Goal: Task Accomplishment & Management: Use online tool/utility

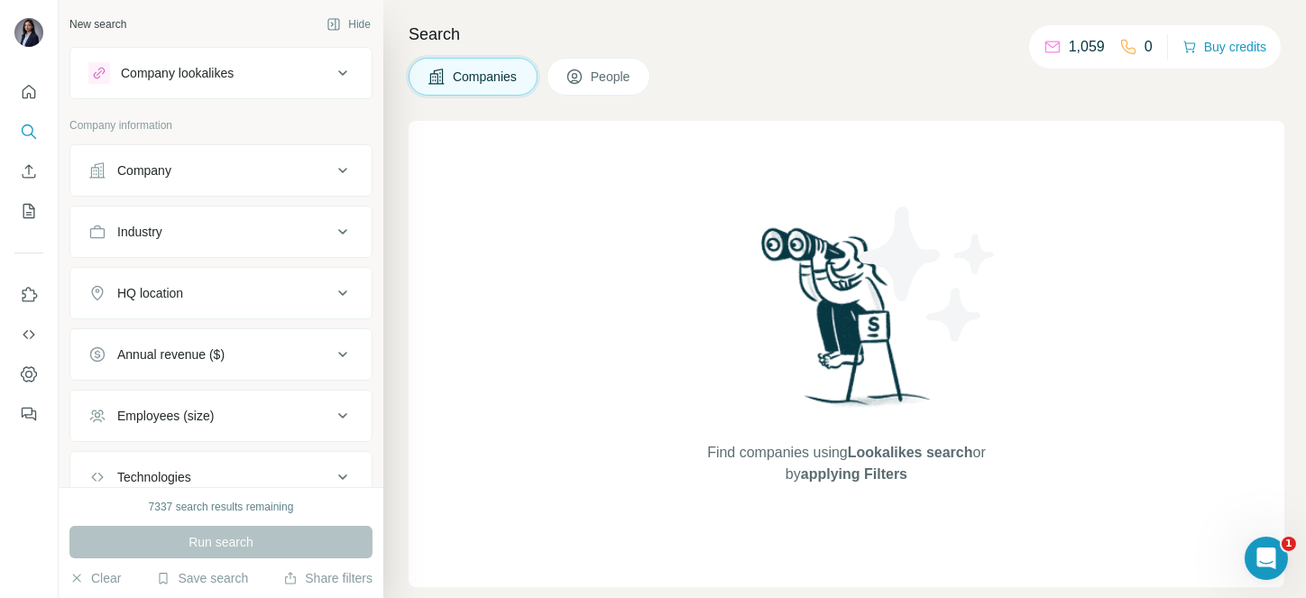
click at [642, 61] on button "People" at bounding box center [599, 77] width 105 height 38
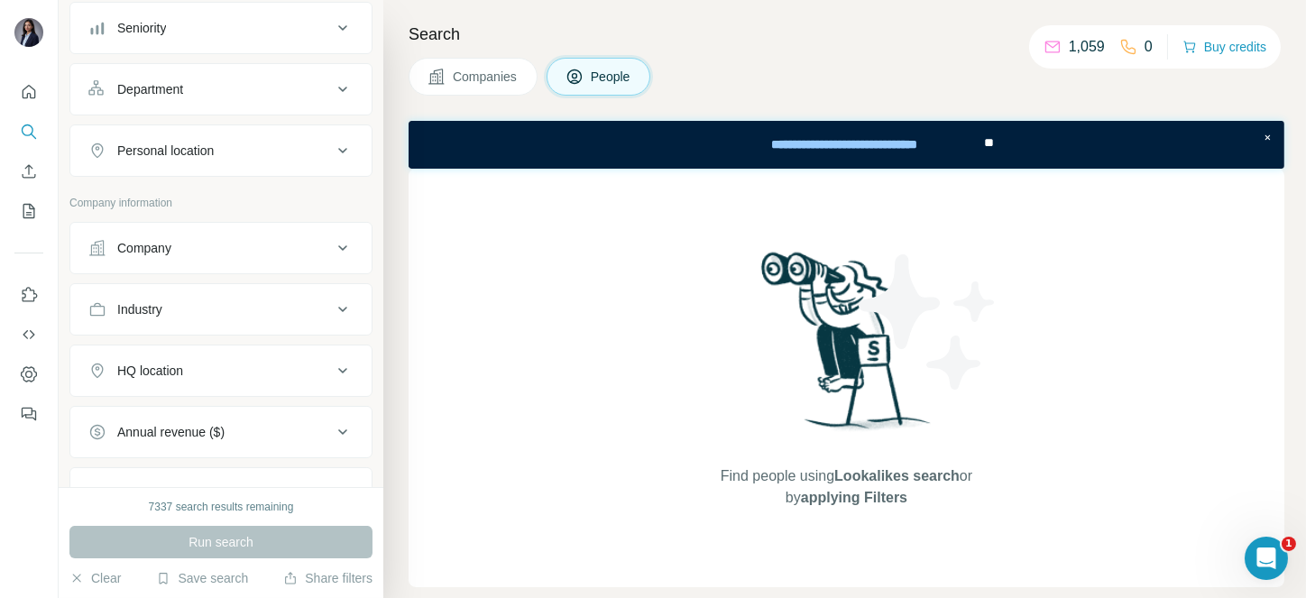
scroll to position [230, 0]
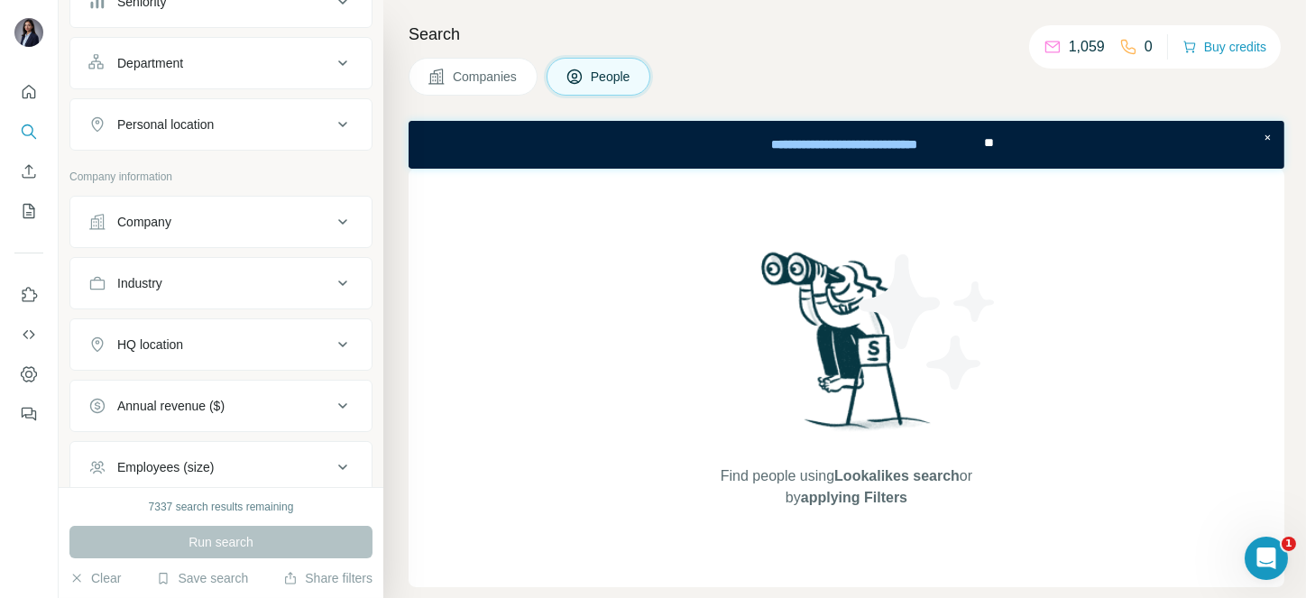
click at [158, 269] on button "Industry" at bounding box center [220, 283] width 301 height 43
click at [152, 324] on input at bounding box center [211, 328] width 223 height 20
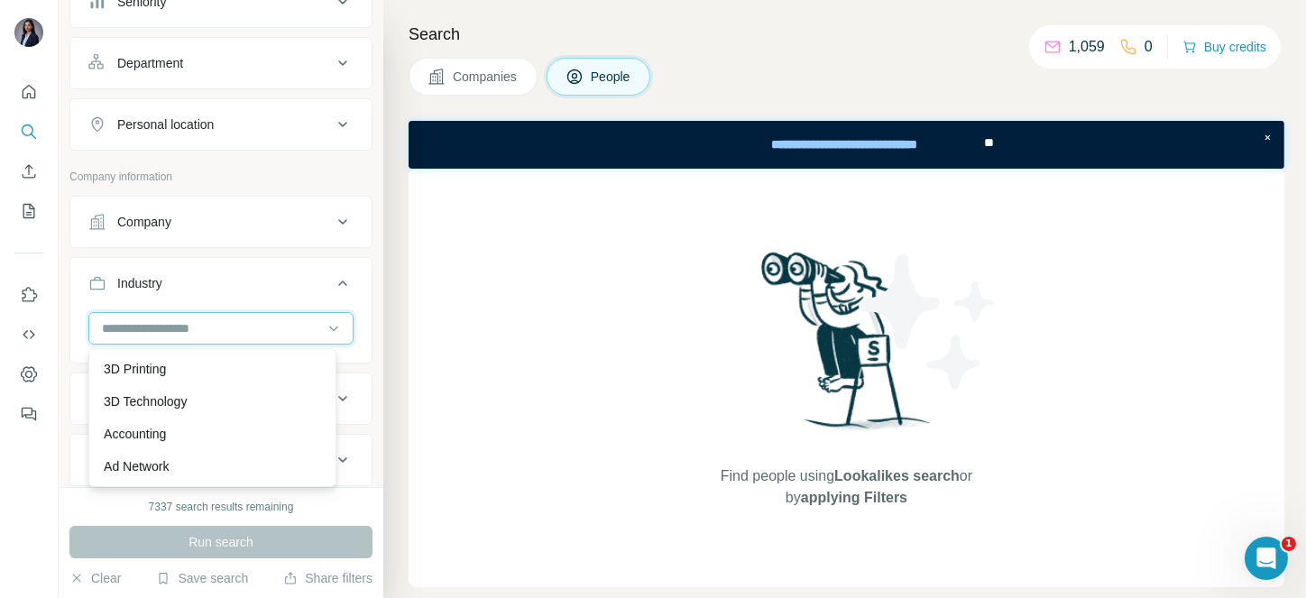
click at [122, 328] on input at bounding box center [211, 328] width 223 height 20
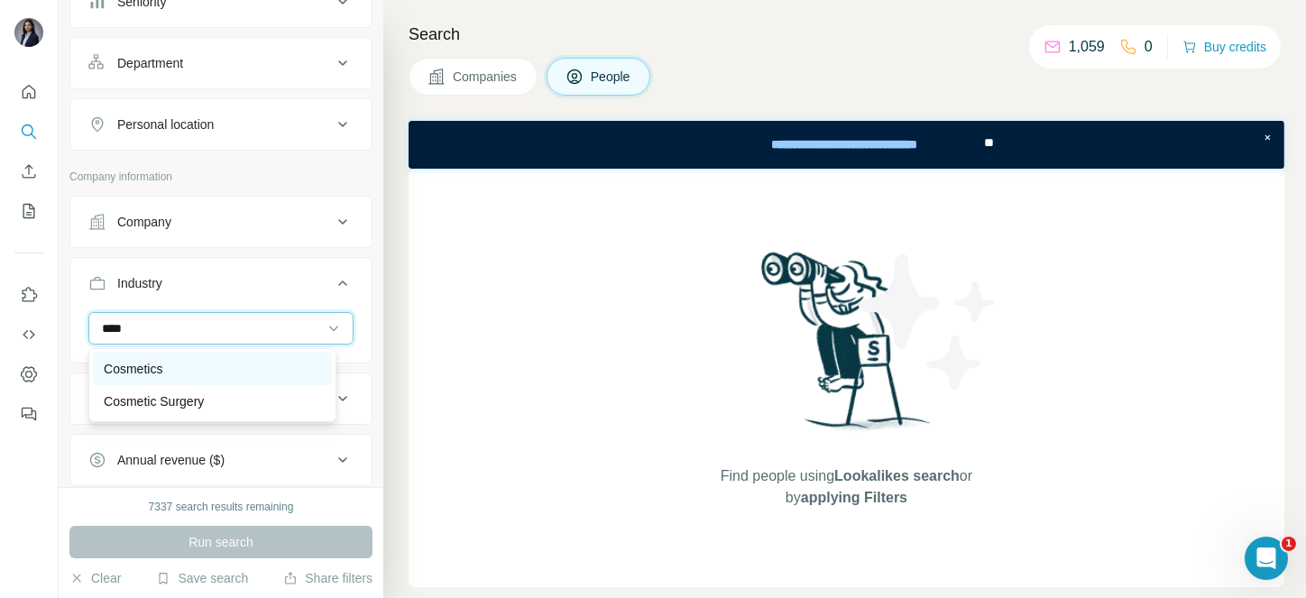
type input "****"
click at [152, 363] on p "Cosmetics" at bounding box center [133, 369] width 59 height 18
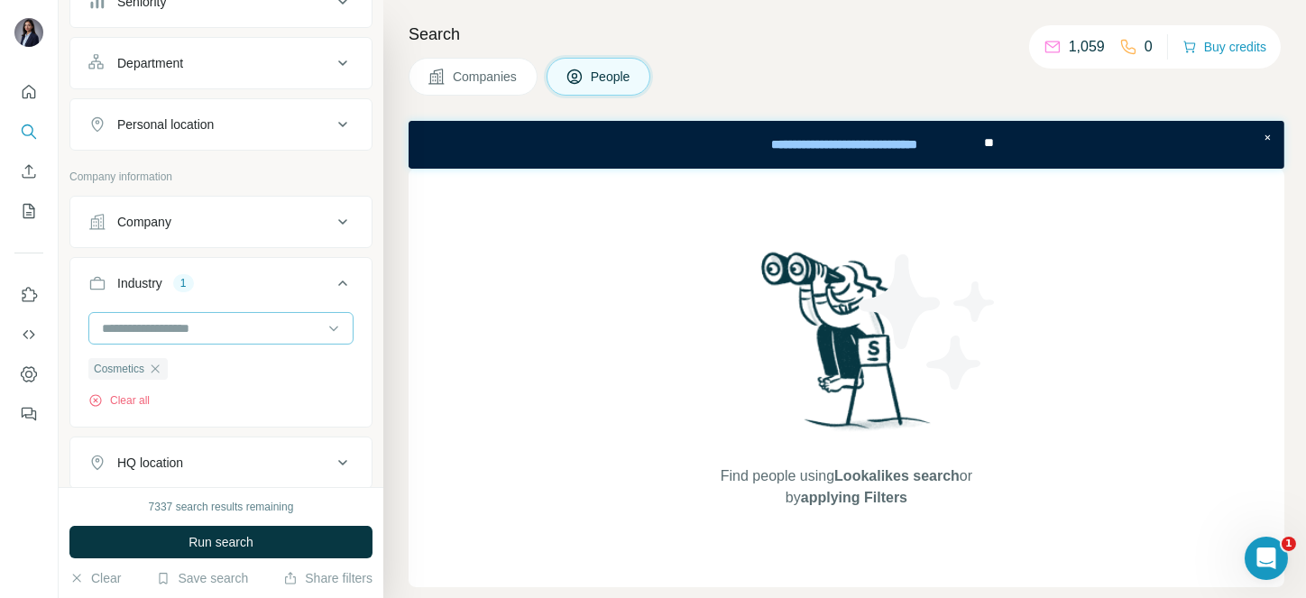
click at [202, 322] on input at bounding box center [211, 328] width 223 height 20
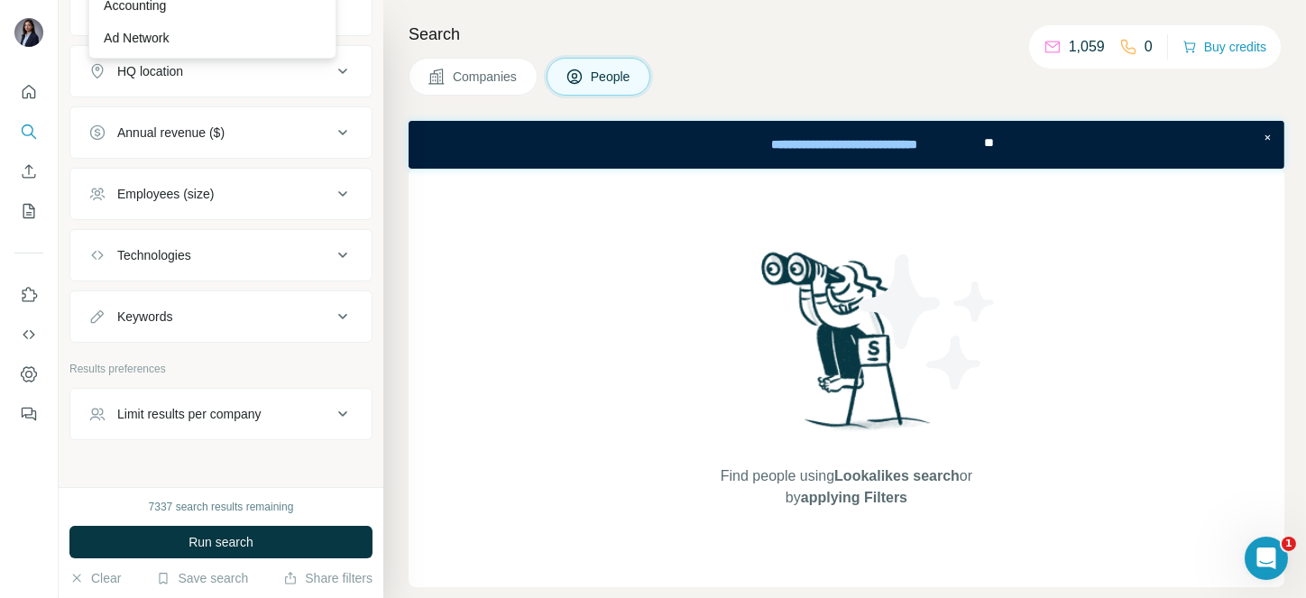
scroll to position [657, 0]
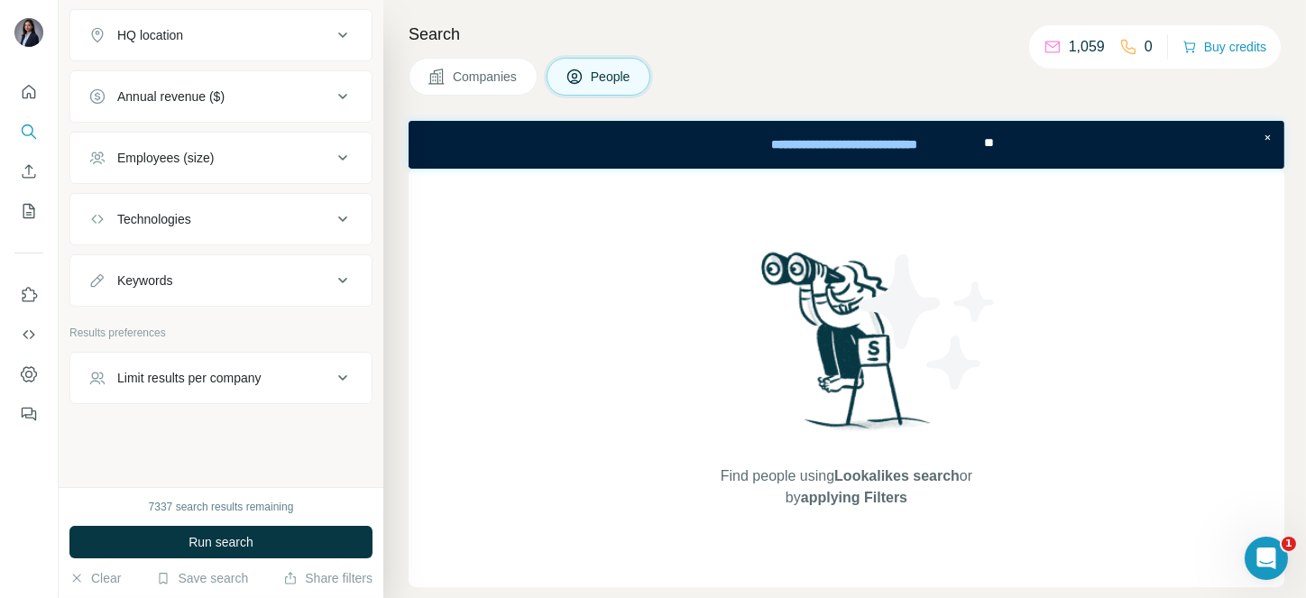
click at [228, 108] on button "Annual revenue ($)" at bounding box center [220, 96] width 301 height 43
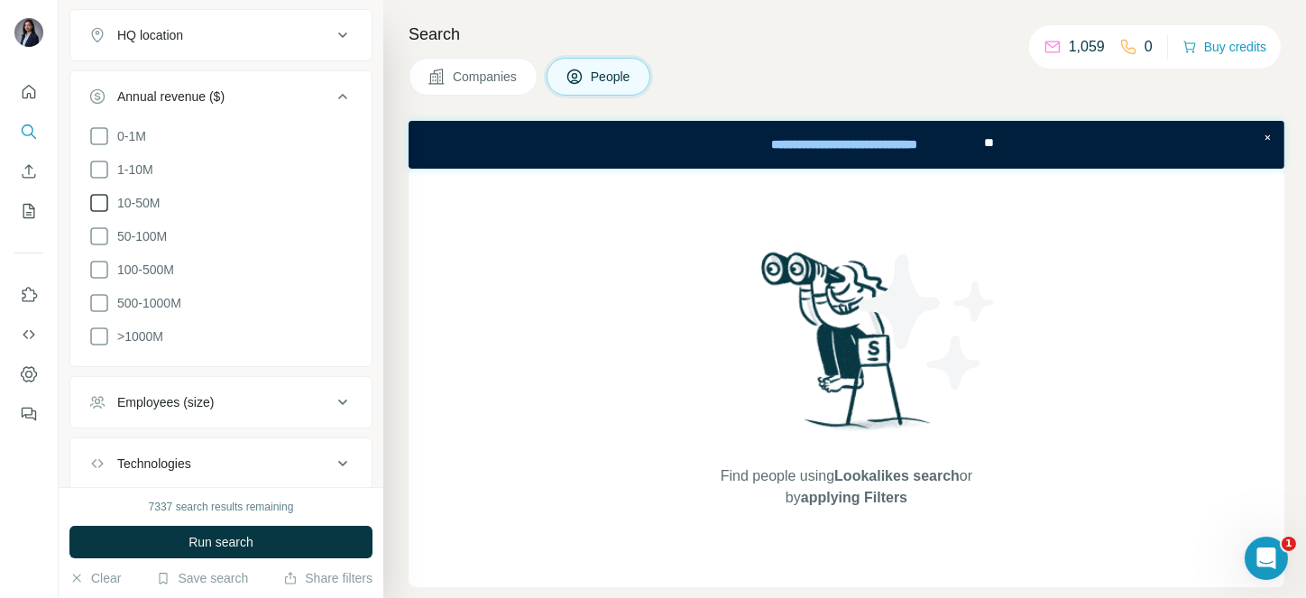
click at [139, 199] on span "10-50M" at bounding box center [135, 203] width 50 height 18
drag, startPoint x: 143, startPoint y: 230, endPoint x: 147, endPoint y: 263, distance: 33.6
click at [143, 230] on span "50-100M" at bounding box center [138, 236] width 57 height 18
click at [147, 270] on span "100-500M" at bounding box center [142, 270] width 64 height 18
click at [147, 294] on span "500-1000M" at bounding box center [145, 303] width 71 height 18
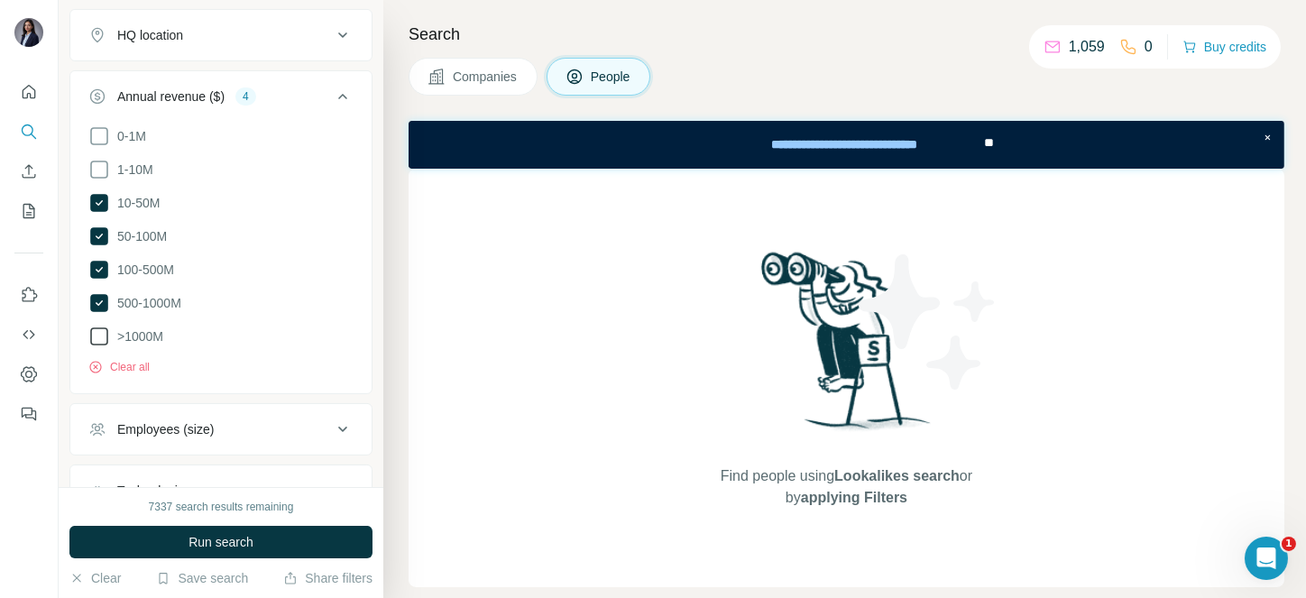
click at [146, 327] on span ">1000M" at bounding box center [136, 336] width 53 height 18
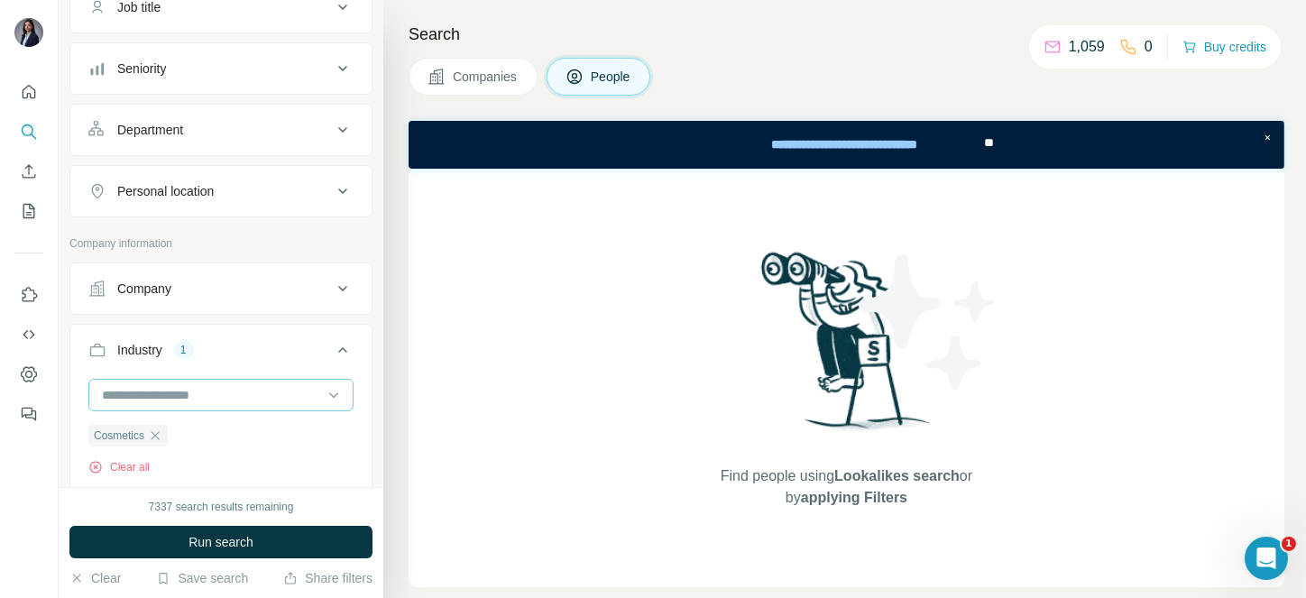
scroll to position [145, 0]
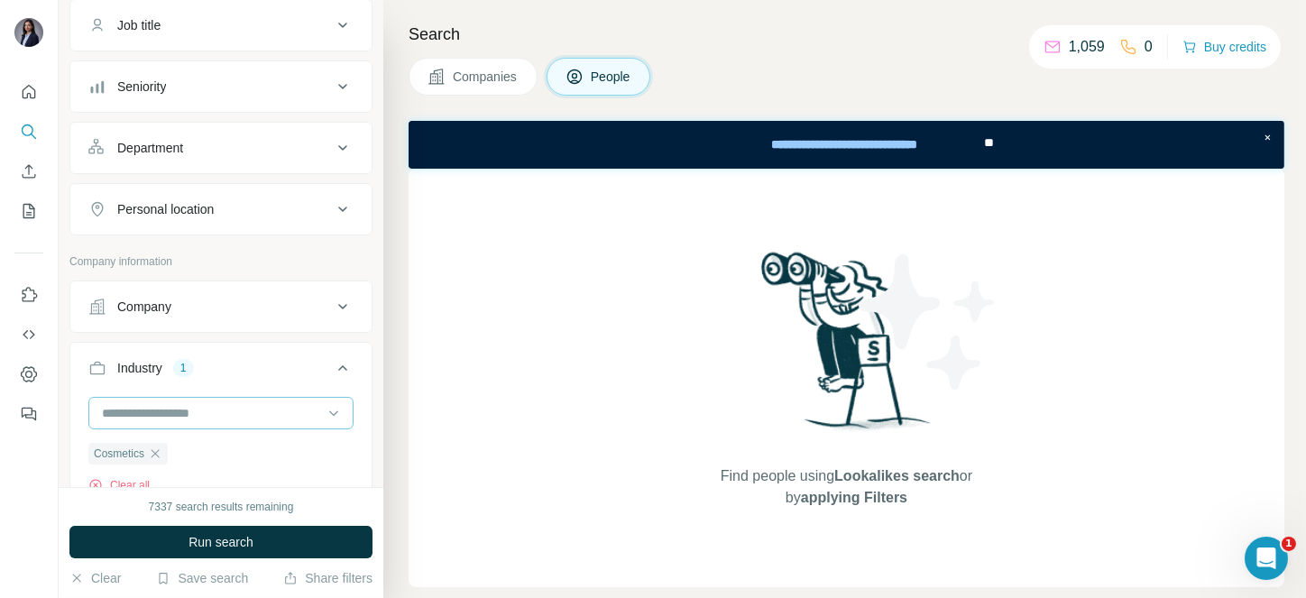
click at [237, 415] on input at bounding box center [211, 413] width 223 height 20
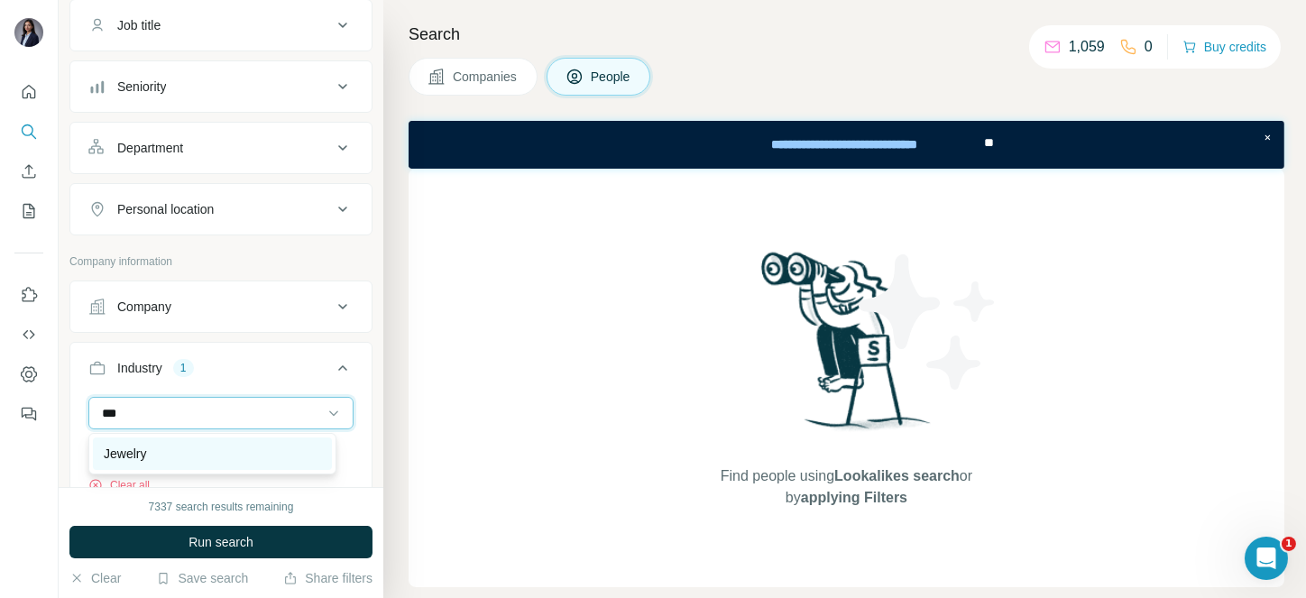
type input "***"
click at [133, 460] on p "Jewelry" at bounding box center [125, 454] width 42 height 18
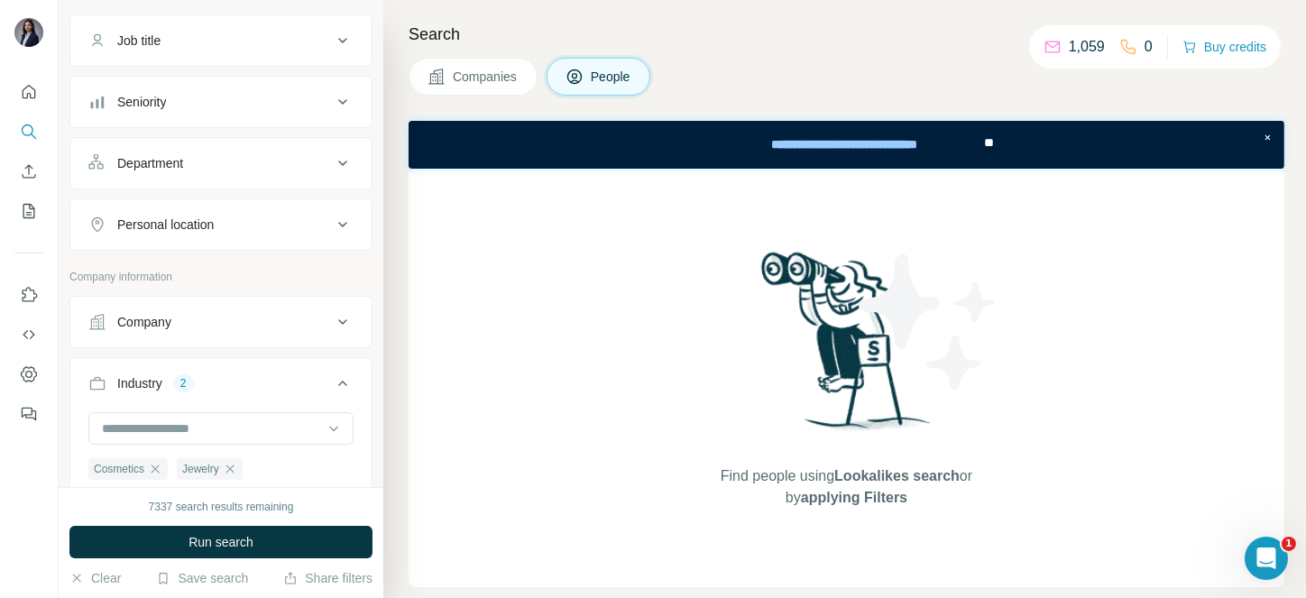
scroll to position [138, 0]
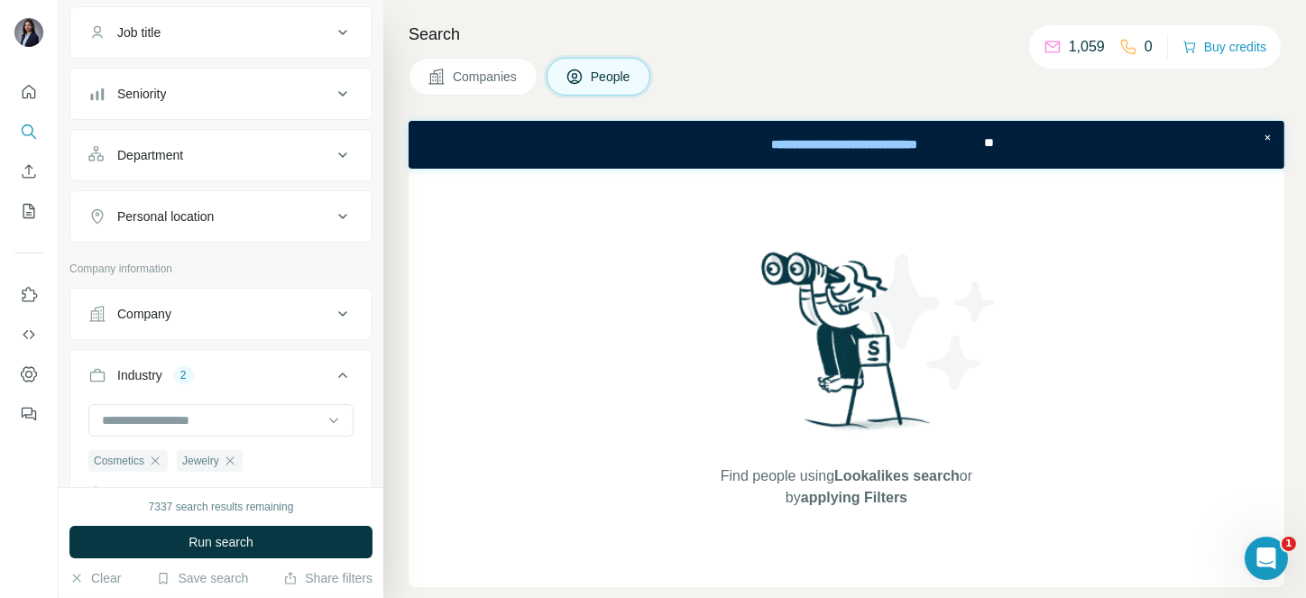
click at [498, 77] on span "Companies" at bounding box center [486, 77] width 66 height 18
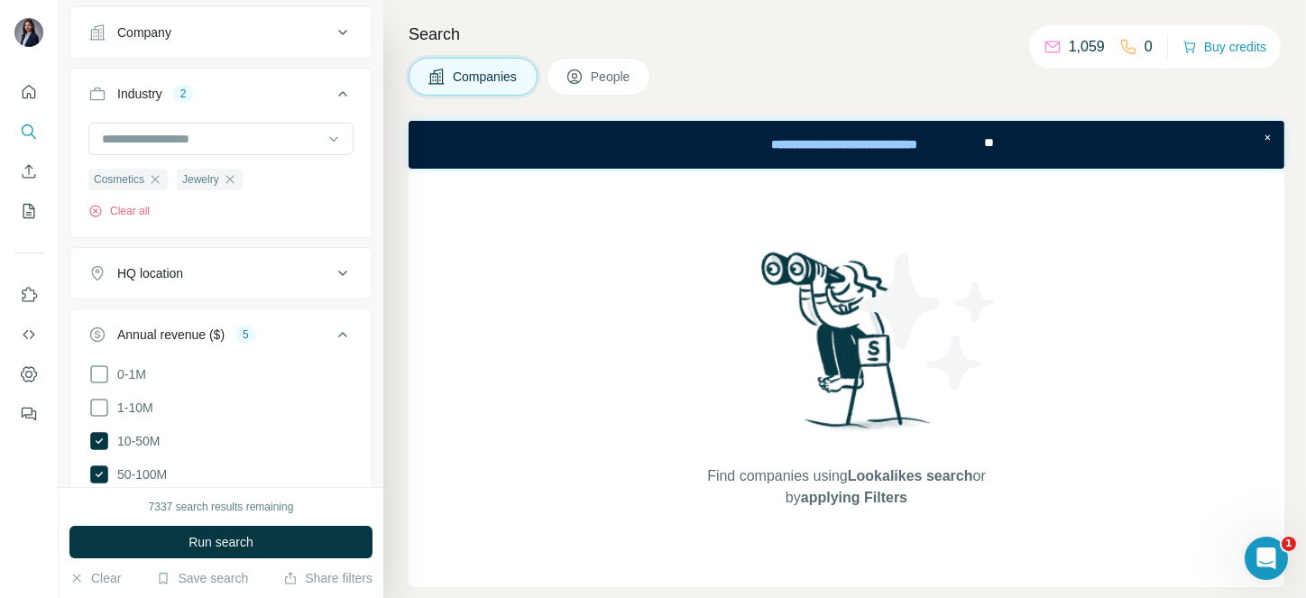
click at [282, 270] on div "HQ location" at bounding box center [210, 273] width 244 height 18
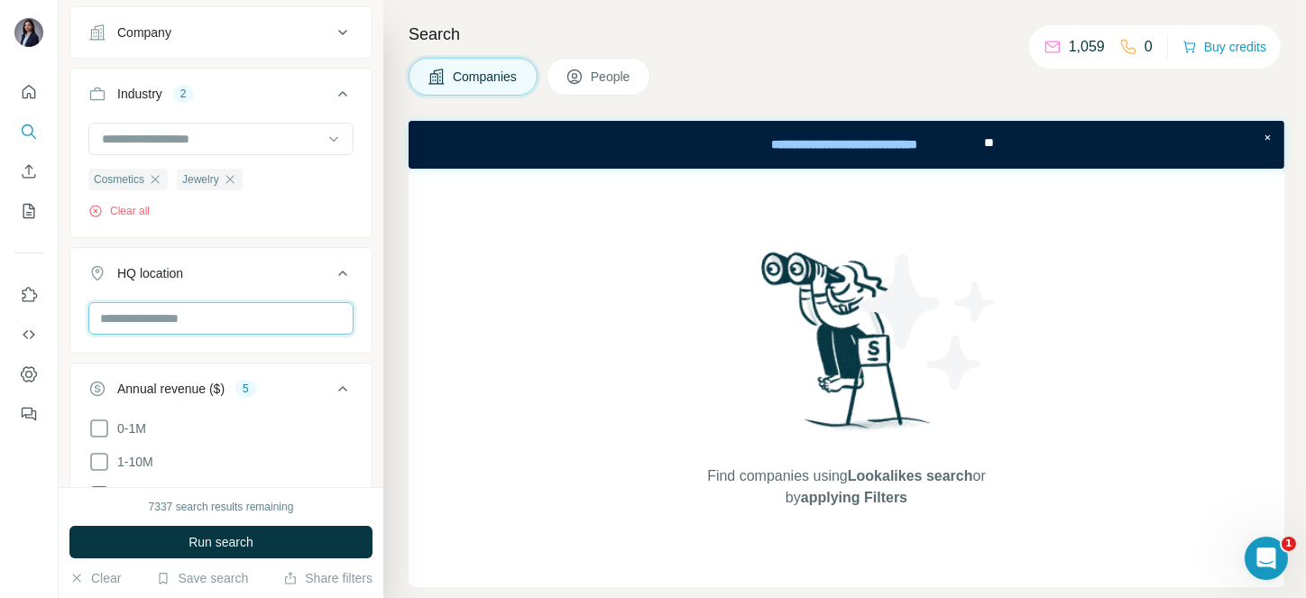
click at [152, 330] on input "text" at bounding box center [220, 318] width 265 height 32
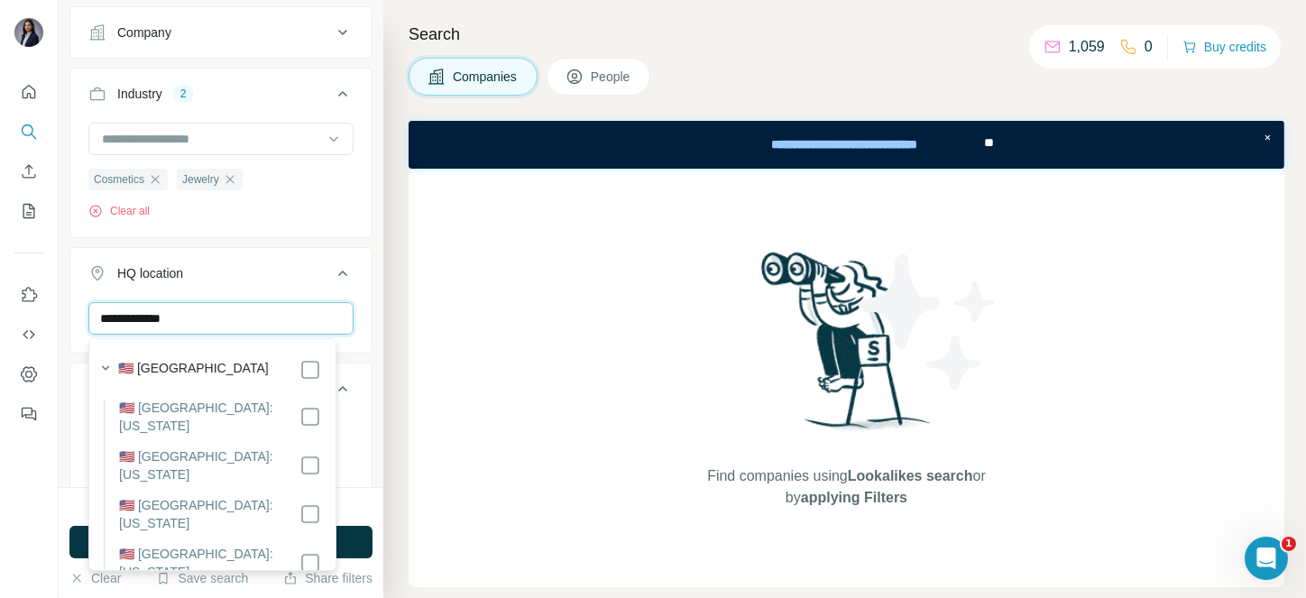
type input "**********"
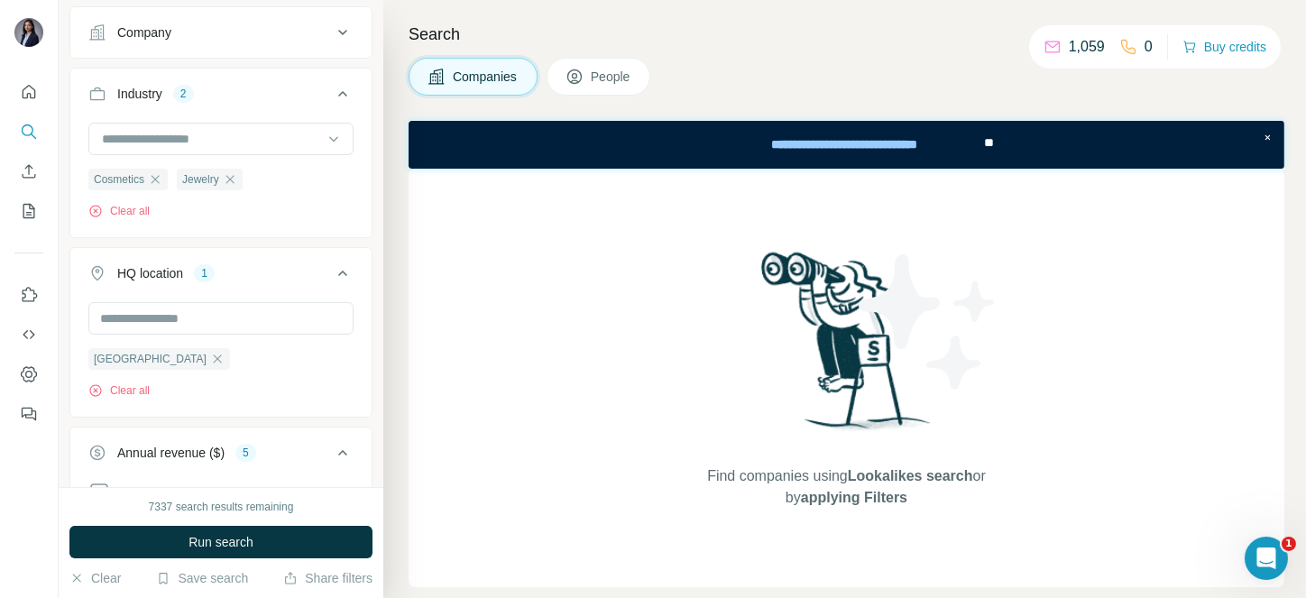
click at [332, 276] on icon at bounding box center [343, 273] width 22 height 22
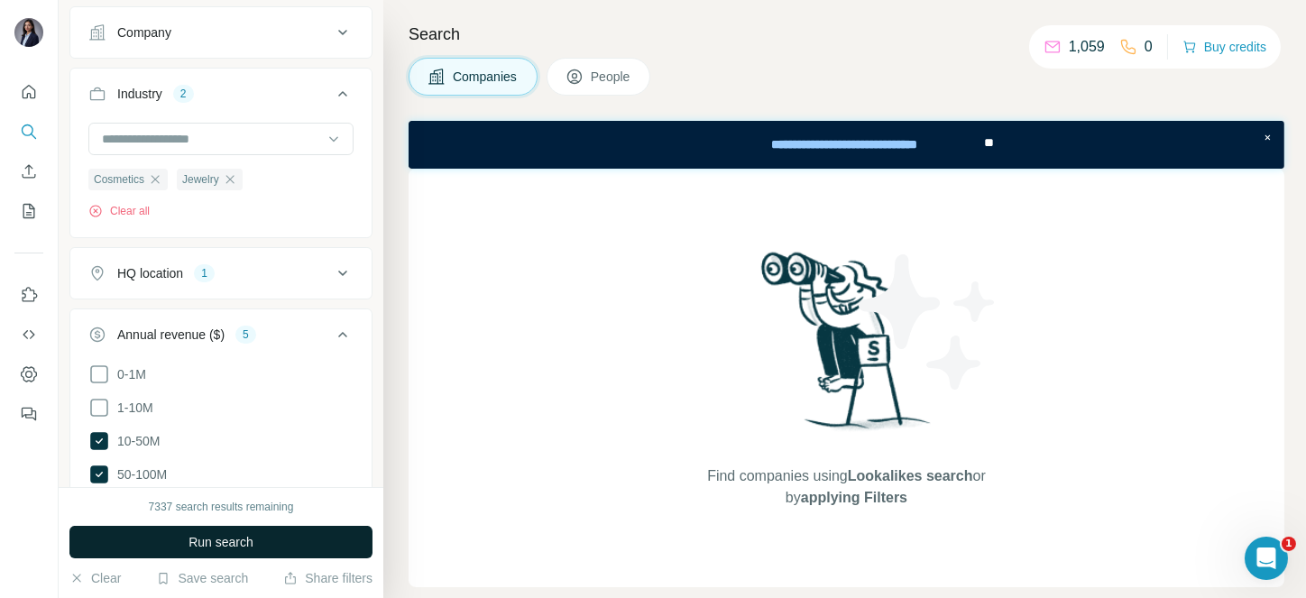
click at [244, 537] on span "Run search" at bounding box center [221, 542] width 65 height 18
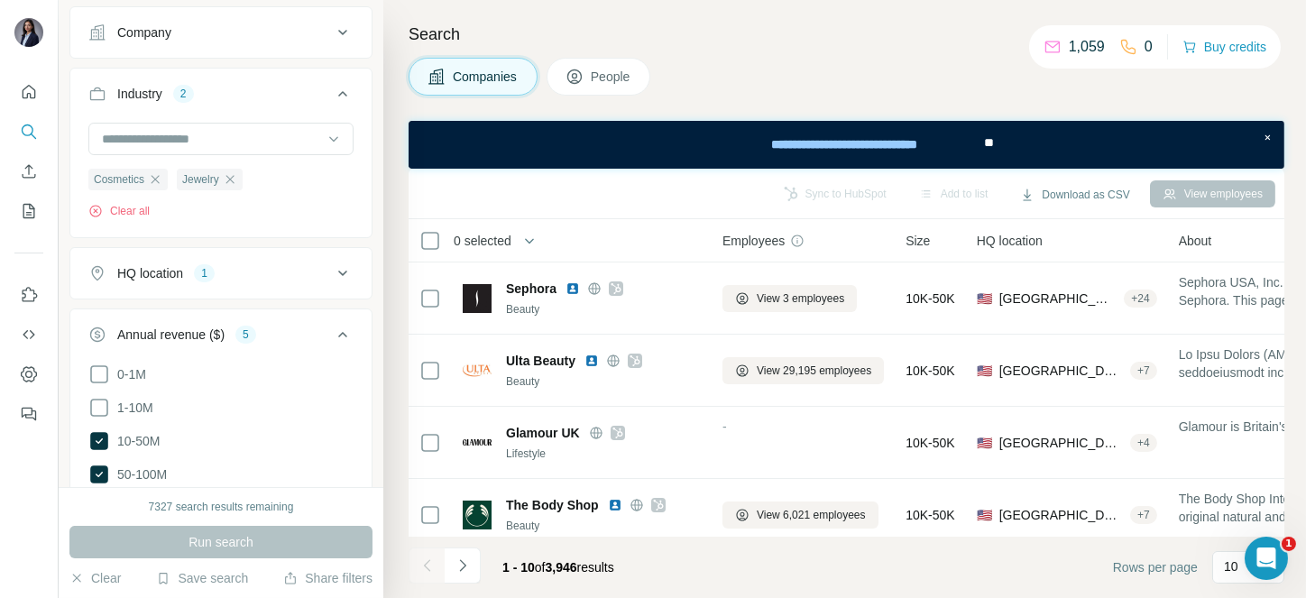
click at [491, 237] on span "0 selected" at bounding box center [483, 241] width 58 height 18
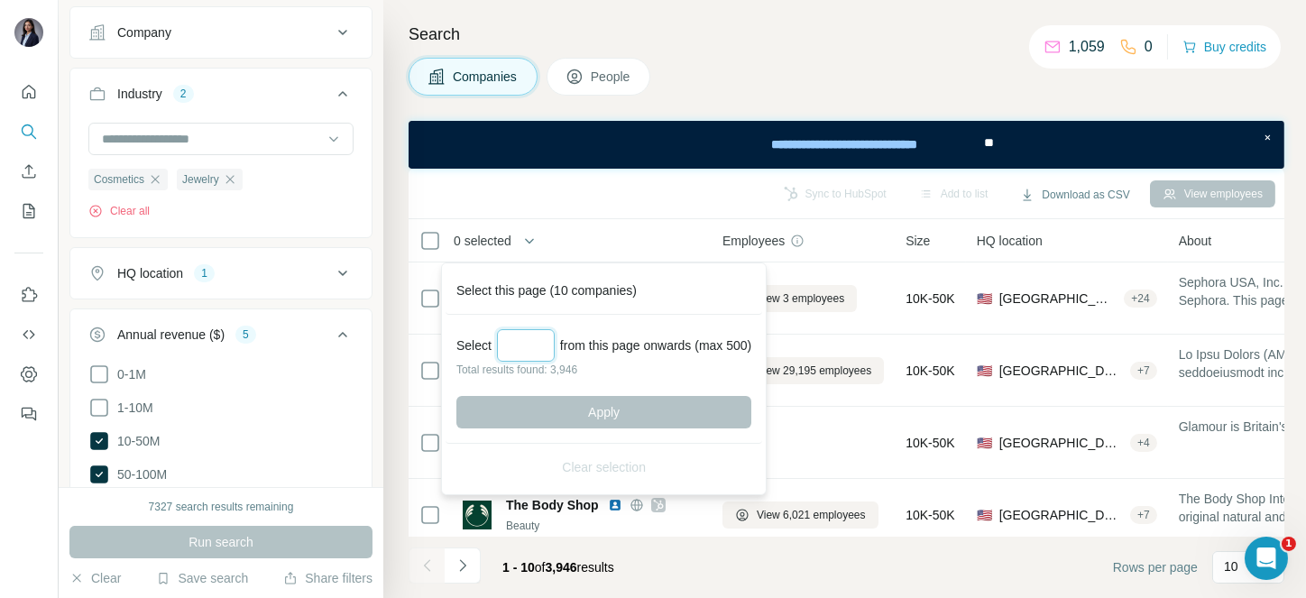
click at [537, 338] on input "Select a number (up to 500)" at bounding box center [526, 345] width 58 height 32
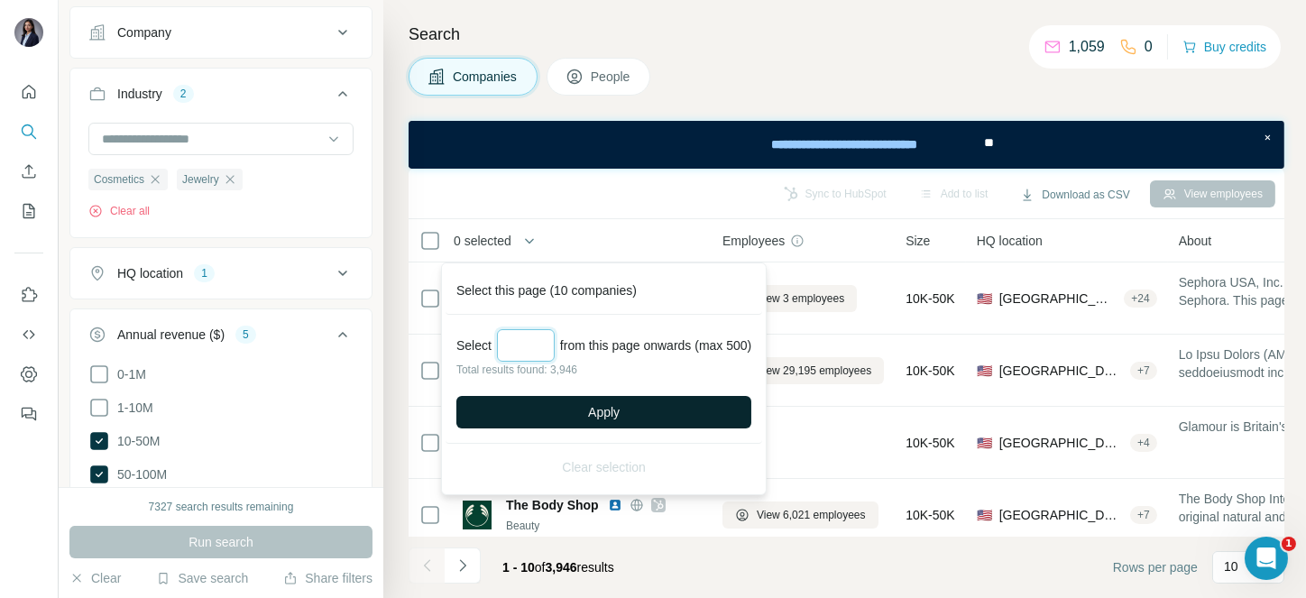
type input "***"
click at [593, 408] on button "Apply" at bounding box center [603, 412] width 295 height 32
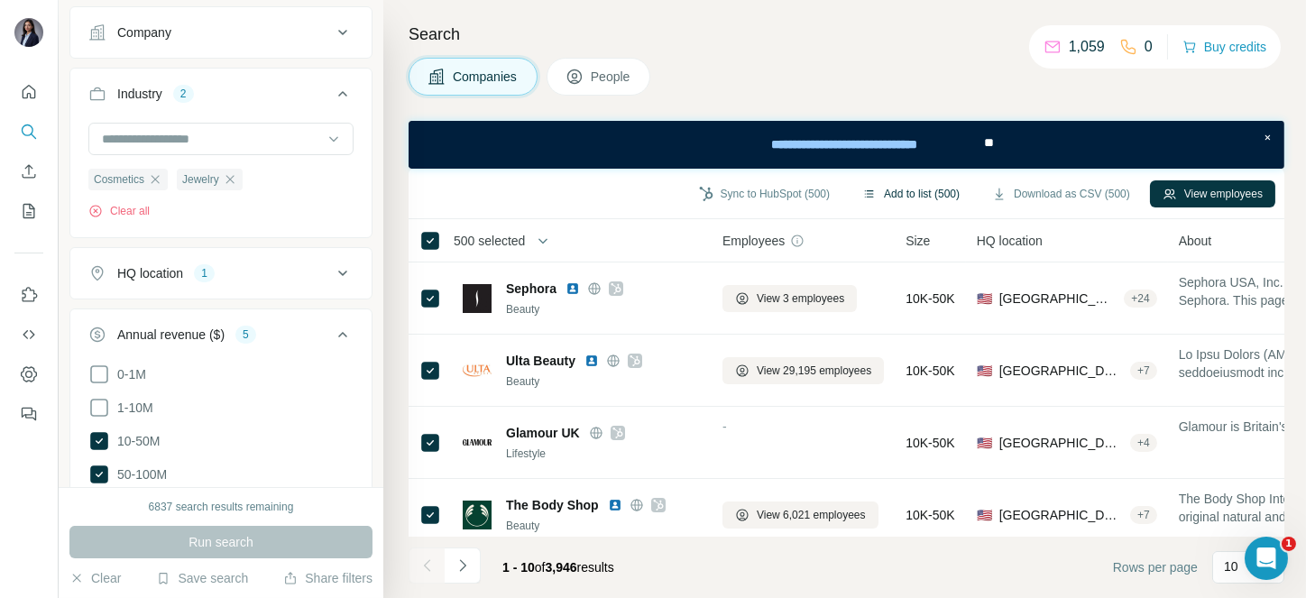
click at [899, 196] on button "Add to list (500)" at bounding box center [911, 193] width 123 height 27
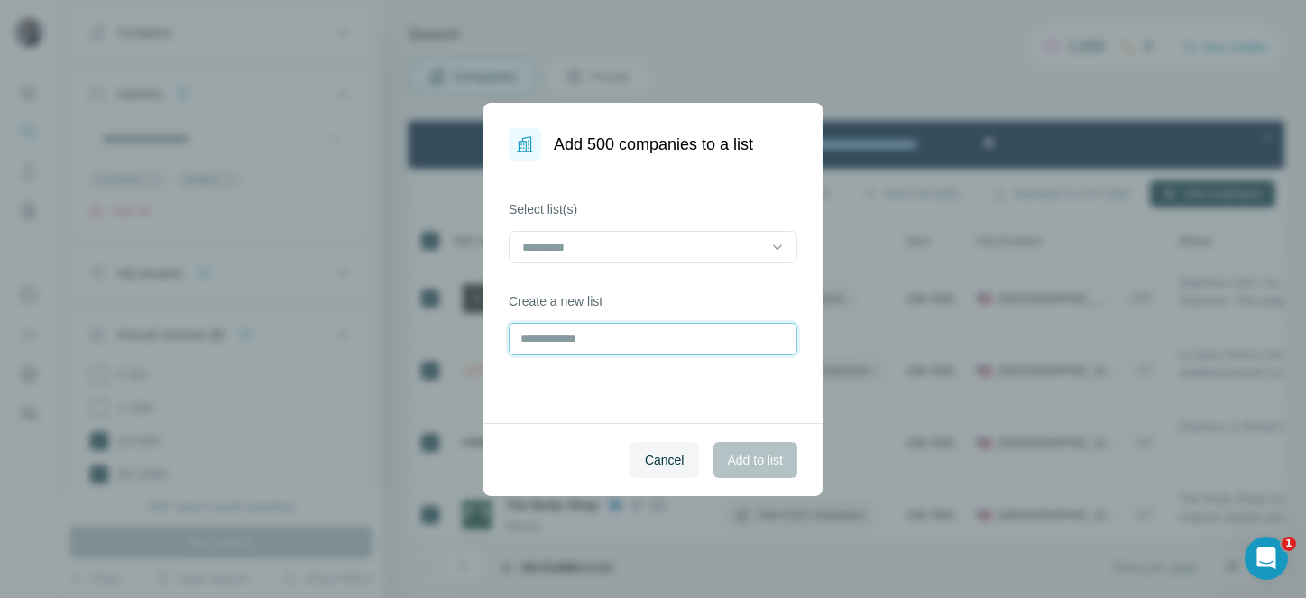
click at [584, 330] on input "text" at bounding box center [653, 339] width 289 height 32
type input "**********"
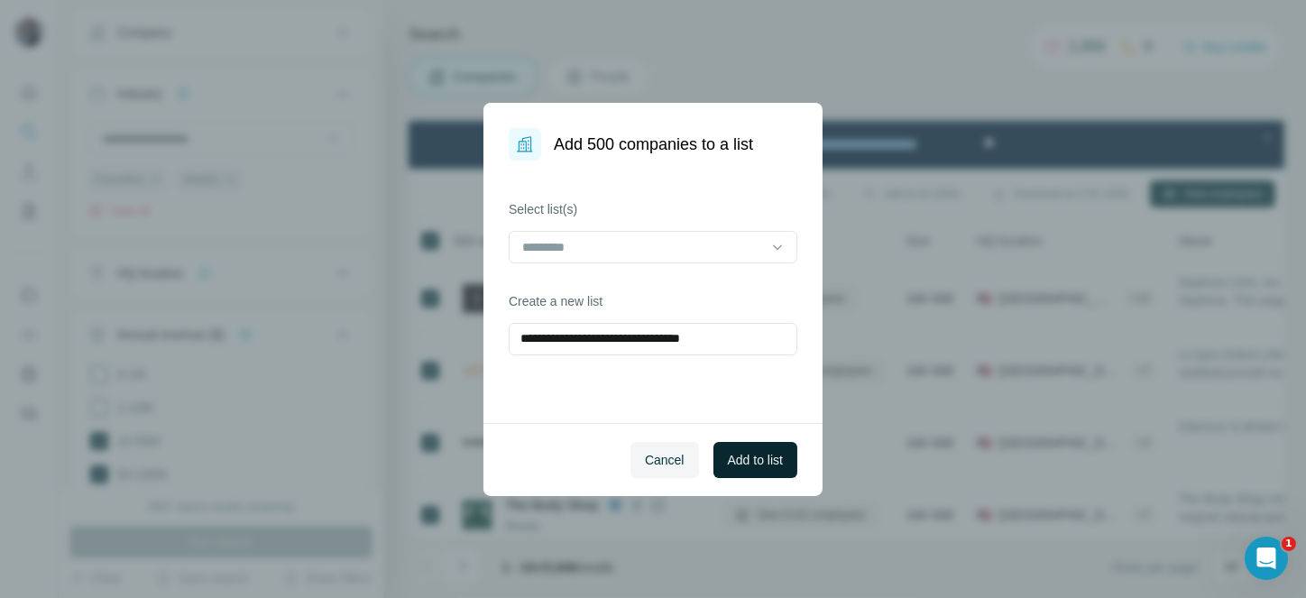
click at [764, 460] on span "Add to list" at bounding box center [755, 460] width 55 height 18
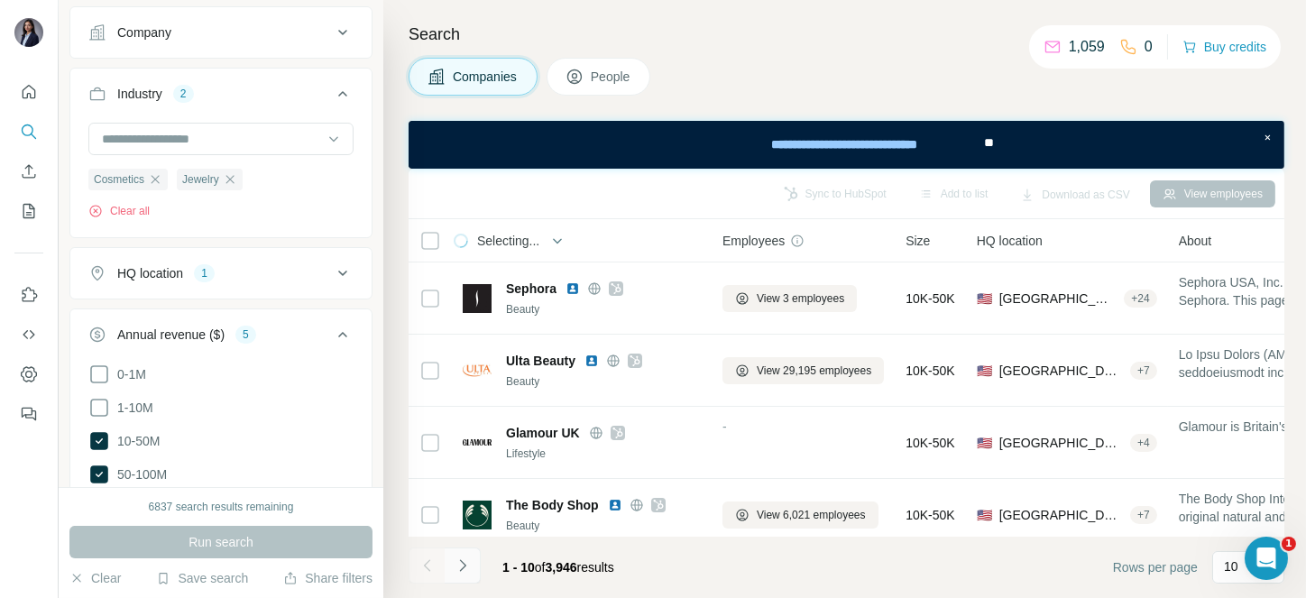
click at [454, 562] on icon "Navigate to next page" at bounding box center [463, 565] width 18 height 18
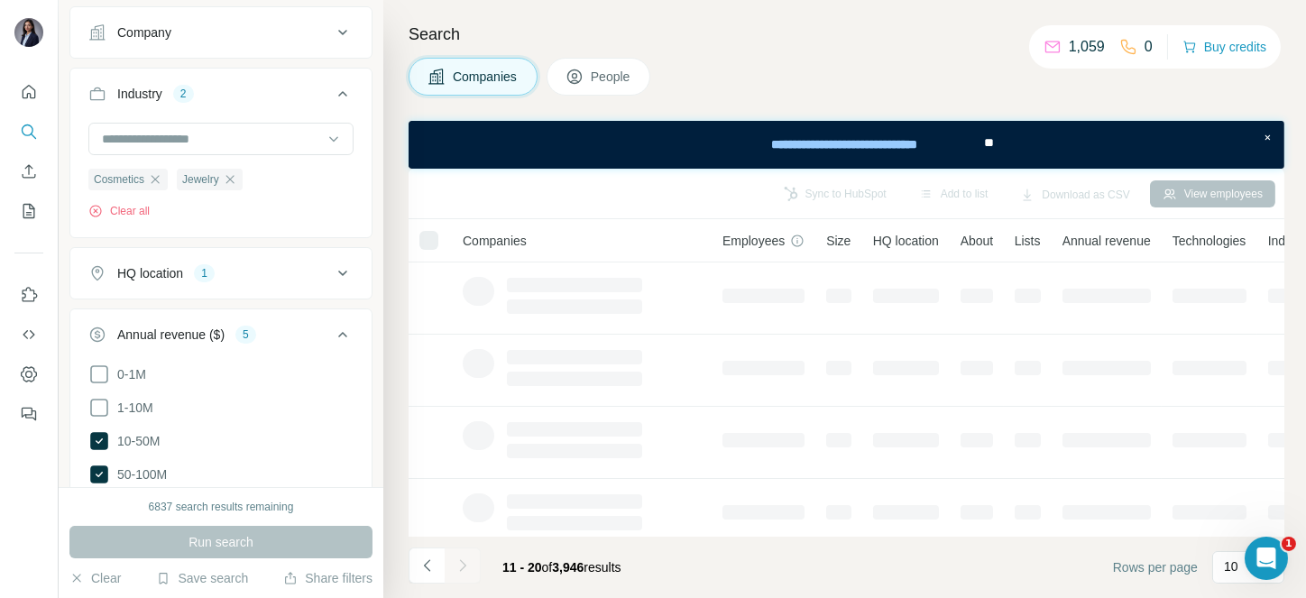
click at [454, 562] on div at bounding box center [463, 565] width 36 height 36
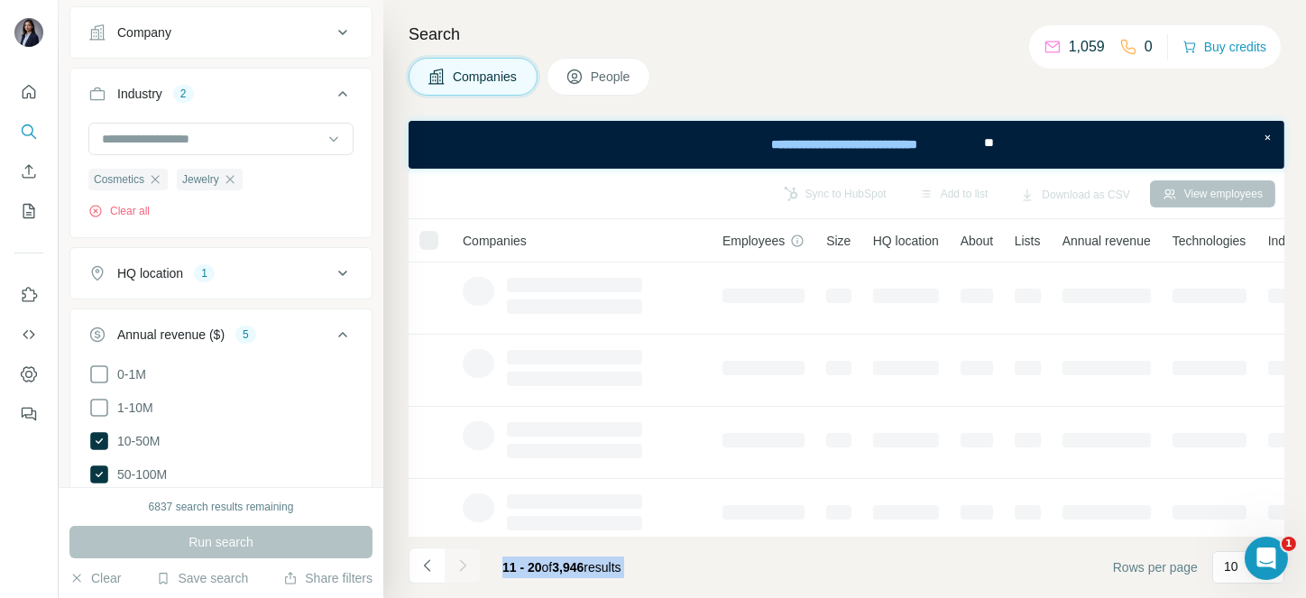
click at [454, 562] on div at bounding box center [463, 565] width 36 height 36
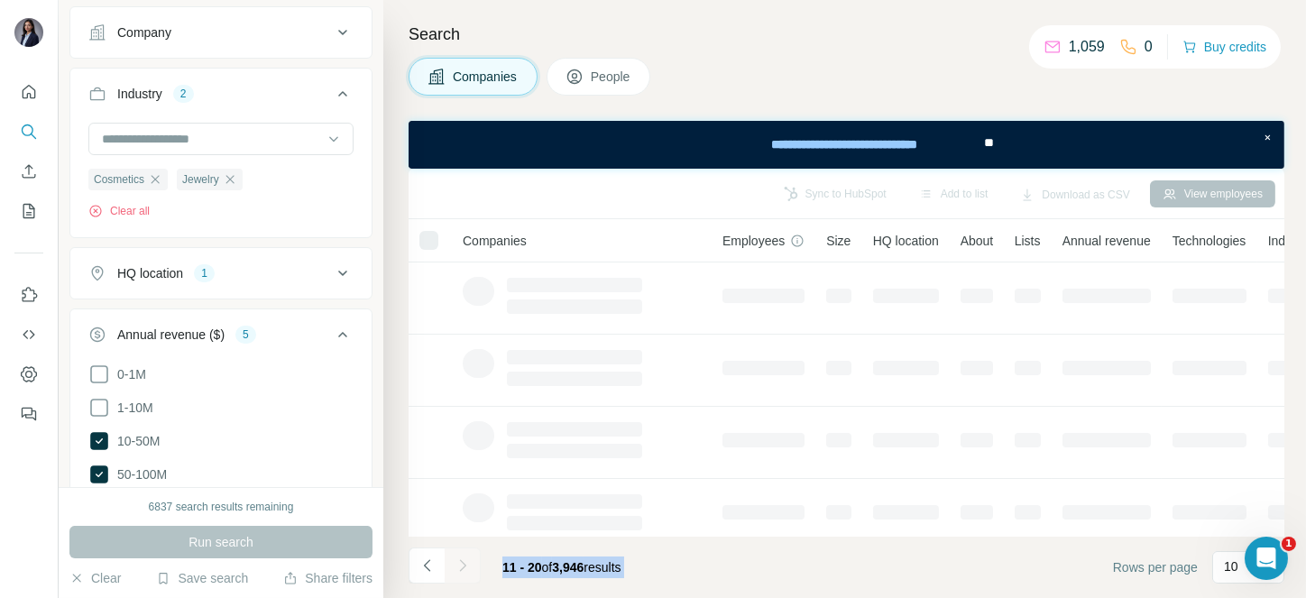
click at [454, 562] on div at bounding box center [463, 565] width 36 height 36
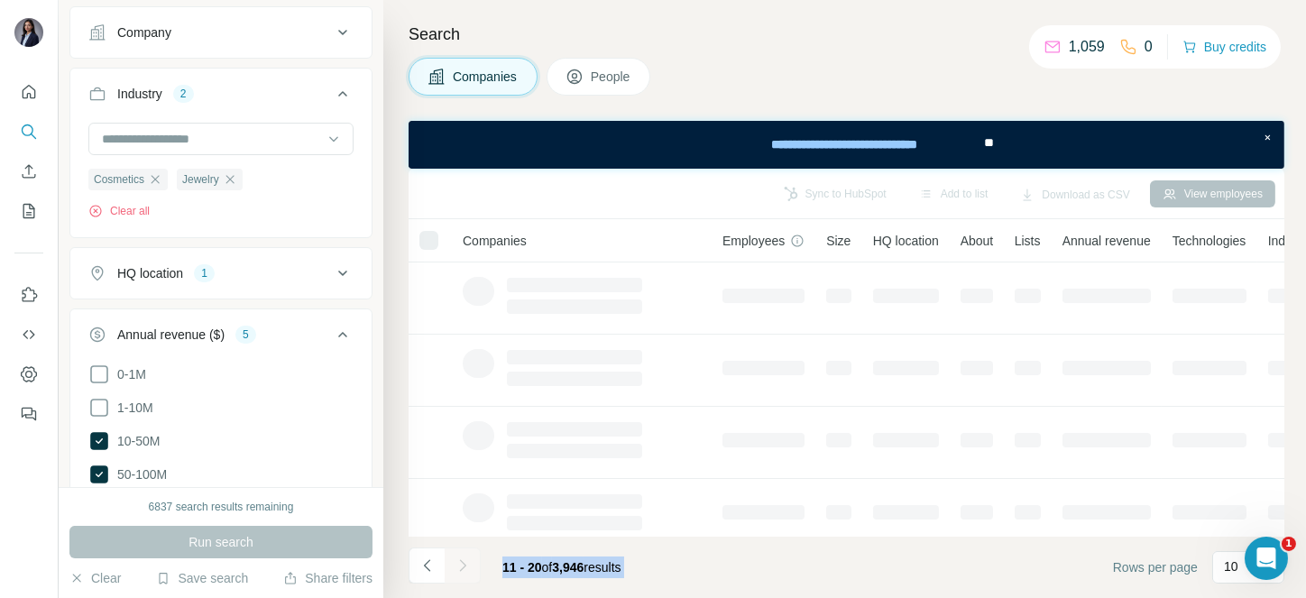
click at [454, 562] on div at bounding box center [463, 565] width 36 height 36
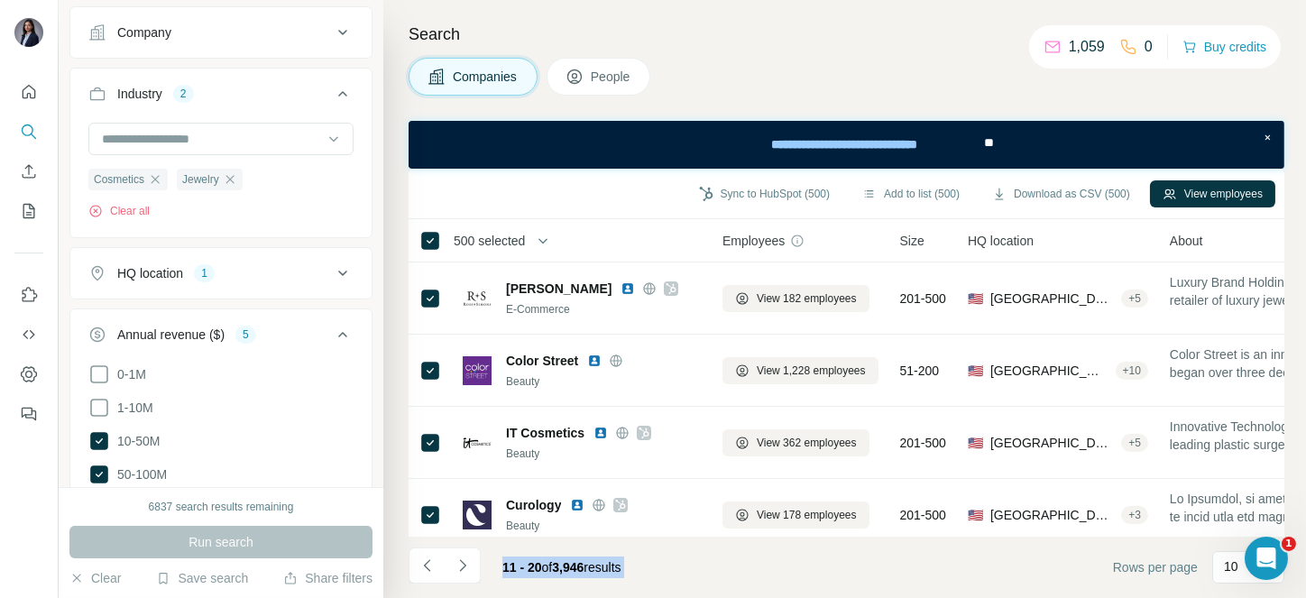
click at [454, 562] on icon "Navigate to next page" at bounding box center [463, 565] width 18 height 18
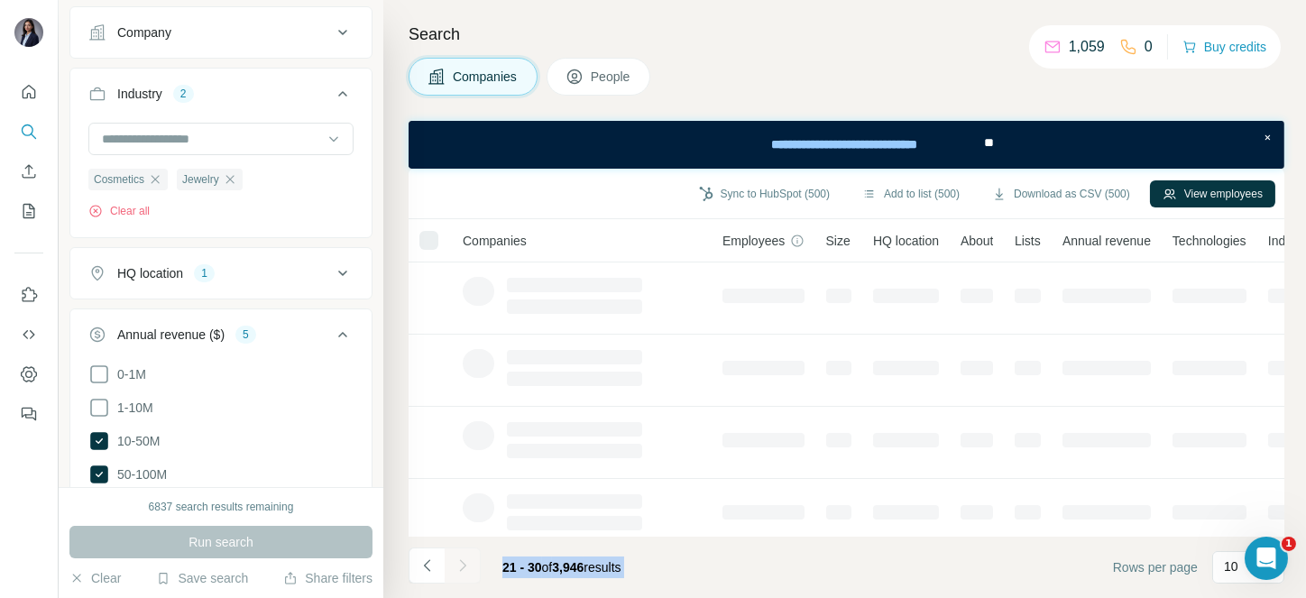
click at [454, 562] on div at bounding box center [463, 565] width 36 height 36
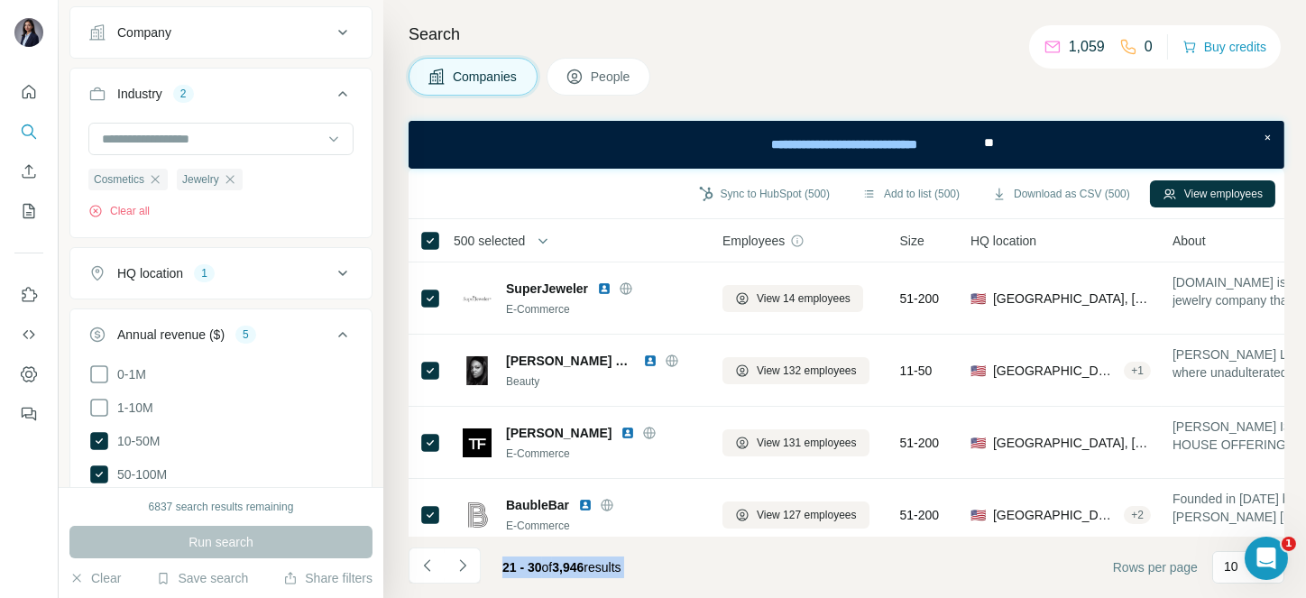
click at [454, 562] on icon "Navigate to next page" at bounding box center [463, 565] width 18 height 18
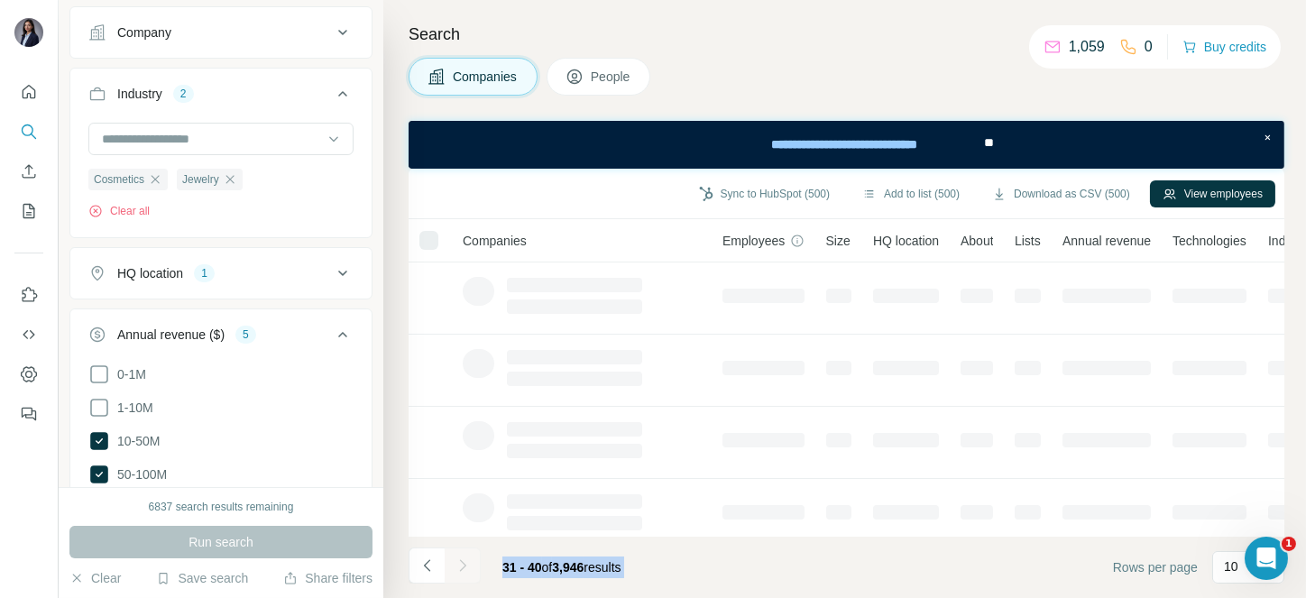
click at [454, 562] on div at bounding box center [463, 565] width 36 height 36
click at [454, 562] on icon "Navigate to next page" at bounding box center [463, 565] width 18 height 18
click at [454, 562] on div at bounding box center [463, 565] width 36 height 36
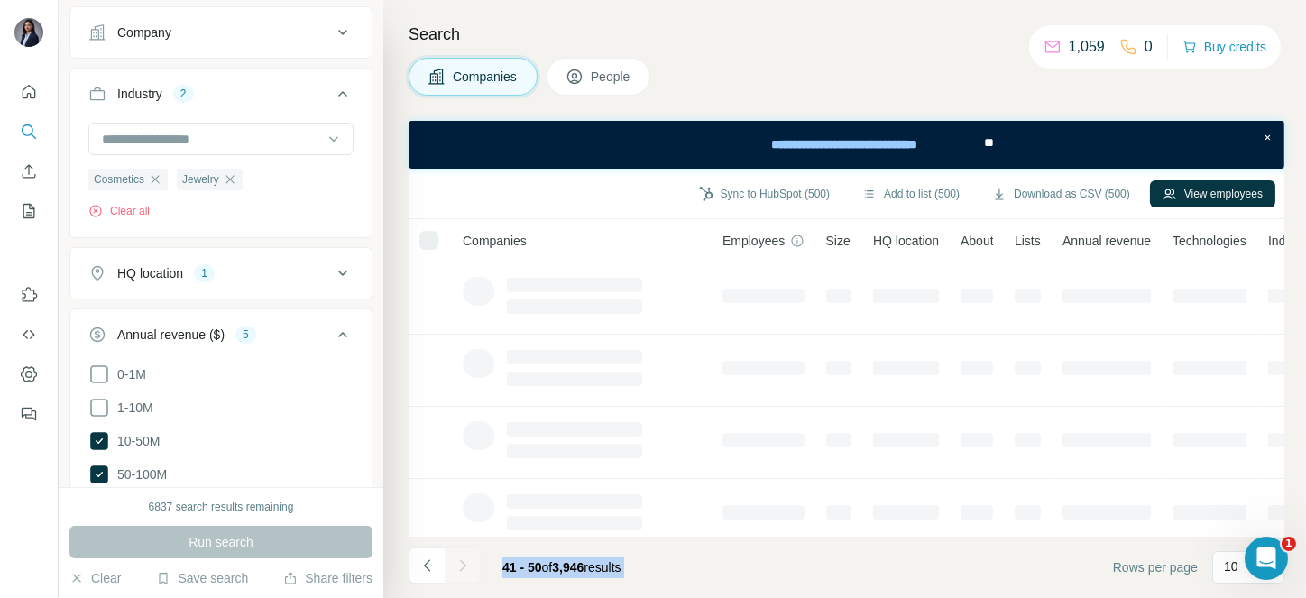
click at [454, 562] on div at bounding box center [463, 565] width 36 height 36
click at [454, 562] on icon "Navigate to next page" at bounding box center [463, 565] width 18 height 18
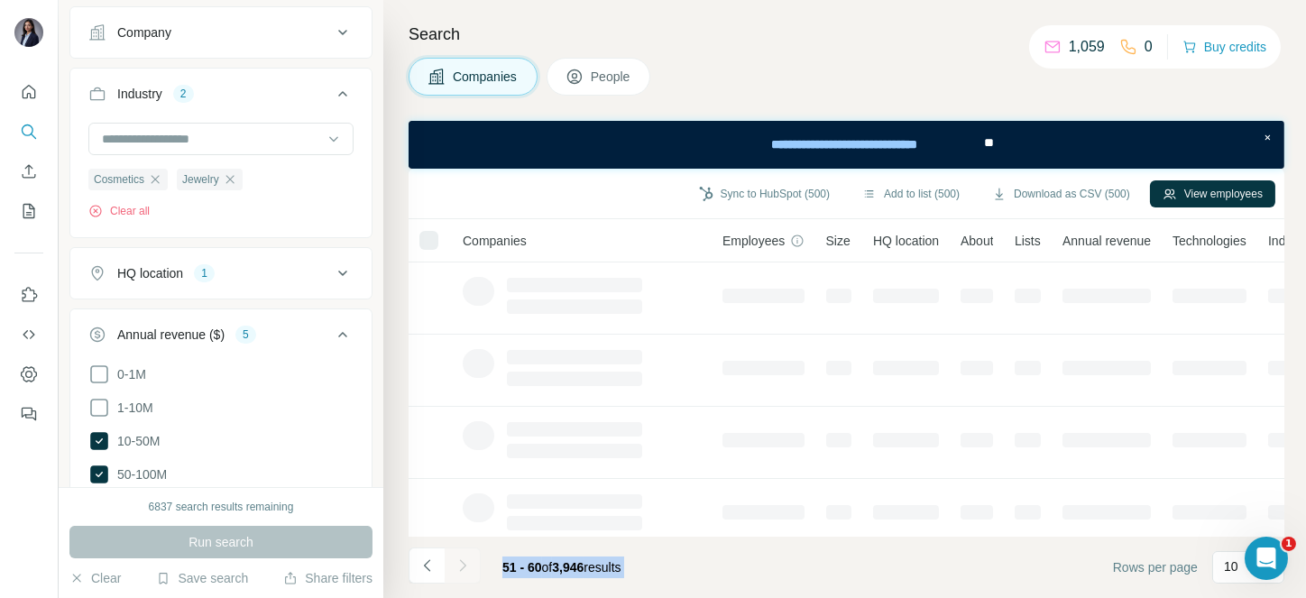
click at [454, 562] on div at bounding box center [463, 565] width 36 height 36
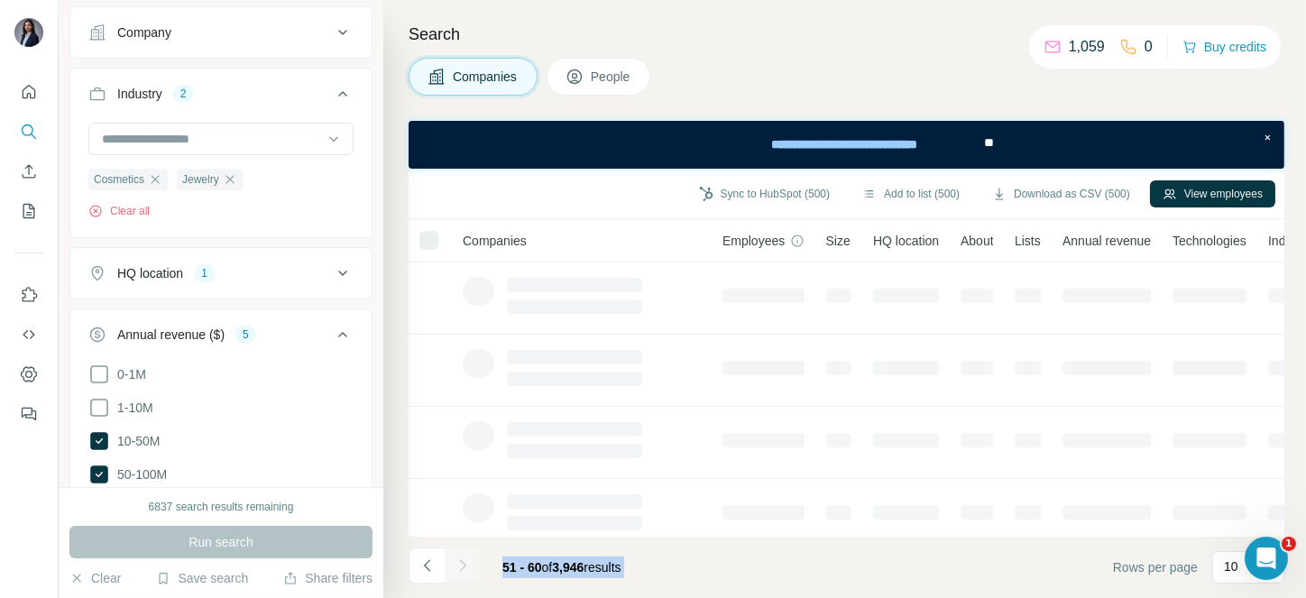
click at [454, 562] on icon "Navigate to next page" at bounding box center [463, 565] width 18 height 18
click at [454, 562] on div at bounding box center [463, 565] width 36 height 36
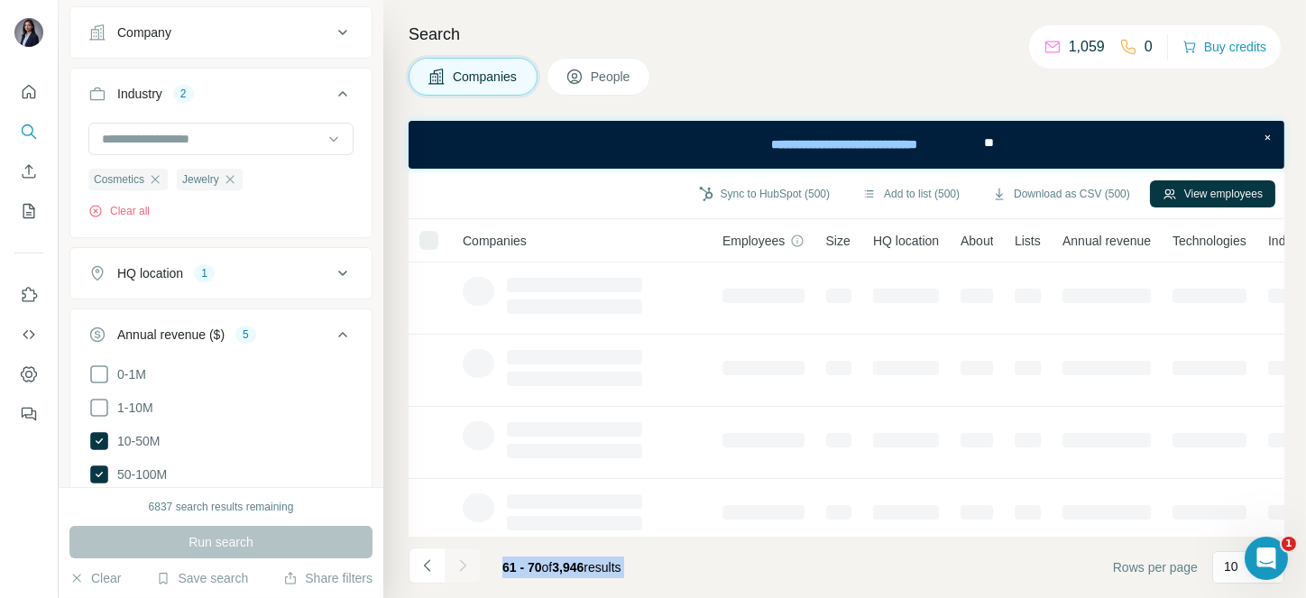
click at [454, 562] on div at bounding box center [463, 565] width 36 height 36
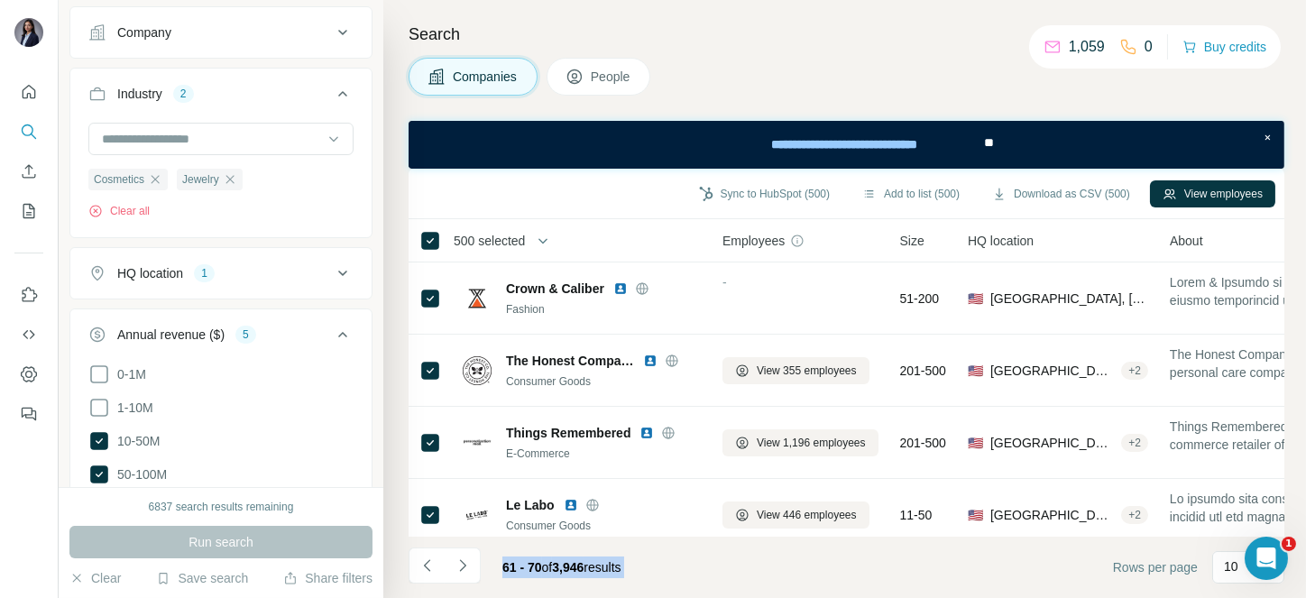
click at [454, 562] on icon "Navigate to next page" at bounding box center [463, 565] width 18 height 18
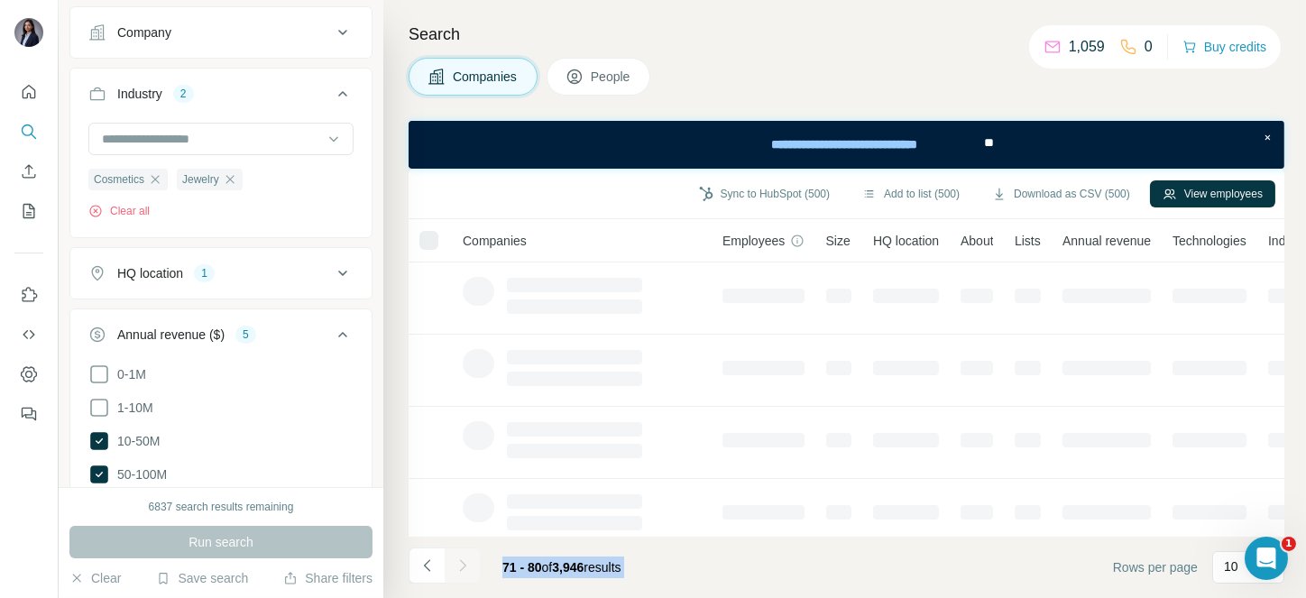
click at [454, 562] on div at bounding box center [463, 565] width 36 height 36
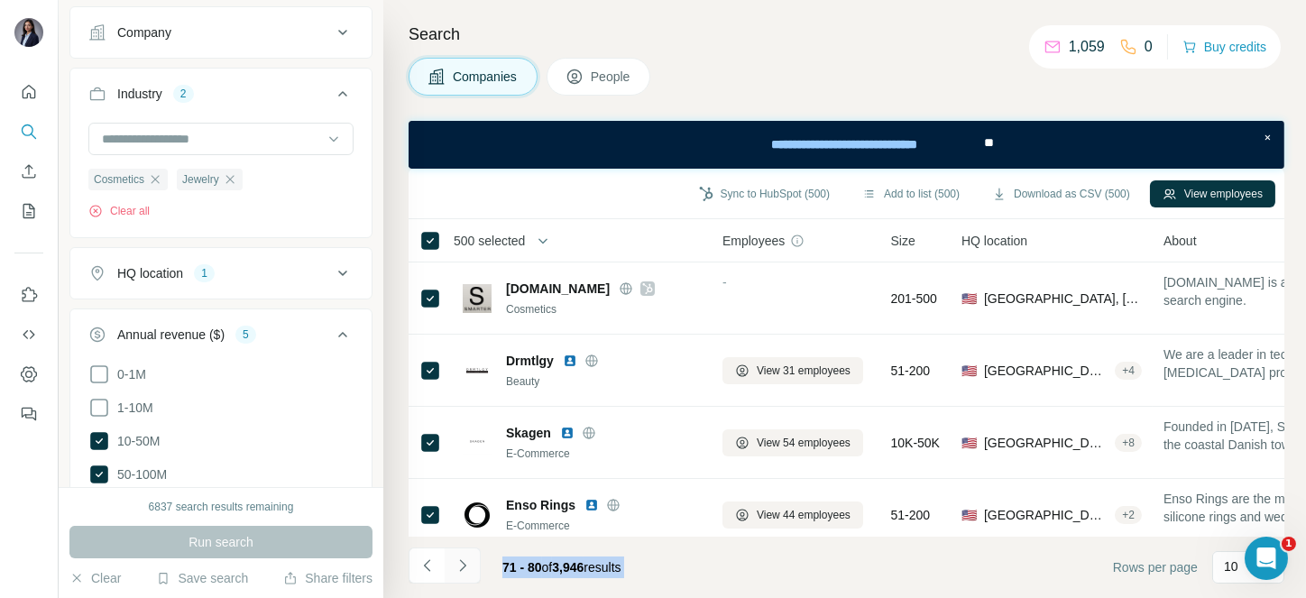
click at [454, 562] on icon "Navigate to next page" at bounding box center [463, 565] width 18 height 18
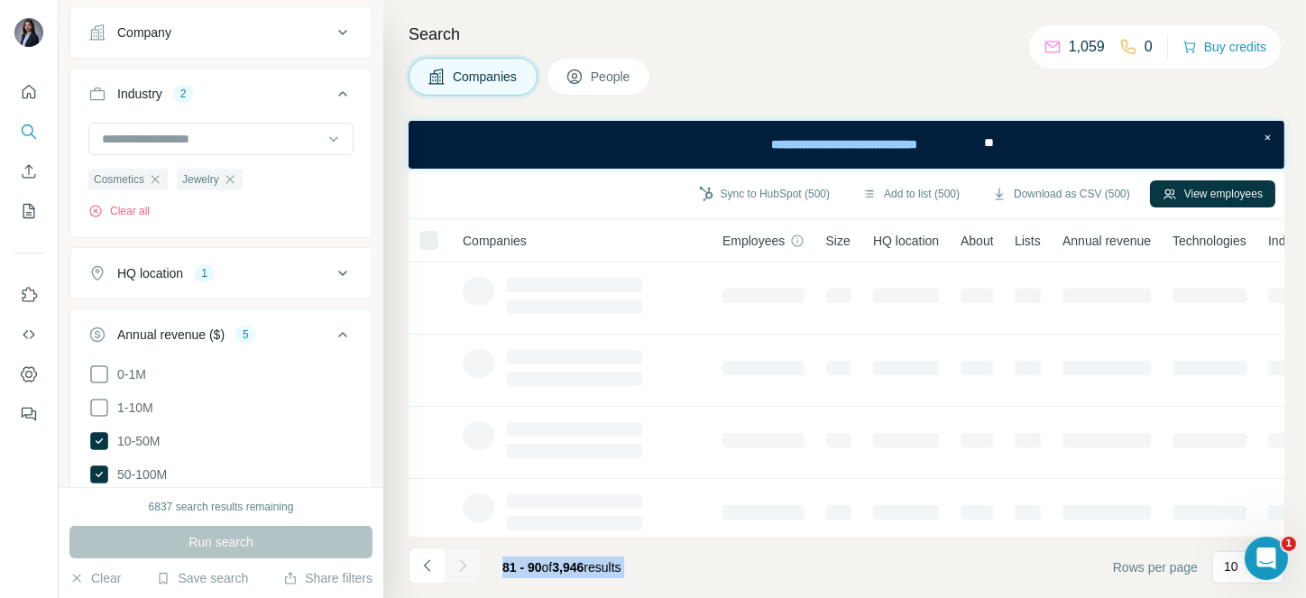
click at [454, 562] on div at bounding box center [463, 565] width 36 height 36
click at [454, 562] on icon "Navigate to next page" at bounding box center [463, 565] width 18 height 18
click at [454, 562] on div at bounding box center [463, 565] width 36 height 36
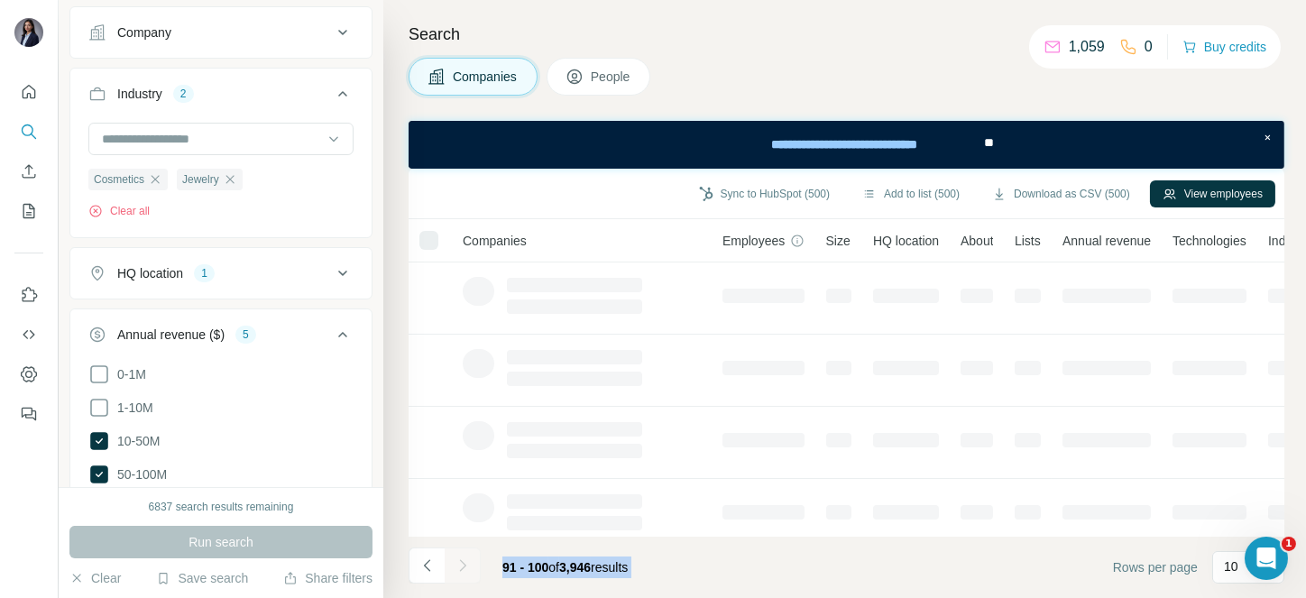
click at [454, 562] on div at bounding box center [463, 565] width 36 height 36
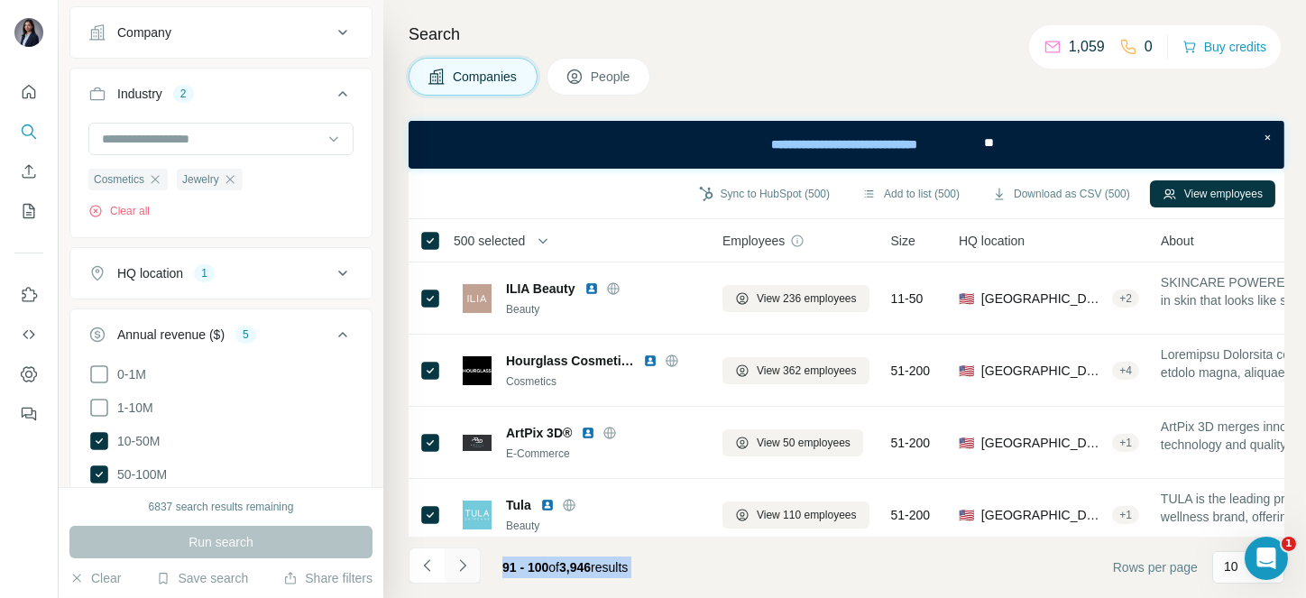
click at [454, 562] on icon "Navigate to next page" at bounding box center [463, 565] width 18 height 18
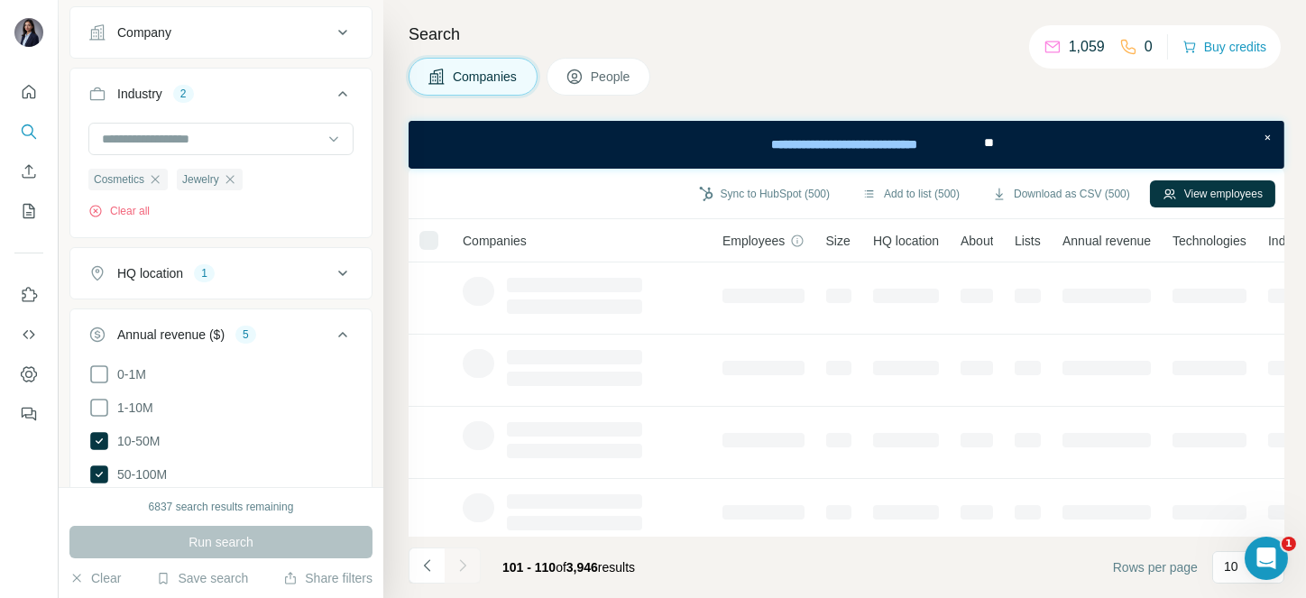
click at [454, 562] on div at bounding box center [463, 565] width 36 height 36
click at [454, 562] on icon "Navigate to next page" at bounding box center [463, 565] width 18 height 18
click at [454, 562] on div at bounding box center [463, 565] width 36 height 36
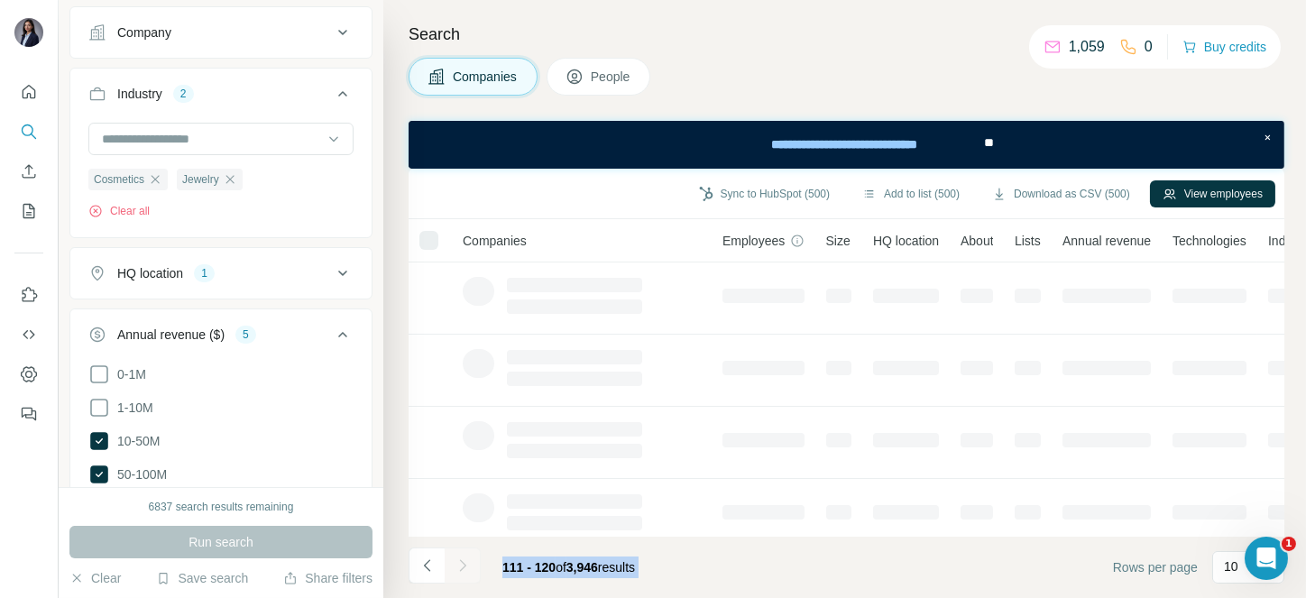
click at [454, 562] on div at bounding box center [463, 565] width 36 height 36
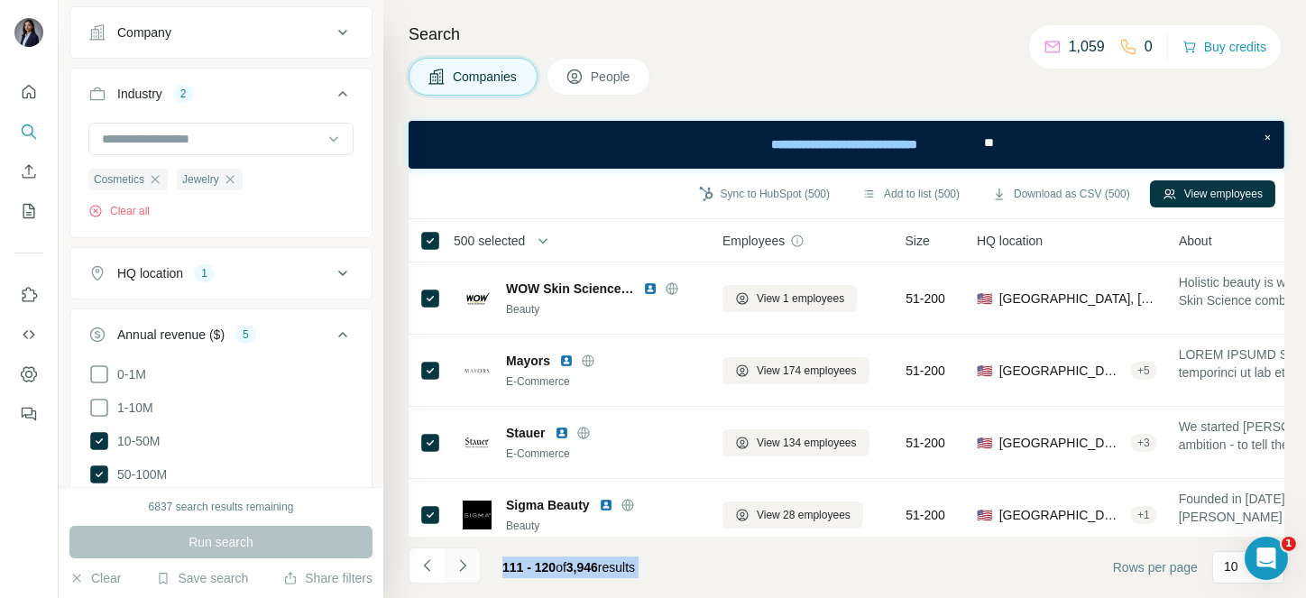
click at [454, 562] on icon "Navigate to next page" at bounding box center [463, 565] width 18 height 18
click at [454, 562] on div at bounding box center [463, 565] width 36 height 36
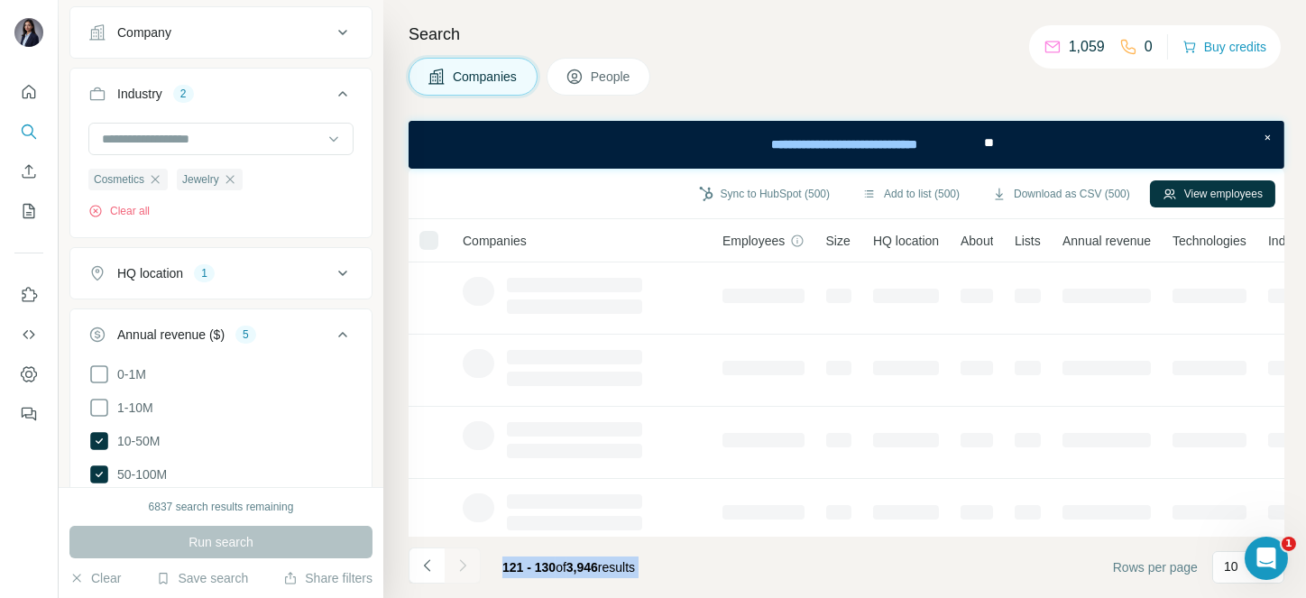
click at [454, 562] on div at bounding box center [463, 565] width 36 height 36
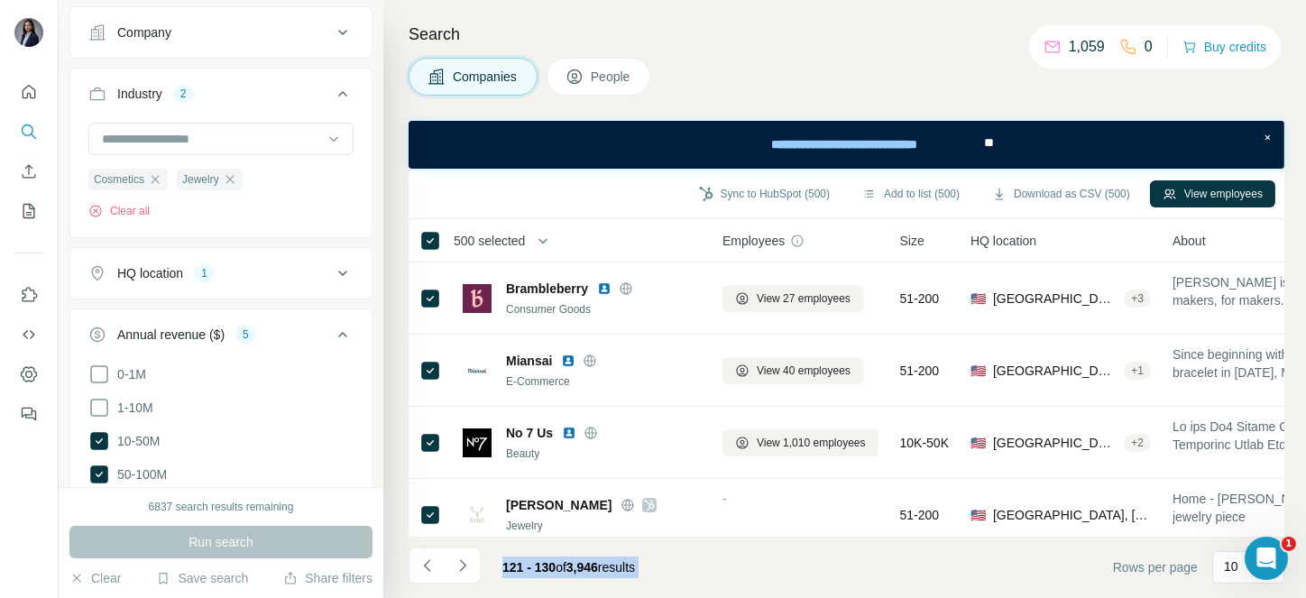
click at [454, 562] on icon "Navigate to next page" at bounding box center [463, 565] width 18 height 18
click at [454, 562] on div at bounding box center [463, 565] width 36 height 36
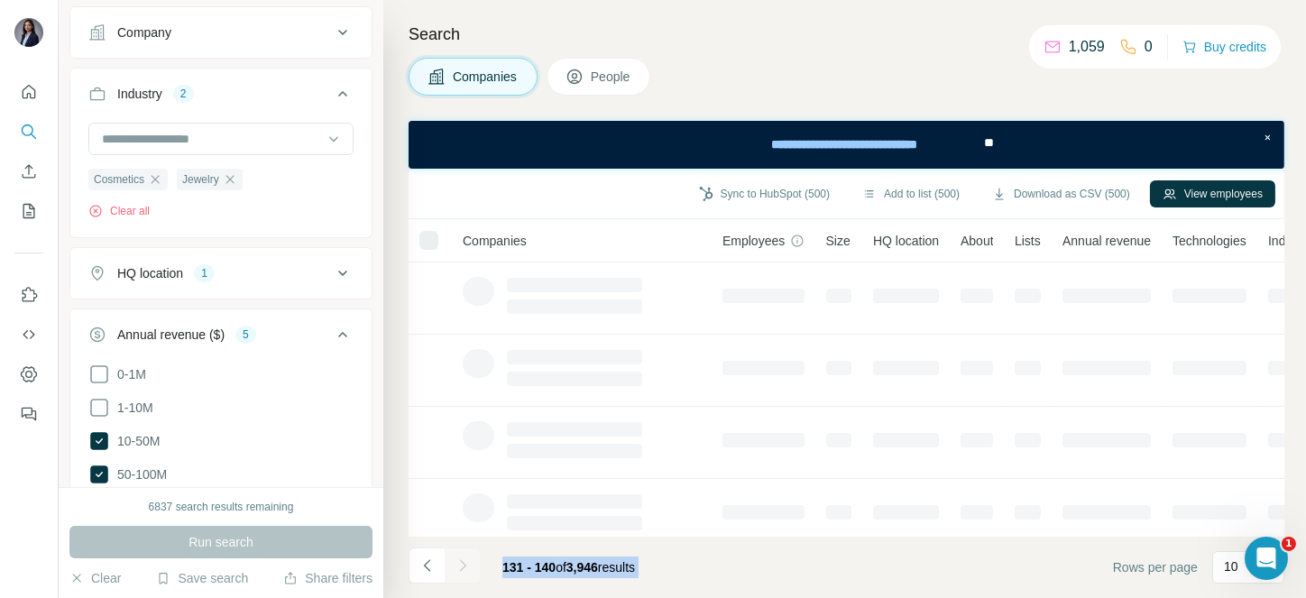
click at [454, 562] on div at bounding box center [463, 565] width 36 height 36
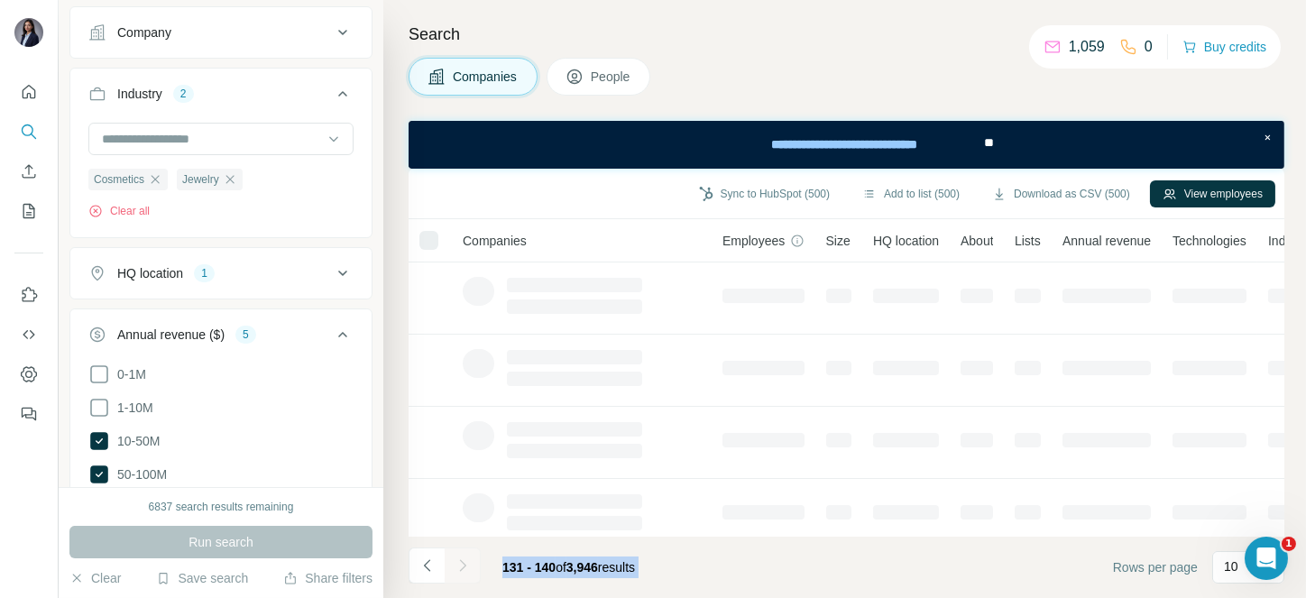
click at [454, 562] on icon "Navigate to next page" at bounding box center [463, 565] width 18 height 18
click at [454, 562] on div at bounding box center [463, 565] width 36 height 36
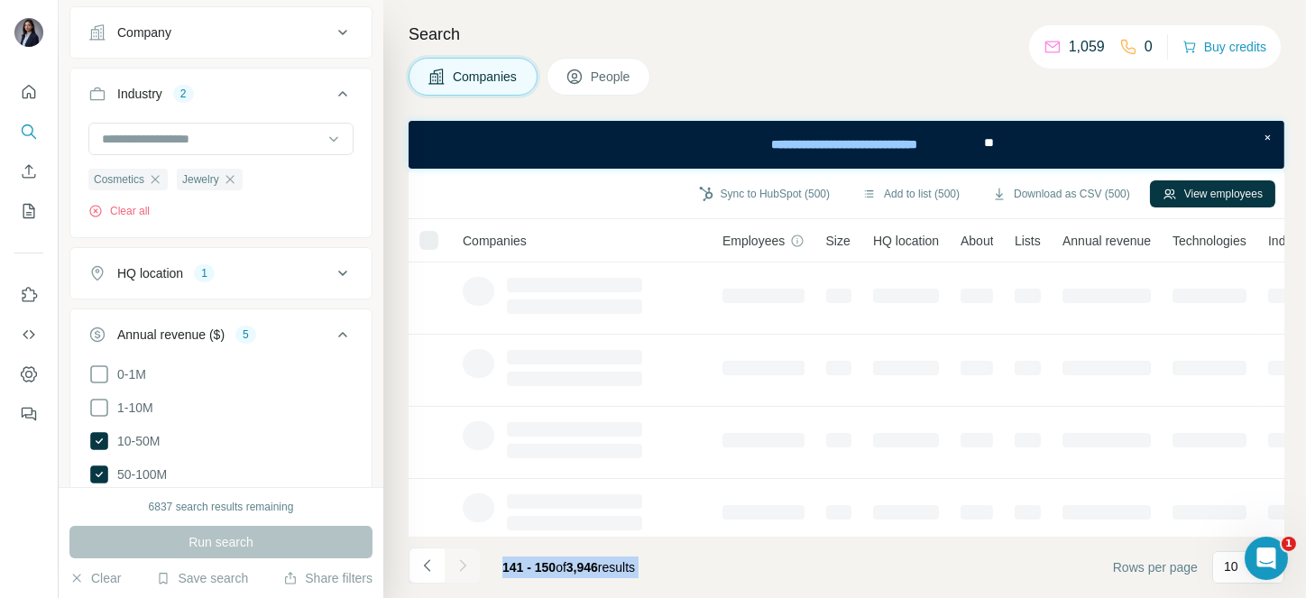
click at [454, 562] on div at bounding box center [463, 565] width 36 height 36
click at [454, 562] on icon "Navigate to next page" at bounding box center [463, 565] width 18 height 18
click at [454, 562] on div at bounding box center [463, 565] width 36 height 36
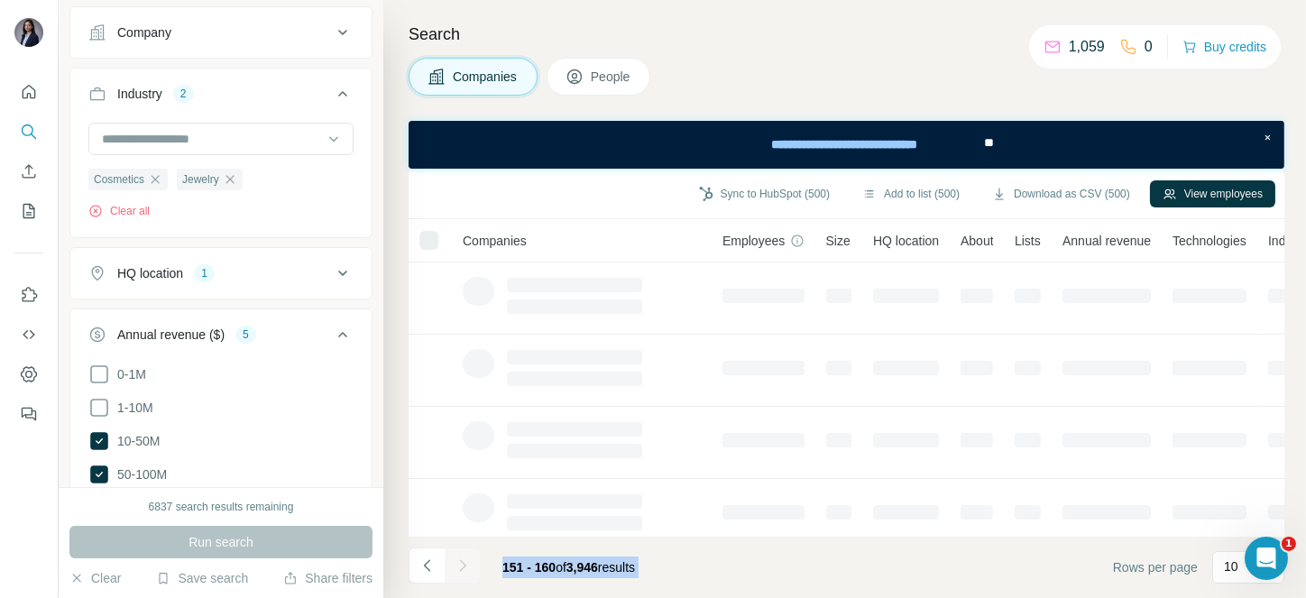
click at [454, 562] on div at bounding box center [463, 565] width 36 height 36
click at [454, 562] on icon "Navigate to next page" at bounding box center [463, 565] width 18 height 18
click at [454, 562] on div at bounding box center [463, 565] width 36 height 36
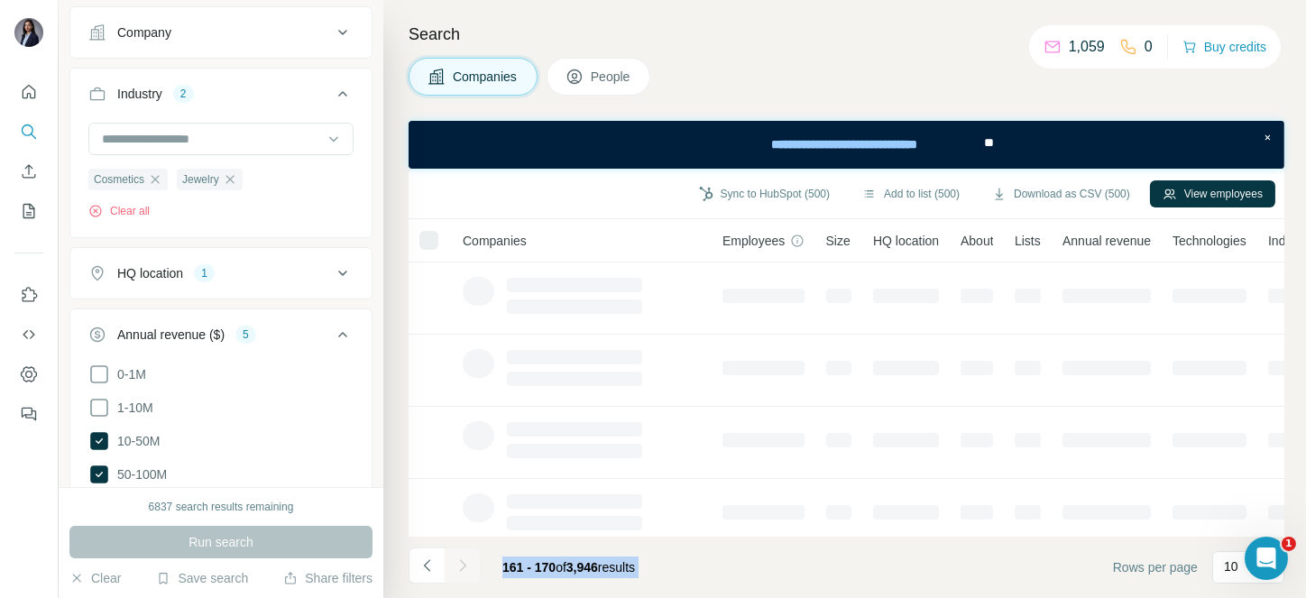
click at [454, 562] on div at bounding box center [463, 565] width 36 height 36
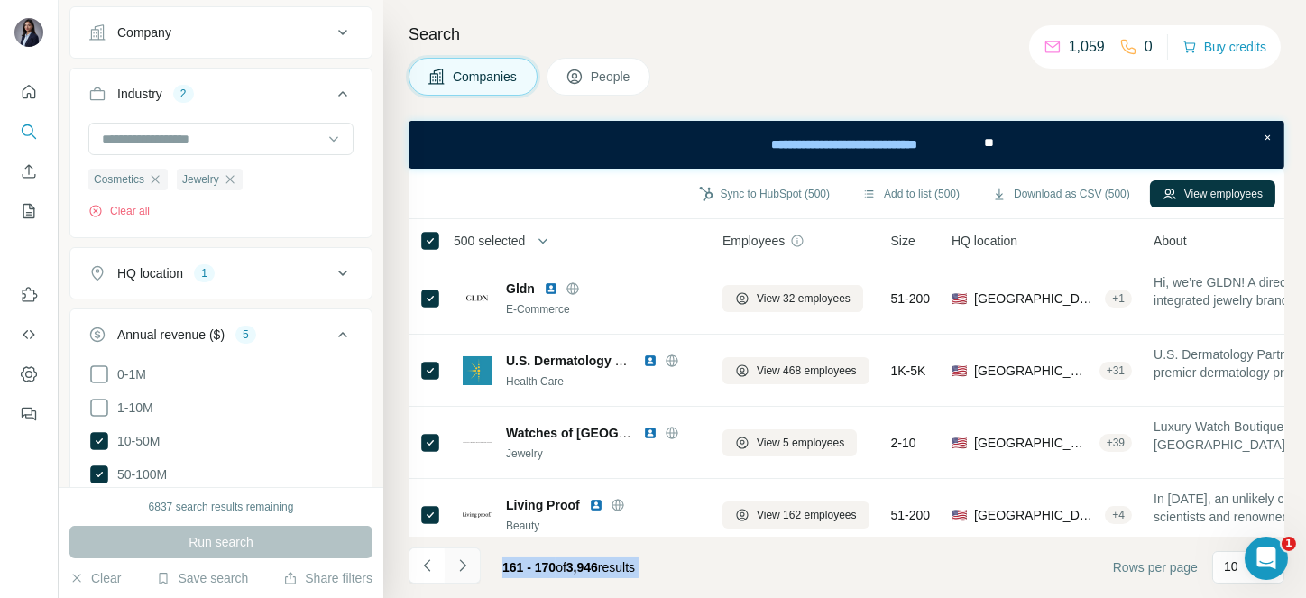
click at [454, 562] on icon "Navigate to next page" at bounding box center [463, 565] width 18 height 18
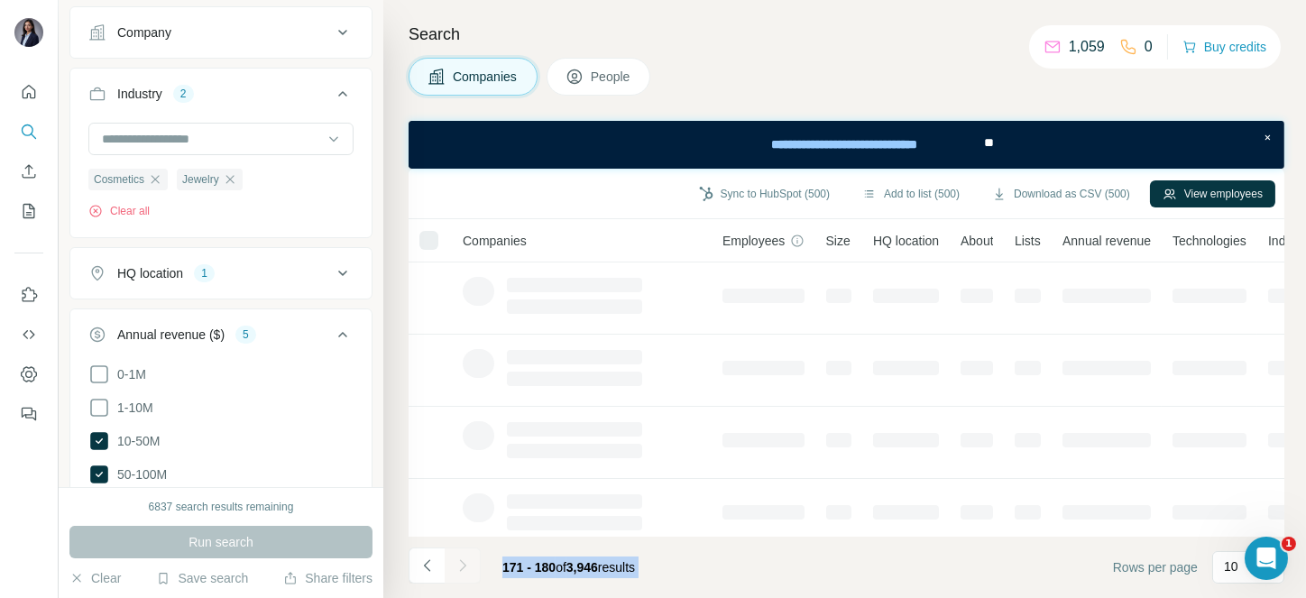
click at [454, 562] on div at bounding box center [463, 565] width 36 height 36
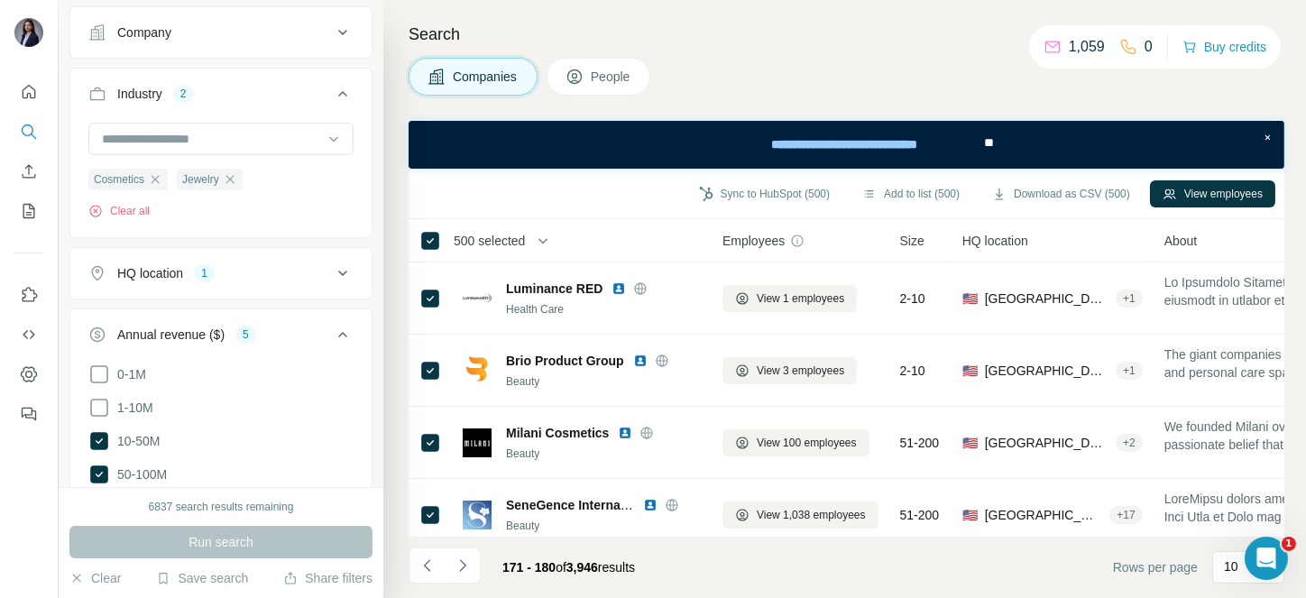
click at [454, 562] on icon "Navigate to next page" at bounding box center [463, 565] width 18 height 18
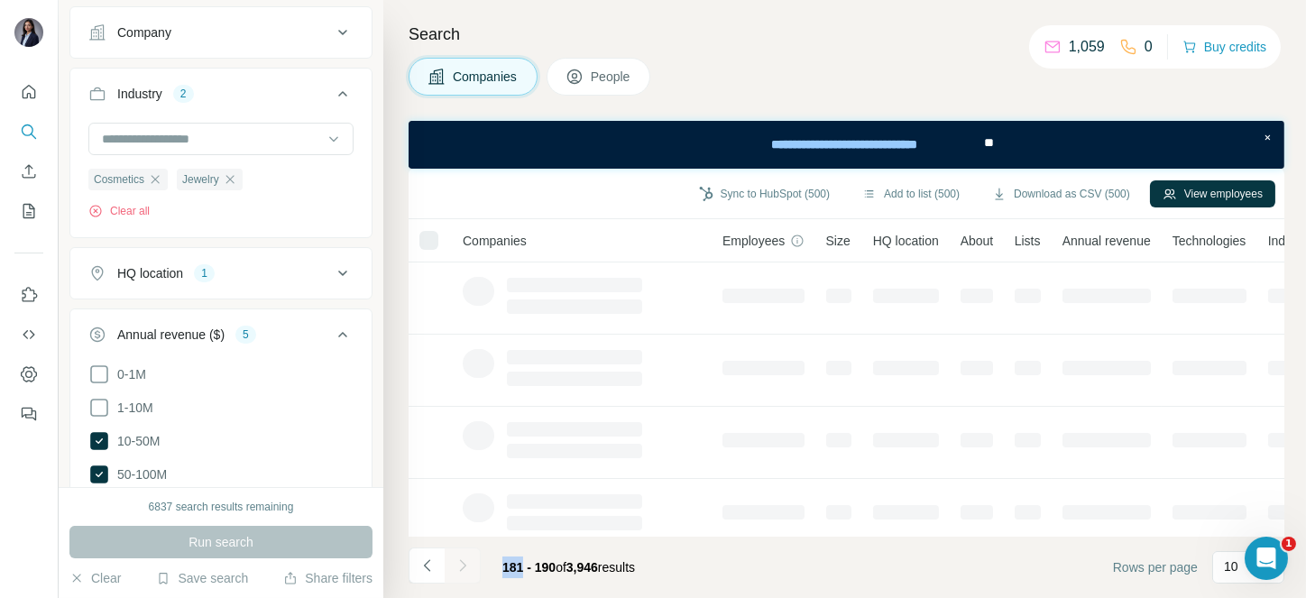
click at [454, 562] on div at bounding box center [463, 565] width 36 height 36
click at [454, 562] on icon "Navigate to next page" at bounding box center [463, 565] width 18 height 18
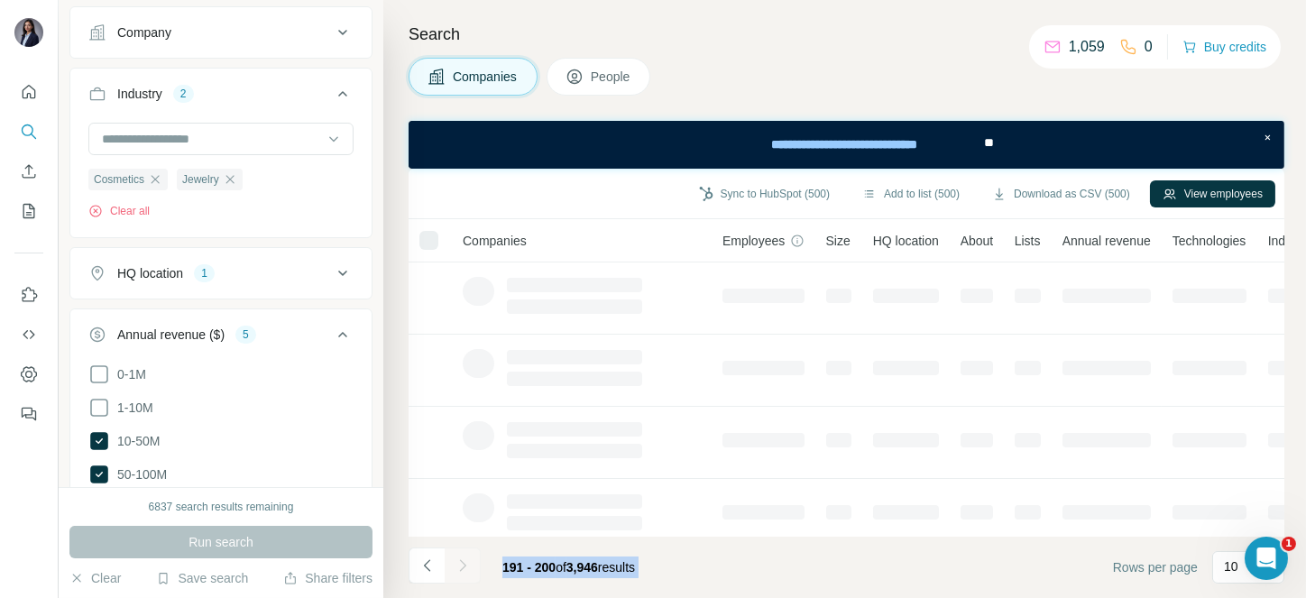
click at [454, 562] on div at bounding box center [463, 565] width 36 height 36
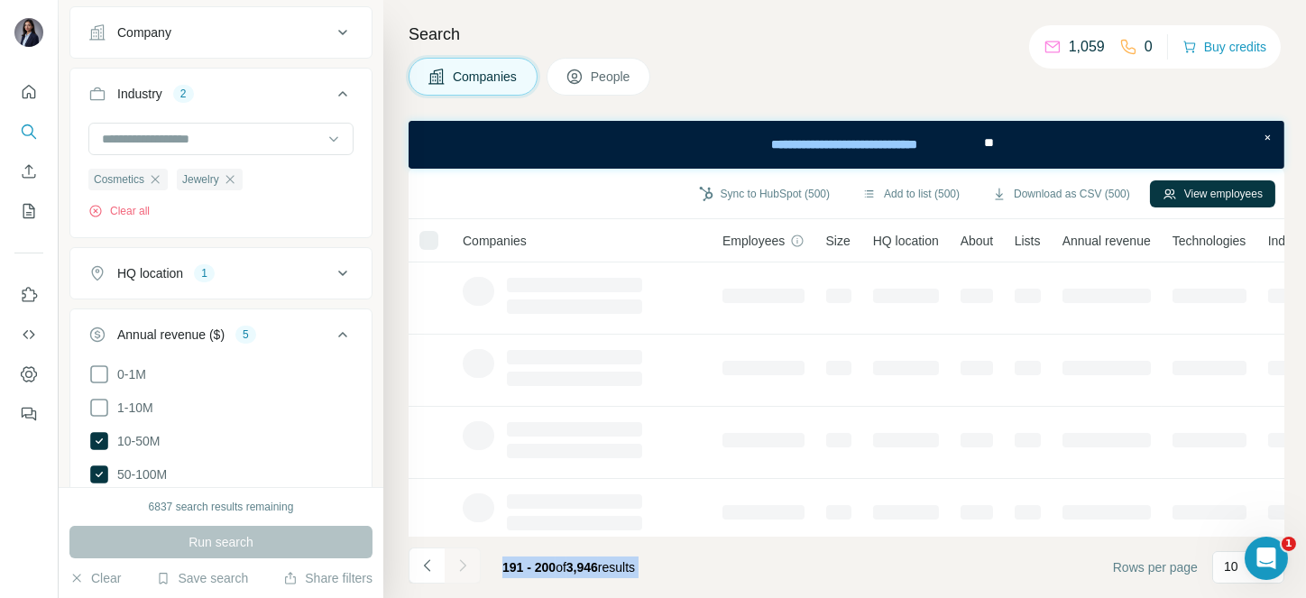
click at [454, 562] on div at bounding box center [463, 565] width 36 height 36
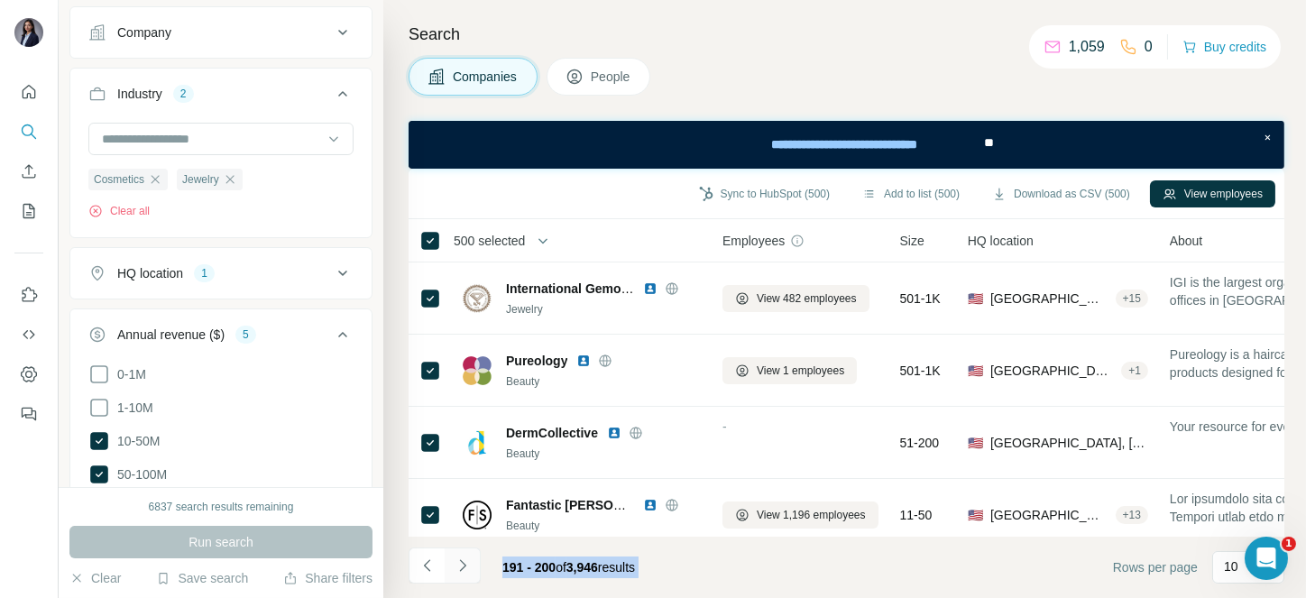
click at [454, 562] on icon "Navigate to next page" at bounding box center [463, 565] width 18 height 18
click at [454, 562] on div at bounding box center [463, 565] width 36 height 36
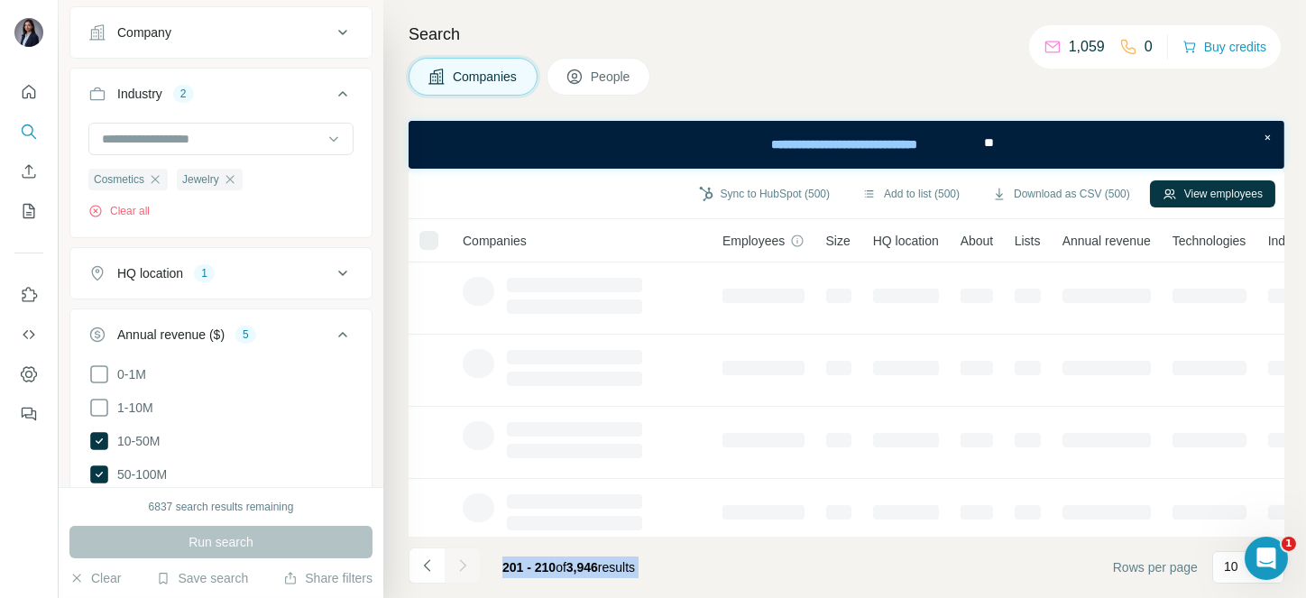
click at [454, 562] on div at bounding box center [463, 565] width 36 height 36
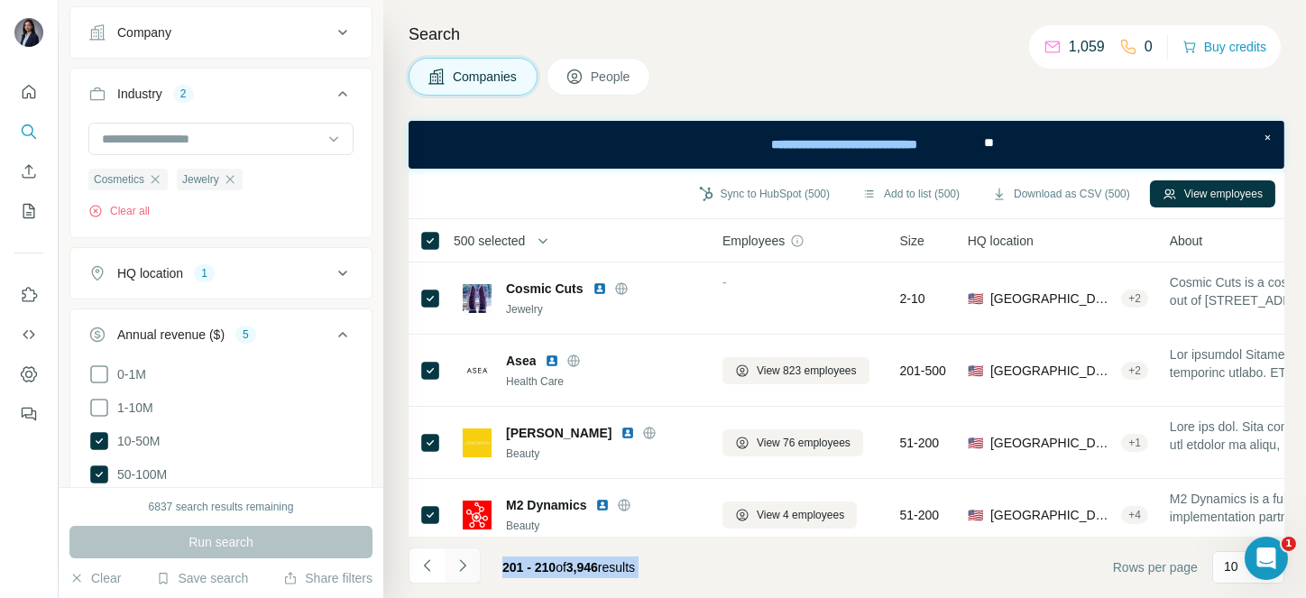
click at [454, 562] on icon "Navigate to next page" at bounding box center [463, 565] width 18 height 18
click at [454, 562] on div at bounding box center [463, 565] width 36 height 36
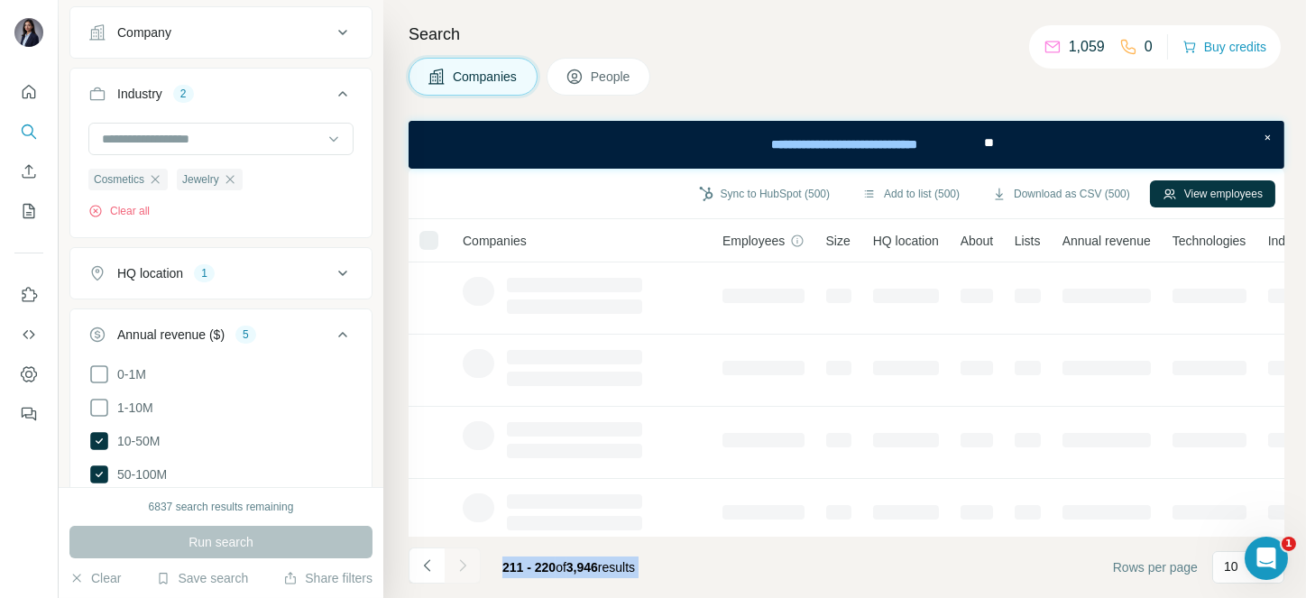
click at [454, 562] on div at bounding box center [463, 565] width 36 height 36
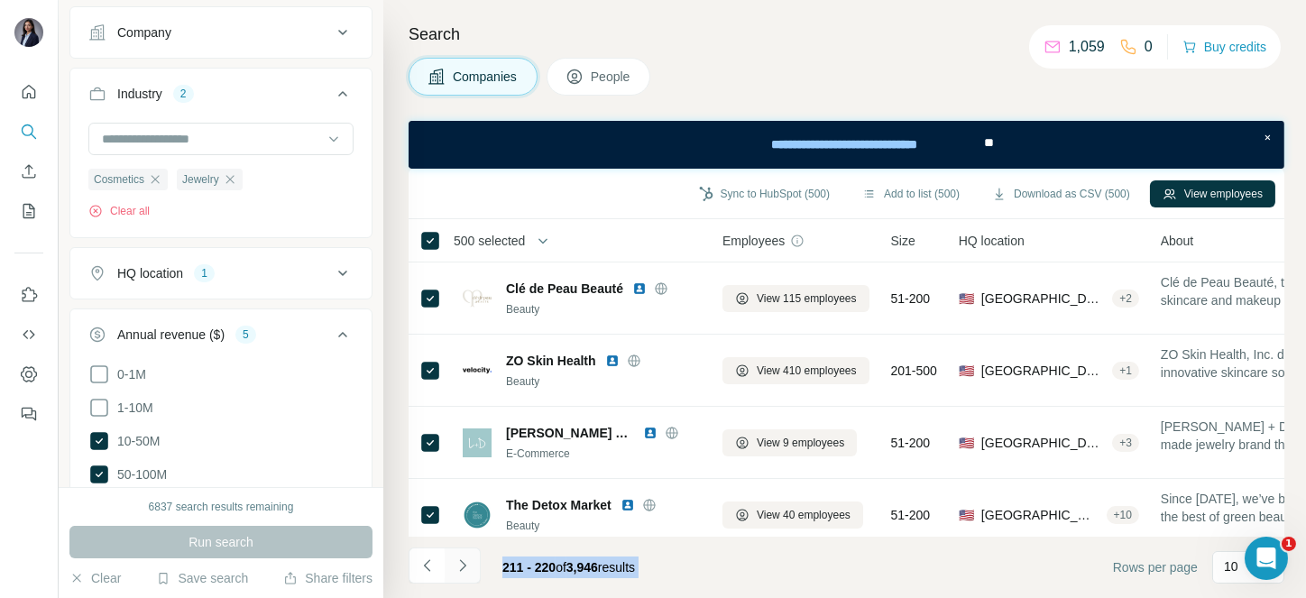
click at [454, 562] on icon "Navigate to next page" at bounding box center [463, 565] width 18 height 18
click at [454, 562] on div at bounding box center [463, 565] width 36 height 36
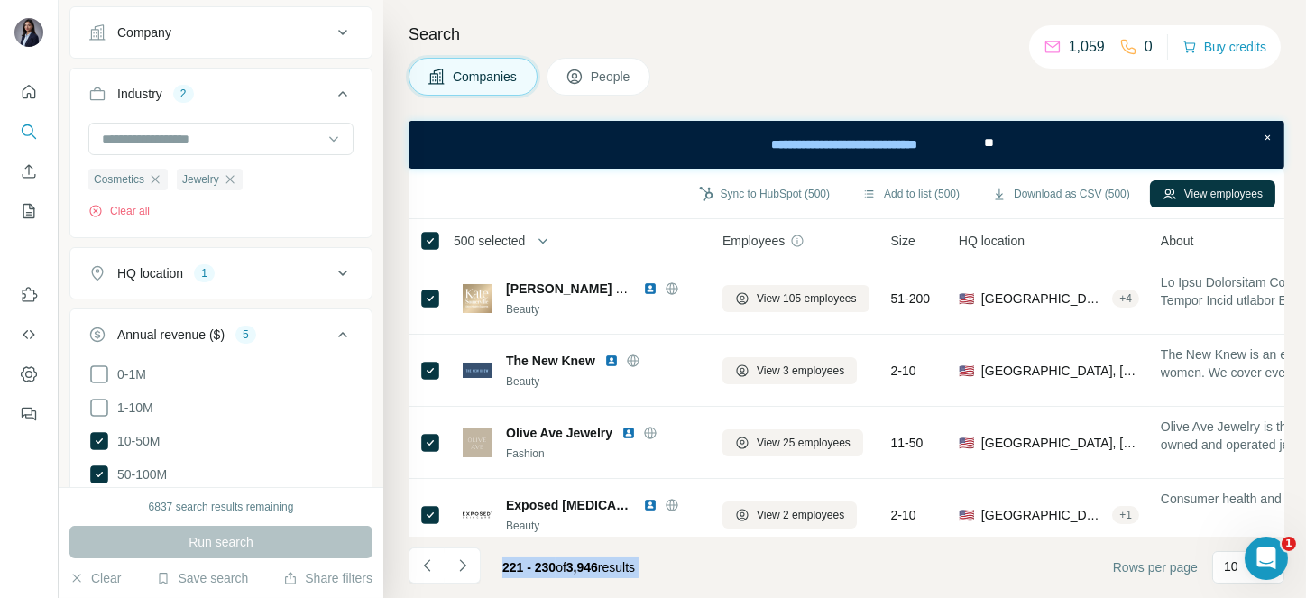
click at [454, 562] on icon "Navigate to next page" at bounding box center [463, 565] width 18 height 18
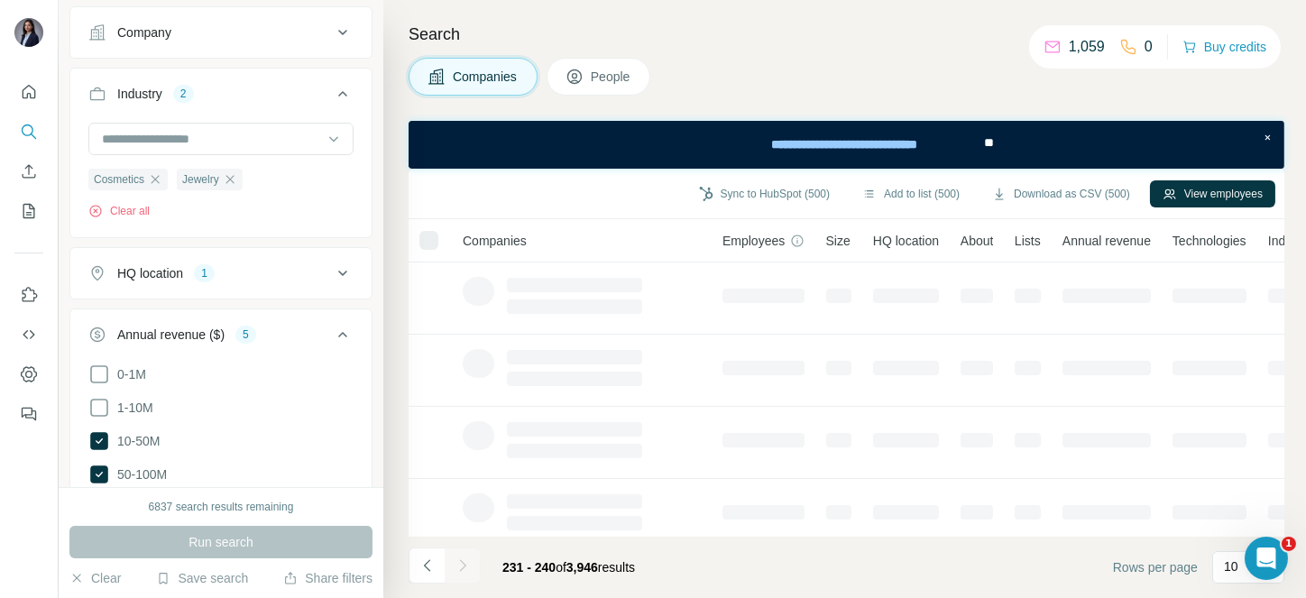
click at [454, 562] on div at bounding box center [463, 565] width 36 height 36
click at [454, 562] on icon "Navigate to next page" at bounding box center [463, 565] width 18 height 18
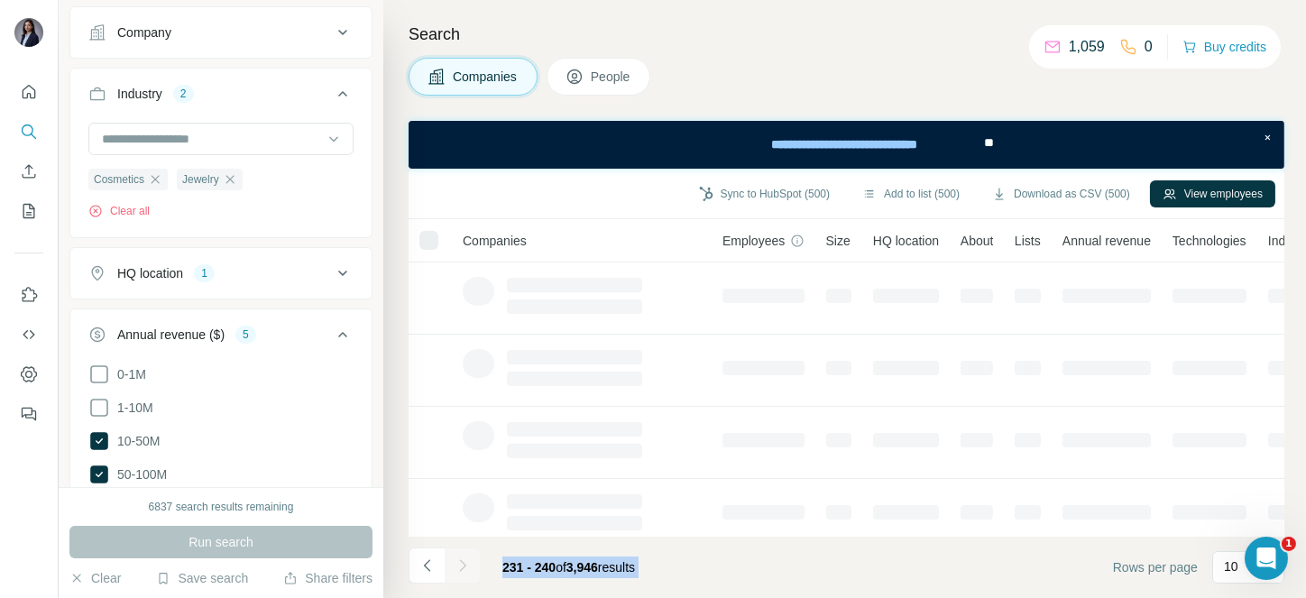
click at [454, 562] on div at bounding box center [463, 565] width 36 height 36
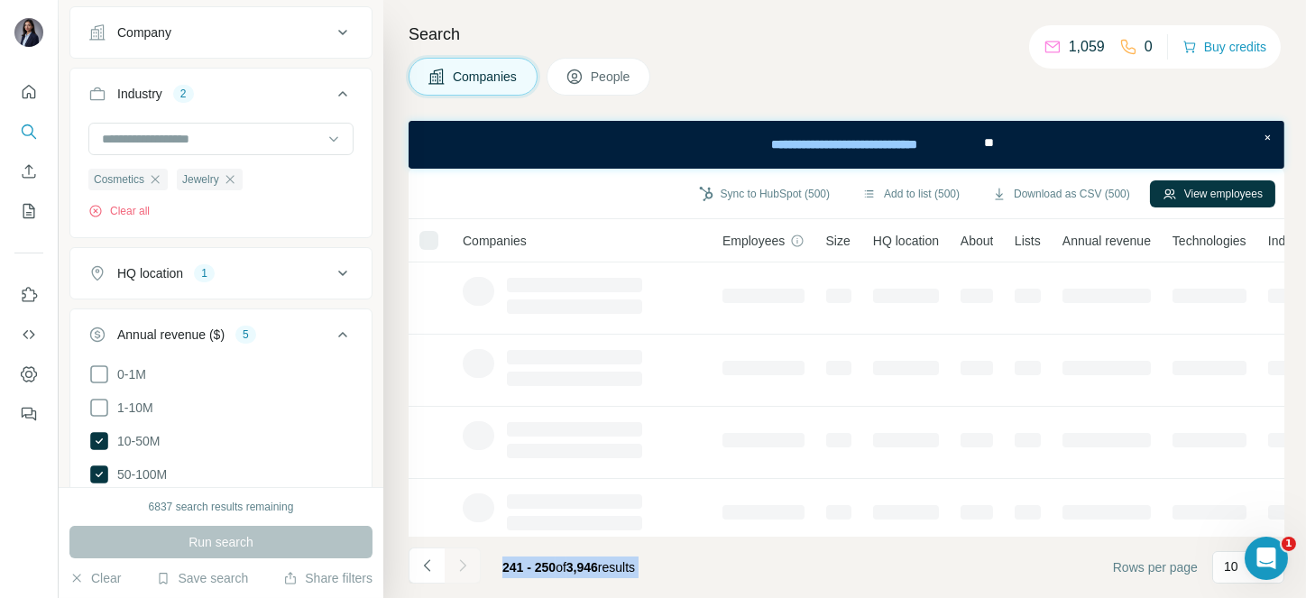
click at [454, 562] on icon "Navigate to next page" at bounding box center [463, 565] width 18 height 18
click at [454, 562] on div at bounding box center [463, 565] width 36 height 36
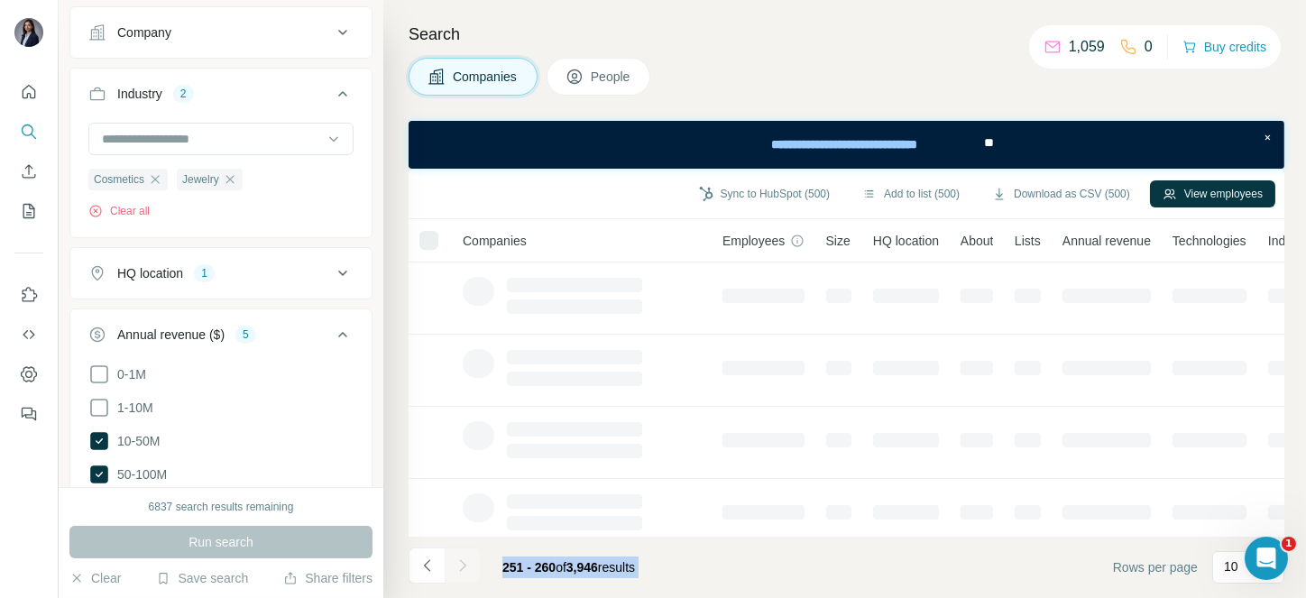
click at [454, 562] on div at bounding box center [463, 565] width 36 height 36
click at [454, 562] on icon "Navigate to next page" at bounding box center [463, 565] width 18 height 18
click at [454, 562] on div at bounding box center [463, 565] width 36 height 36
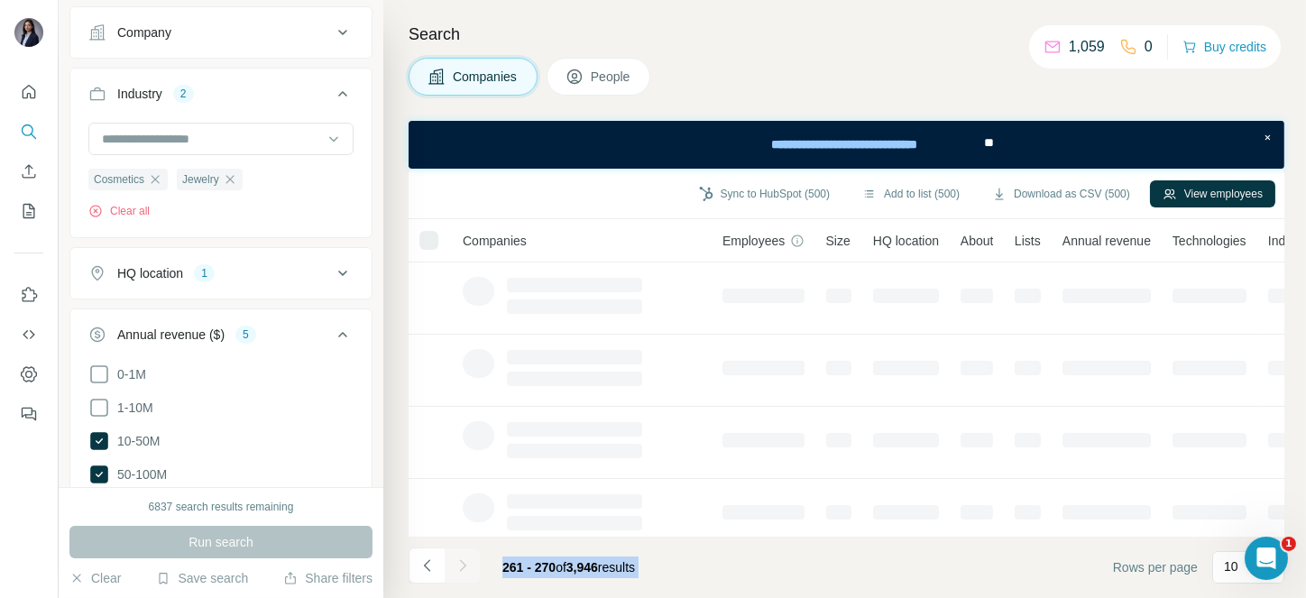
click at [454, 562] on div at bounding box center [463, 565] width 36 height 36
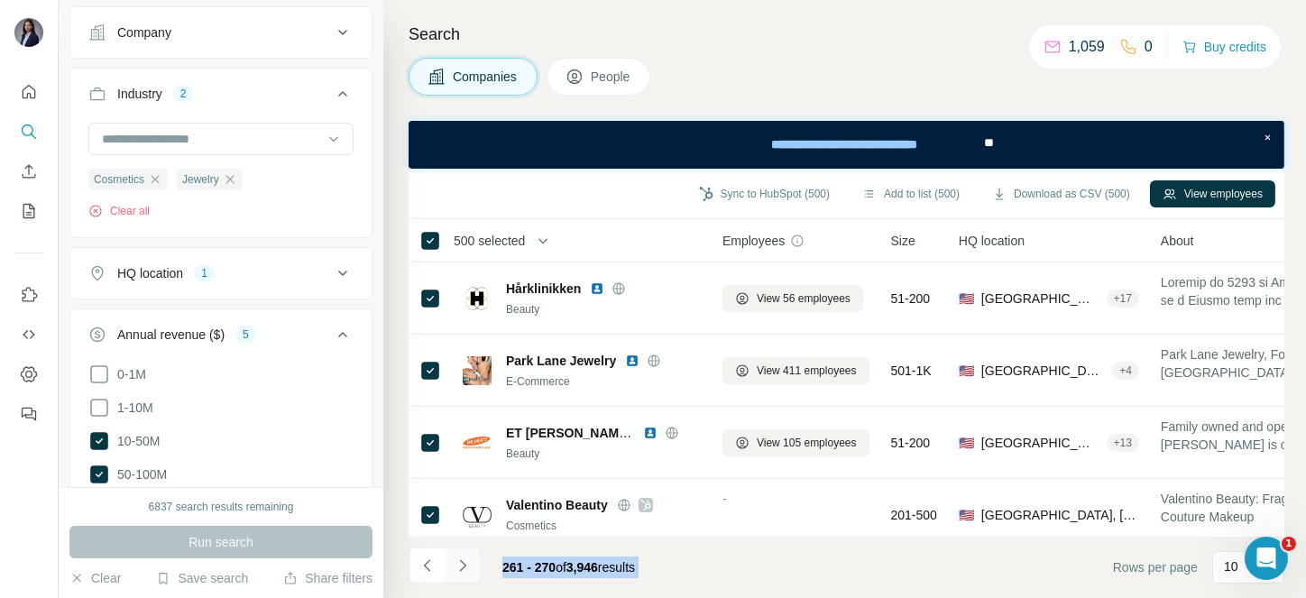
click at [454, 562] on icon "Navigate to next page" at bounding box center [463, 565] width 18 height 18
click at [454, 562] on div at bounding box center [463, 565] width 36 height 36
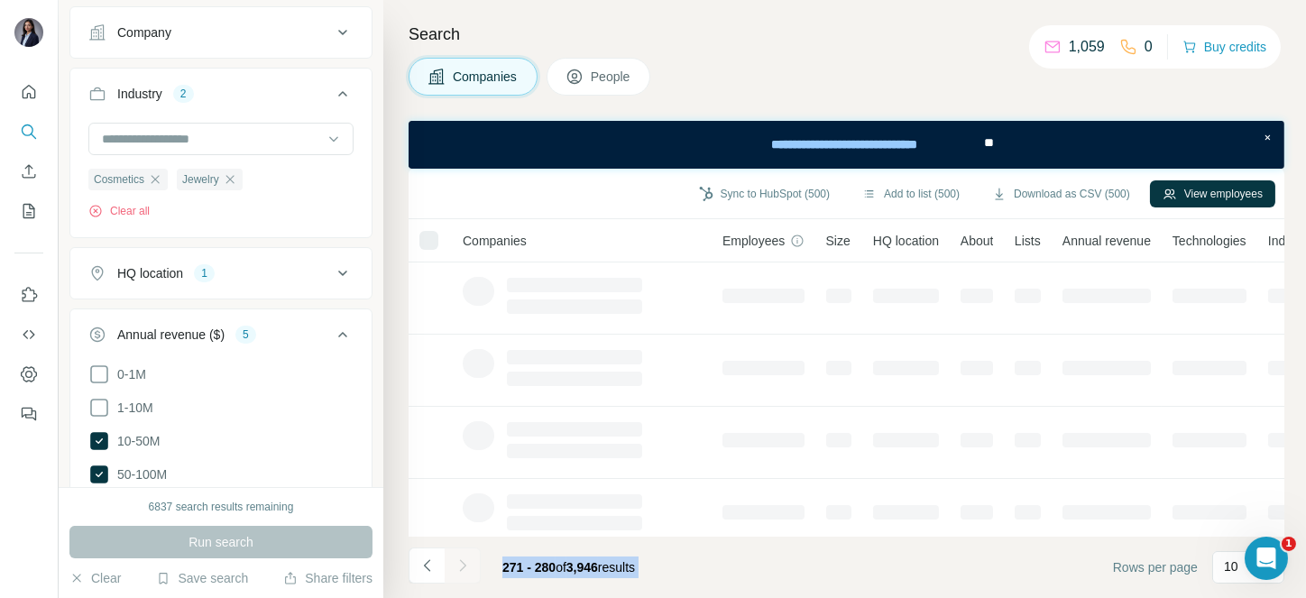
click at [454, 562] on div at bounding box center [463, 565] width 36 height 36
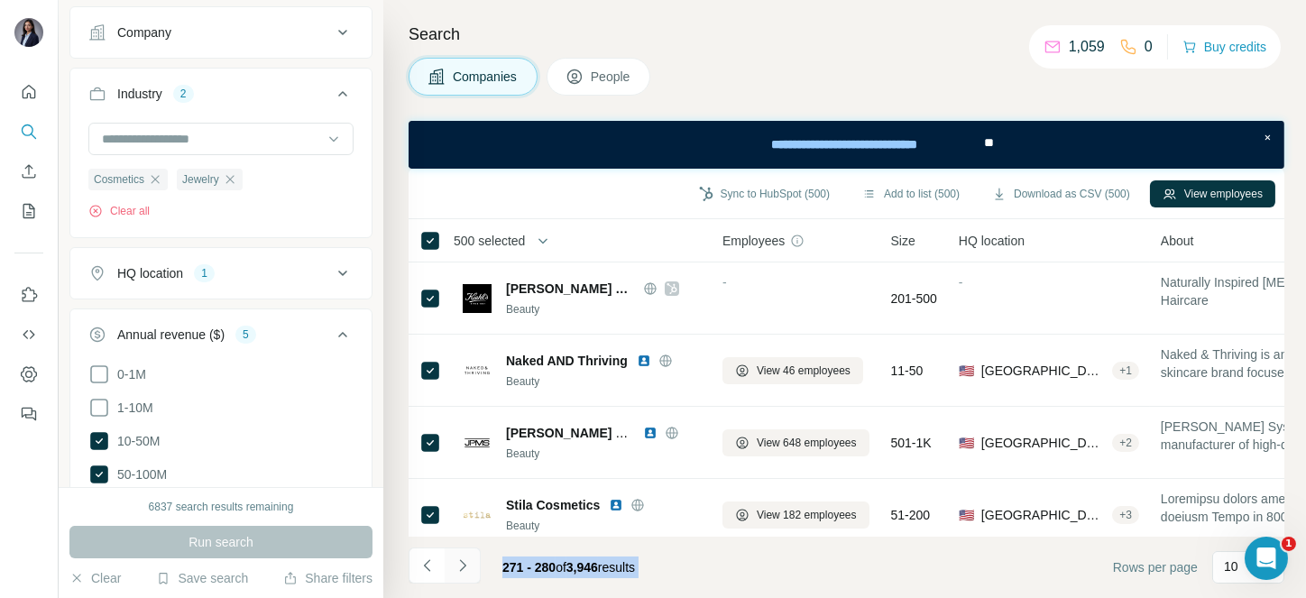
click at [454, 562] on icon "Navigate to next page" at bounding box center [463, 565] width 18 height 18
click at [454, 562] on div at bounding box center [463, 565] width 36 height 36
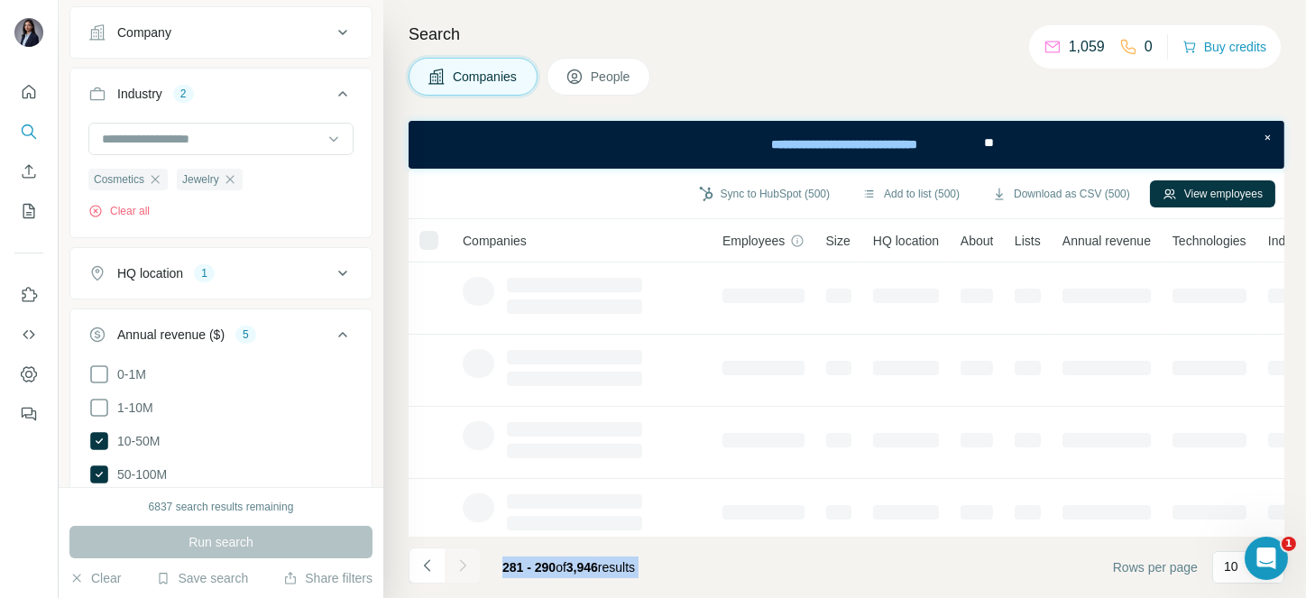
click at [454, 562] on div at bounding box center [463, 565] width 36 height 36
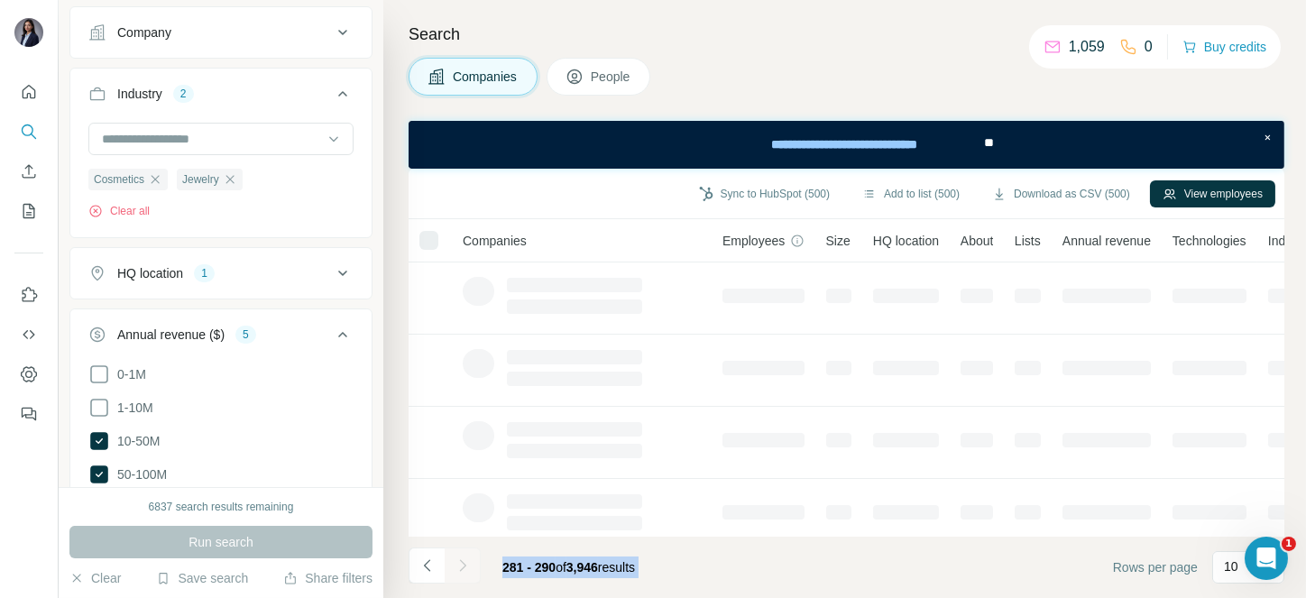
click at [454, 562] on icon "Navigate to next page" at bounding box center [463, 565] width 18 height 18
click at [454, 562] on div at bounding box center [463, 565] width 36 height 36
click at [454, 562] on icon "Navigate to next page" at bounding box center [463, 565] width 18 height 18
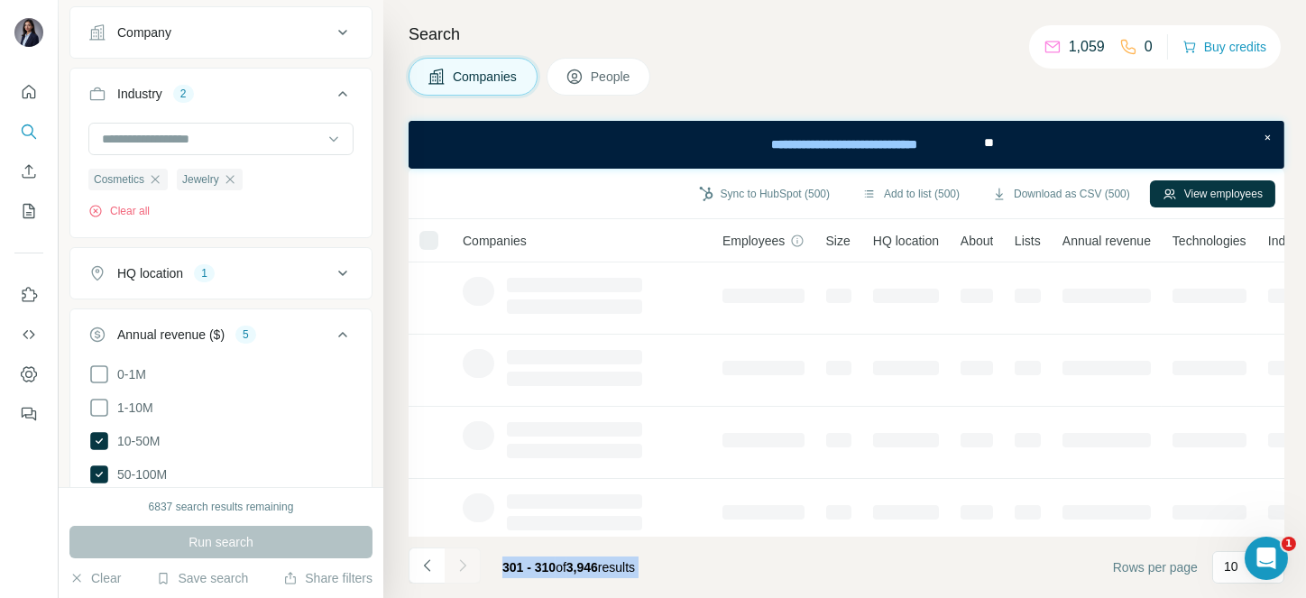
click at [454, 562] on div at bounding box center [463, 565] width 36 height 36
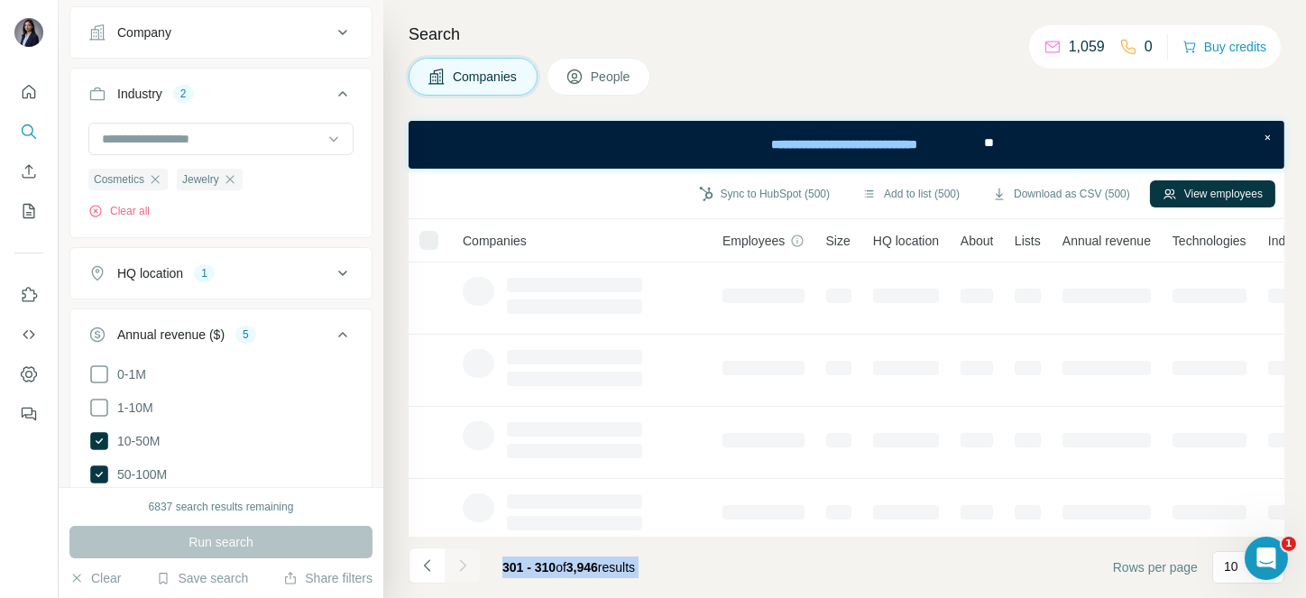
click at [454, 562] on icon "Navigate to next page" at bounding box center [463, 565] width 18 height 18
click at [454, 562] on div at bounding box center [463, 565] width 36 height 36
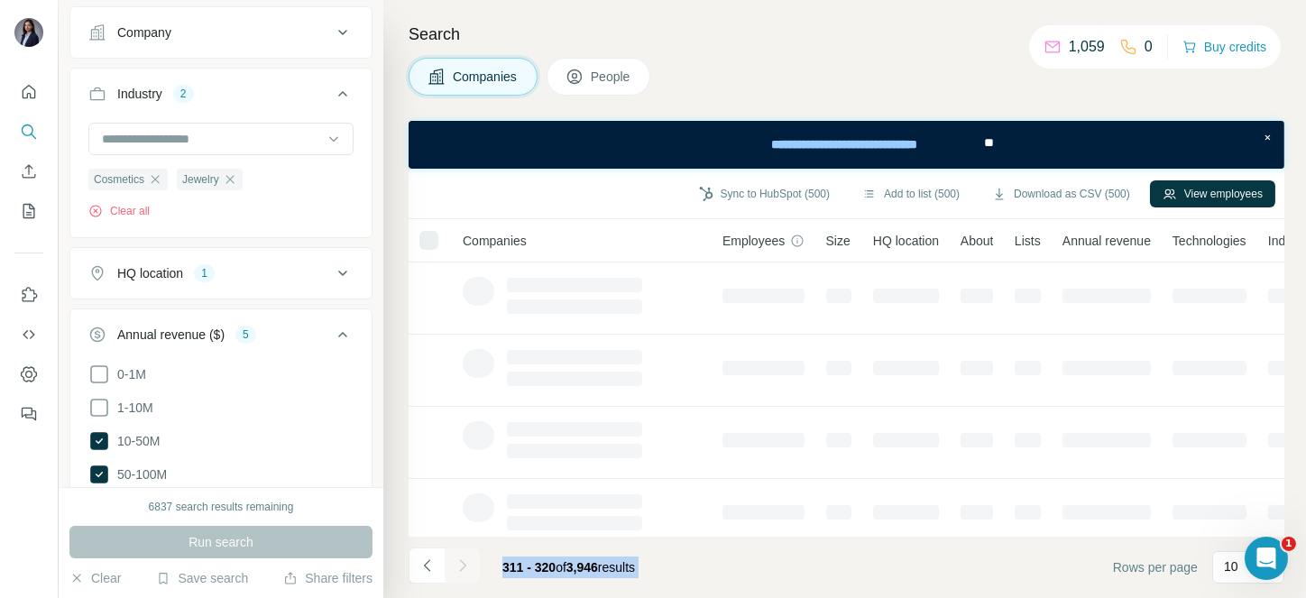
click at [454, 562] on div at bounding box center [463, 565] width 36 height 36
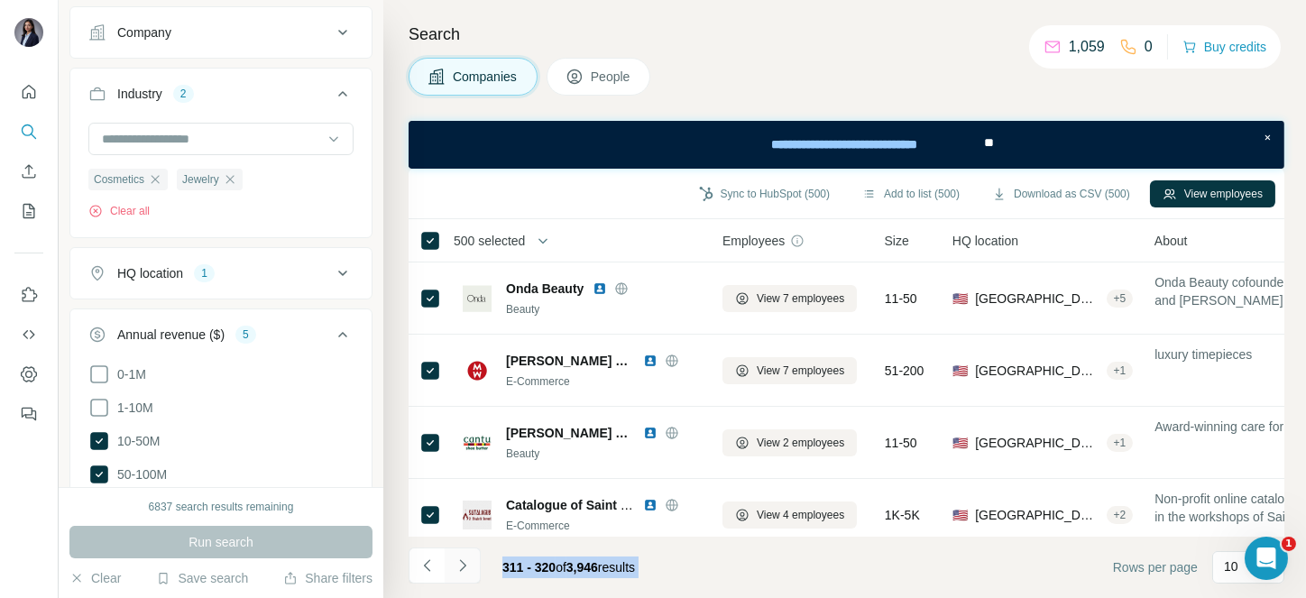
click at [454, 562] on icon "Navigate to next page" at bounding box center [463, 565] width 18 height 18
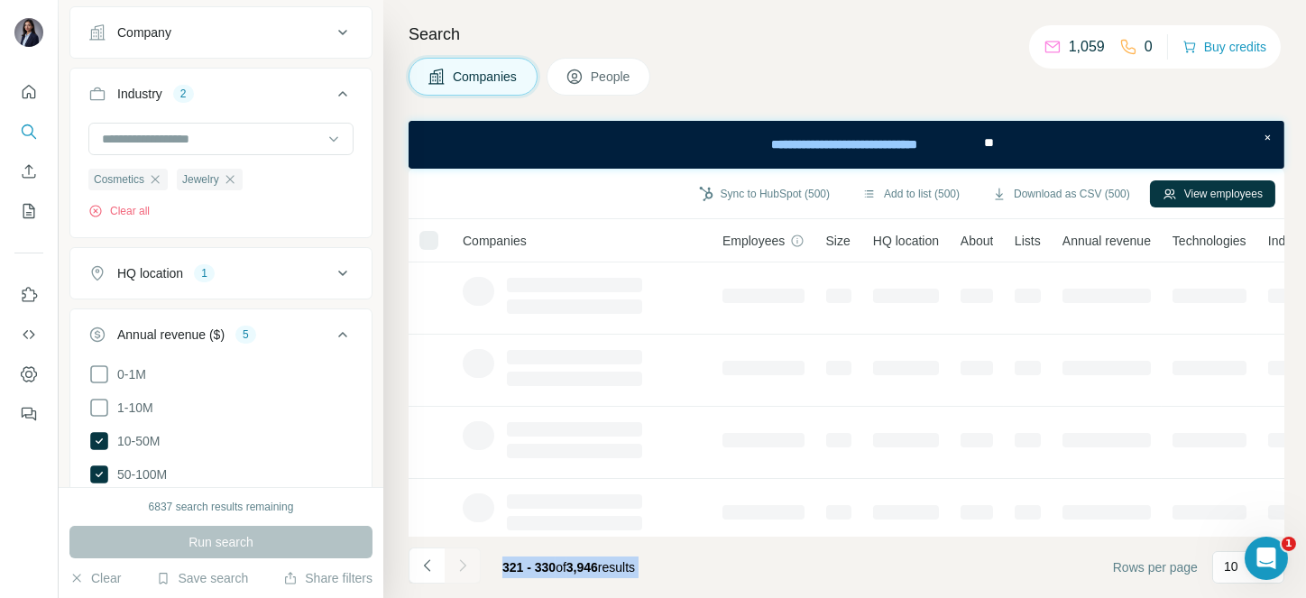
click at [454, 562] on div at bounding box center [463, 565] width 36 height 36
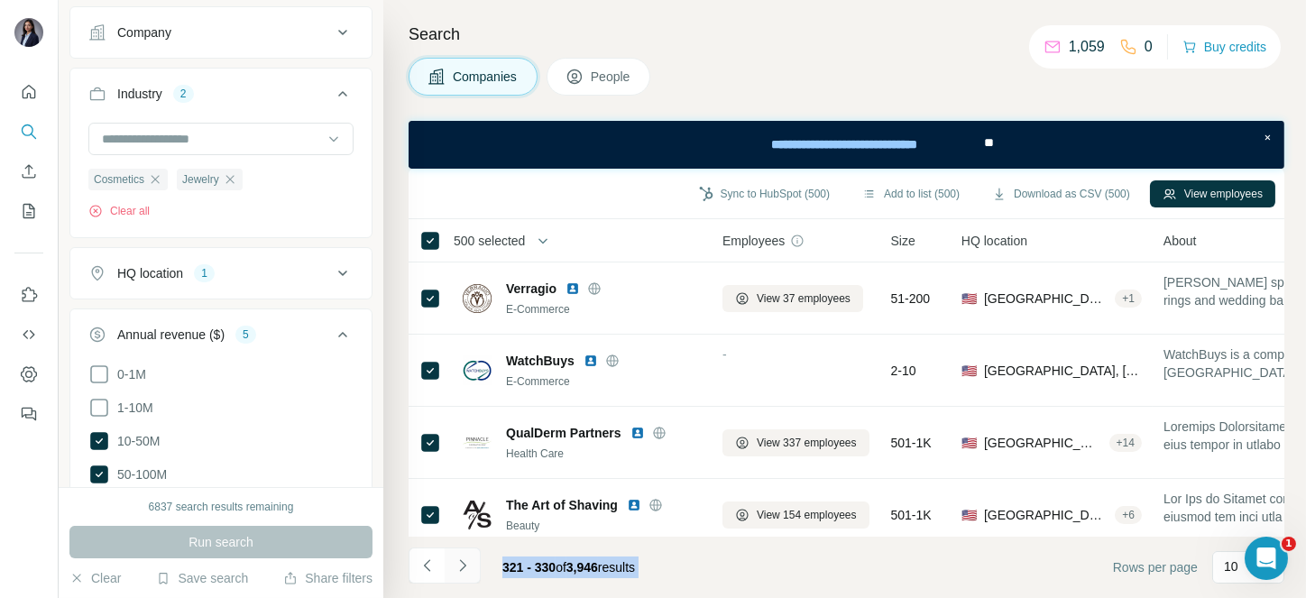
click at [454, 562] on icon "Navigate to next page" at bounding box center [463, 565] width 18 height 18
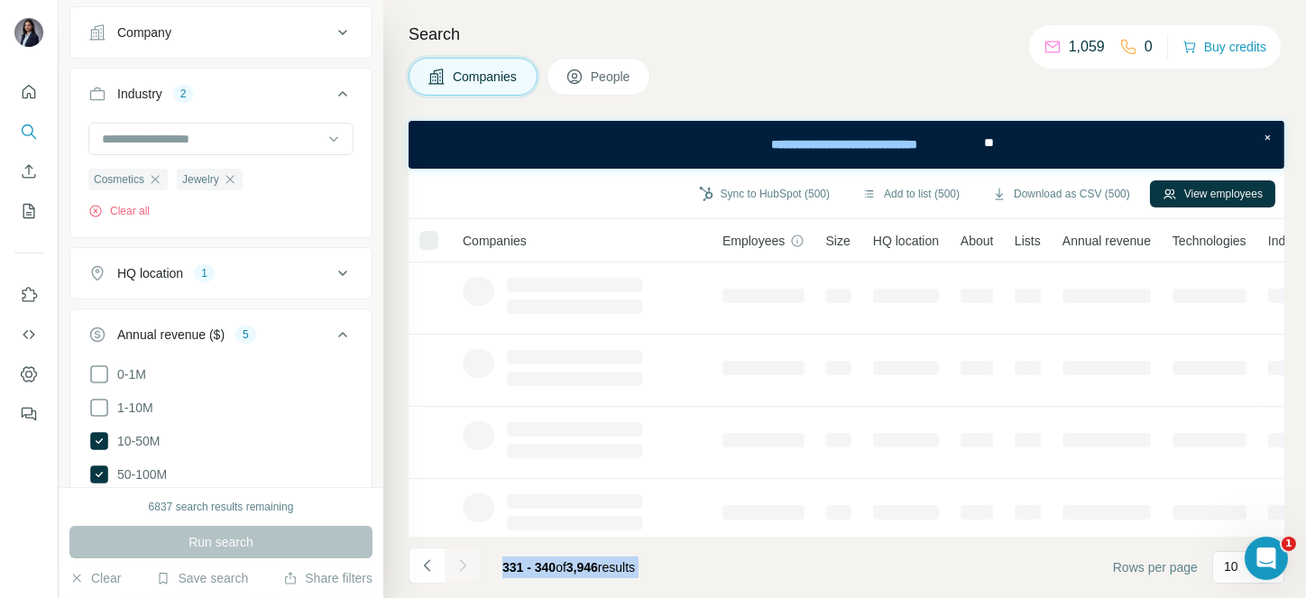
click at [454, 562] on div at bounding box center [463, 565] width 36 height 36
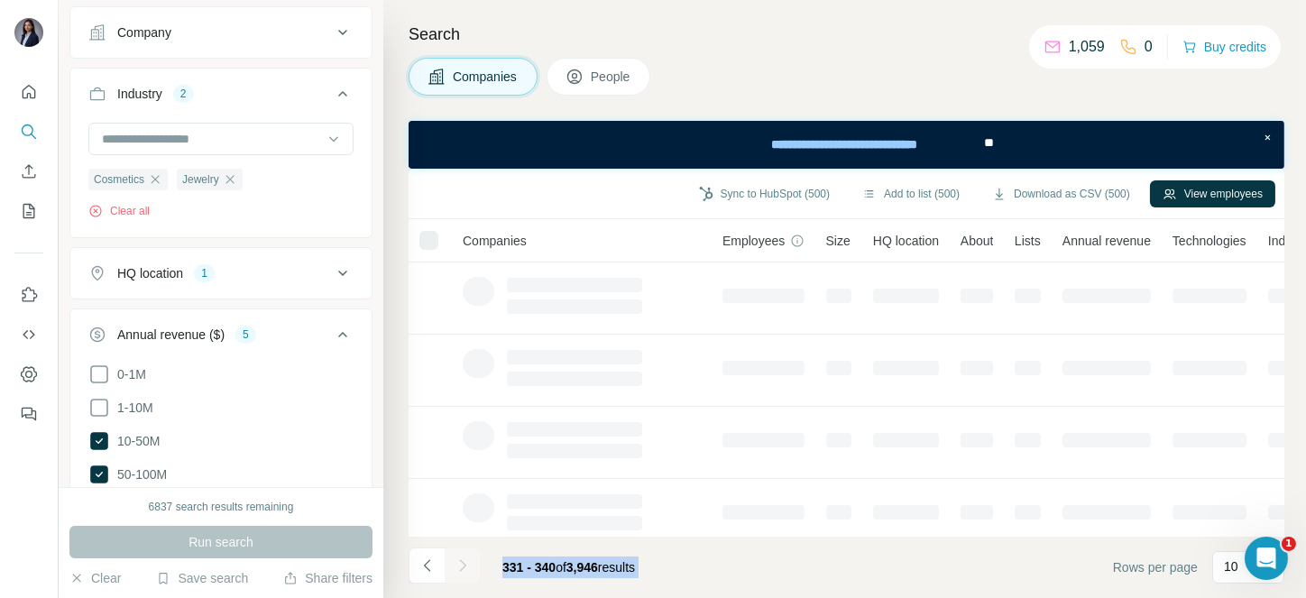
click at [454, 562] on icon "Navigate to next page" at bounding box center [463, 565] width 18 height 18
click at [454, 562] on div at bounding box center [463, 565] width 36 height 36
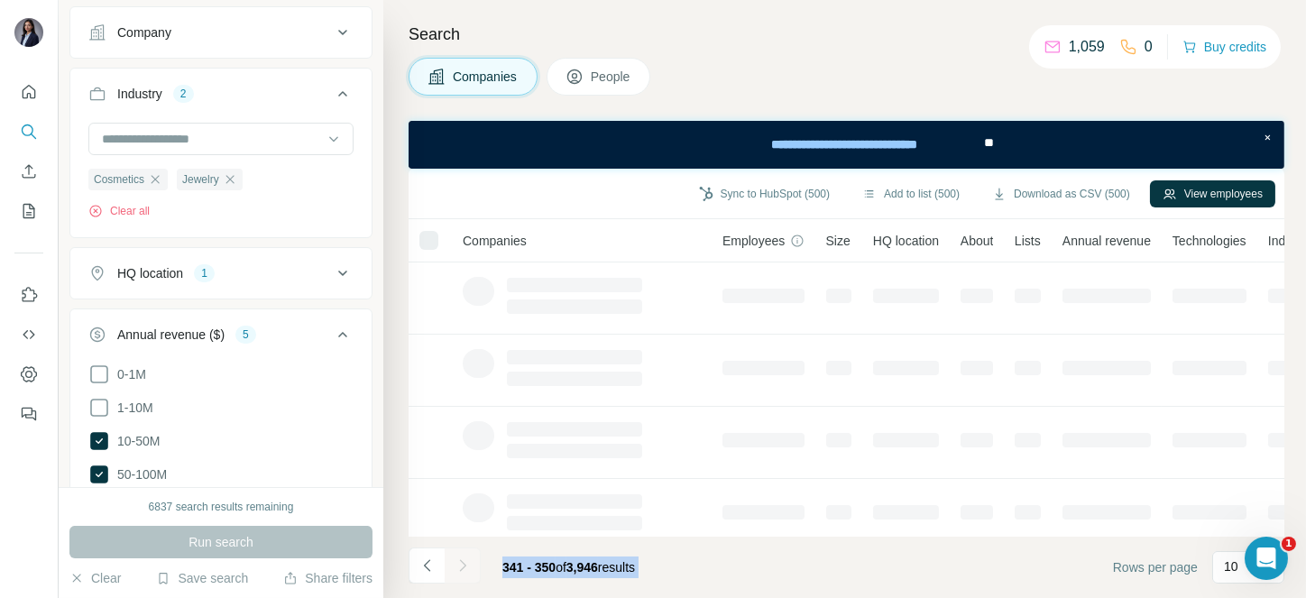
click at [454, 562] on div at bounding box center [463, 565] width 36 height 36
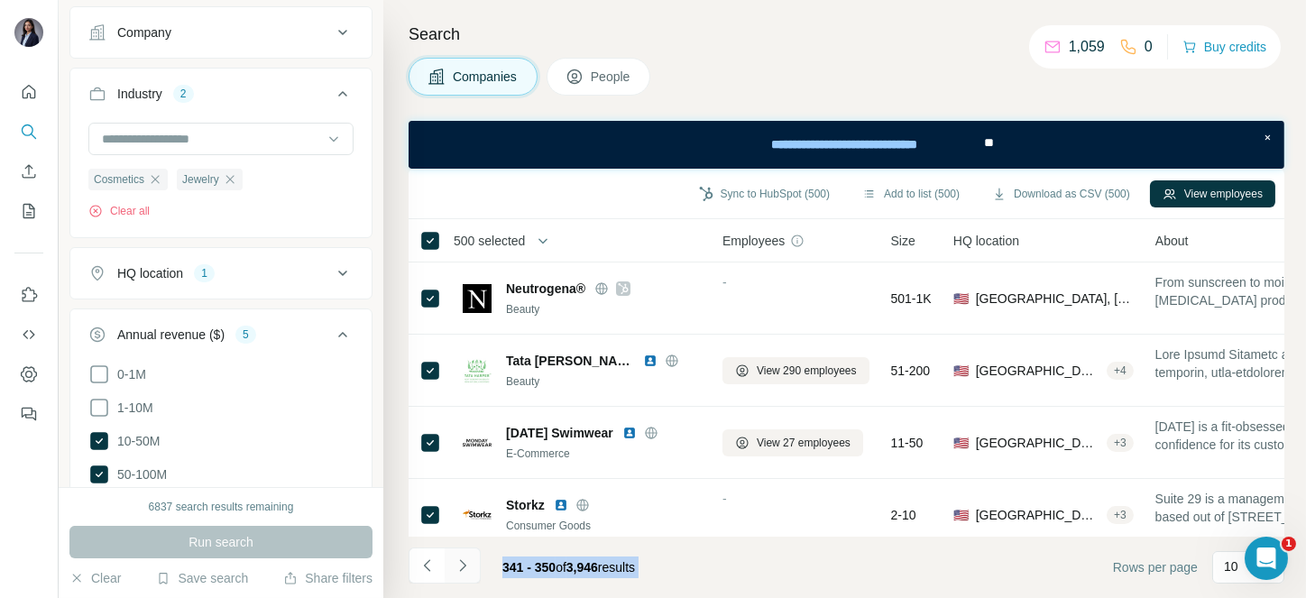
click at [454, 562] on icon "Navigate to next page" at bounding box center [463, 565] width 18 height 18
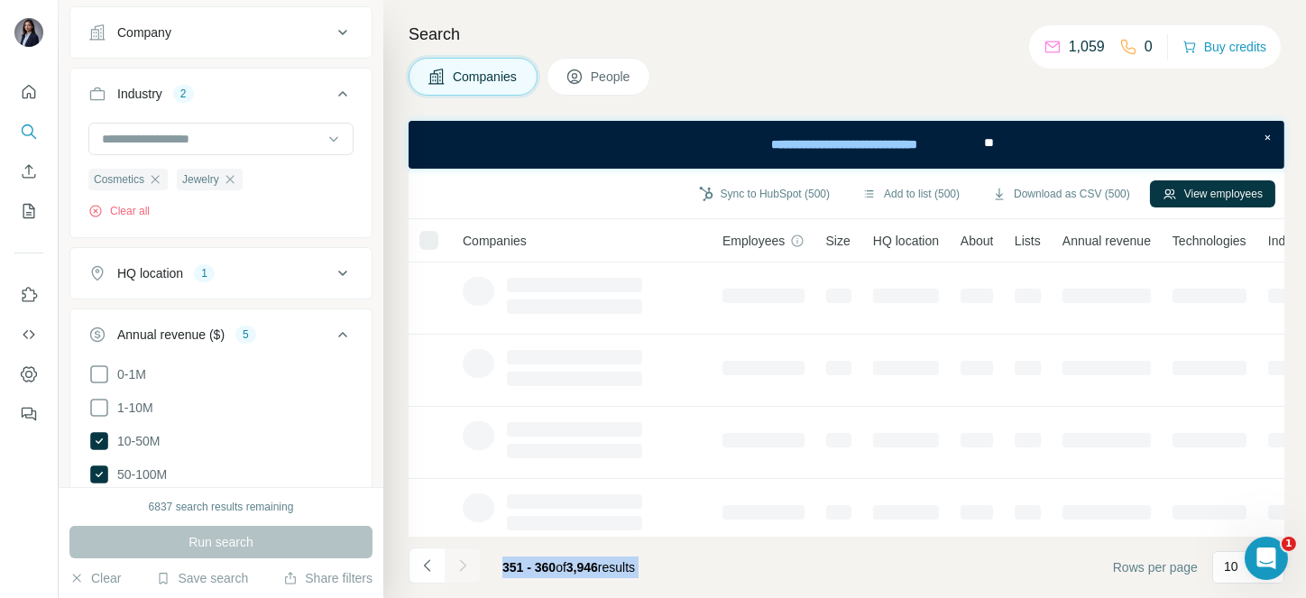
click at [454, 562] on div at bounding box center [463, 565] width 36 height 36
click at [454, 562] on icon "Navigate to next page" at bounding box center [463, 565] width 18 height 18
click at [454, 562] on div at bounding box center [463, 565] width 36 height 36
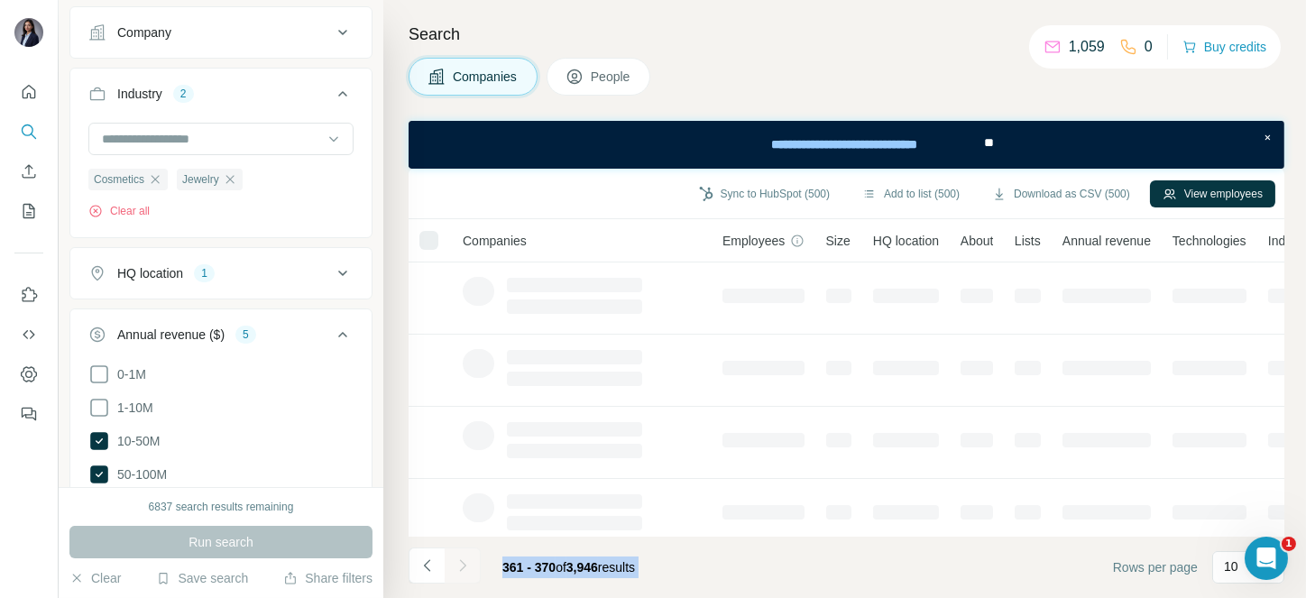
click at [454, 562] on div at bounding box center [463, 565] width 36 height 36
click at [454, 562] on icon "Navigate to next page" at bounding box center [463, 565] width 18 height 18
click at [454, 562] on div at bounding box center [463, 565] width 36 height 36
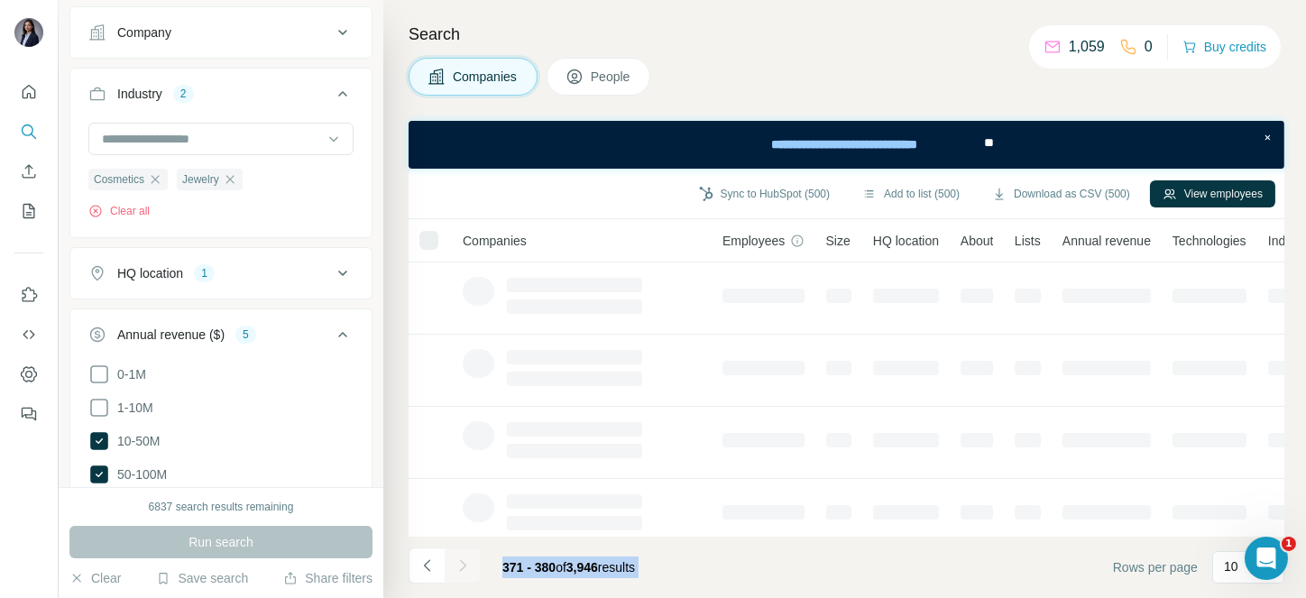
click at [454, 562] on div at bounding box center [463, 565] width 36 height 36
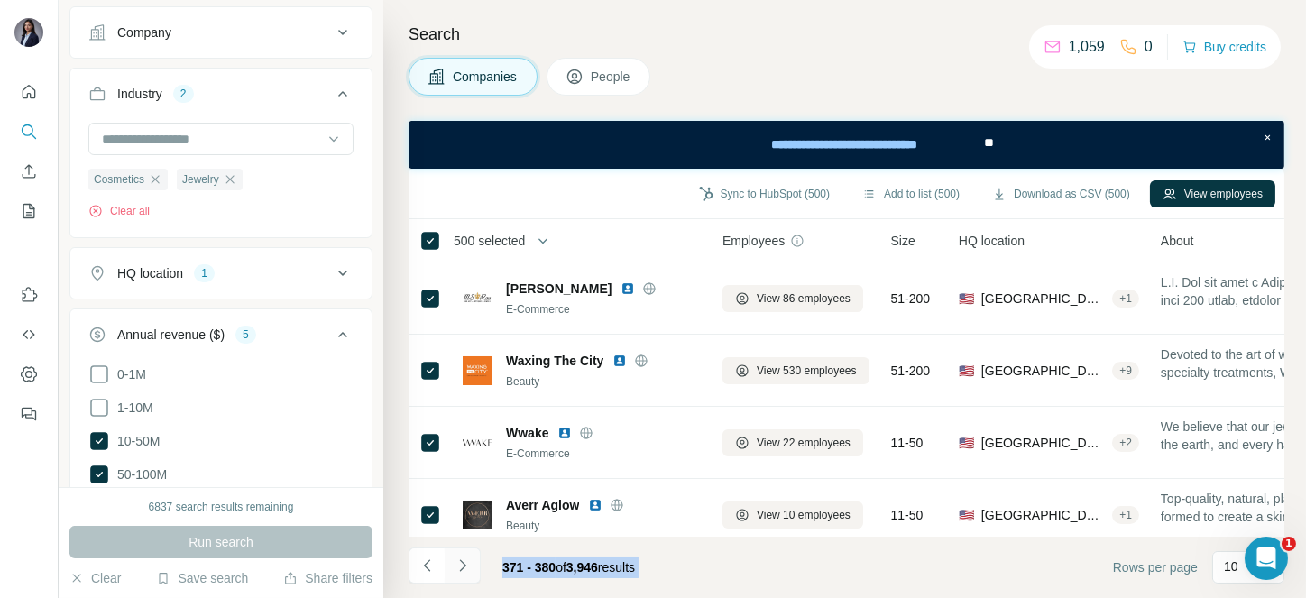
click at [454, 562] on icon "Navigate to next page" at bounding box center [463, 565] width 18 height 18
click at [454, 562] on div at bounding box center [463, 565] width 36 height 36
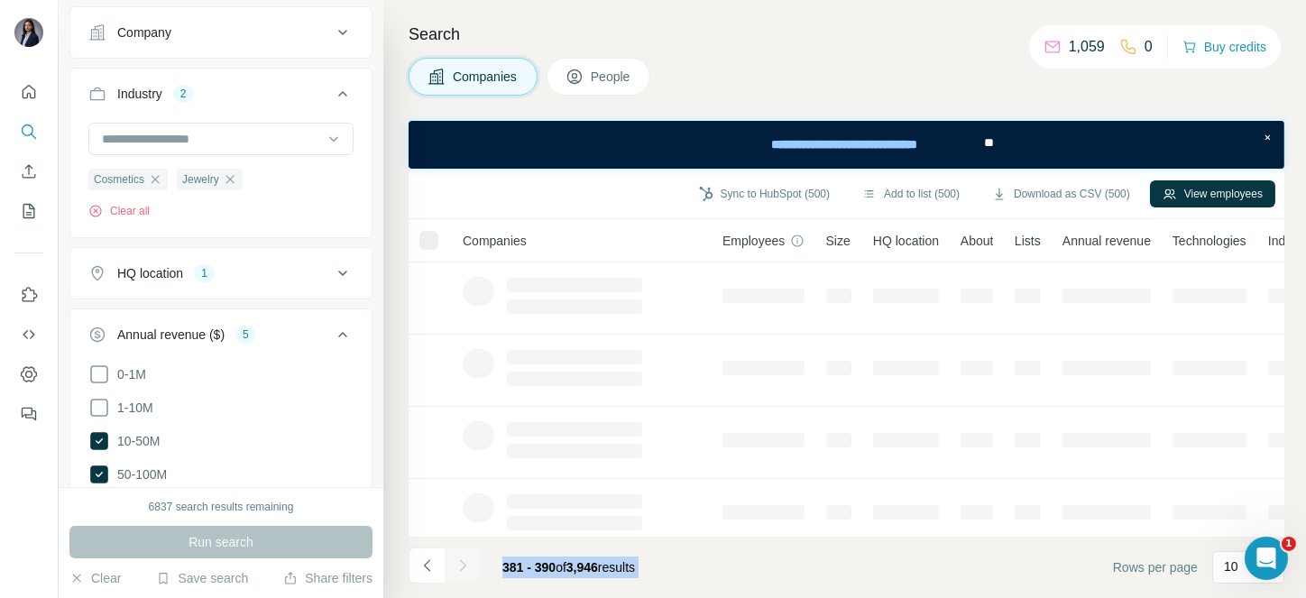
click at [454, 562] on div at bounding box center [463, 565] width 36 height 36
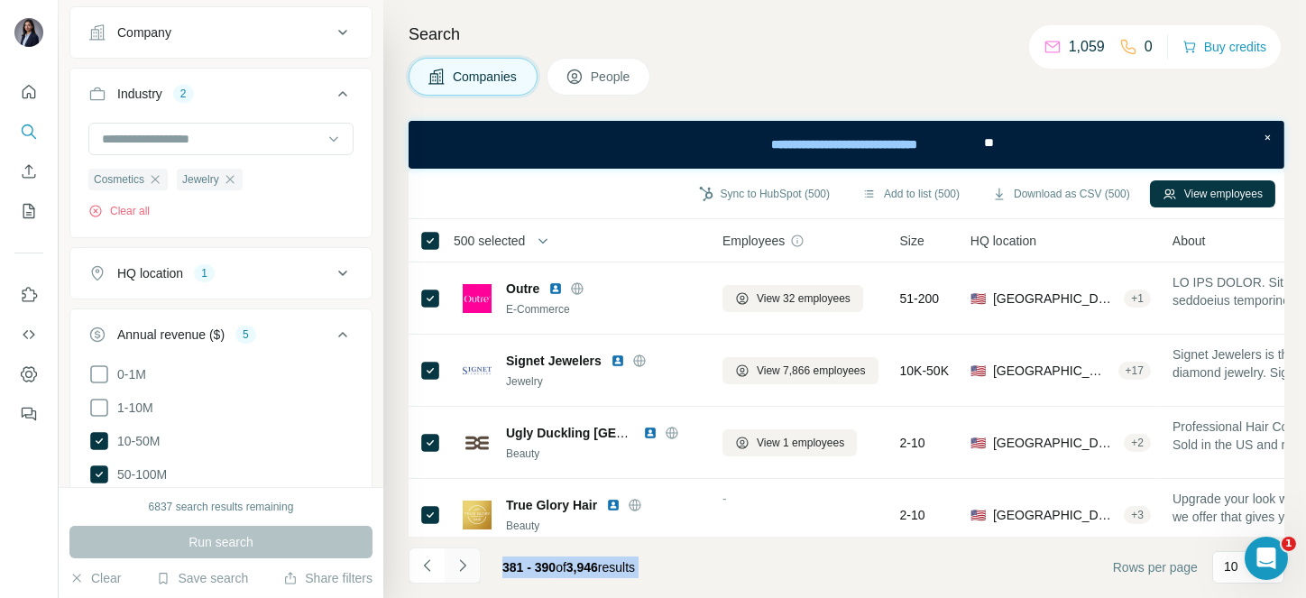
click at [454, 562] on icon "Navigate to next page" at bounding box center [463, 565] width 18 height 18
click at [454, 562] on div at bounding box center [463, 565] width 36 height 36
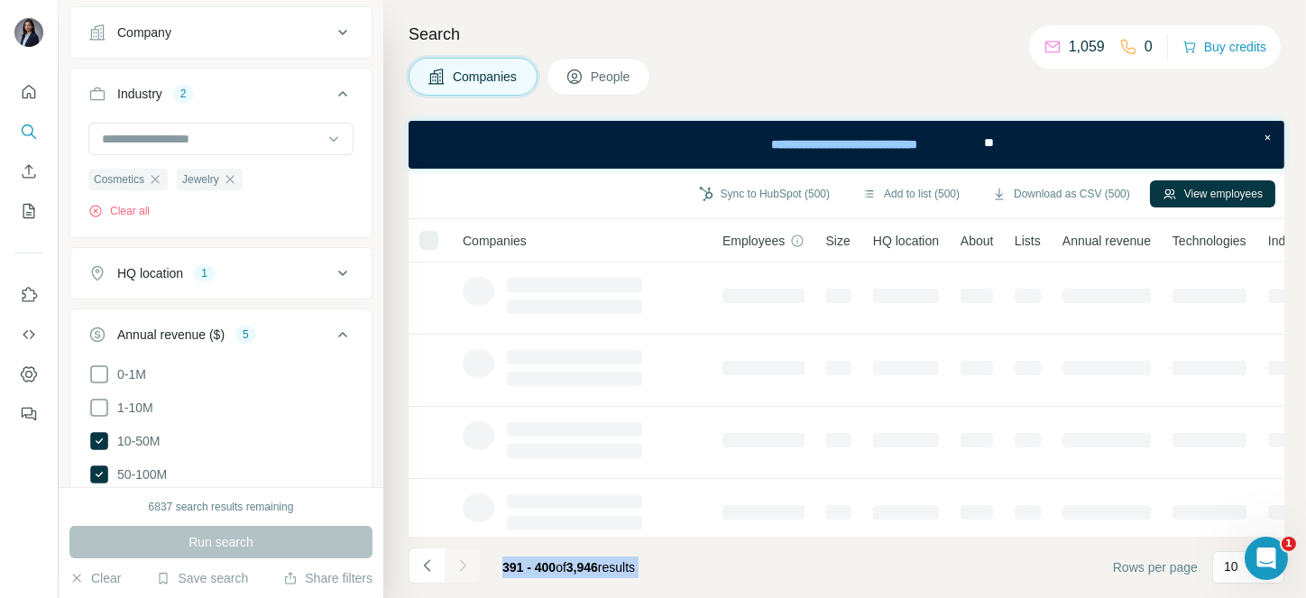
click at [454, 562] on div at bounding box center [463, 565] width 36 height 36
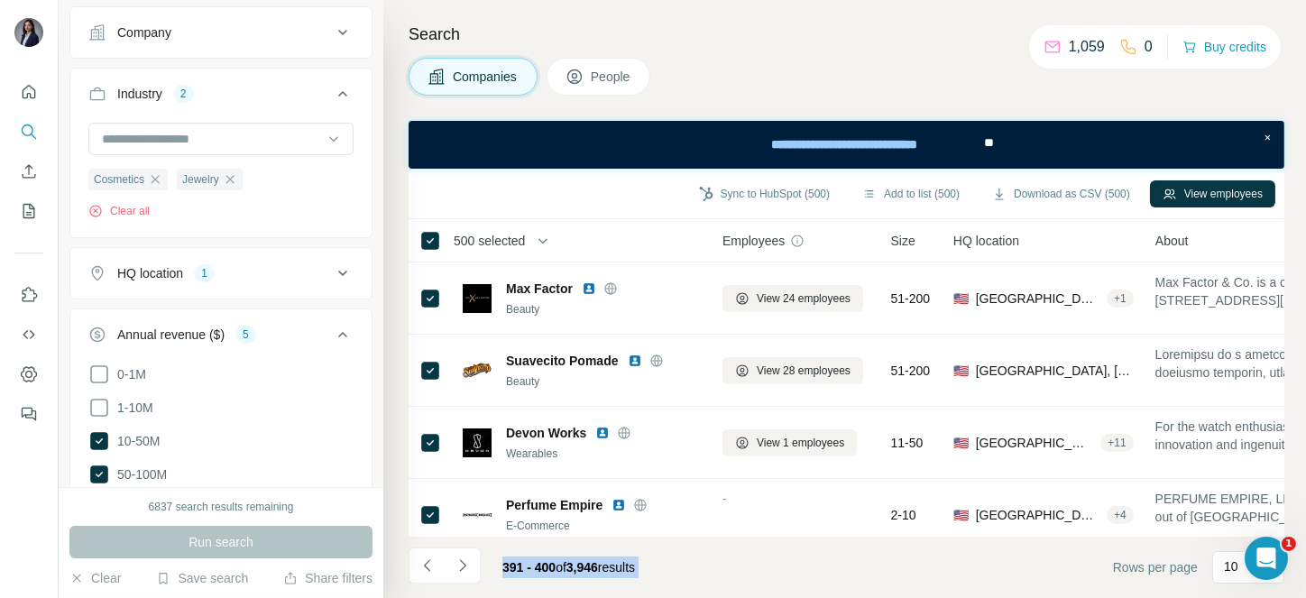
click at [454, 562] on icon "Navigate to next page" at bounding box center [463, 565] width 18 height 18
click at [454, 562] on div at bounding box center [463, 565] width 36 height 36
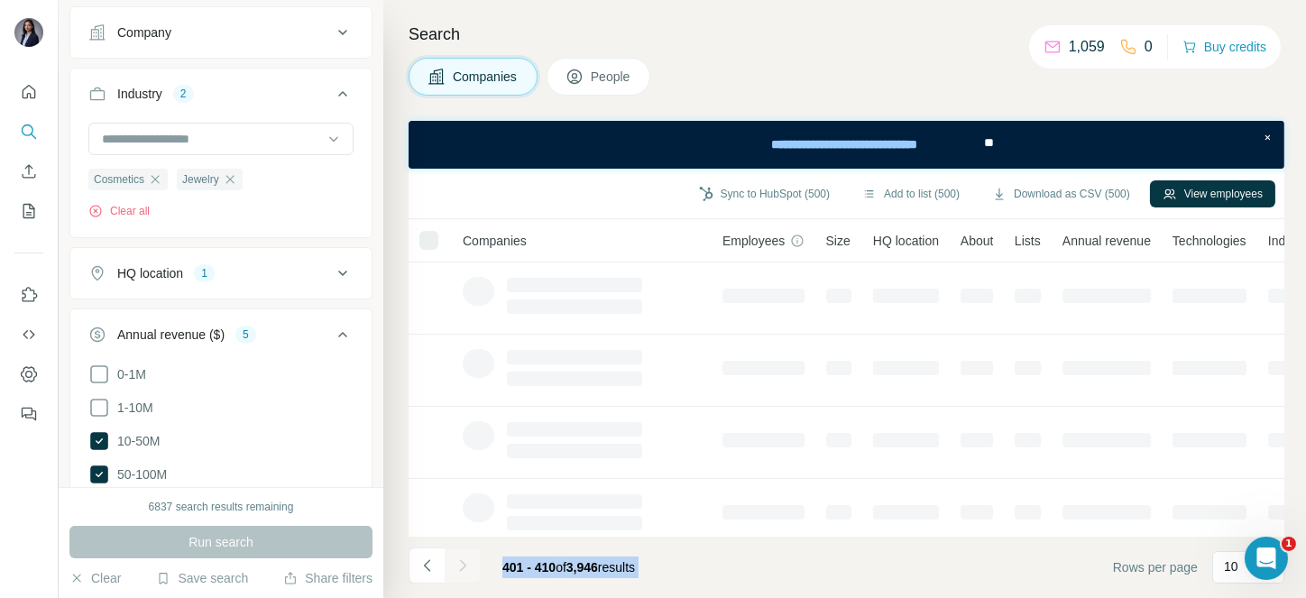
click at [454, 562] on div at bounding box center [463, 565] width 36 height 36
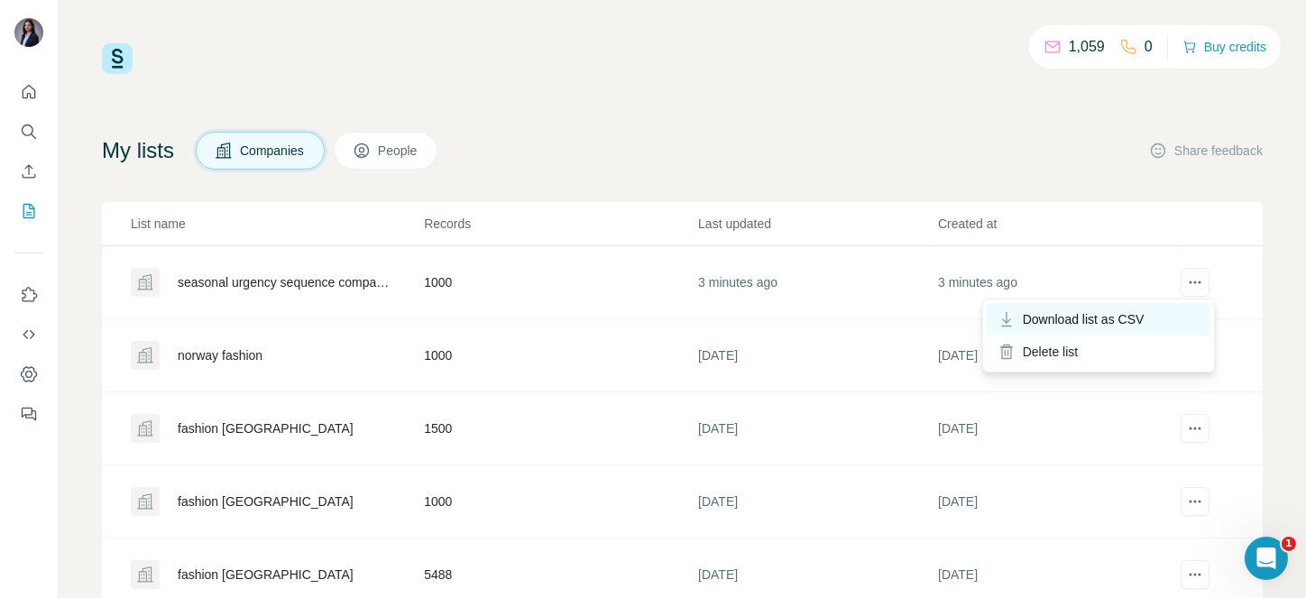
click at [1154, 317] on div "Download list as CSV" at bounding box center [1099, 319] width 224 height 32
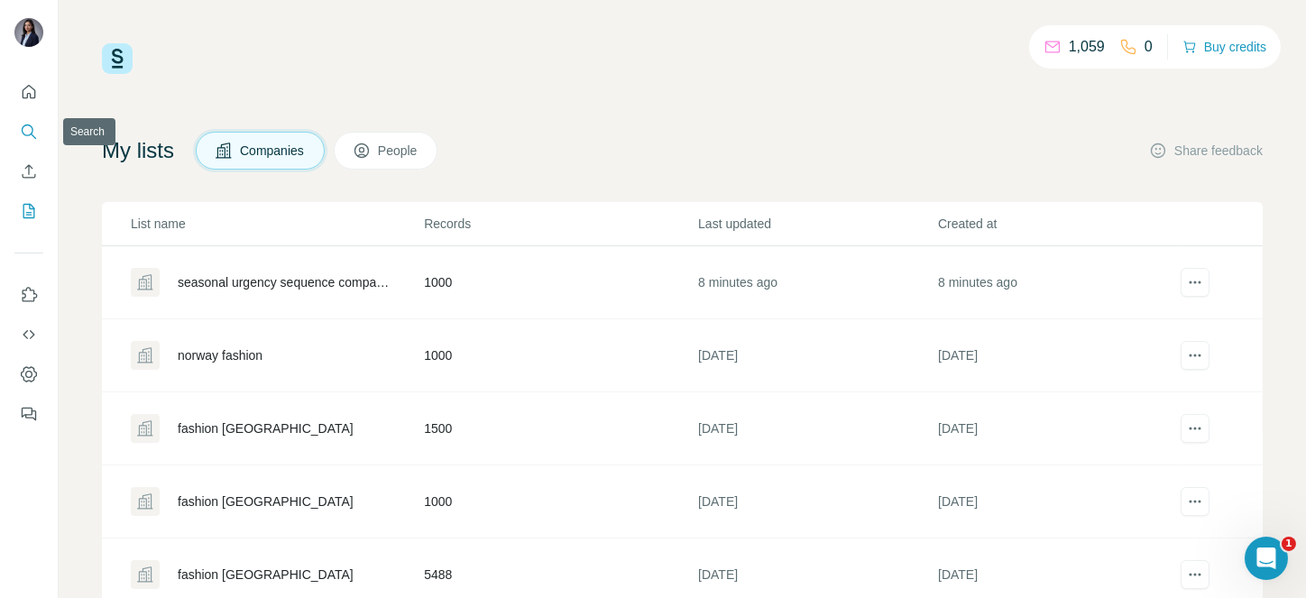
click at [31, 143] on button "Search" at bounding box center [28, 131] width 29 height 32
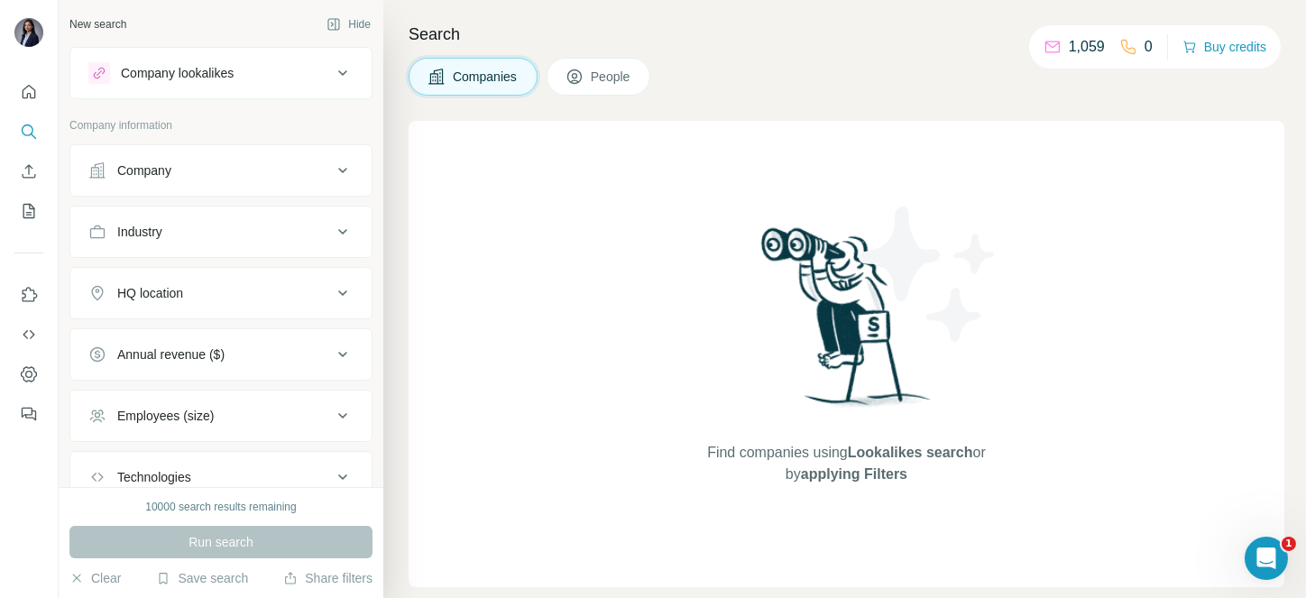
click at [158, 183] on button "Company" at bounding box center [220, 170] width 301 height 43
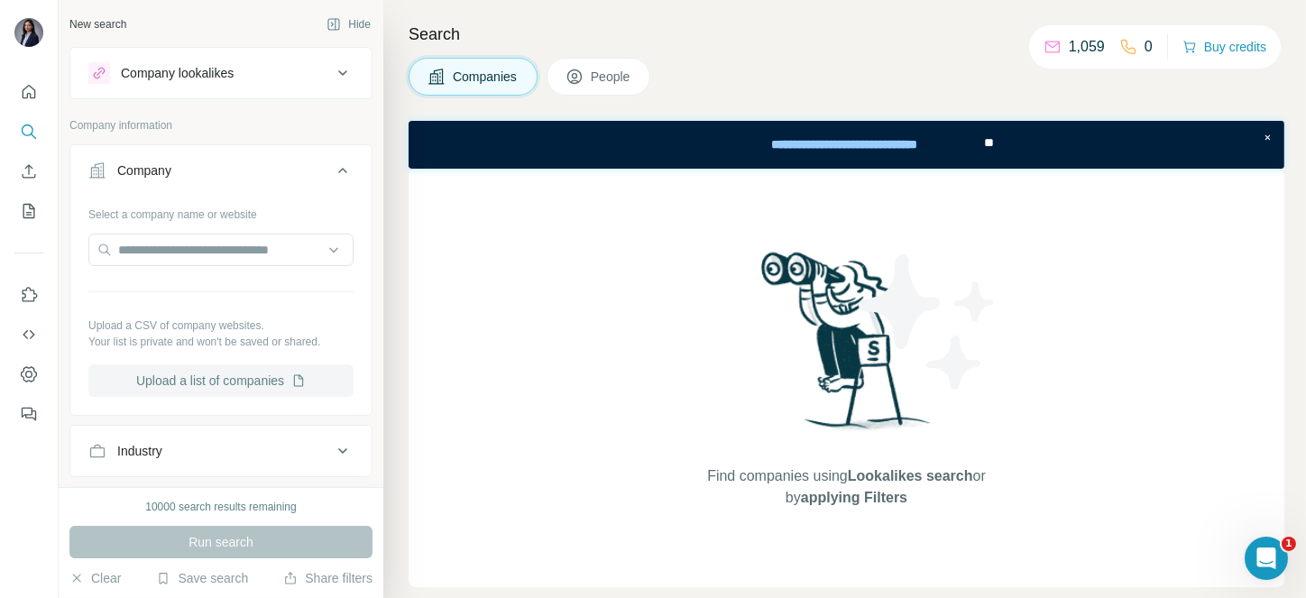
click at [215, 386] on button "Upload a list of companies" at bounding box center [220, 380] width 265 height 32
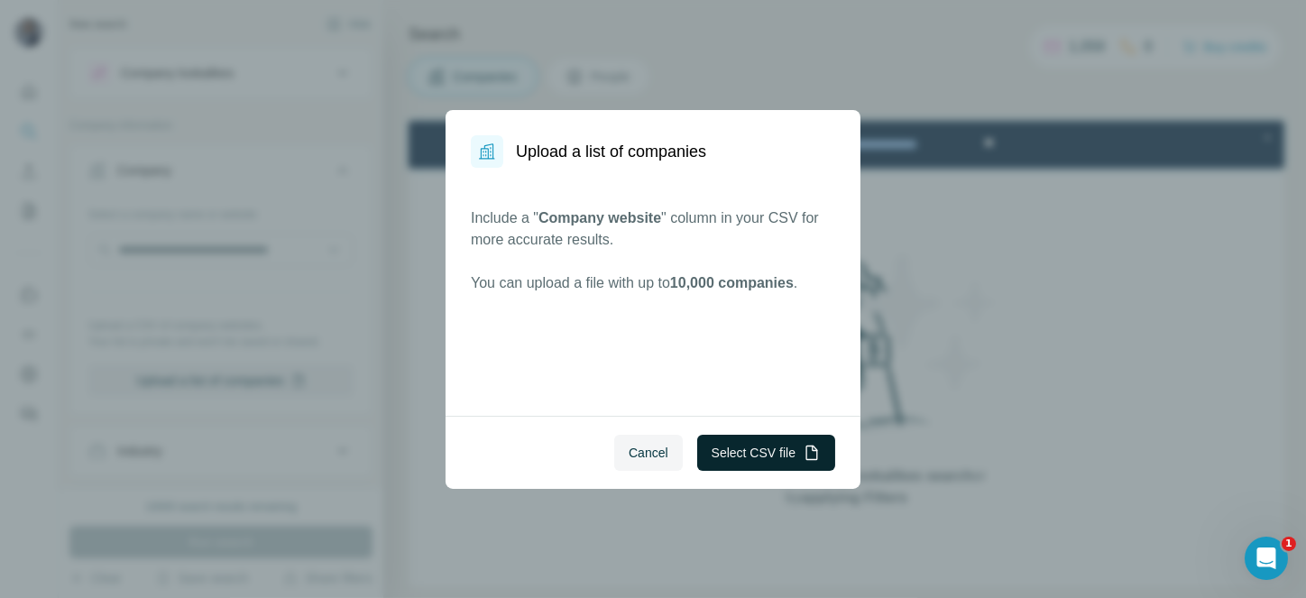
click at [812, 448] on icon "button" at bounding box center [814, 447] width 5 height 5
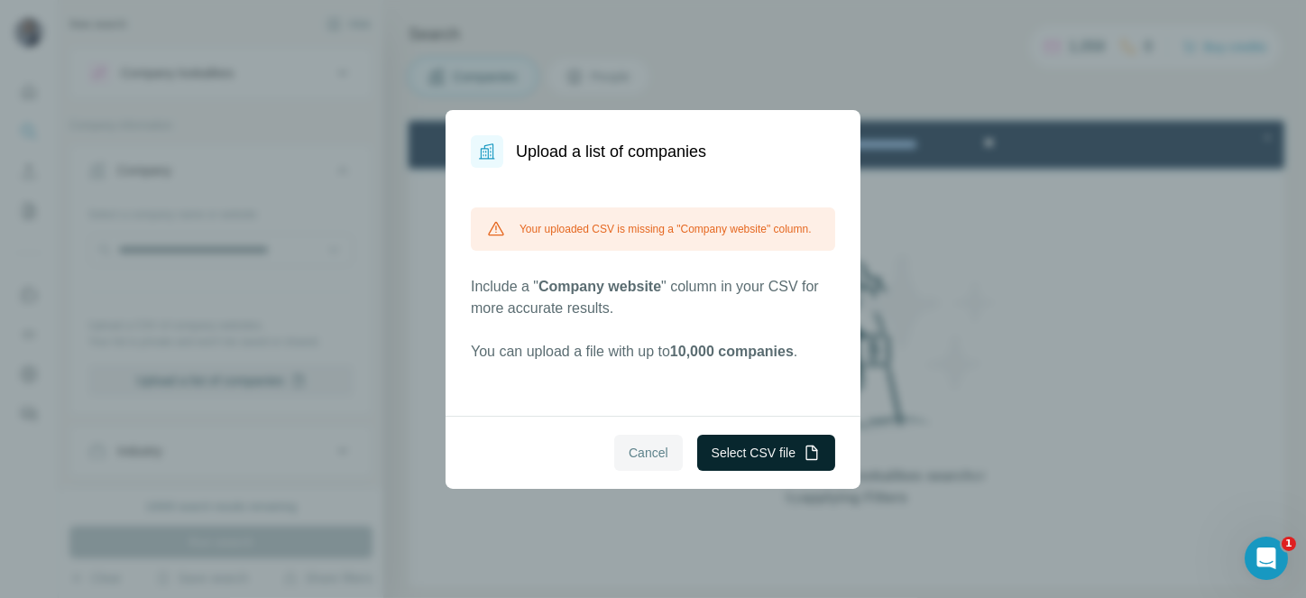
click at [656, 440] on button "Cancel" at bounding box center [648, 453] width 69 height 36
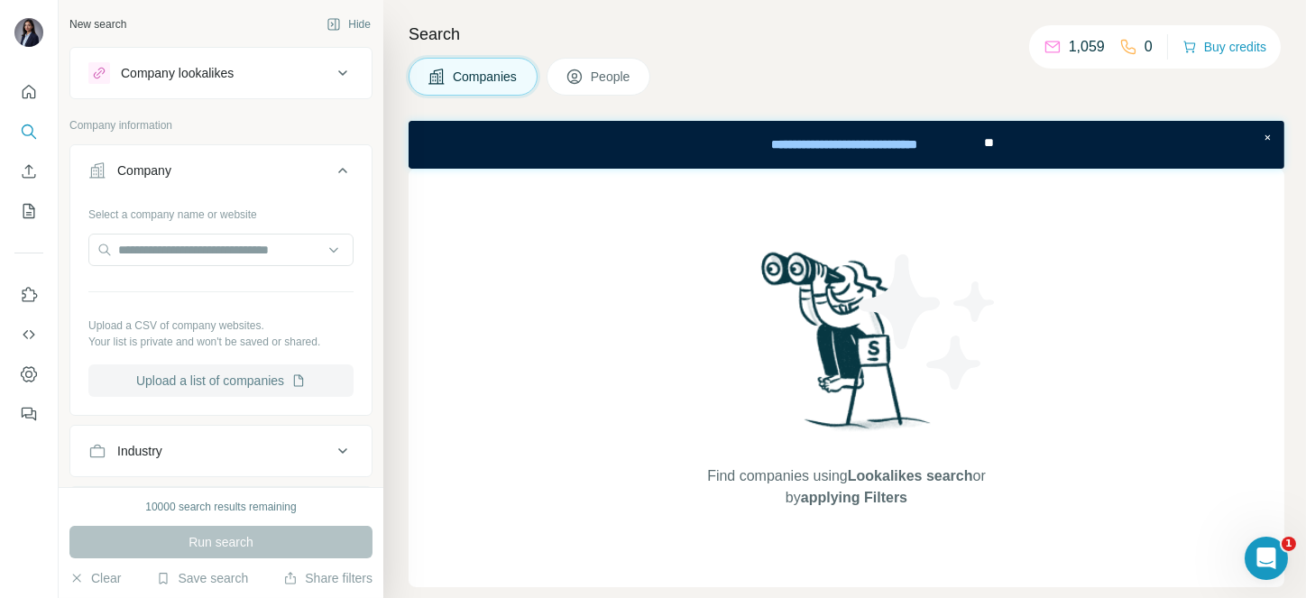
click at [243, 394] on button "Upload a list of companies" at bounding box center [220, 380] width 265 height 32
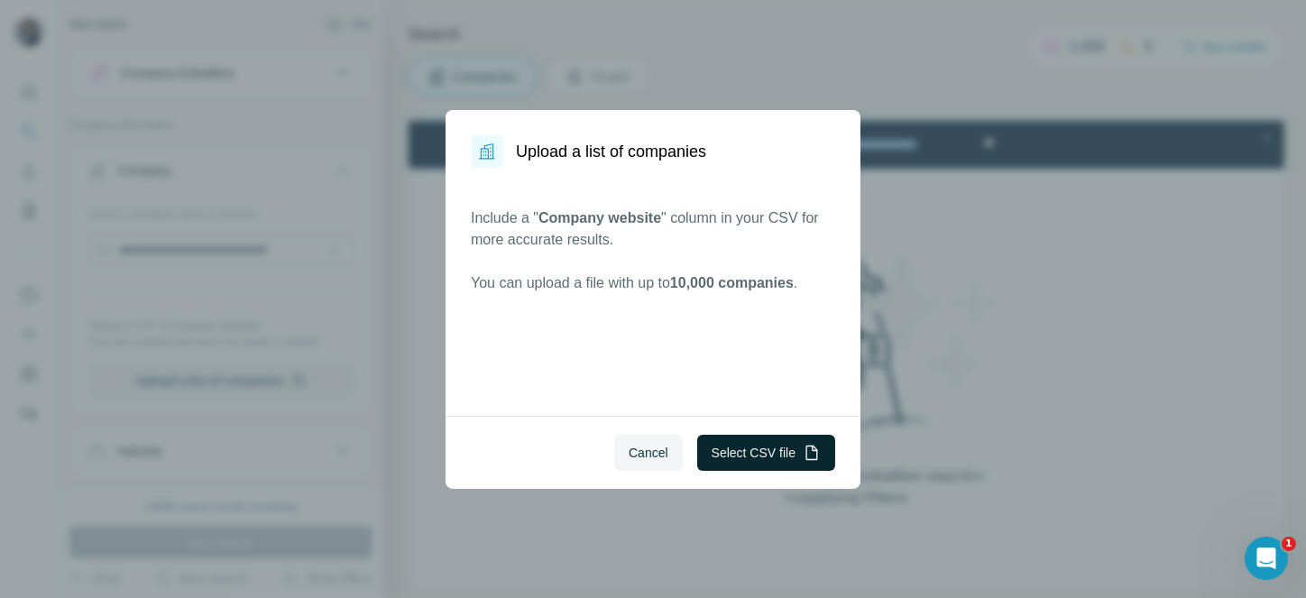
click at [781, 444] on button "Select CSV file" at bounding box center [766, 453] width 138 height 36
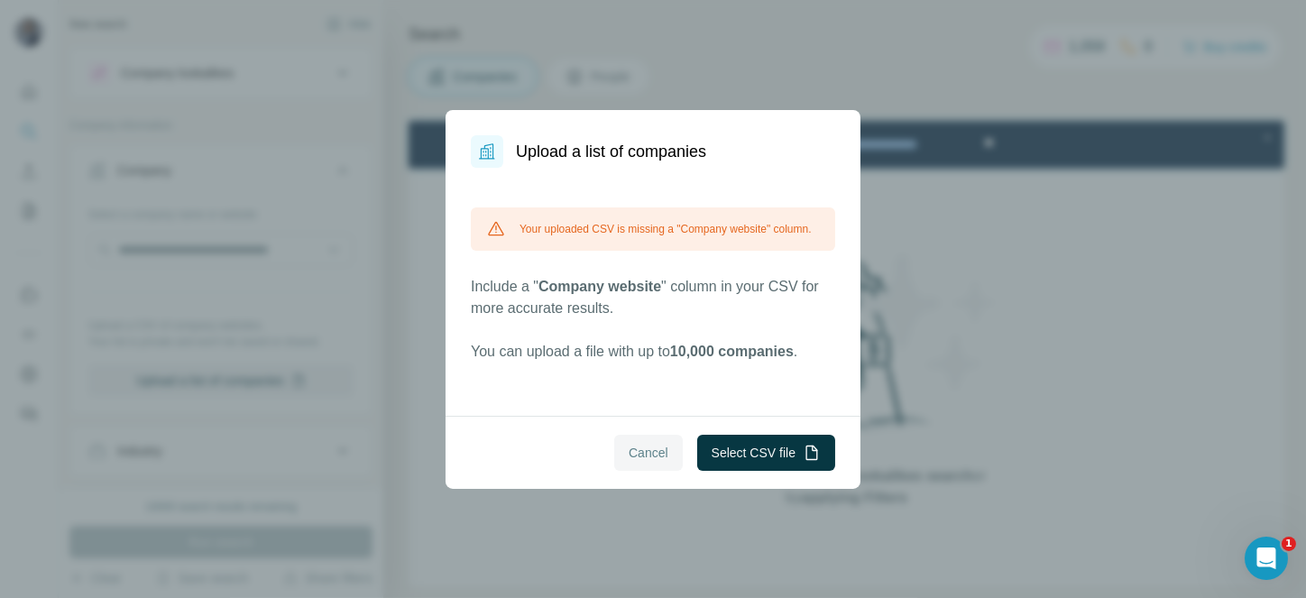
click at [649, 459] on span "Cancel" at bounding box center [649, 453] width 40 height 18
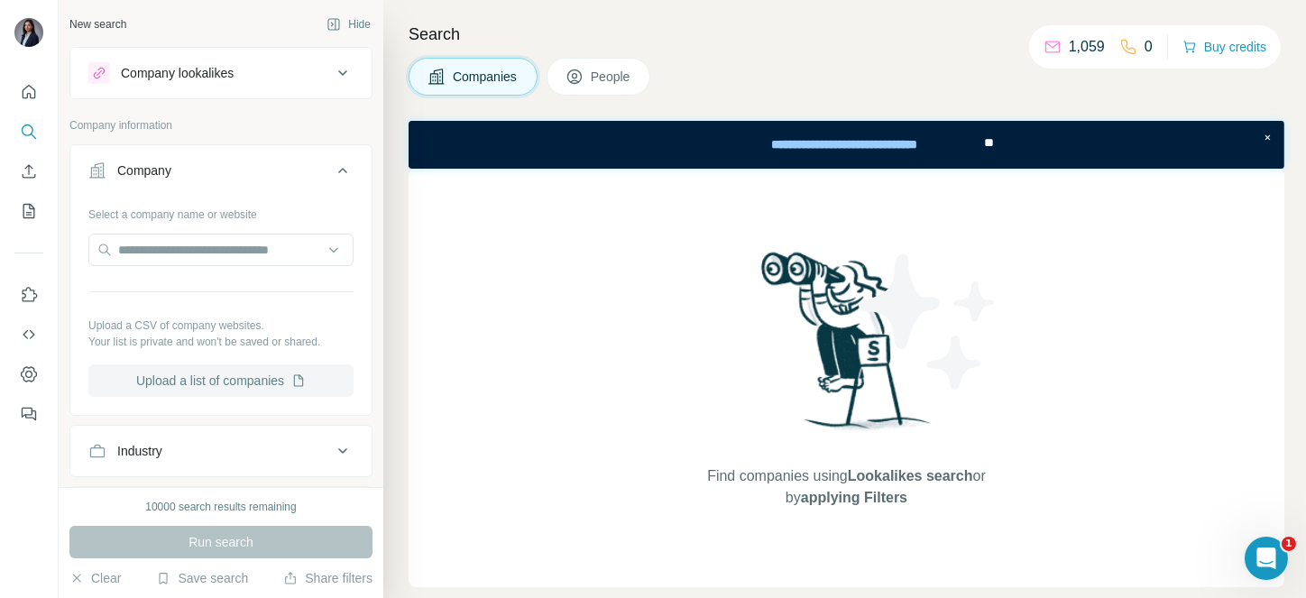
click at [265, 382] on button "Upload a list of companies" at bounding box center [220, 380] width 265 height 32
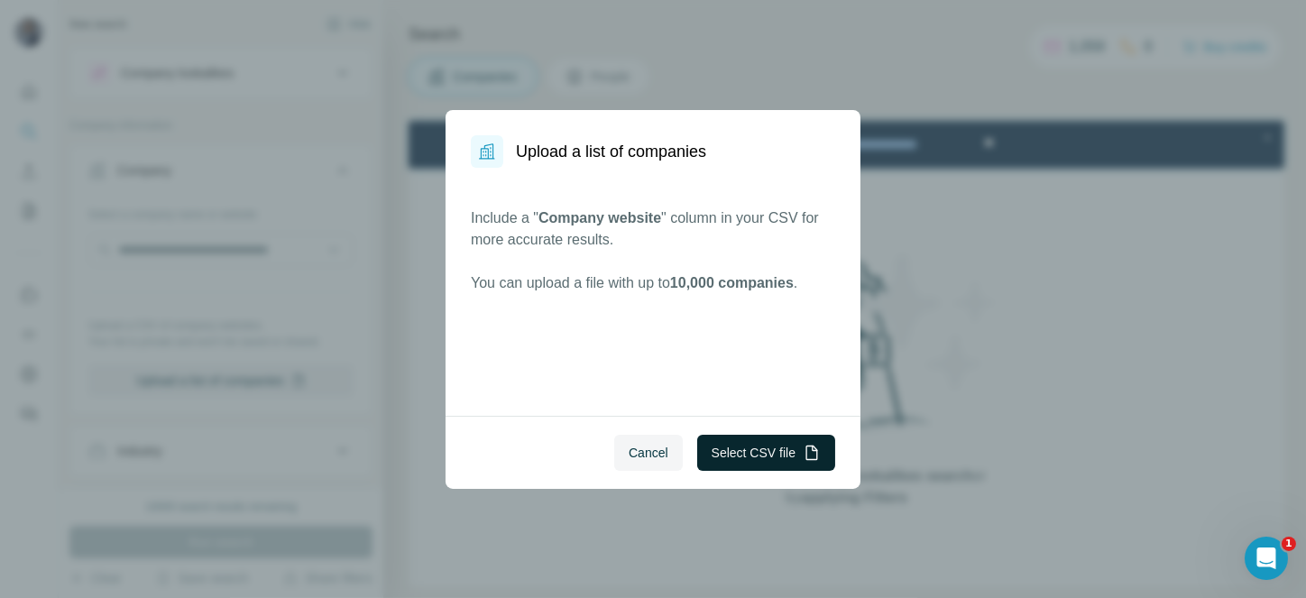
click at [775, 464] on button "Select CSV file" at bounding box center [766, 453] width 138 height 36
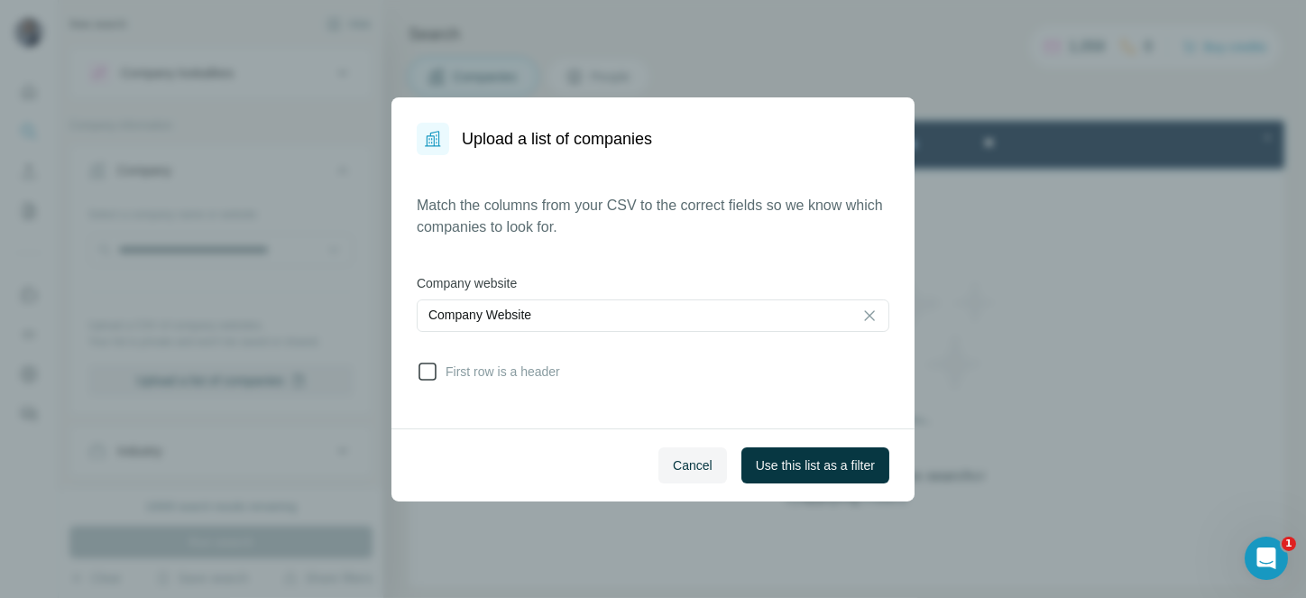
click at [478, 368] on div "First row is a header" at bounding box center [488, 372] width 143 height 22
click at [478, 368] on span "First row is a header" at bounding box center [499, 372] width 122 height 18
click at [802, 474] on button "Use this list as a filter" at bounding box center [815, 465] width 148 height 36
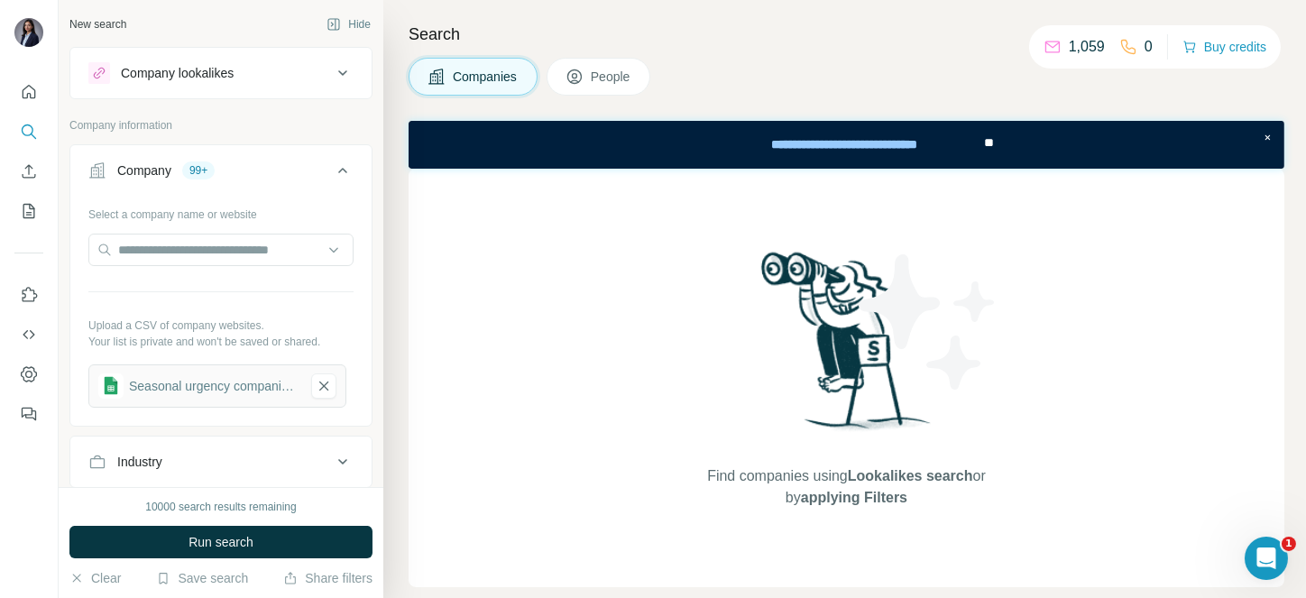
click at [589, 65] on button "People" at bounding box center [599, 77] width 105 height 38
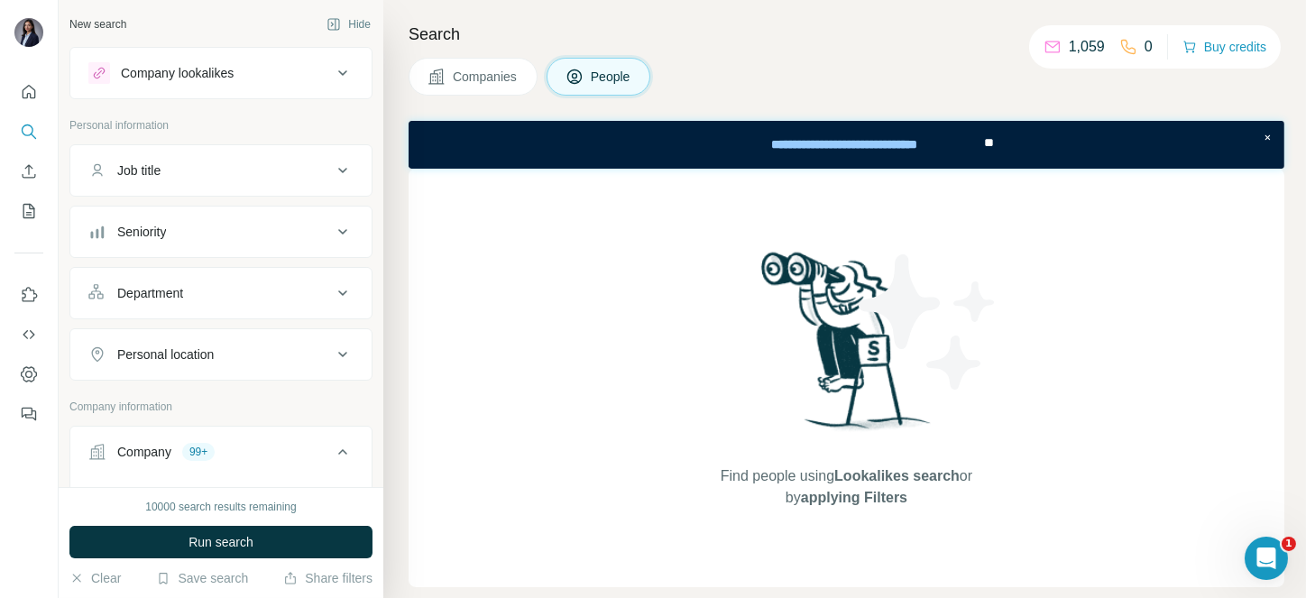
click at [183, 177] on div "Job title" at bounding box center [210, 170] width 244 height 18
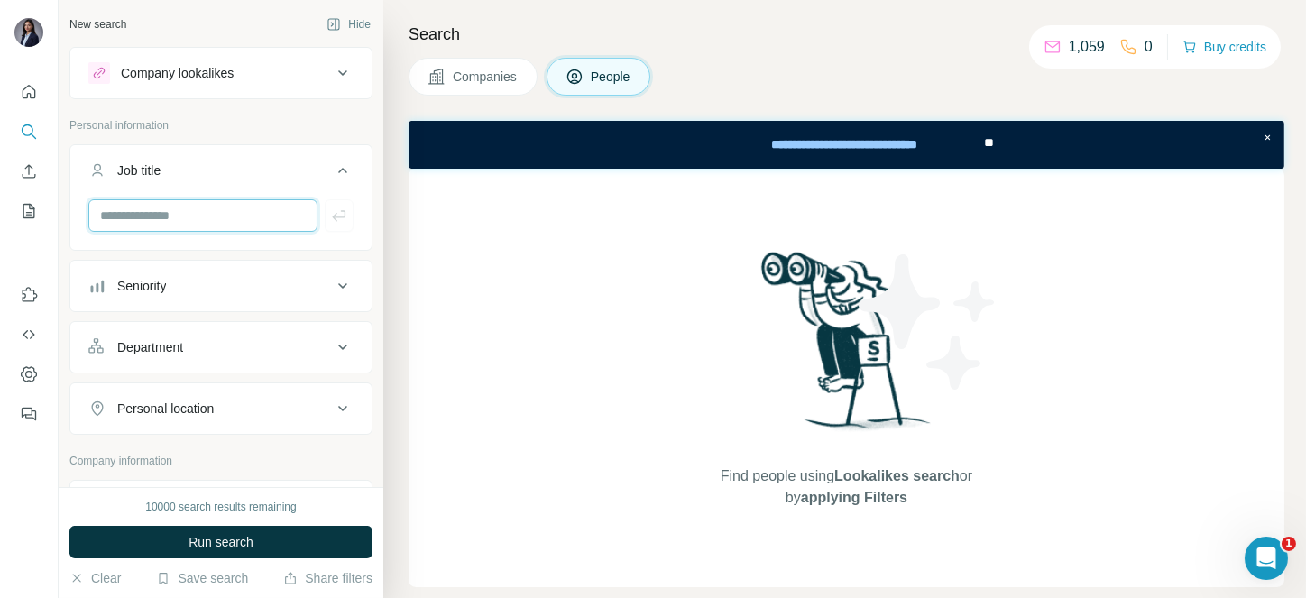
click at [179, 224] on input "text" at bounding box center [202, 215] width 229 height 32
paste input "**********"
type input "**********"
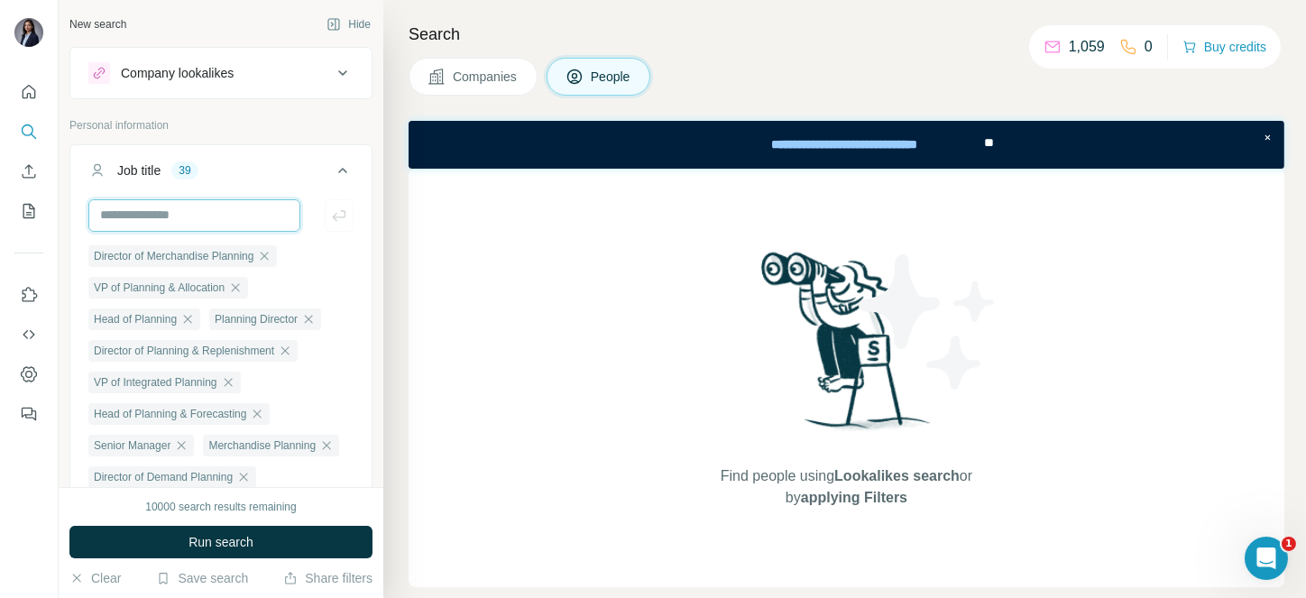
scroll to position [0, 0]
click at [332, 160] on icon at bounding box center [343, 171] width 22 height 22
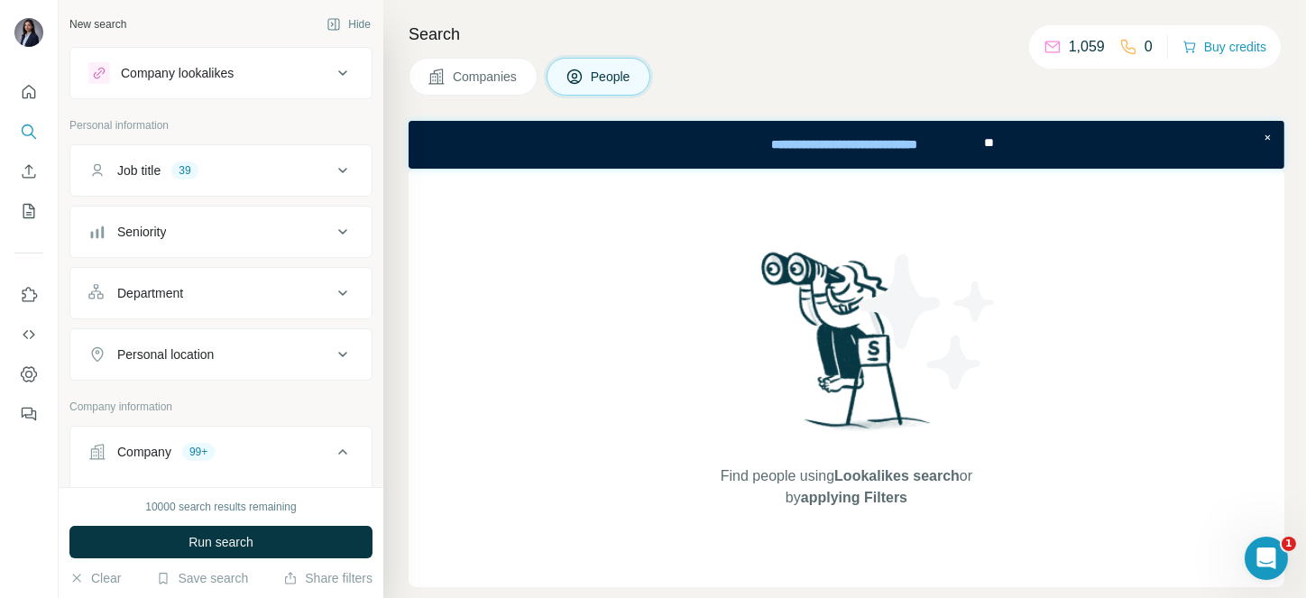
click at [180, 210] on button "Seniority" at bounding box center [220, 231] width 301 height 43
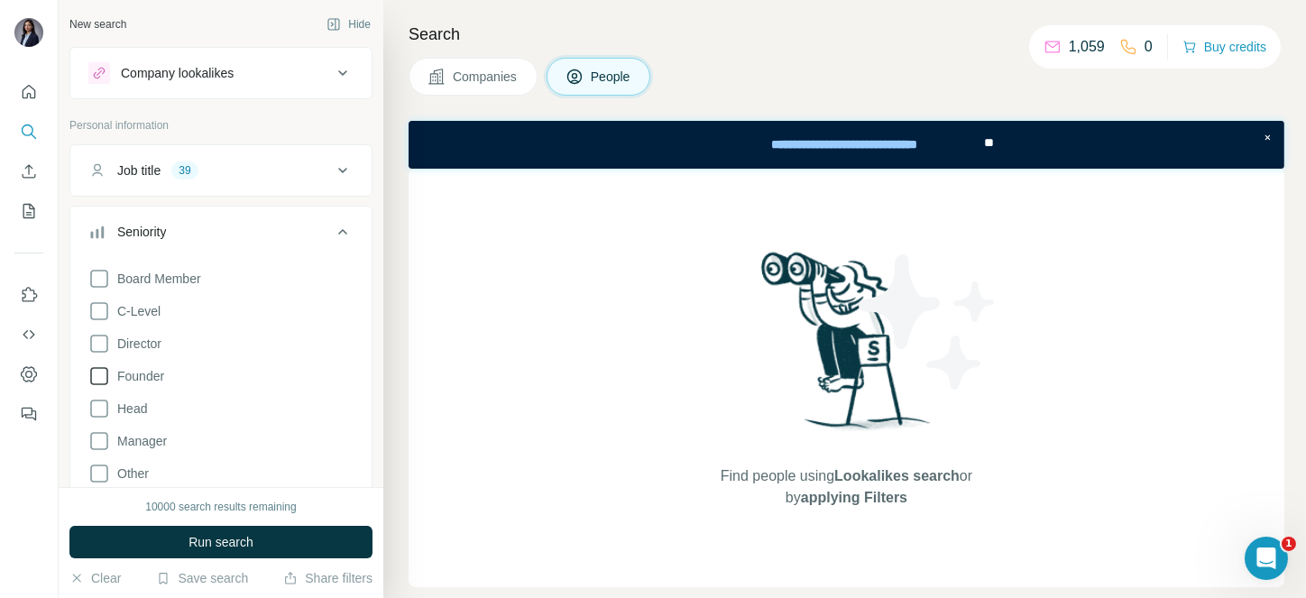
click at [142, 378] on span "Founder" at bounding box center [137, 376] width 54 height 18
click at [146, 373] on span "Founder" at bounding box center [137, 376] width 54 height 18
click at [139, 410] on span "Head" at bounding box center [128, 409] width 37 height 18
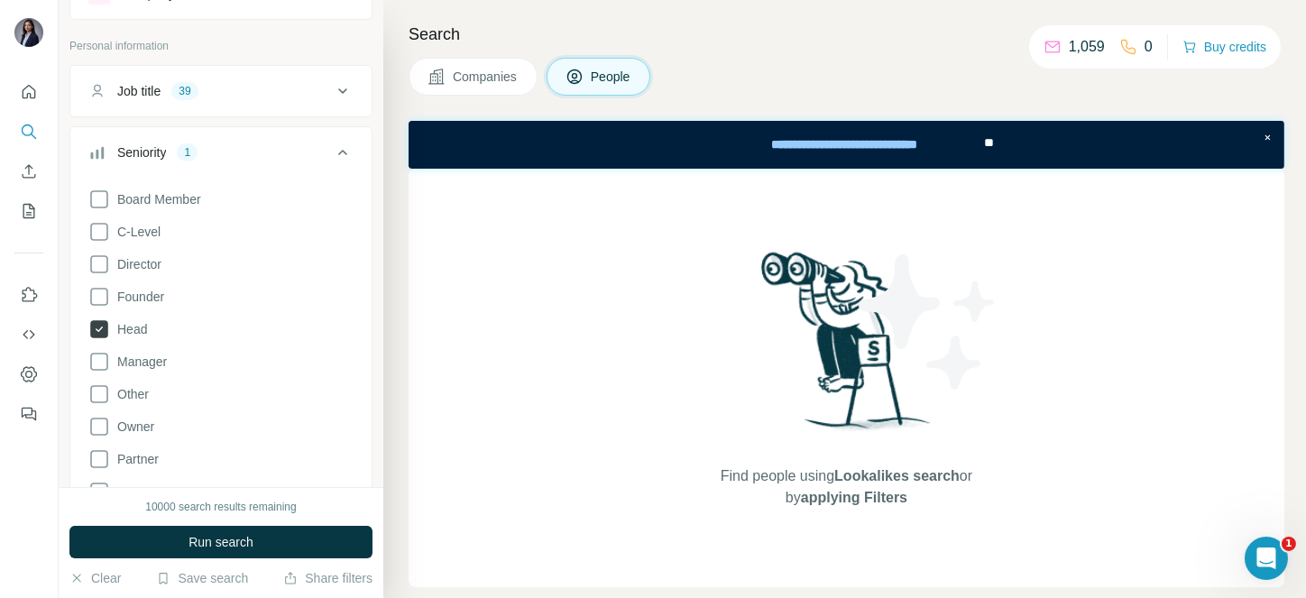
scroll to position [88, 0]
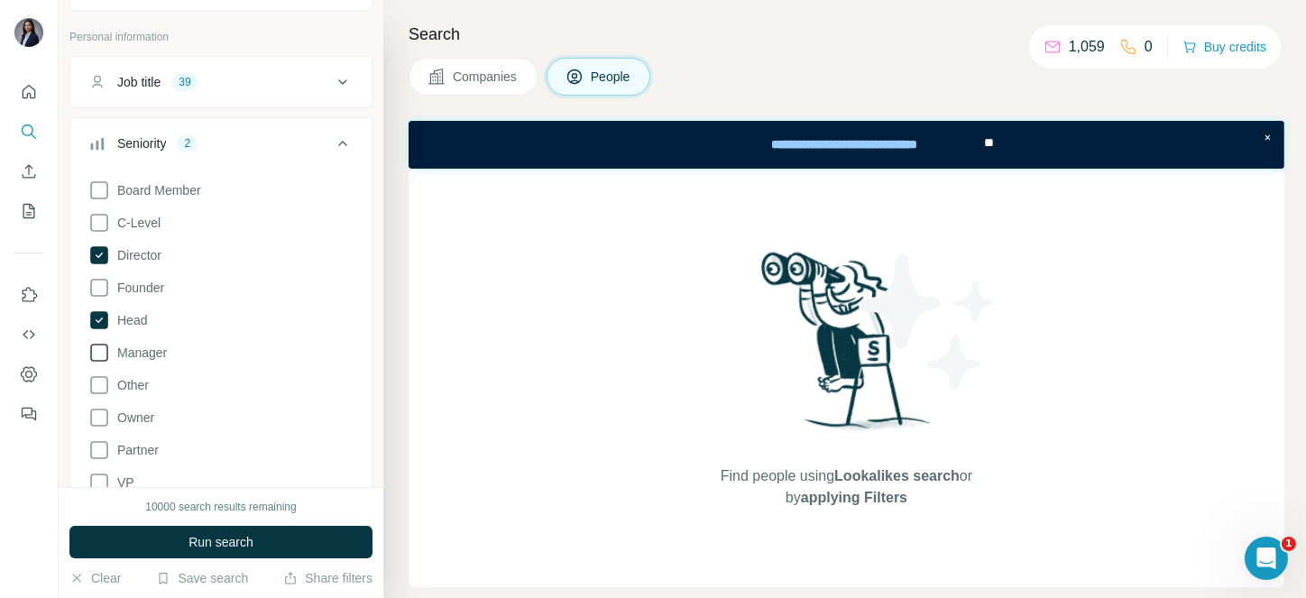
click at [143, 350] on span "Manager" at bounding box center [138, 353] width 57 height 18
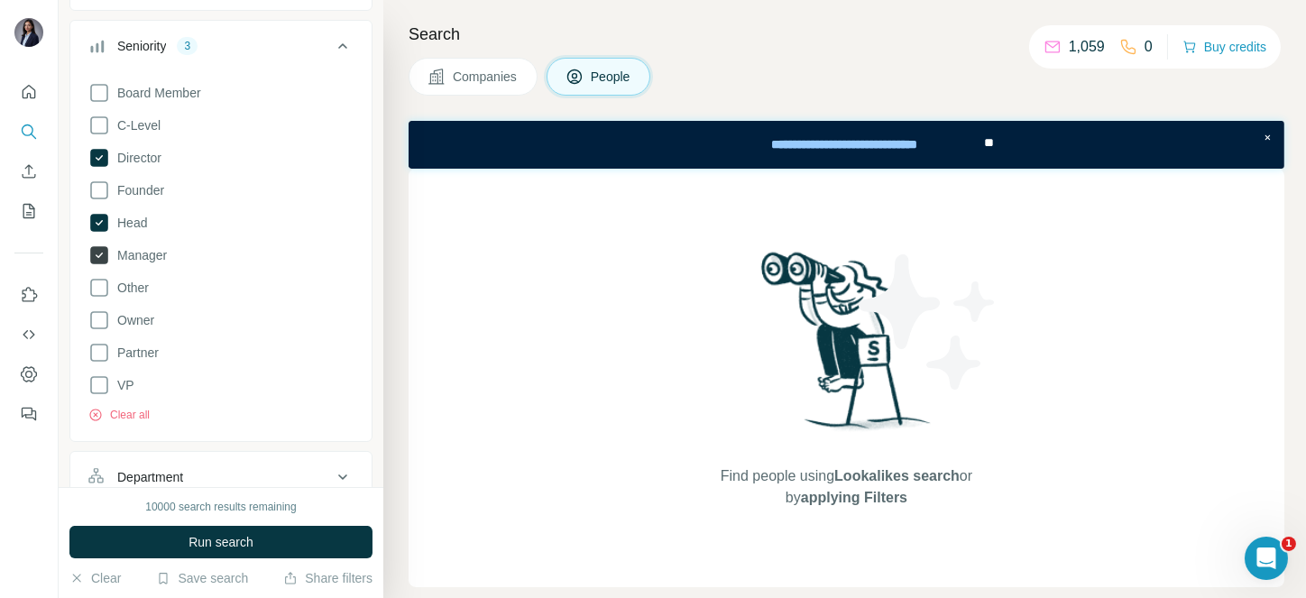
scroll to position [188, 0]
click at [120, 386] on span "VP" at bounding box center [122, 383] width 24 height 18
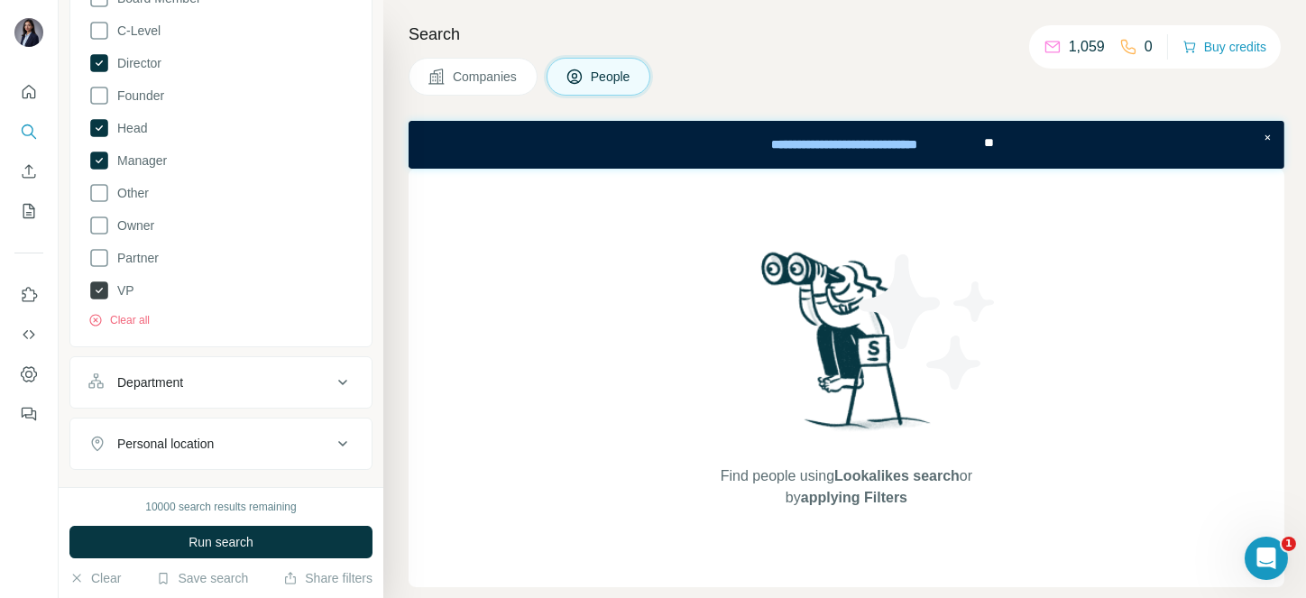
scroll to position [393, 0]
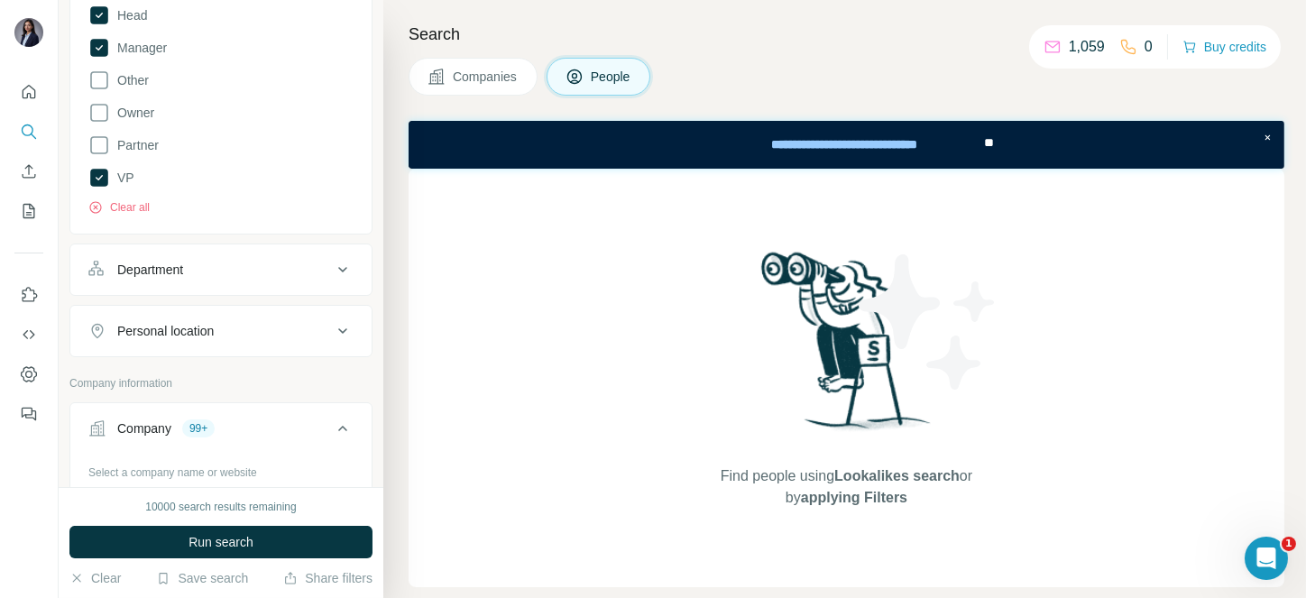
click at [249, 250] on button "Department" at bounding box center [220, 269] width 301 height 43
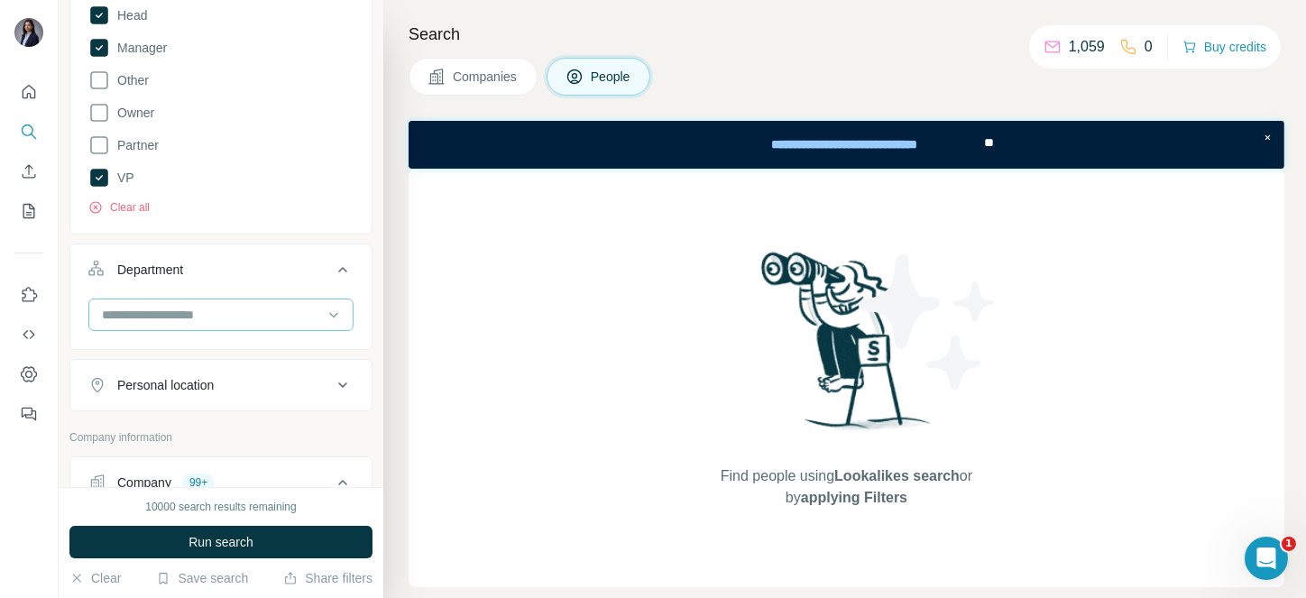
click at [216, 299] on div at bounding box center [211, 314] width 223 height 31
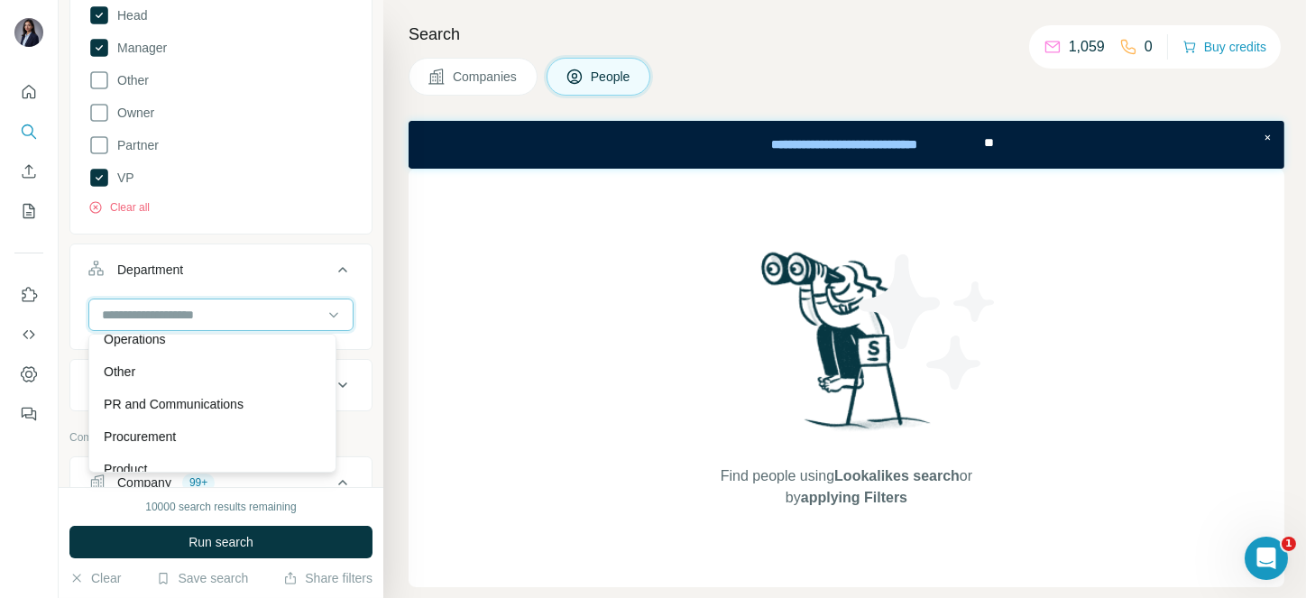
scroll to position [471, 0]
click at [179, 350] on div "Operations" at bounding box center [212, 338] width 239 height 32
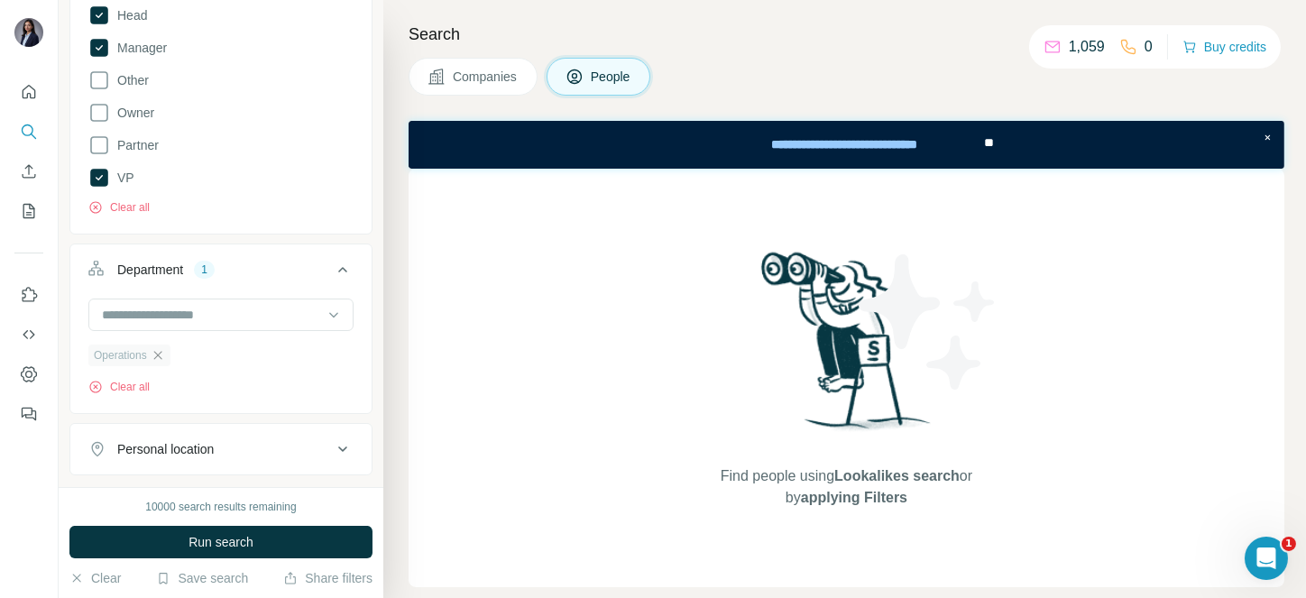
click at [156, 361] on icon "button" at bounding box center [158, 355] width 14 height 14
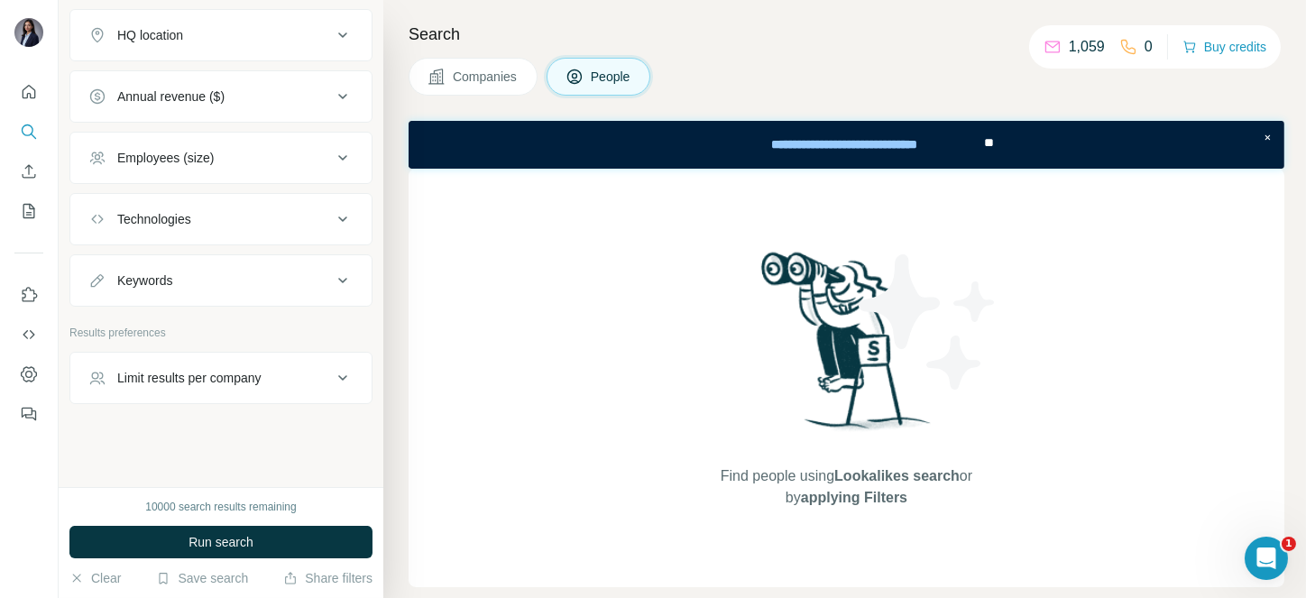
click at [206, 382] on div "Limit results per company" at bounding box center [189, 378] width 144 height 18
click at [187, 431] on input "number" at bounding box center [220, 423] width 265 height 32
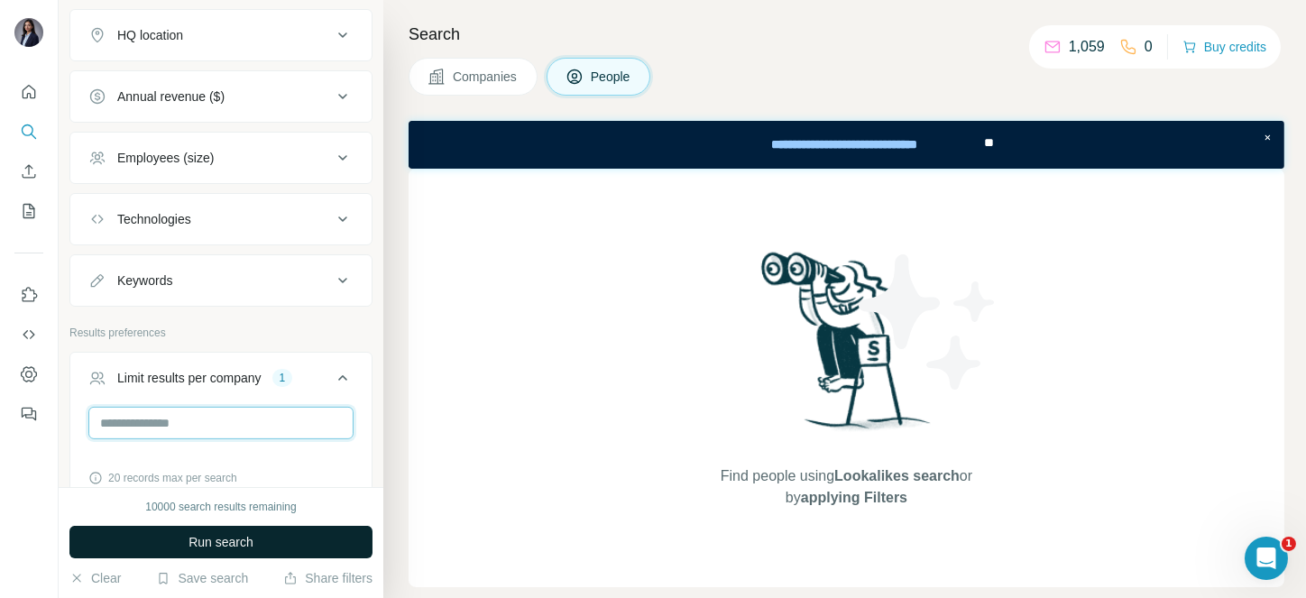
type input "*"
click at [249, 544] on span "Run search" at bounding box center [221, 542] width 65 height 18
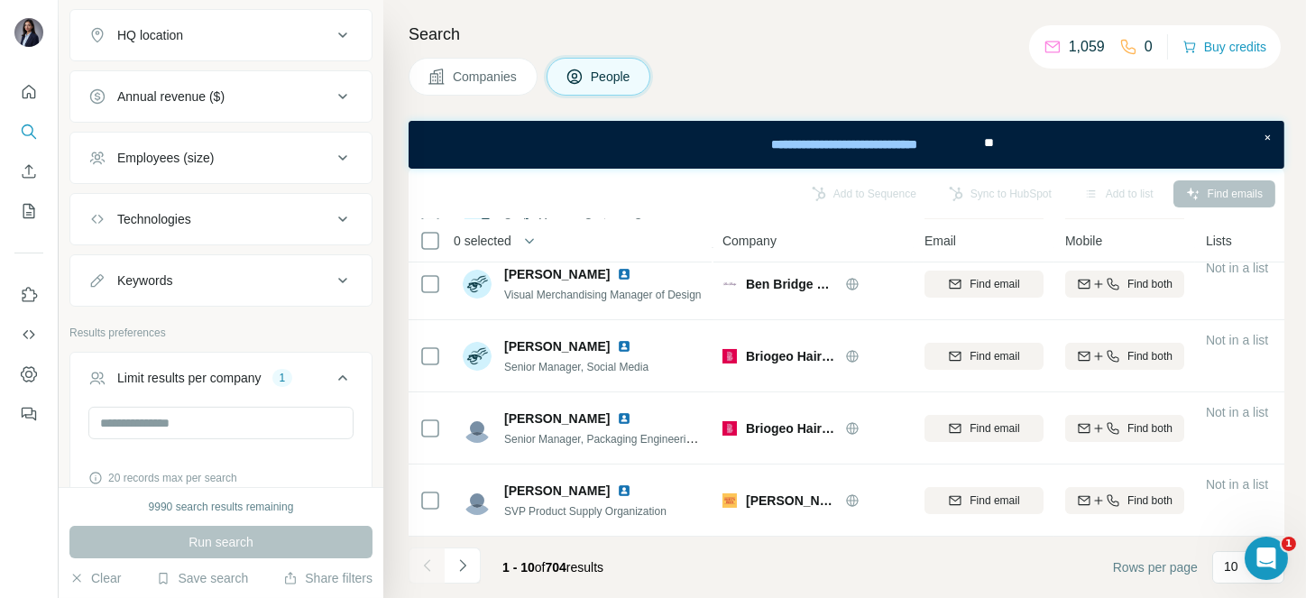
scroll to position [458, 0]
click at [221, 437] on input "*" at bounding box center [220, 423] width 265 height 32
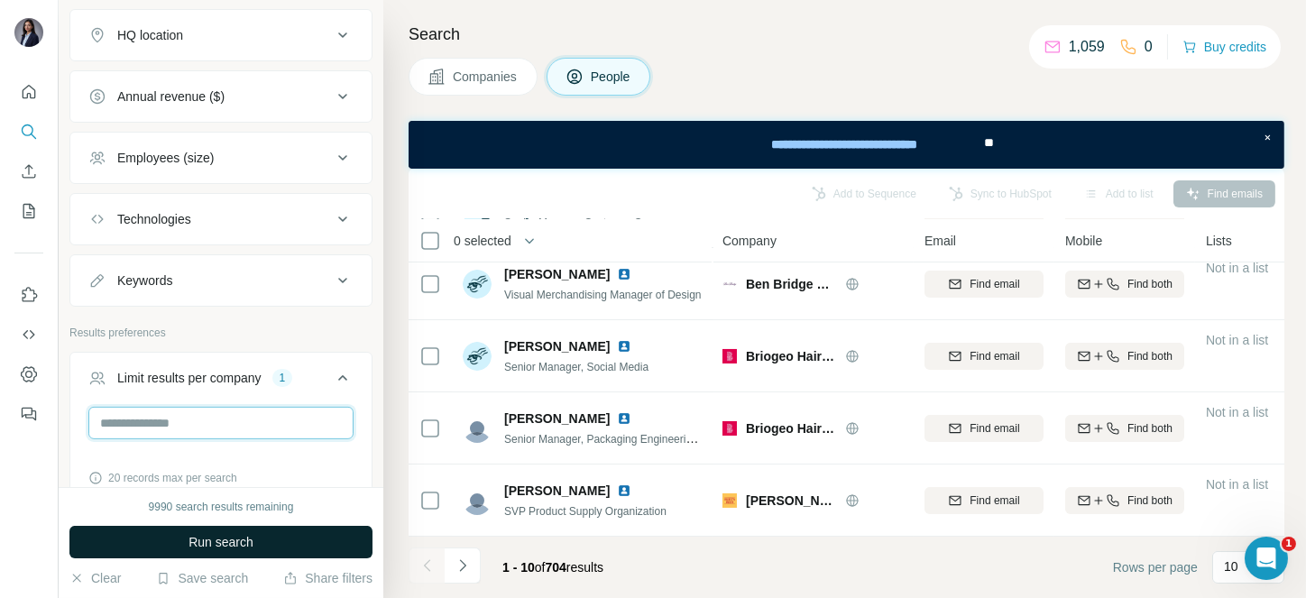
type input "**"
click at [224, 547] on span "Run search" at bounding box center [221, 542] width 65 height 18
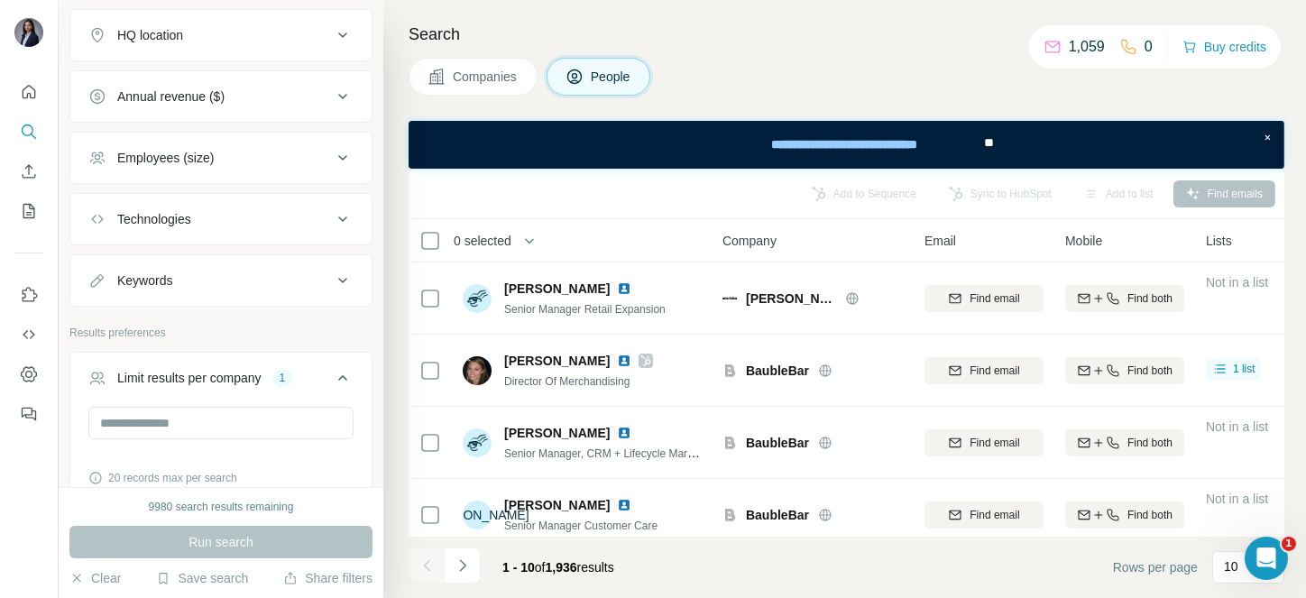
click at [506, 229] on span "0 selected" at bounding box center [494, 241] width 106 height 36
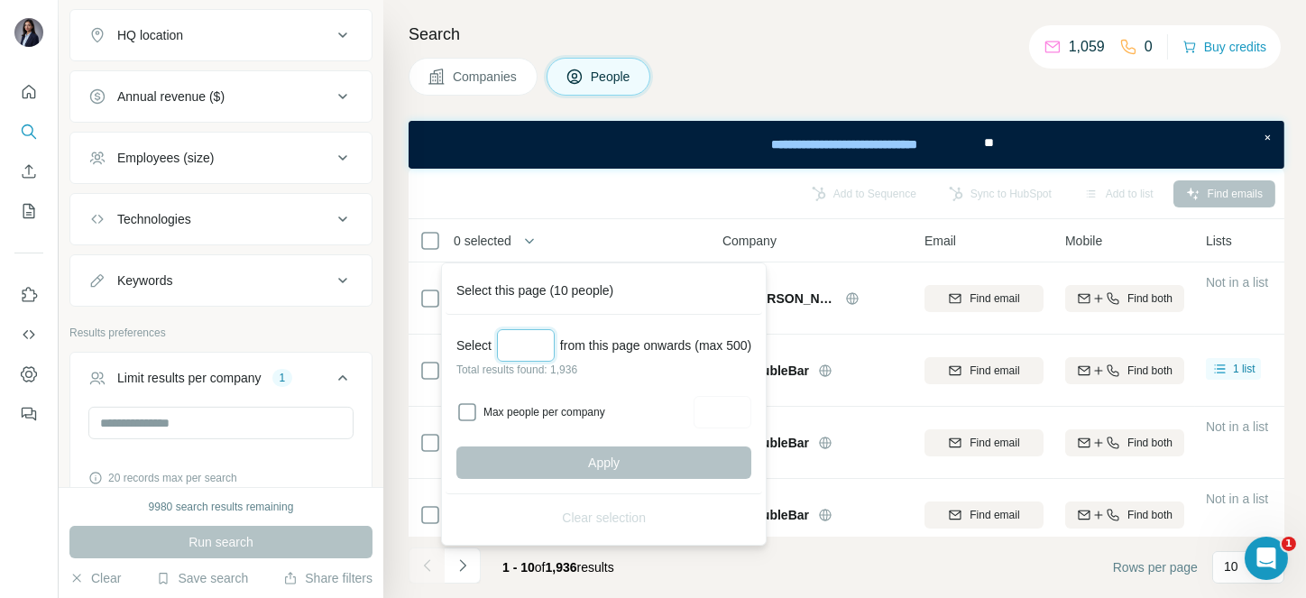
click at [541, 356] on input "Select a number (up to 500)" at bounding box center [526, 345] width 58 height 32
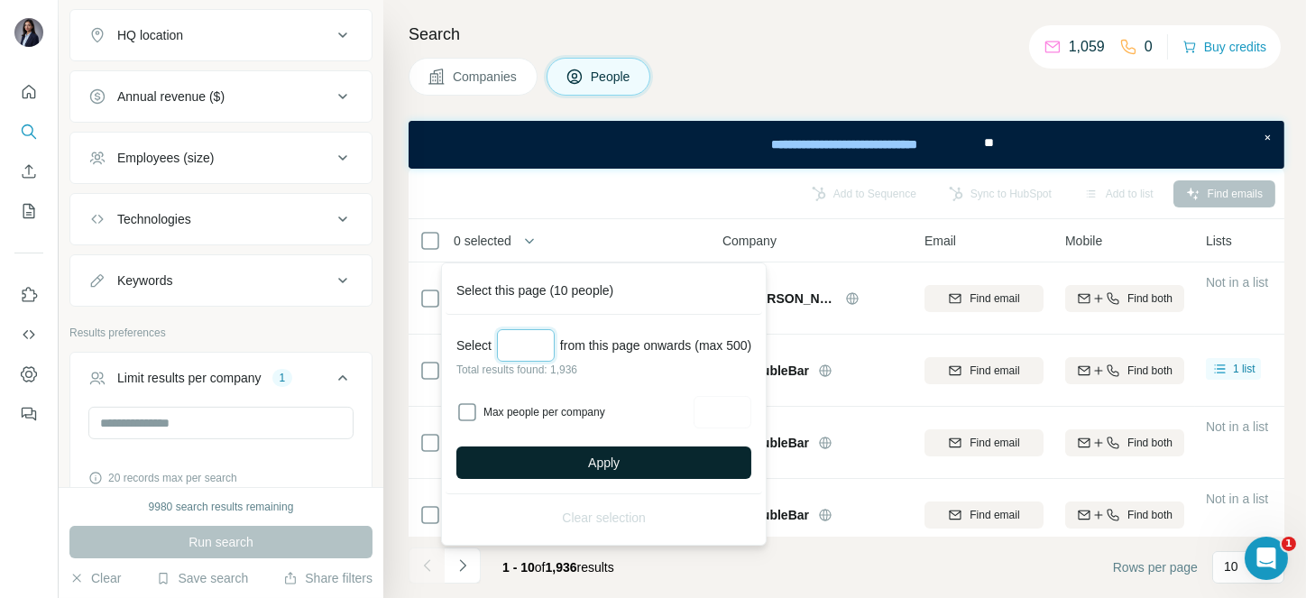
type input "***"
click at [594, 452] on button "Apply" at bounding box center [603, 462] width 295 height 32
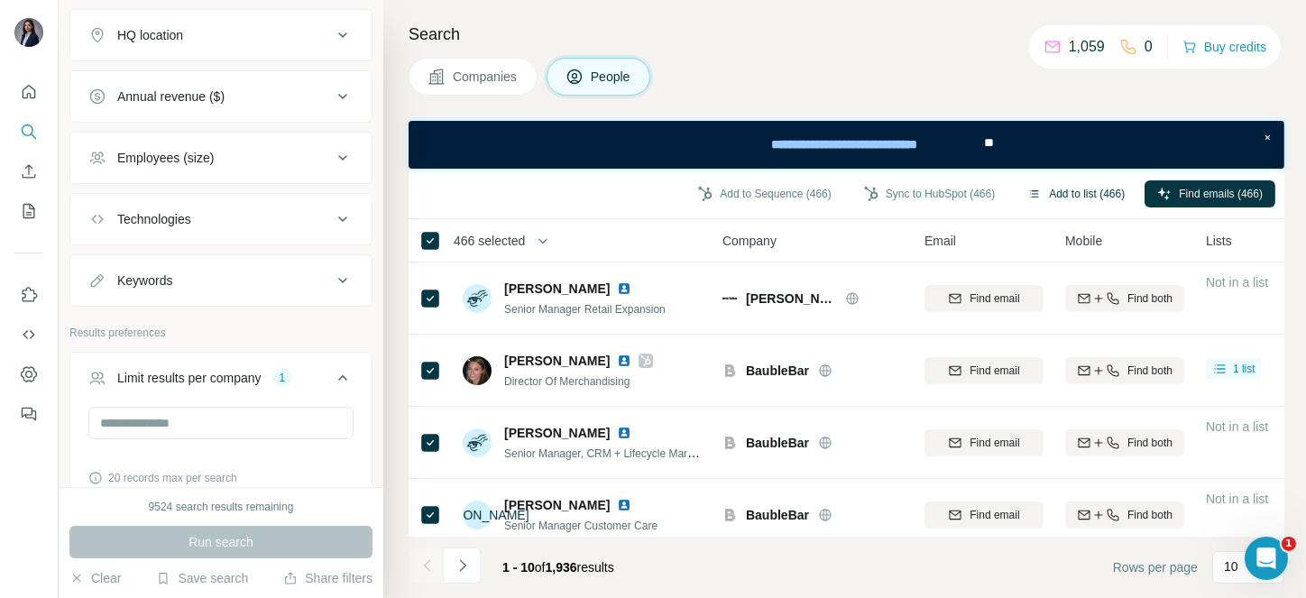
click at [1033, 190] on button "Add to list (466)" at bounding box center [1076, 193] width 123 height 27
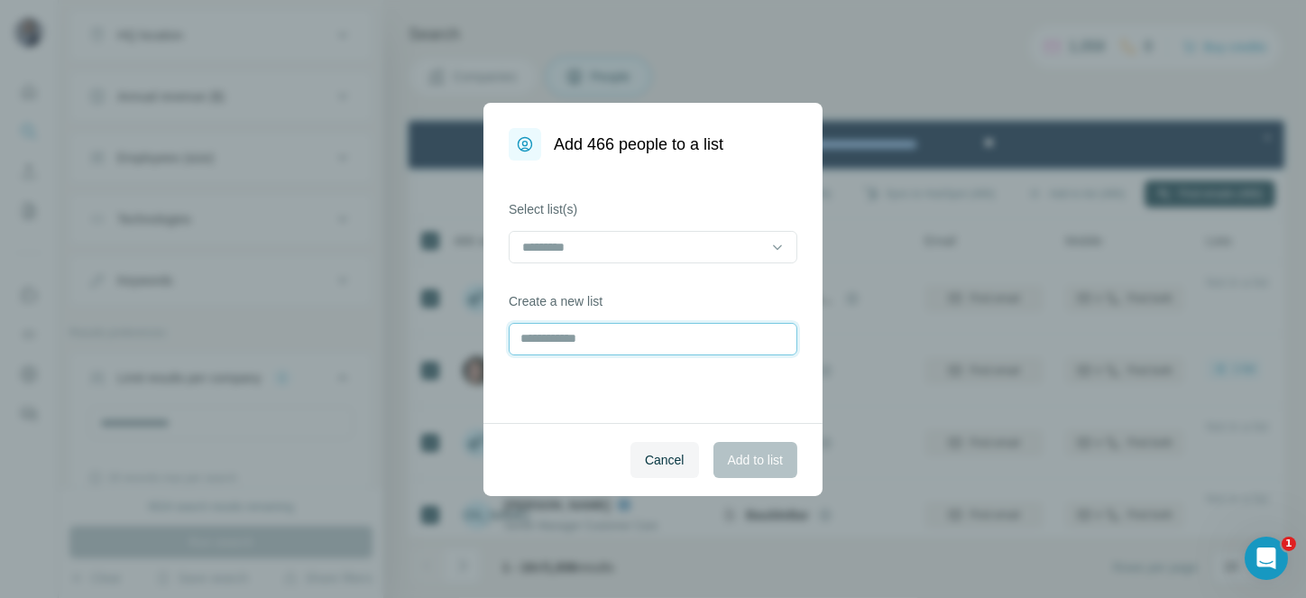
click at [593, 346] on input "text" at bounding box center [653, 339] width 289 height 32
type input "**********"
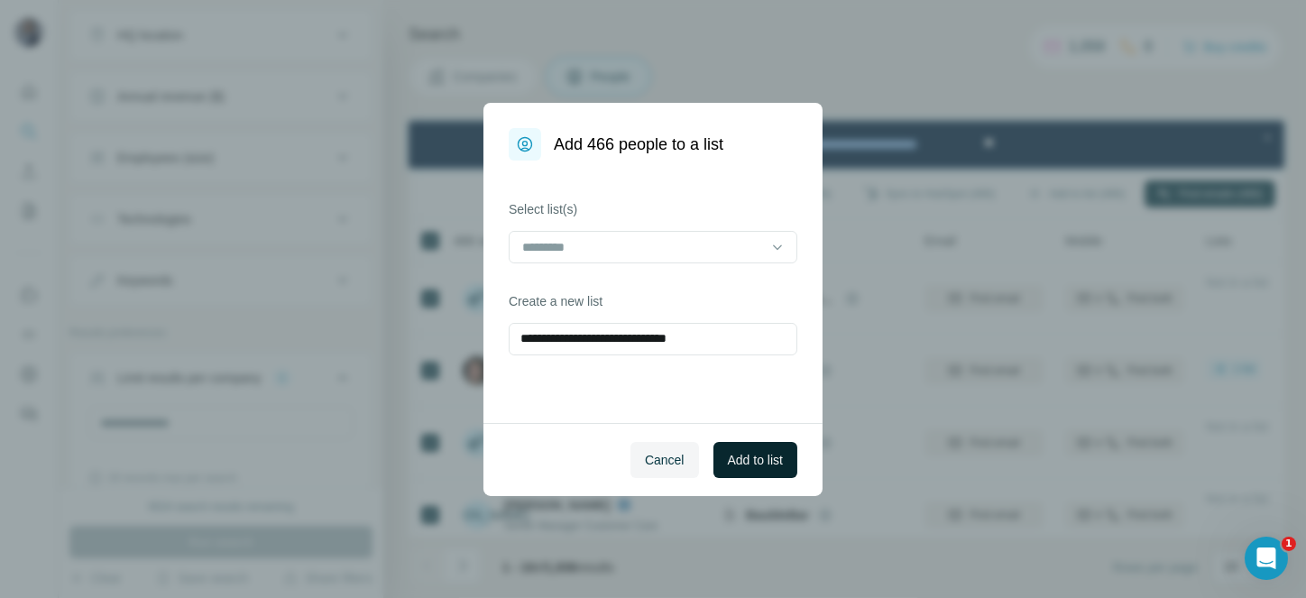
click at [735, 446] on button "Add to list" at bounding box center [755, 460] width 84 height 36
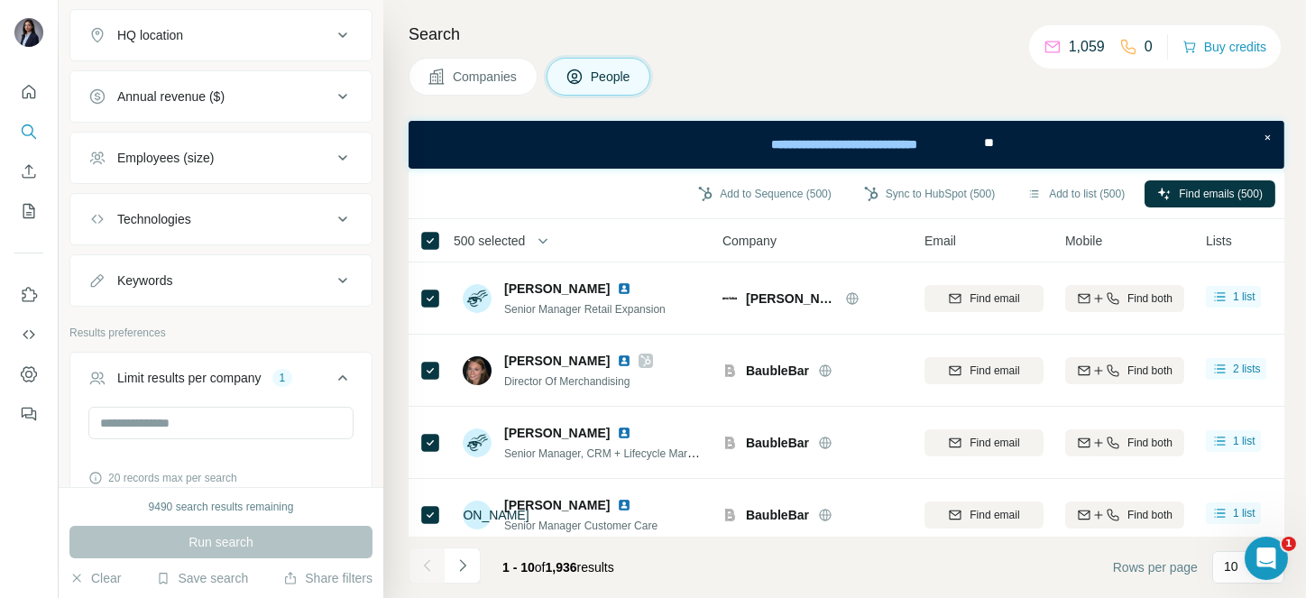
click at [496, 234] on span "500 selected" at bounding box center [489, 241] width 71 height 18
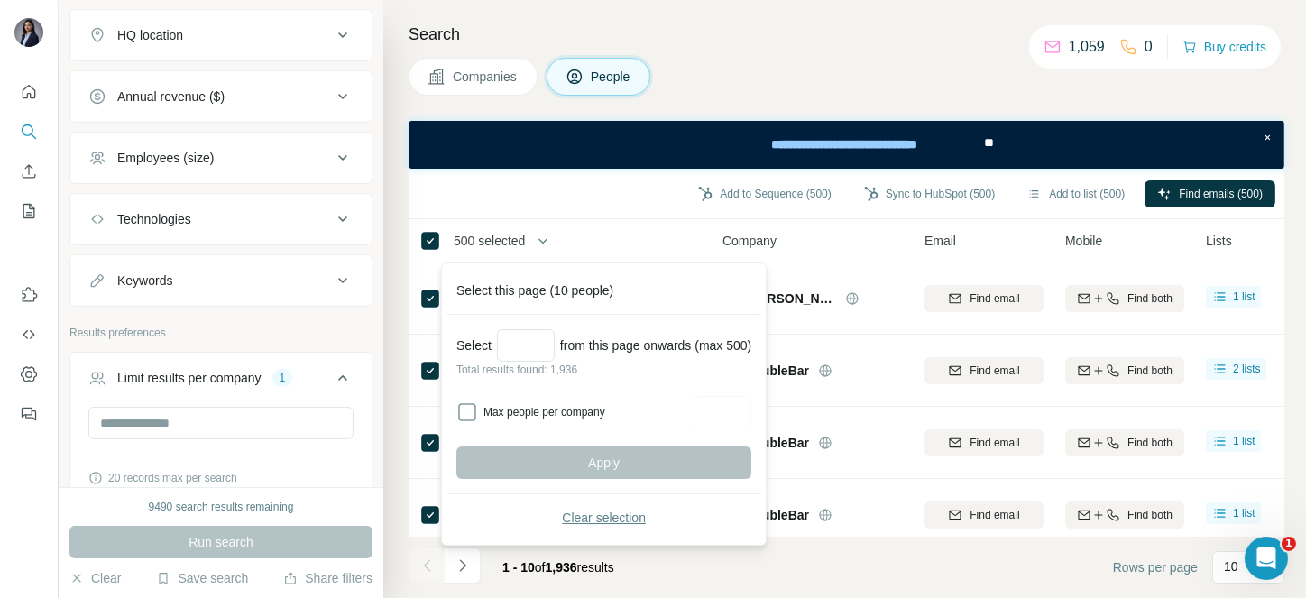
click at [601, 510] on span "Clear selection" at bounding box center [604, 518] width 84 height 18
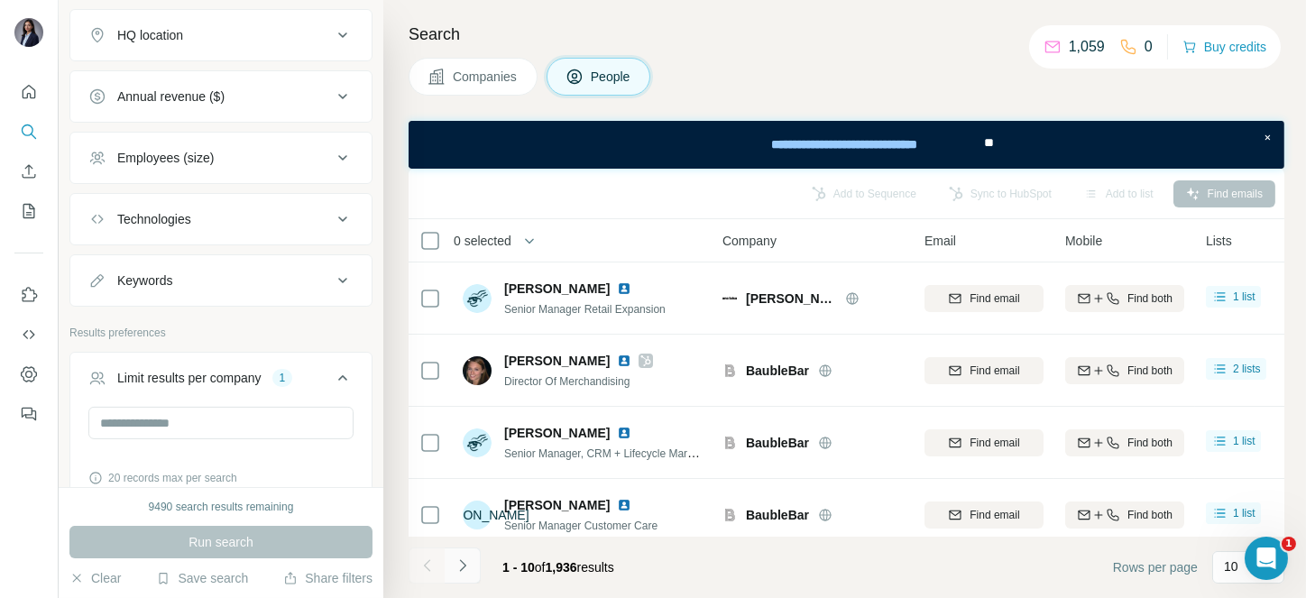
click at [467, 567] on icon "Navigate to next page" at bounding box center [463, 565] width 18 height 18
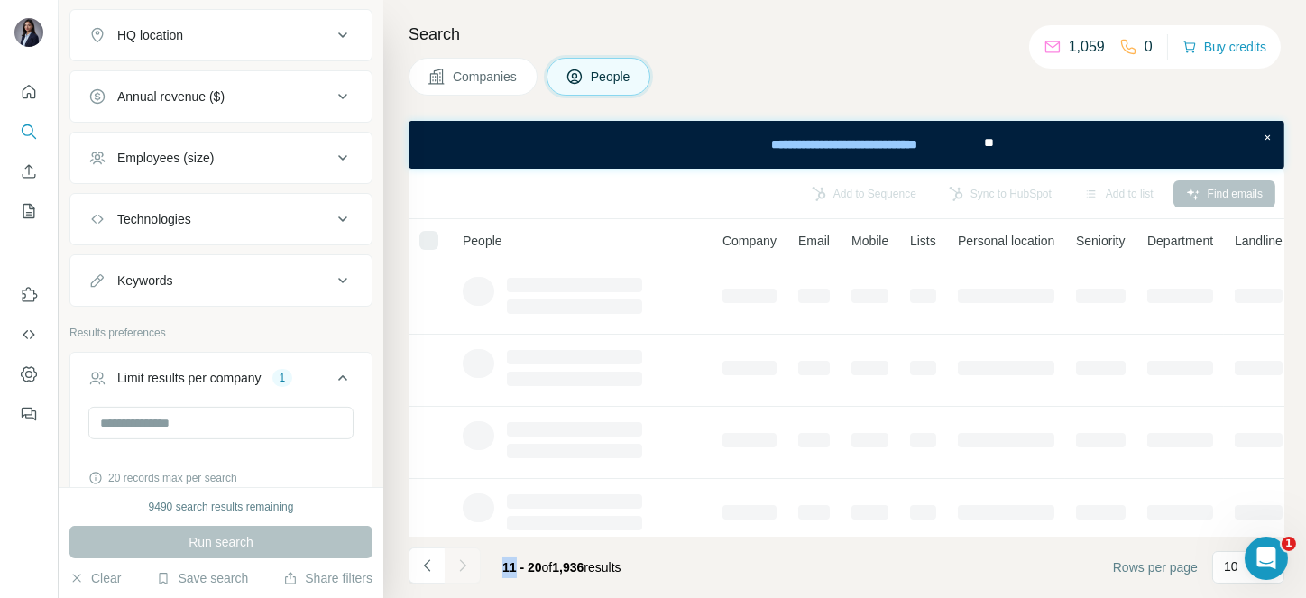
click at [467, 567] on div at bounding box center [463, 565] width 36 height 36
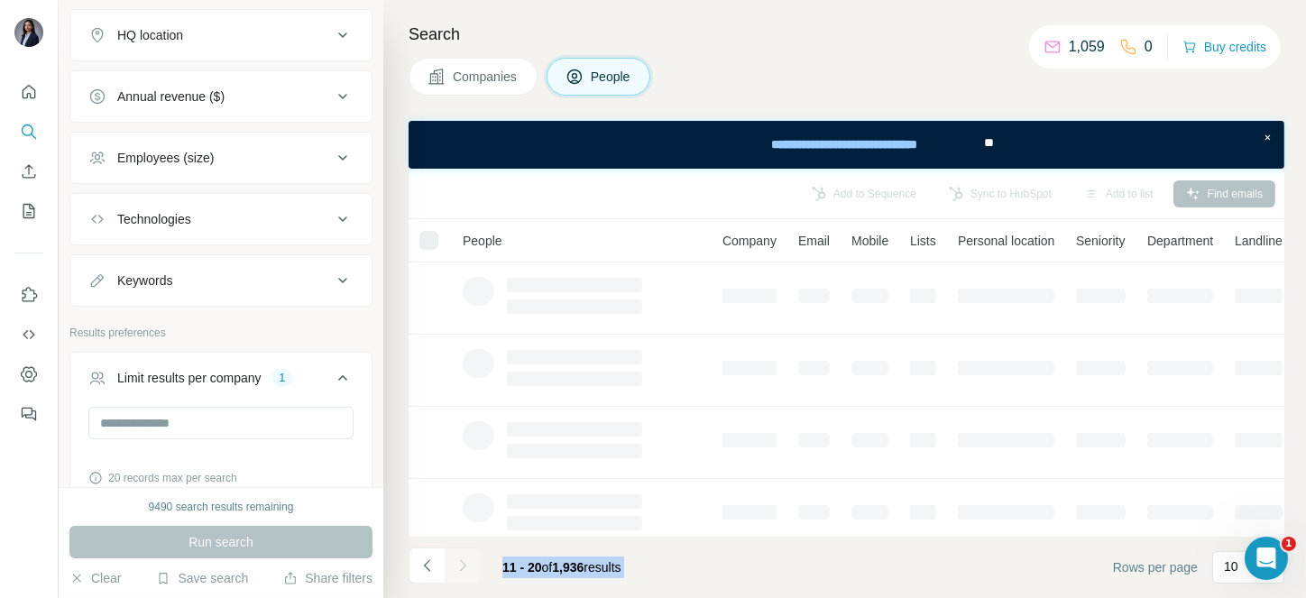
click at [467, 567] on div at bounding box center [463, 565] width 36 height 36
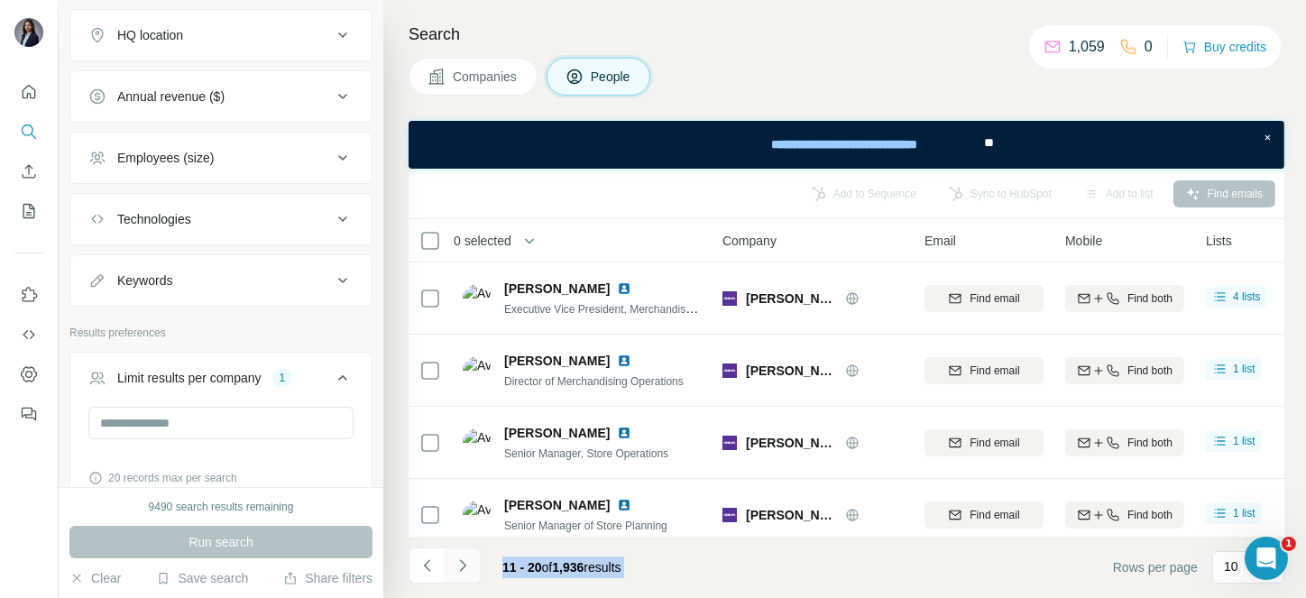
click at [467, 567] on icon "Navigate to next page" at bounding box center [463, 565] width 18 height 18
click at [467, 567] on div at bounding box center [463, 565] width 36 height 36
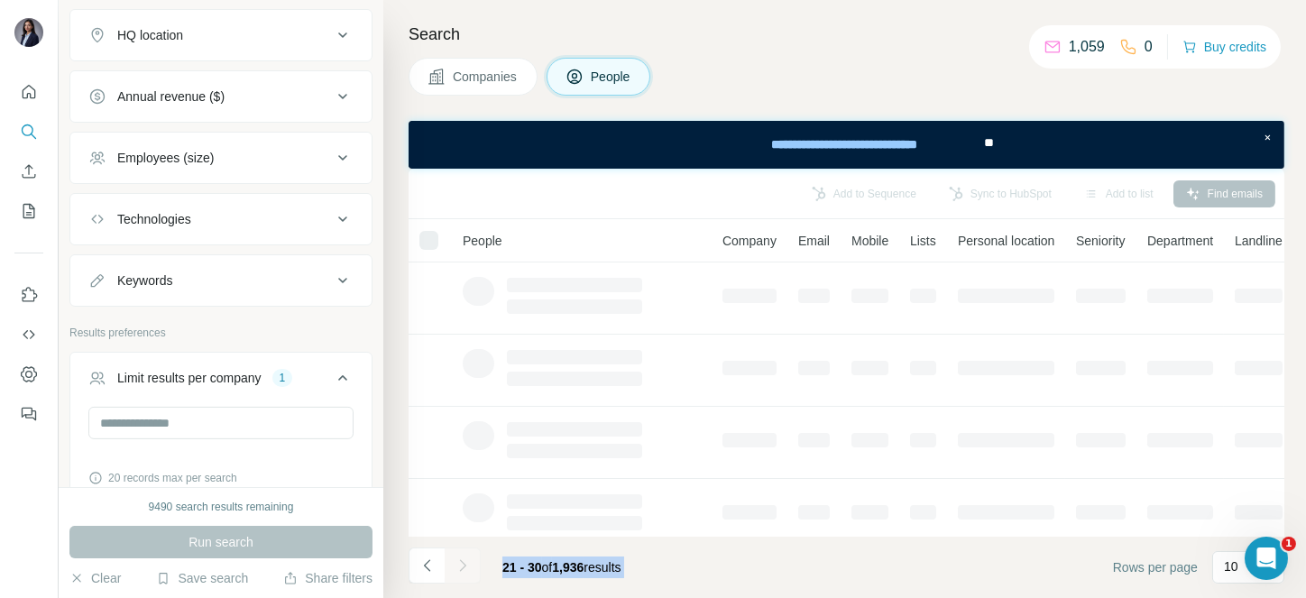
click at [467, 567] on div at bounding box center [463, 565] width 36 height 36
click at [467, 567] on icon "Navigate to next page" at bounding box center [463, 565] width 18 height 18
click at [467, 567] on div at bounding box center [463, 565] width 36 height 36
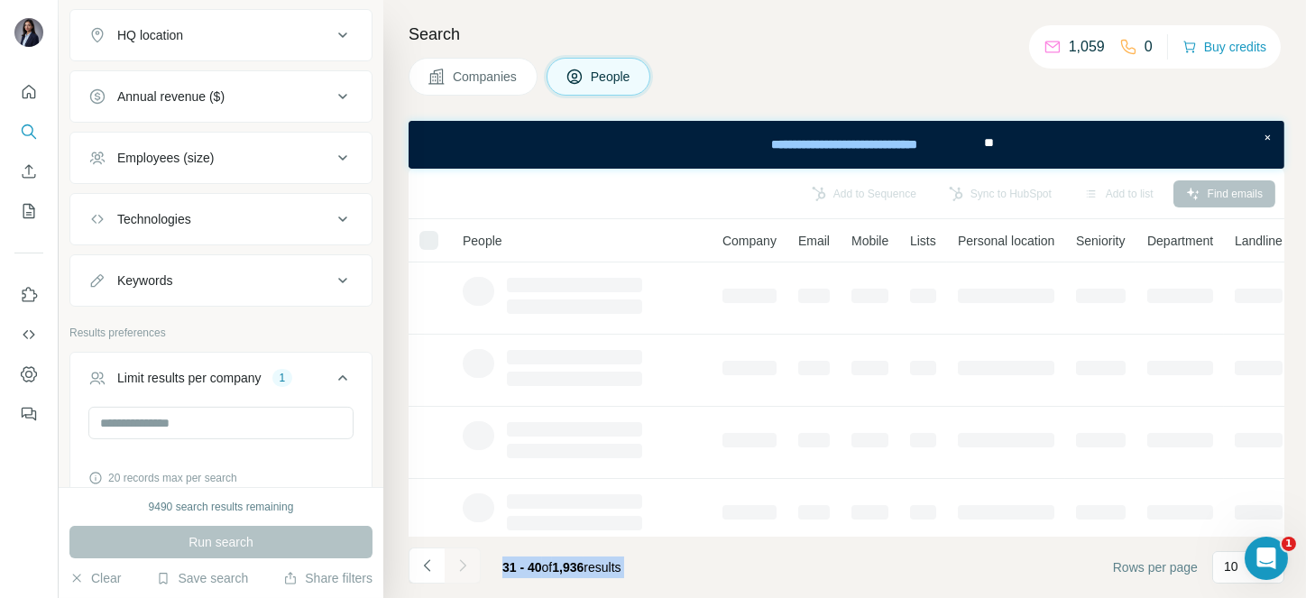
click at [467, 567] on div at bounding box center [463, 565] width 36 height 36
click at [467, 567] on icon "Navigate to next page" at bounding box center [463, 565] width 18 height 18
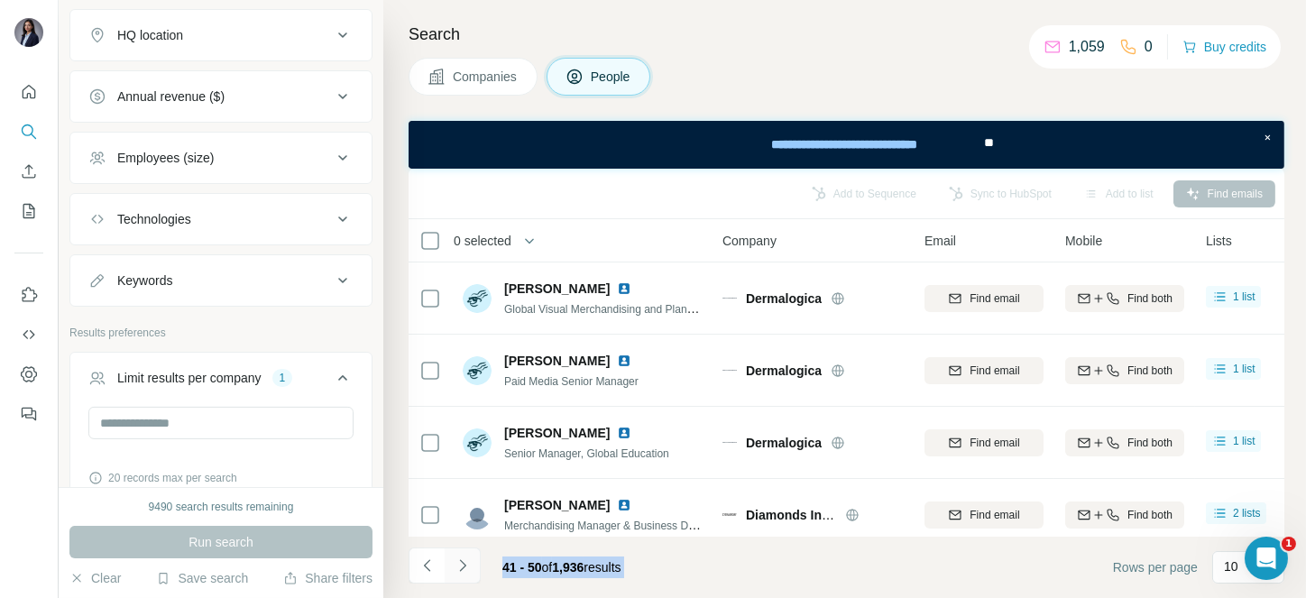
click at [467, 567] on icon "Navigate to next page" at bounding box center [463, 565] width 18 height 18
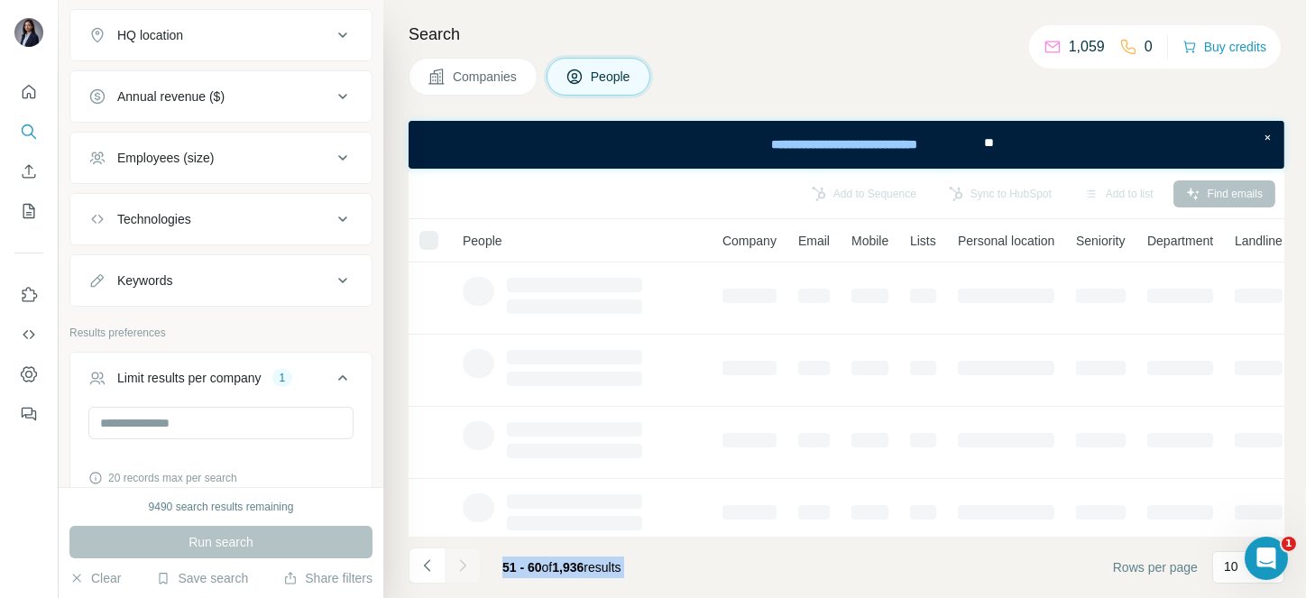
click at [467, 567] on div at bounding box center [463, 565] width 36 height 36
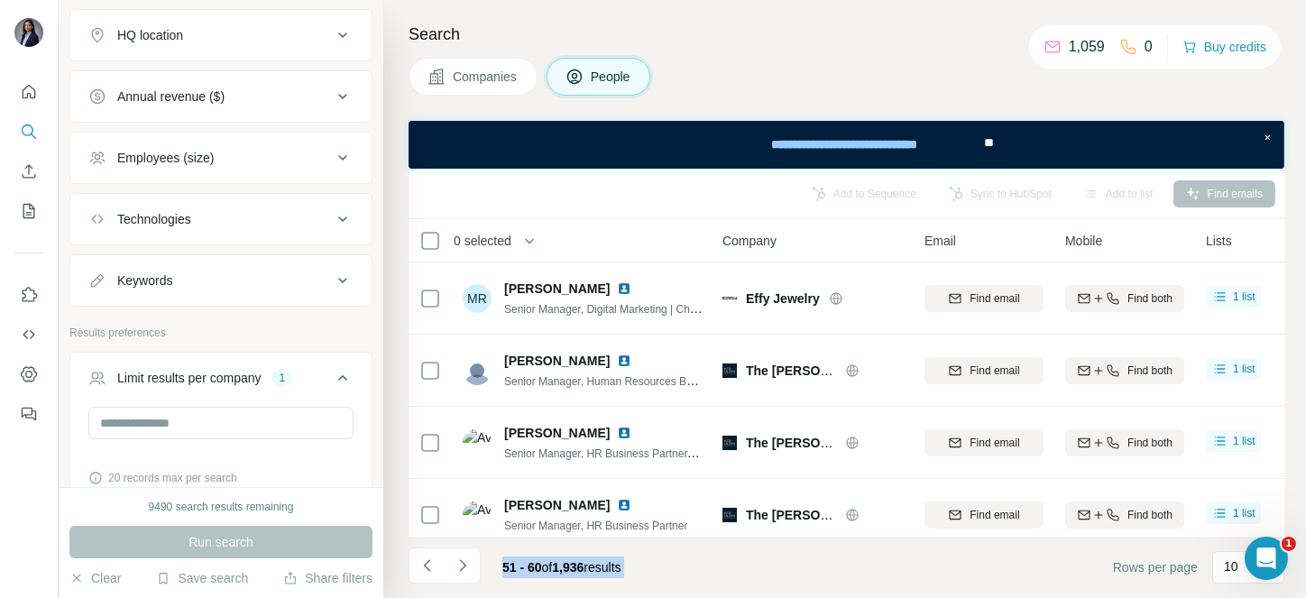
click at [467, 567] on icon "Navigate to next page" at bounding box center [463, 565] width 18 height 18
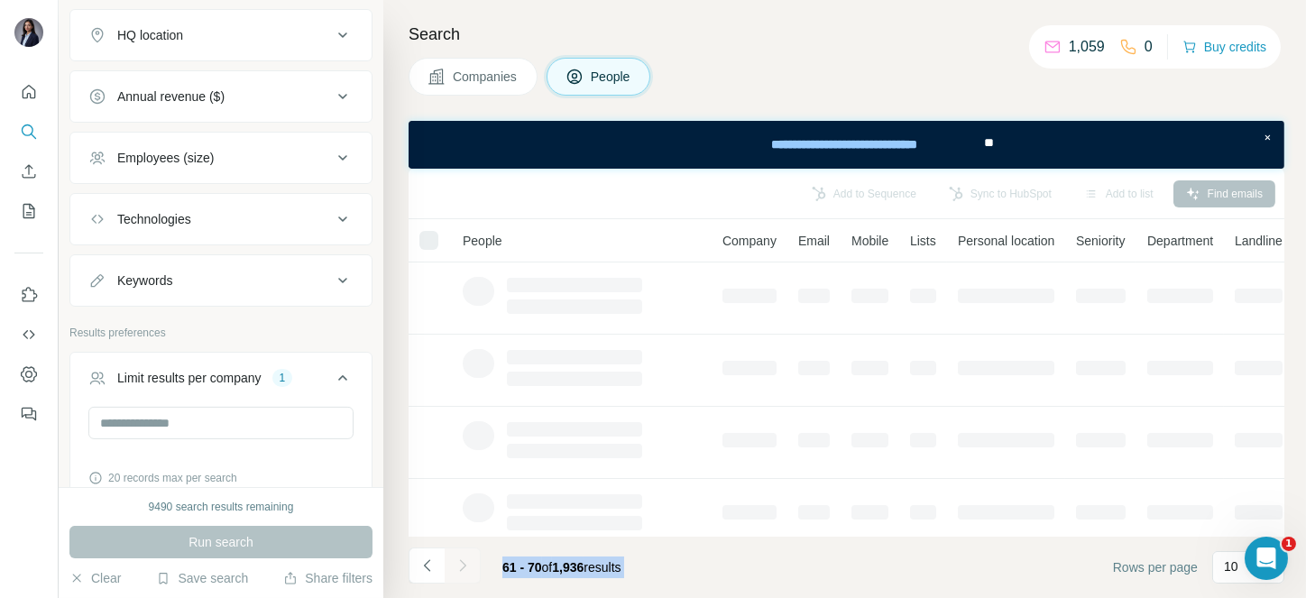
click at [467, 567] on div at bounding box center [463, 565] width 36 height 36
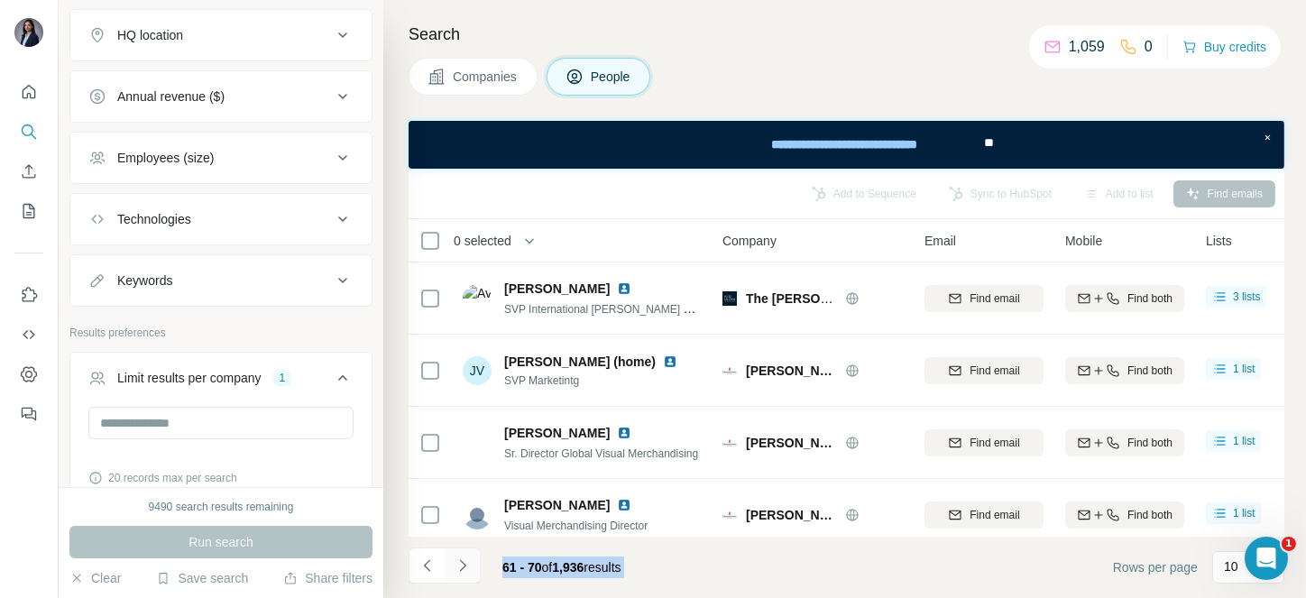
click at [467, 567] on icon "Navigate to next page" at bounding box center [463, 565] width 18 height 18
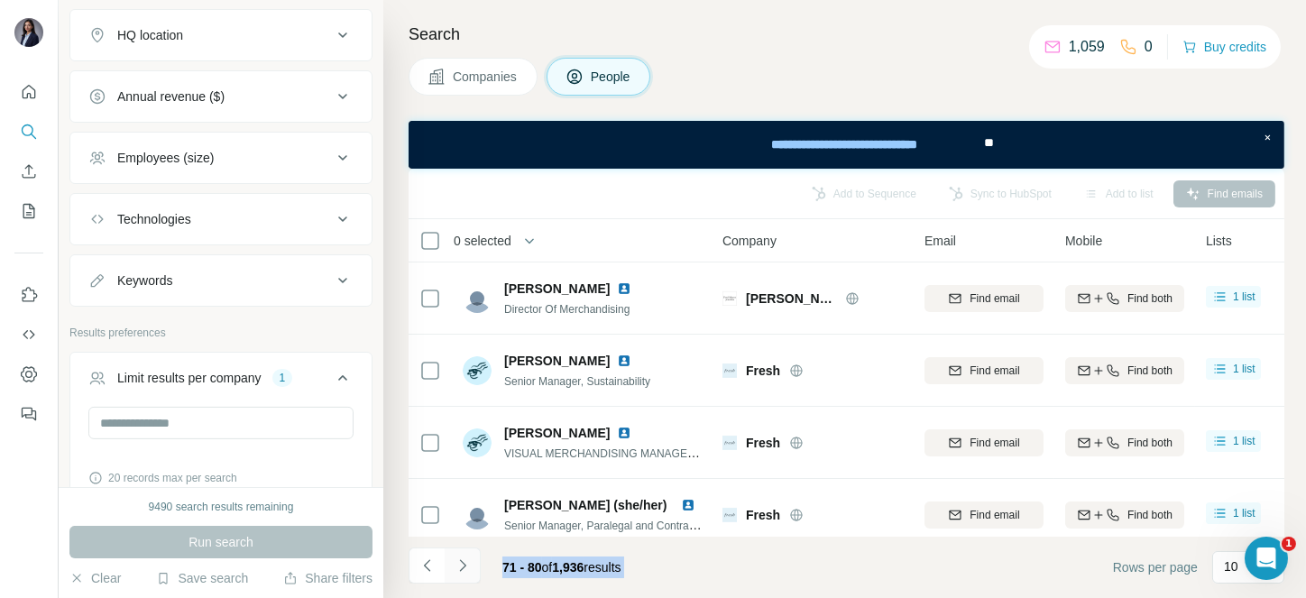
click at [467, 569] on icon "Navigate to next page" at bounding box center [463, 565] width 18 height 18
click at [467, 569] on div at bounding box center [463, 565] width 36 height 36
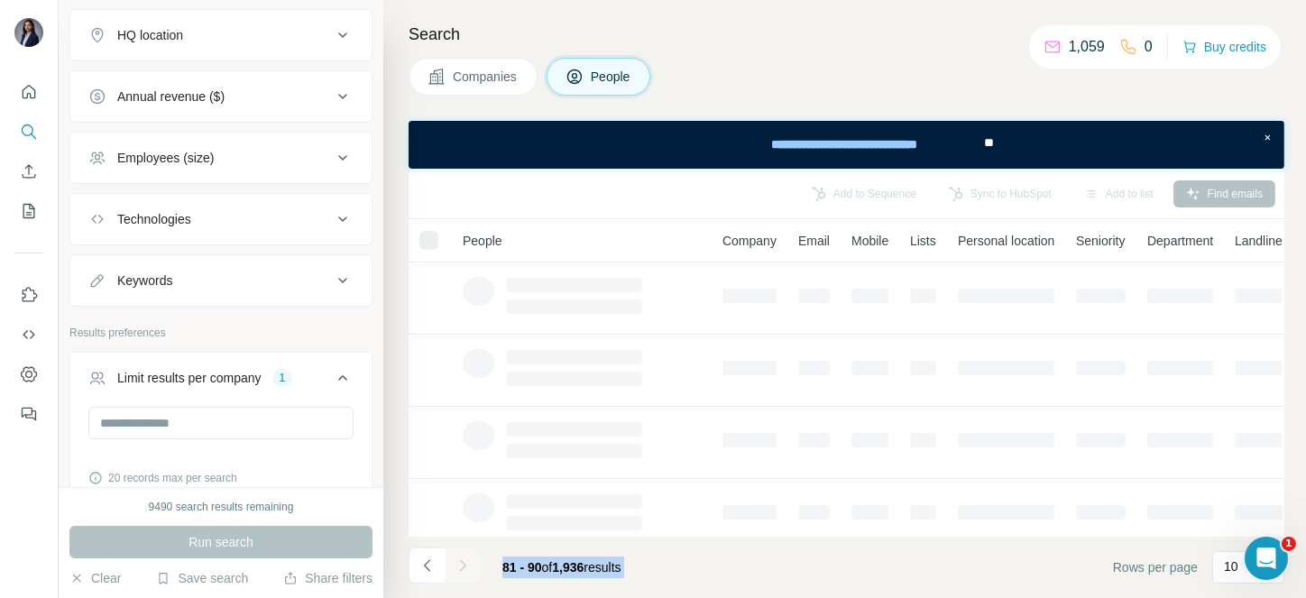
click at [467, 569] on div at bounding box center [463, 565] width 36 height 36
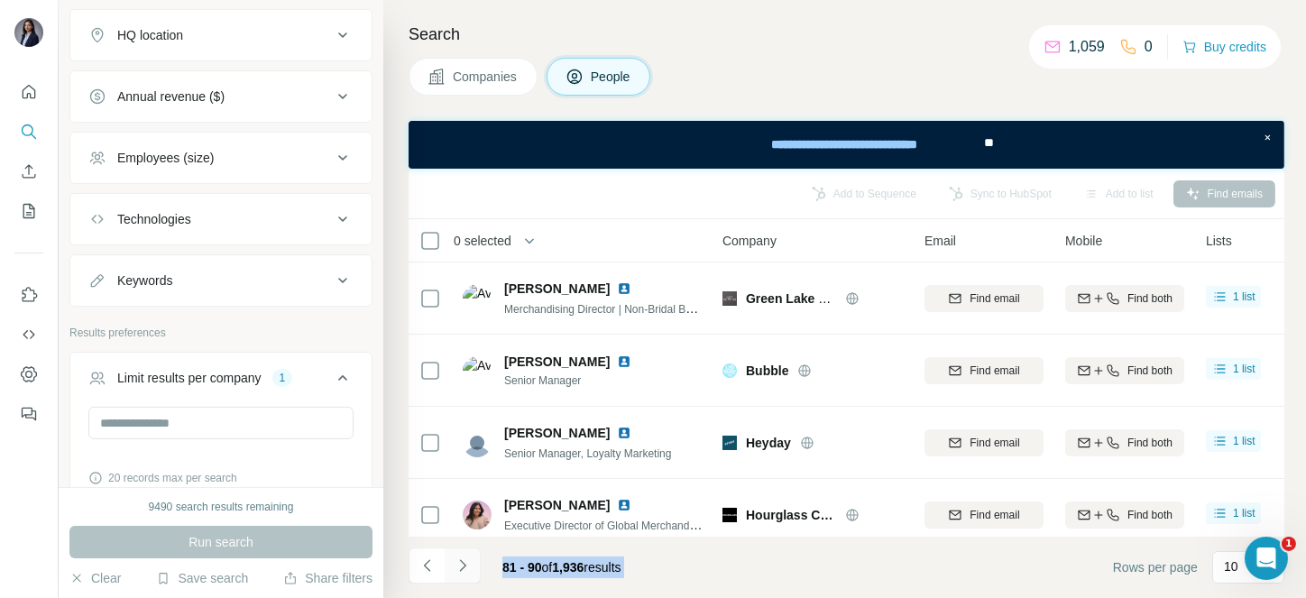
click at [467, 569] on icon "Navigate to next page" at bounding box center [463, 565] width 18 height 18
click at [467, 569] on div at bounding box center [463, 565] width 36 height 36
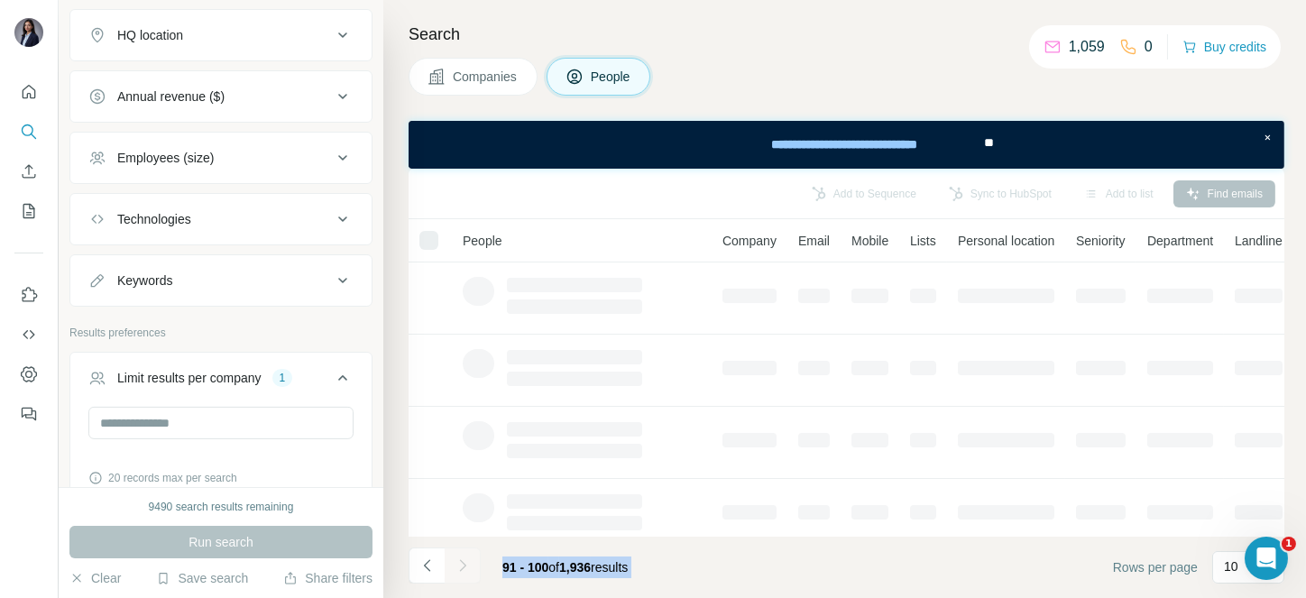
click at [467, 569] on div at bounding box center [463, 565] width 36 height 36
click at [467, 569] on icon "Navigate to next page" at bounding box center [463, 565] width 18 height 18
click at [467, 569] on div at bounding box center [463, 565] width 36 height 36
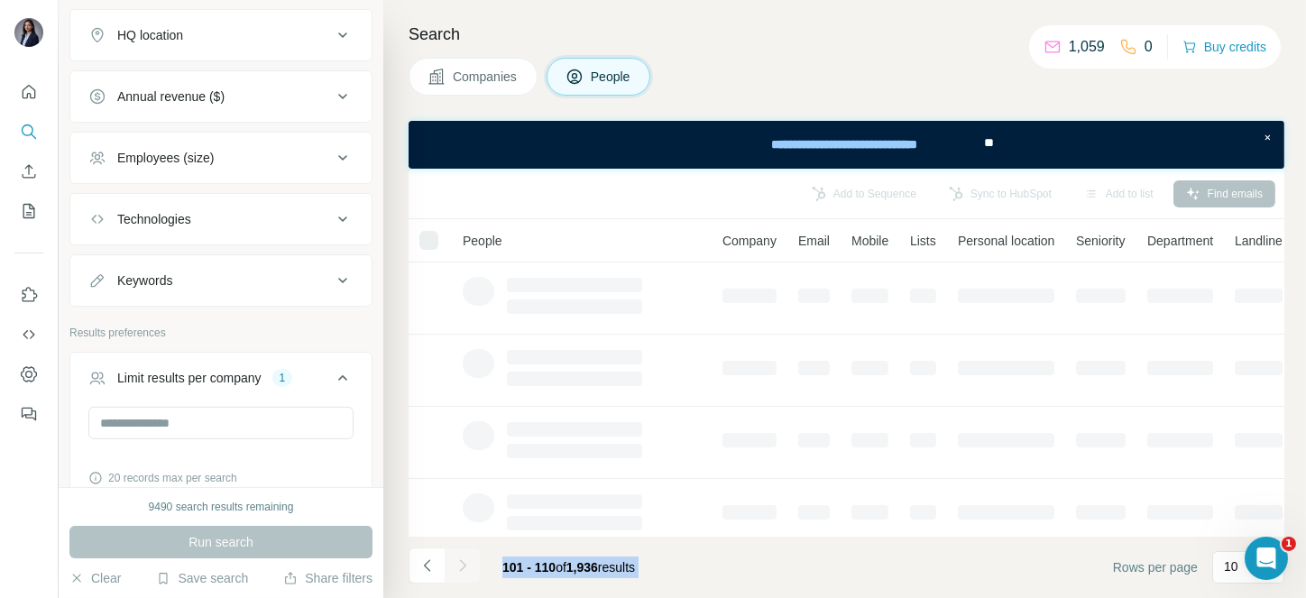
click at [467, 569] on icon "Navigate to next page" at bounding box center [463, 565] width 18 height 18
click at [467, 569] on div at bounding box center [463, 565] width 36 height 36
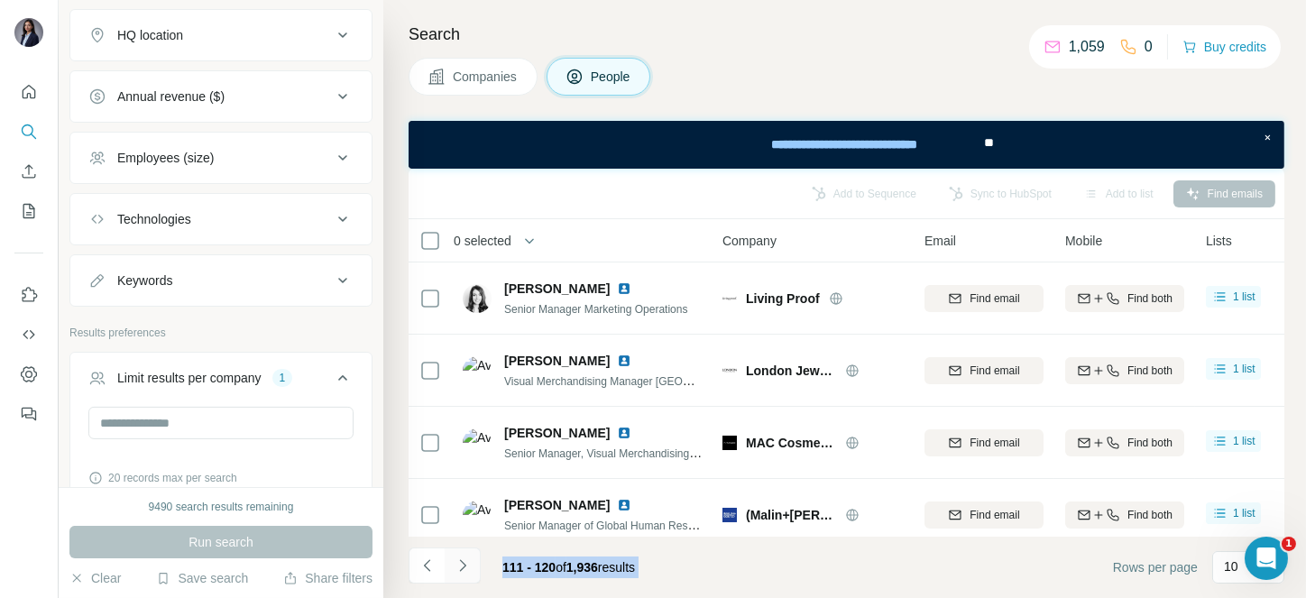
click at [467, 569] on icon "Navigate to next page" at bounding box center [463, 565] width 18 height 18
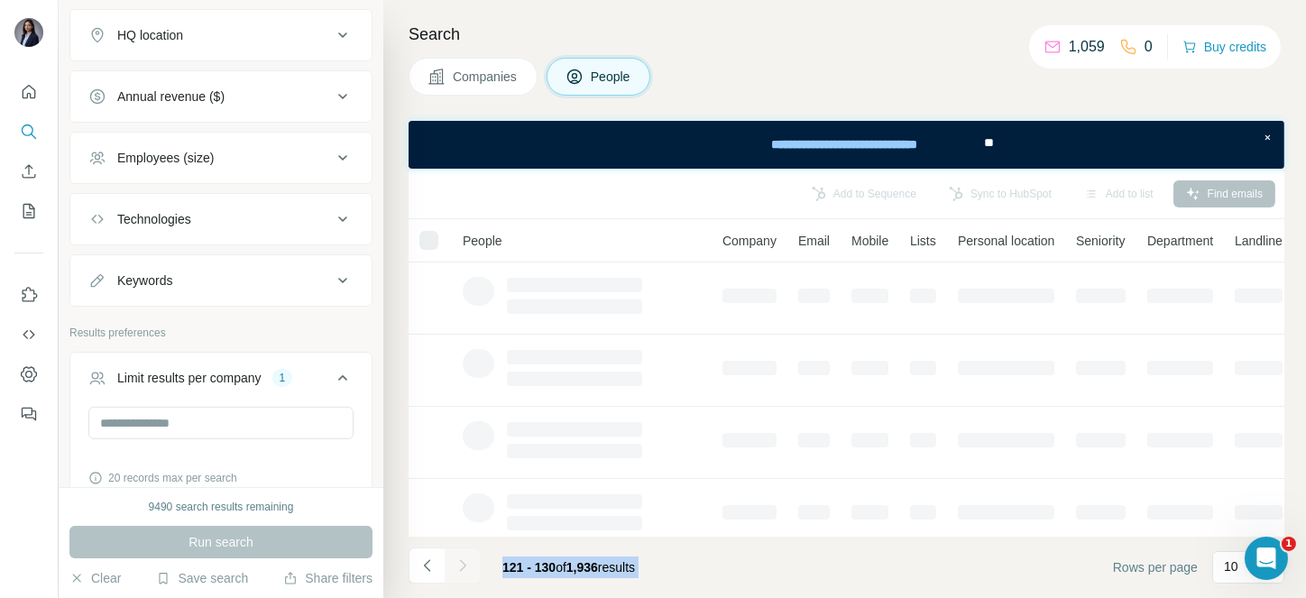
click at [467, 569] on div at bounding box center [463, 565] width 36 height 36
click at [467, 569] on icon "Navigate to next page" at bounding box center [463, 565] width 18 height 18
click at [467, 569] on div at bounding box center [463, 565] width 36 height 36
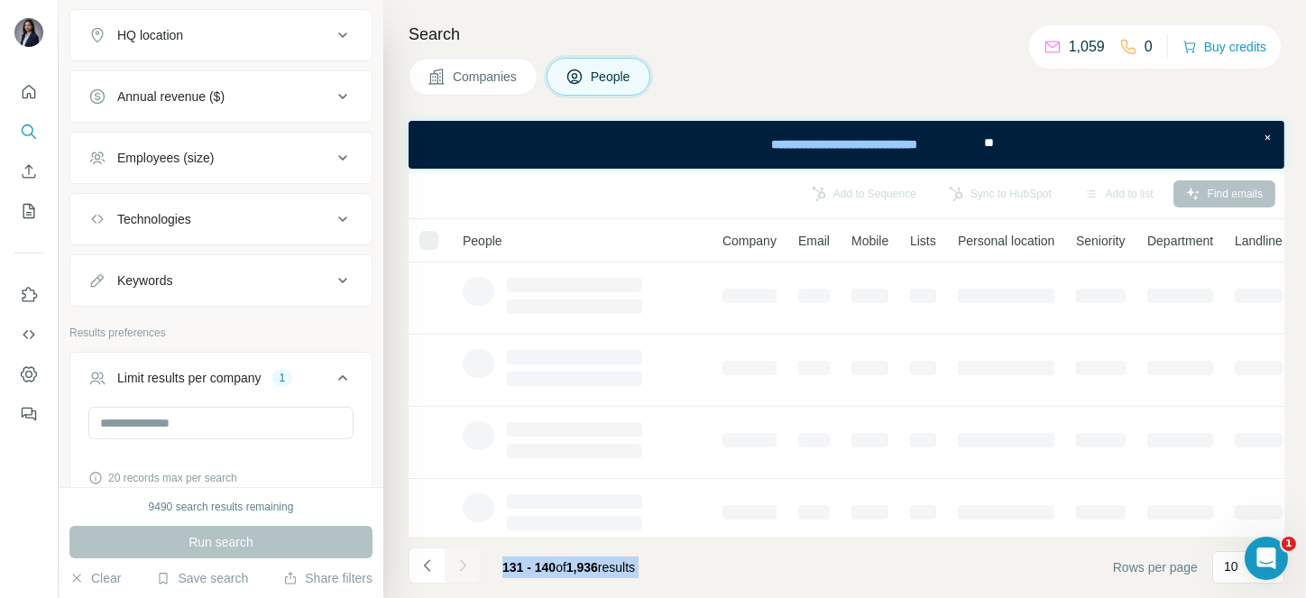
click at [467, 569] on div at bounding box center [463, 565] width 36 height 36
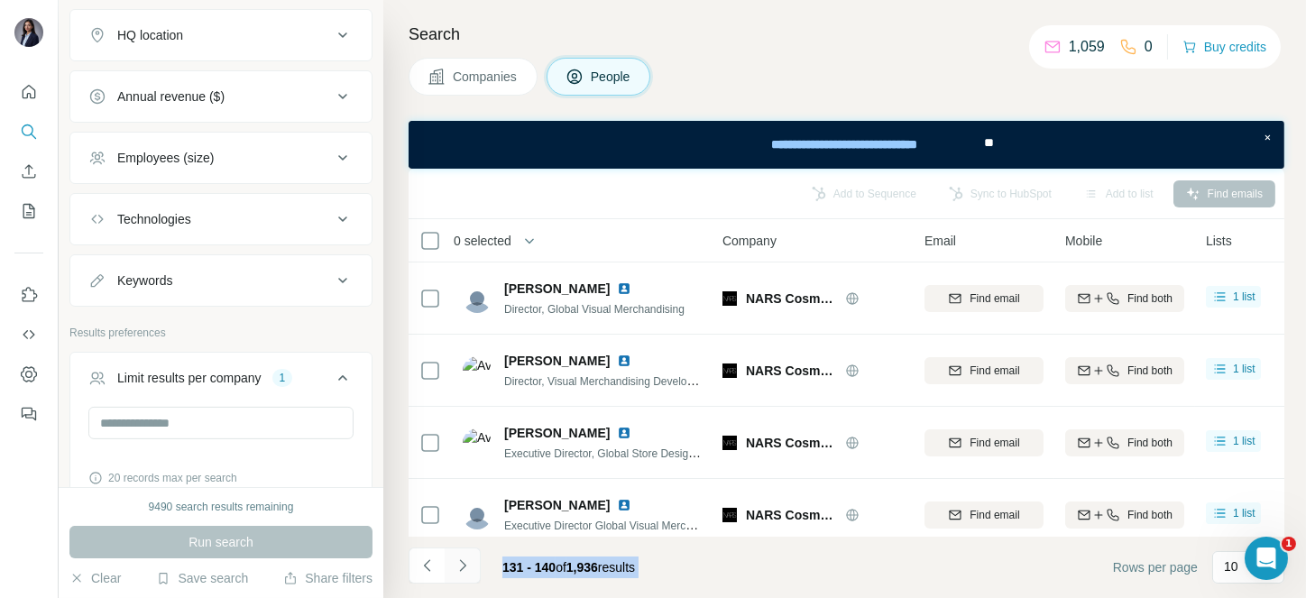
click at [467, 569] on icon "Navigate to next page" at bounding box center [463, 565] width 18 height 18
click at [467, 569] on div at bounding box center [463, 565] width 36 height 36
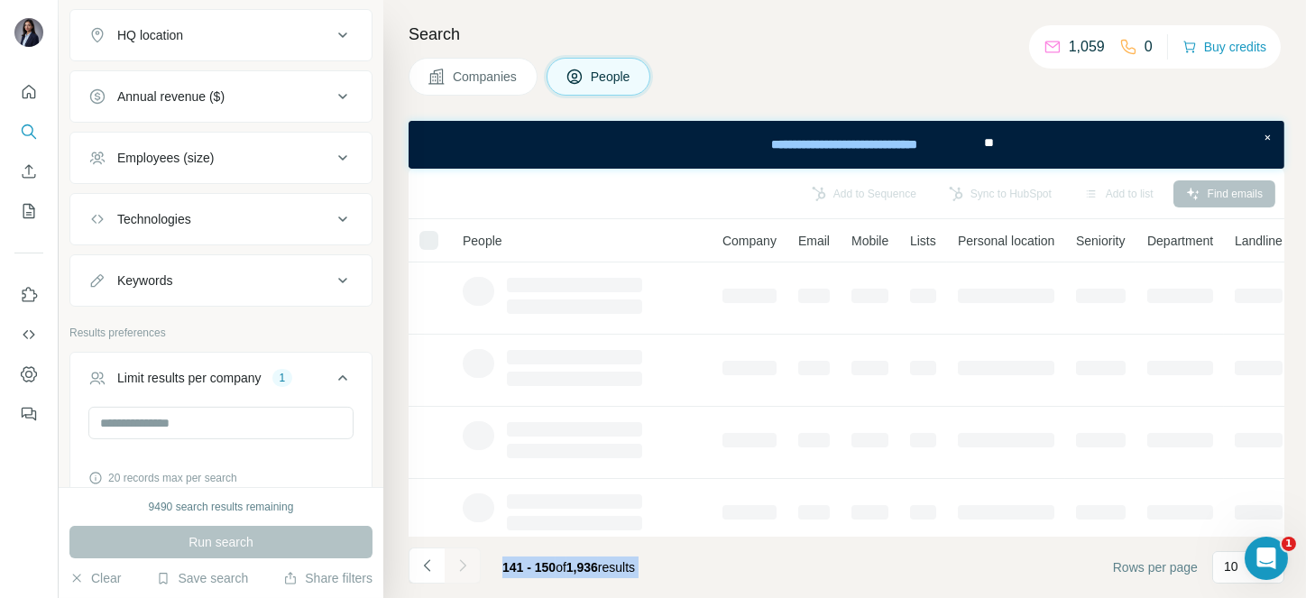
click at [467, 569] on div at bounding box center [463, 565] width 36 height 36
click at [467, 569] on icon "Navigate to next page" at bounding box center [463, 565] width 18 height 18
click at [467, 569] on div at bounding box center [463, 565] width 36 height 36
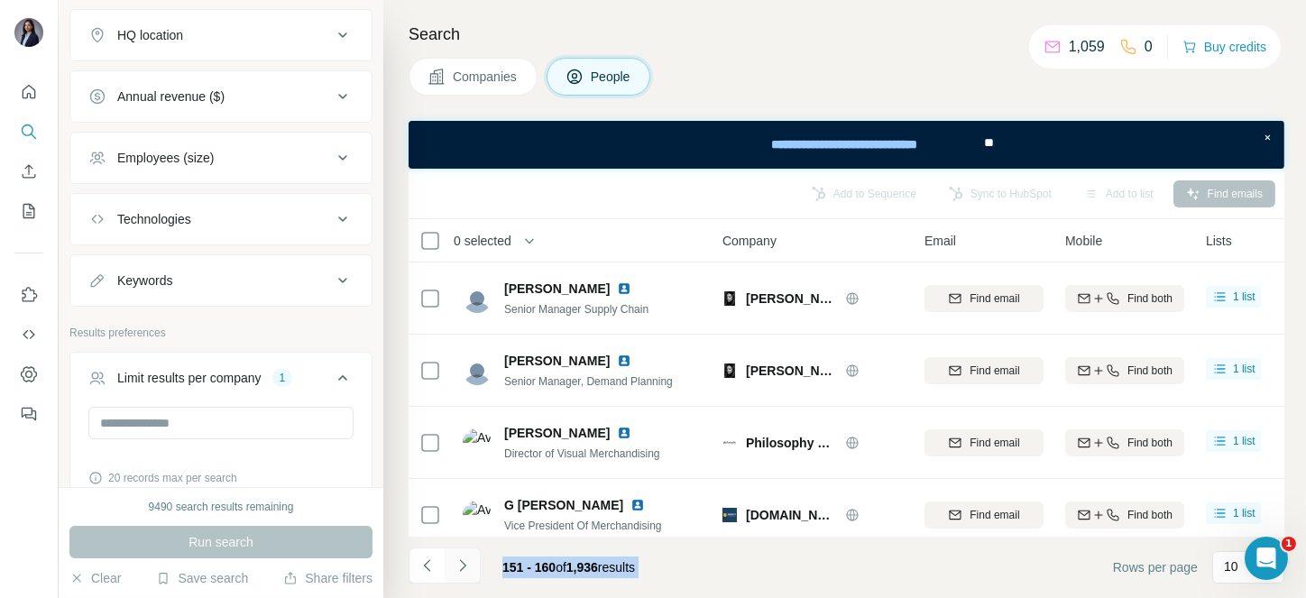
click at [467, 569] on icon "Navigate to next page" at bounding box center [463, 565] width 18 height 18
click at [467, 569] on div at bounding box center [463, 565] width 36 height 36
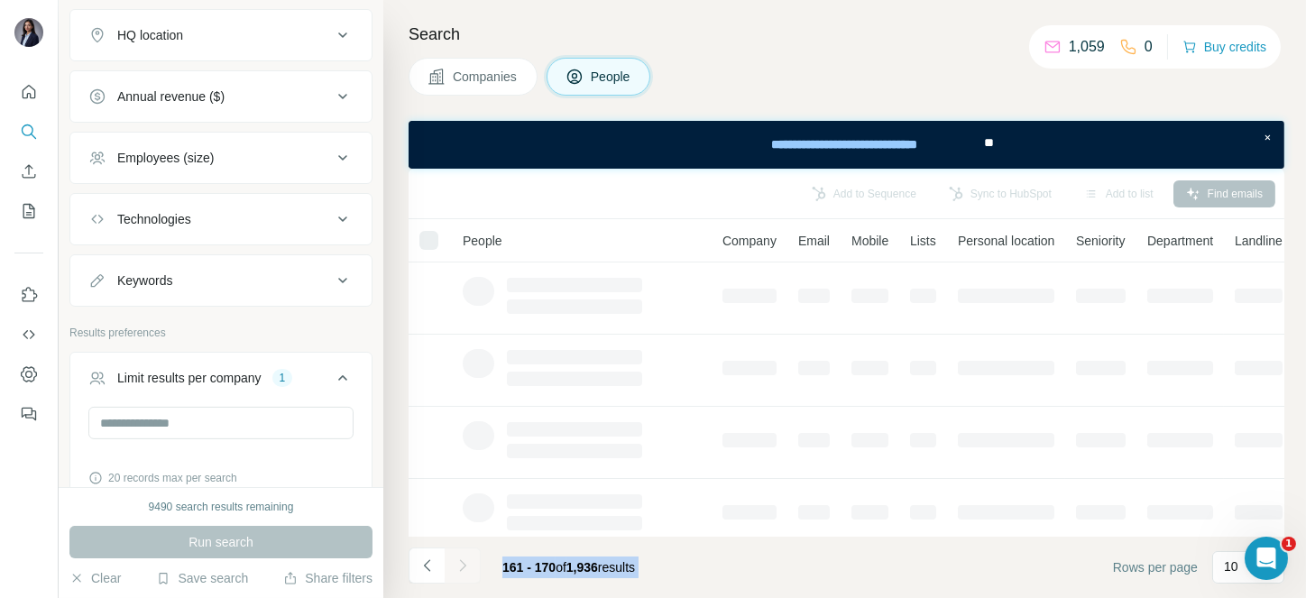
click at [467, 569] on div at bounding box center [463, 565] width 36 height 36
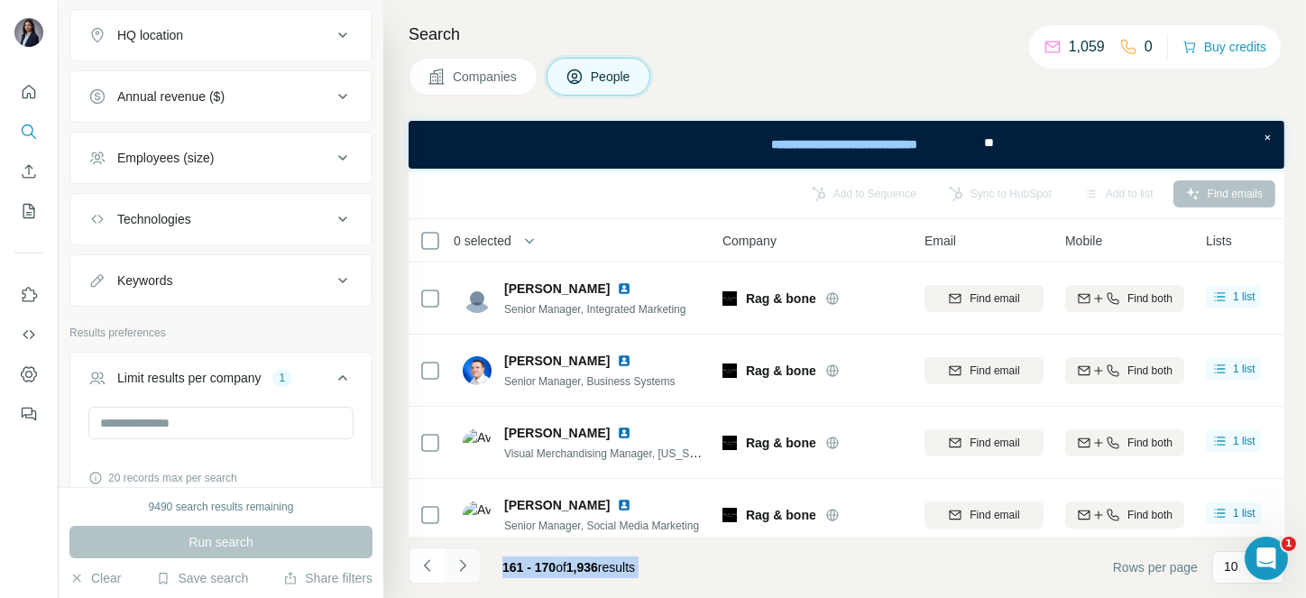
click at [467, 569] on icon "Navigate to next page" at bounding box center [463, 565] width 18 height 18
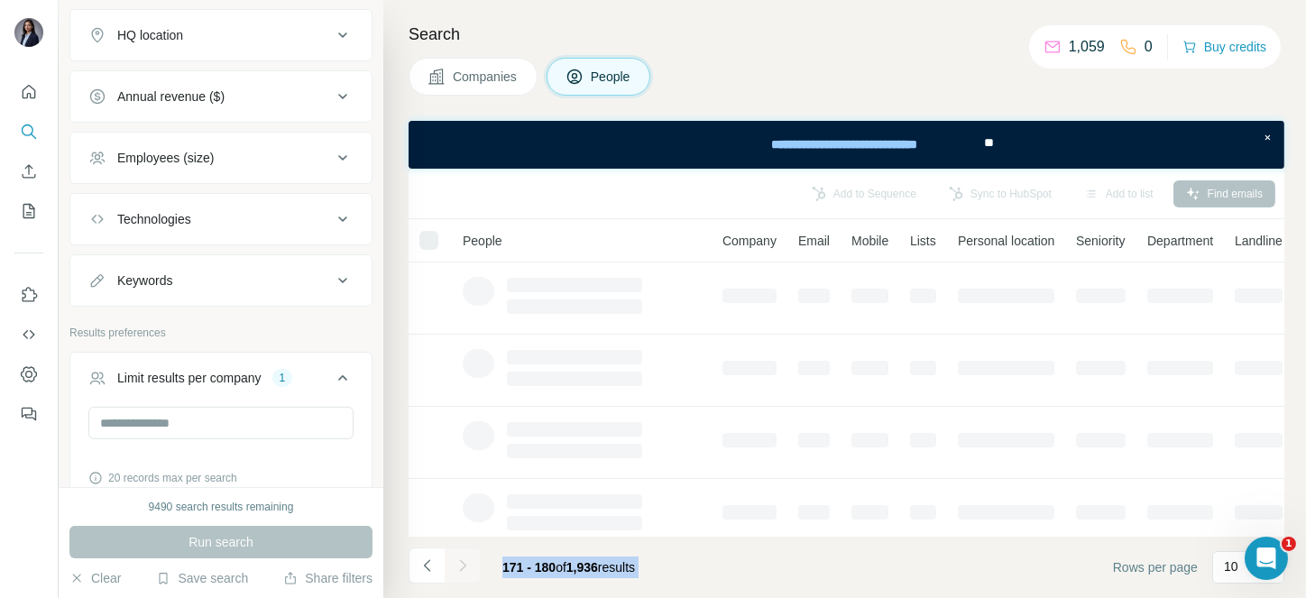
click at [467, 569] on div at bounding box center [463, 565] width 36 height 36
click at [467, 569] on icon "Navigate to next page" at bounding box center [463, 565] width 18 height 18
click at [467, 569] on div at bounding box center [463, 565] width 36 height 36
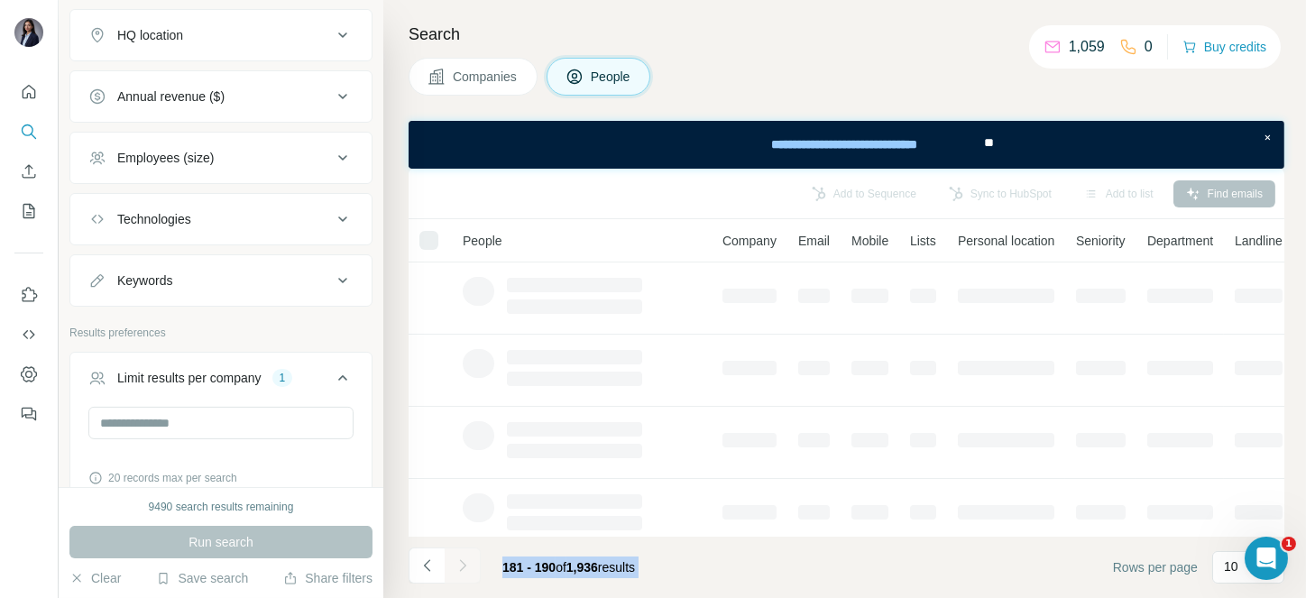
click at [467, 569] on div at bounding box center [463, 565] width 36 height 36
click at [467, 569] on icon "Navigate to next page" at bounding box center [463, 565] width 18 height 18
click at [467, 569] on div at bounding box center [463, 565] width 36 height 36
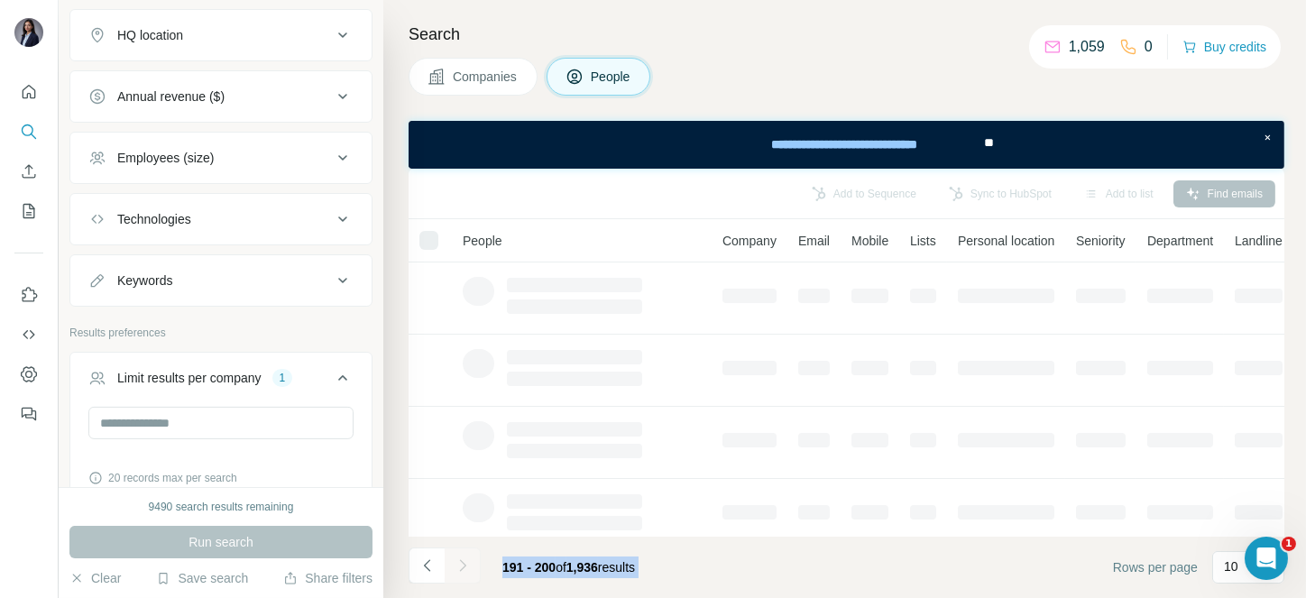
click at [467, 569] on div at bounding box center [463, 565] width 36 height 36
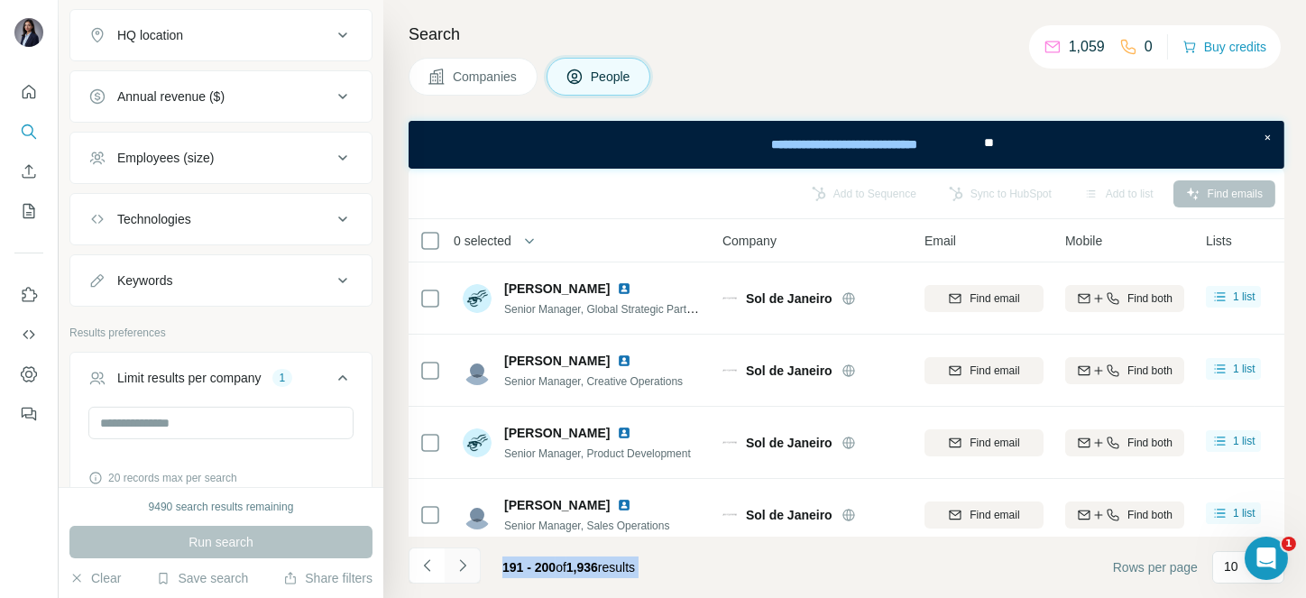
click at [467, 569] on icon "Navigate to next page" at bounding box center [463, 565] width 18 height 18
click at [467, 569] on div at bounding box center [463, 565] width 36 height 36
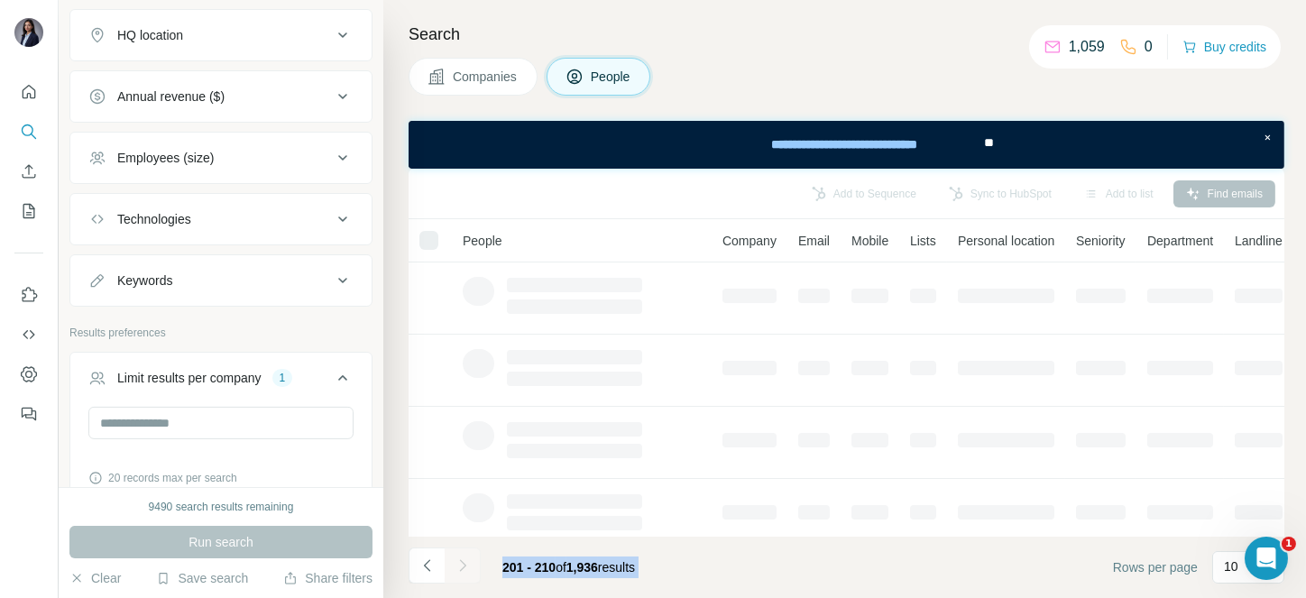
click at [467, 569] on div at bounding box center [463, 565] width 36 height 36
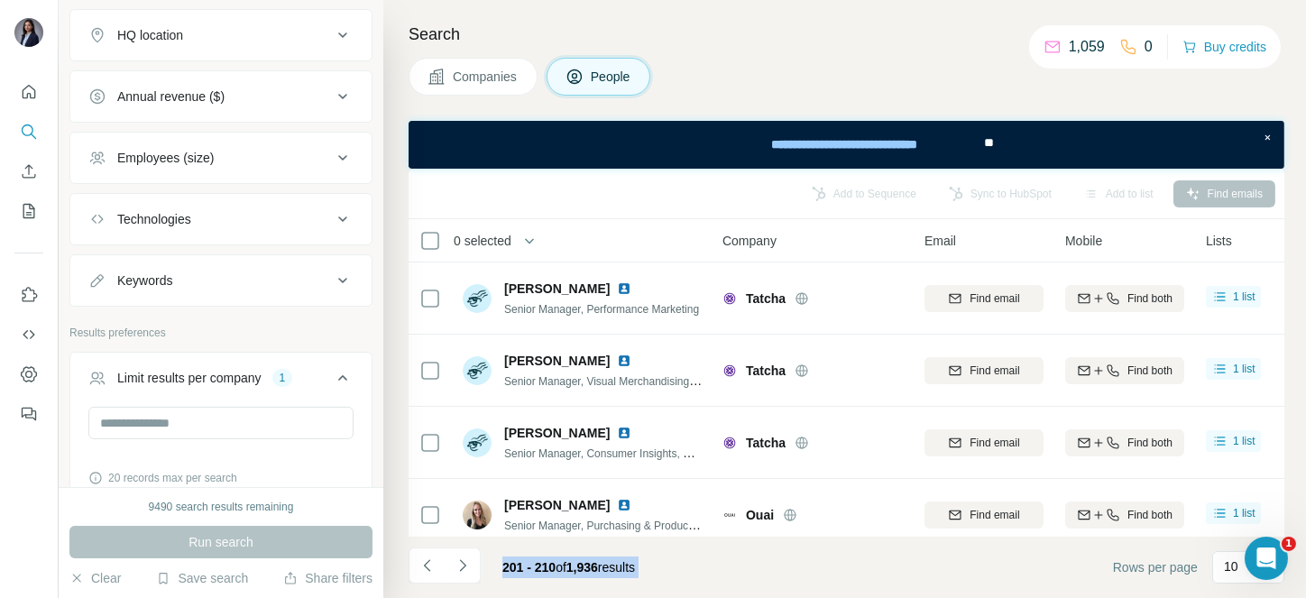
click at [467, 569] on icon "Navigate to next page" at bounding box center [463, 565] width 18 height 18
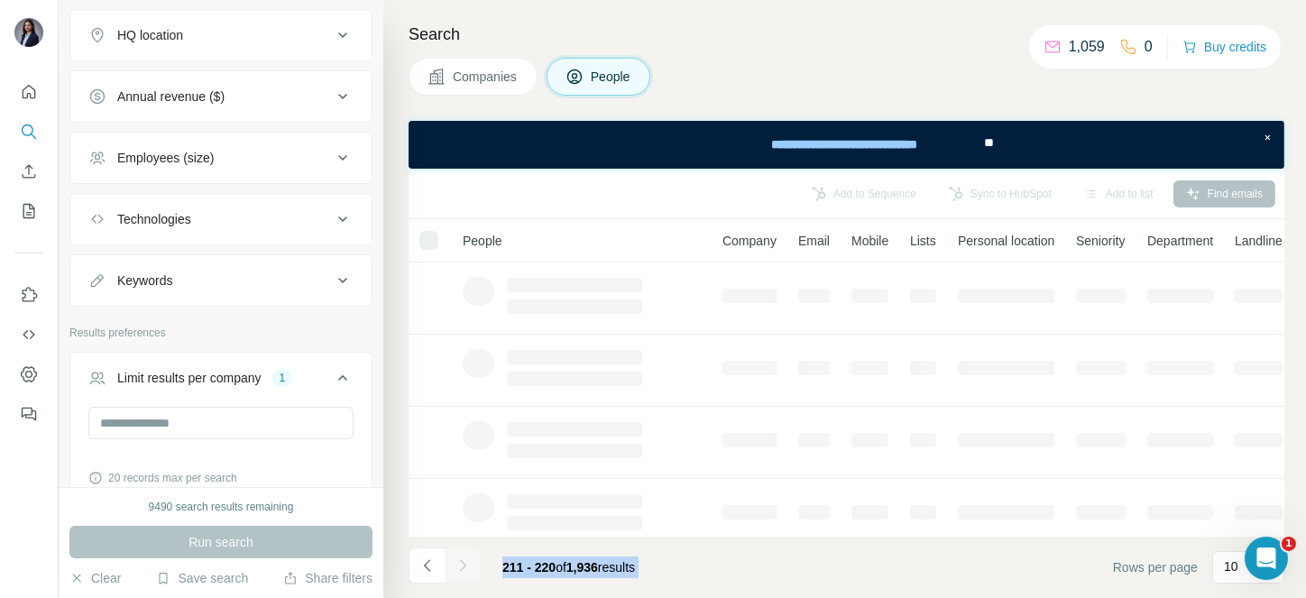
click at [467, 569] on div at bounding box center [463, 565] width 36 height 36
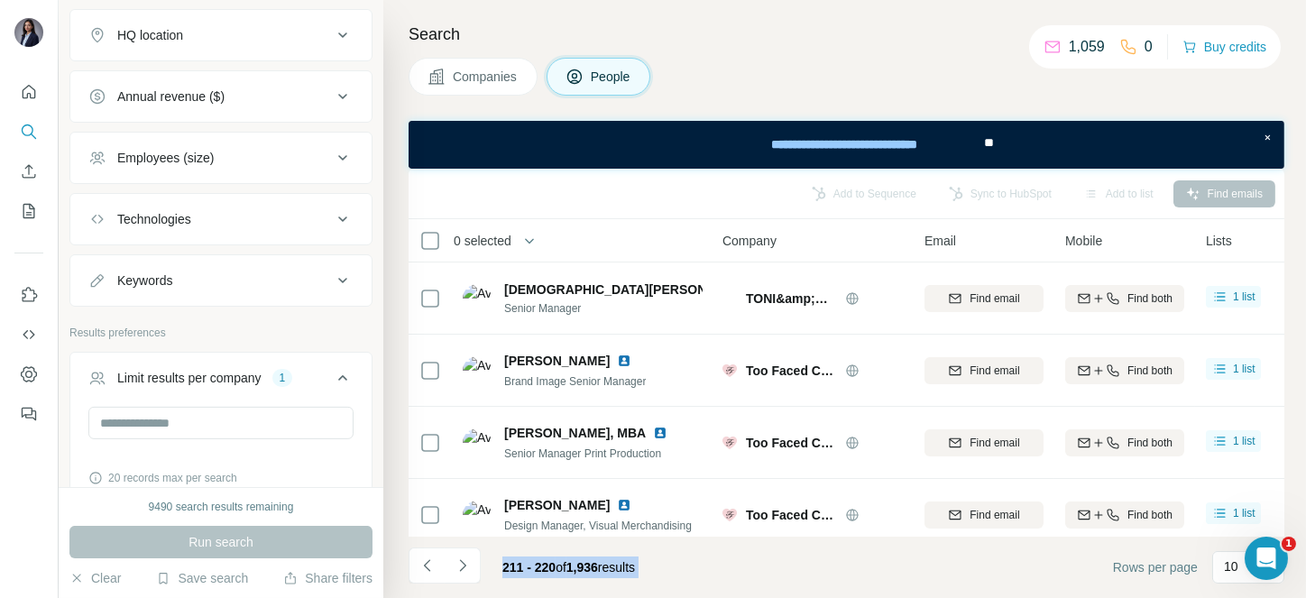
click at [465, 569] on icon "Navigate to next page" at bounding box center [463, 565] width 18 height 18
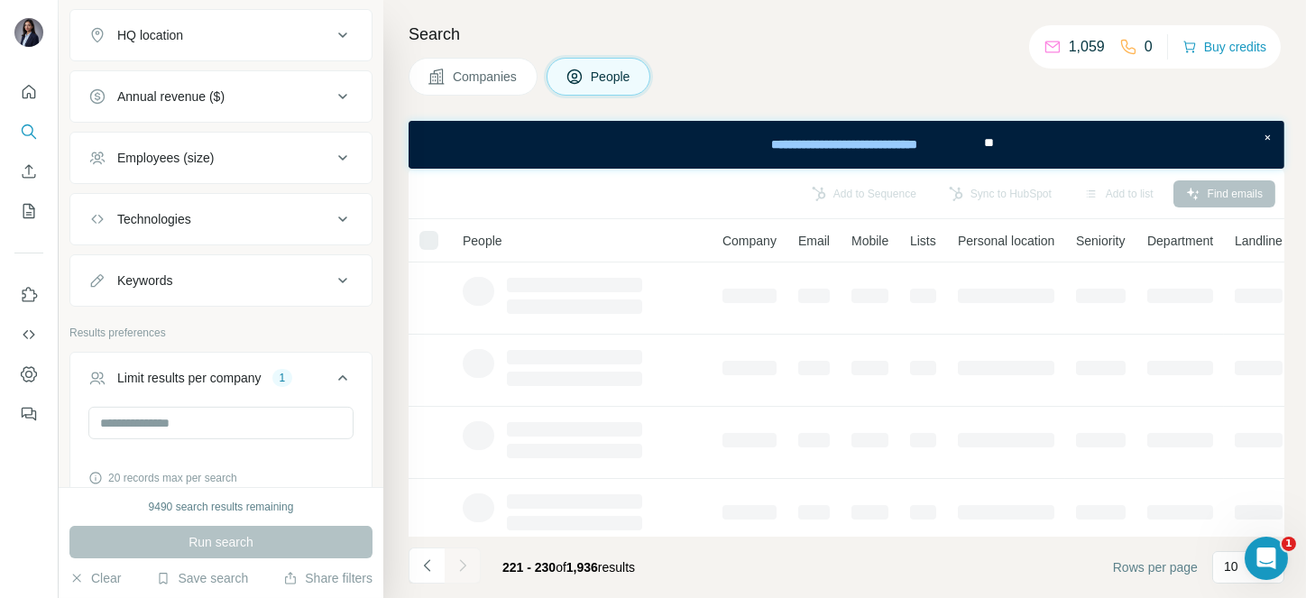
click at [465, 569] on div at bounding box center [463, 565] width 36 height 36
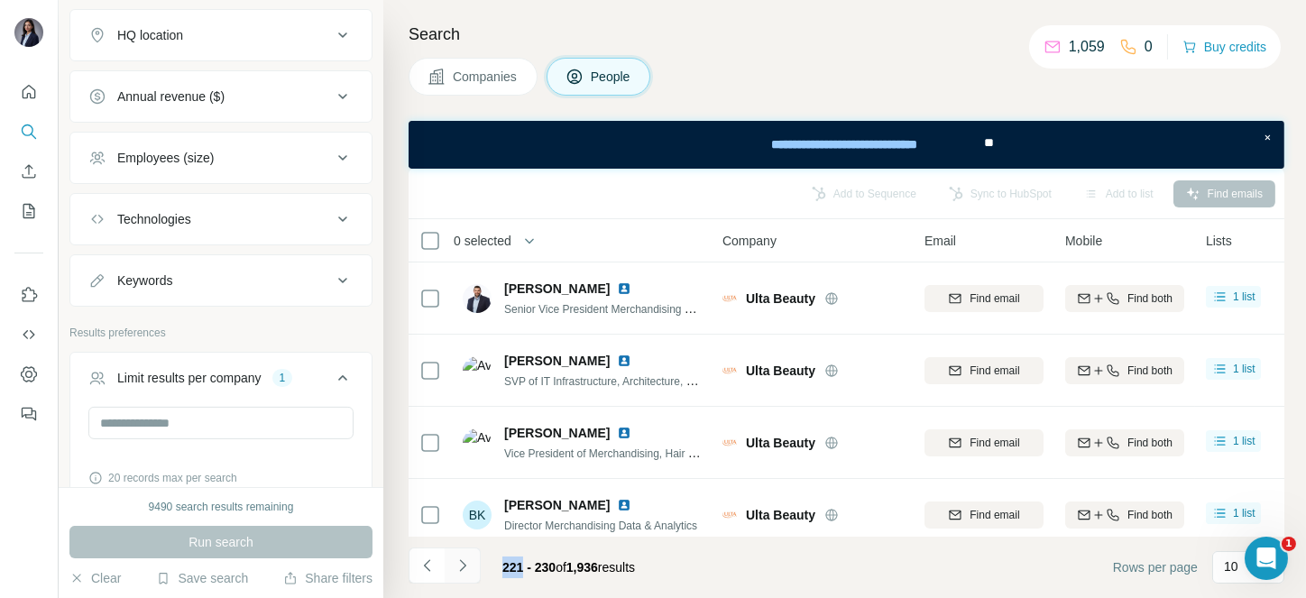
click at [465, 569] on icon "Navigate to next page" at bounding box center [463, 565] width 18 height 18
click at [465, 569] on div at bounding box center [463, 565] width 36 height 36
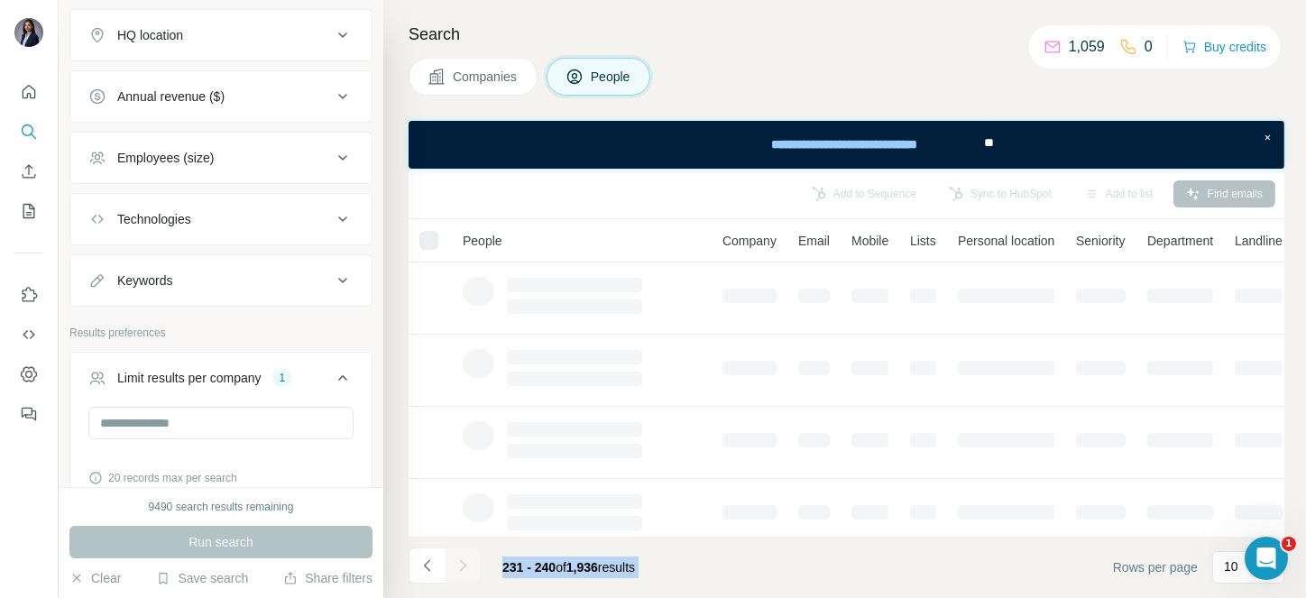
click at [465, 569] on div at bounding box center [463, 565] width 36 height 36
click at [465, 569] on icon "Navigate to next page" at bounding box center [463, 565] width 18 height 18
click at [465, 569] on div at bounding box center [463, 565] width 36 height 36
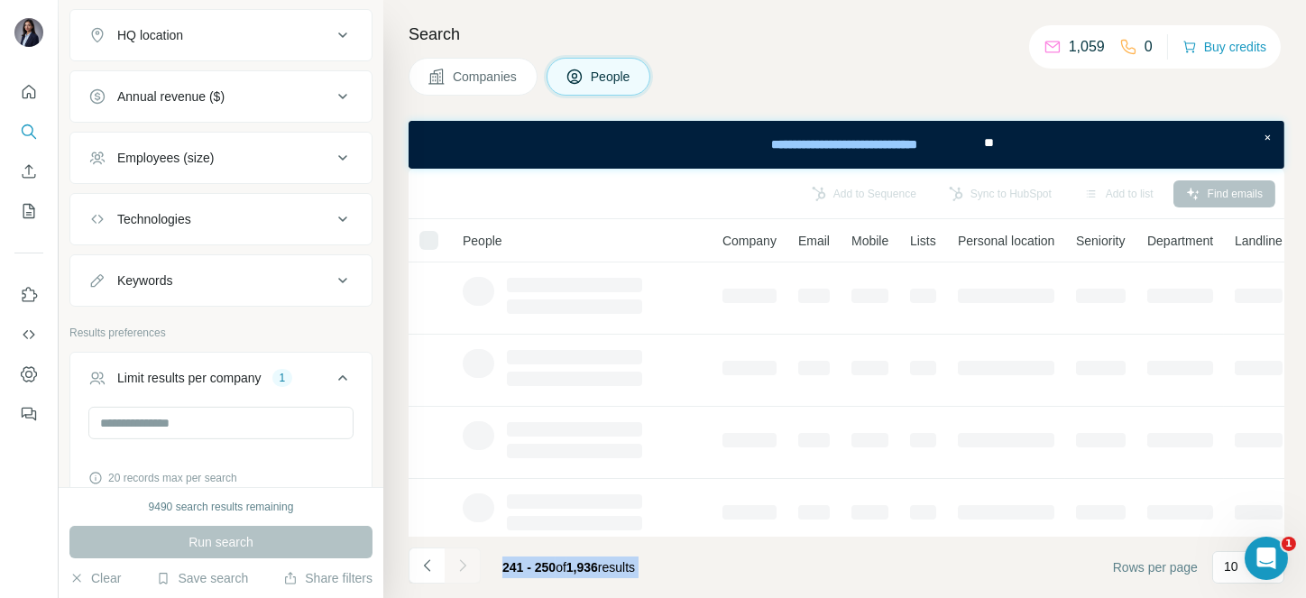
click at [465, 569] on div at bounding box center [463, 565] width 36 height 36
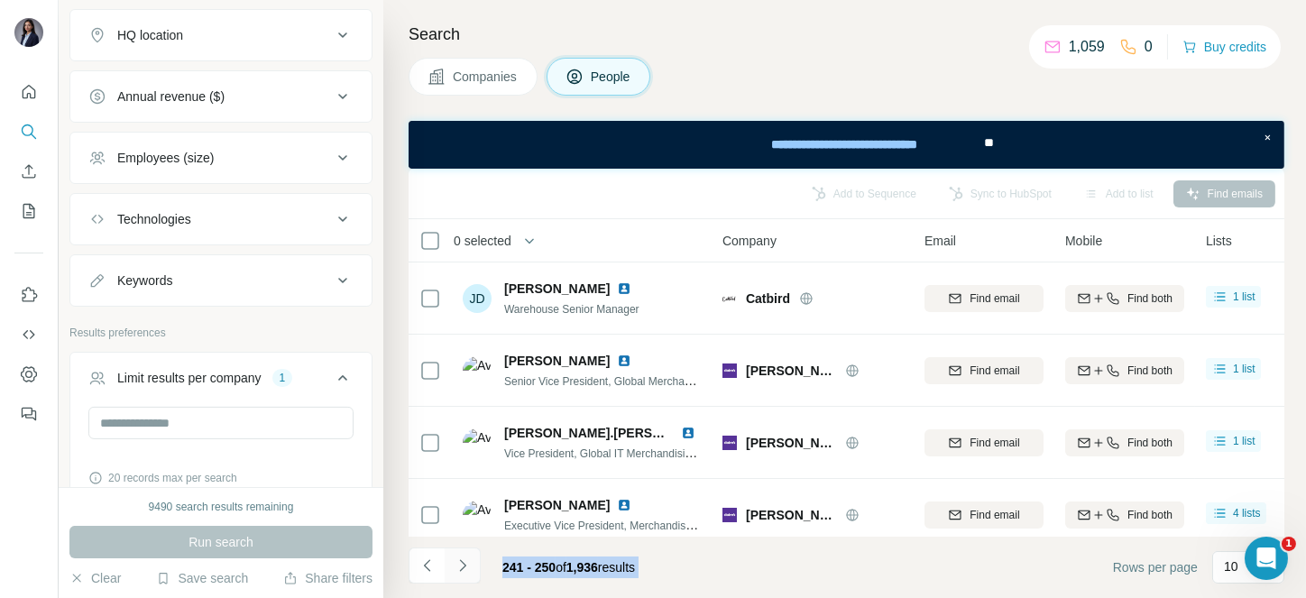
click at [465, 569] on icon "Navigate to next page" at bounding box center [463, 565] width 18 height 18
click at [465, 569] on div at bounding box center [463, 565] width 36 height 36
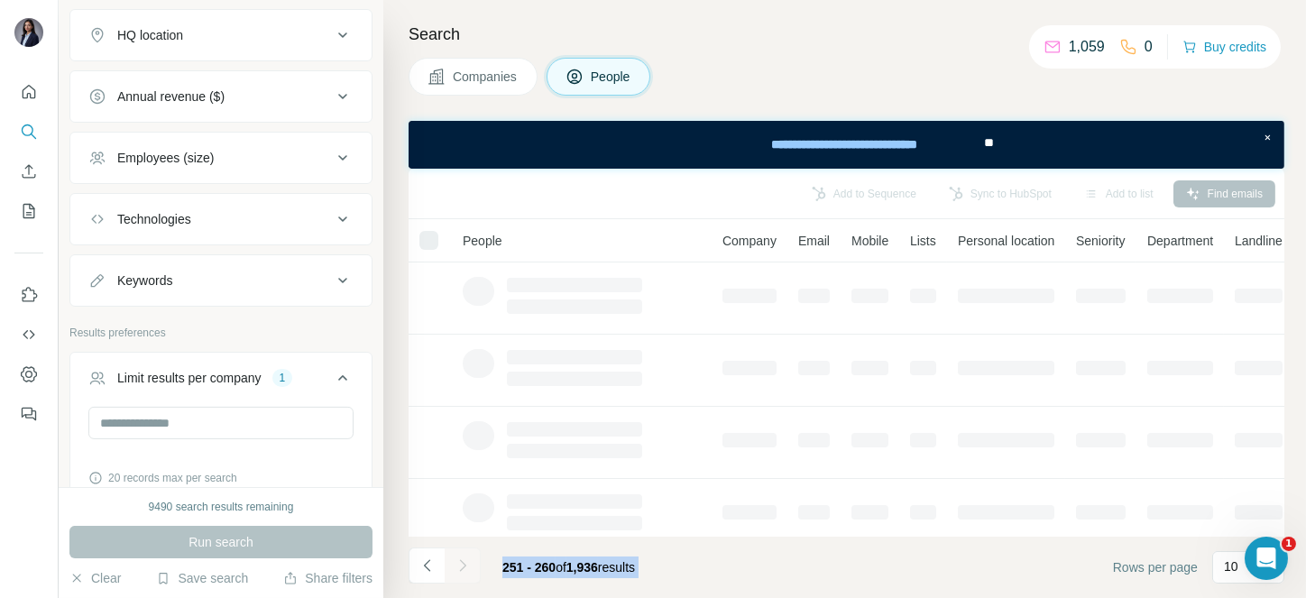
click at [465, 569] on div at bounding box center [463, 565] width 36 height 36
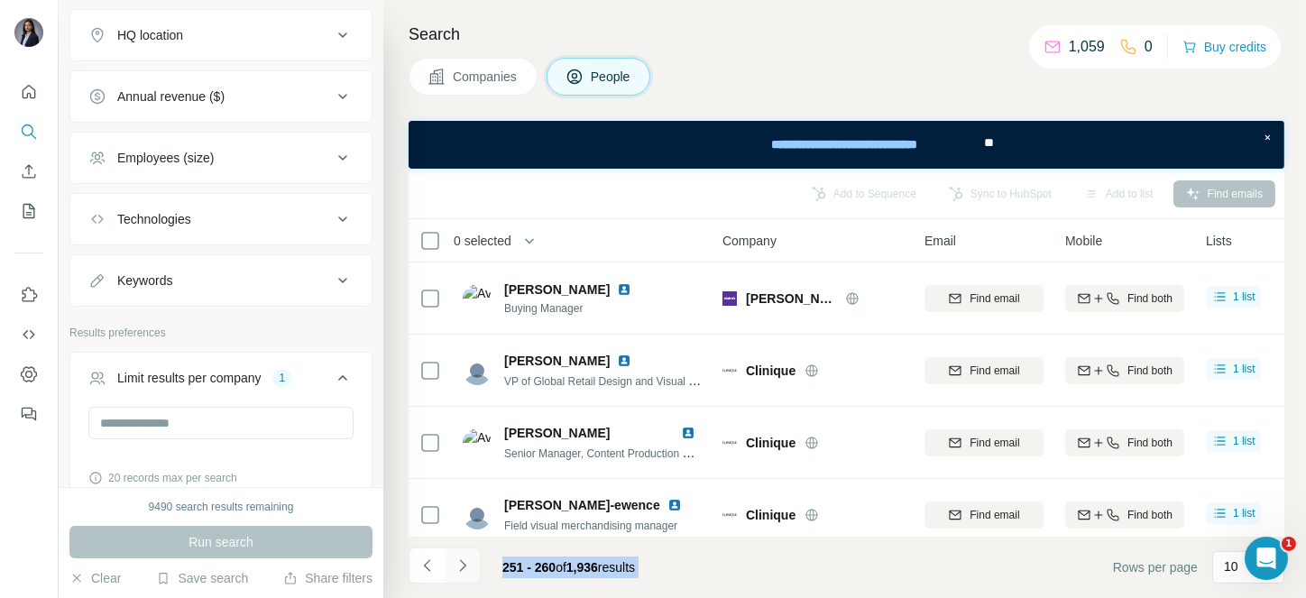
click at [465, 569] on icon "Navigate to next page" at bounding box center [463, 565] width 18 height 18
click at [465, 569] on div at bounding box center [463, 565] width 36 height 36
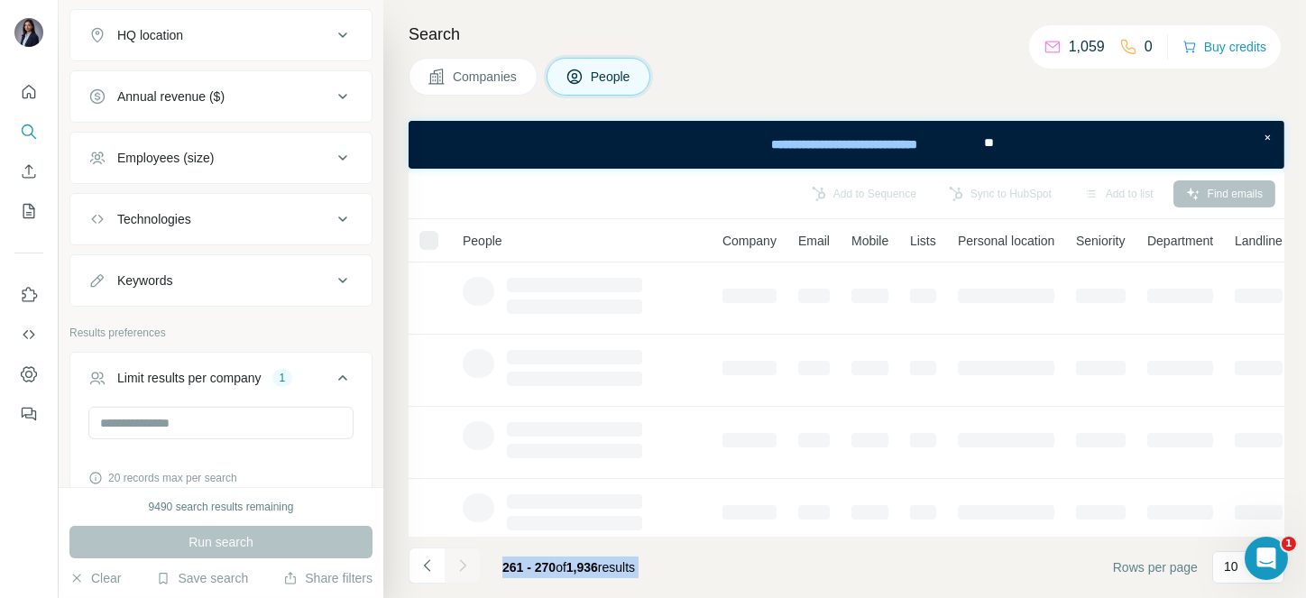
click at [465, 569] on div at bounding box center [463, 565] width 36 height 36
click at [465, 569] on icon "Navigate to next page" at bounding box center [463, 565] width 18 height 18
click at [465, 569] on div at bounding box center [463, 565] width 36 height 36
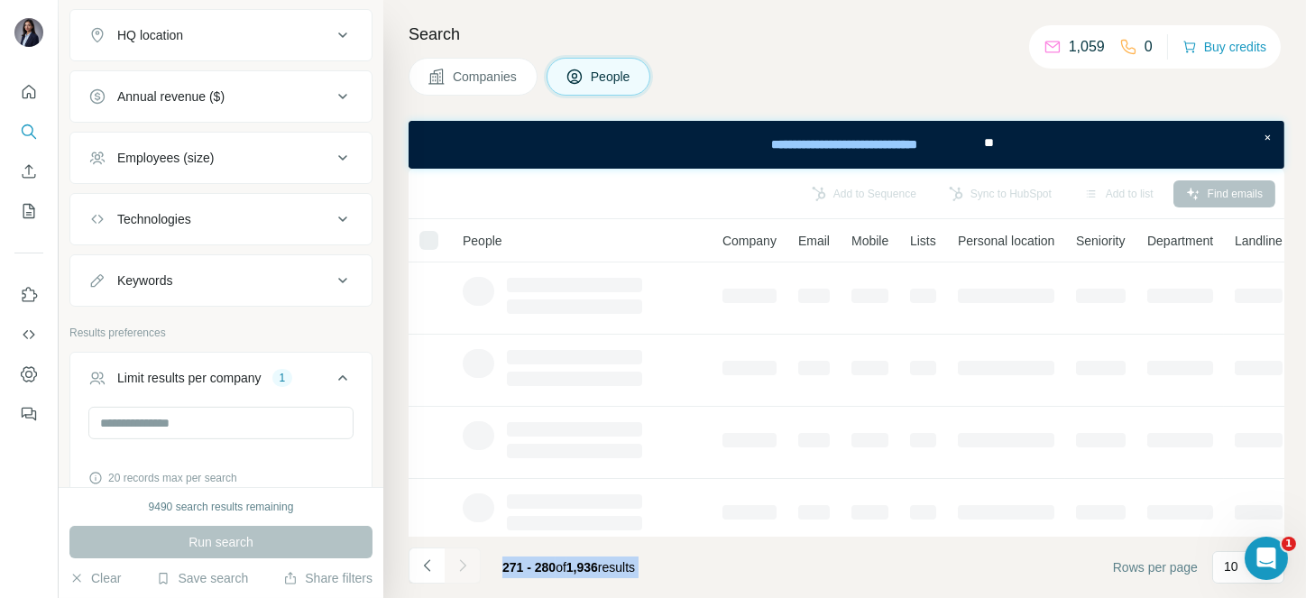
click at [465, 569] on div at bounding box center [463, 565] width 36 height 36
click at [465, 569] on icon "Navigate to next page" at bounding box center [463, 565] width 18 height 18
click at [465, 569] on div at bounding box center [463, 565] width 36 height 36
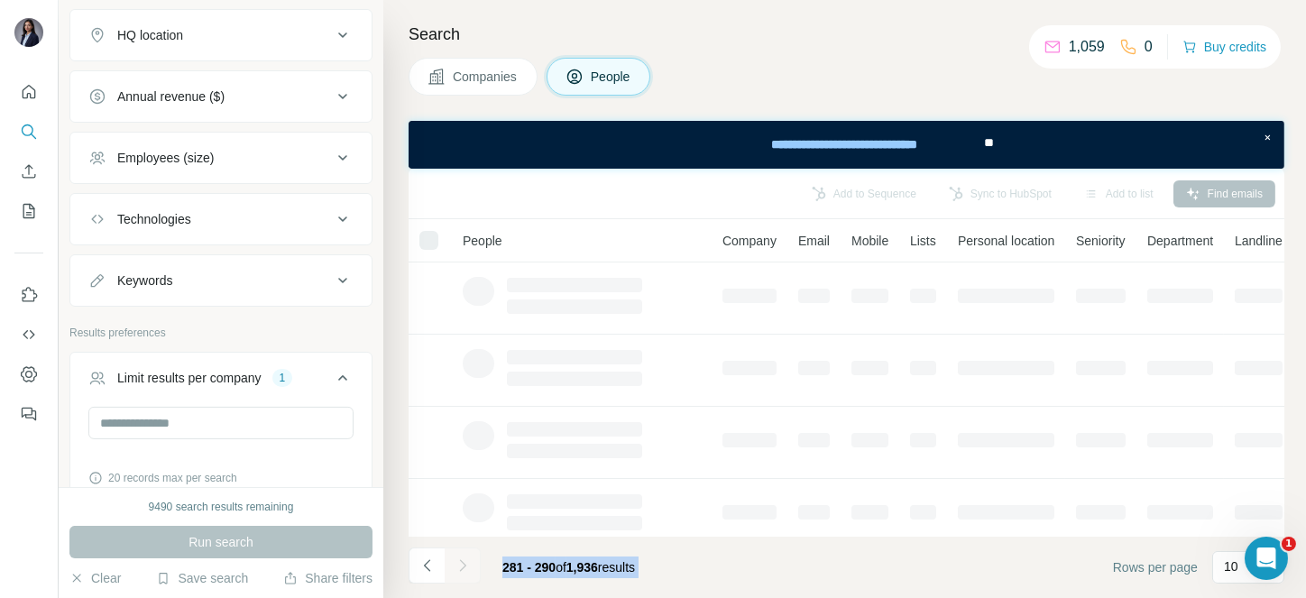
click at [465, 569] on icon "Navigate to next page" at bounding box center [463, 565] width 18 height 18
click at [465, 569] on div at bounding box center [463, 565] width 36 height 36
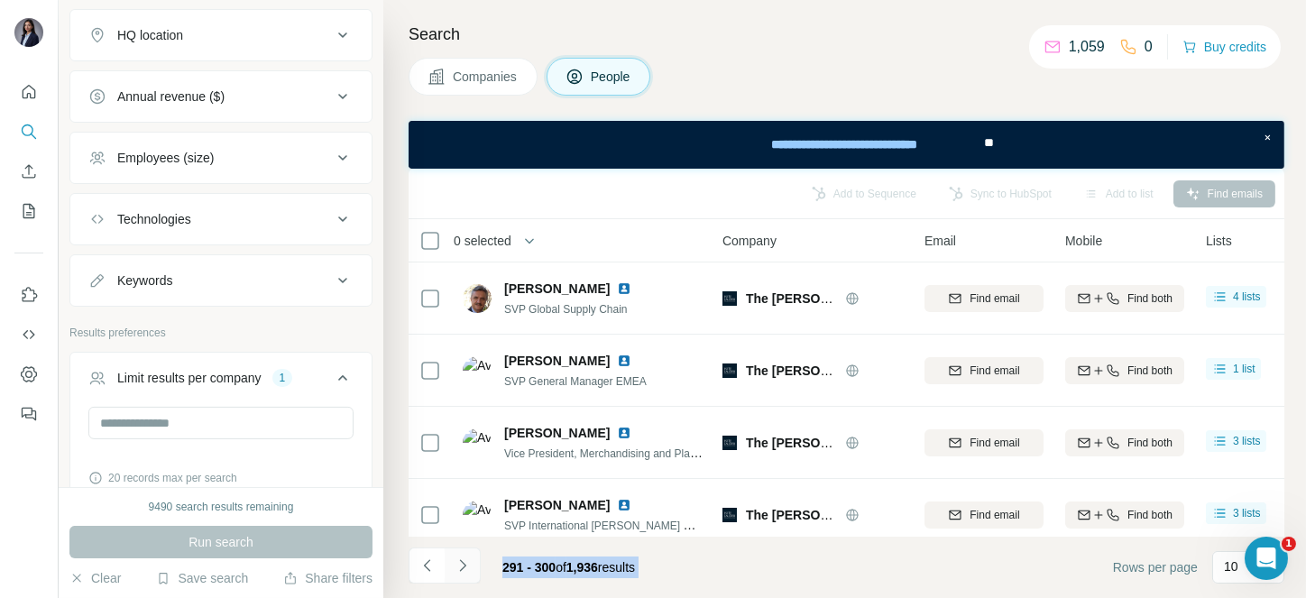
click at [465, 569] on icon "Navigate to next page" at bounding box center [463, 565] width 18 height 18
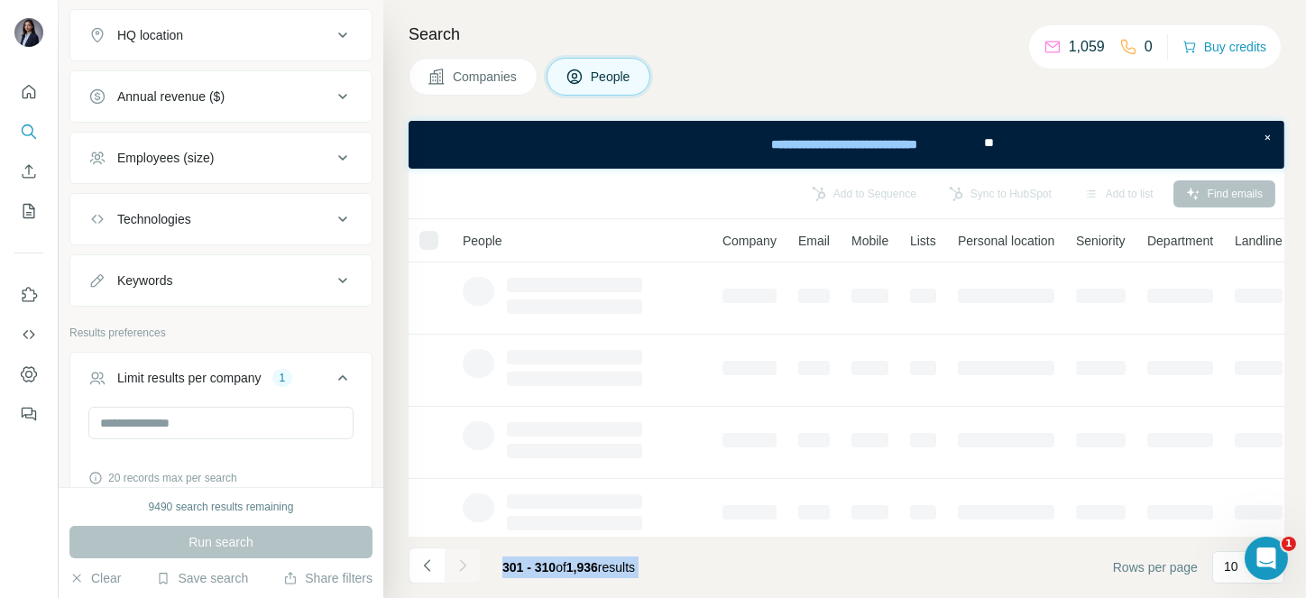
click at [465, 569] on div at bounding box center [463, 565] width 36 height 36
click at [465, 569] on icon "Navigate to next page" at bounding box center [463, 565] width 18 height 18
click at [465, 569] on div at bounding box center [463, 565] width 36 height 36
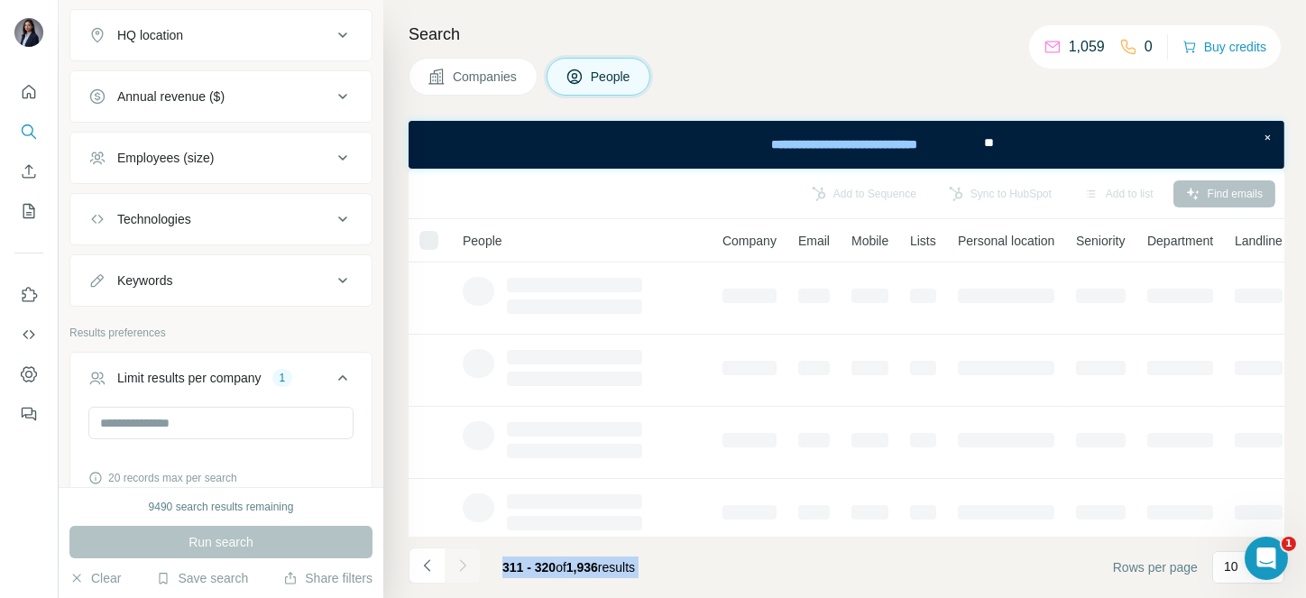
click at [465, 569] on icon "Navigate to next page" at bounding box center [463, 565] width 18 height 18
click at [465, 569] on div at bounding box center [463, 565] width 36 height 36
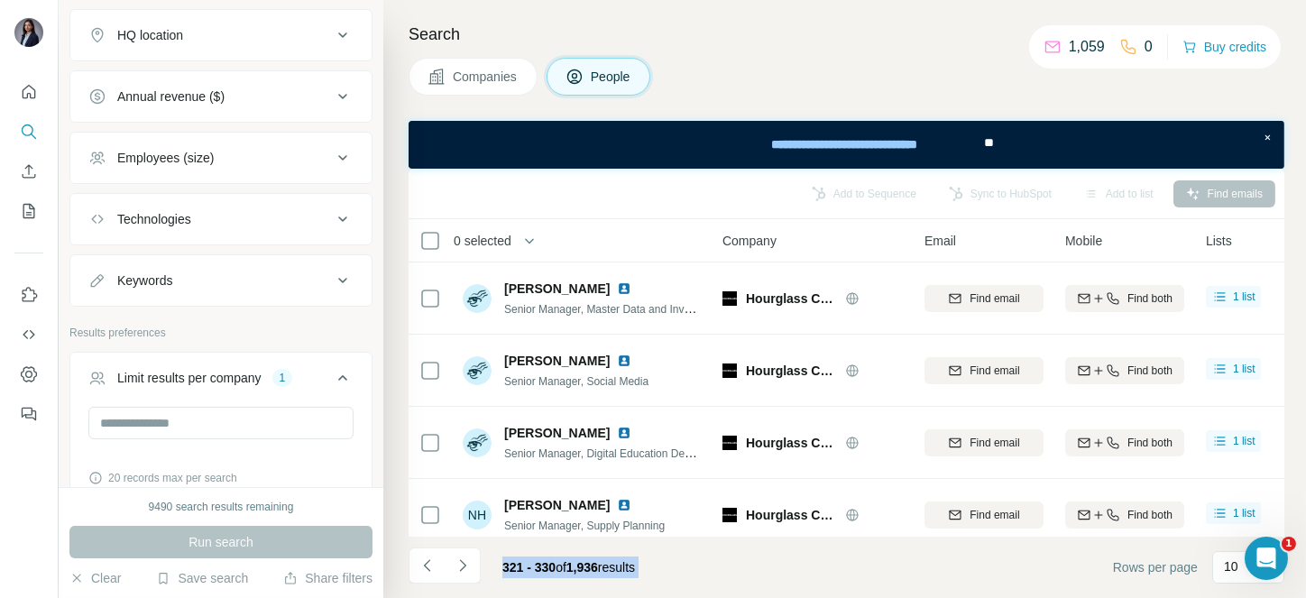
click at [465, 569] on icon "Navigate to next page" at bounding box center [463, 565] width 18 height 18
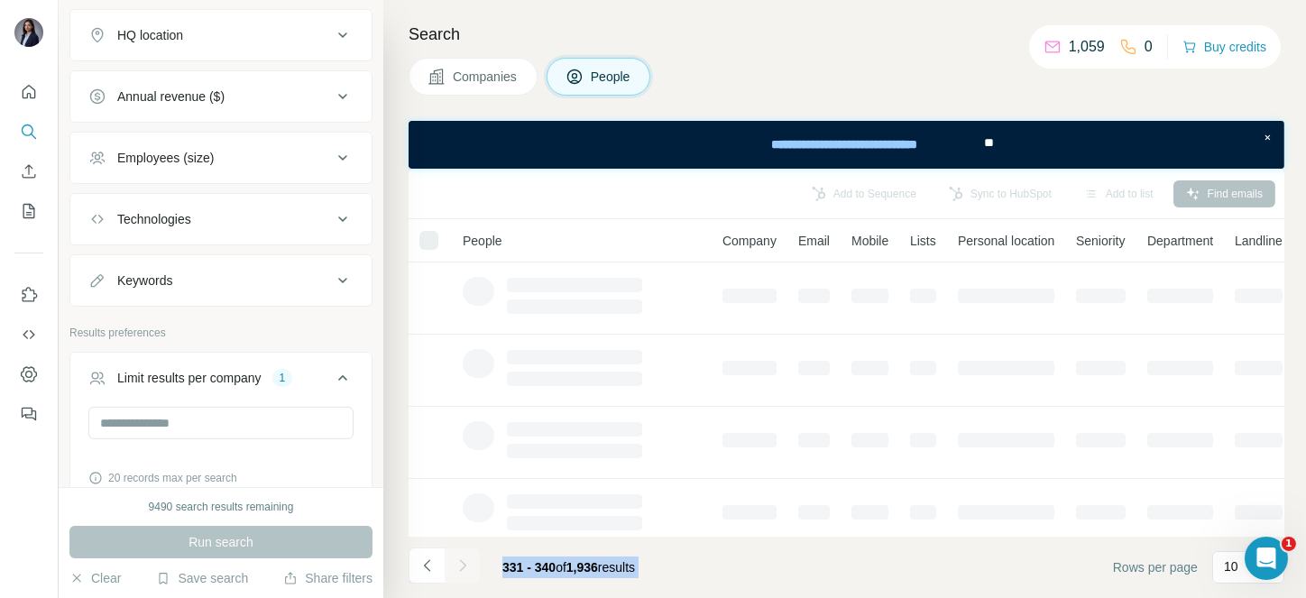
click at [465, 569] on div at bounding box center [463, 565] width 36 height 36
click at [465, 569] on icon "Navigate to next page" at bounding box center [463, 565] width 18 height 18
click at [465, 569] on div at bounding box center [463, 565] width 36 height 36
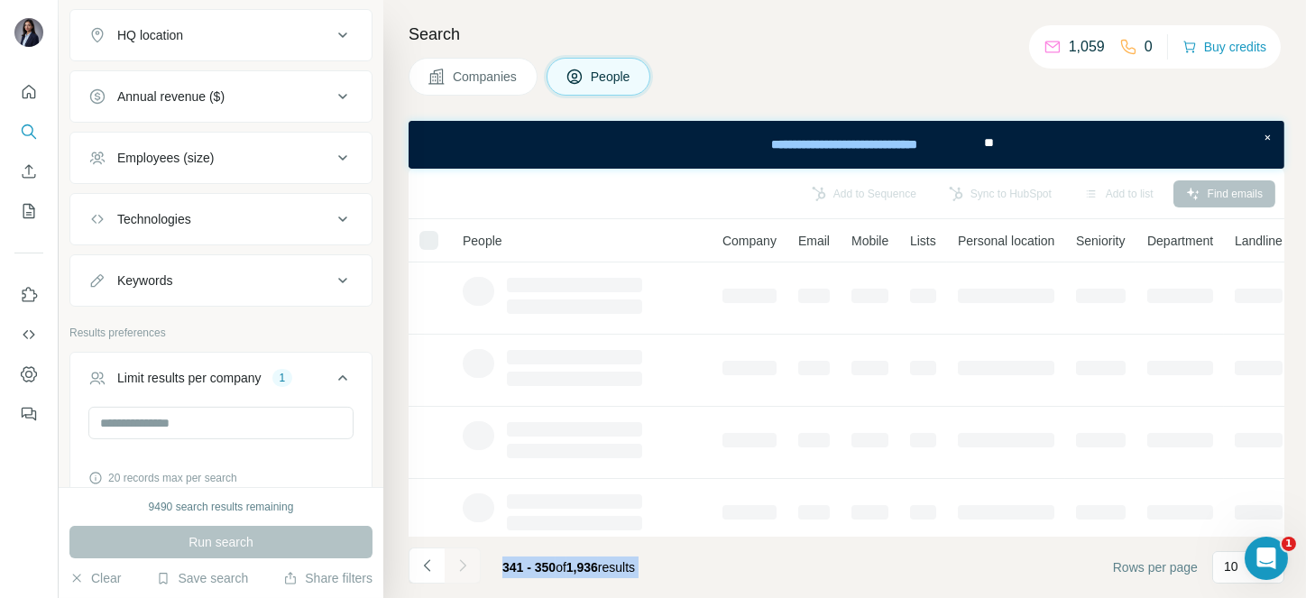
click at [465, 569] on div at bounding box center [463, 565] width 36 height 36
click at [465, 569] on icon "Navigate to next page" at bounding box center [463, 565] width 18 height 18
click at [465, 569] on div at bounding box center [463, 565] width 36 height 36
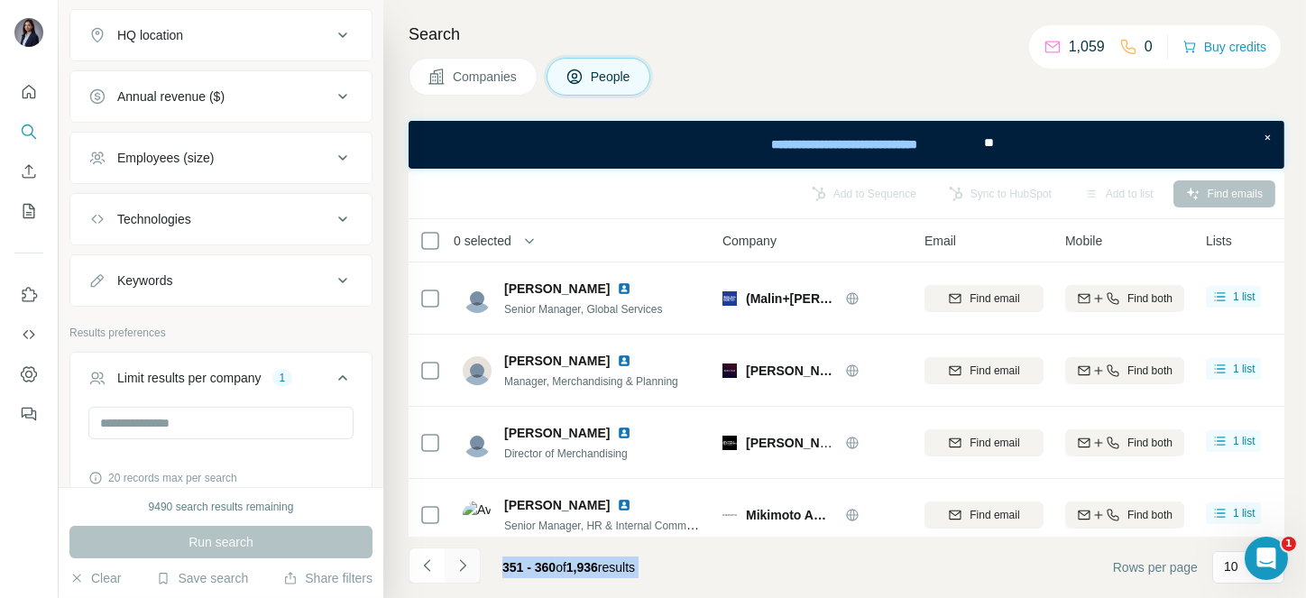
click at [465, 569] on icon "Navigate to next page" at bounding box center [463, 565] width 18 height 18
click at [465, 569] on div at bounding box center [463, 565] width 36 height 36
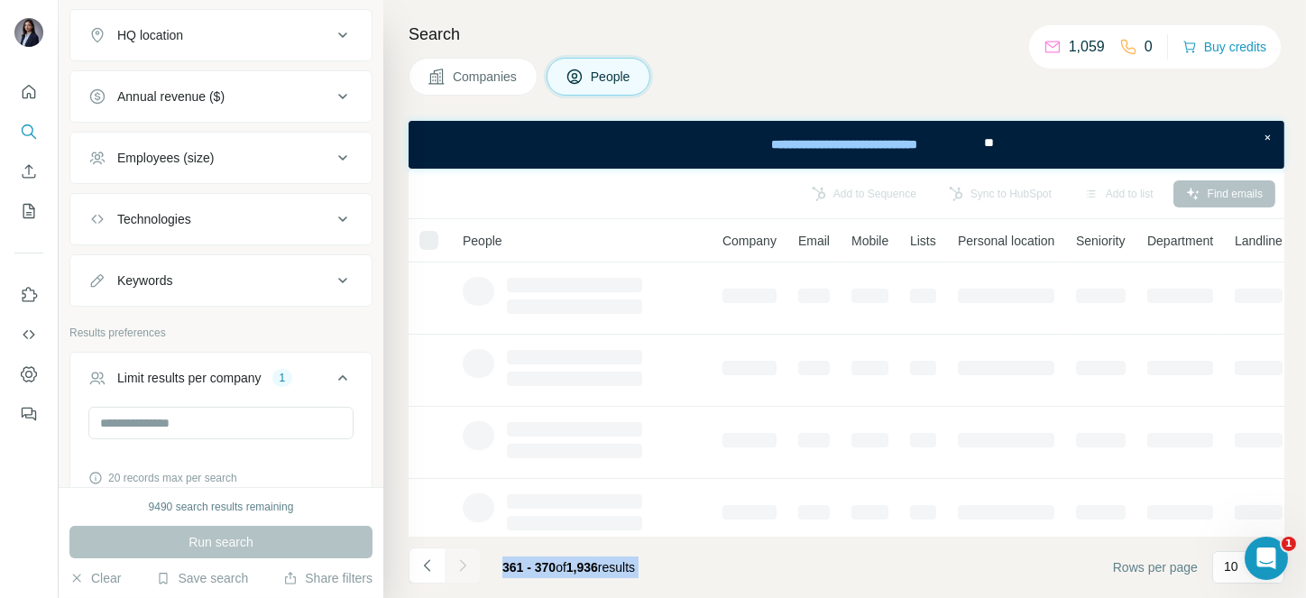
click at [465, 569] on div at bounding box center [463, 565] width 36 height 36
click at [465, 569] on icon "Navigate to next page" at bounding box center [463, 565] width 18 height 18
click at [465, 569] on div at bounding box center [463, 565] width 36 height 36
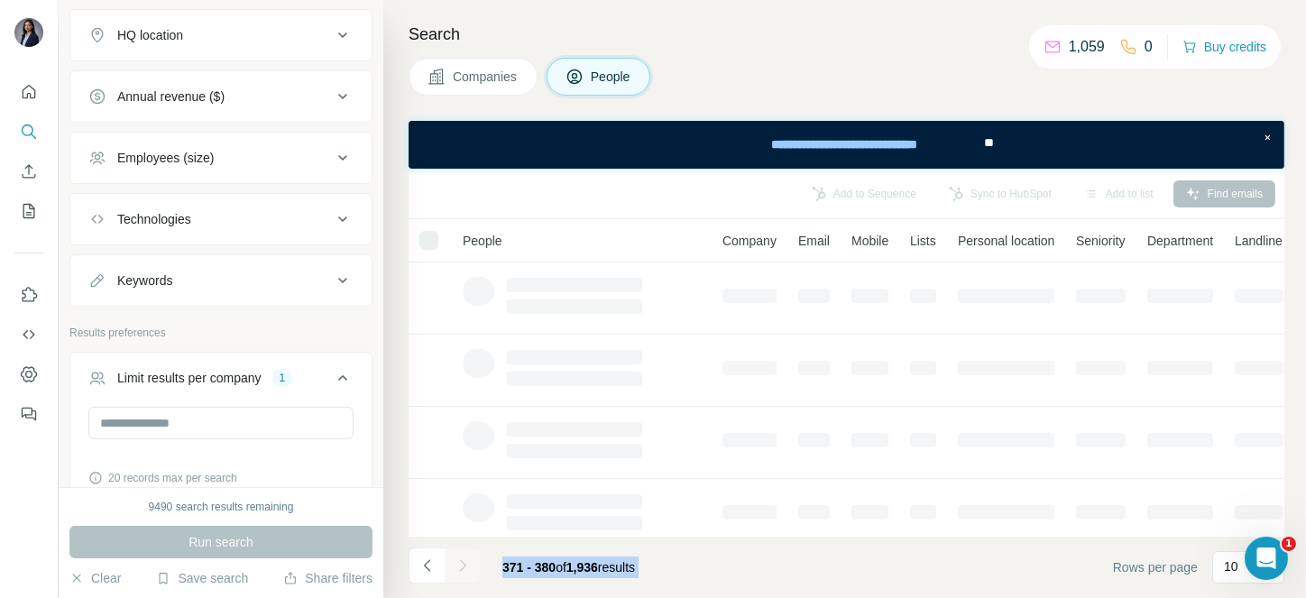
click at [465, 569] on div at bounding box center [463, 565] width 36 height 36
click at [465, 569] on icon "Navigate to next page" at bounding box center [463, 565] width 18 height 18
click at [465, 569] on div at bounding box center [463, 565] width 36 height 36
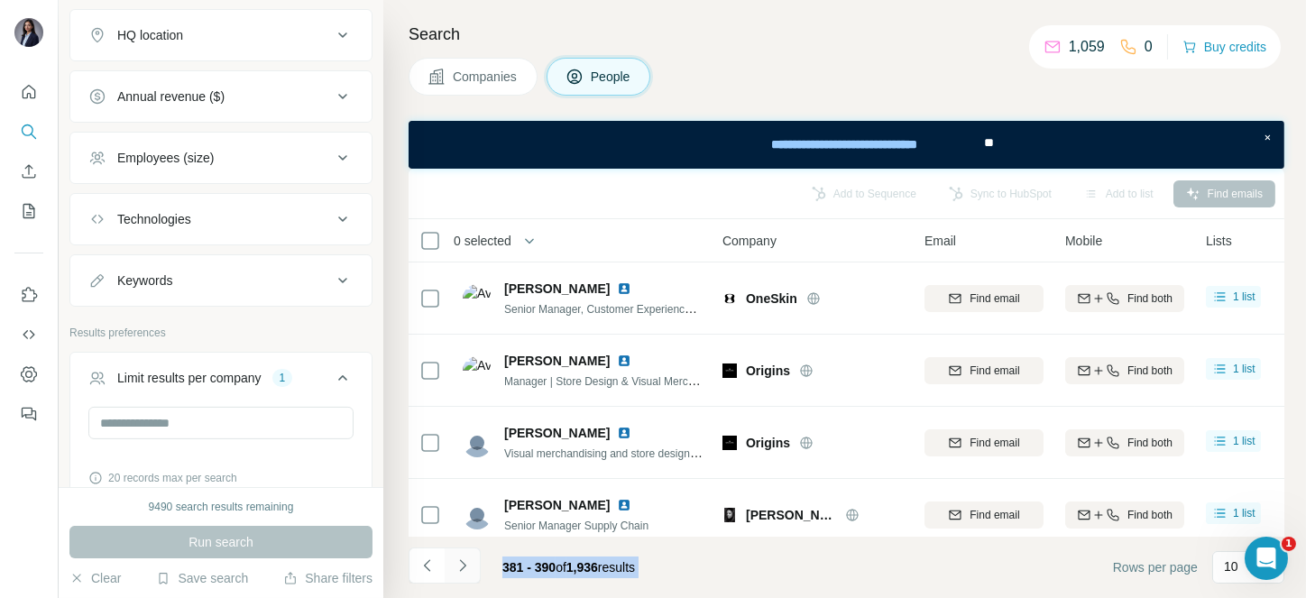
click at [465, 569] on icon "Navigate to next page" at bounding box center [463, 565] width 18 height 18
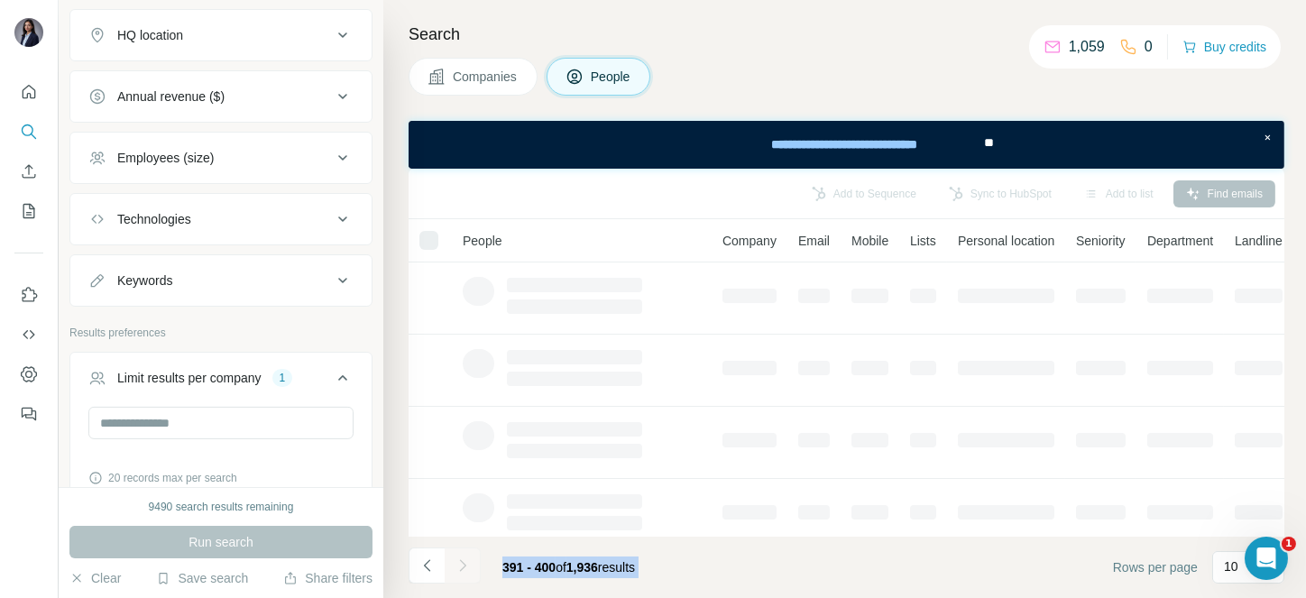
click at [465, 569] on div at bounding box center [463, 565] width 36 height 36
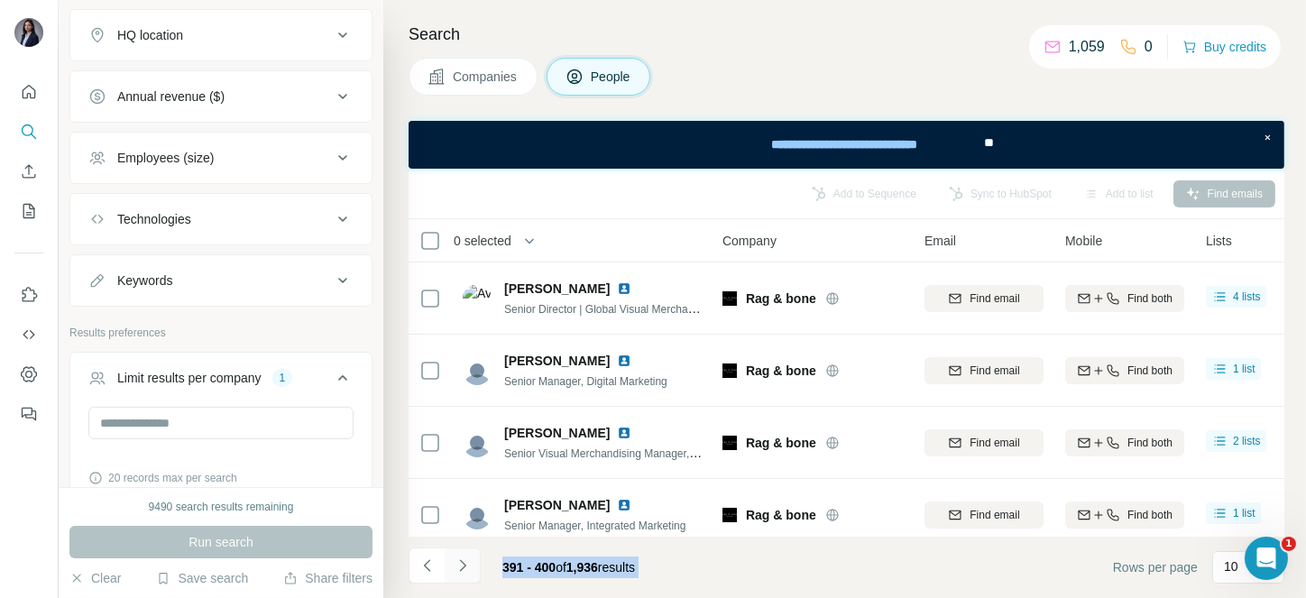
click at [465, 569] on icon "Navigate to next page" at bounding box center [463, 565] width 18 height 18
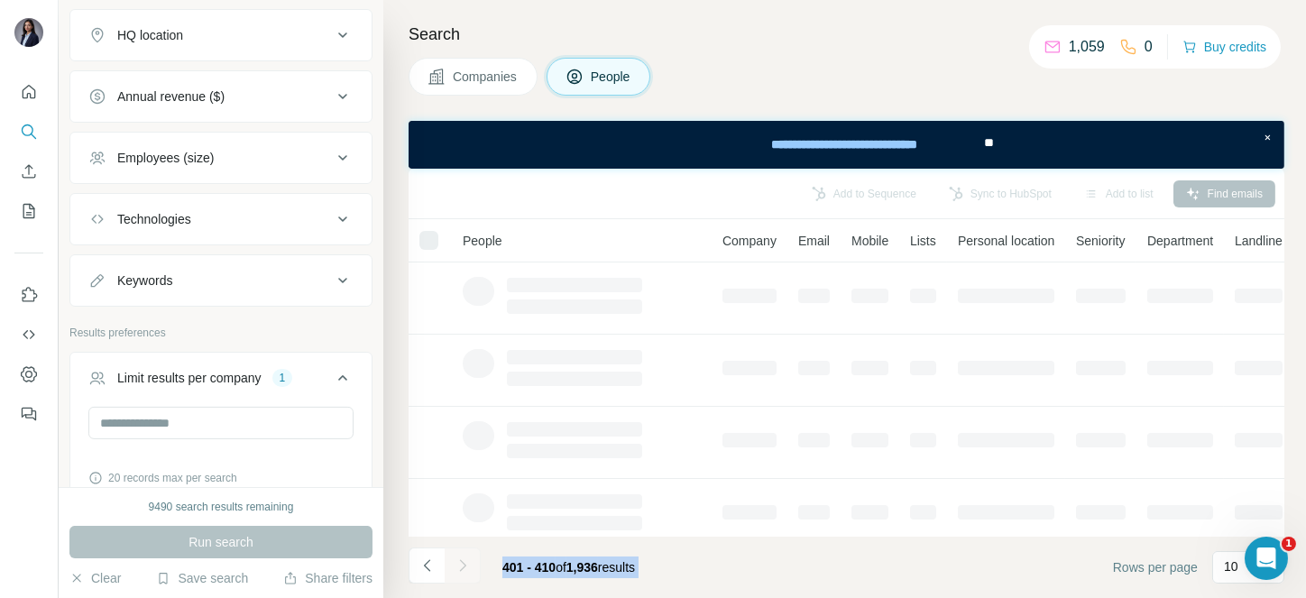
click at [465, 569] on div at bounding box center [463, 565] width 36 height 36
click at [465, 569] on icon "Navigate to next page" at bounding box center [463, 565] width 18 height 18
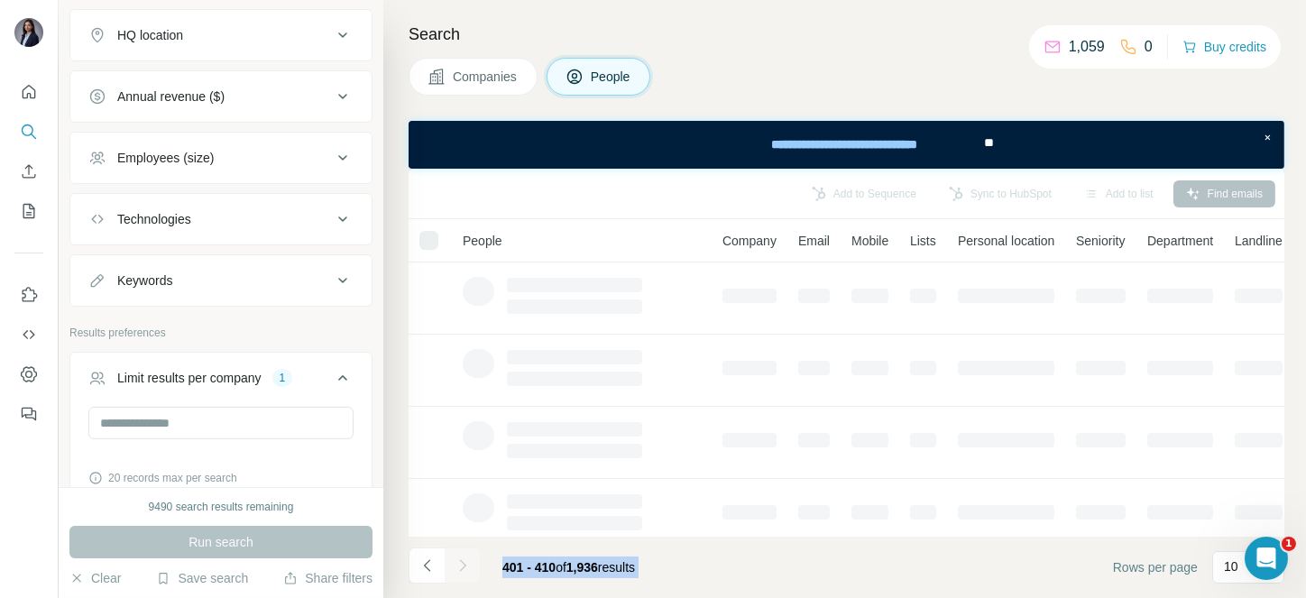
click at [465, 569] on div at bounding box center [463, 565] width 36 height 36
click at [465, 569] on icon "Navigate to next page" at bounding box center [463, 565] width 18 height 18
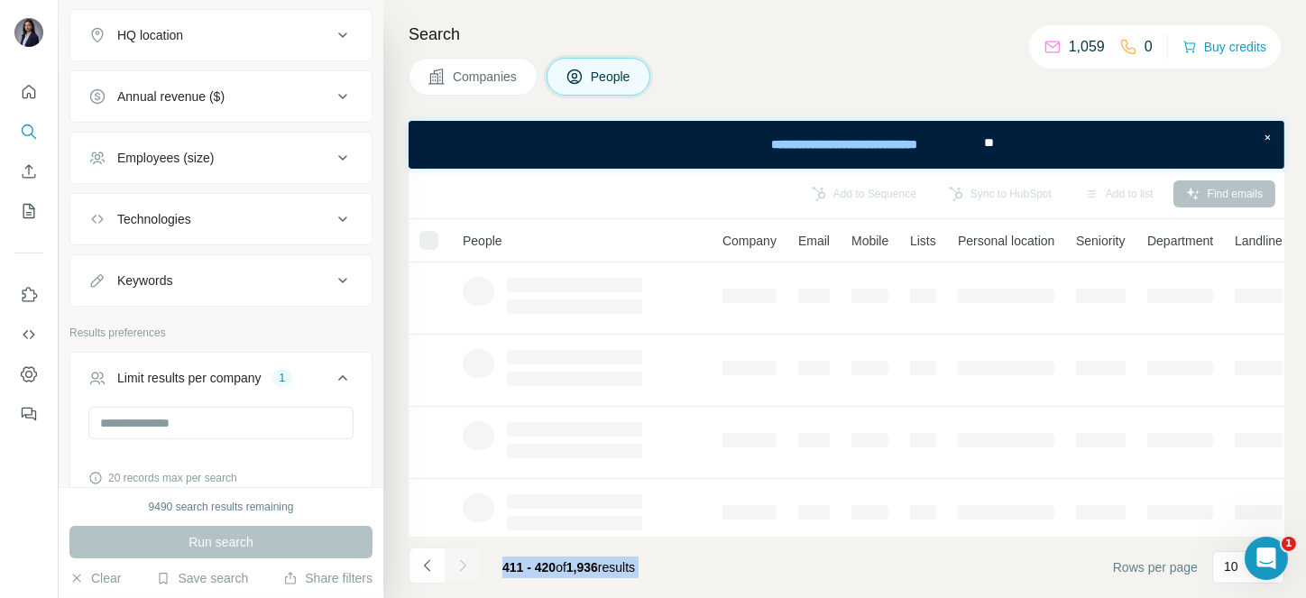
click at [465, 569] on div at bounding box center [463, 565] width 36 height 36
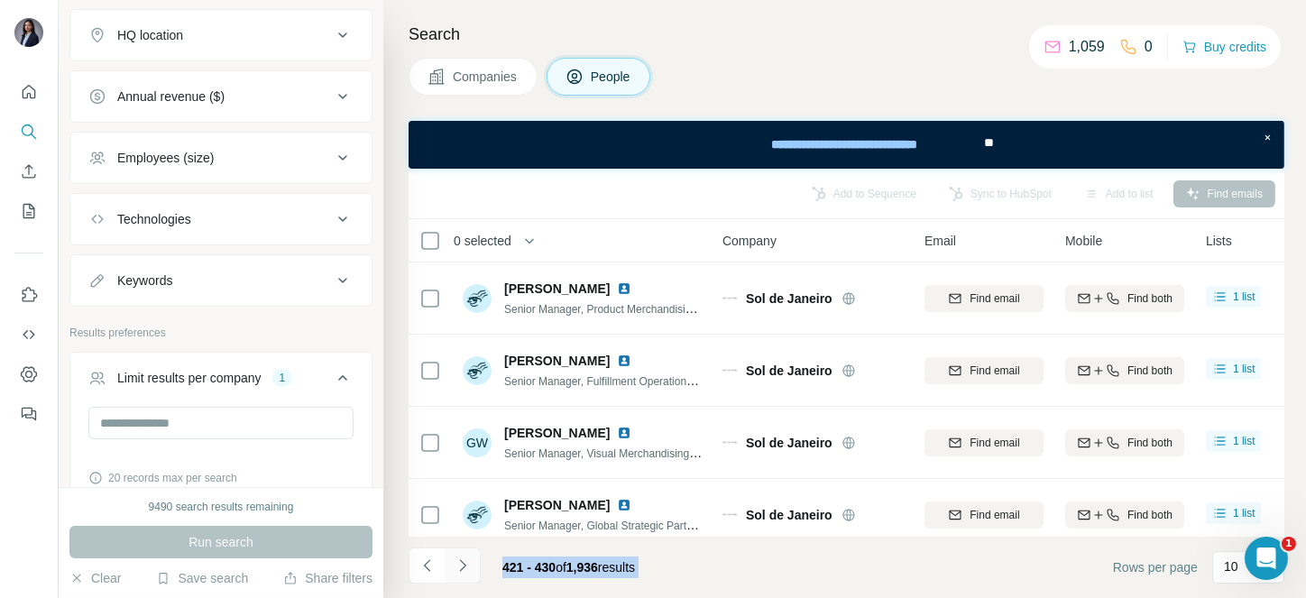
click at [465, 569] on icon "Navigate to next page" at bounding box center [463, 565] width 18 height 18
click at [465, 569] on div at bounding box center [463, 565] width 36 height 36
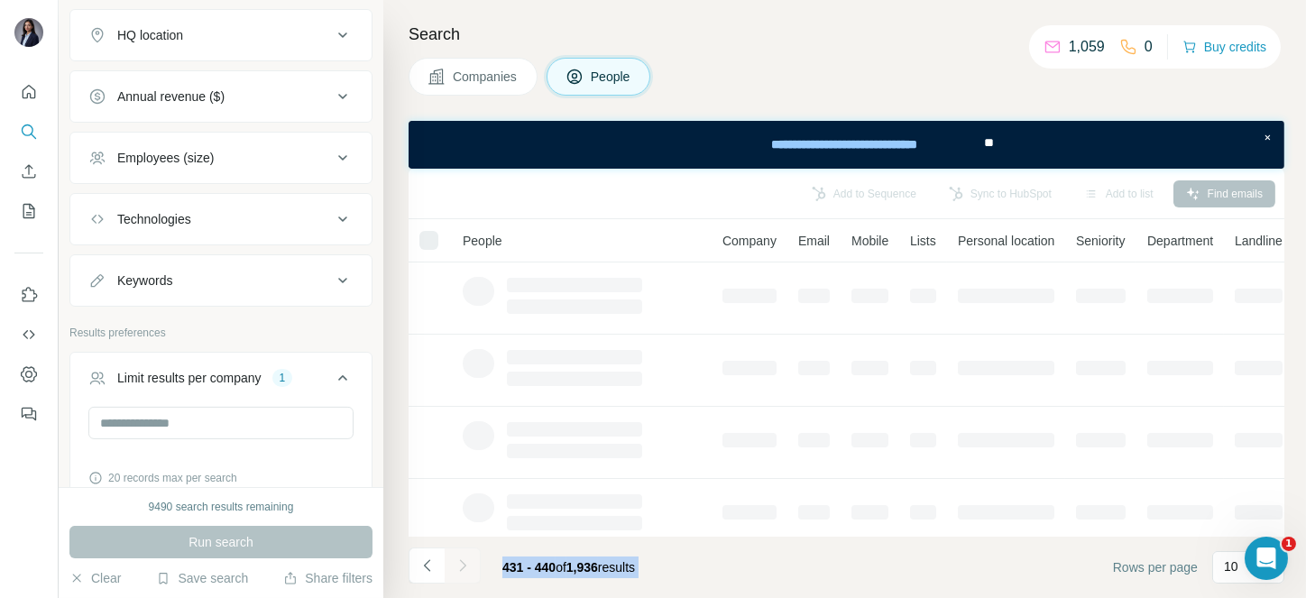
click at [465, 569] on div at bounding box center [463, 565] width 36 height 36
click at [465, 569] on icon "Navigate to next page" at bounding box center [463, 565] width 18 height 18
click at [465, 569] on div at bounding box center [463, 565] width 36 height 36
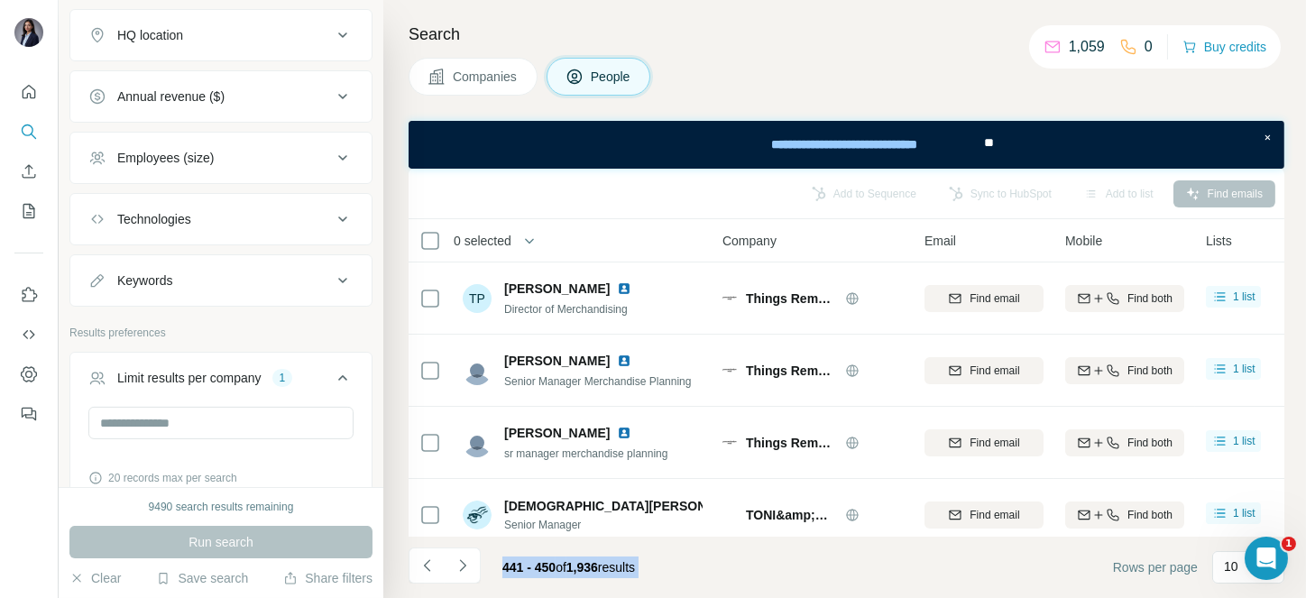
click at [465, 569] on icon "Navigate to next page" at bounding box center [463, 565] width 18 height 18
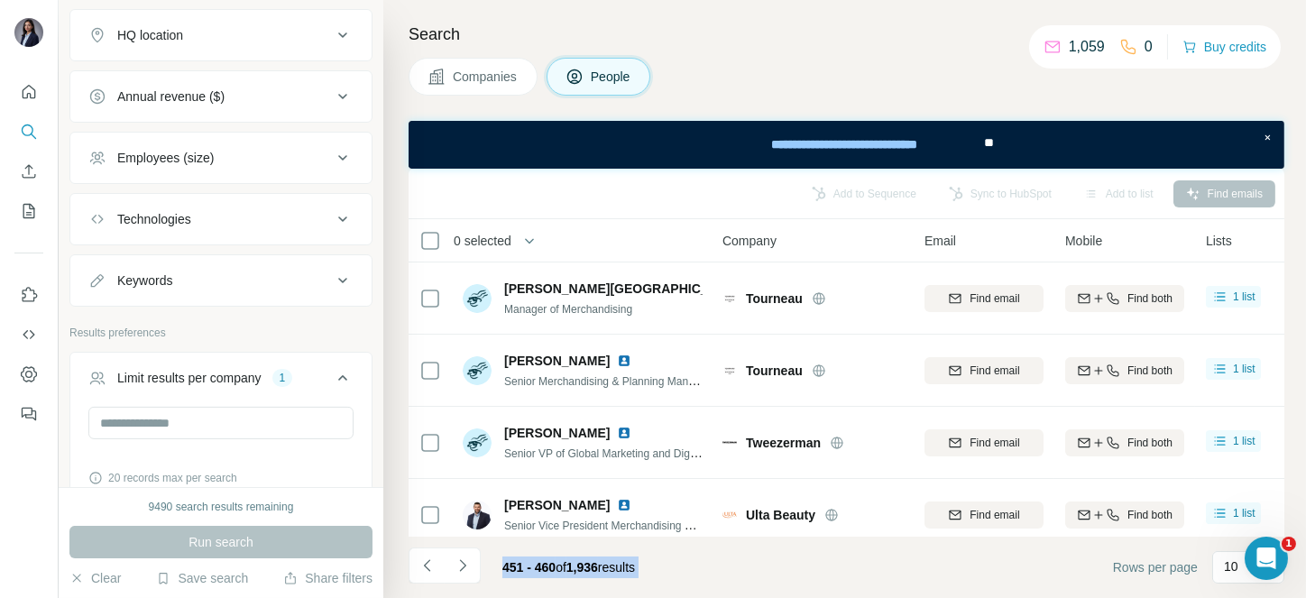
click at [465, 569] on icon "Navigate to next page" at bounding box center [463, 565] width 18 height 18
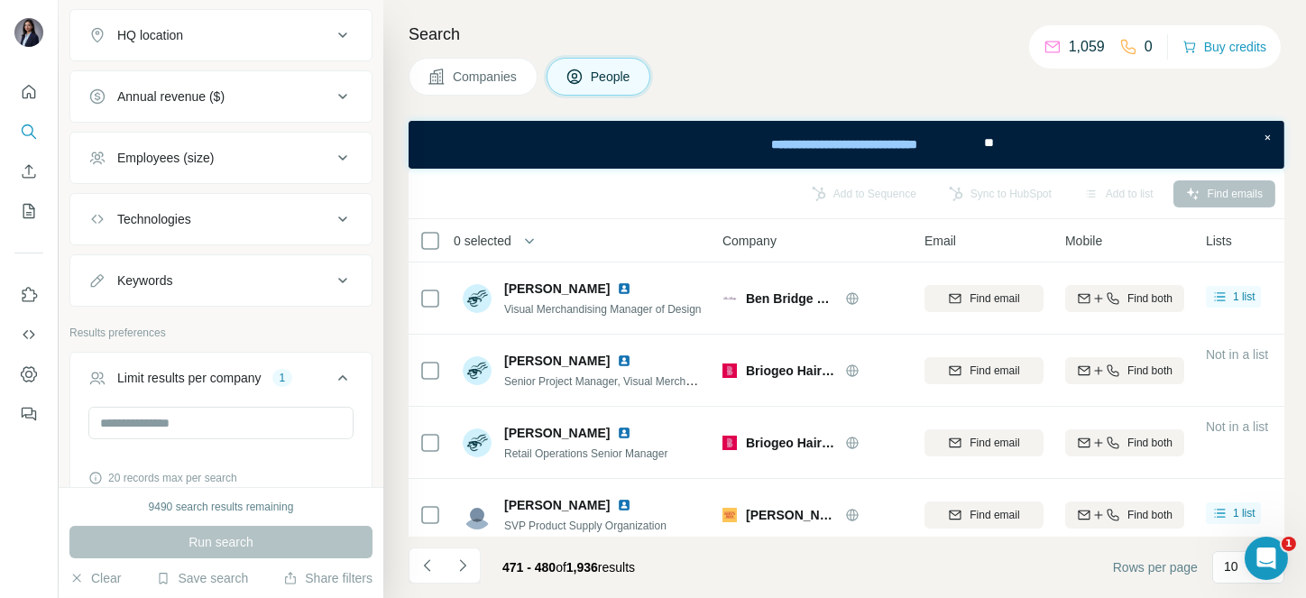
click at [489, 243] on span "0 selected" at bounding box center [483, 241] width 58 height 18
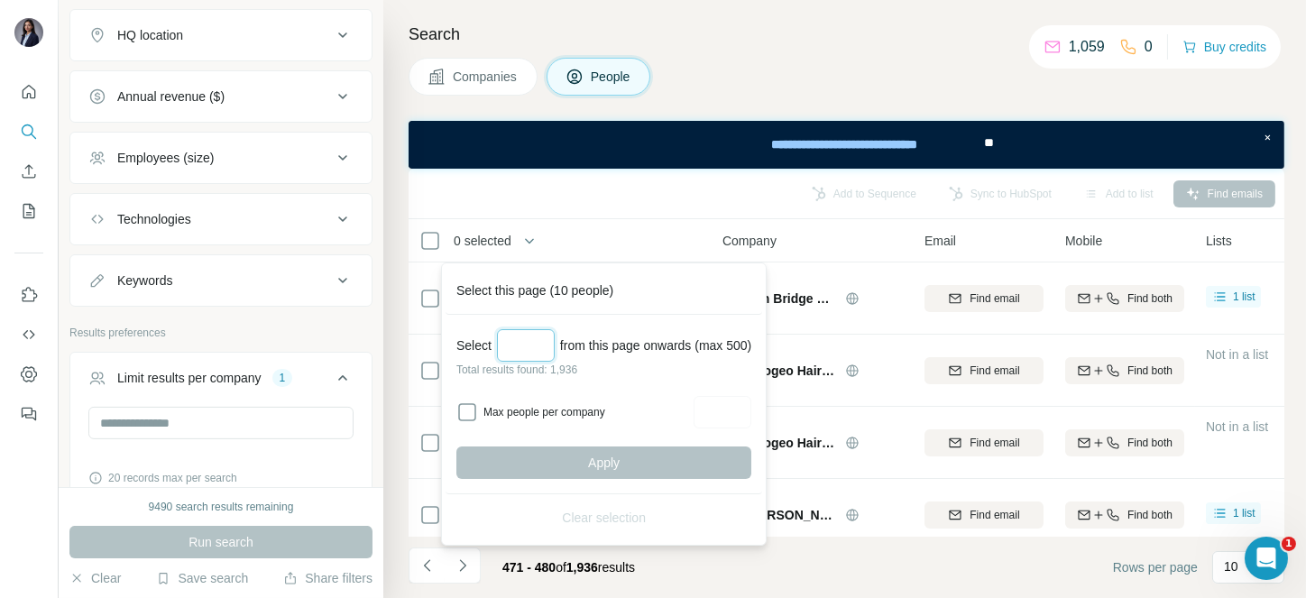
click at [538, 358] on input "Select a number (up to 500)" at bounding box center [526, 345] width 58 height 32
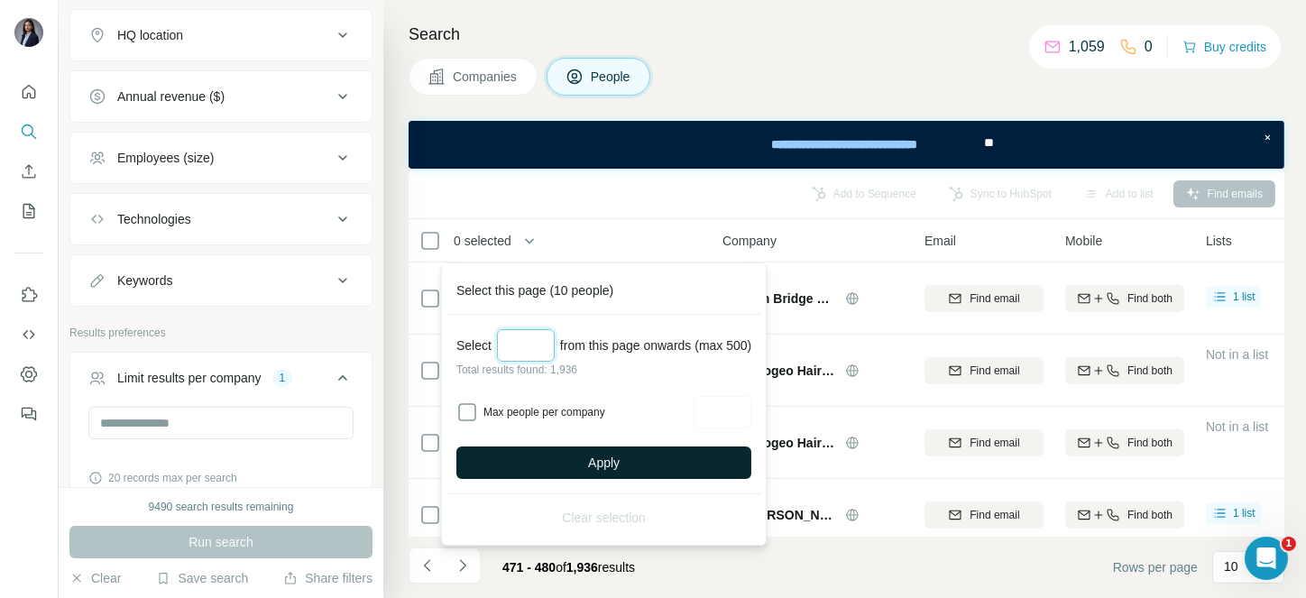
type input "***"
click at [585, 467] on button "Apply" at bounding box center [603, 462] width 295 height 32
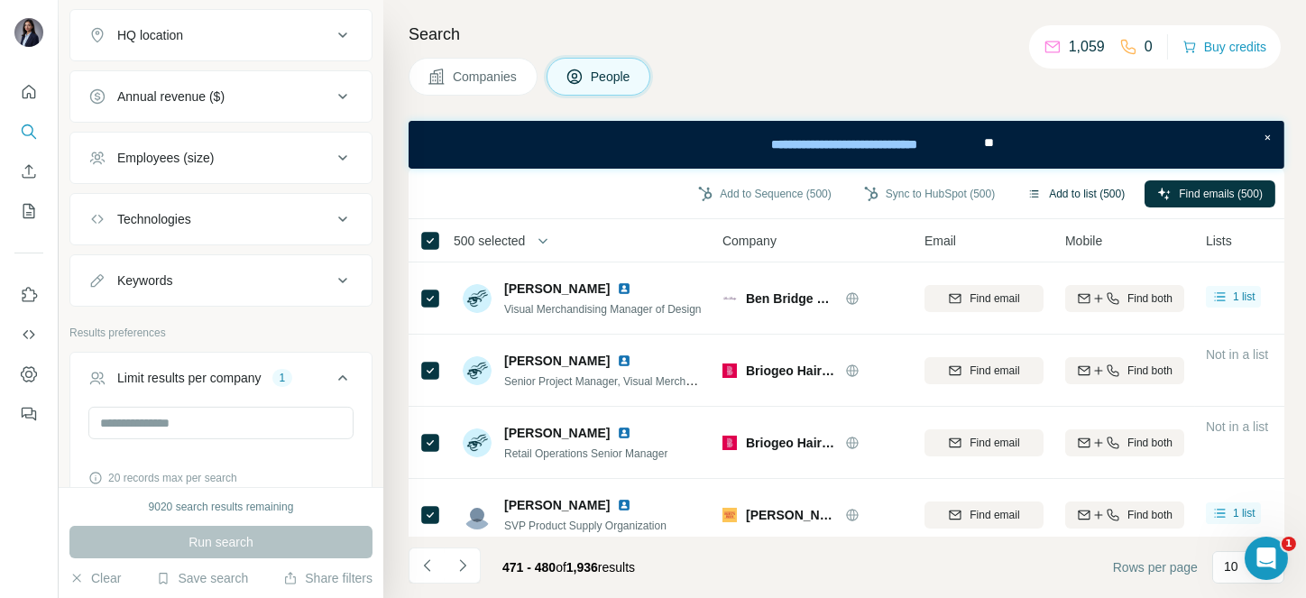
click at [1090, 192] on button "Add to list (500)" at bounding box center [1076, 193] width 123 height 27
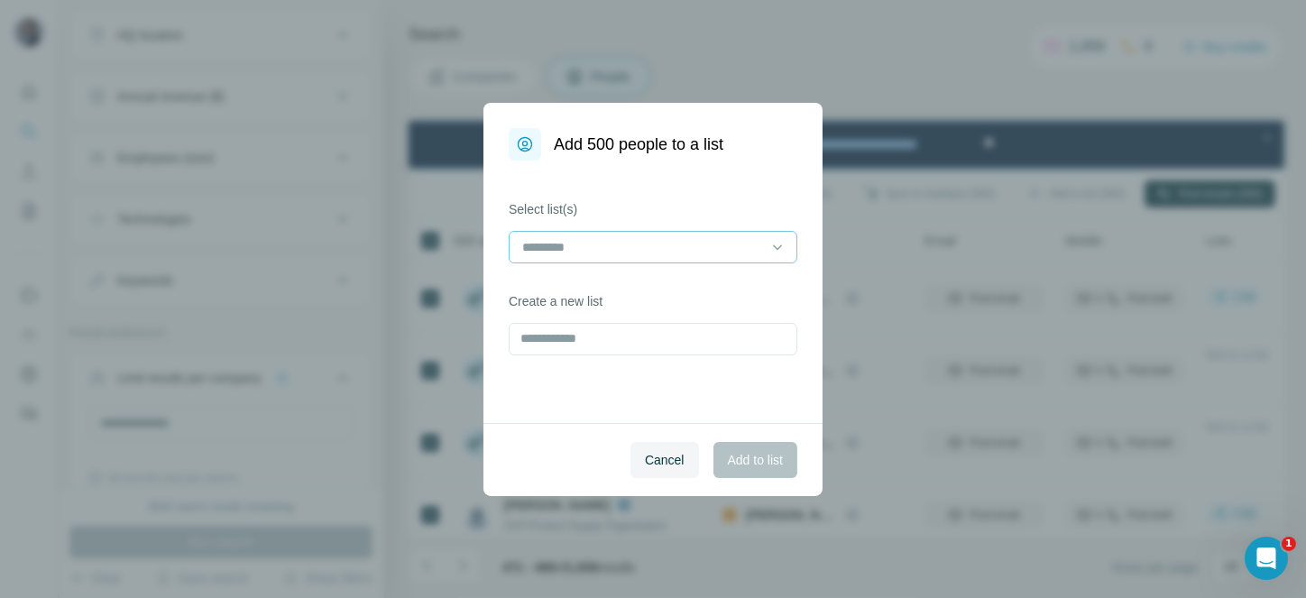
click at [641, 247] on input at bounding box center [642, 247] width 244 height 20
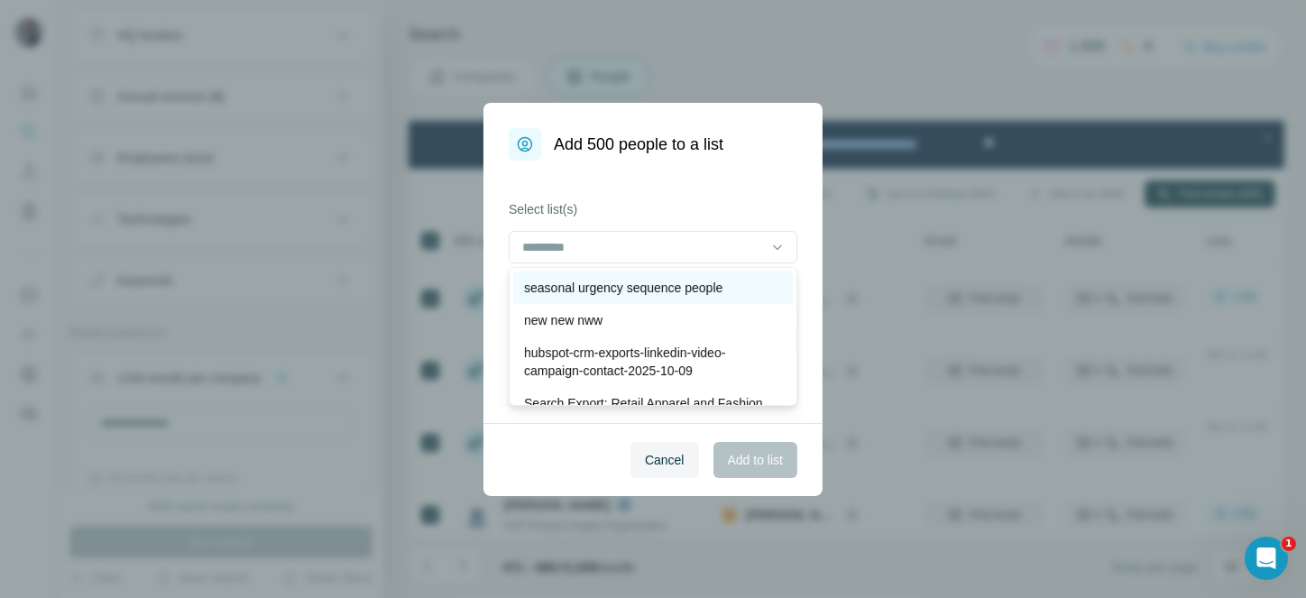
drag, startPoint x: 587, startPoint y: 269, endPoint x: 593, endPoint y: 280, distance: 12.9
click at [593, 280] on div "seasonal urgency sequence people new new nww hubspot-crm-exports-linkedin-video…" at bounding box center [653, 336] width 289 height 139
click at [593, 280] on p "seasonal urgency sequence people" at bounding box center [623, 288] width 198 height 18
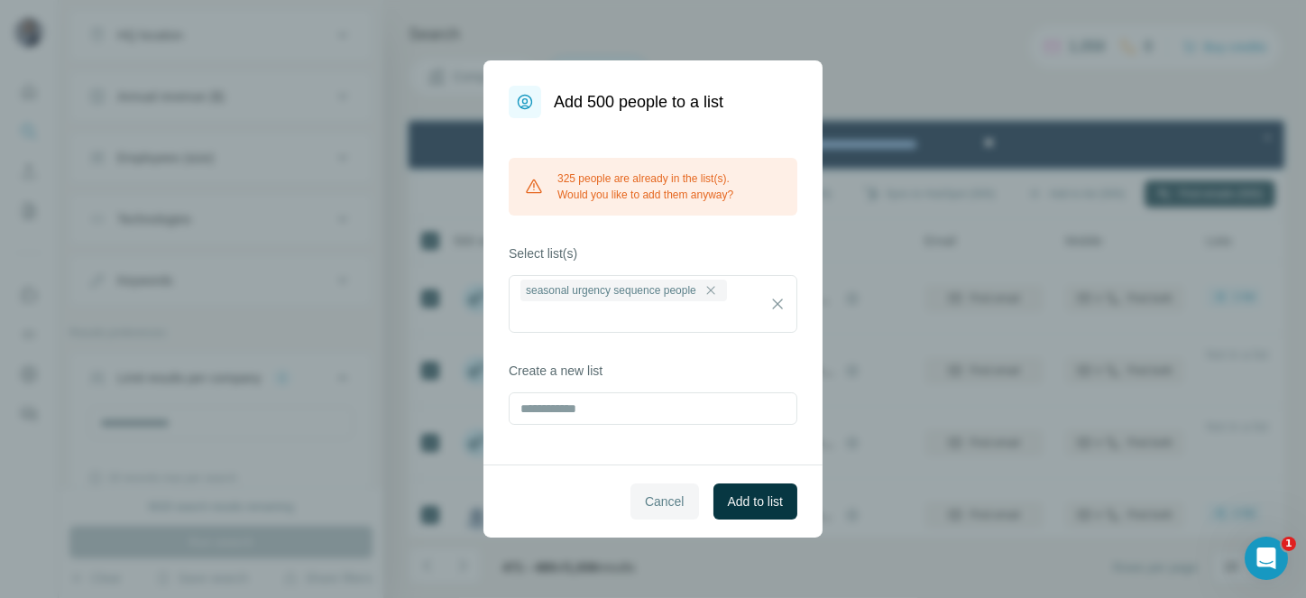
click at [647, 495] on span "Cancel" at bounding box center [665, 501] width 40 height 18
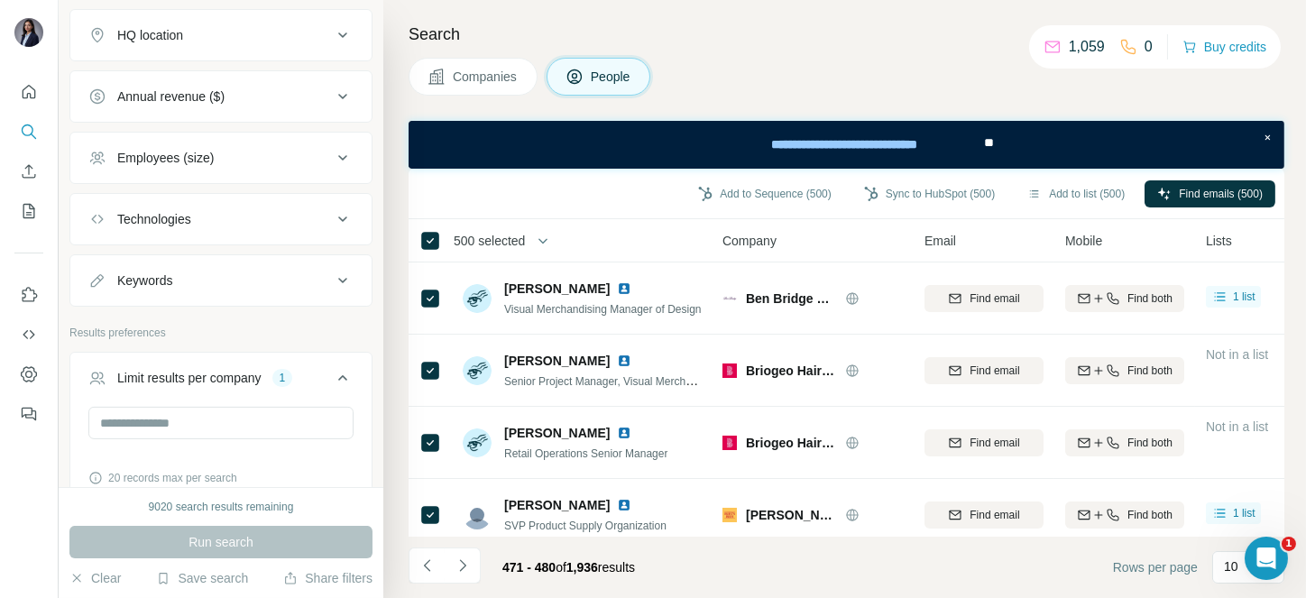
click at [495, 247] on span "500 selected" at bounding box center [489, 241] width 71 height 18
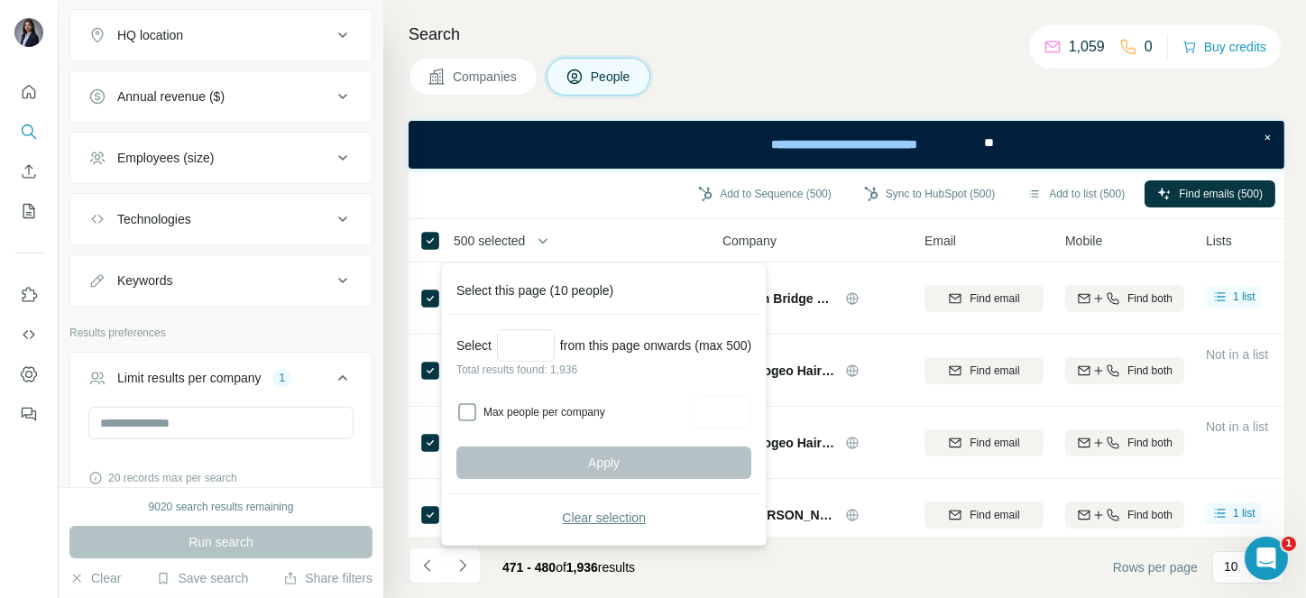
click at [617, 515] on span "Clear selection" at bounding box center [604, 518] width 84 height 18
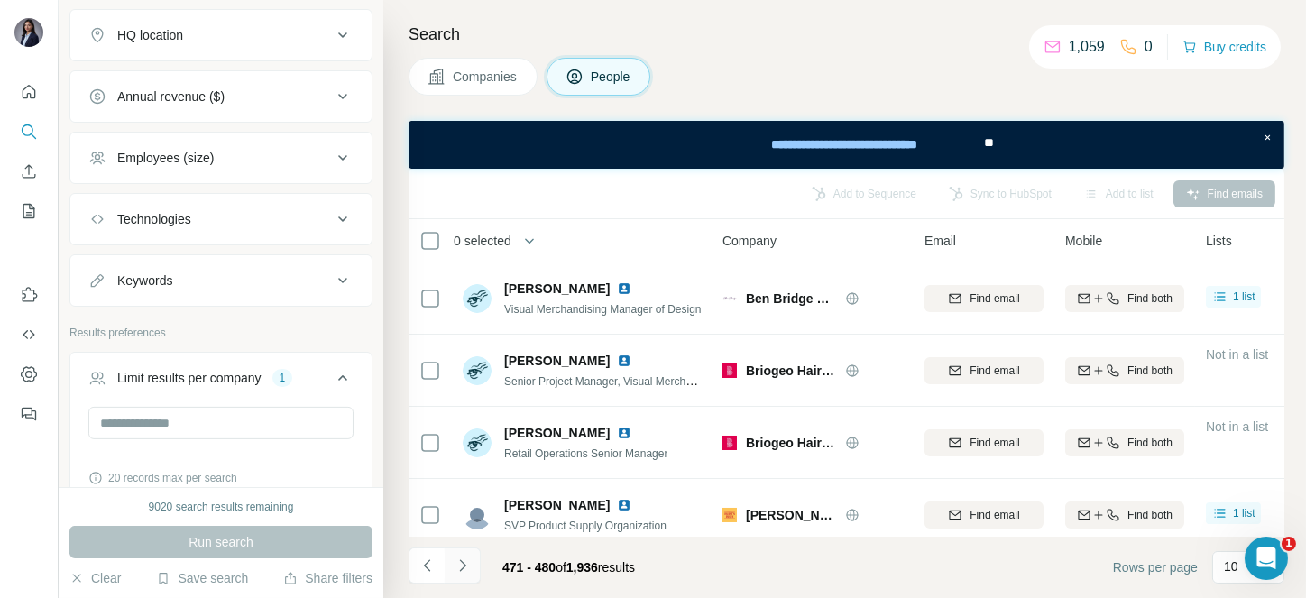
click at [470, 564] on icon "Navigate to next page" at bounding box center [463, 565] width 18 height 18
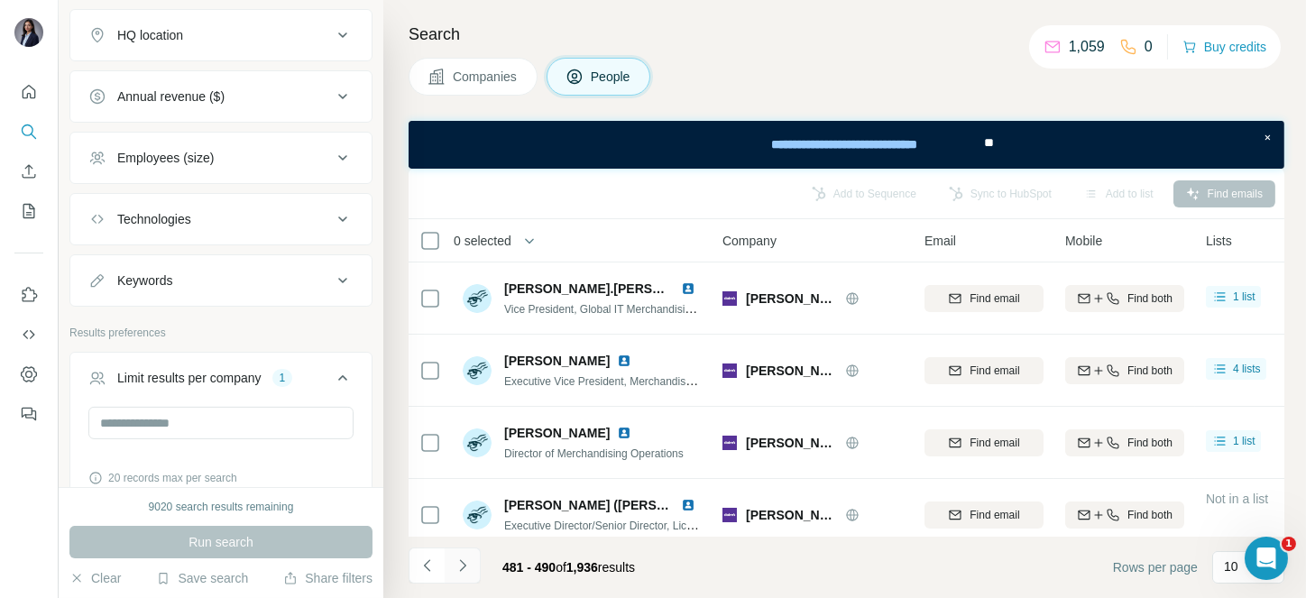
click at [470, 564] on icon "Navigate to next page" at bounding box center [463, 565] width 18 height 18
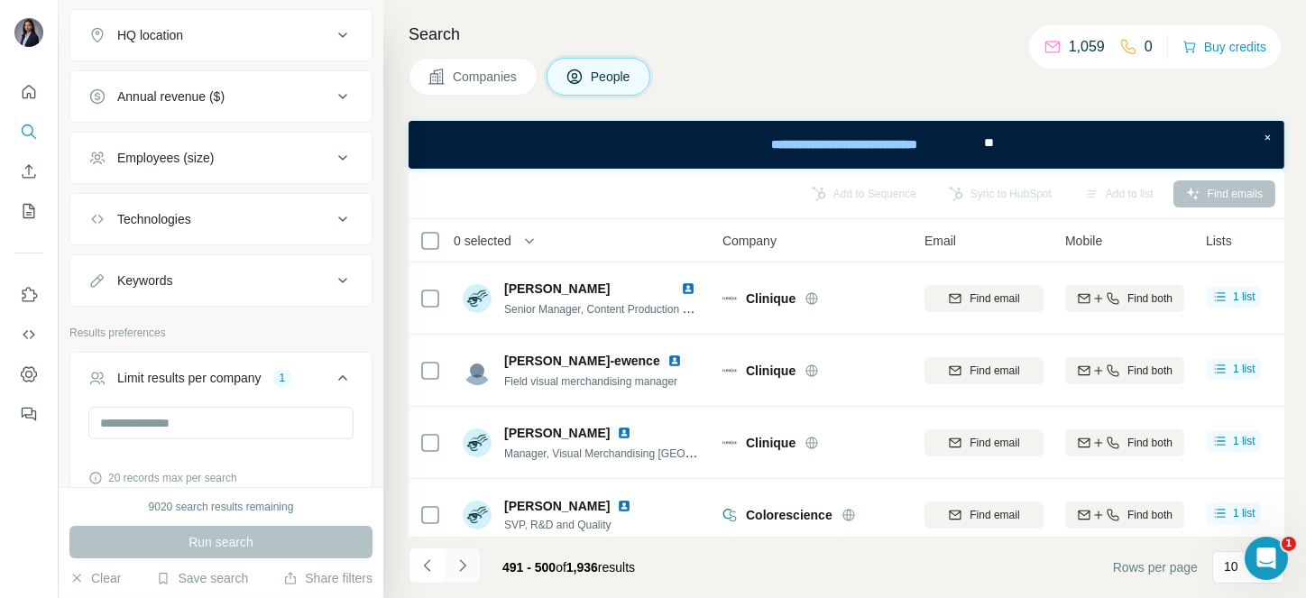
click at [470, 564] on icon "Navigate to next page" at bounding box center [463, 565] width 18 height 18
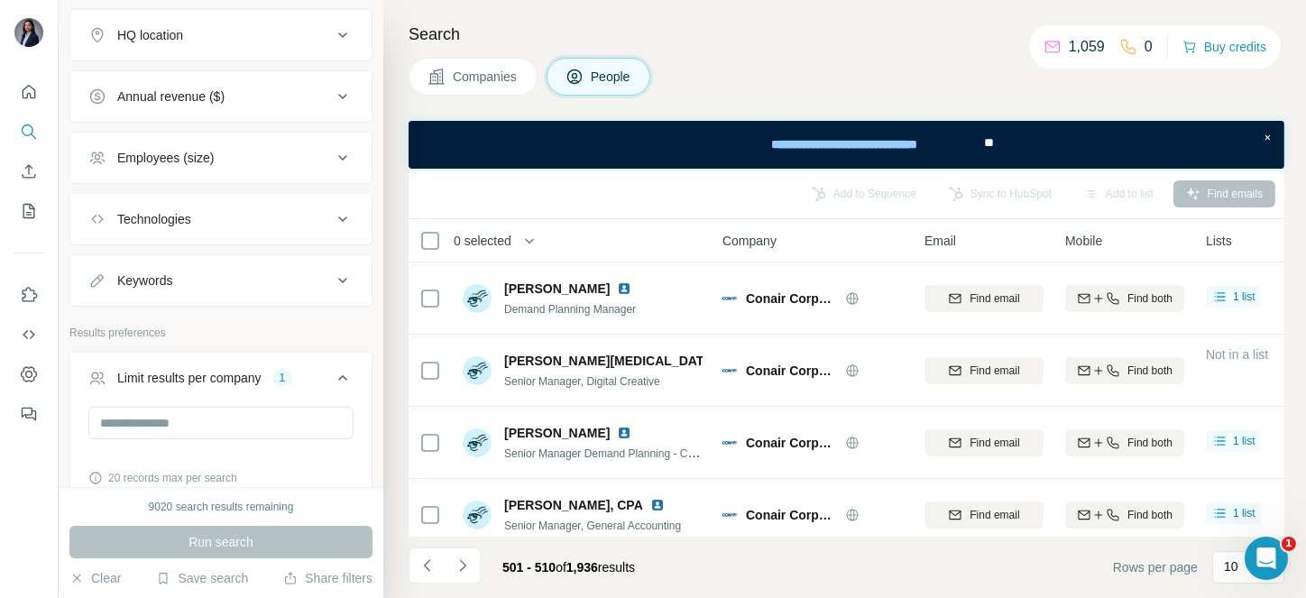
click at [492, 233] on span "0 selected" at bounding box center [483, 241] width 58 height 18
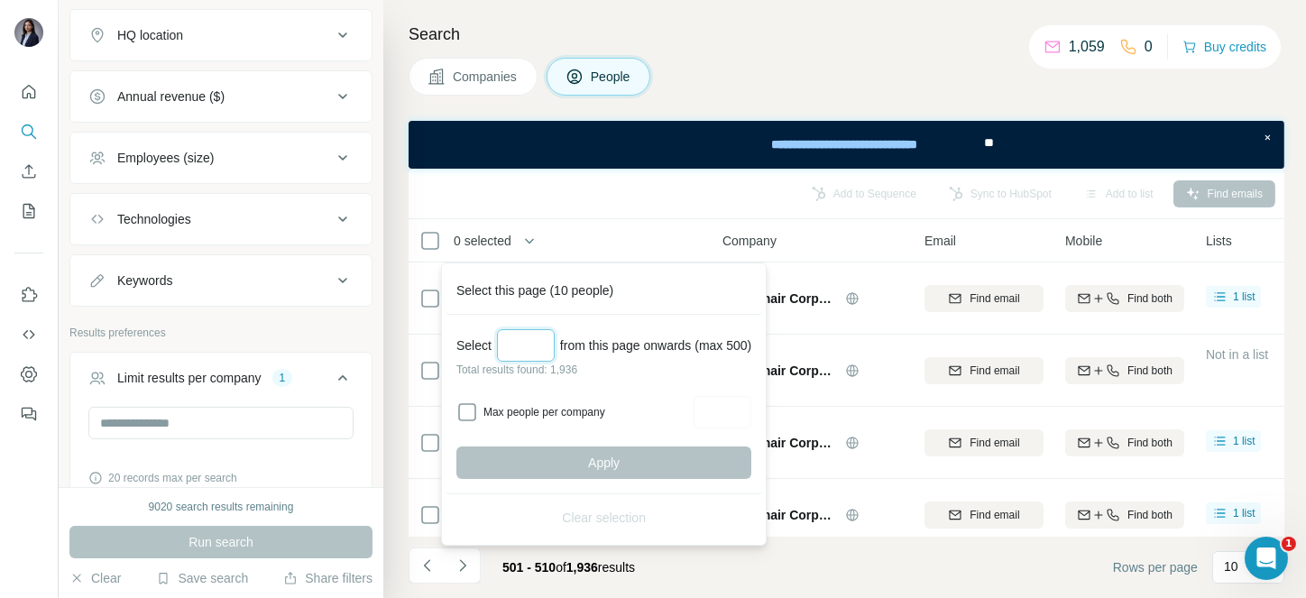
click at [521, 329] on input "Select a number (up to 500)" at bounding box center [526, 345] width 58 height 32
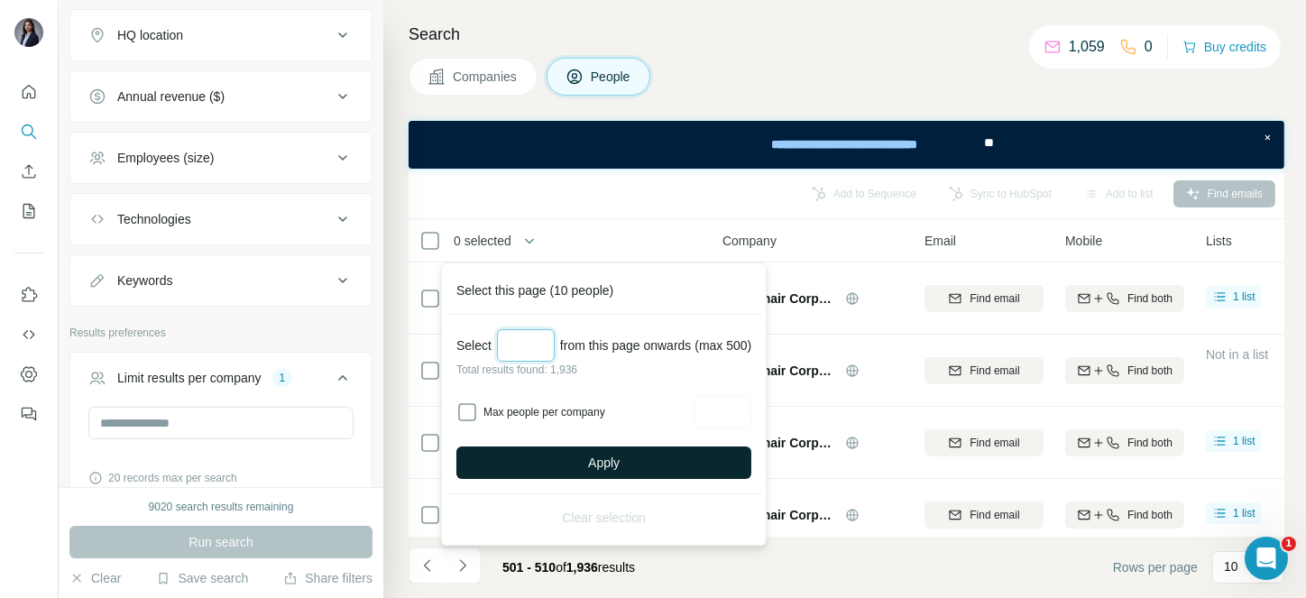
type input "***"
click at [606, 456] on span "Apply" at bounding box center [604, 463] width 32 height 18
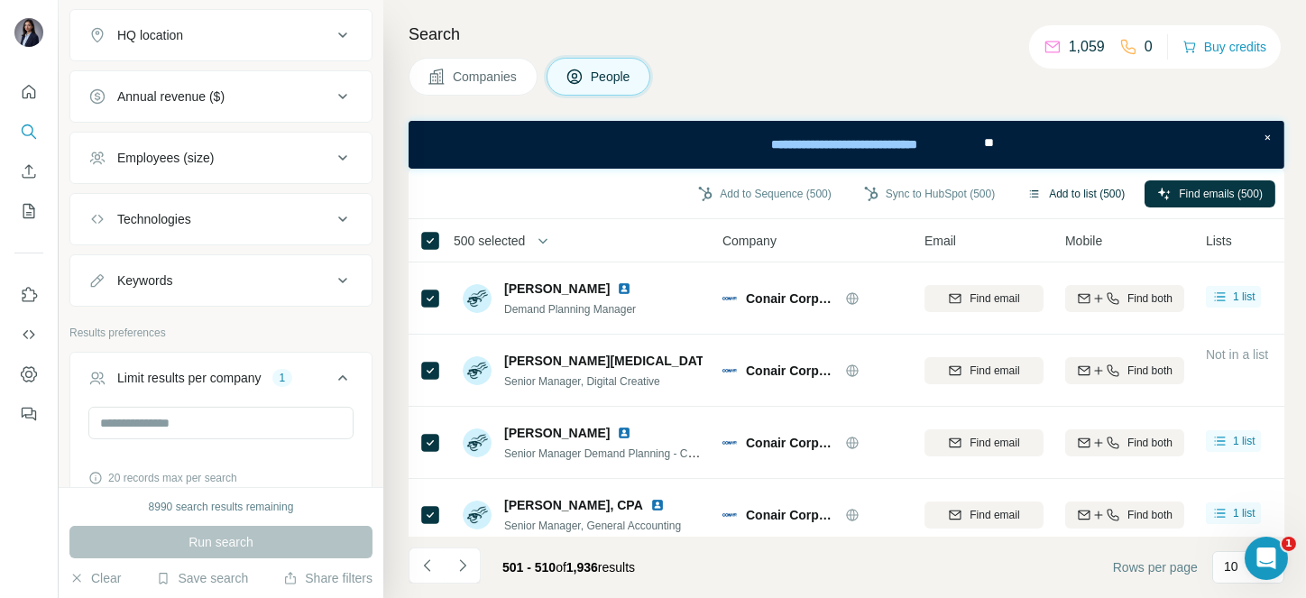
click at [1096, 184] on button "Add to list (500)" at bounding box center [1076, 193] width 123 height 27
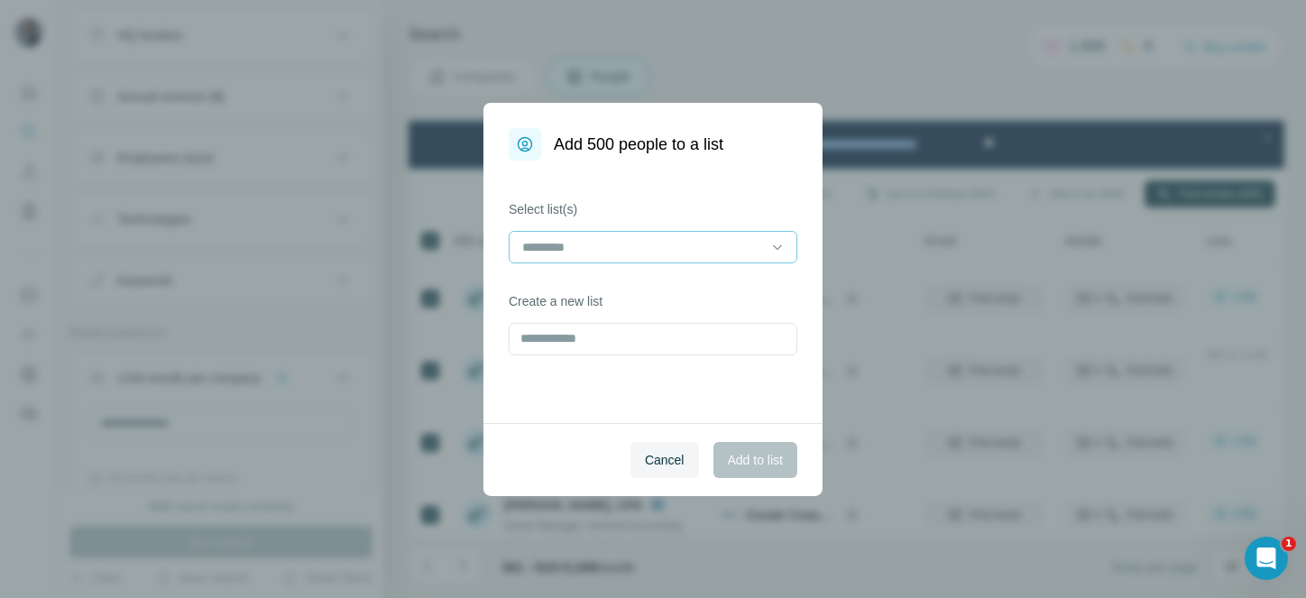
click at [666, 259] on div at bounding box center [642, 247] width 244 height 31
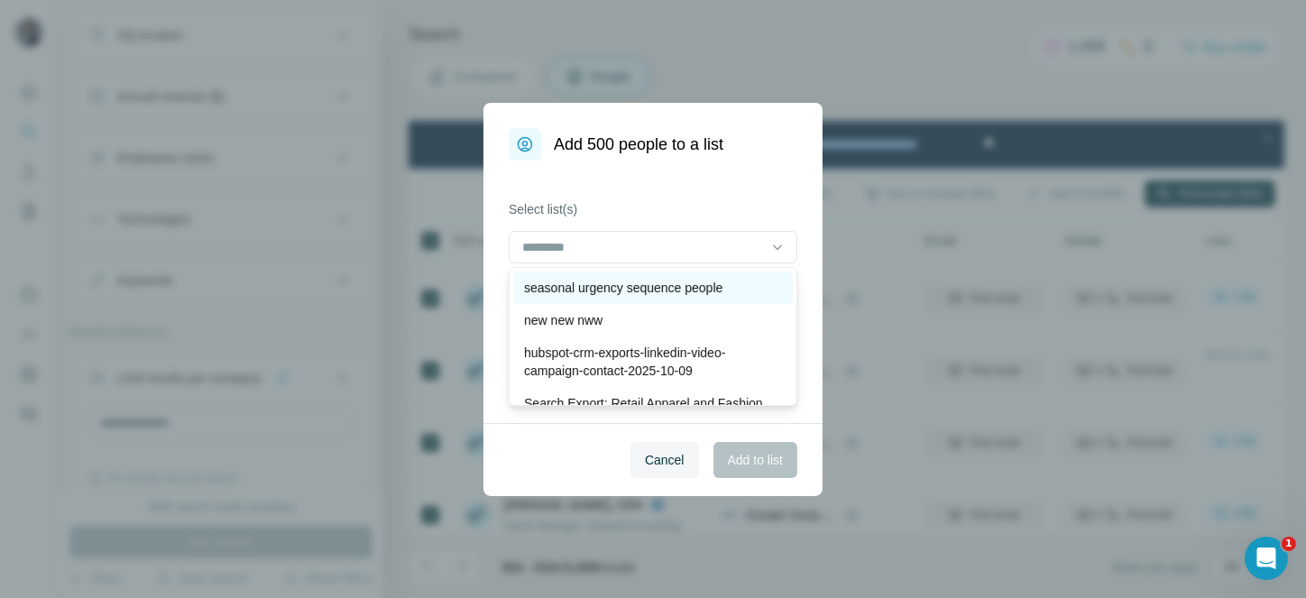
click at [666, 287] on p "seasonal urgency sequence people" at bounding box center [623, 288] width 198 height 18
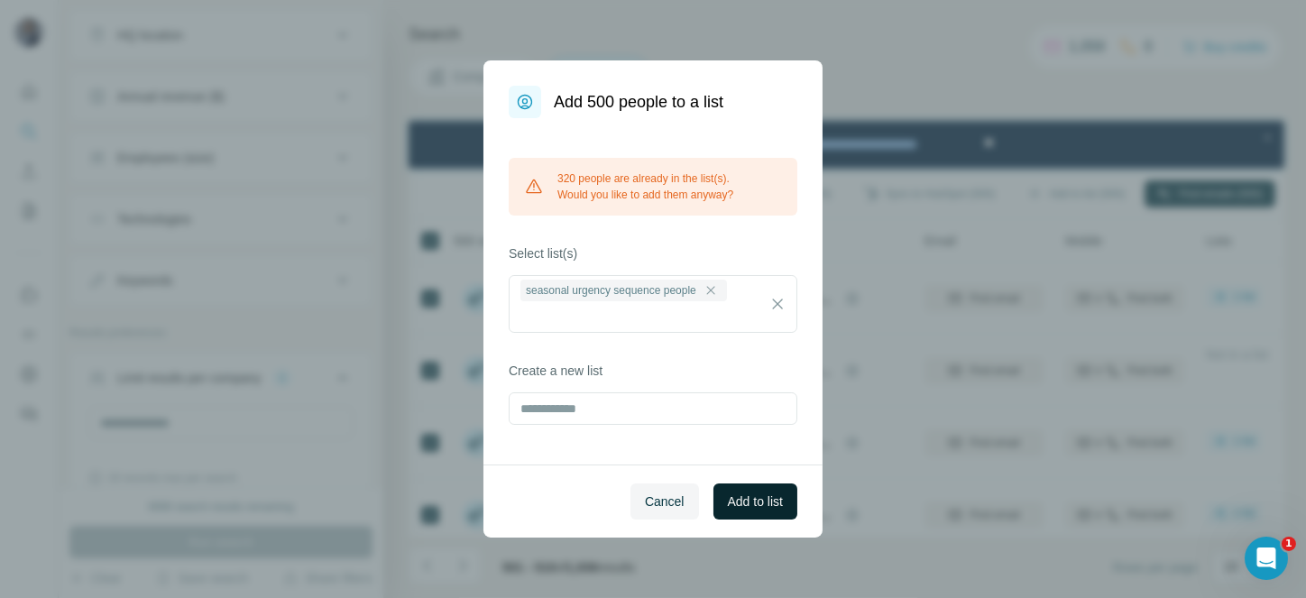
click at [749, 501] on span "Add to list" at bounding box center [755, 501] width 55 height 18
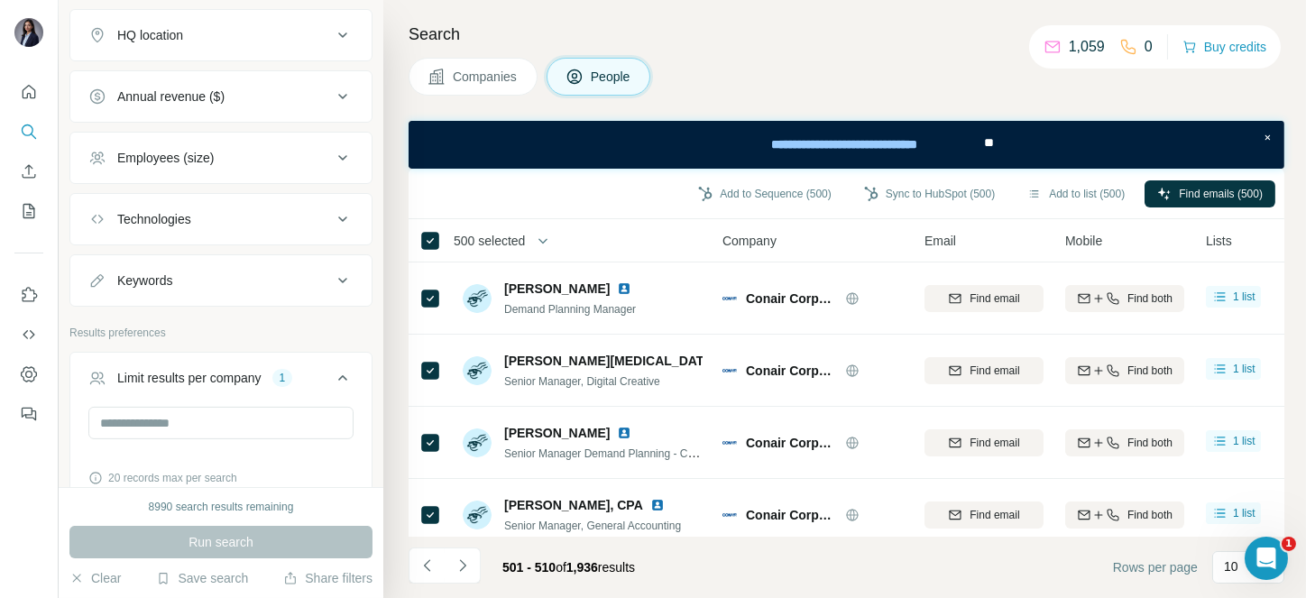
click at [505, 245] on span "500 selected" at bounding box center [489, 241] width 71 height 18
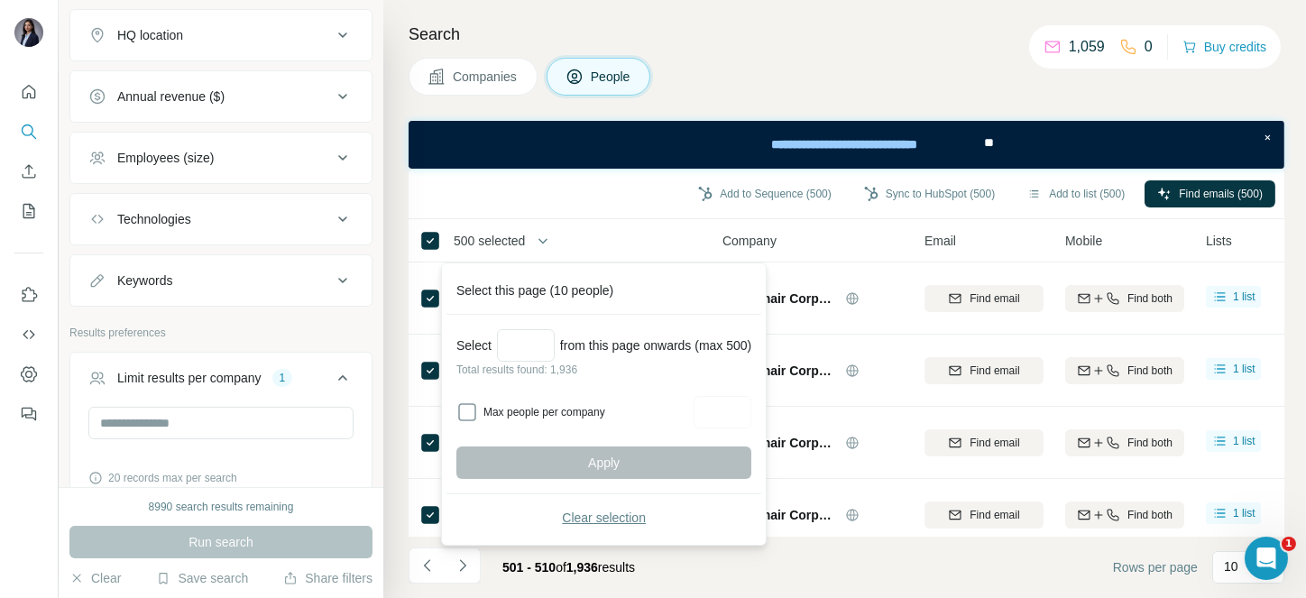
click at [601, 517] on span "Clear selection" at bounding box center [604, 518] width 84 height 18
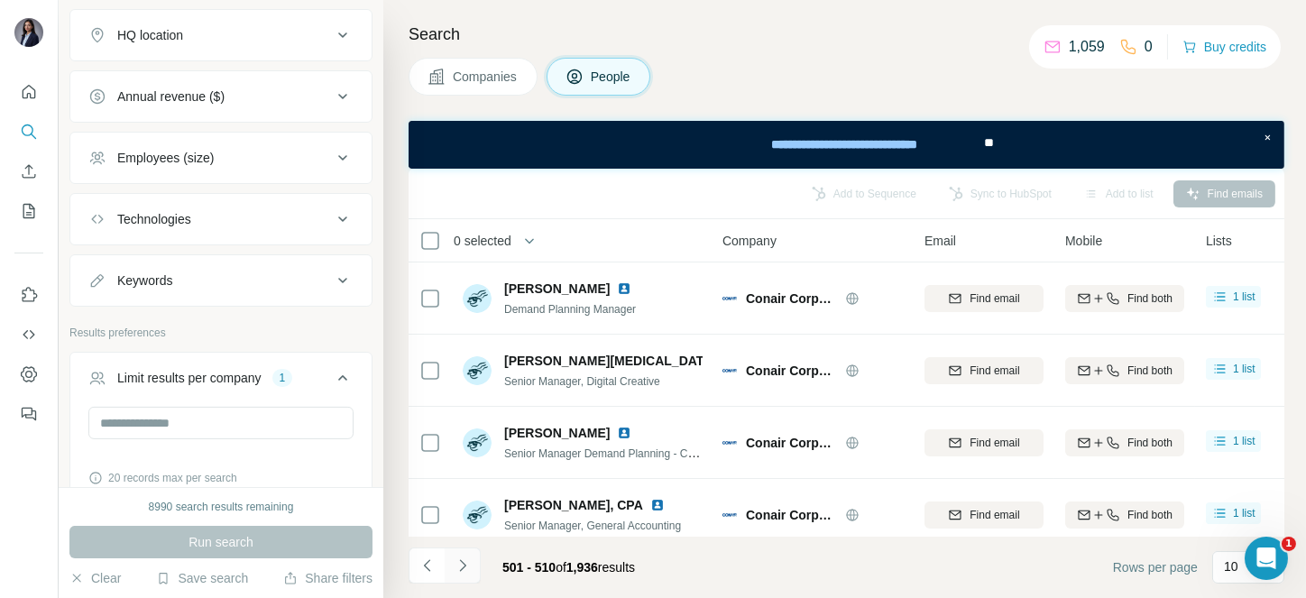
click at [458, 561] on icon "Navigate to next page" at bounding box center [463, 565] width 18 height 18
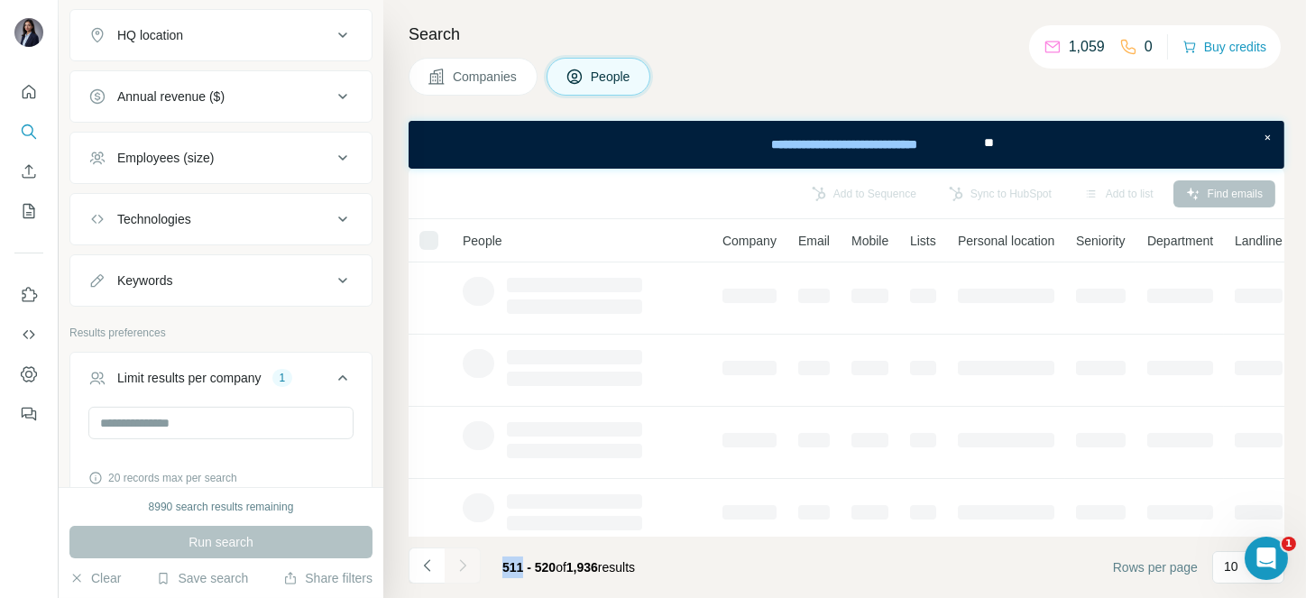
click at [458, 561] on div at bounding box center [463, 565] width 36 height 36
click at [458, 561] on icon "Navigate to next page" at bounding box center [463, 565] width 18 height 18
click at [458, 561] on div at bounding box center [463, 565] width 36 height 36
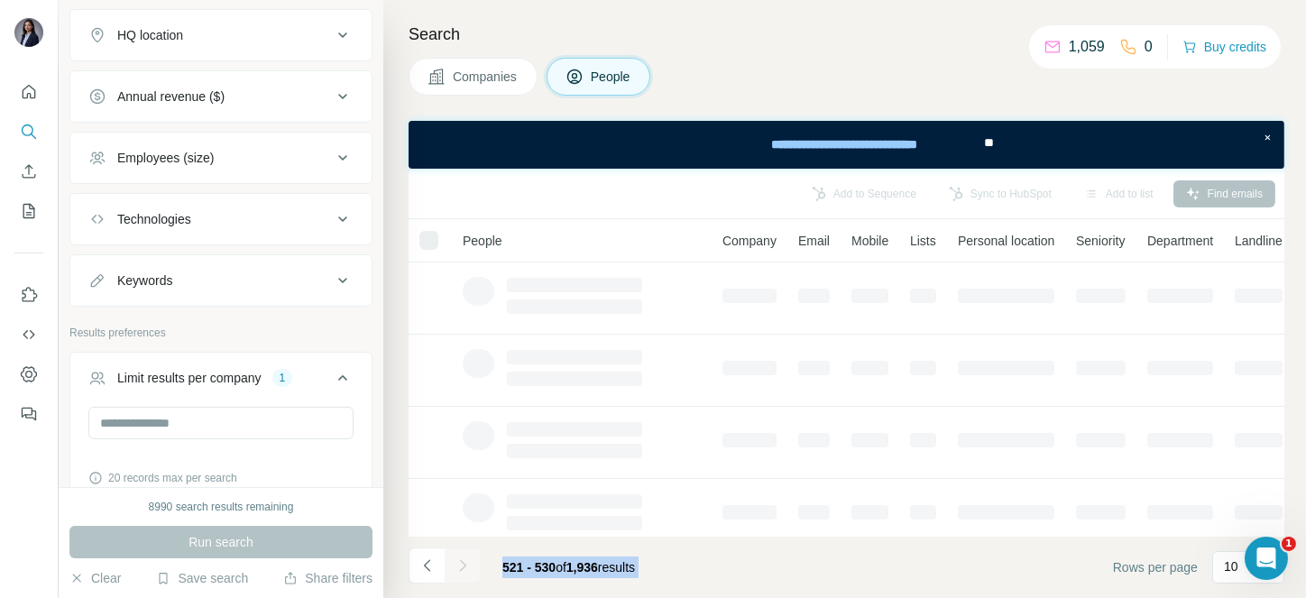
click at [458, 561] on div at bounding box center [463, 565] width 36 height 36
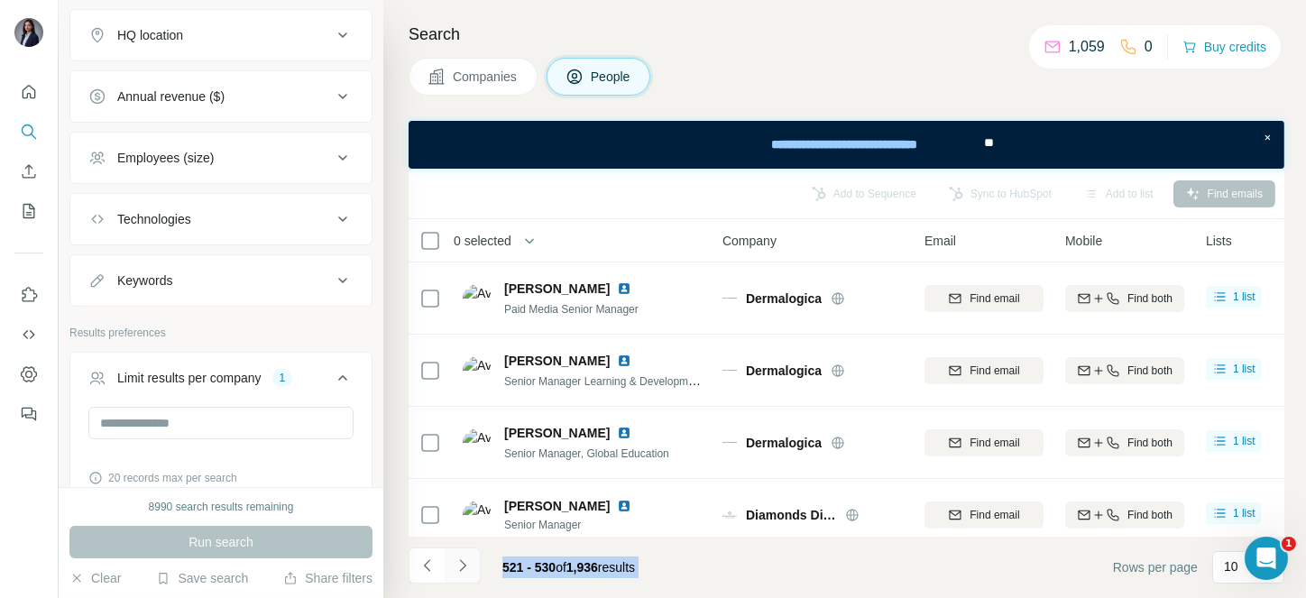
click at [458, 561] on icon "Navigate to next page" at bounding box center [463, 565] width 18 height 18
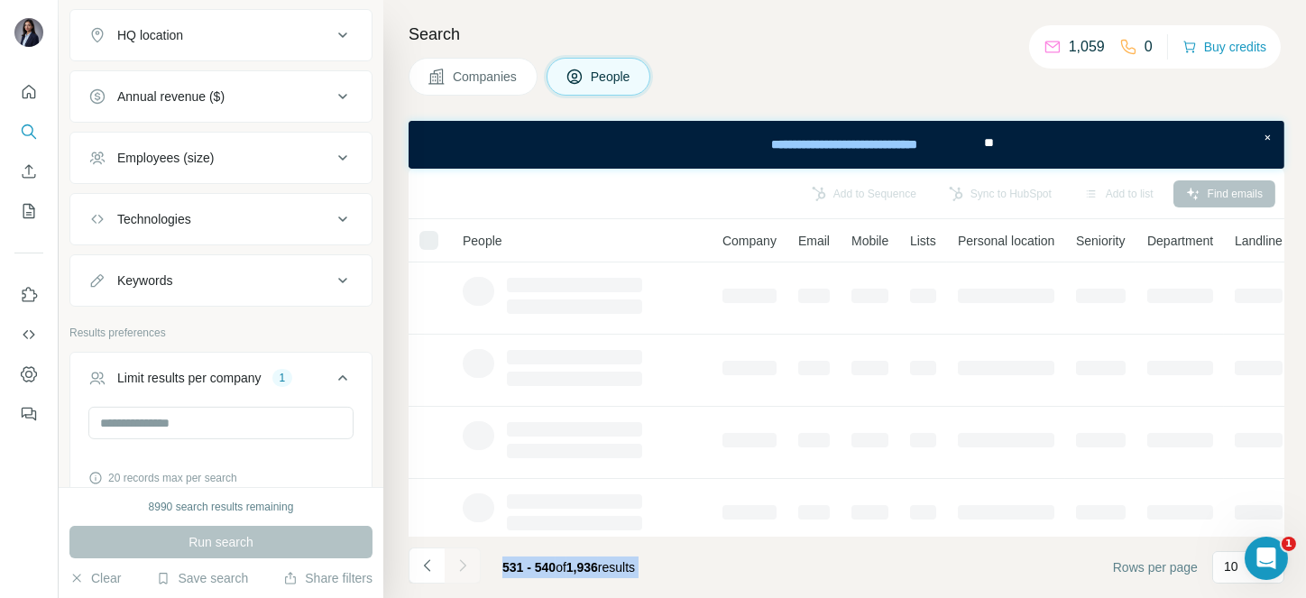
click at [458, 561] on div at bounding box center [463, 565] width 36 height 36
click at [458, 561] on icon "Navigate to next page" at bounding box center [463, 565] width 18 height 18
click at [458, 561] on div at bounding box center [463, 565] width 36 height 36
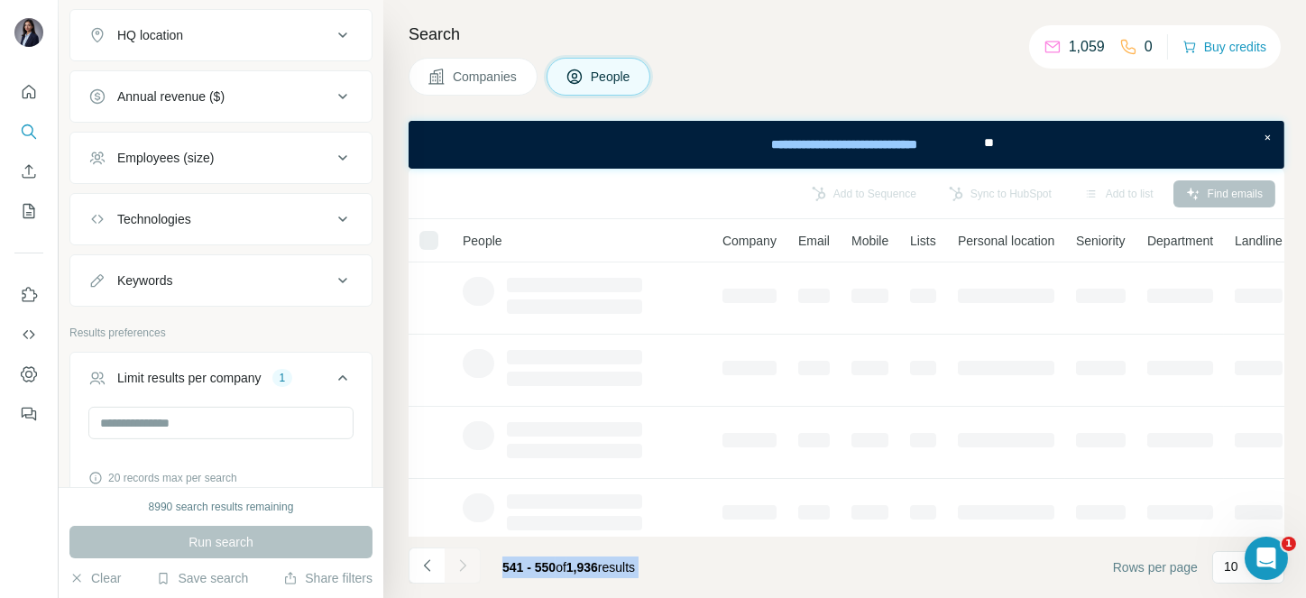
click at [458, 561] on div at bounding box center [463, 565] width 36 height 36
click at [458, 561] on icon "Navigate to next page" at bounding box center [463, 565] width 18 height 18
click at [458, 561] on div at bounding box center [463, 565] width 36 height 36
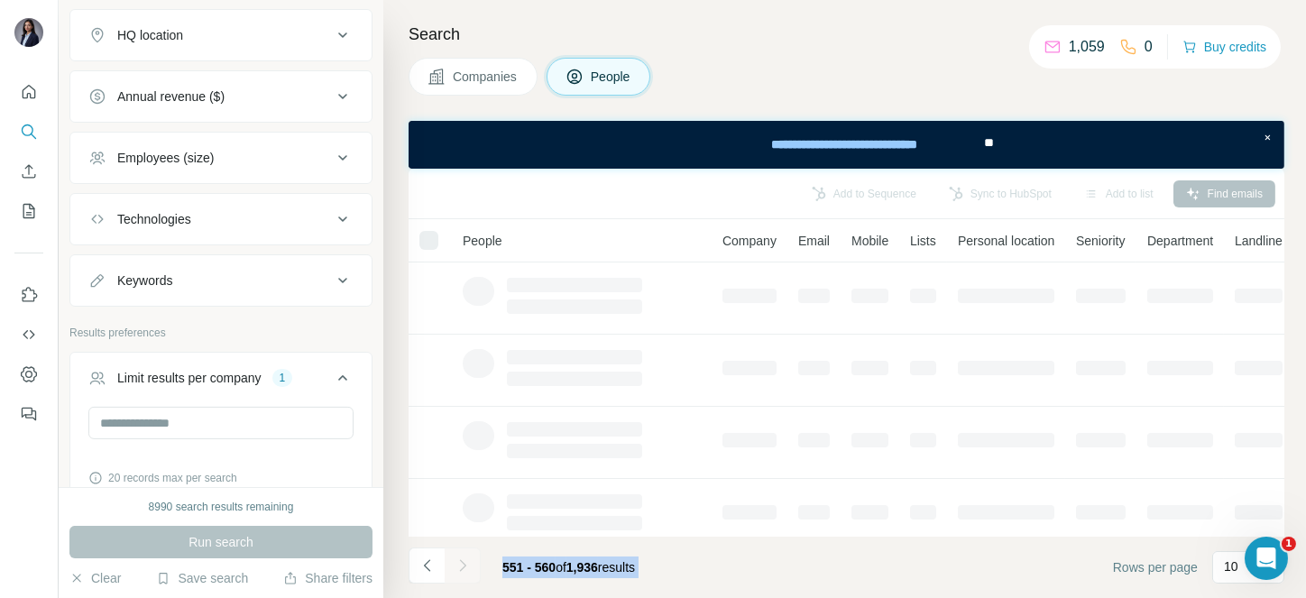
click at [458, 561] on div at bounding box center [463, 565] width 36 height 36
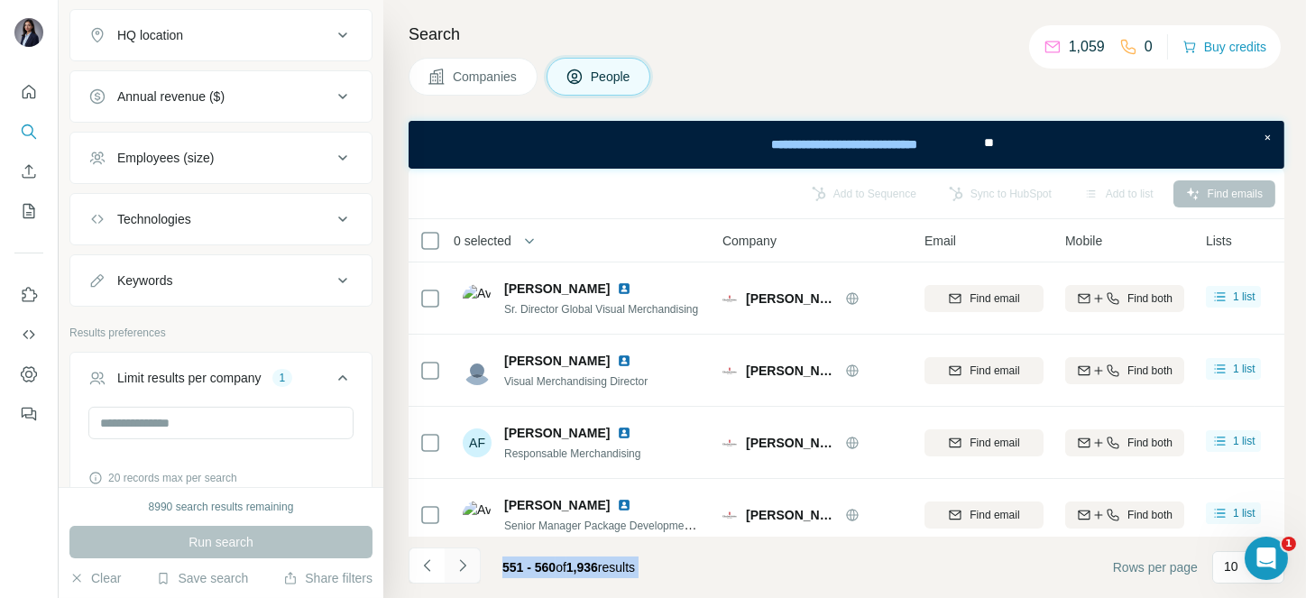
click at [458, 561] on icon "Navigate to next page" at bounding box center [463, 565] width 18 height 18
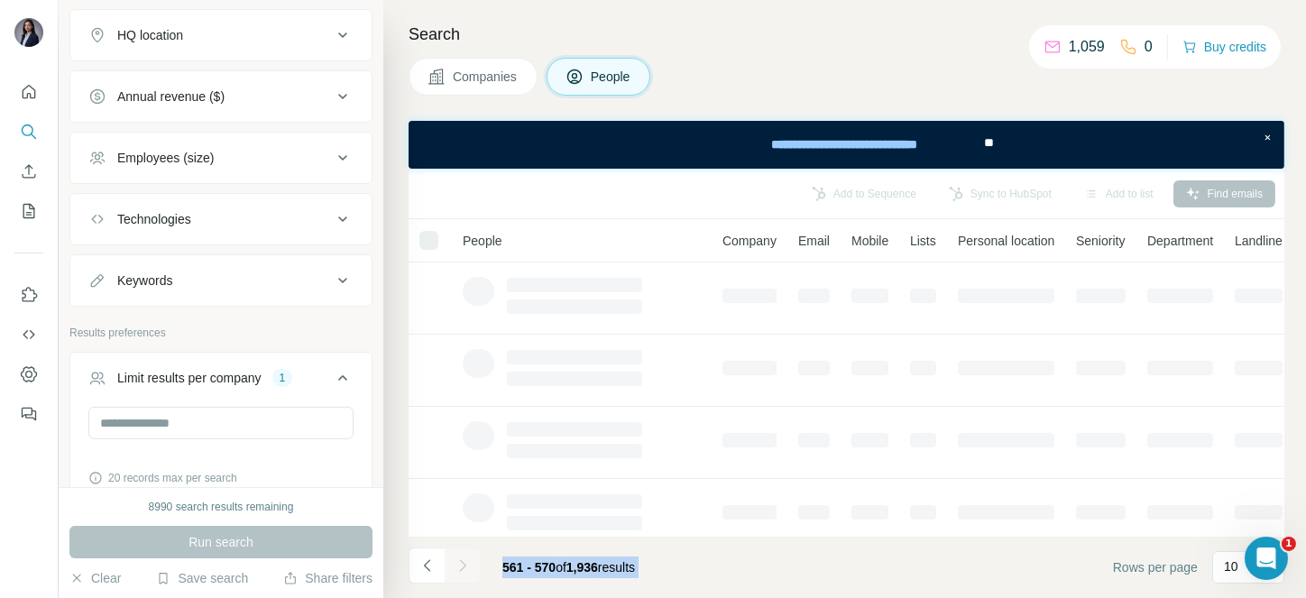
click at [458, 561] on div at bounding box center [463, 565] width 36 height 36
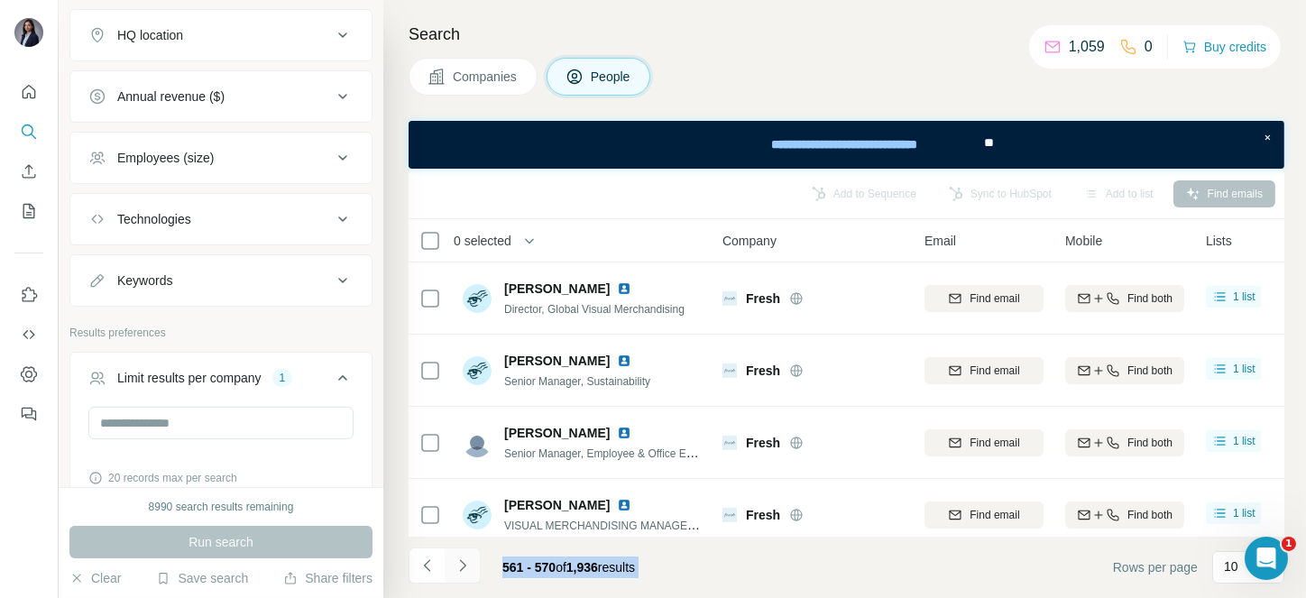
click at [458, 561] on icon "Navigate to next page" at bounding box center [463, 565] width 18 height 18
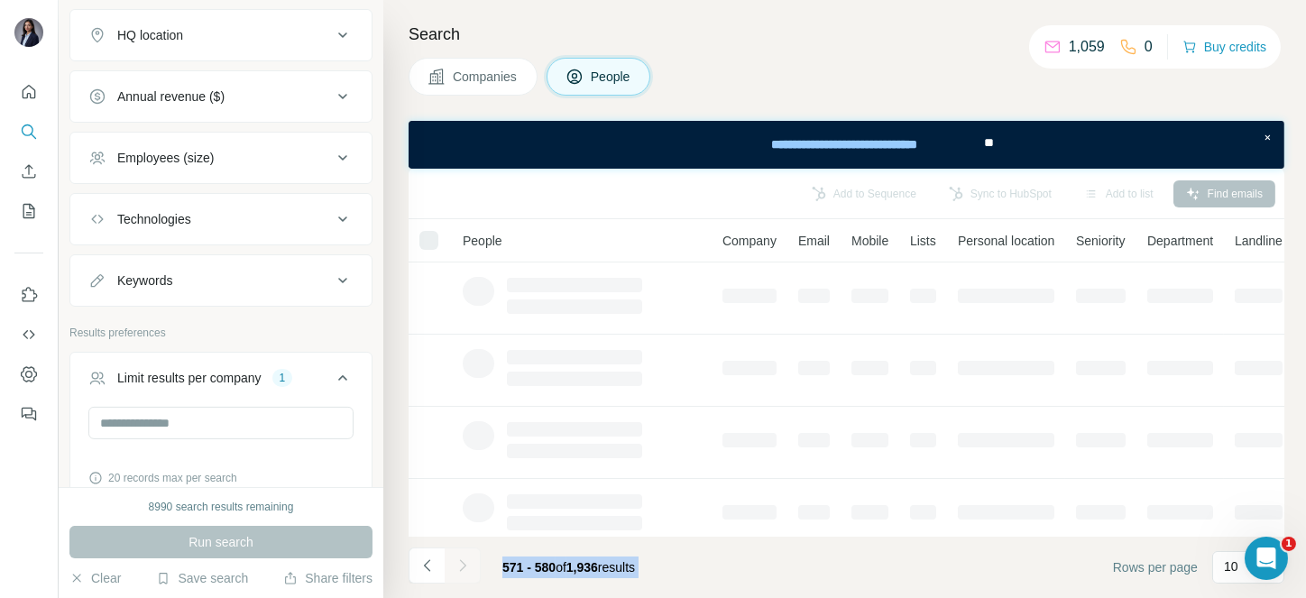
click at [458, 561] on div at bounding box center [463, 565] width 36 height 36
click at [458, 561] on icon "Navigate to next page" at bounding box center [463, 565] width 18 height 18
click at [458, 561] on div at bounding box center [463, 565] width 36 height 36
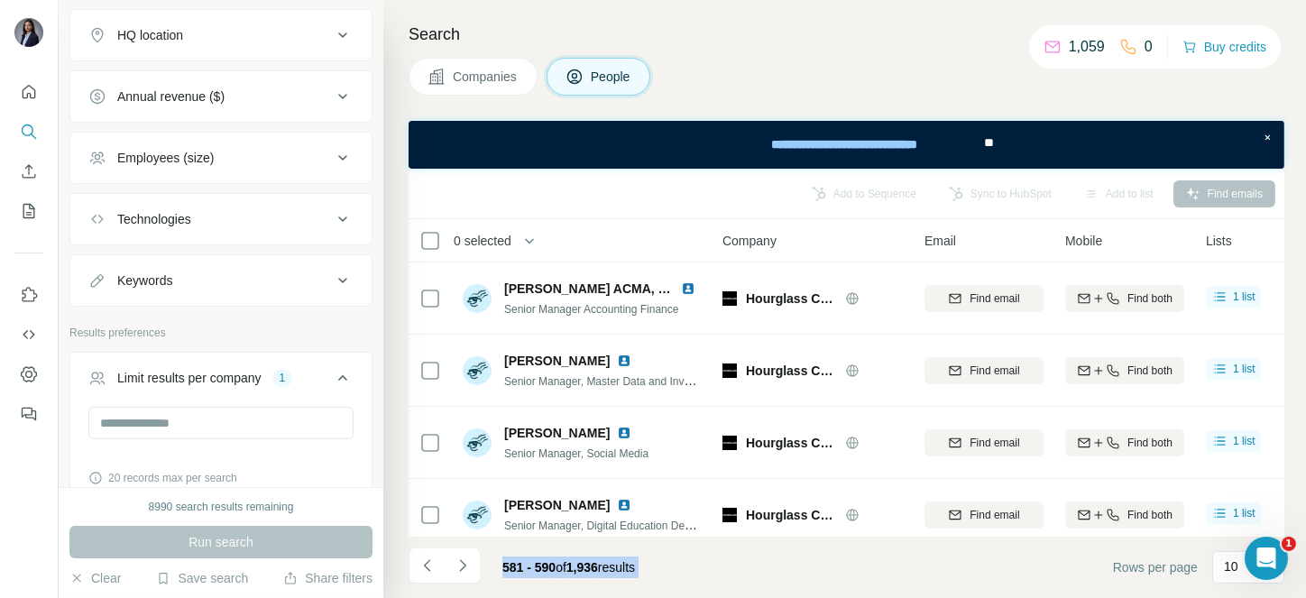
click at [458, 561] on icon "Navigate to next page" at bounding box center [463, 565] width 18 height 18
click at [458, 561] on div at bounding box center [463, 565] width 36 height 36
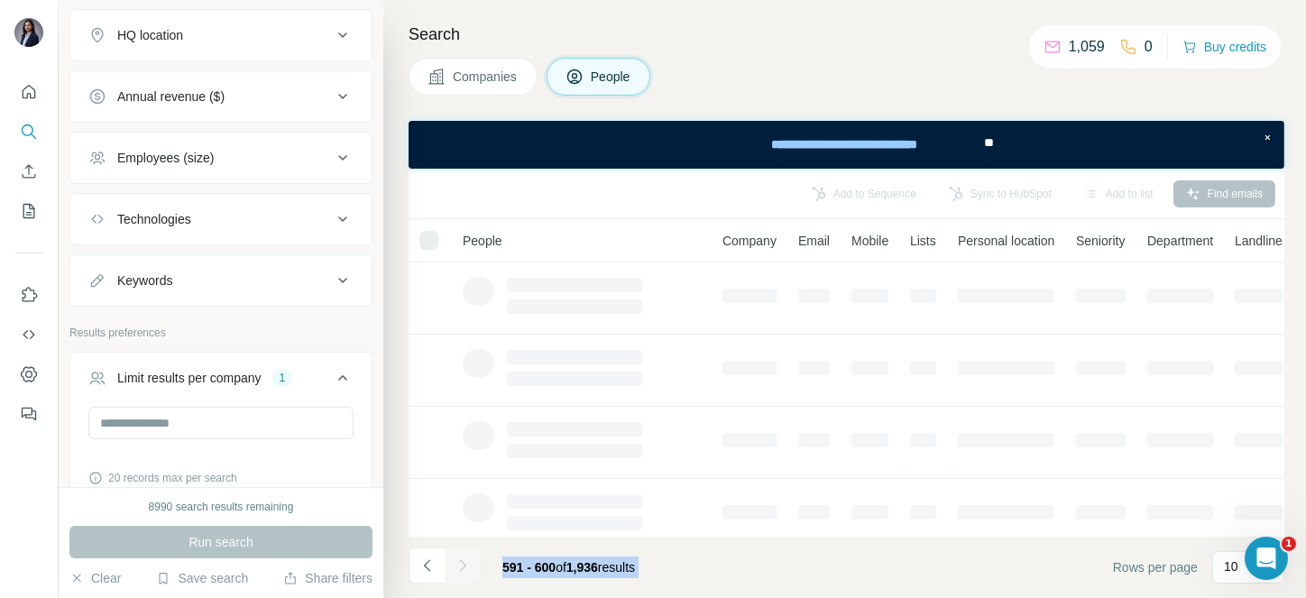
click at [458, 561] on div at bounding box center [463, 565] width 36 height 36
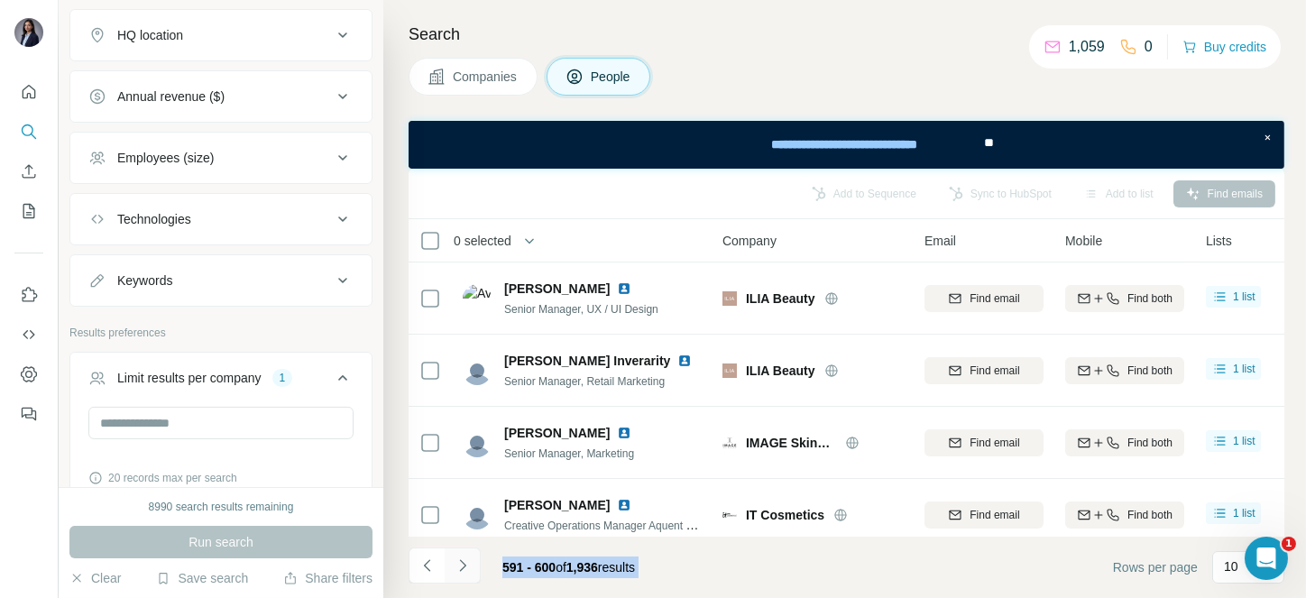
click at [458, 561] on icon "Navigate to next page" at bounding box center [463, 565] width 18 height 18
click at [458, 561] on div at bounding box center [463, 565] width 36 height 36
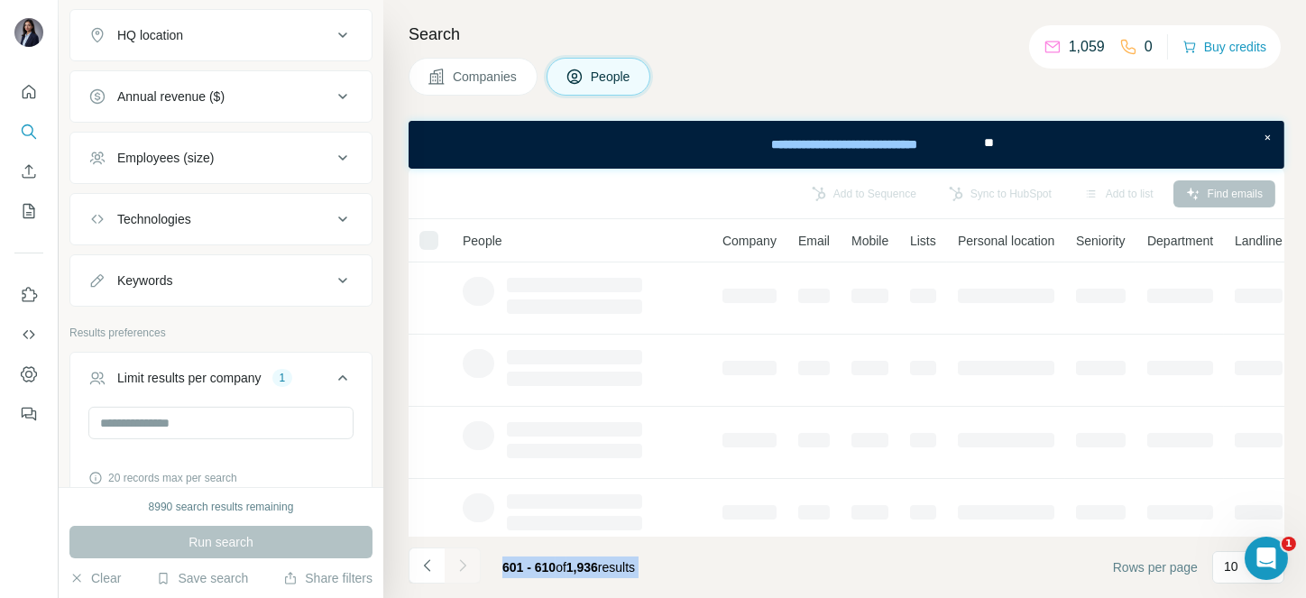
click at [458, 561] on div at bounding box center [463, 565] width 36 height 36
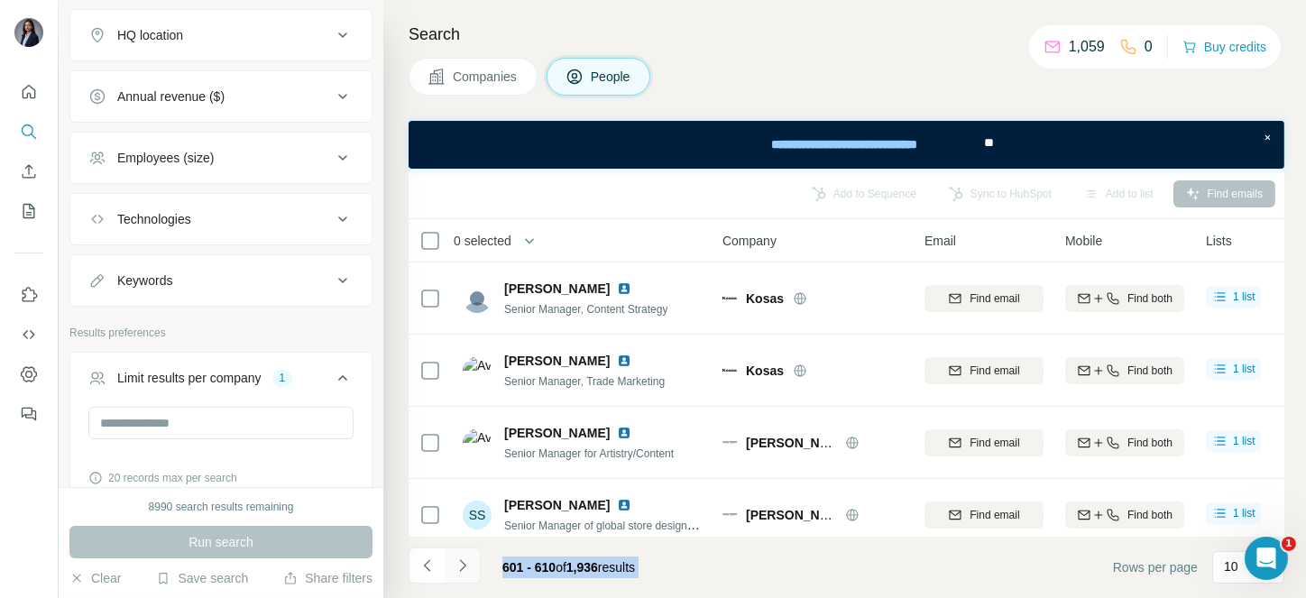
click at [458, 561] on icon "Navigate to next page" at bounding box center [463, 565] width 18 height 18
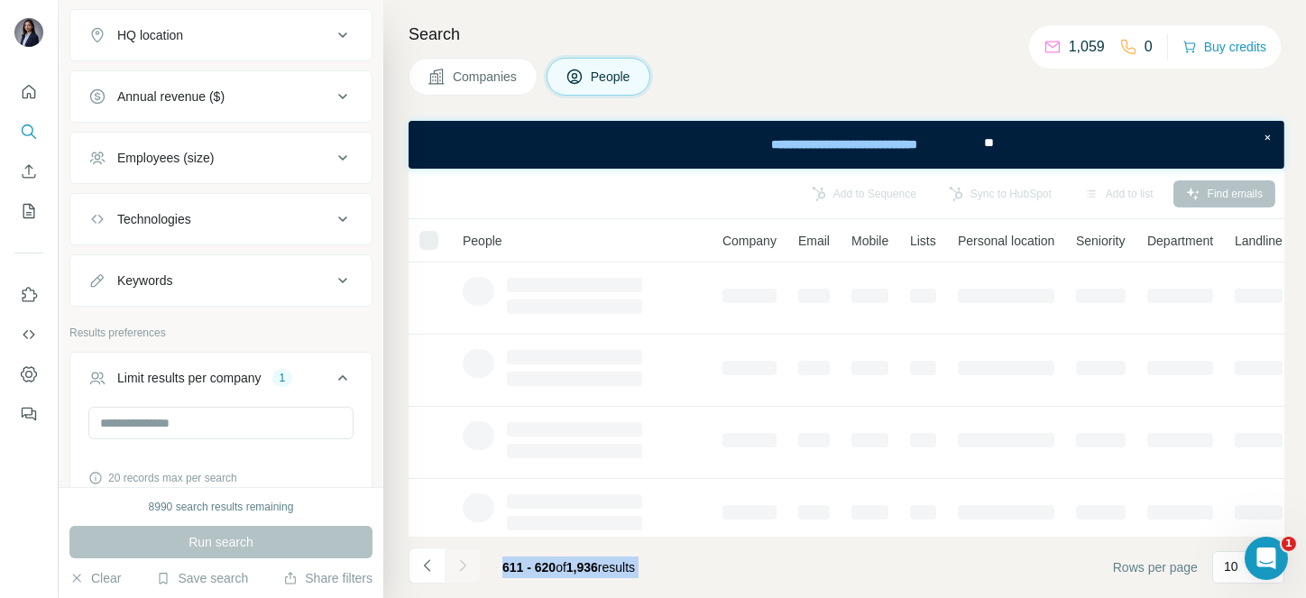
click at [458, 561] on div at bounding box center [463, 565] width 36 height 36
click at [458, 561] on icon "Navigate to next page" at bounding box center [463, 565] width 18 height 18
click at [458, 561] on div at bounding box center [463, 565] width 36 height 36
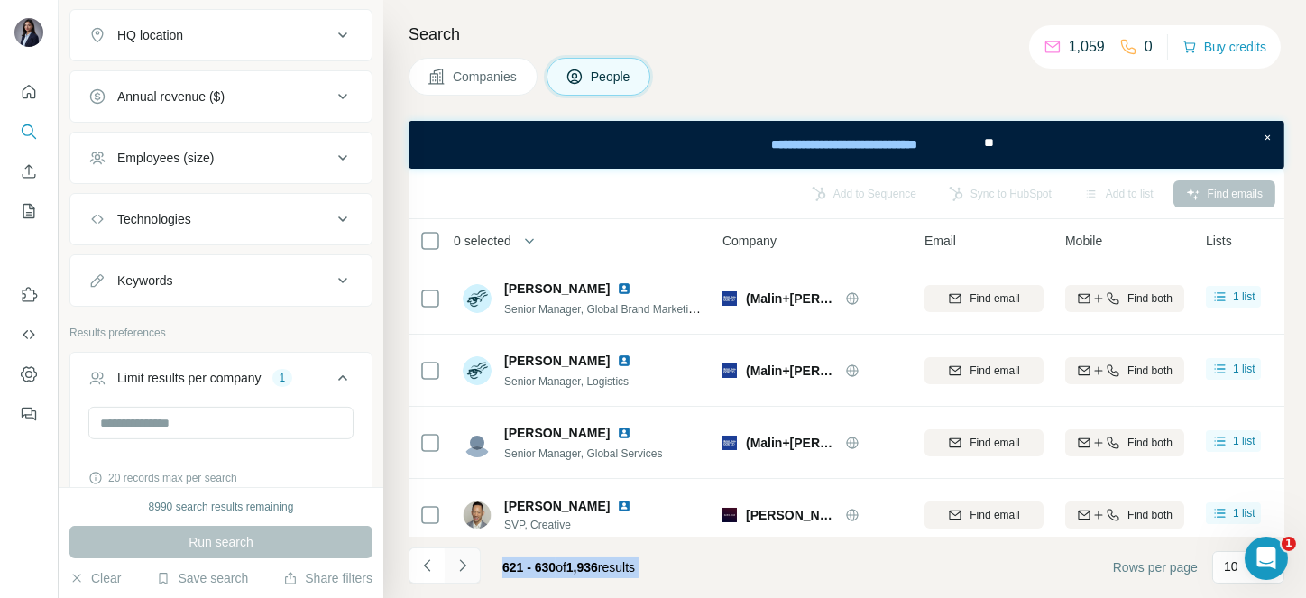
click at [458, 561] on icon "Navigate to next page" at bounding box center [463, 565] width 18 height 18
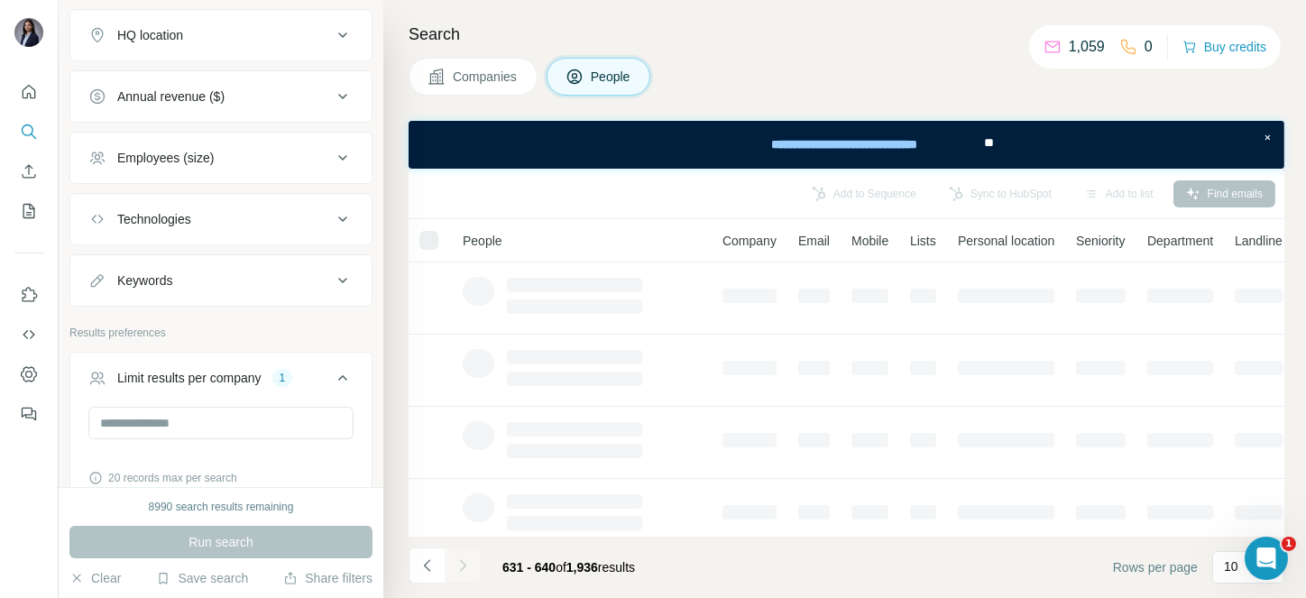
click at [458, 561] on div at bounding box center [463, 565] width 36 height 36
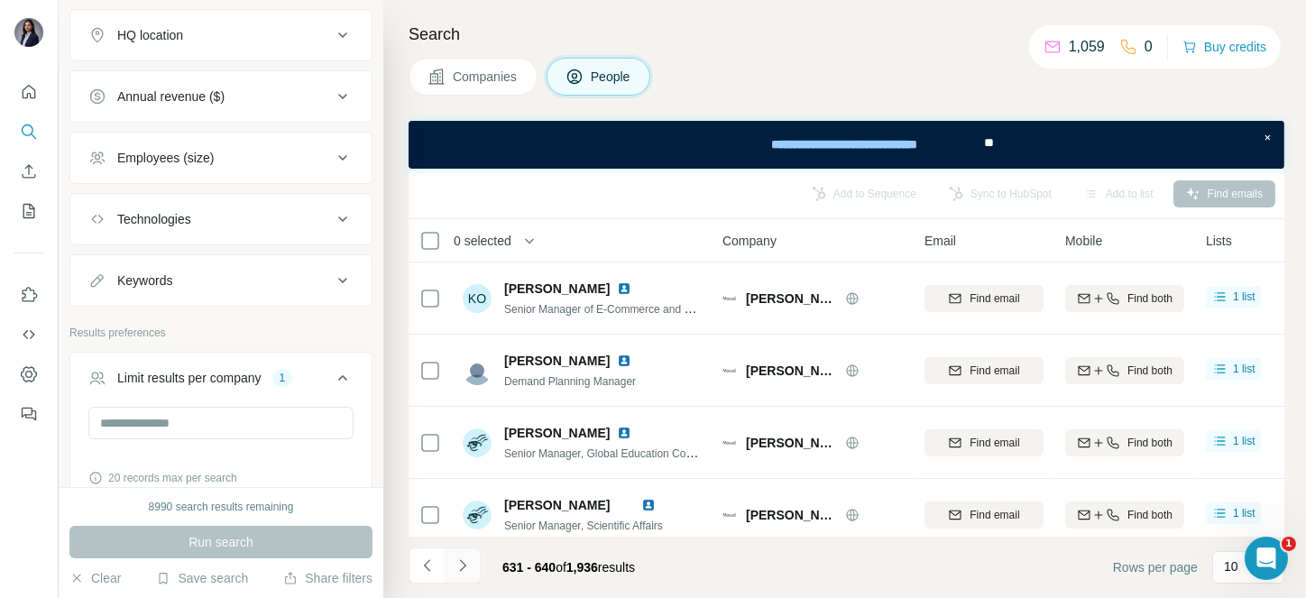
click at [458, 561] on icon "Navigate to next page" at bounding box center [463, 565] width 18 height 18
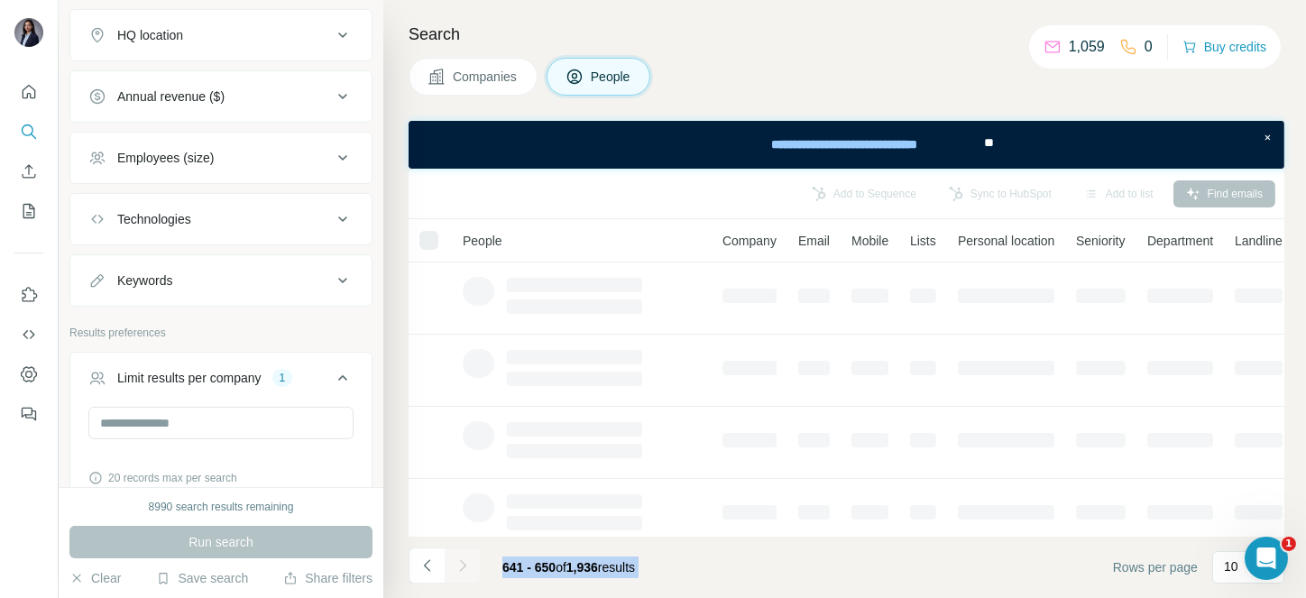
click at [458, 561] on div at bounding box center [463, 565] width 36 height 36
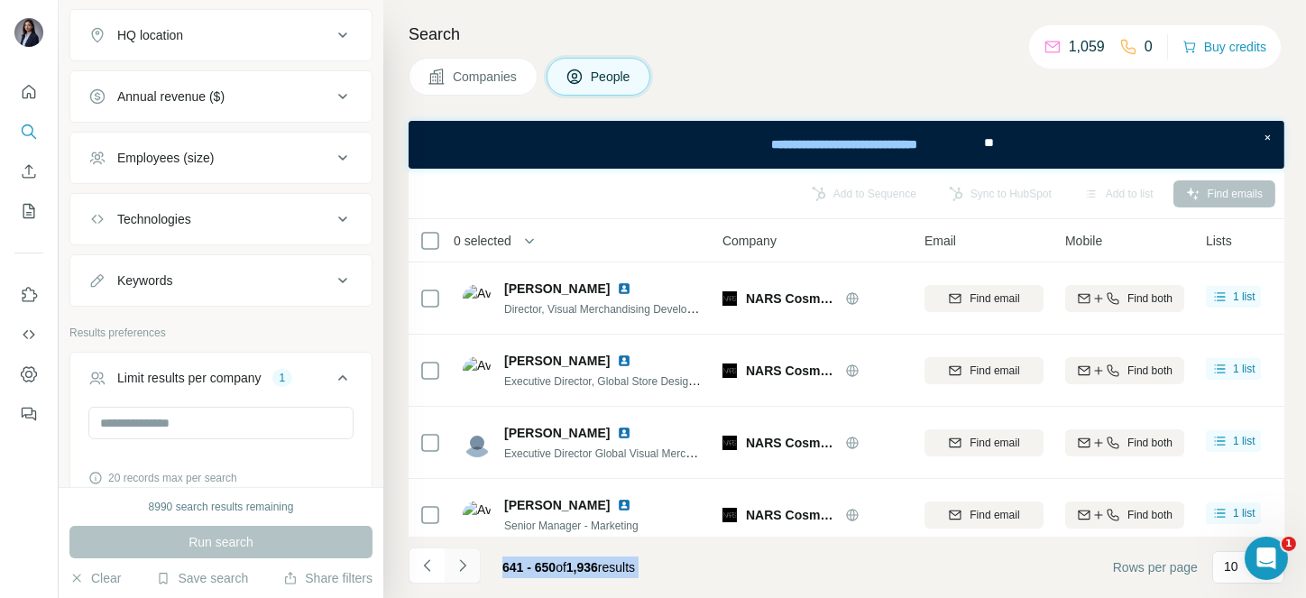
click at [458, 561] on icon "Navigate to next page" at bounding box center [463, 565] width 18 height 18
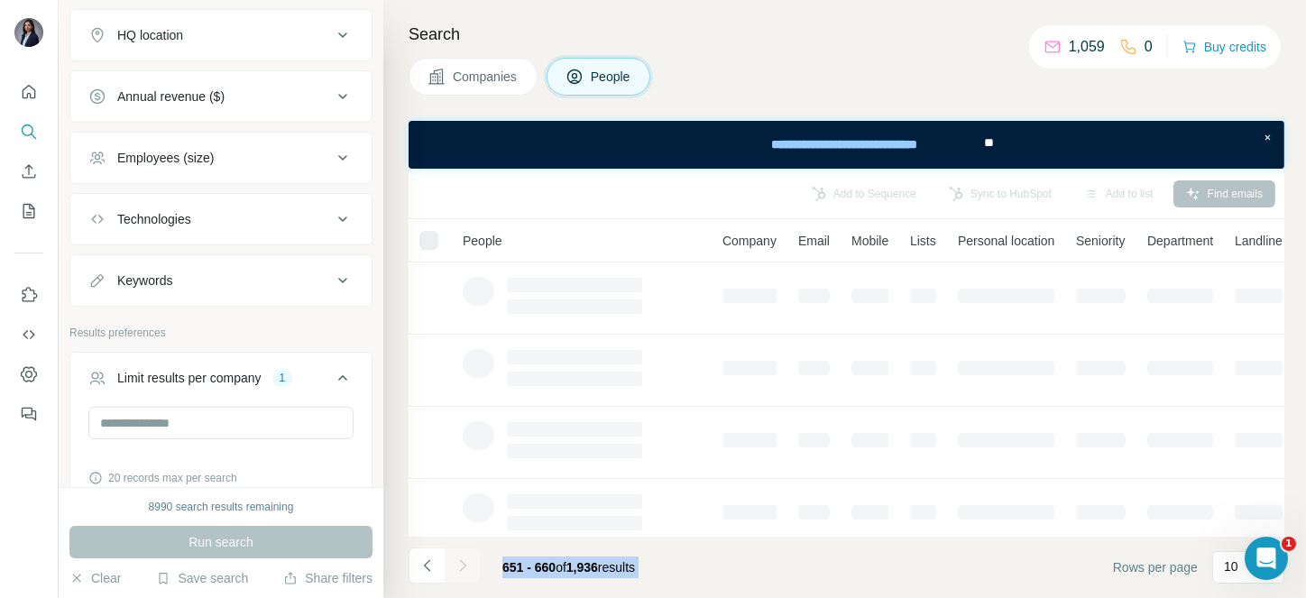
click at [458, 561] on div at bounding box center [463, 565] width 36 height 36
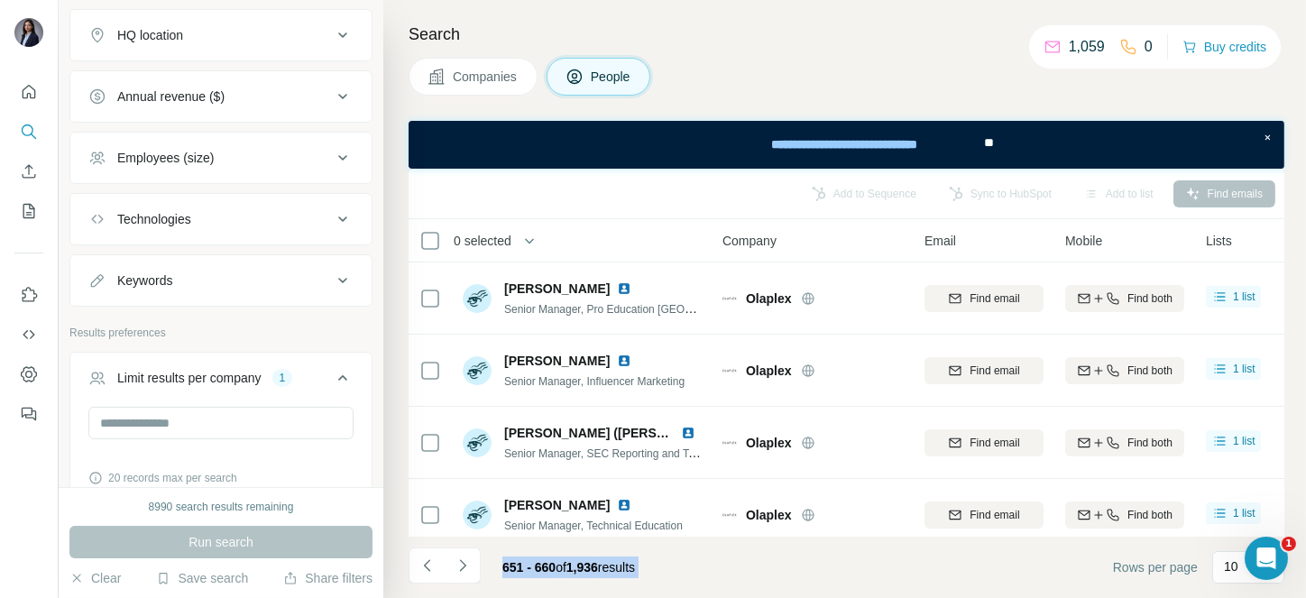
click at [458, 561] on icon "Navigate to next page" at bounding box center [463, 565] width 18 height 18
click at [458, 561] on div at bounding box center [463, 565] width 36 height 36
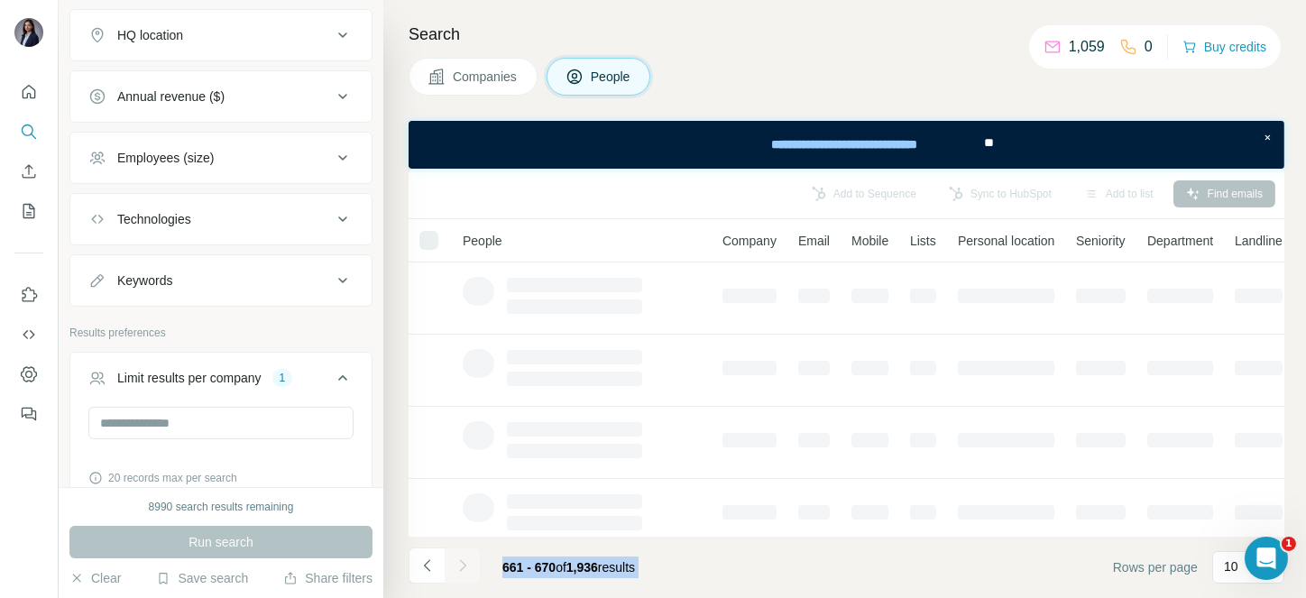
click at [458, 561] on div at bounding box center [463, 565] width 36 height 36
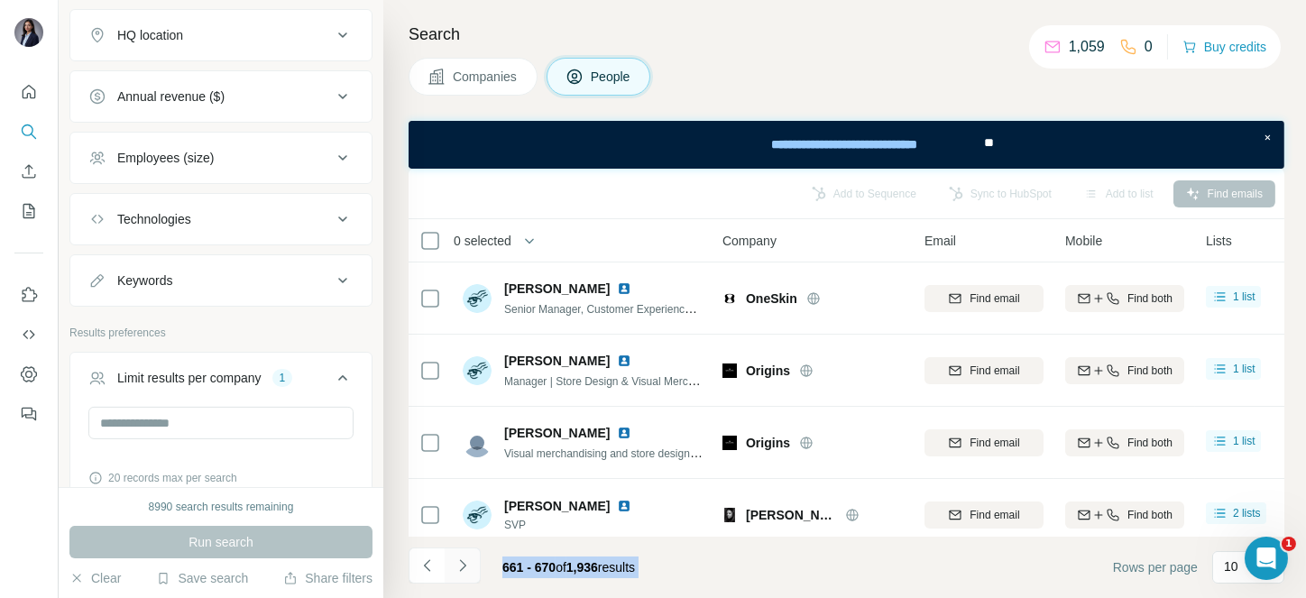
click at [458, 561] on icon "Navigate to next page" at bounding box center [463, 565] width 18 height 18
click at [458, 561] on div at bounding box center [463, 565] width 36 height 36
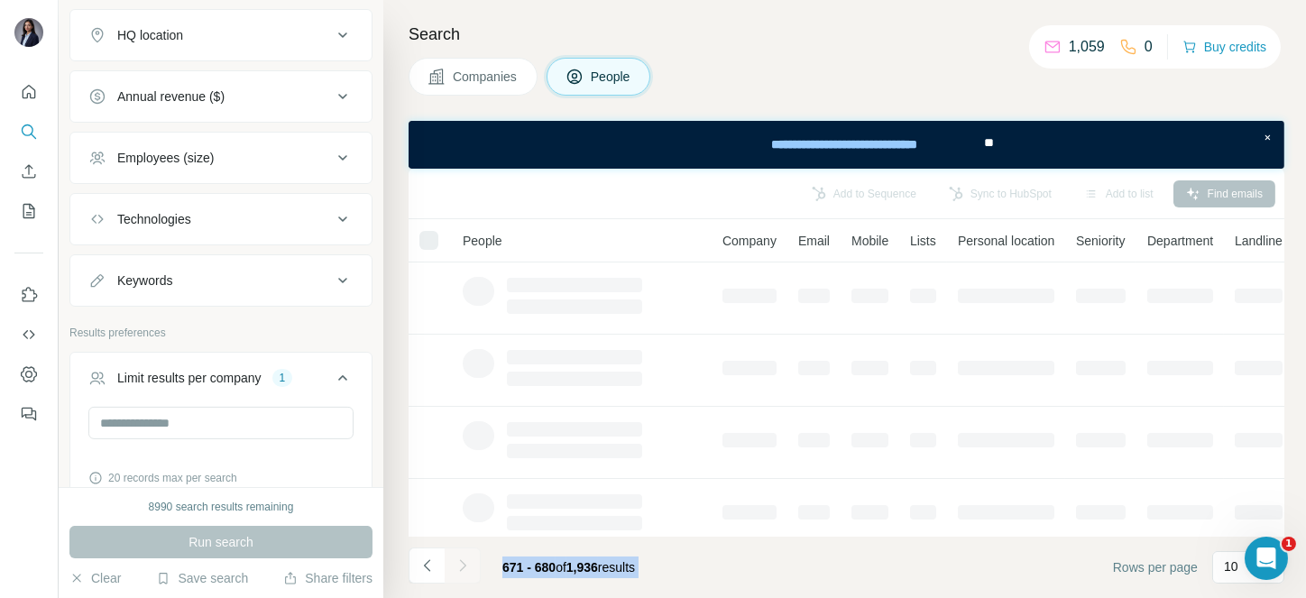
click at [458, 561] on div at bounding box center [463, 565] width 36 height 36
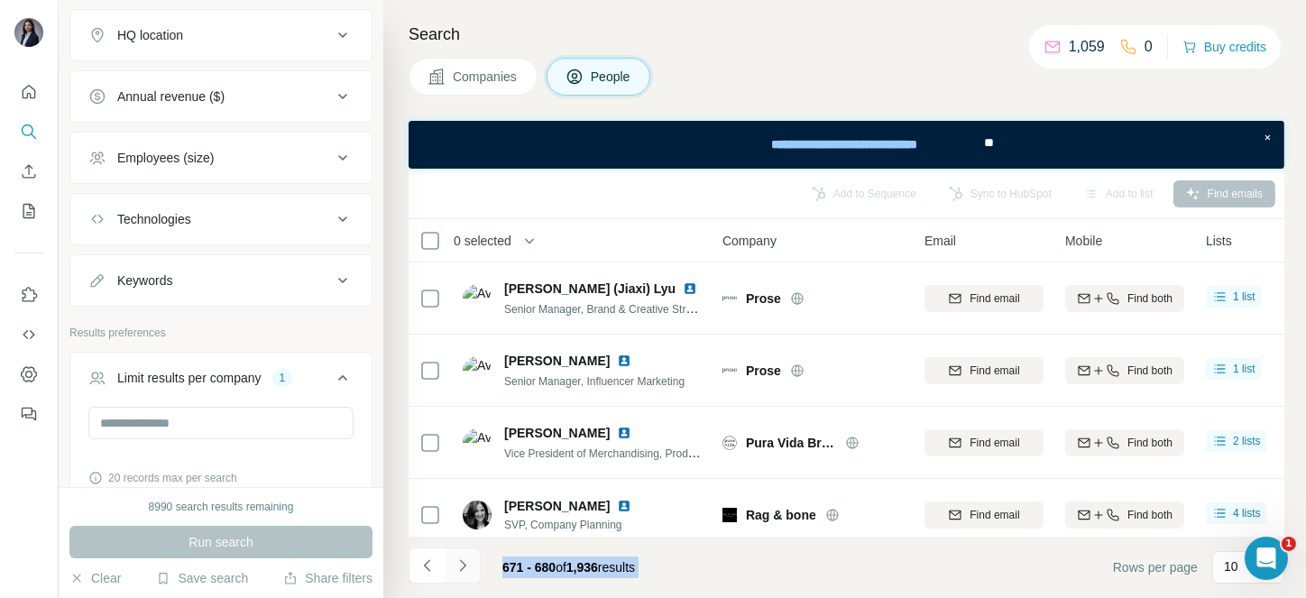
click at [458, 561] on icon "Navigate to next page" at bounding box center [463, 565] width 18 height 18
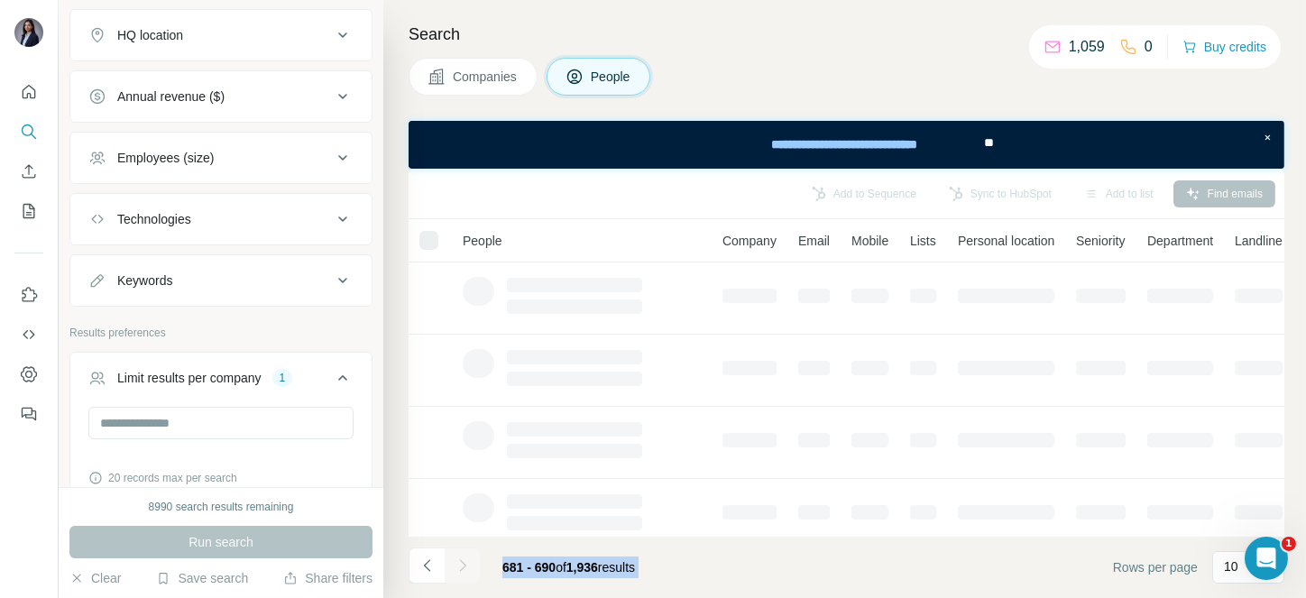
click at [458, 561] on div at bounding box center [463, 565] width 36 height 36
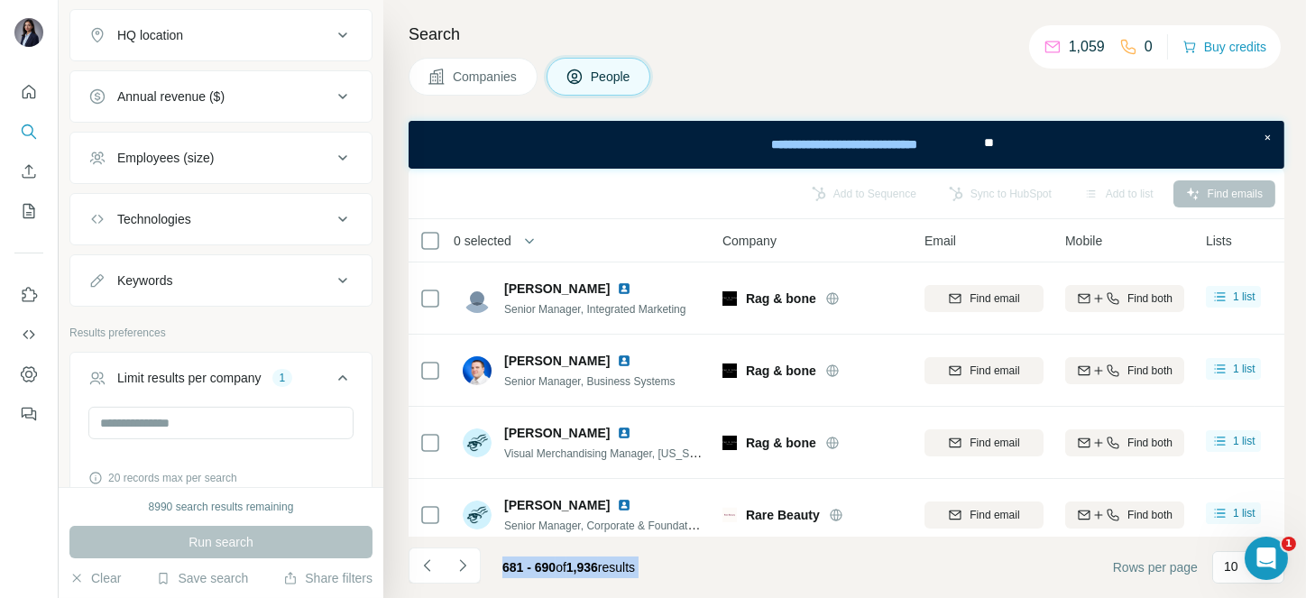
click at [458, 561] on icon "Navigate to next page" at bounding box center [463, 565] width 18 height 18
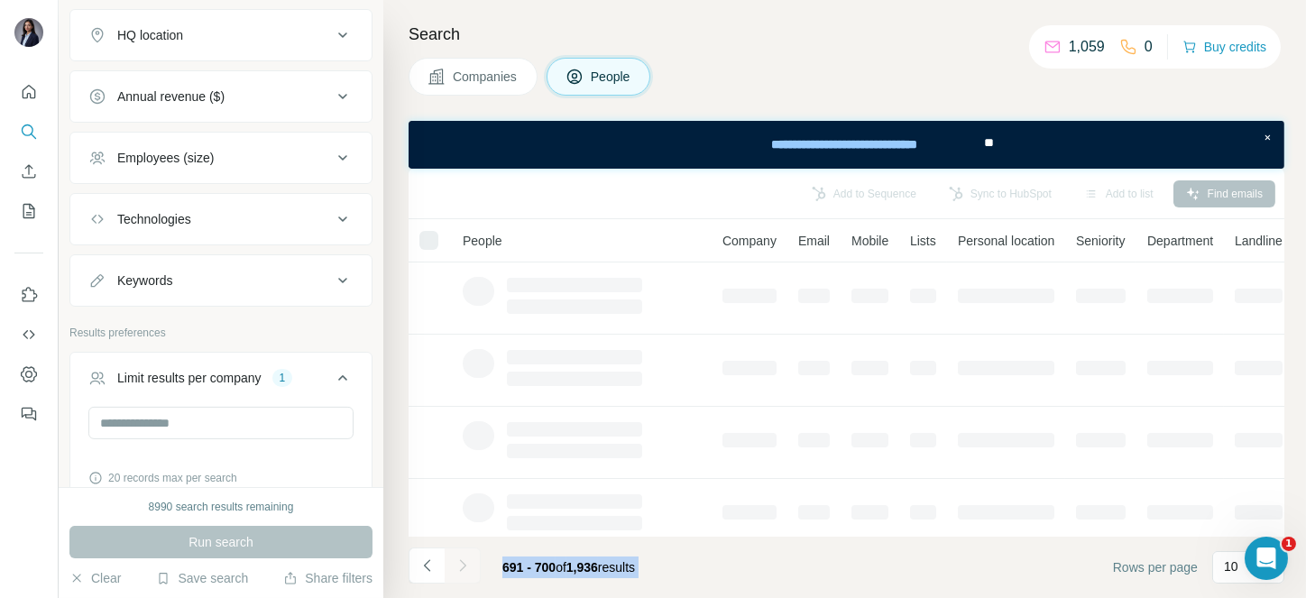
click at [458, 561] on div at bounding box center [463, 565] width 36 height 36
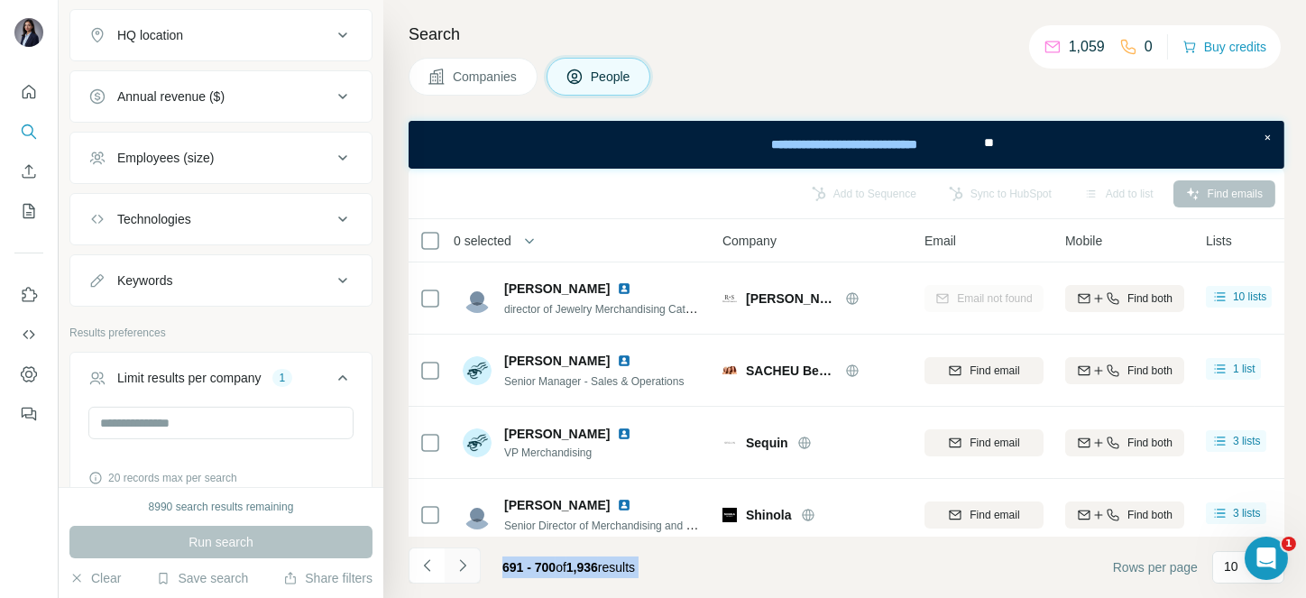
click at [458, 561] on icon "Navigate to next page" at bounding box center [463, 565] width 18 height 18
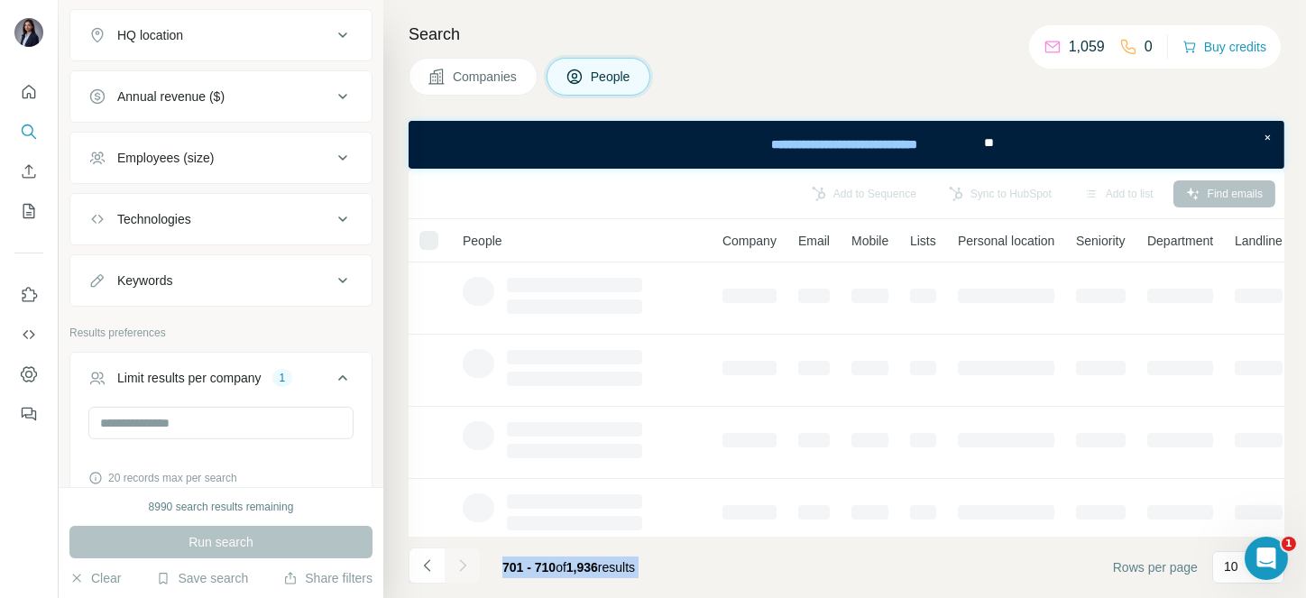
click at [458, 561] on div at bounding box center [463, 565] width 36 height 36
click at [458, 561] on icon "Navigate to next page" at bounding box center [463, 565] width 18 height 18
click at [458, 561] on div at bounding box center [463, 565] width 36 height 36
click at [458, 561] on icon "Navigate to next page" at bounding box center [463, 565] width 18 height 18
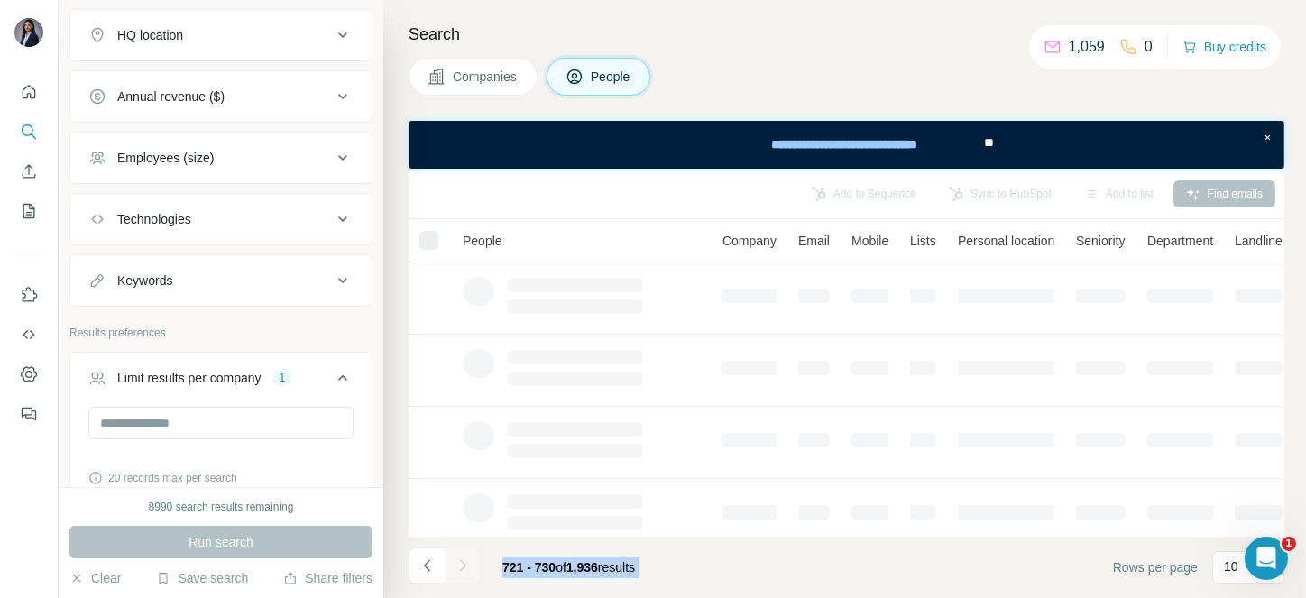
click at [458, 561] on div at bounding box center [463, 565] width 36 height 36
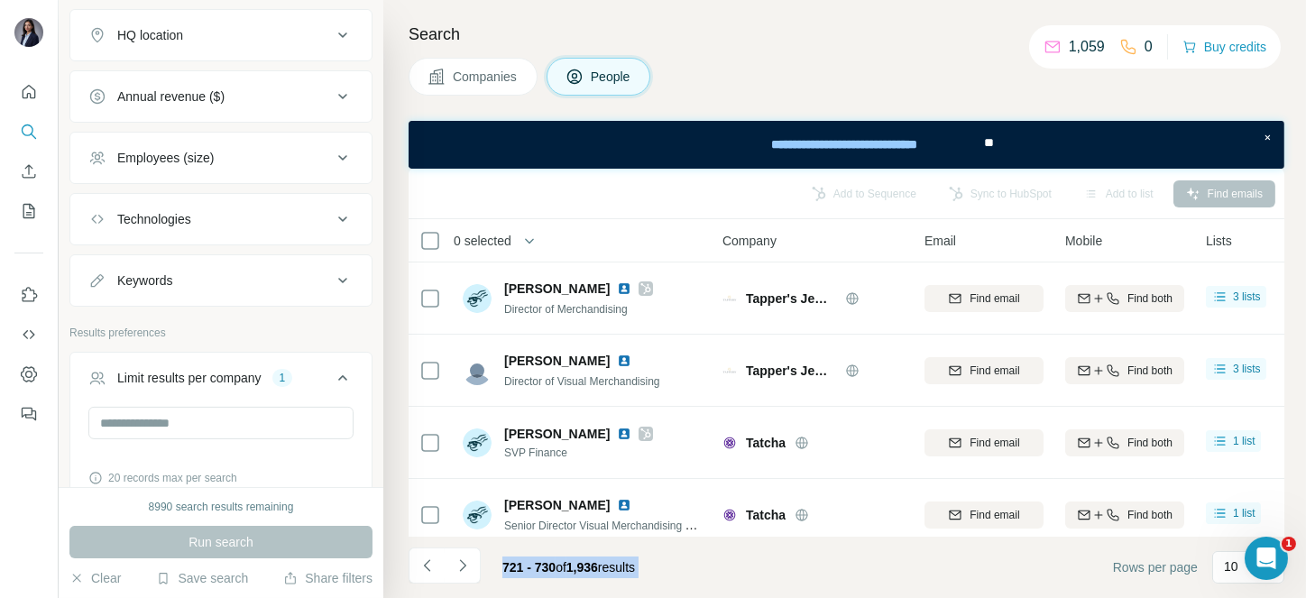
click at [458, 561] on icon "Navigate to next page" at bounding box center [463, 565] width 18 height 18
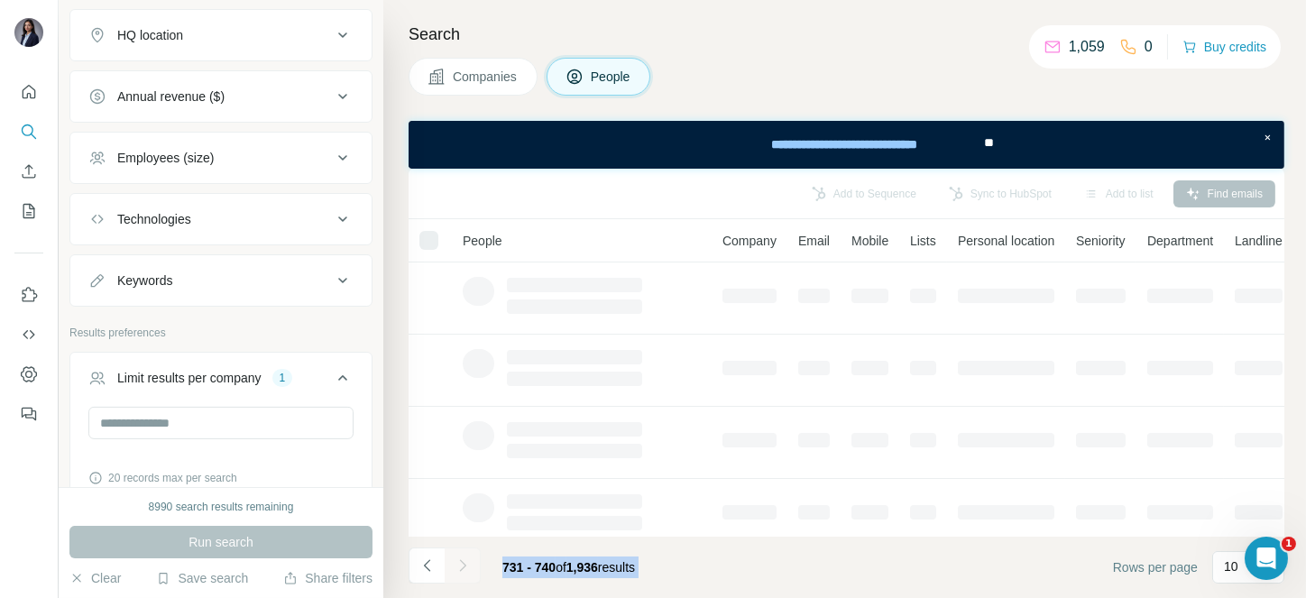
click at [458, 561] on div at bounding box center [463, 565] width 36 height 36
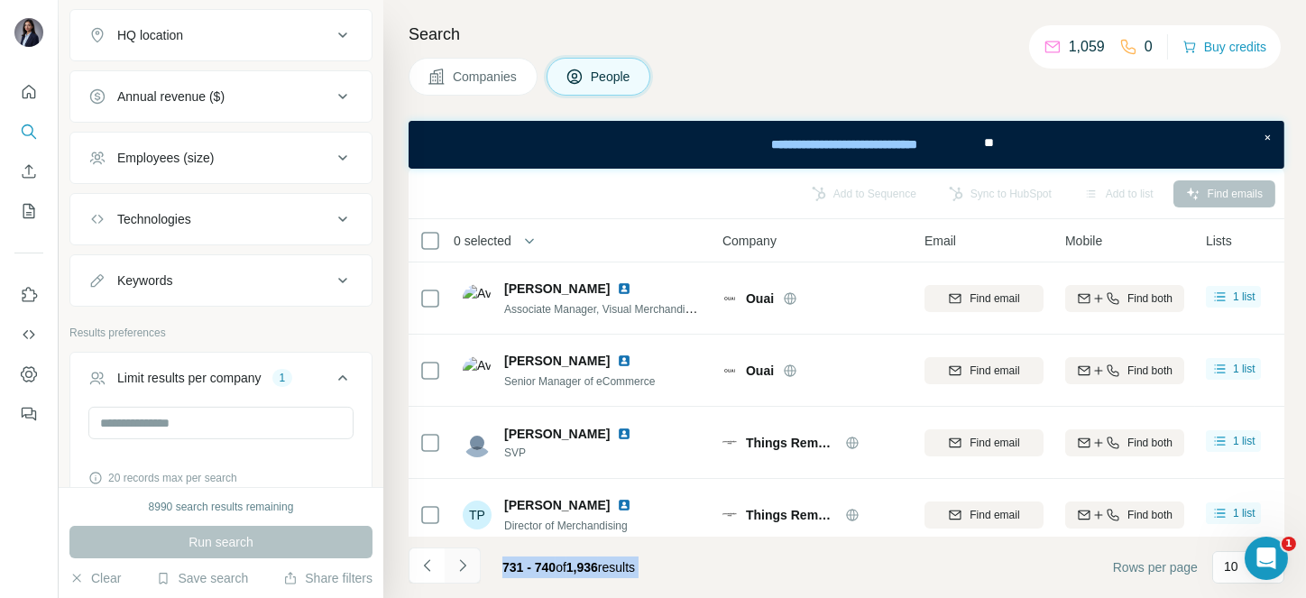
click at [458, 561] on icon "Navigate to next page" at bounding box center [463, 565] width 18 height 18
click at [458, 561] on div at bounding box center [463, 565] width 36 height 36
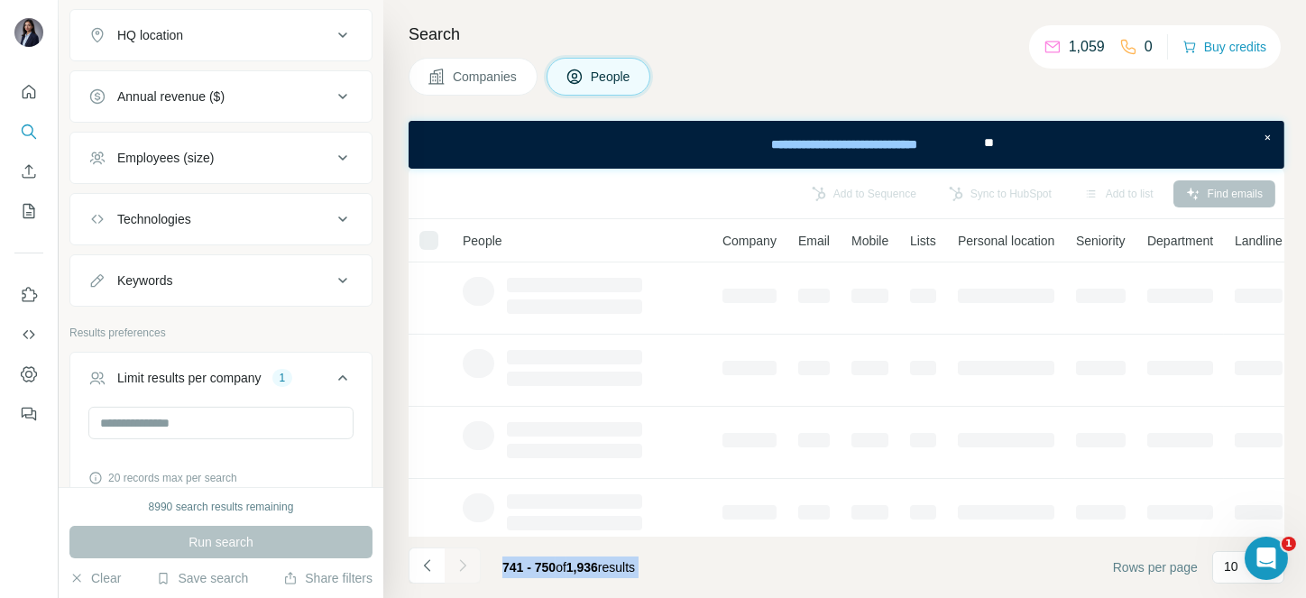
click at [458, 561] on div at bounding box center [463, 565] width 36 height 36
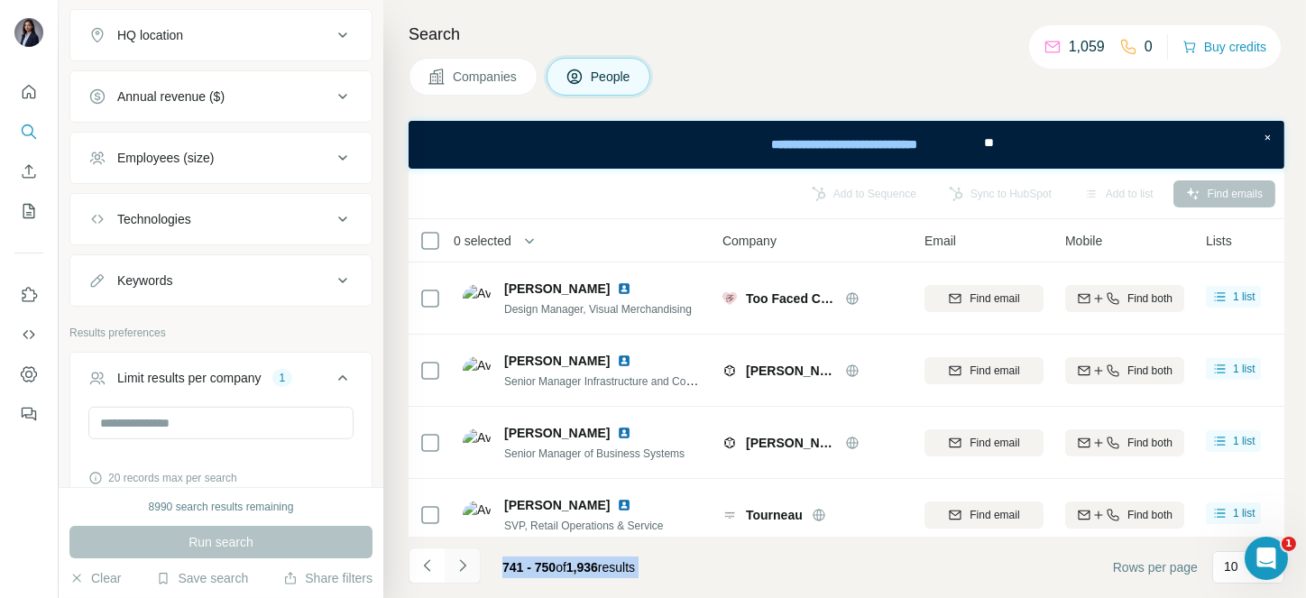
click at [458, 561] on icon "Navigate to next page" at bounding box center [463, 565] width 18 height 18
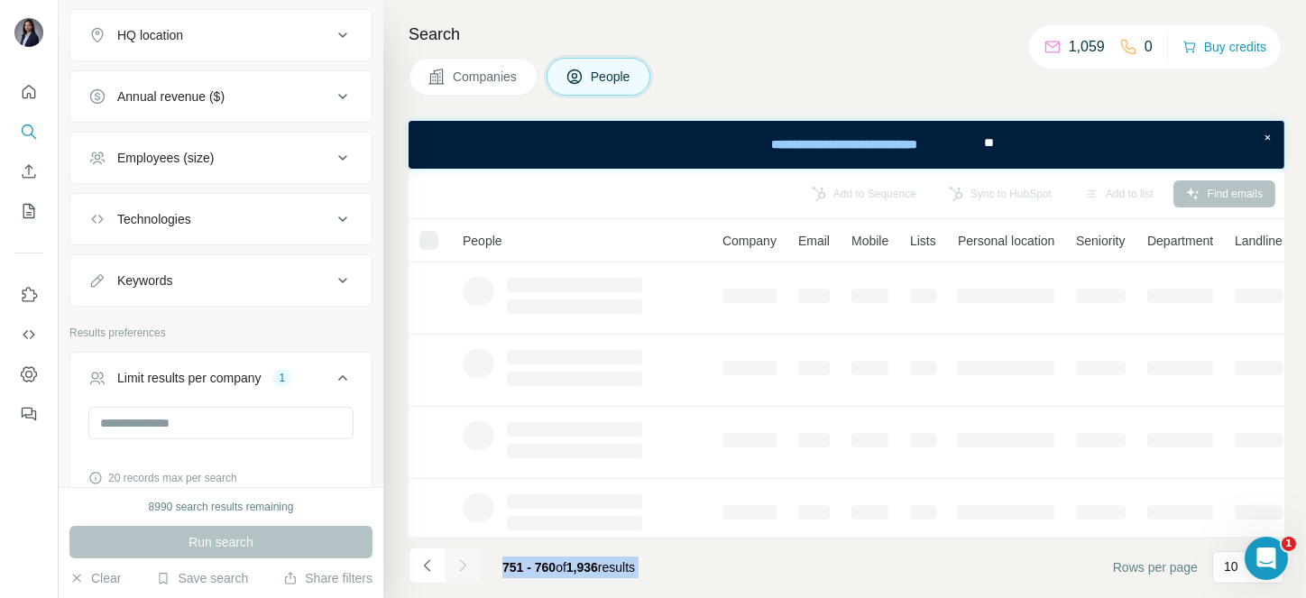
click at [458, 561] on div at bounding box center [463, 565] width 36 height 36
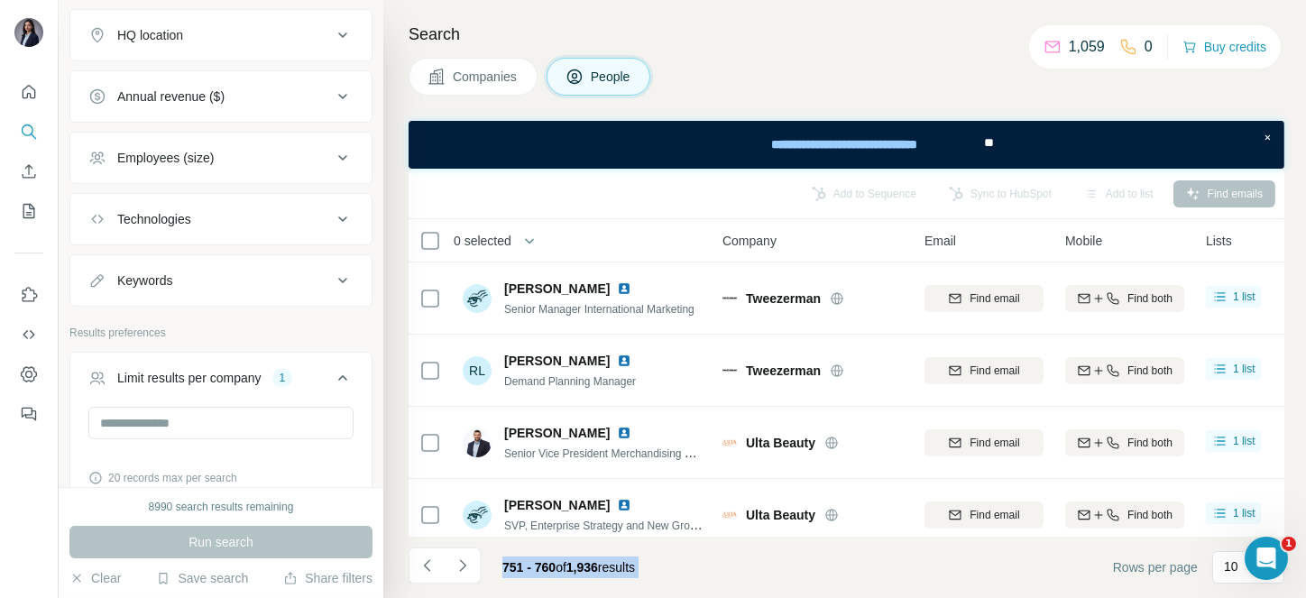
click at [458, 561] on icon "Navigate to next page" at bounding box center [463, 565] width 18 height 18
click at [458, 561] on div at bounding box center [463, 565] width 36 height 36
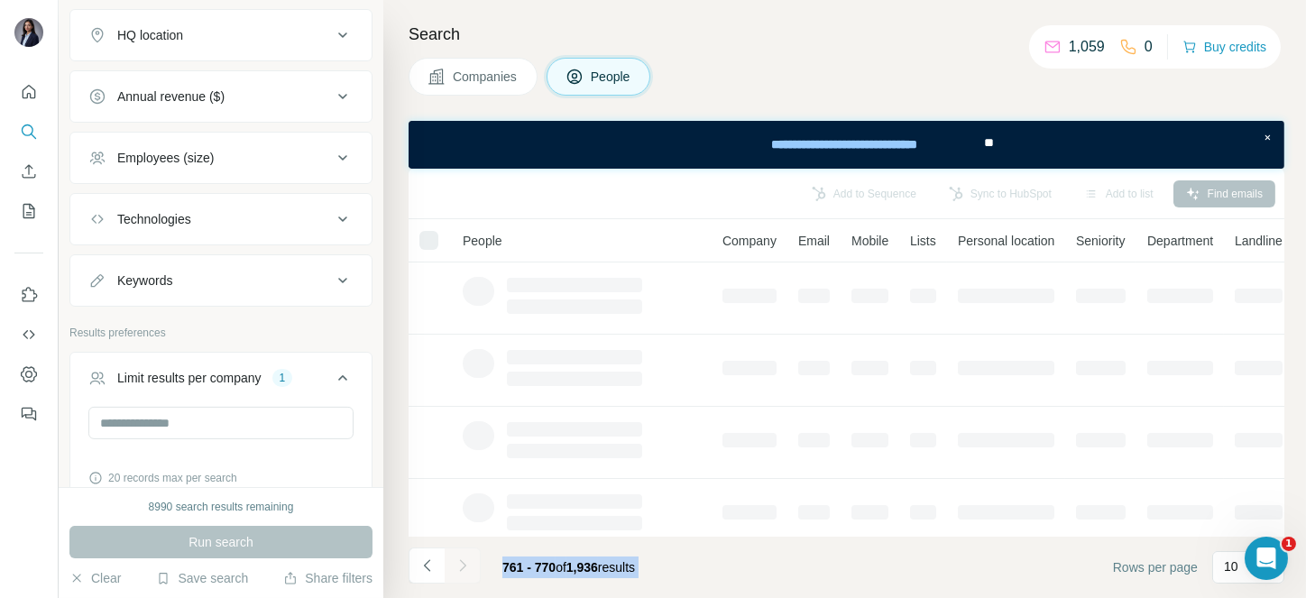
click at [458, 561] on div at bounding box center [463, 565] width 36 height 36
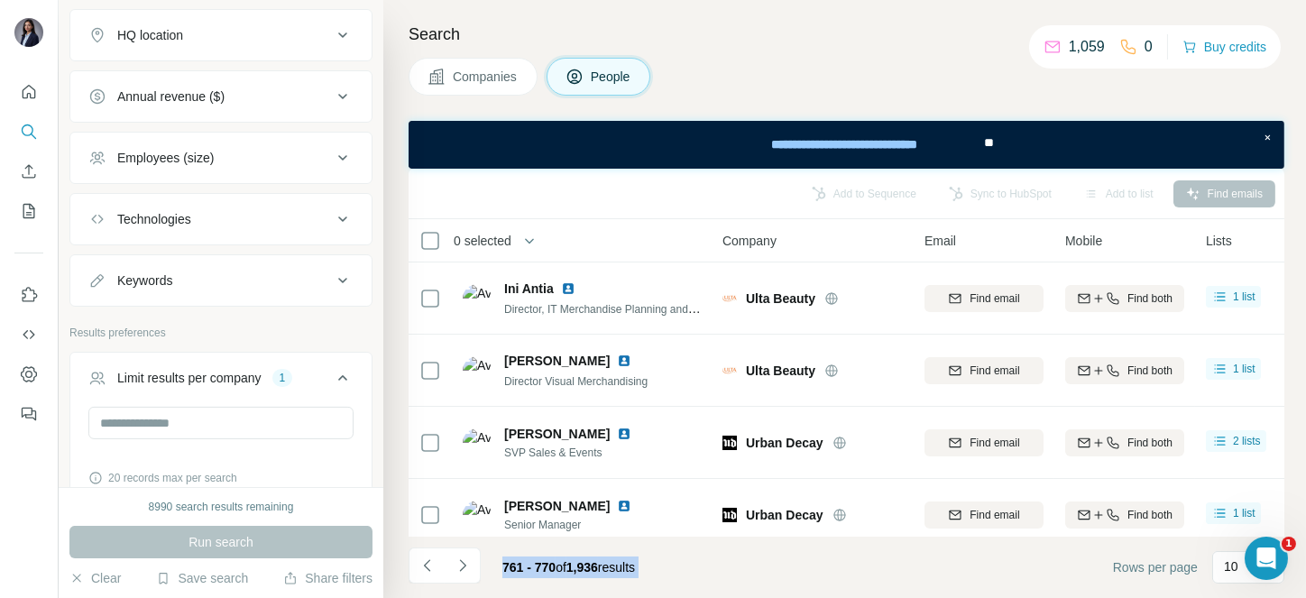
click at [458, 561] on icon "Navigate to next page" at bounding box center [463, 565] width 18 height 18
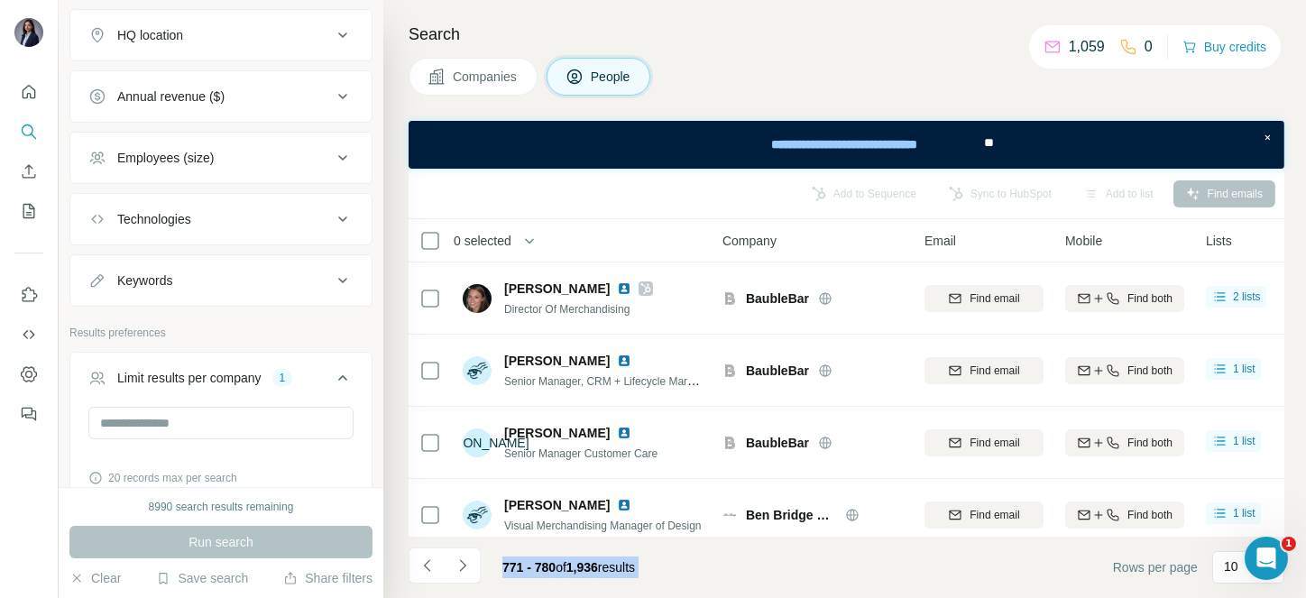
click at [458, 561] on icon "Navigate to next page" at bounding box center [463, 565] width 18 height 18
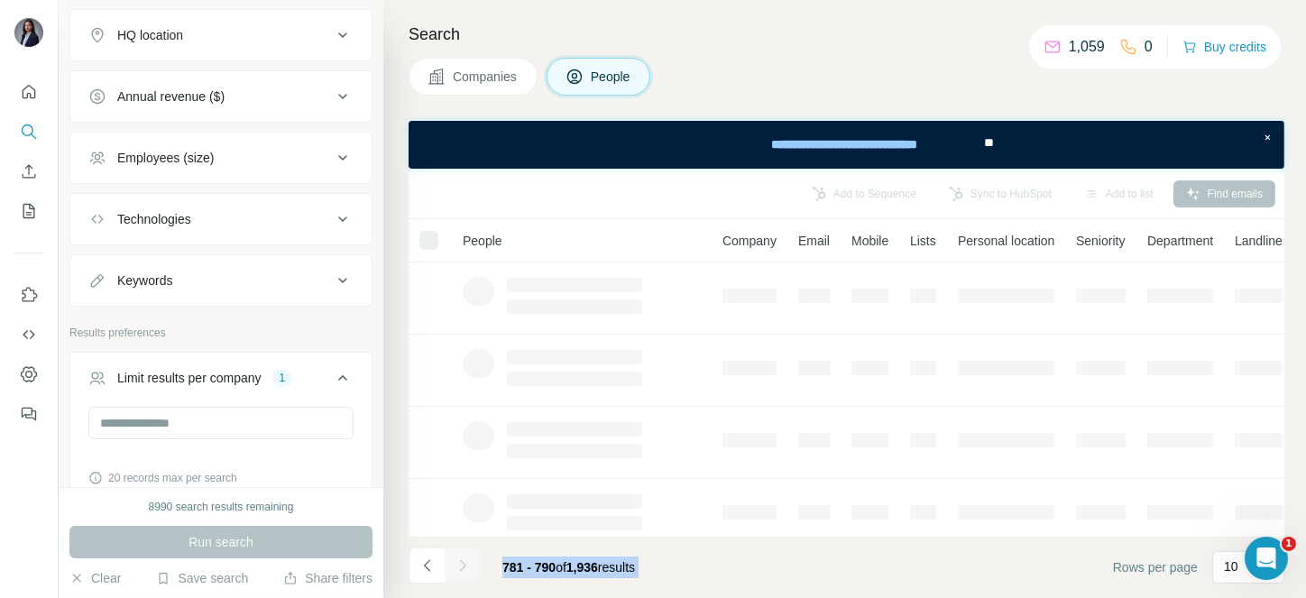
click at [458, 561] on div at bounding box center [463, 565] width 36 height 36
click at [458, 561] on icon "Navigate to next page" at bounding box center [463, 565] width 18 height 18
click at [458, 561] on div at bounding box center [463, 565] width 36 height 36
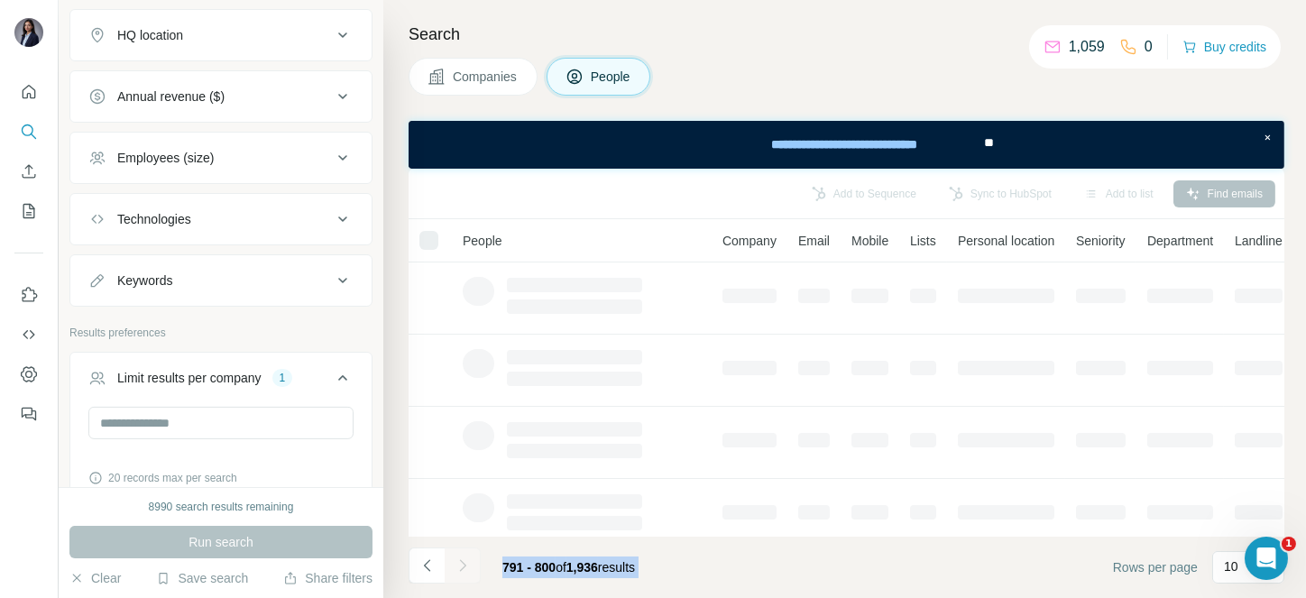
click at [458, 561] on div at bounding box center [463, 565] width 36 height 36
click at [458, 561] on icon "Navigate to next page" at bounding box center [463, 565] width 18 height 18
click at [458, 561] on div at bounding box center [463, 565] width 36 height 36
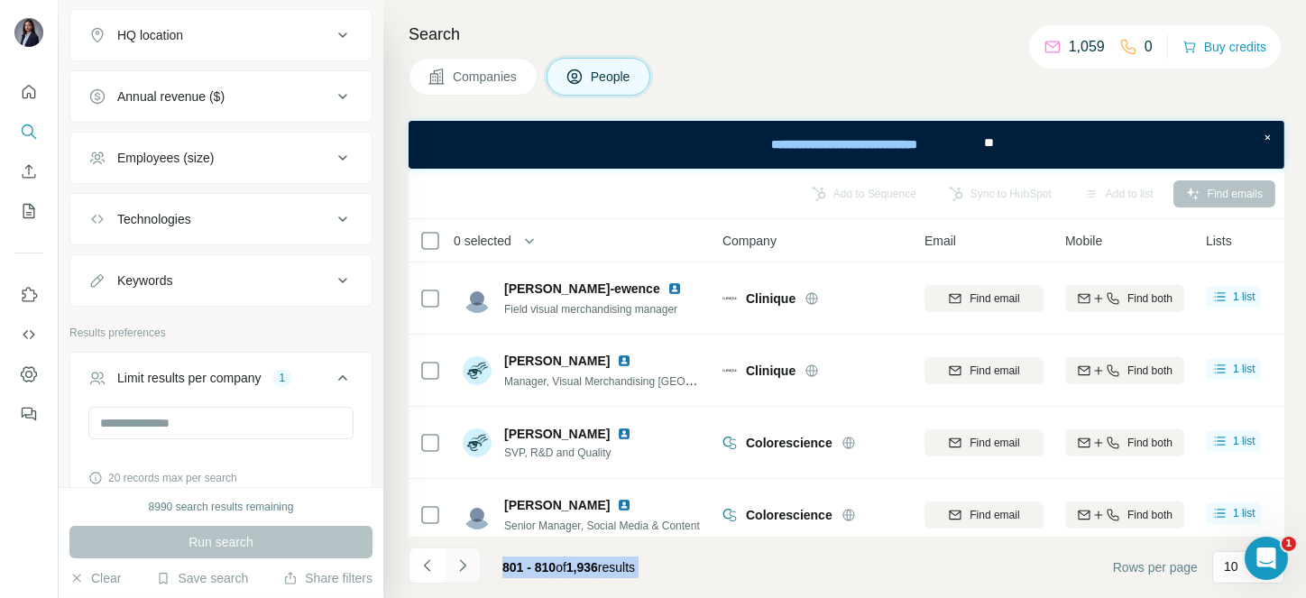
click at [458, 561] on icon "Navigate to next page" at bounding box center [463, 565] width 18 height 18
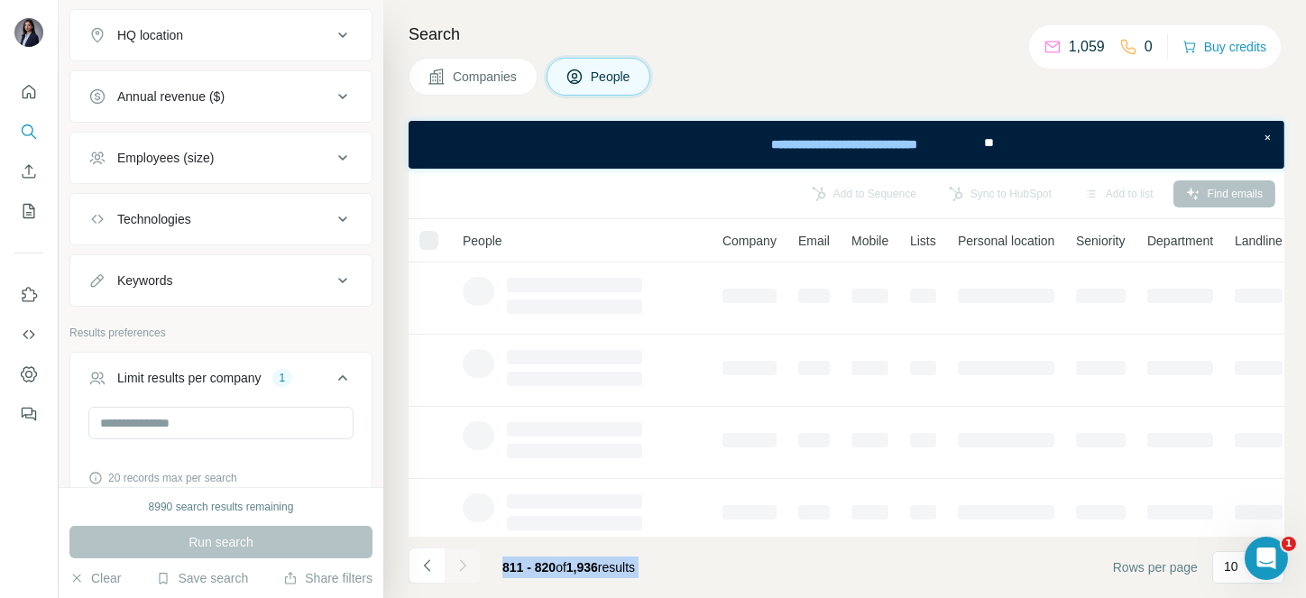
click at [458, 561] on div at bounding box center [463, 565] width 36 height 36
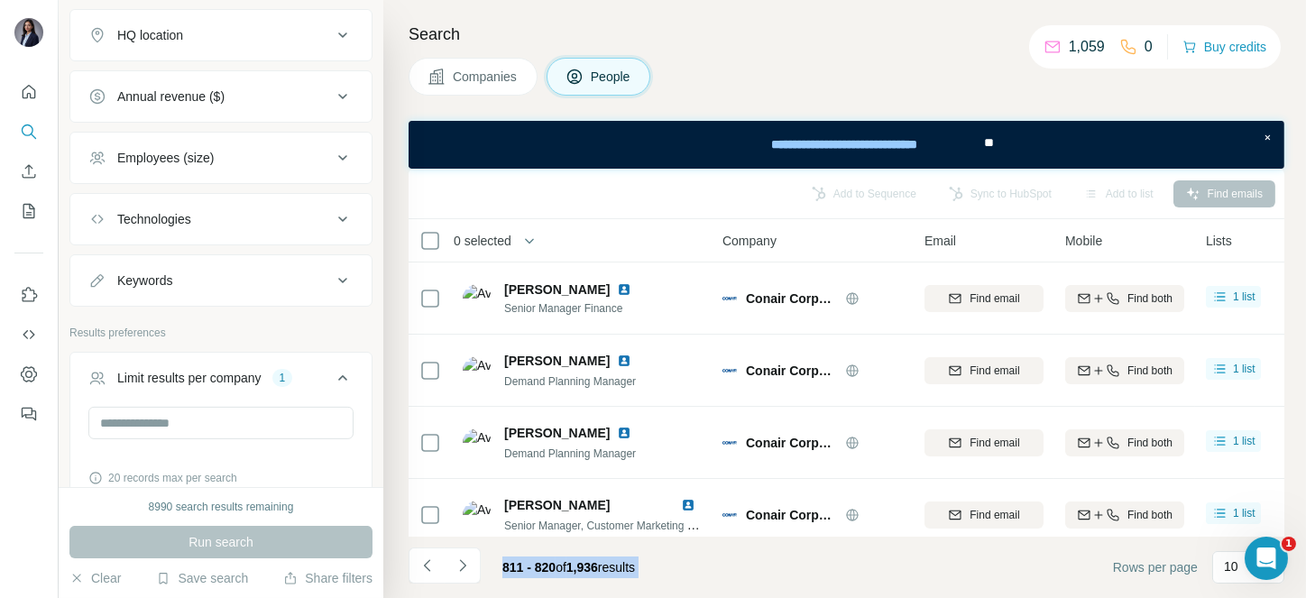
click at [458, 561] on icon "Navigate to next page" at bounding box center [463, 565] width 18 height 18
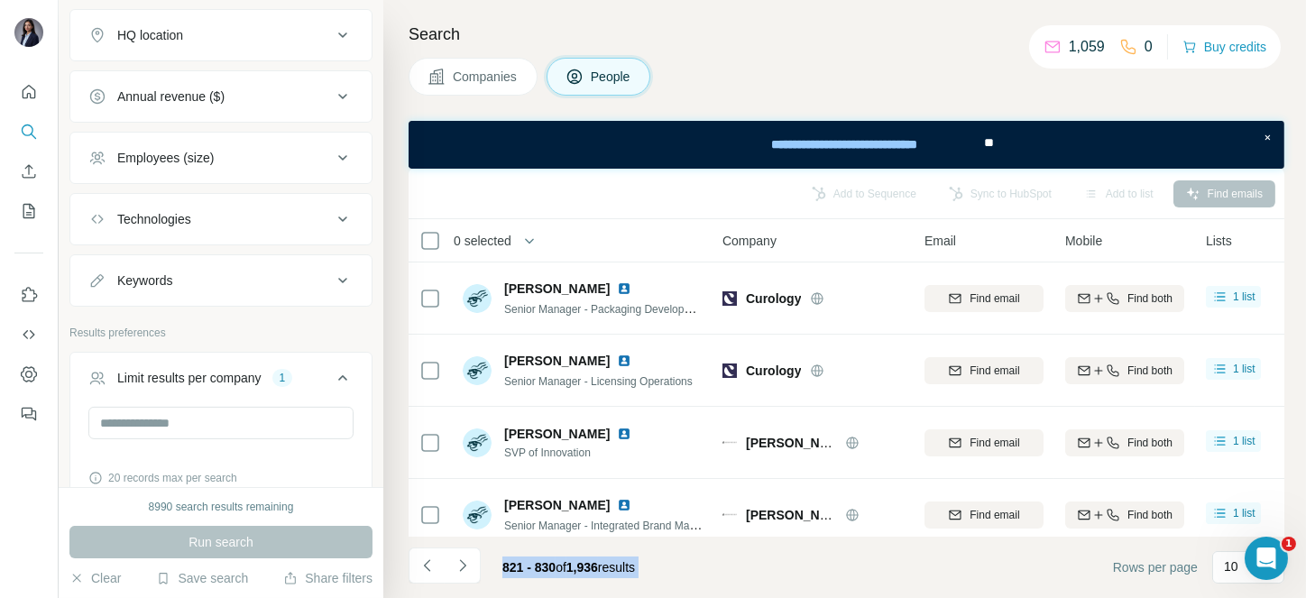
click at [458, 561] on icon "Navigate to next page" at bounding box center [463, 565] width 18 height 18
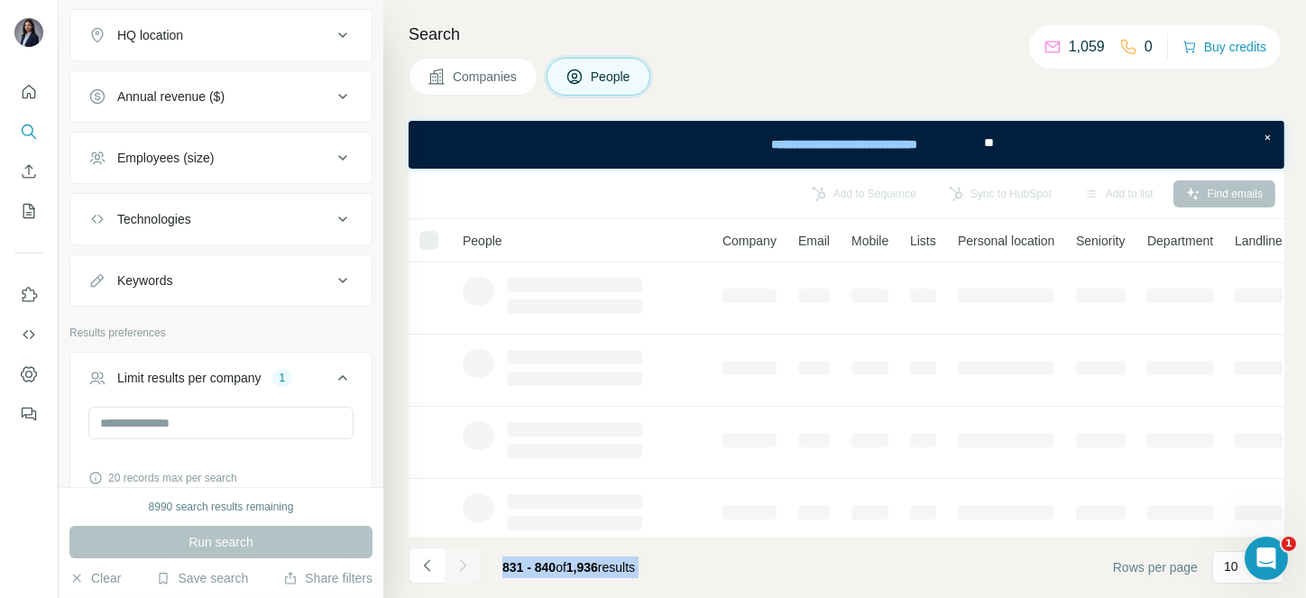
click at [458, 561] on div at bounding box center [463, 565] width 36 height 36
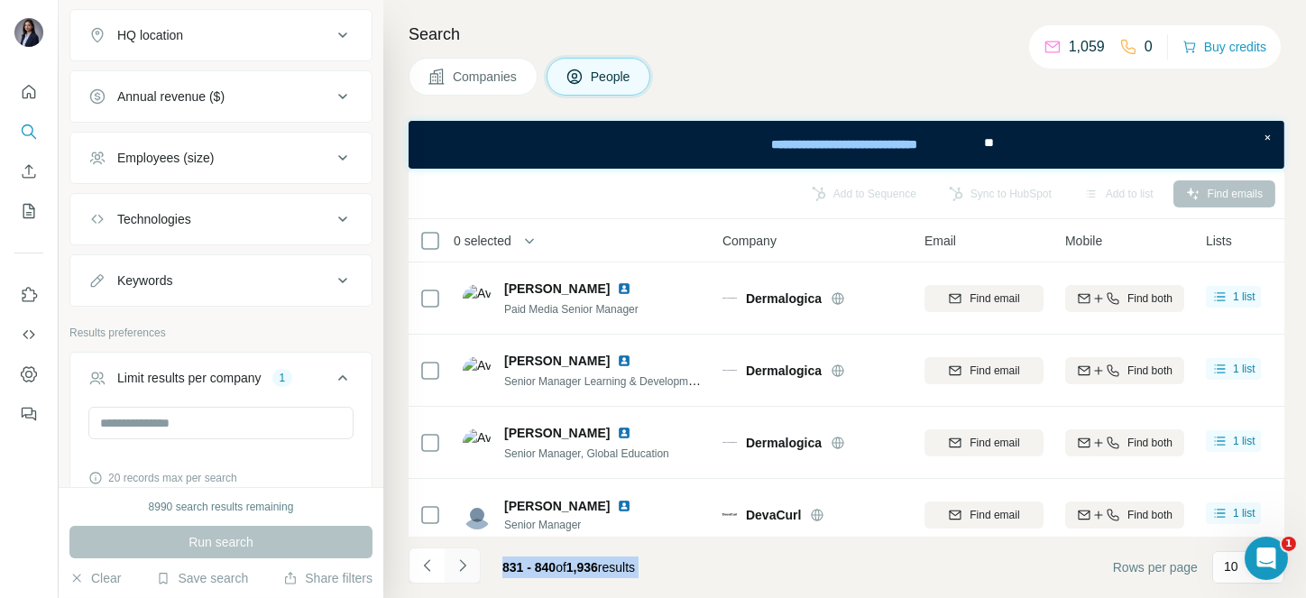
click at [458, 561] on icon "Navigate to next page" at bounding box center [463, 565] width 18 height 18
click at [458, 561] on div at bounding box center [463, 565] width 36 height 36
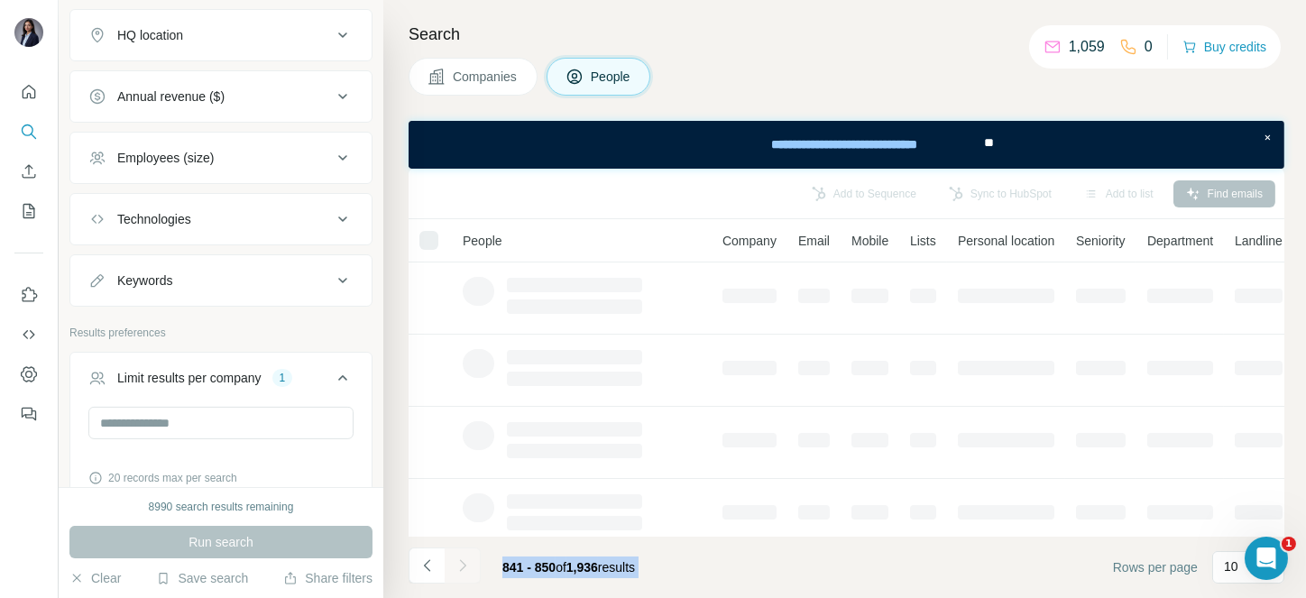
click at [458, 561] on div at bounding box center [463, 565] width 36 height 36
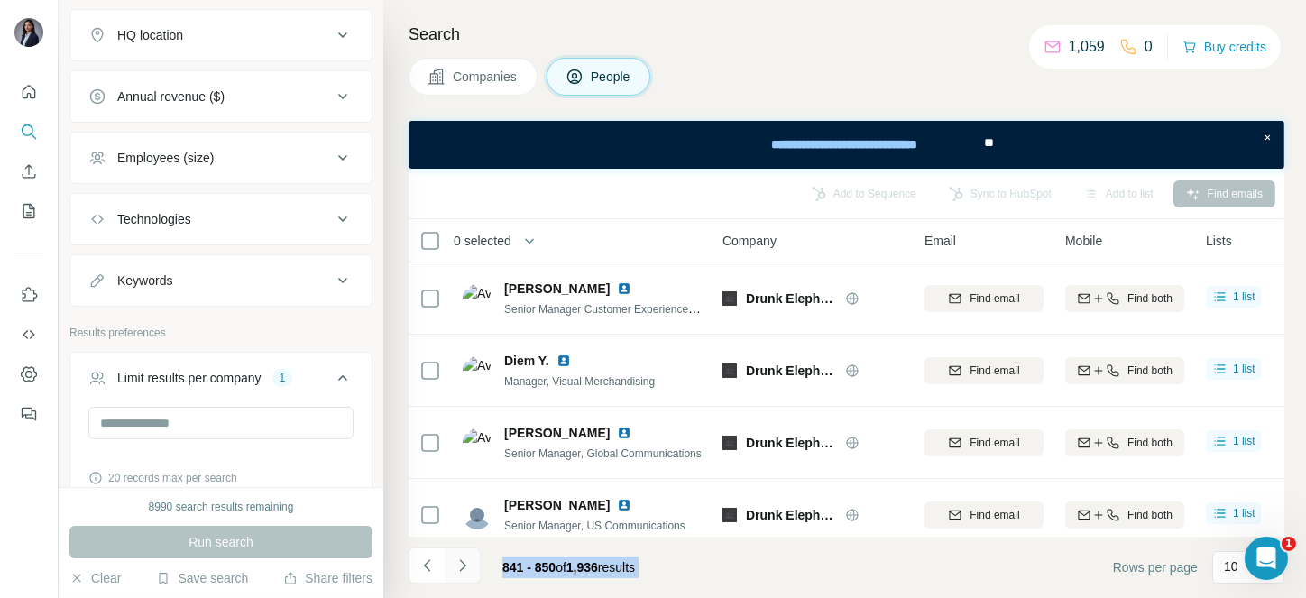
click at [458, 561] on icon "Navigate to next page" at bounding box center [463, 565] width 18 height 18
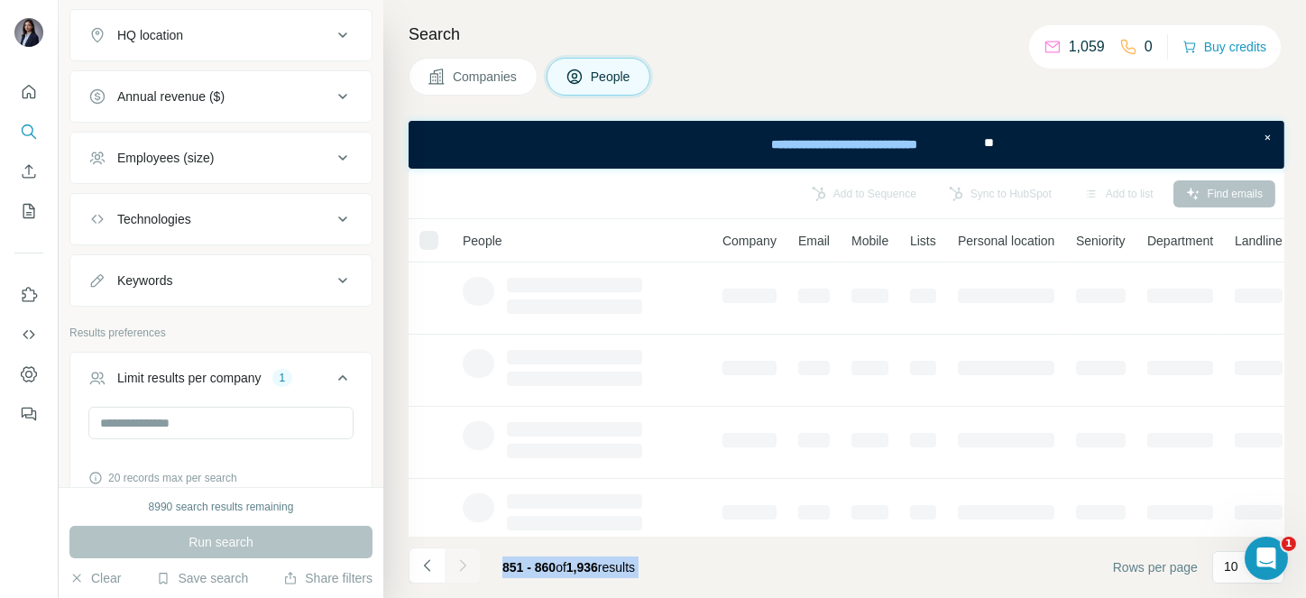
click at [458, 561] on div at bounding box center [463, 565] width 36 height 36
click at [458, 561] on icon "Navigate to next page" at bounding box center [463, 565] width 18 height 18
click at [458, 561] on div at bounding box center [463, 565] width 36 height 36
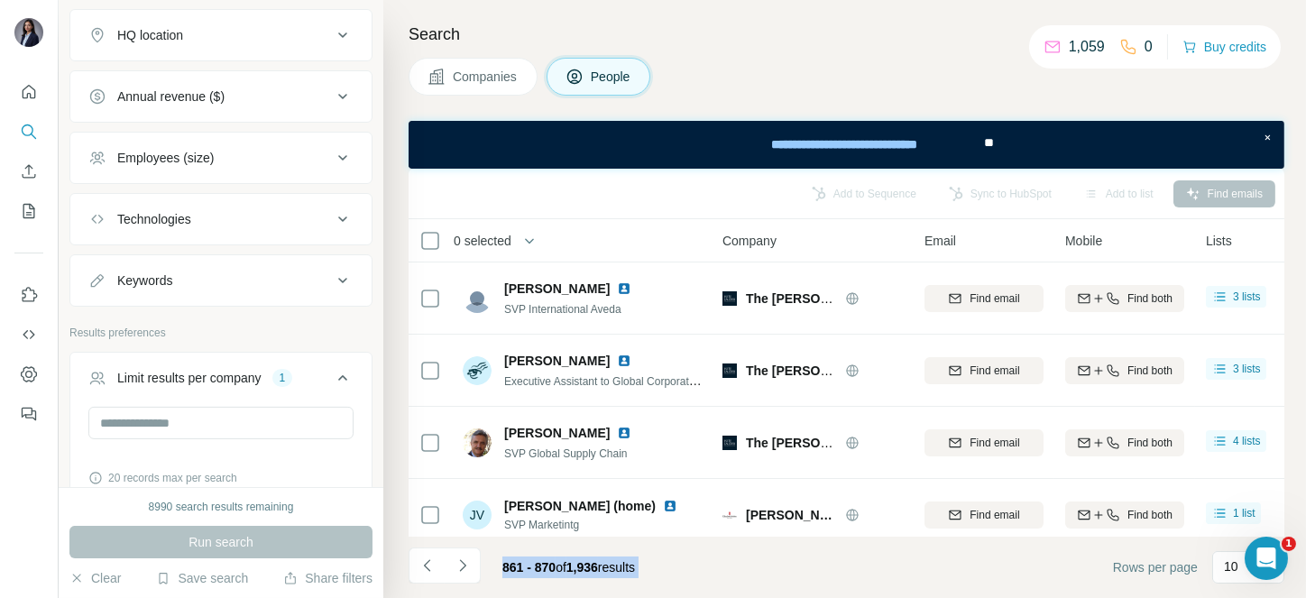
click at [458, 561] on icon "Navigate to next page" at bounding box center [463, 565] width 18 height 18
click at [458, 561] on div at bounding box center [463, 565] width 36 height 36
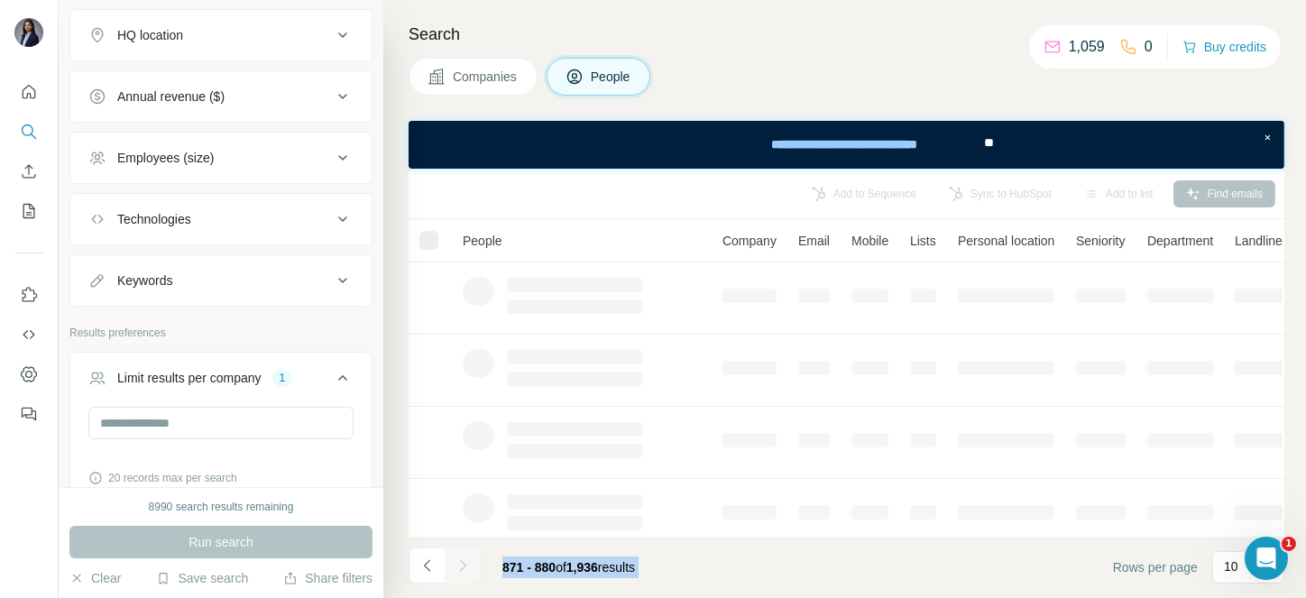
click at [458, 561] on div at bounding box center [463, 565] width 36 height 36
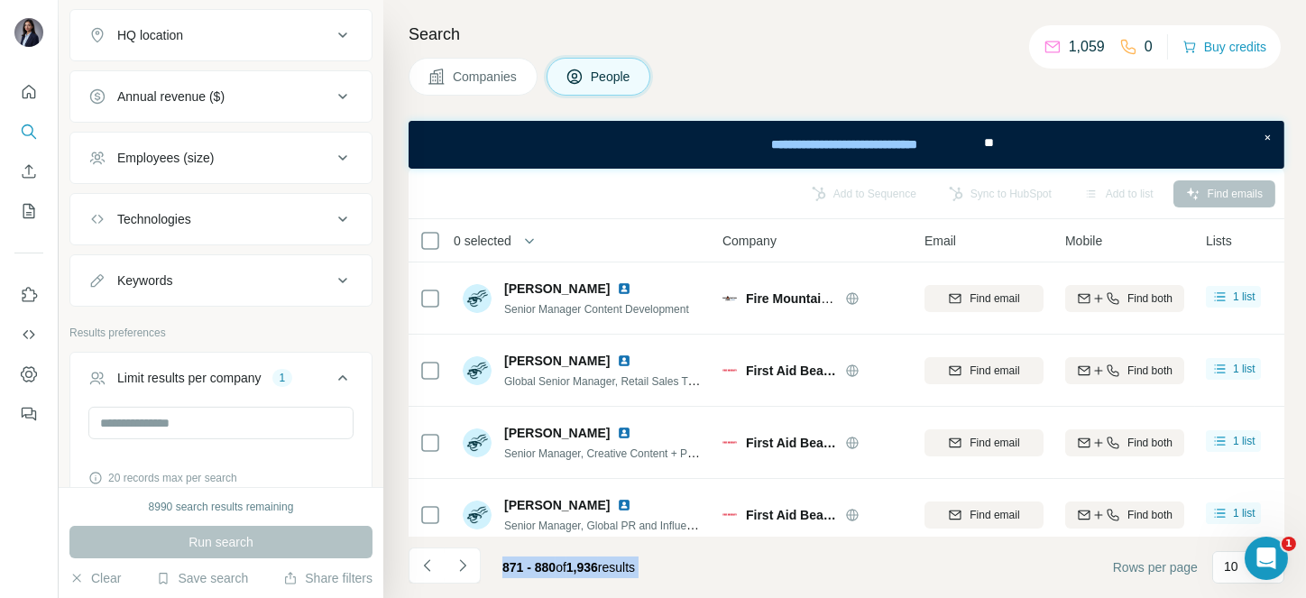
click at [458, 561] on icon "Navigate to next page" at bounding box center [463, 565] width 18 height 18
click at [458, 561] on div at bounding box center [463, 565] width 36 height 36
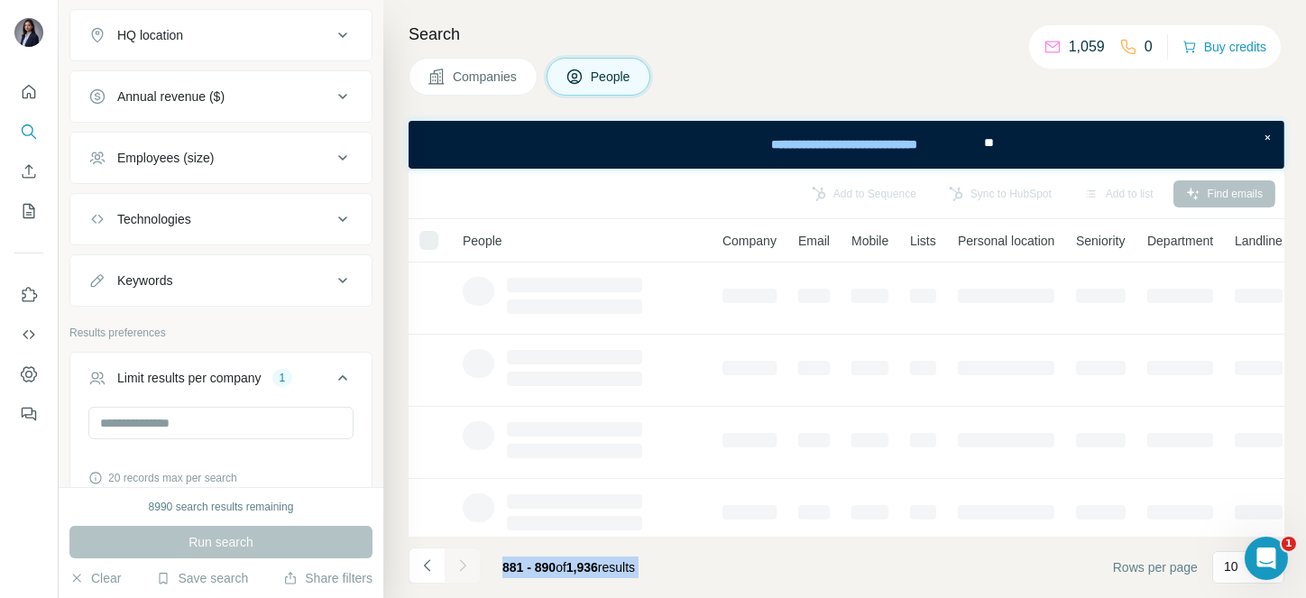
click at [458, 561] on div at bounding box center [463, 565] width 36 height 36
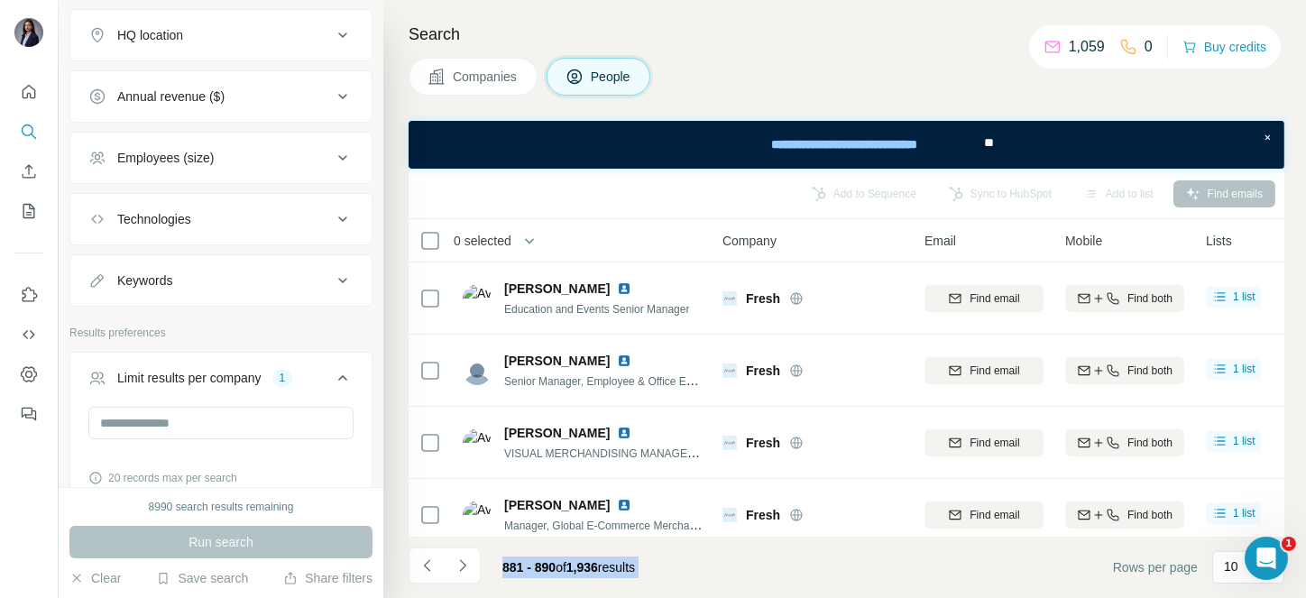
click at [458, 561] on icon "Navigate to next page" at bounding box center [463, 565] width 18 height 18
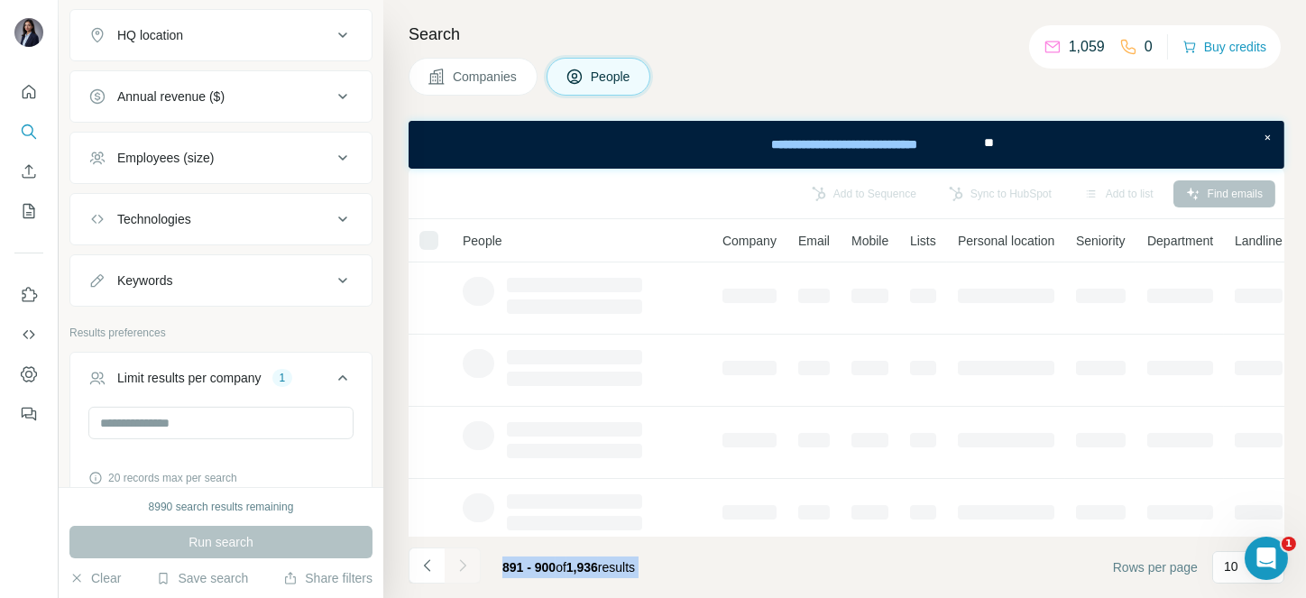
click at [458, 561] on div at bounding box center [463, 565] width 36 height 36
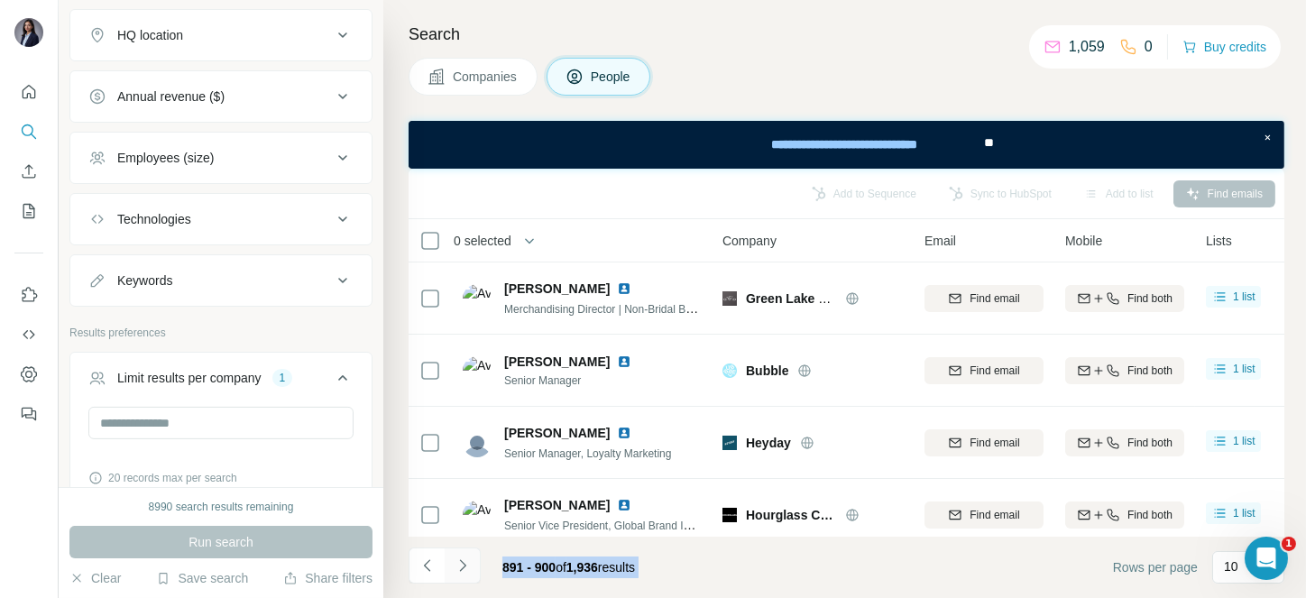
click at [458, 561] on icon "Navigate to next page" at bounding box center [463, 565] width 18 height 18
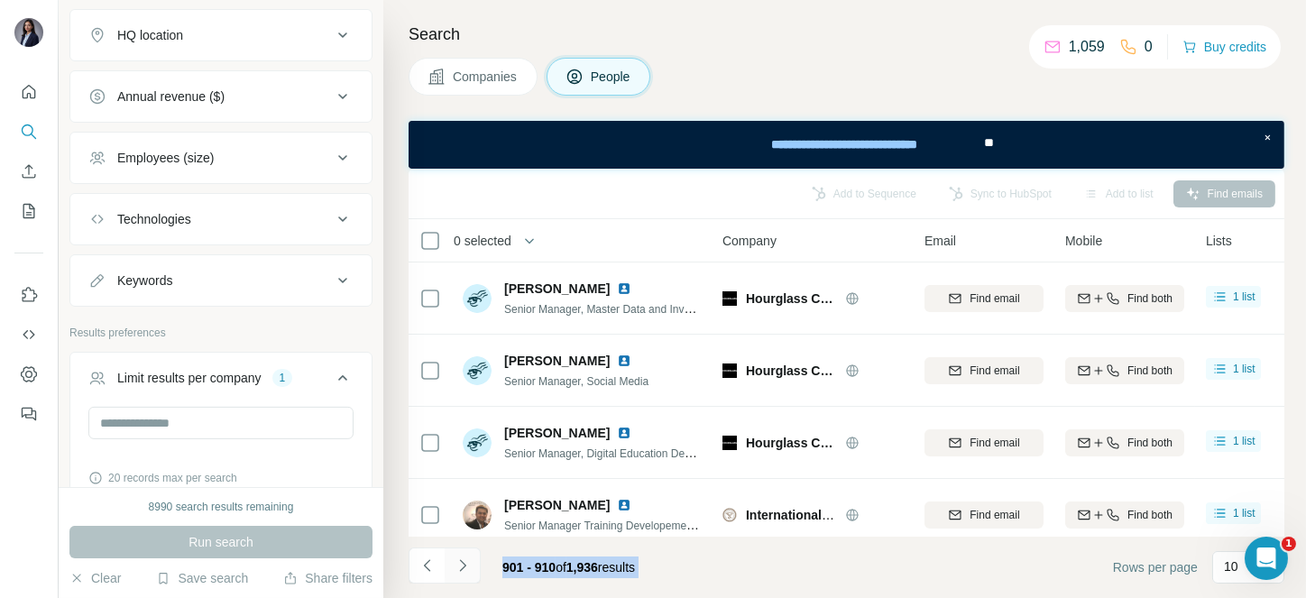
click at [458, 561] on icon "Navigate to next page" at bounding box center [463, 565] width 18 height 18
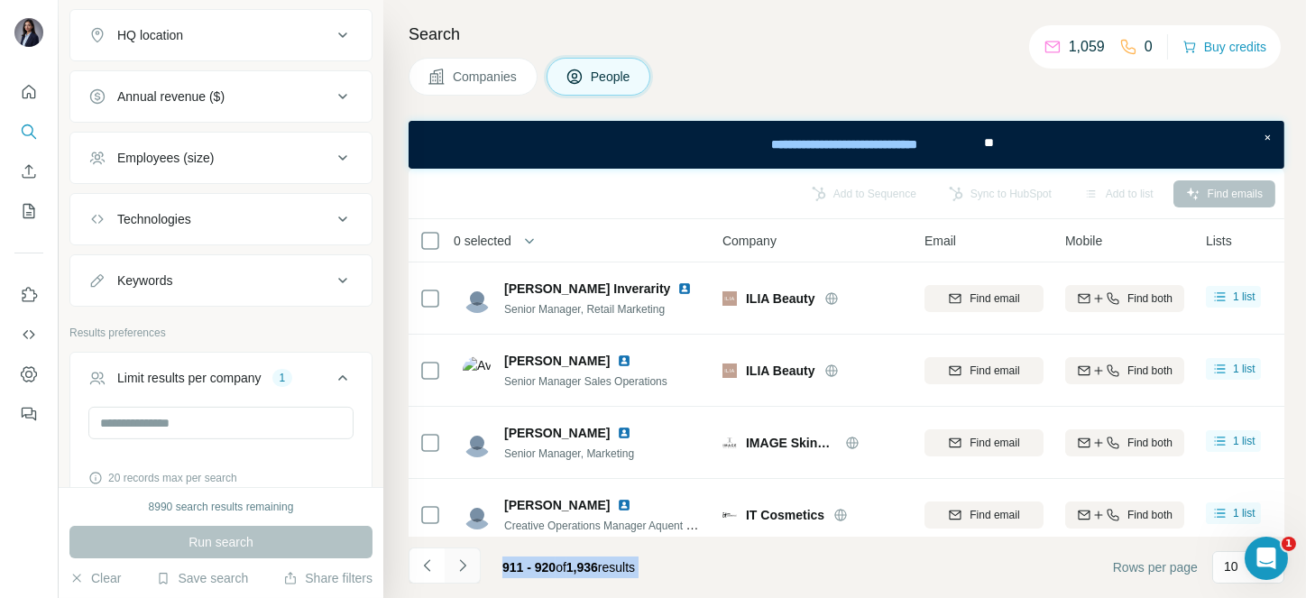
click at [458, 561] on icon "Navigate to next page" at bounding box center [463, 565] width 18 height 18
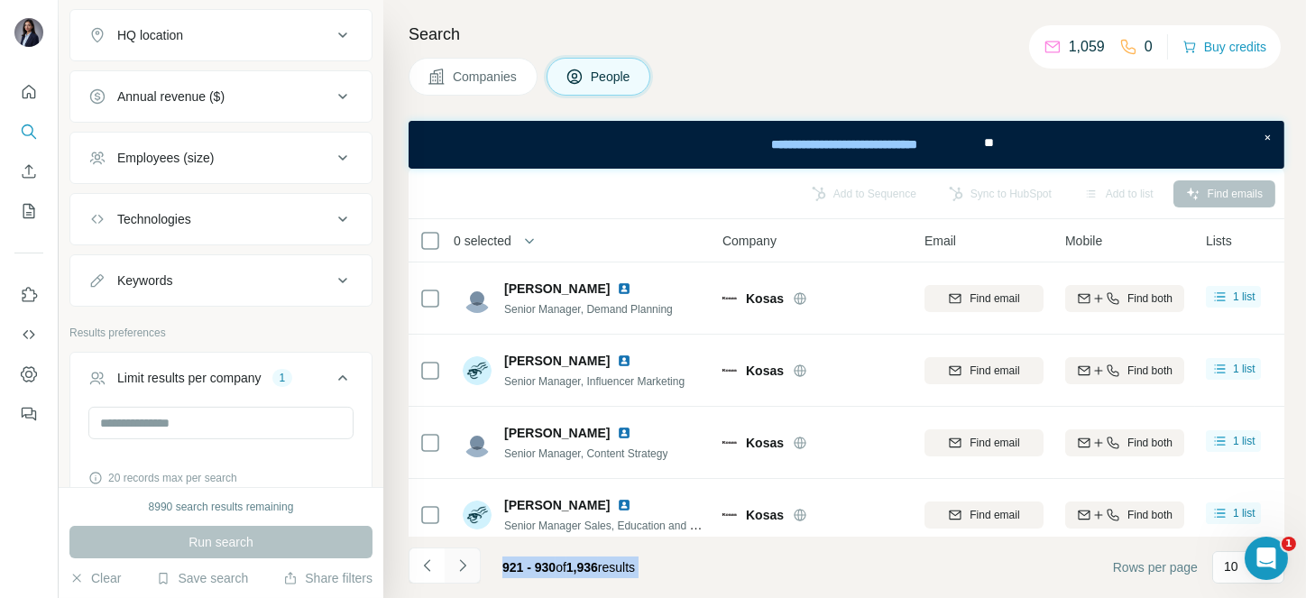
click at [458, 561] on icon "Navigate to next page" at bounding box center [463, 565] width 18 height 18
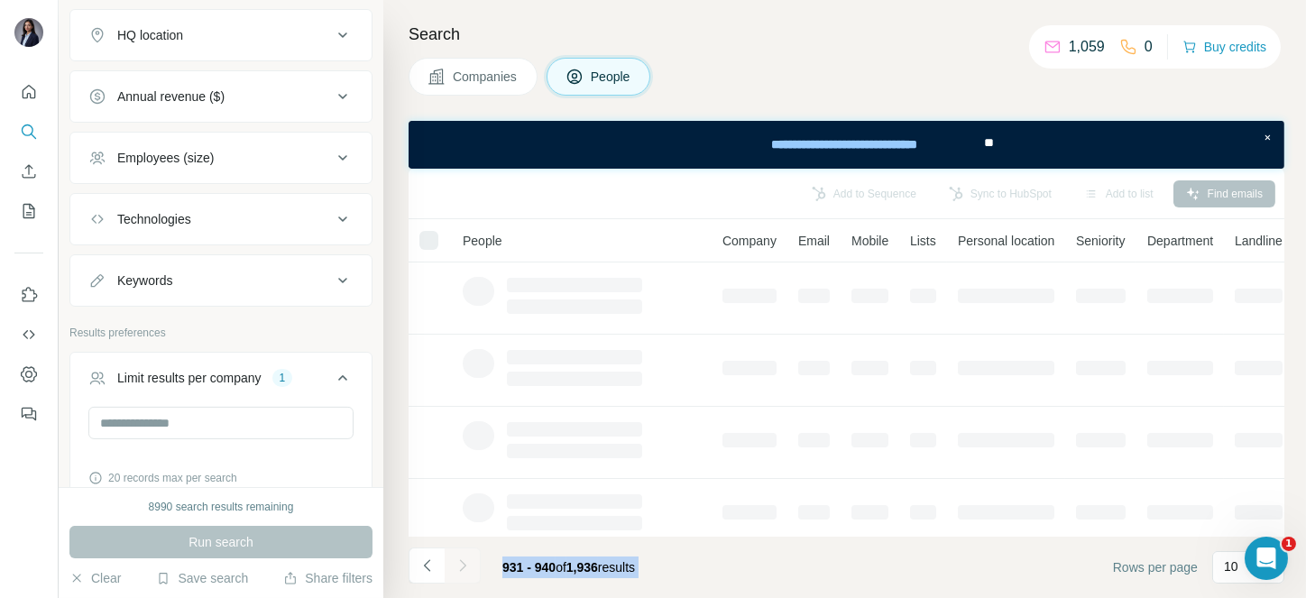
click at [458, 561] on div at bounding box center [463, 565] width 36 height 36
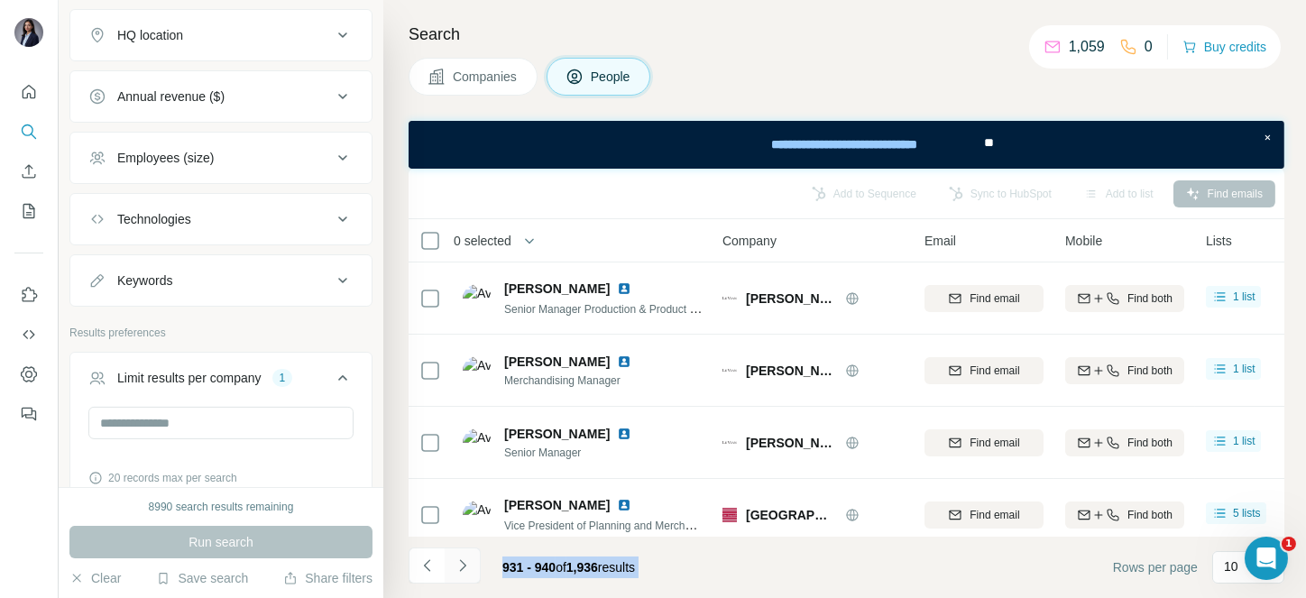
click at [458, 561] on icon "Navigate to next page" at bounding box center [463, 565] width 18 height 18
click at [458, 561] on div at bounding box center [463, 565] width 36 height 36
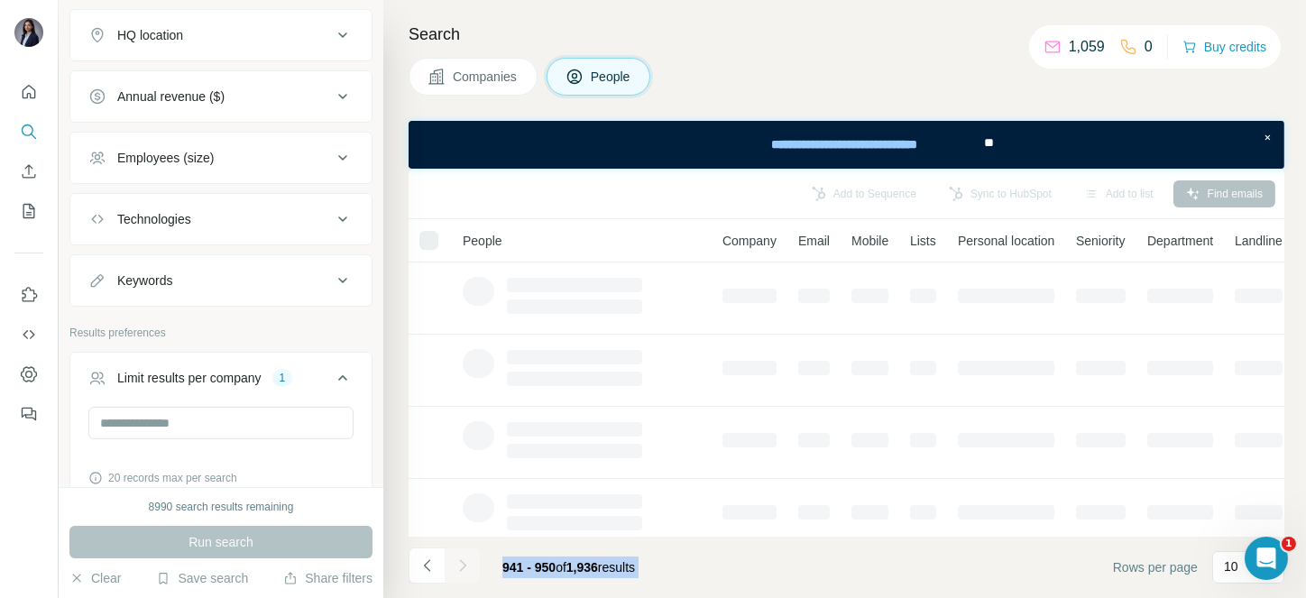
click at [458, 561] on div at bounding box center [463, 565] width 36 height 36
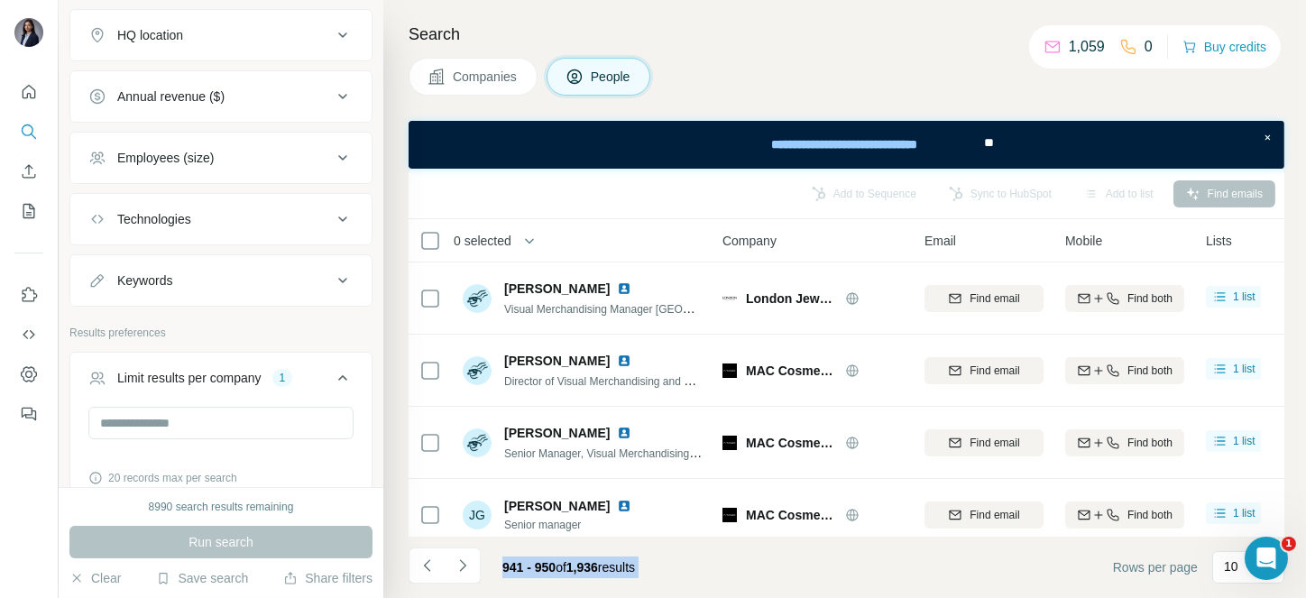
click at [458, 561] on icon "Navigate to next page" at bounding box center [463, 565] width 18 height 18
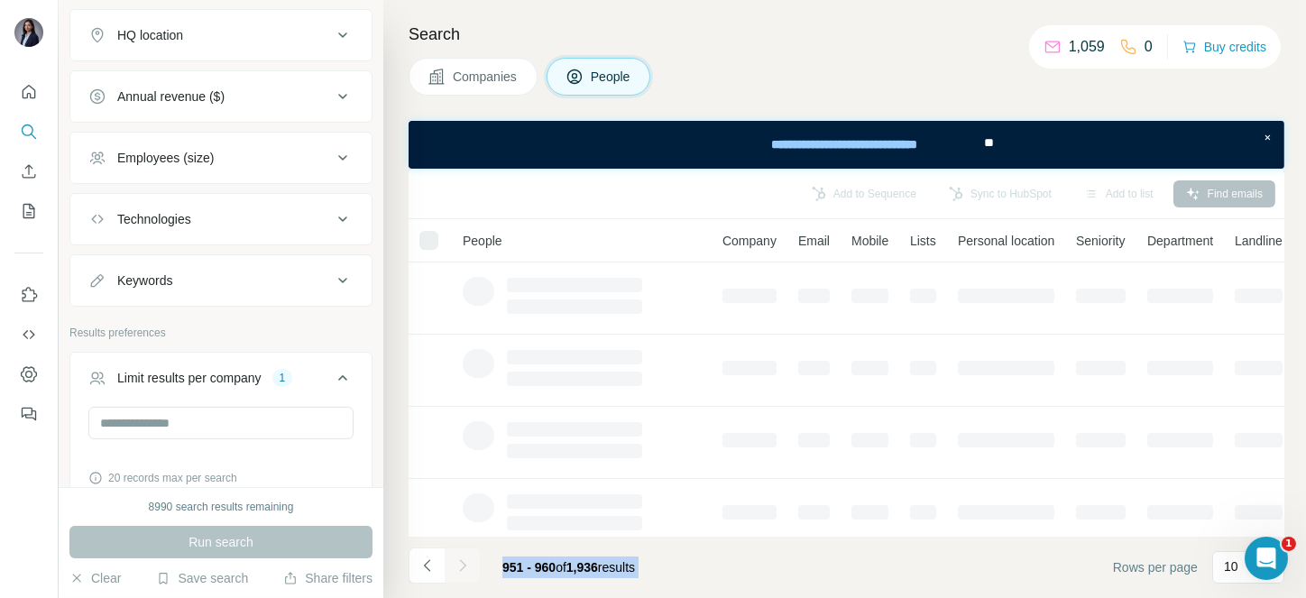
click at [458, 561] on div at bounding box center [463, 565] width 36 height 36
click at [458, 561] on icon "Navigate to next page" at bounding box center [463, 565] width 18 height 18
click at [458, 561] on div at bounding box center [463, 565] width 36 height 36
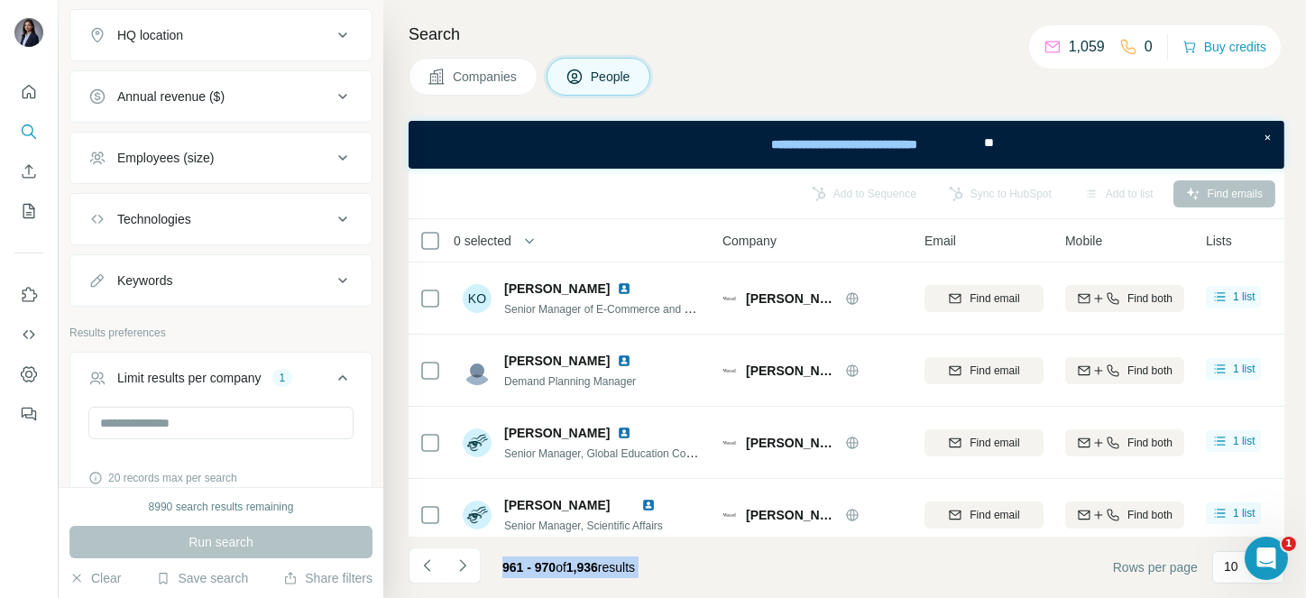
click at [458, 561] on icon "Navigate to next page" at bounding box center [463, 565] width 18 height 18
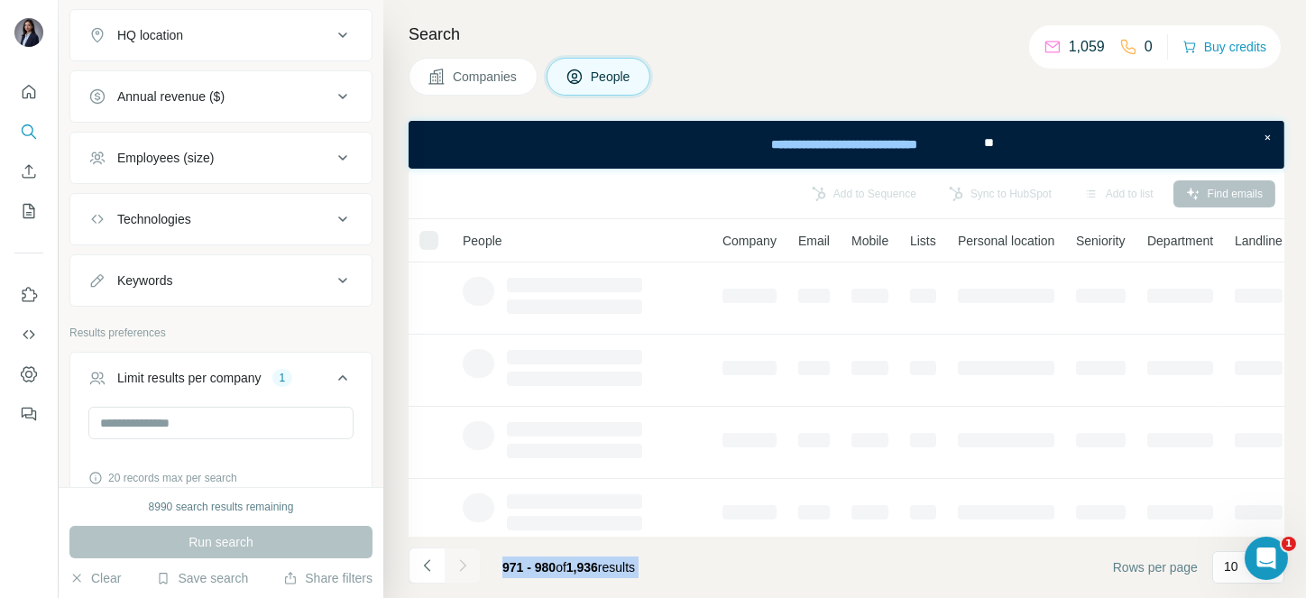
click at [458, 561] on div at bounding box center [463, 565] width 36 height 36
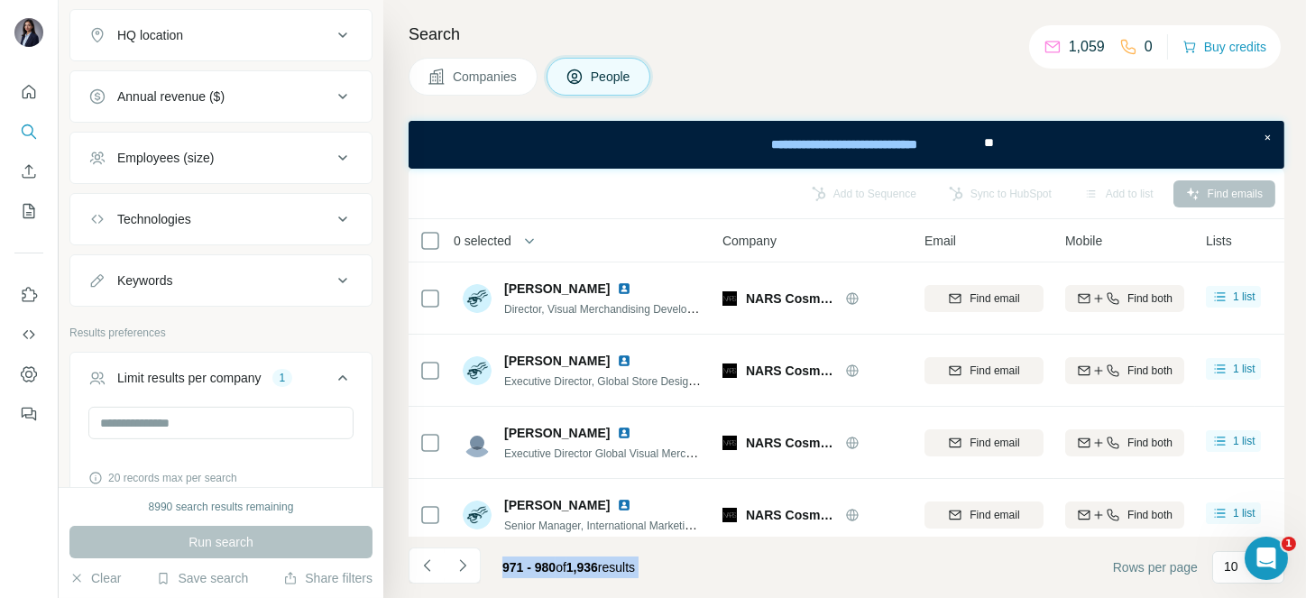
click at [458, 561] on icon "Navigate to next page" at bounding box center [463, 565] width 18 height 18
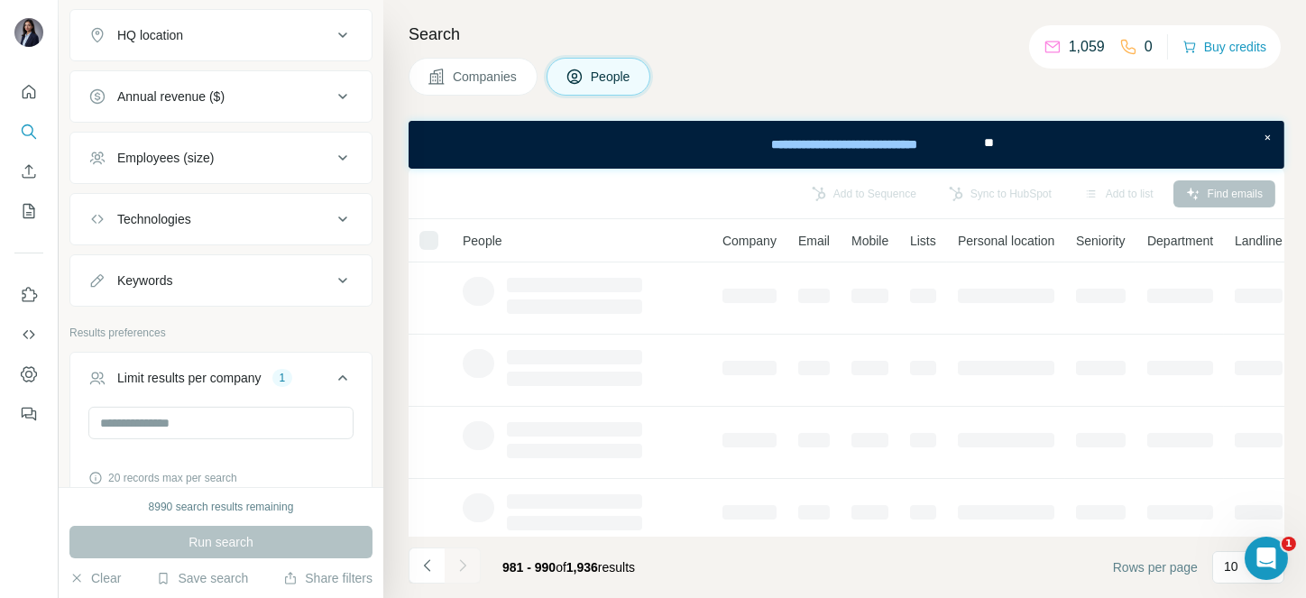
click at [458, 561] on div at bounding box center [463, 565] width 36 height 36
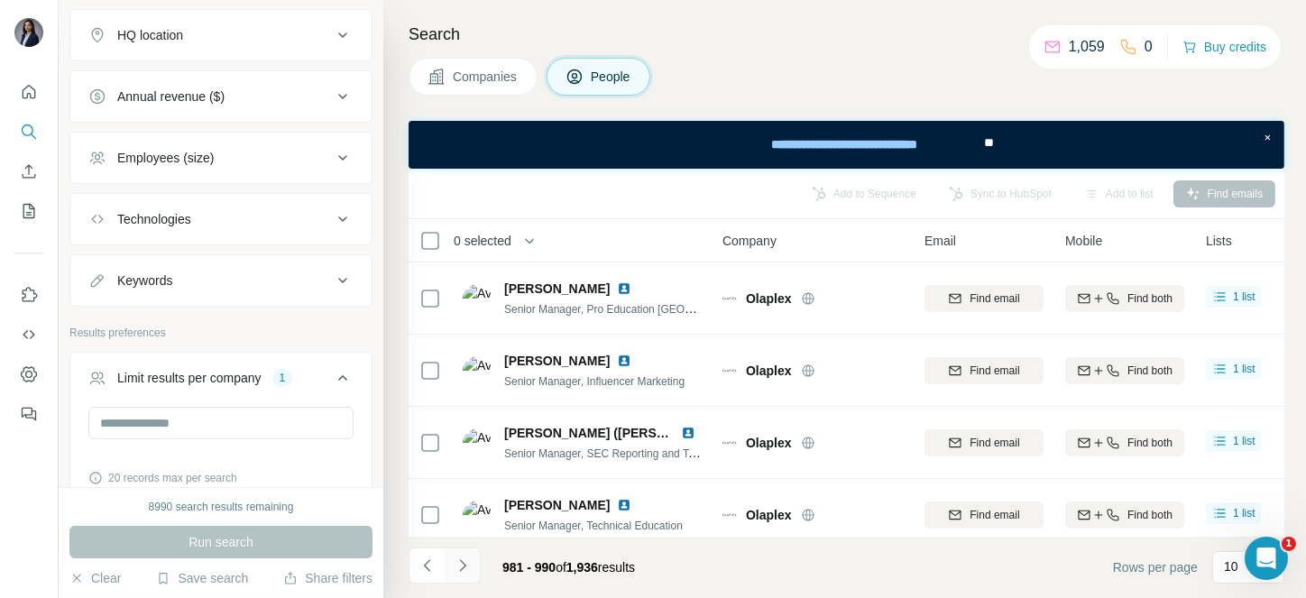
click at [458, 561] on icon "Navigate to next page" at bounding box center [463, 565] width 18 height 18
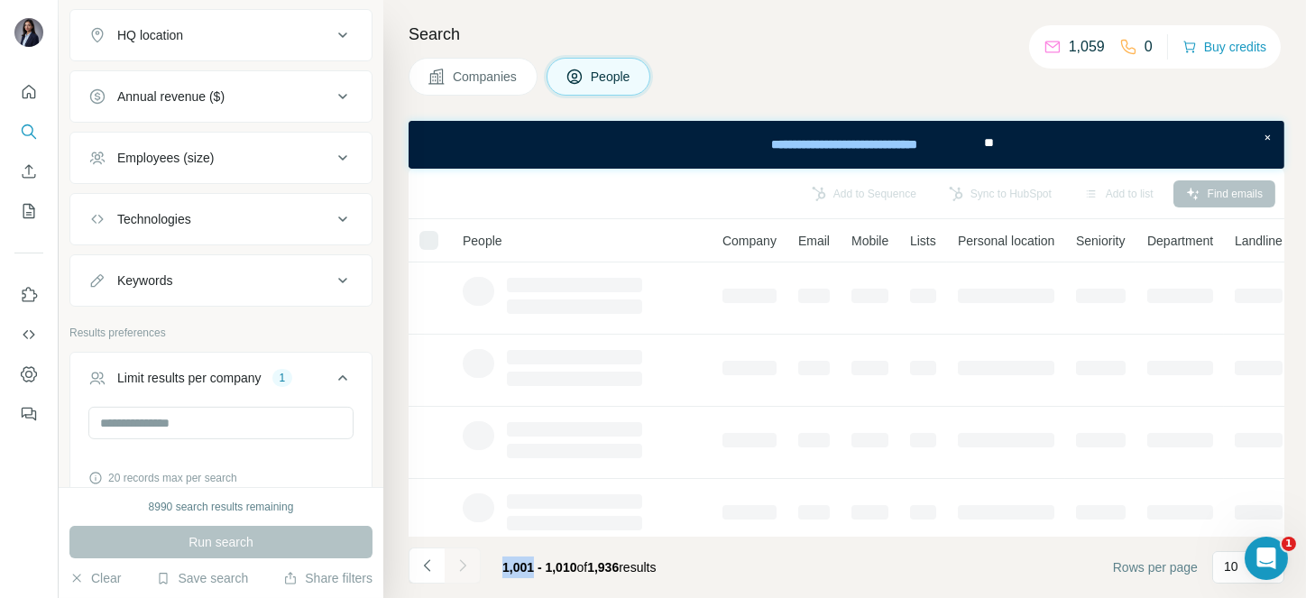
click at [458, 561] on div at bounding box center [463, 565] width 36 height 36
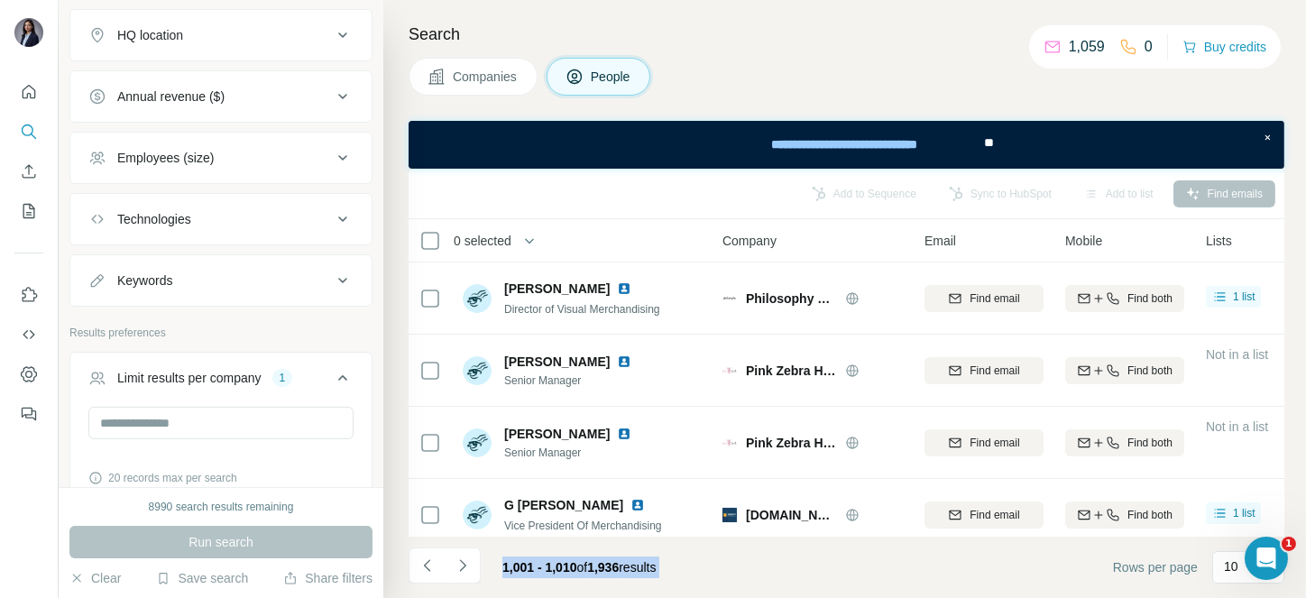
click at [458, 561] on icon "Navigate to next page" at bounding box center [463, 565] width 18 height 18
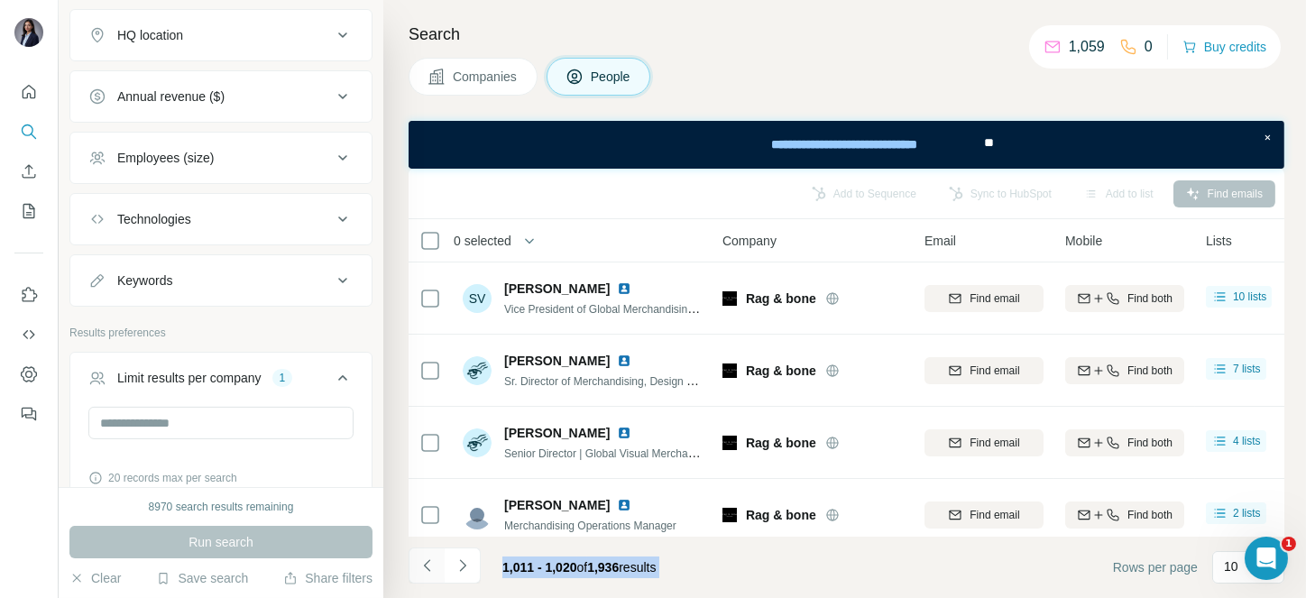
click at [424, 566] on icon "Navigate to previous page" at bounding box center [426, 565] width 6 height 12
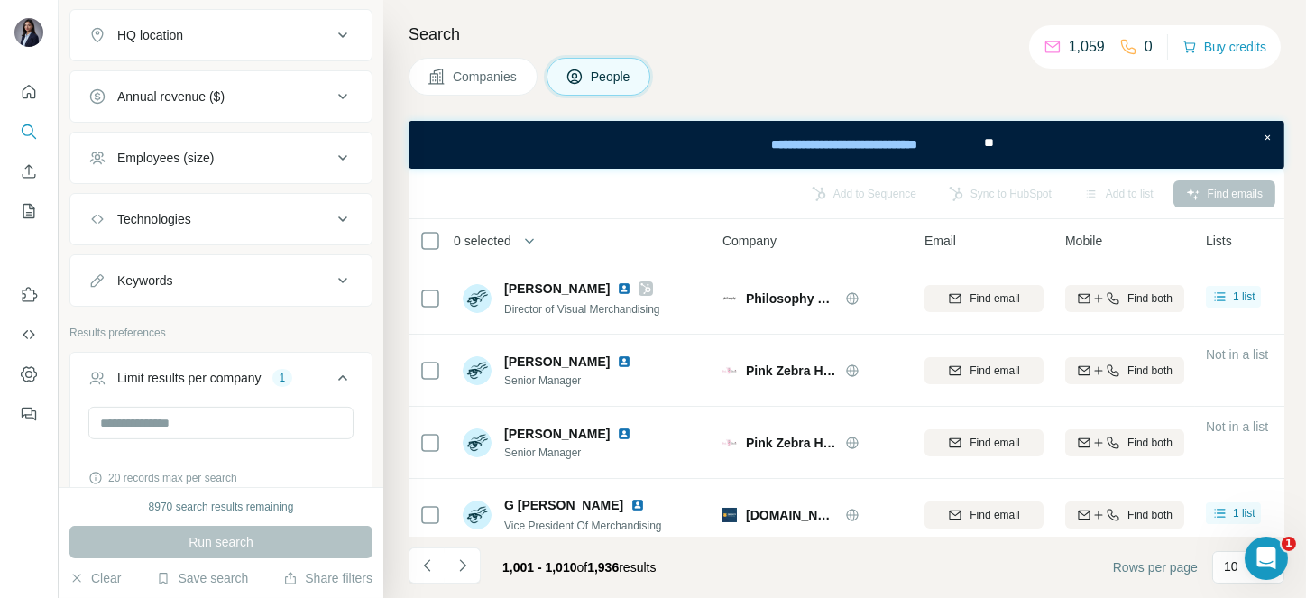
click at [486, 234] on span "0 selected" at bounding box center [483, 241] width 58 height 18
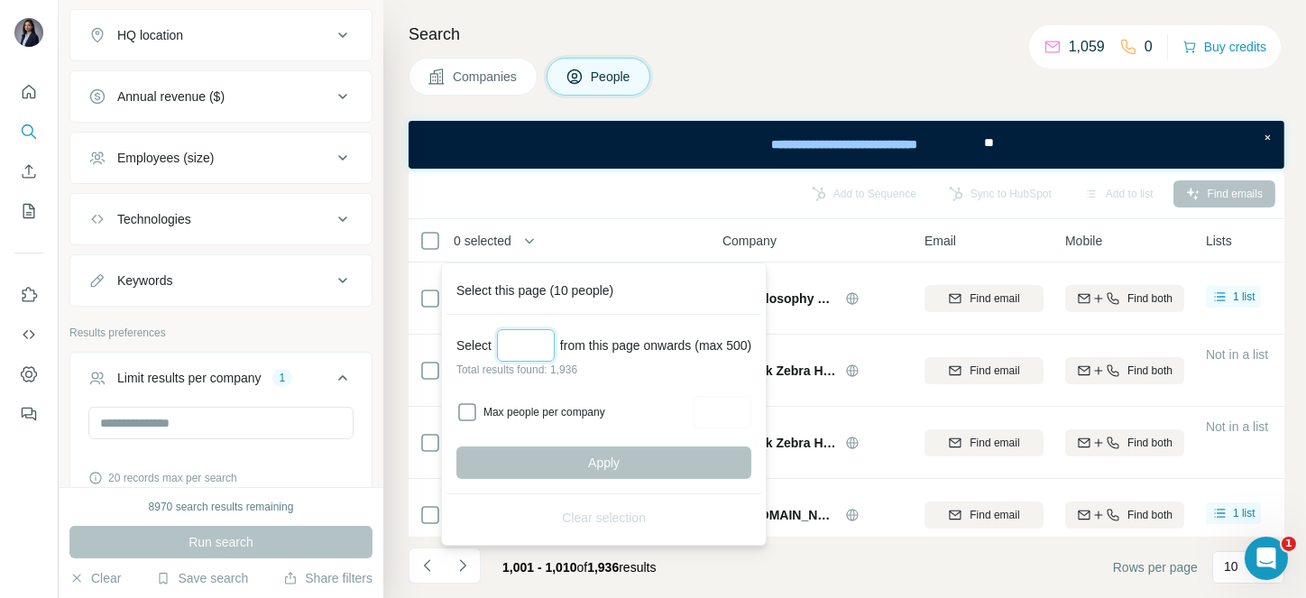
click at [513, 339] on input "Select a number (up to 500)" at bounding box center [526, 345] width 58 height 32
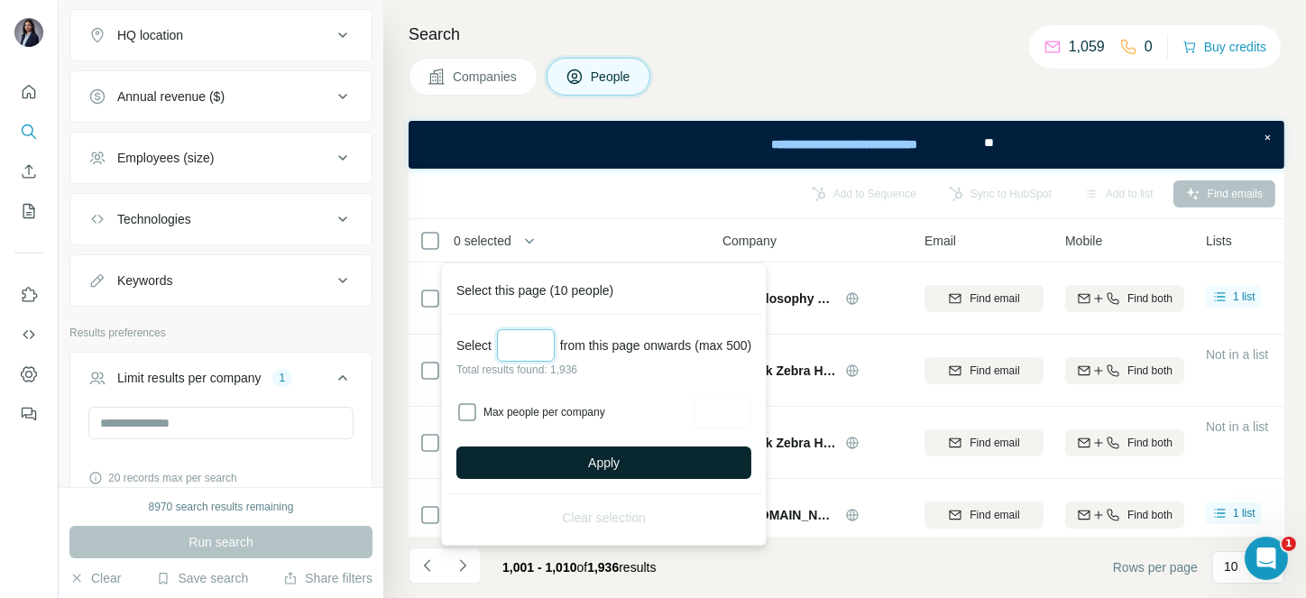
type input "***"
click at [602, 448] on button "Apply" at bounding box center [603, 462] width 295 height 32
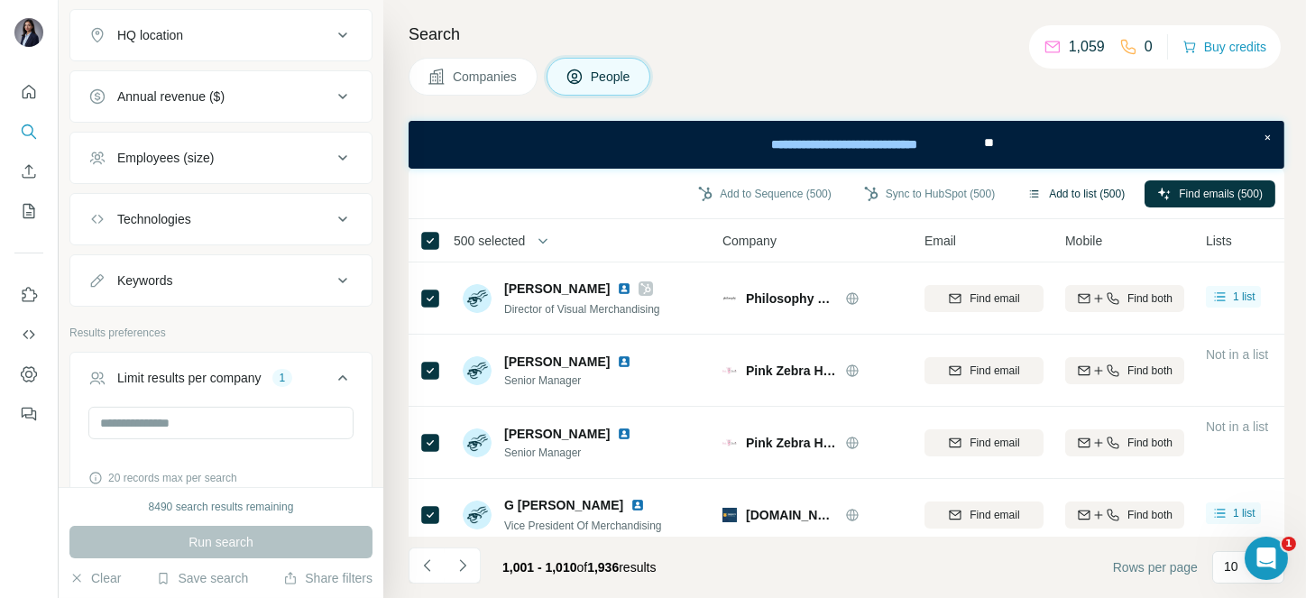
click at [1049, 185] on button "Add to list (500)" at bounding box center [1076, 193] width 123 height 27
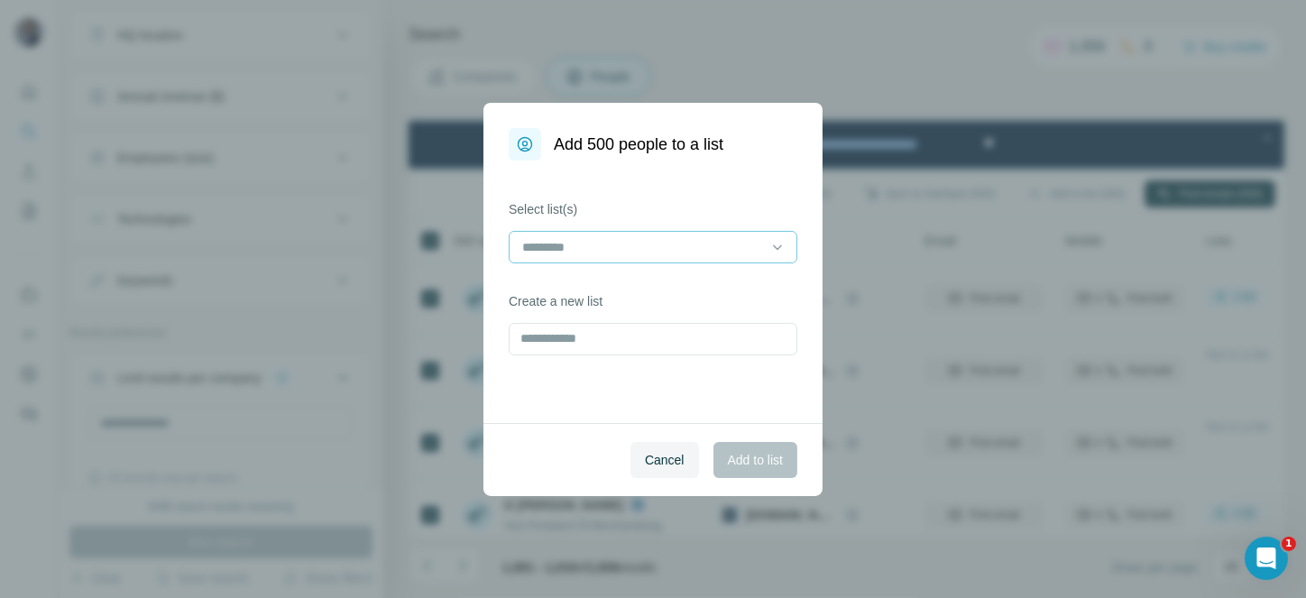
click at [634, 237] on input at bounding box center [642, 247] width 244 height 20
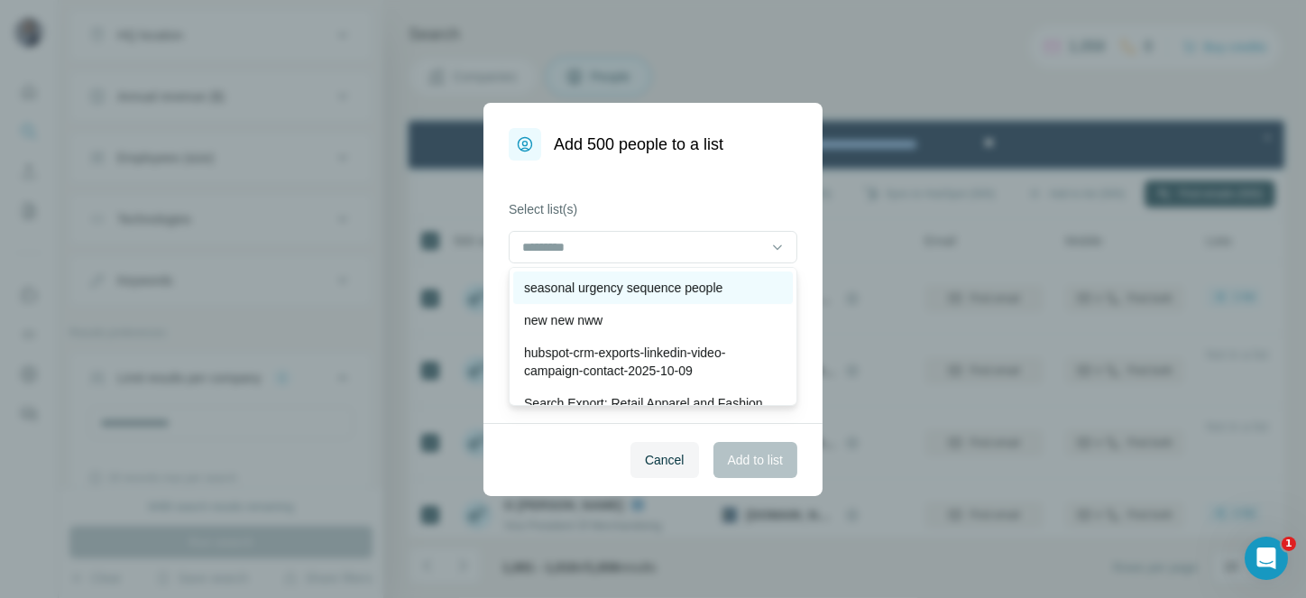
click at [639, 283] on p "seasonal urgency sequence people" at bounding box center [623, 288] width 198 height 18
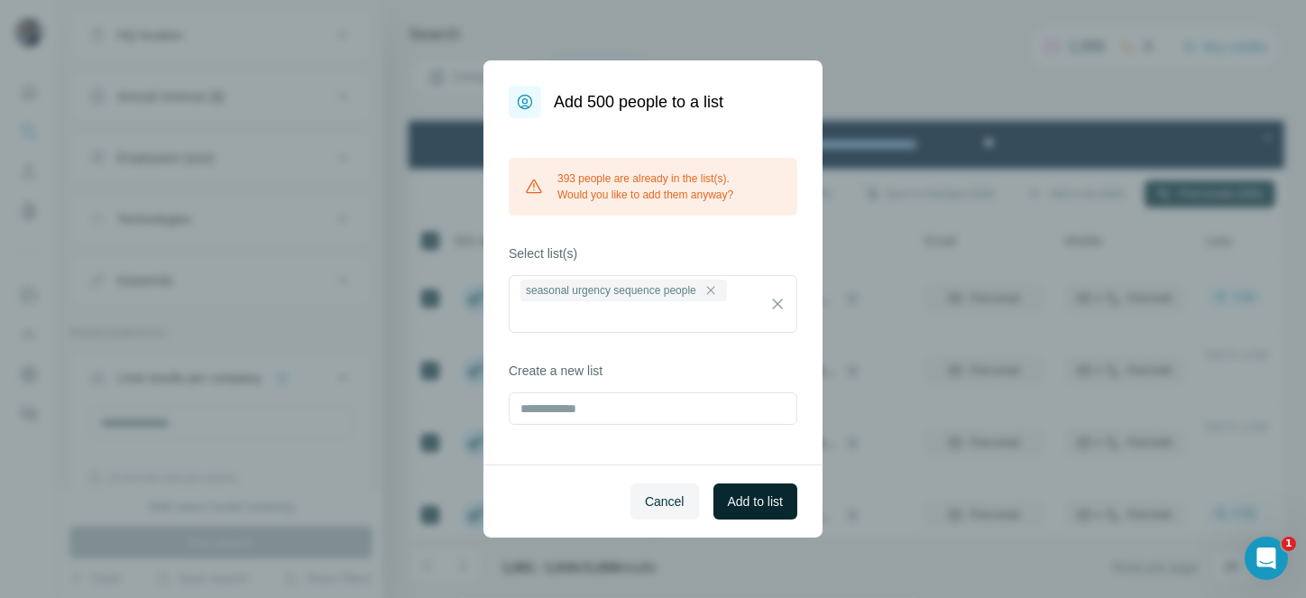
click at [759, 490] on button "Add to list" at bounding box center [755, 501] width 84 height 36
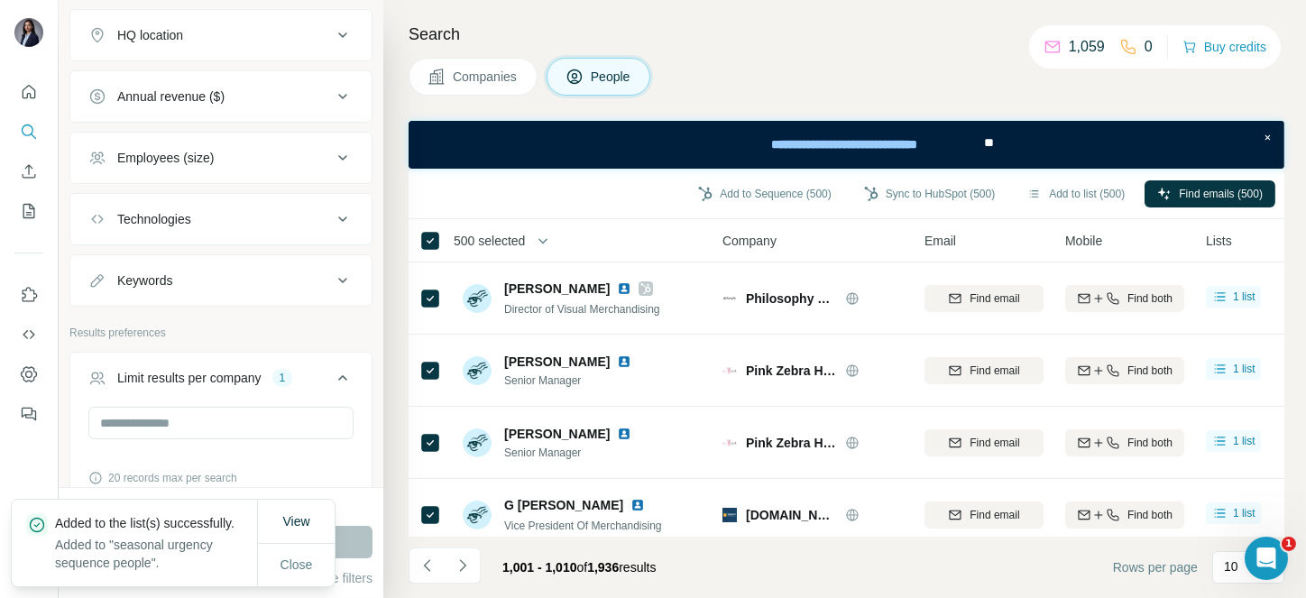
click at [484, 238] on span "500 selected" at bounding box center [489, 241] width 71 height 18
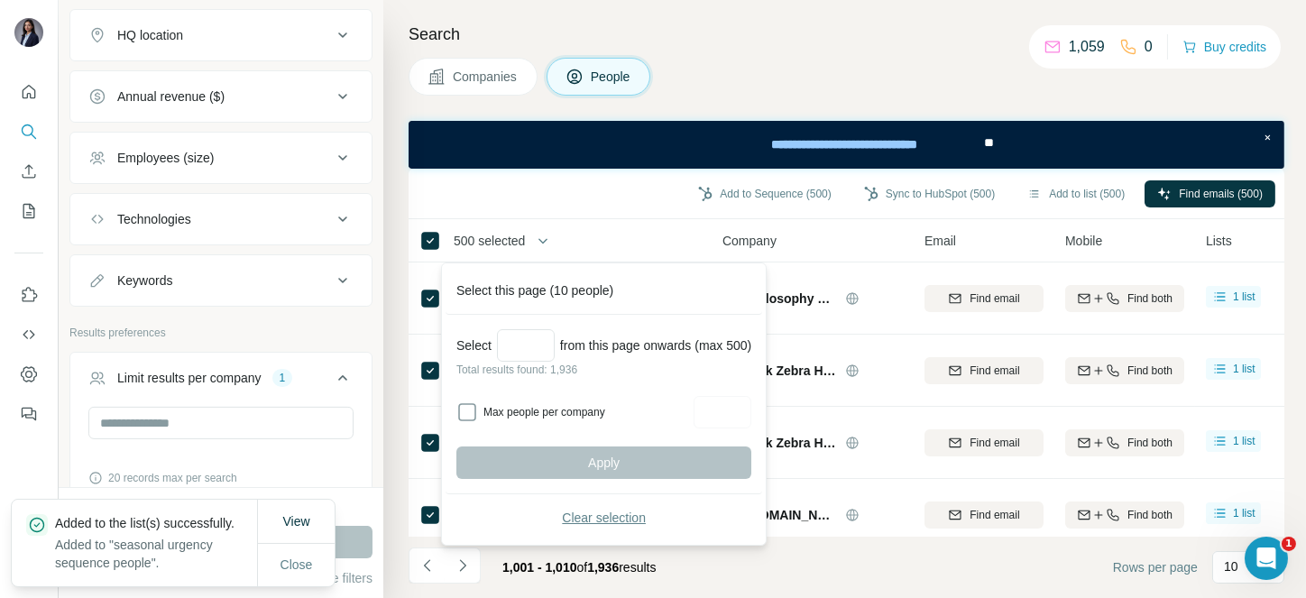
click at [630, 511] on span "Clear selection" at bounding box center [604, 518] width 84 height 18
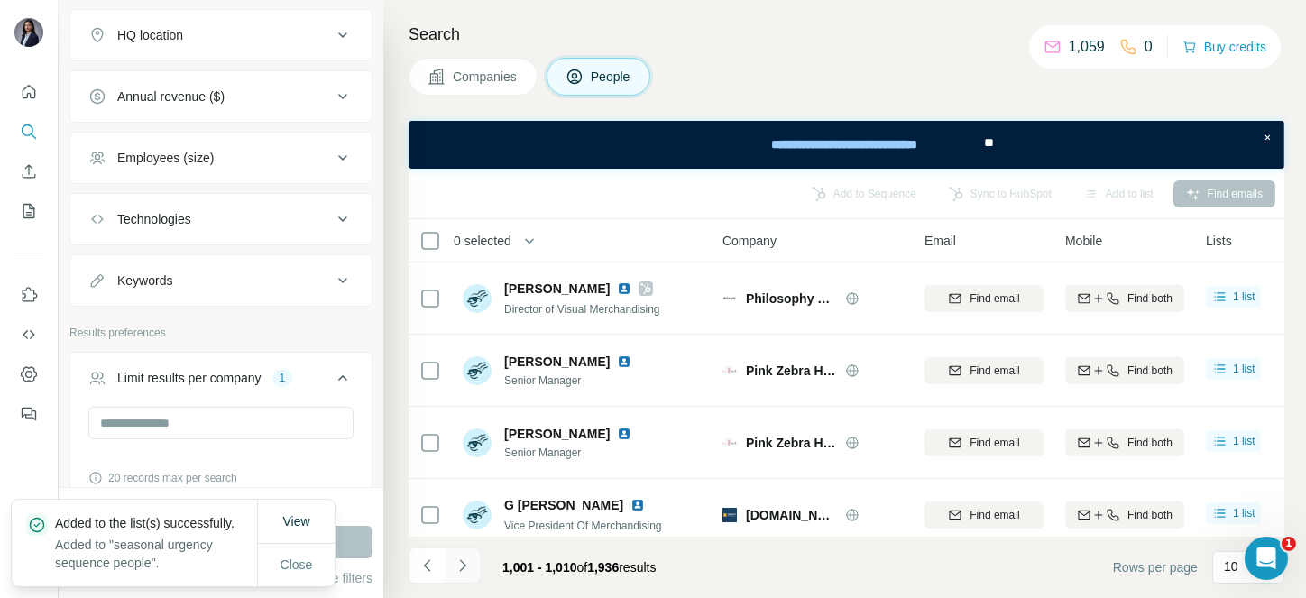
click at [461, 559] on icon "Navigate to next page" at bounding box center [463, 565] width 18 height 18
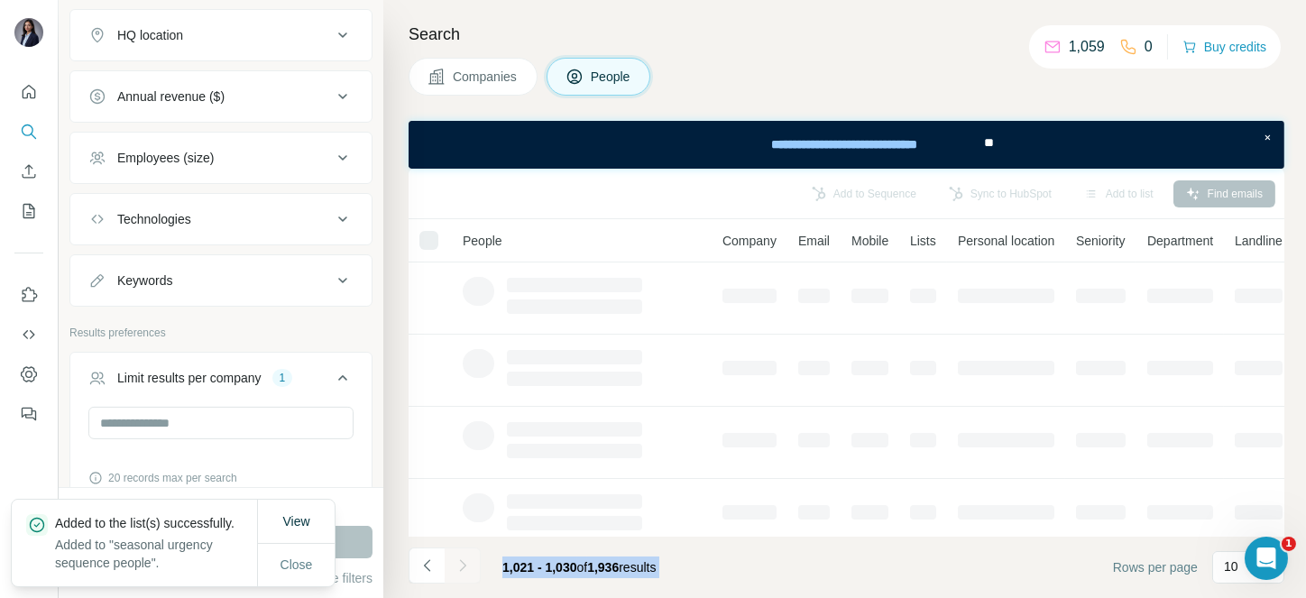
click at [461, 559] on div at bounding box center [463, 565] width 36 height 36
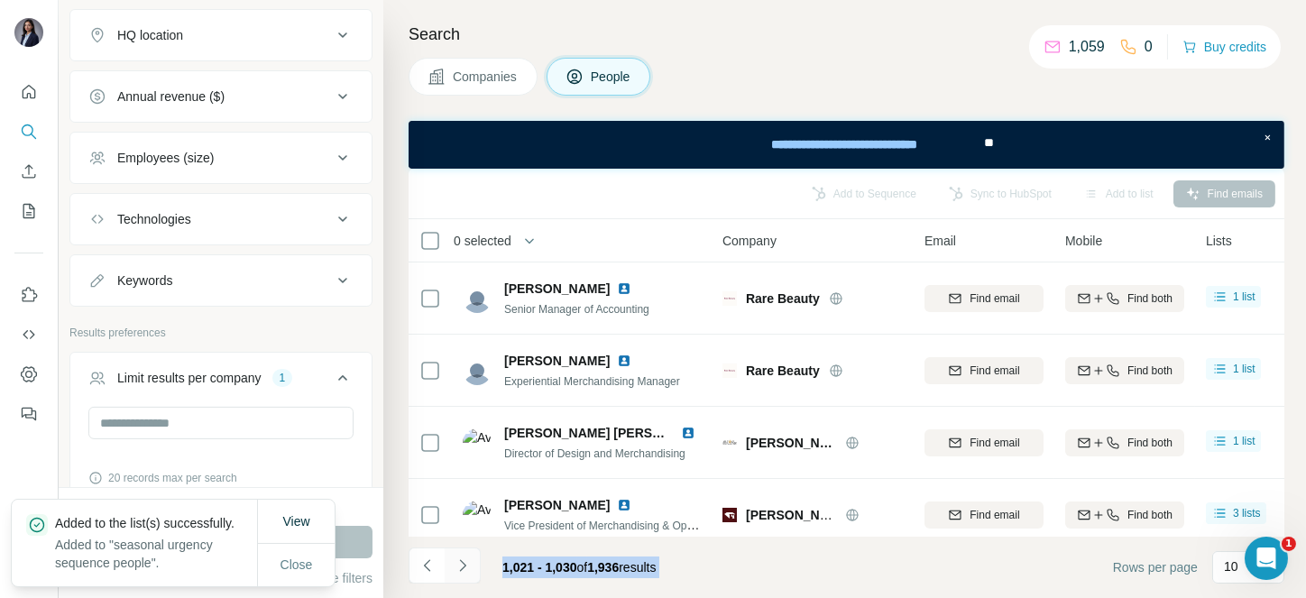
click at [461, 559] on icon "Navigate to next page" at bounding box center [463, 565] width 18 height 18
click at [461, 559] on div at bounding box center [463, 565] width 36 height 36
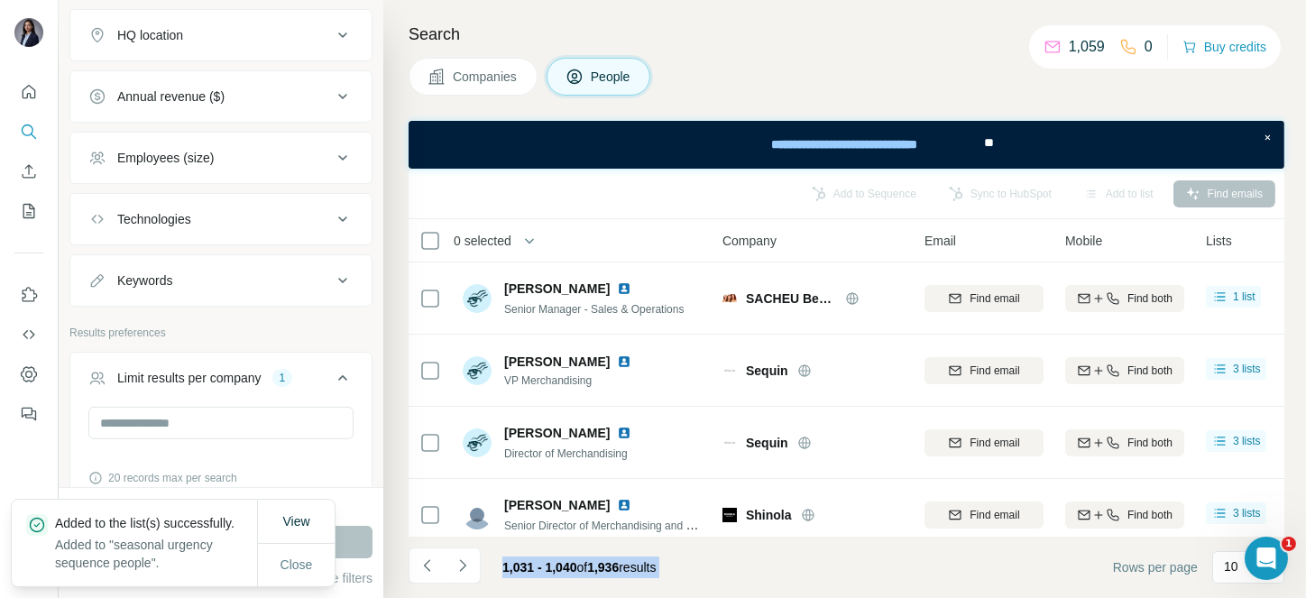
click at [461, 559] on icon "Navigate to next page" at bounding box center [463, 565] width 18 height 18
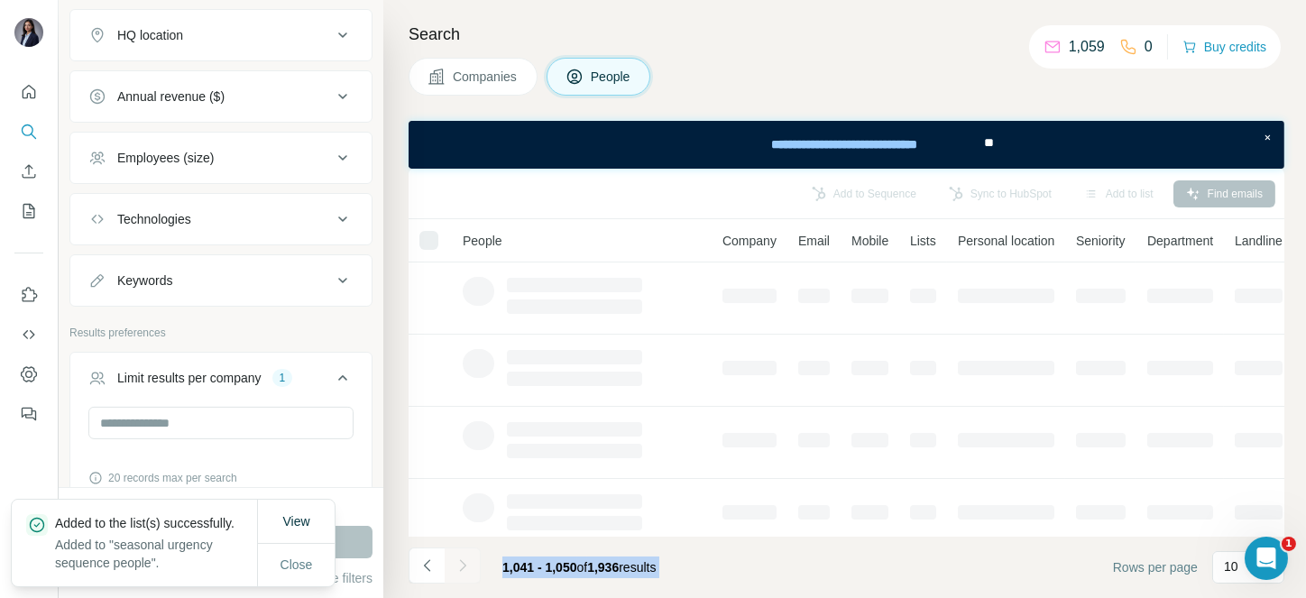
click at [461, 559] on div at bounding box center [463, 565] width 36 height 36
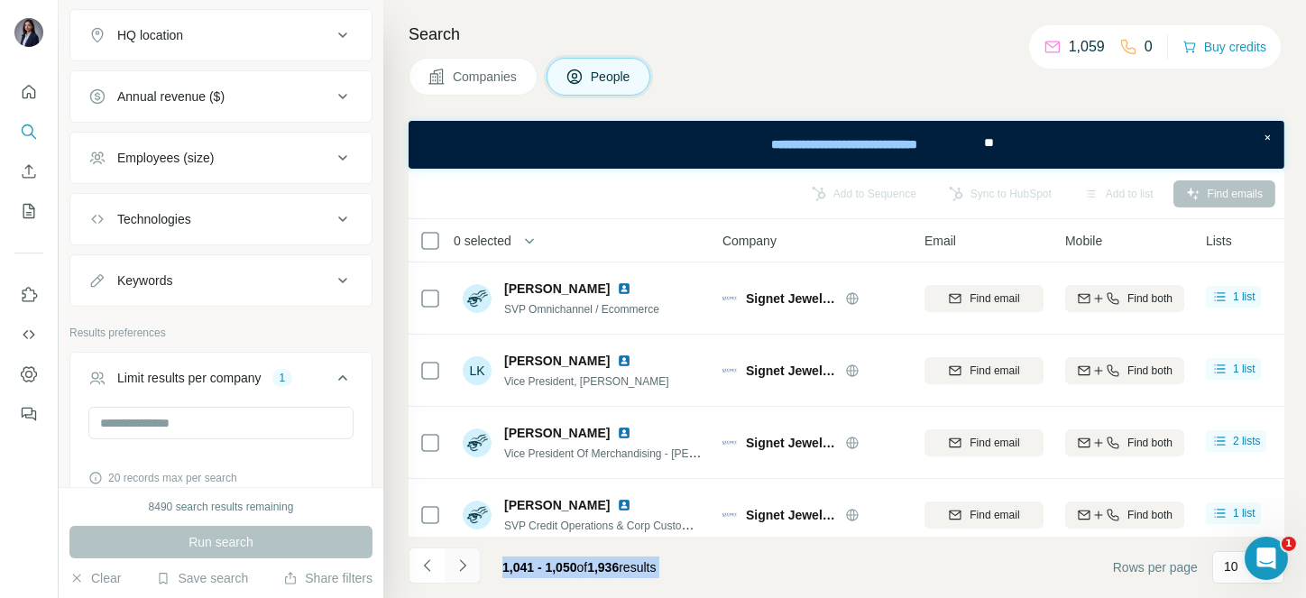
click at [461, 559] on icon "Navigate to next page" at bounding box center [463, 565] width 18 height 18
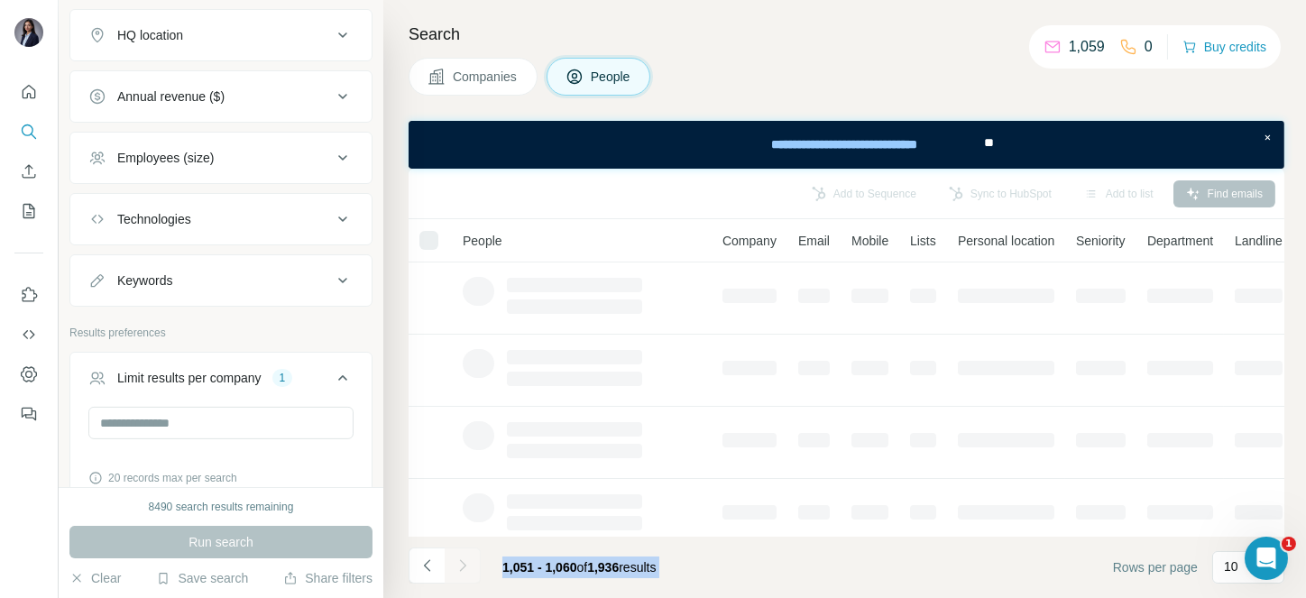
click at [461, 559] on div at bounding box center [463, 565] width 36 height 36
click at [461, 559] on icon "Navigate to next page" at bounding box center [463, 565] width 18 height 18
click at [461, 559] on div at bounding box center [463, 565] width 36 height 36
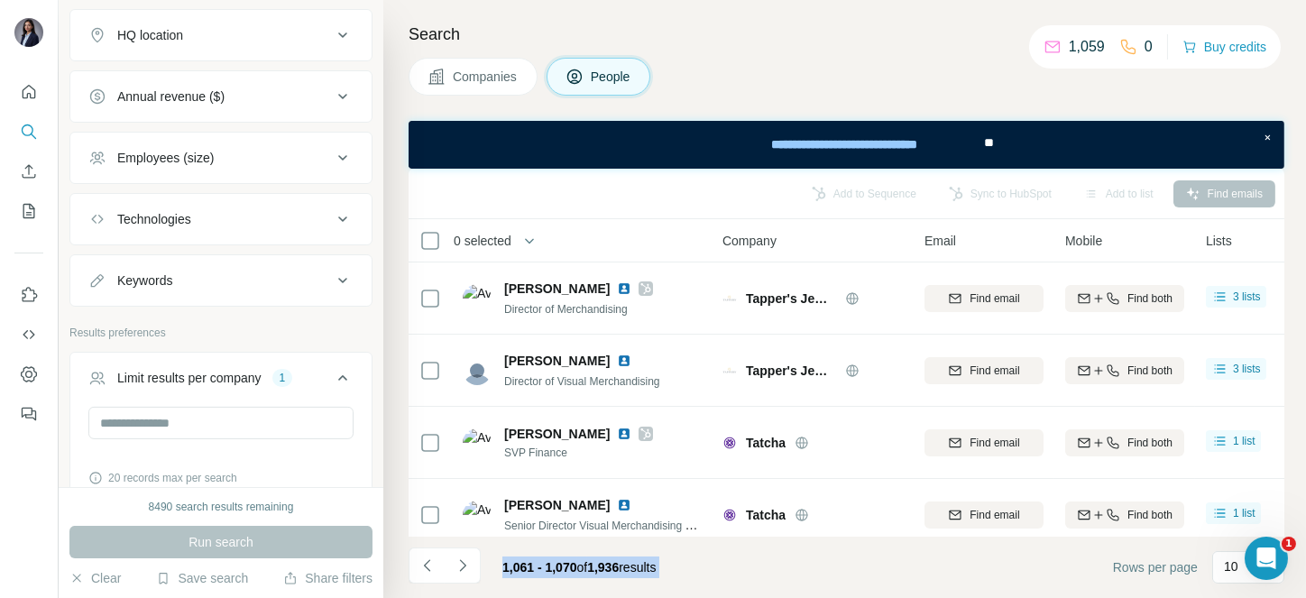
click at [461, 559] on div at bounding box center [463, 565] width 36 height 36
click at [461, 559] on icon "Navigate to next page" at bounding box center [463, 565] width 18 height 18
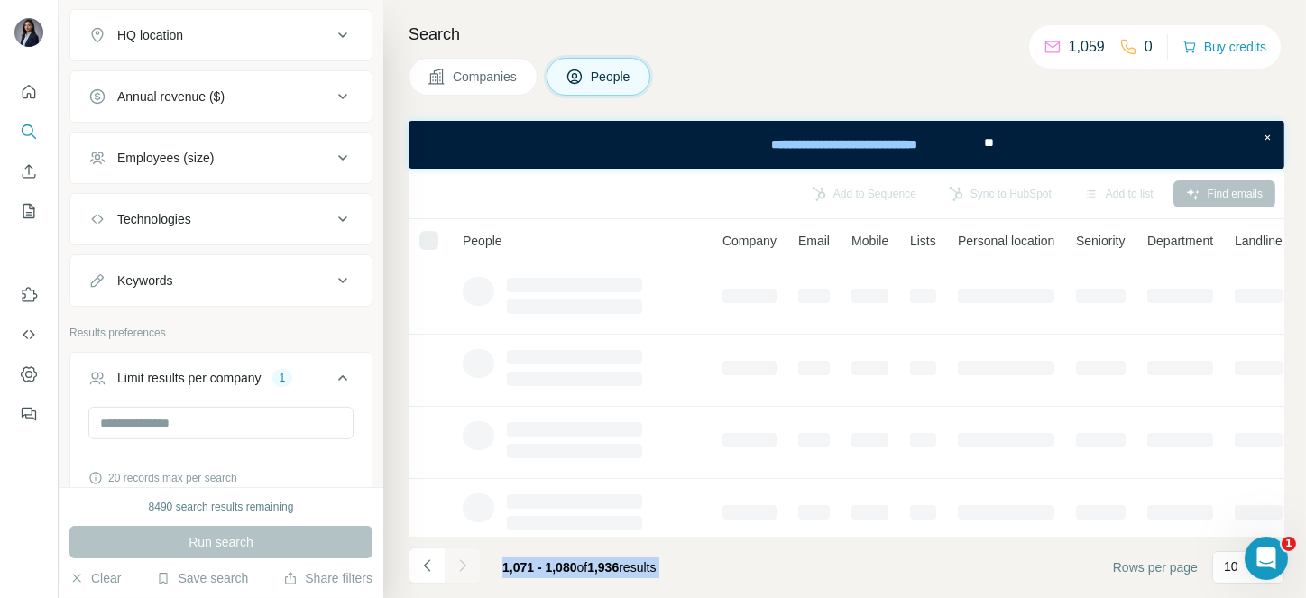
click at [461, 559] on div at bounding box center [463, 565] width 36 height 36
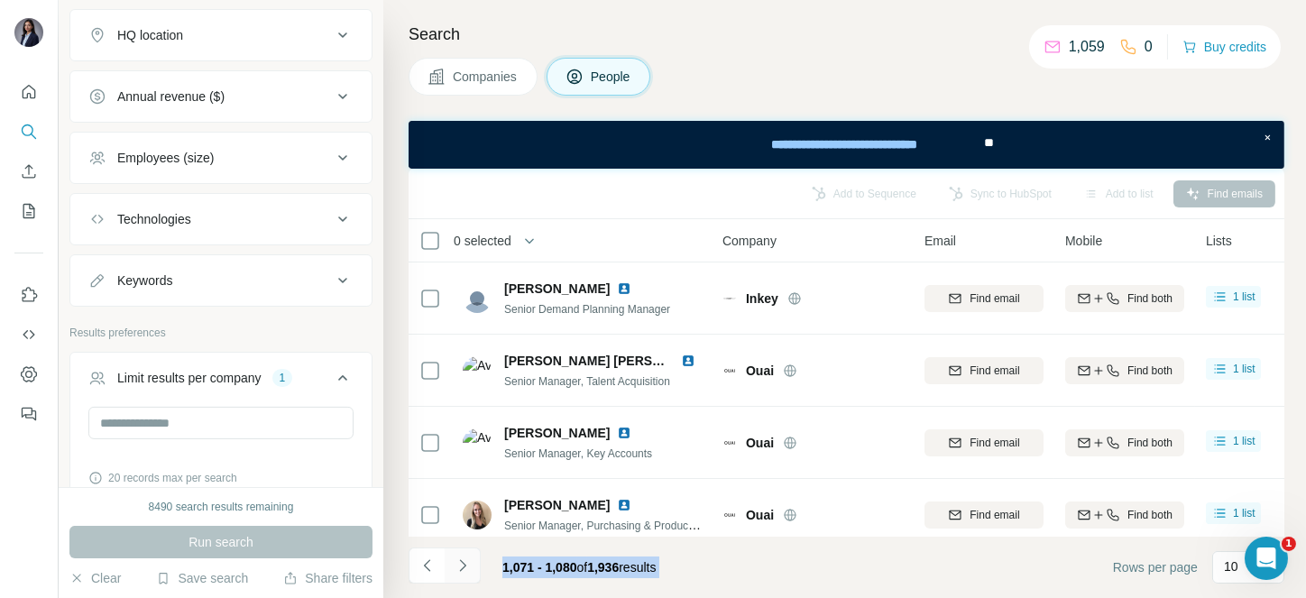
click at [461, 559] on icon "Navigate to next page" at bounding box center [463, 565] width 18 height 18
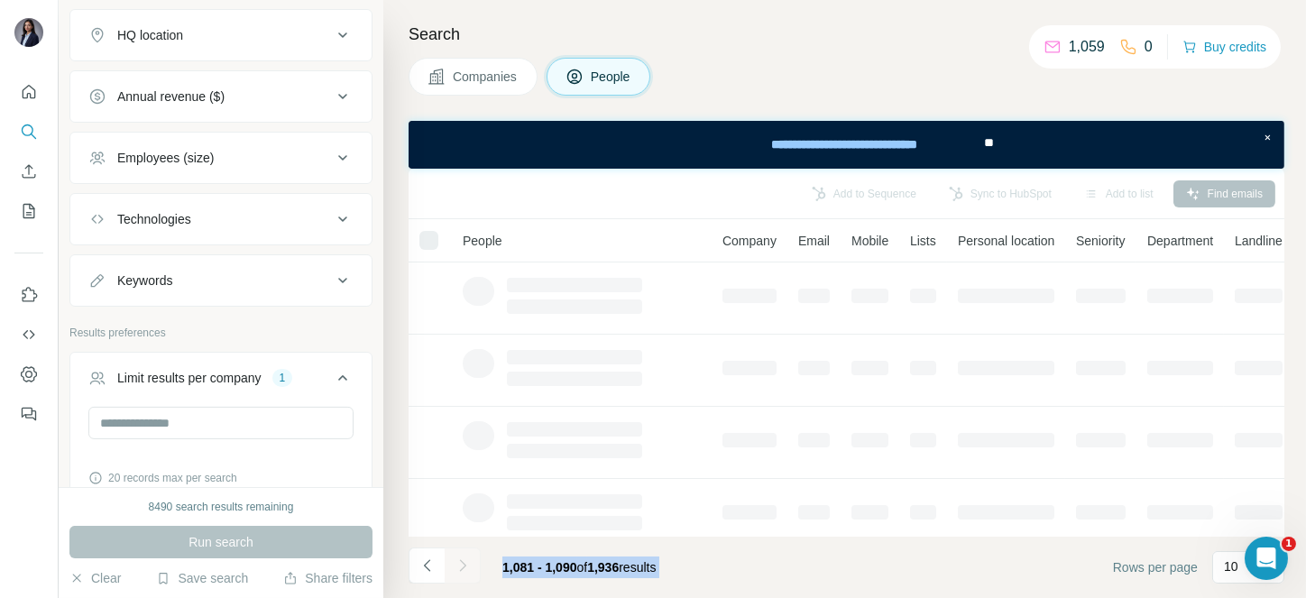
click at [461, 559] on div at bounding box center [463, 565] width 36 height 36
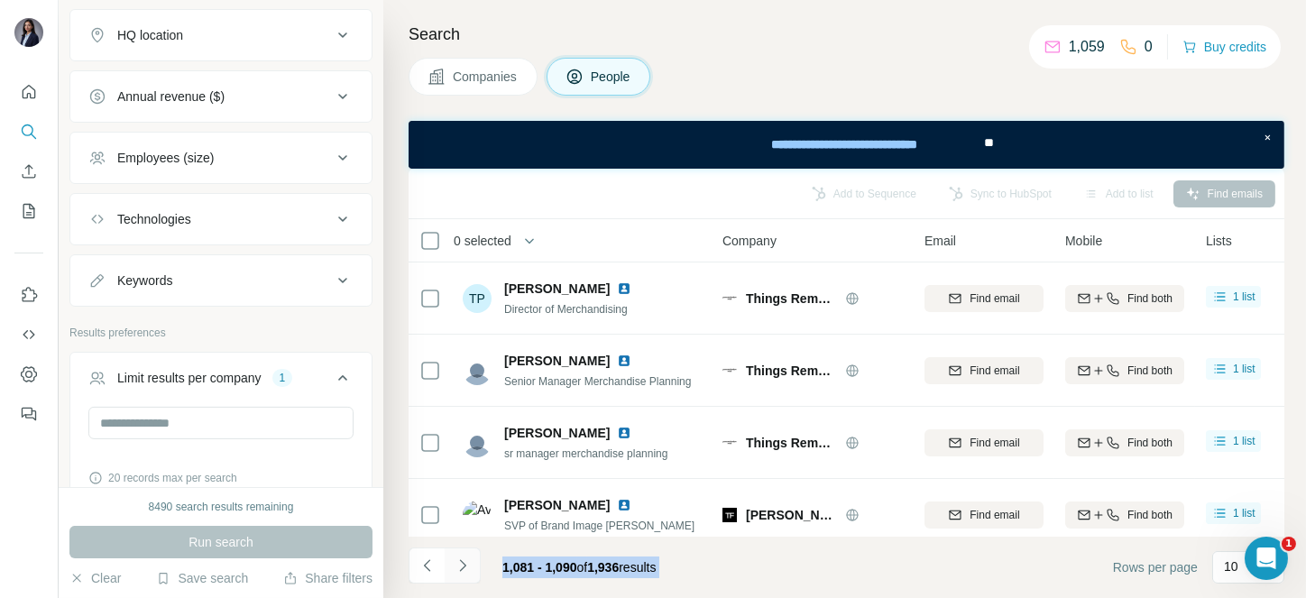
click at [461, 559] on icon "Navigate to next page" at bounding box center [463, 565] width 18 height 18
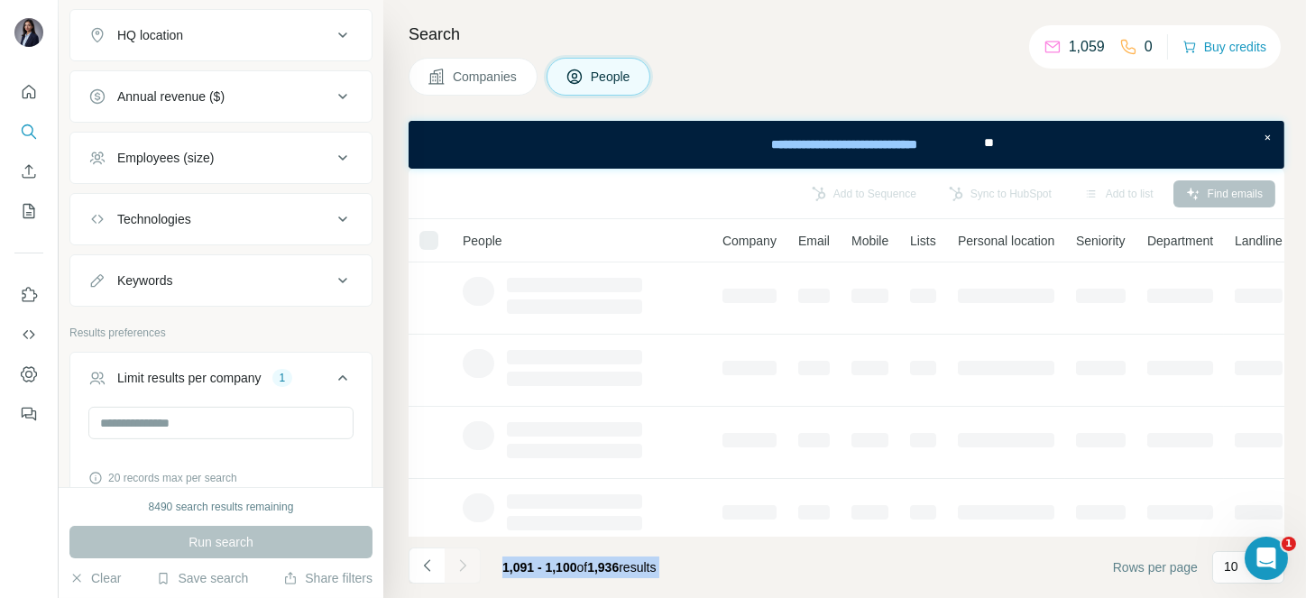
click at [461, 559] on div at bounding box center [463, 565] width 36 height 36
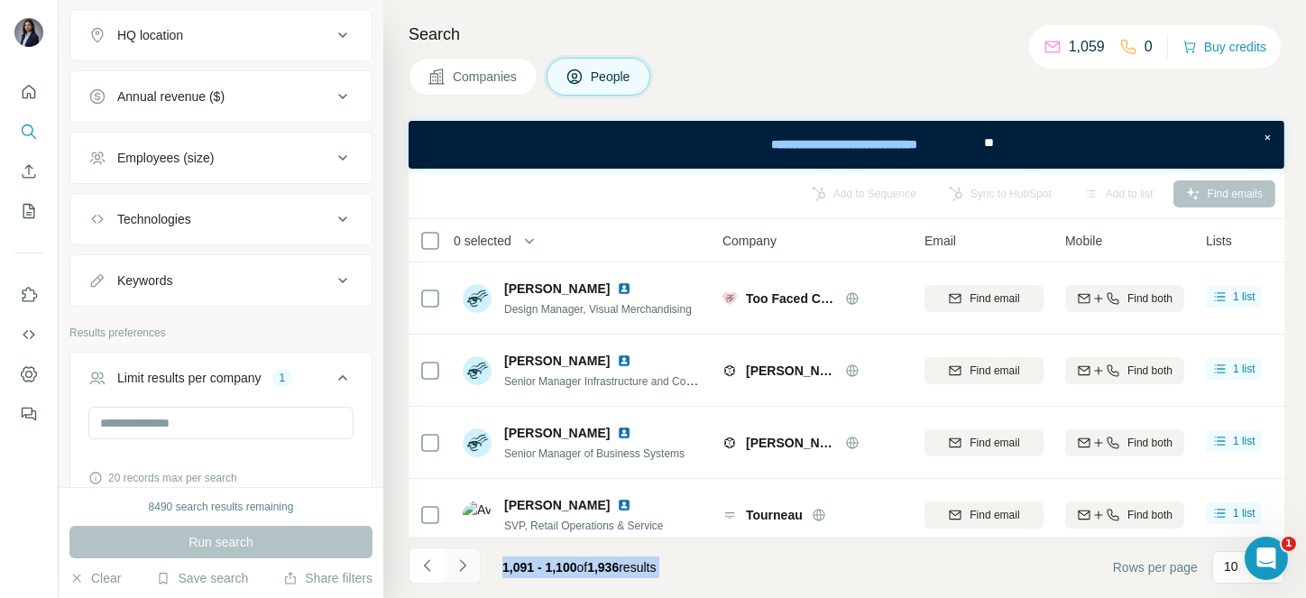
click at [461, 559] on icon "Navigate to next page" at bounding box center [463, 565] width 18 height 18
click at [461, 559] on div at bounding box center [463, 565] width 36 height 36
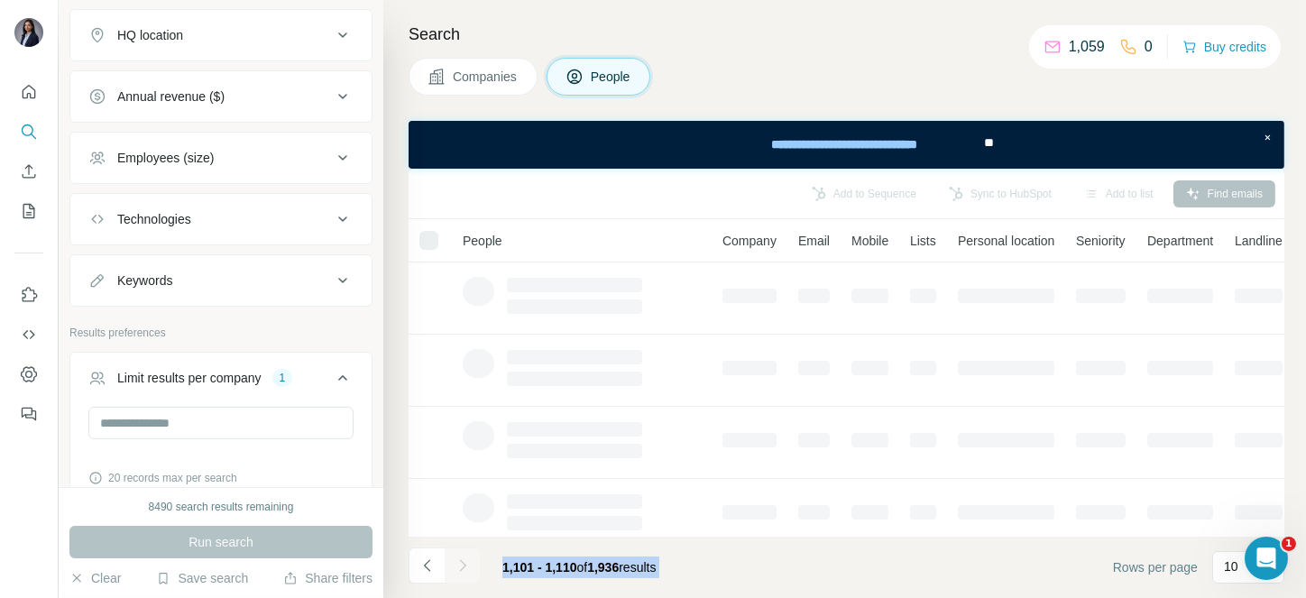
click at [461, 559] on div at bounding box center [463, 565] width 36 height 36
click at [461, 559] on icon "Navigate to next page" at bounding box center [463, 565] width 18 height 18
click at [461, 559] on div at bounding box center [463, 565] width 36 height 36
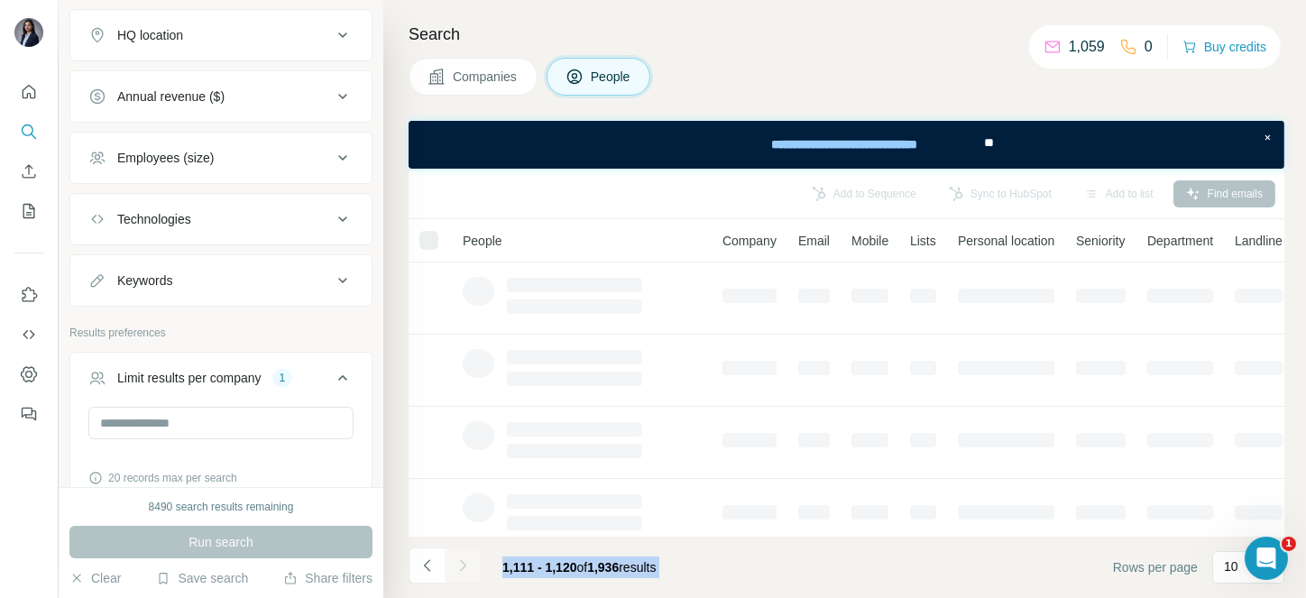
click at [461, 559] on div at bounding box center [463, 565] width 36 height 36
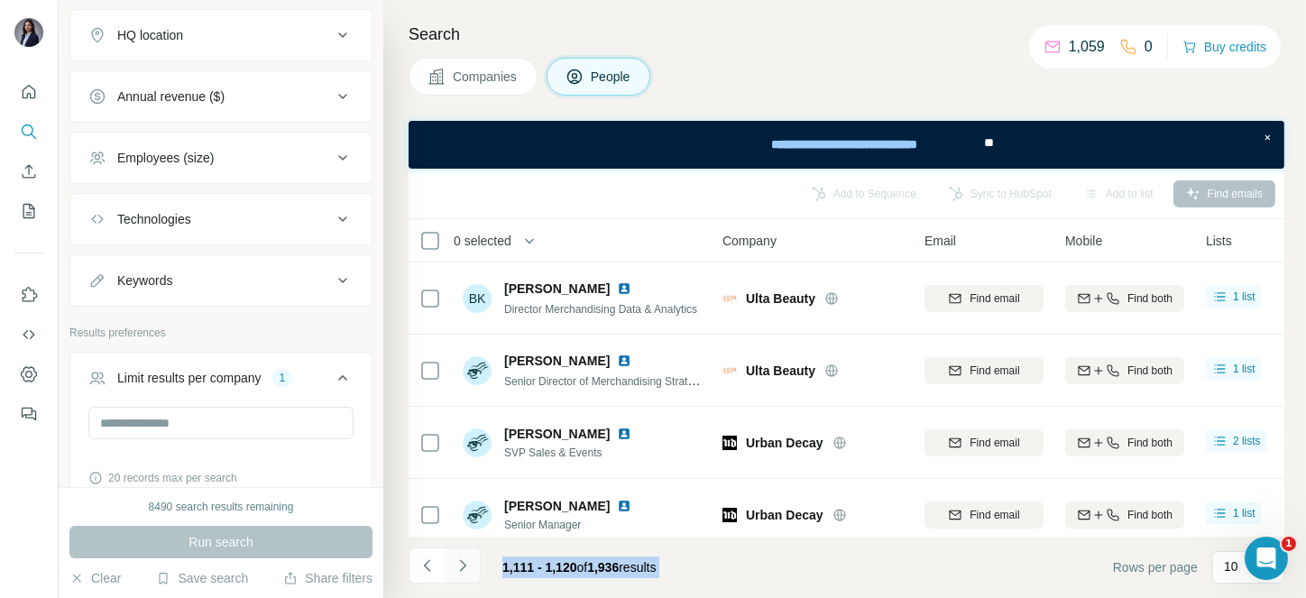
click at [461, 559] on icon "Navigate to next page" at bounding box center [463, 565] width 18 height 18
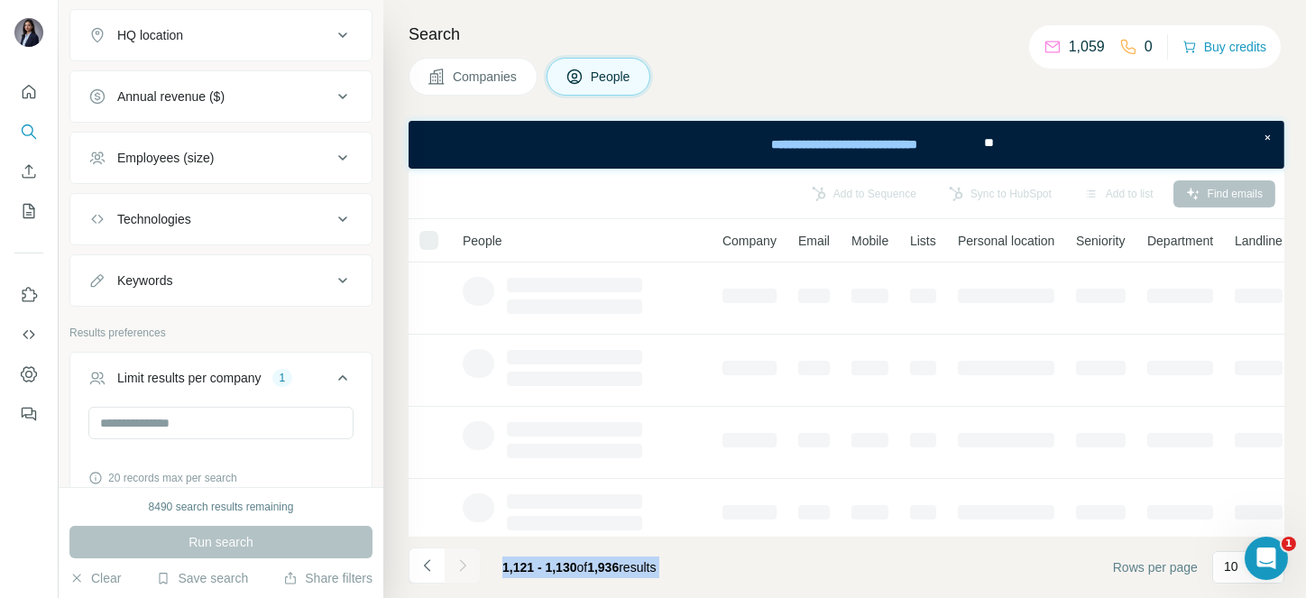
click at [461, 559] on div at bounding box center [463, 565] width 36 height 36
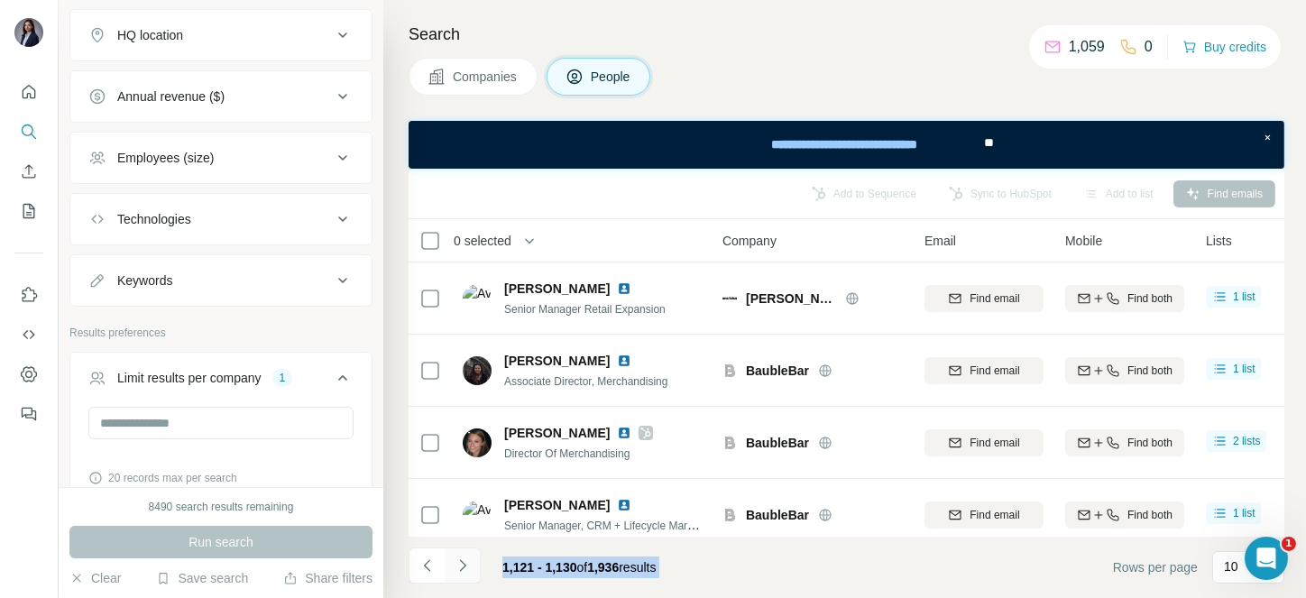
click at [461, 559] on icon "Navigate to next page" at bounding box center [463, 565] width 18 height 18
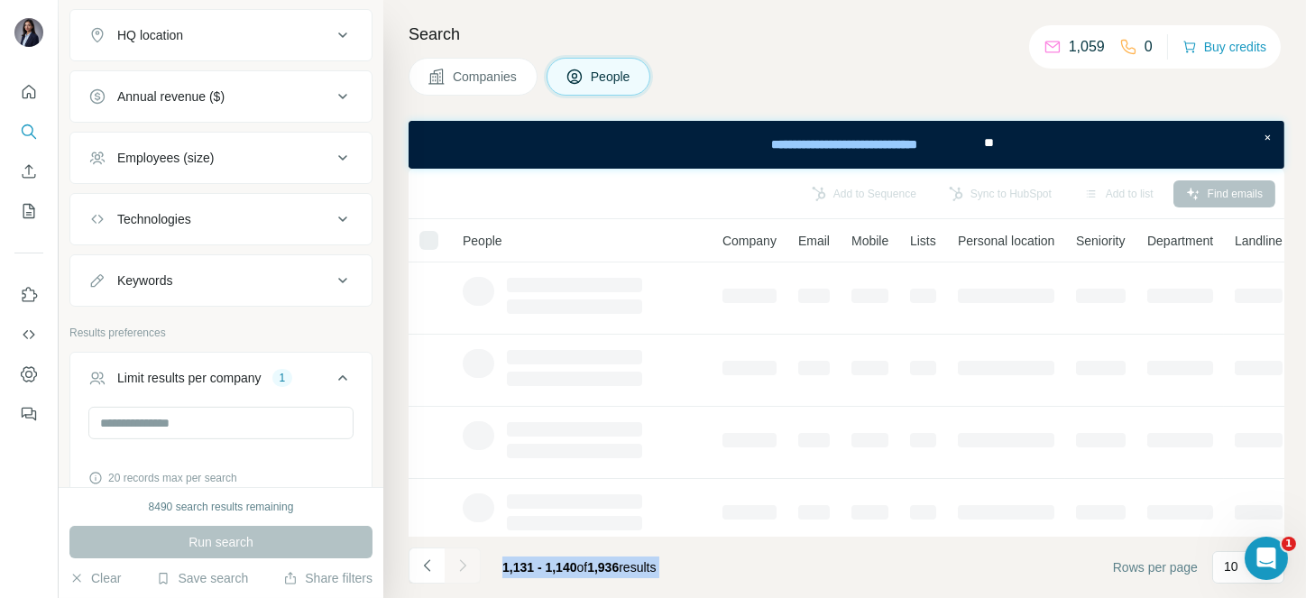
click at [461, 559] on div at bounding box center [463, 565] width 36 height 36
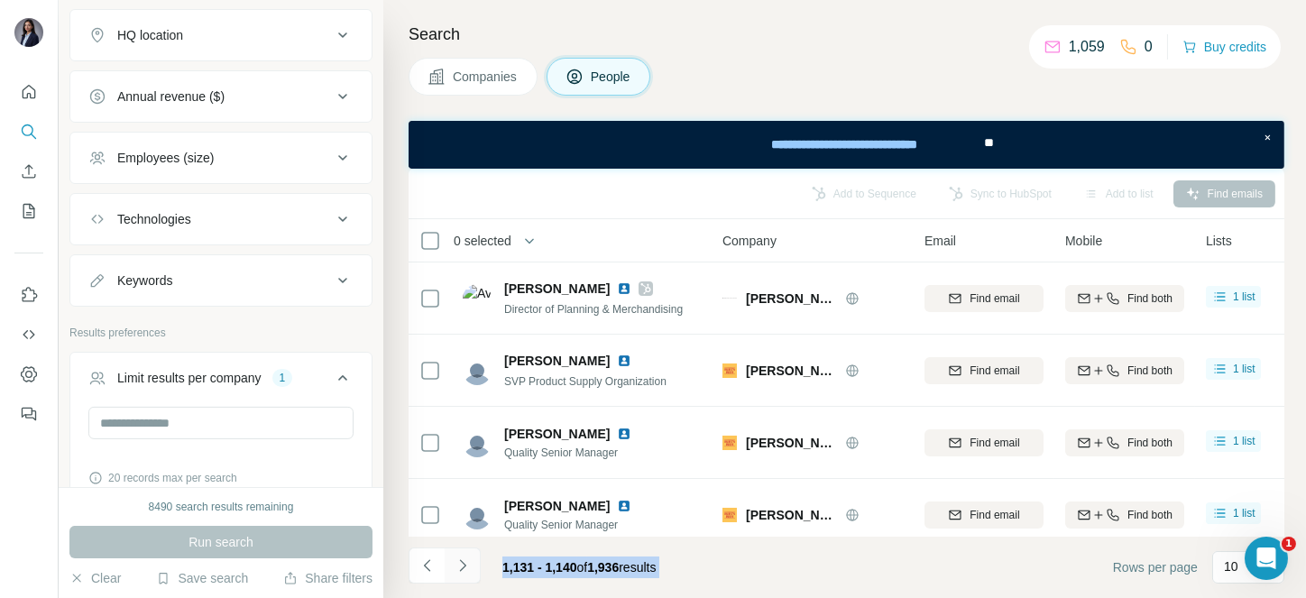
click at [461, 559] on icon "Navigate to next page" at bounding box center [463, 565] width 18 height 18
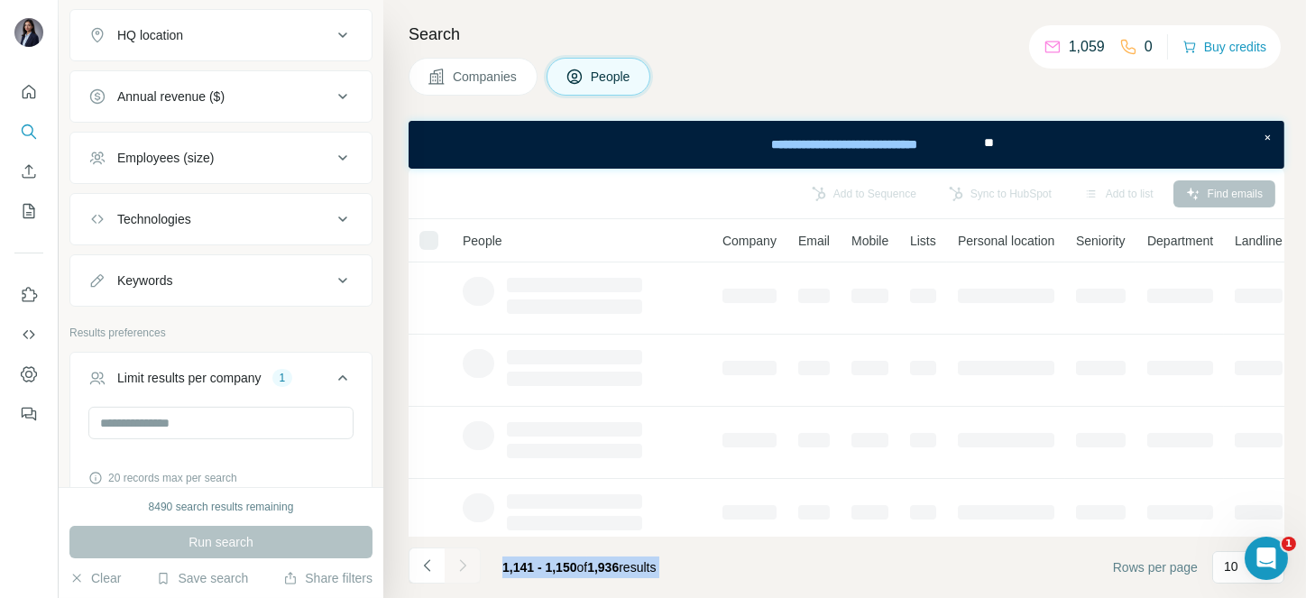
click at [461, 559] on div at bounding box center [463, 565] width 36 height 36
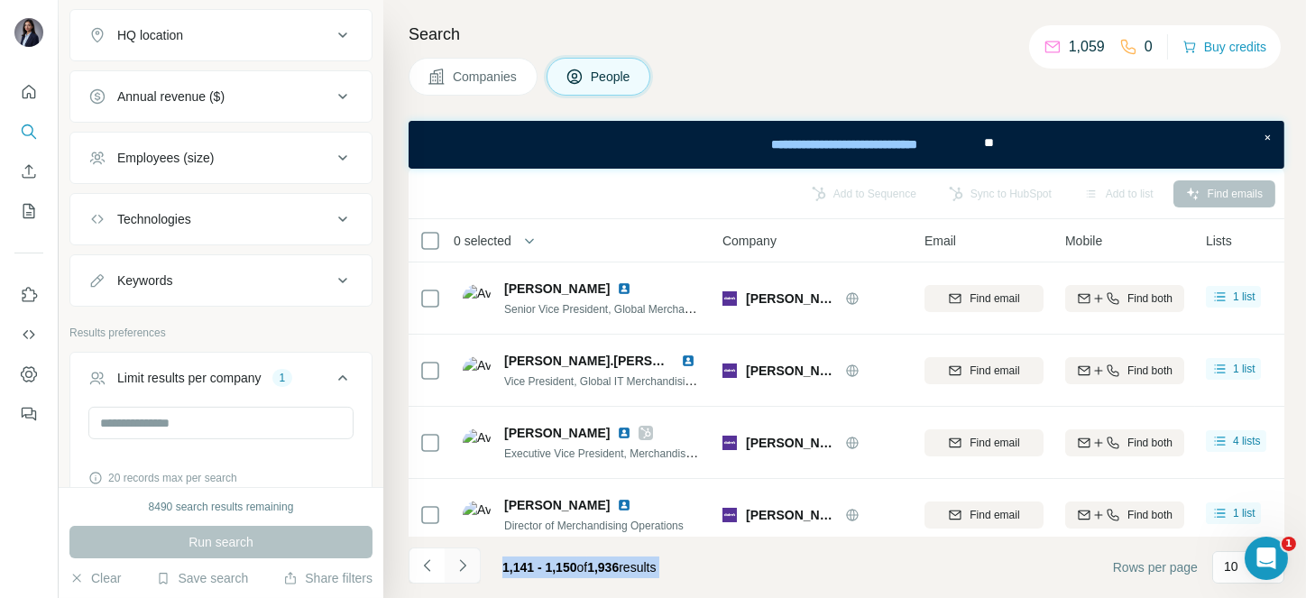
click at [461, 559] on icon "Navigate to next page" at bounding box center [463, 565] width 18 height 18
click at [461, 559] on div at bounding box center [463, 565] width 36 height 36
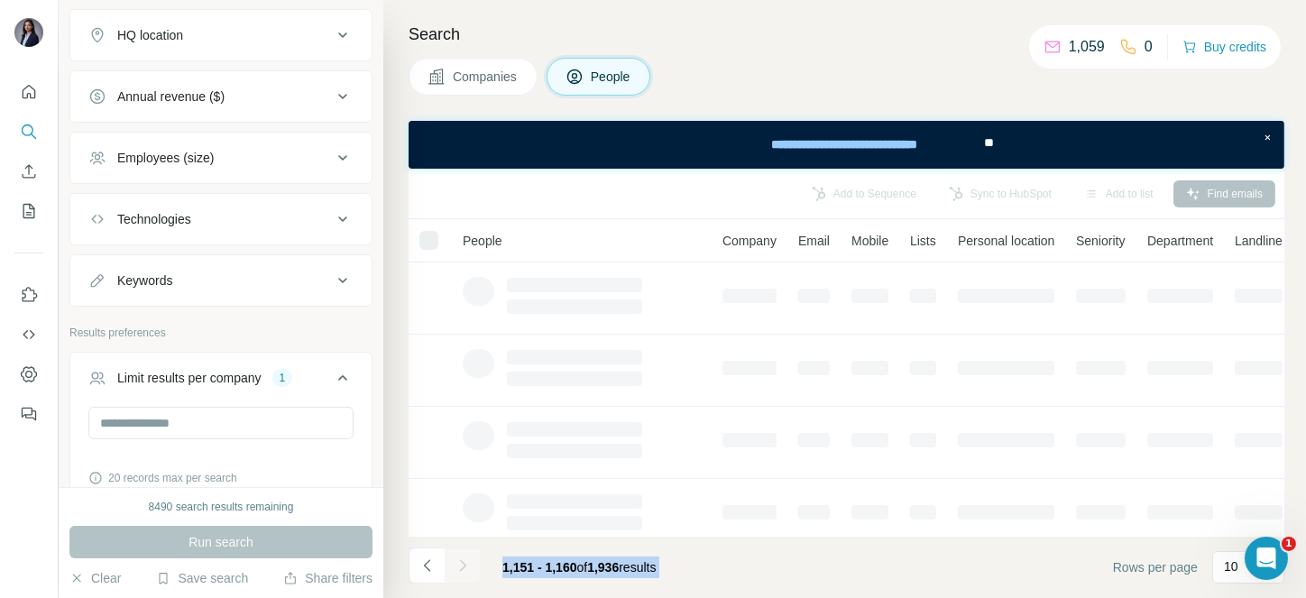
click at [461, 559] on div at bounding box center [463, 565] width 36 height 36
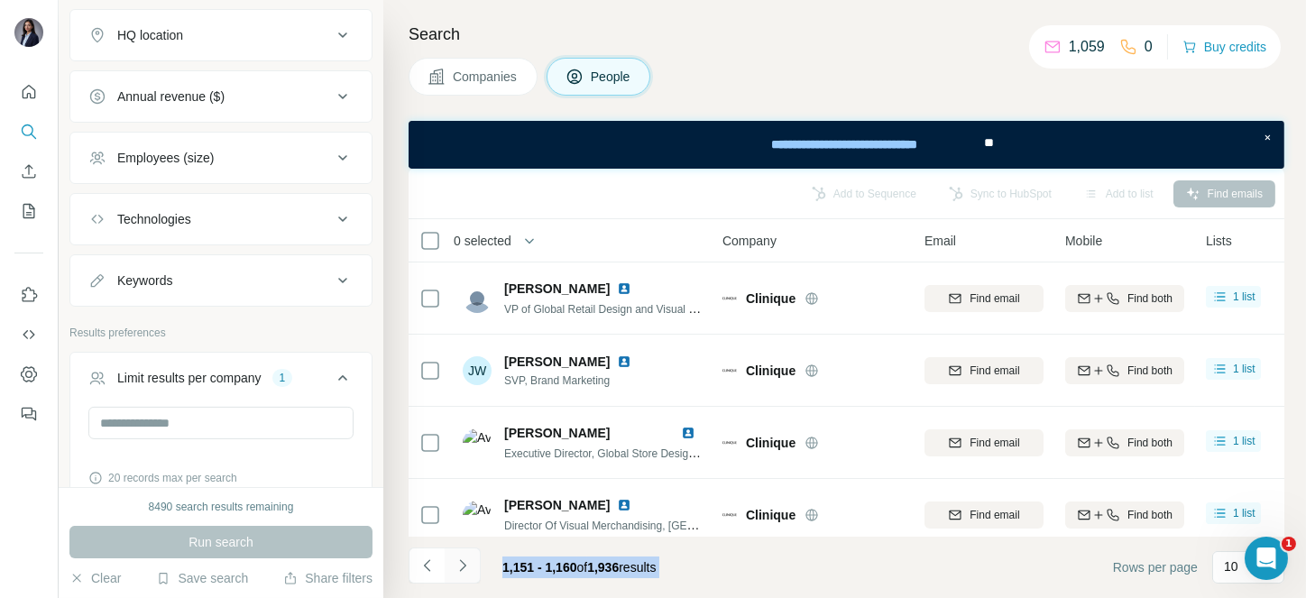
click at [461, 559] on icon "Navigate to next page" at bounding box center [463, 565] width 18 height 18
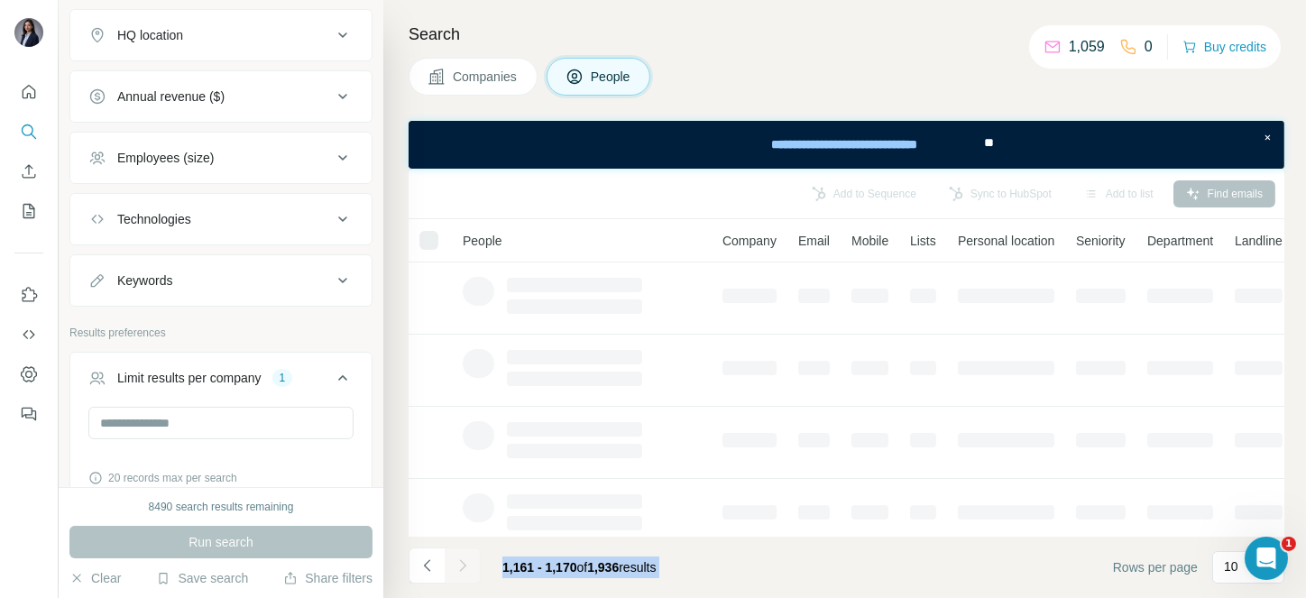
click at [461, 559] on div at bounding box center [463, 565] width 36 height 36
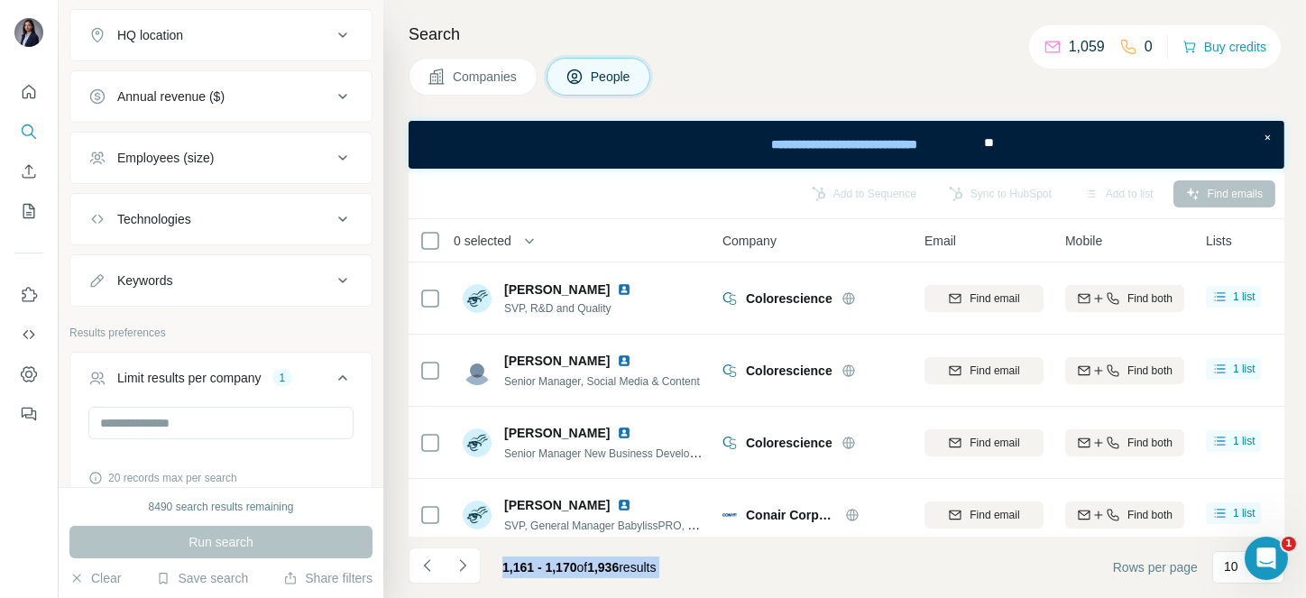
click at [461, 559] on icon "Navigate to next page" at bounding box center [463, 565] width 18 height 18
click at [461, 559] on div at bounding box center [463, 565] width 36 height 36
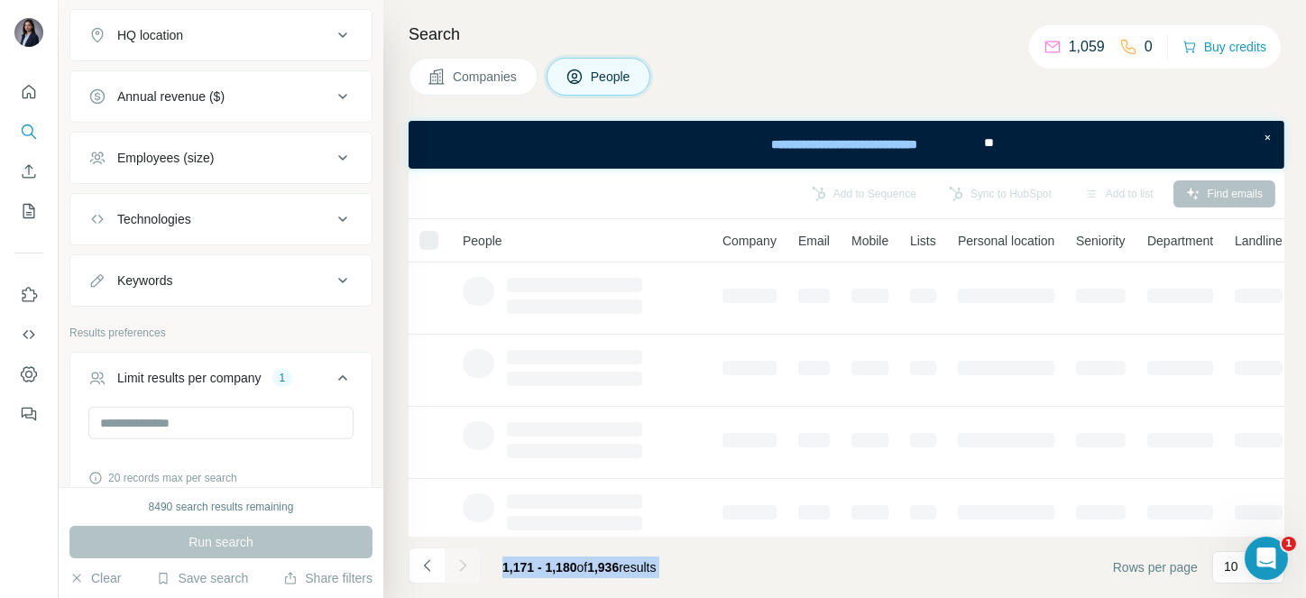
click at [461, 559] on div at bounding box center [463, 565] width 36 height 36
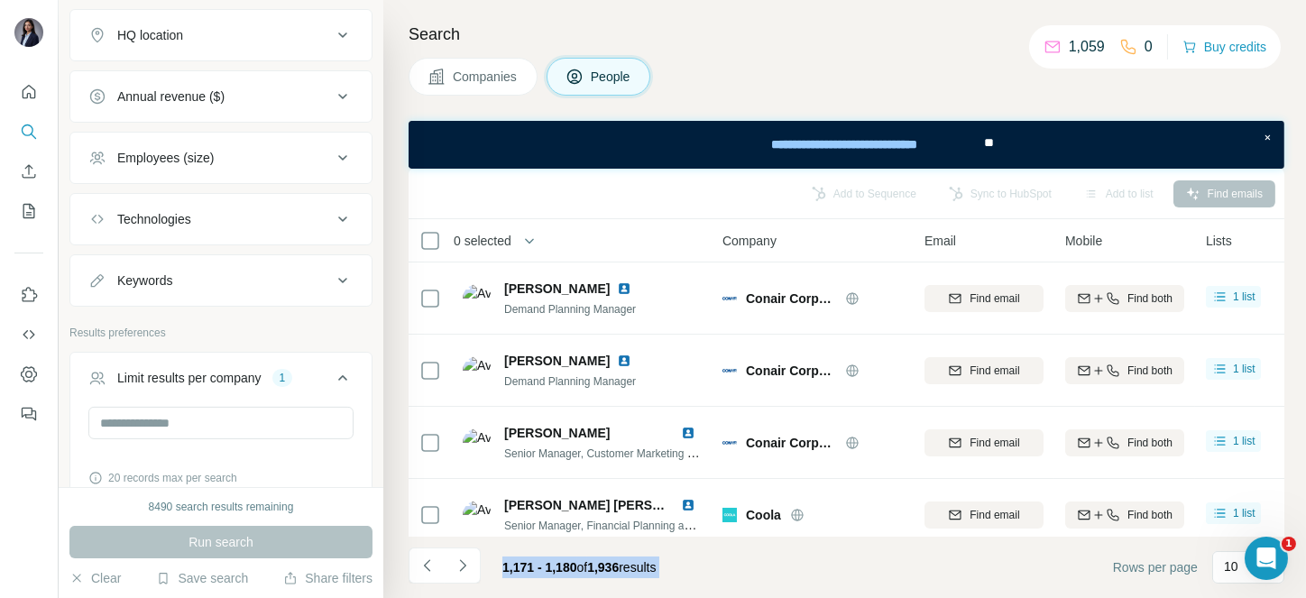
click at [461, 559] on div at bounding box center [463, 565] width 36 height 36
click at [461, 559] on icon "Navigate to next page" at bounding box center [463, 565] width 18 height 18
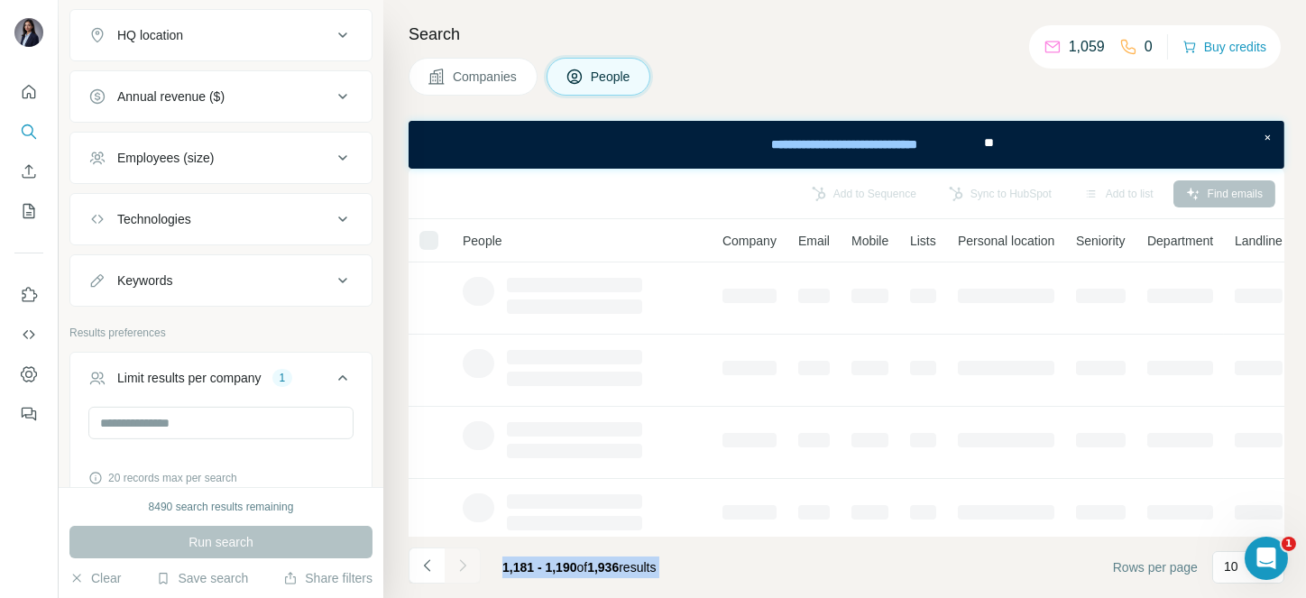
click at [461, 559] on div at bounding box center [463, 565] width 36 height 36
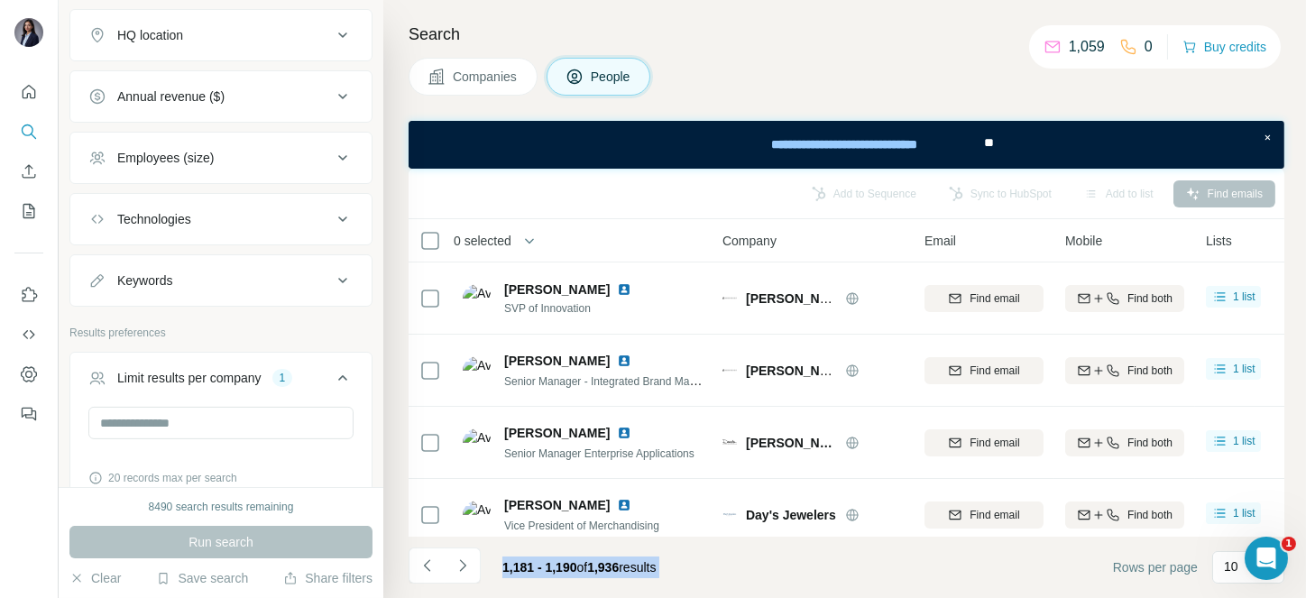
click at [461, 559] on icon "Navigate to next page" at bounding box center [463, 565] width 18 height 18
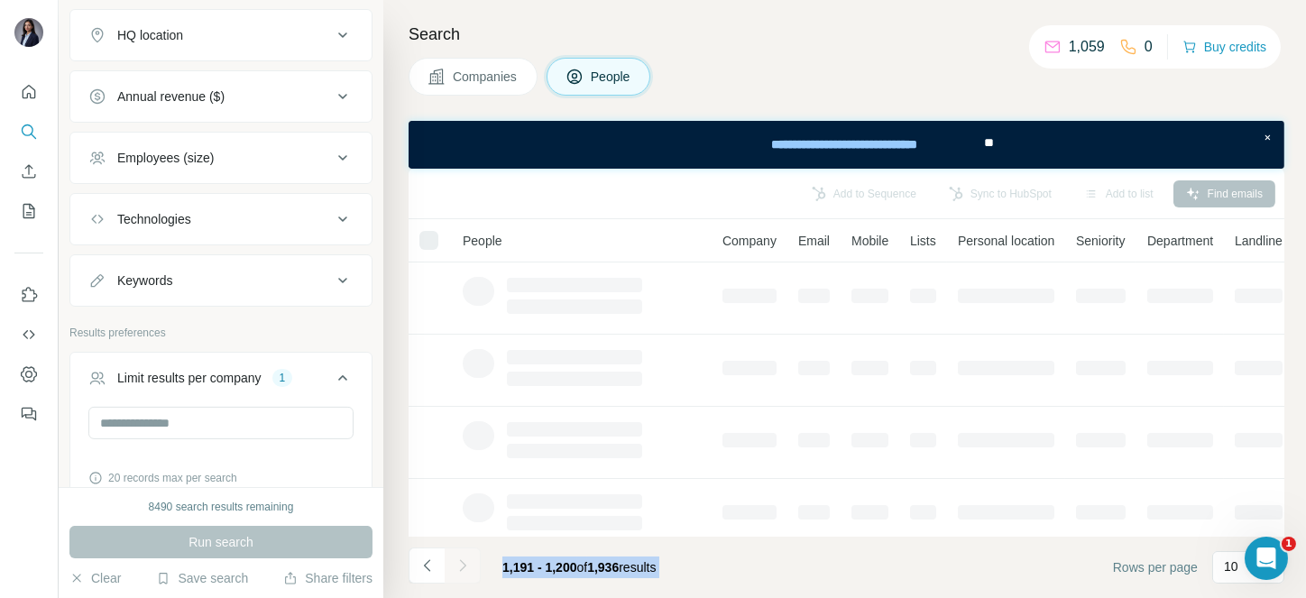
click at [461, 559] on div at bounding box center [463, 565] width 36 height 36
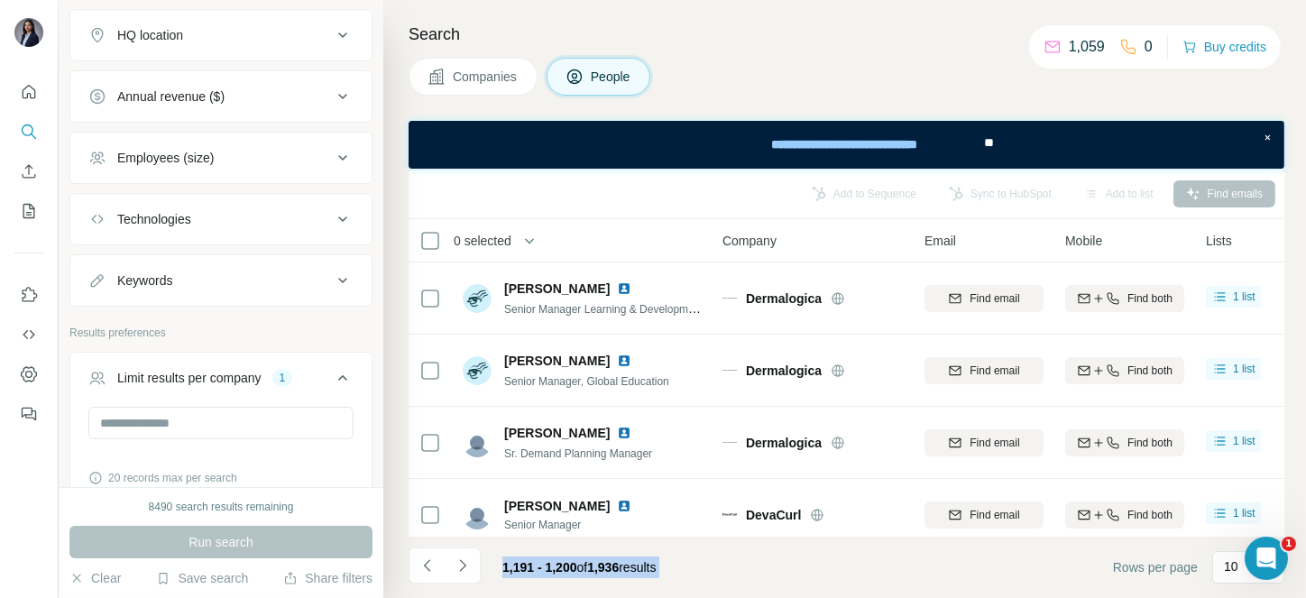
click at [461, 559] on div at bounding box center [463, 565] width 36 height 36
click at [461, 559] on icon "Navigate to next page" at bounding box center [463, 565] width 18 height 18
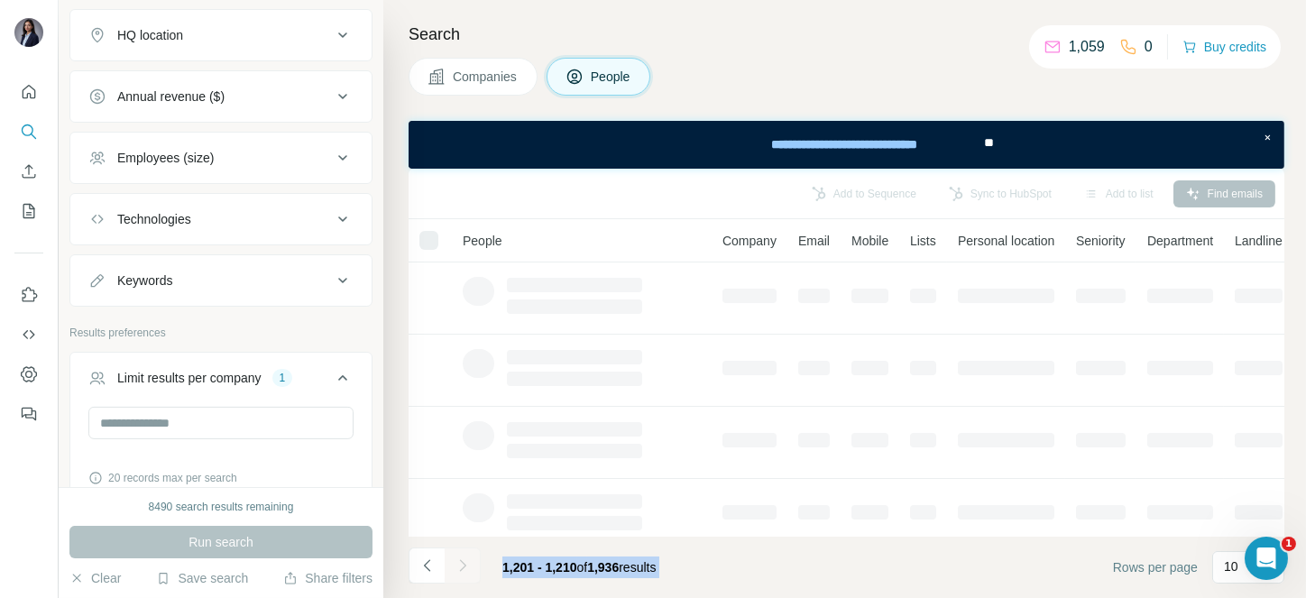
click at [461, 559] on div at bounding box center [463, 565] width 36 height 36
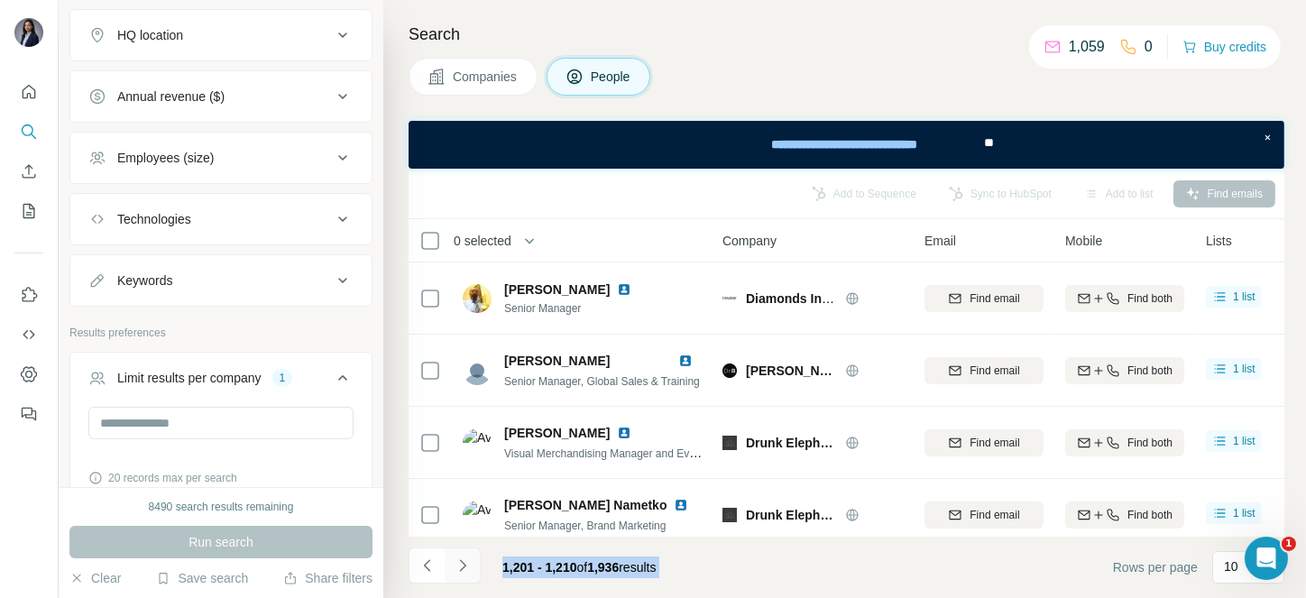
click at [461, 559] on icon "Navigate to next page" at bounding box center [463, 565] width 18 height 18
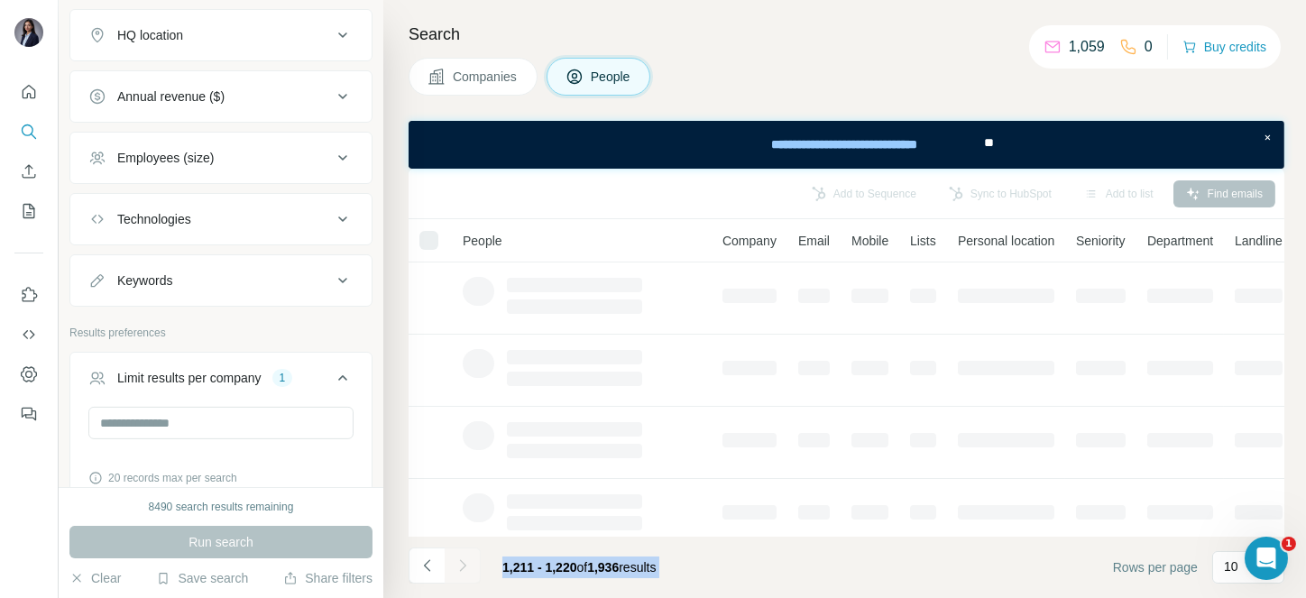
click at [461, 559] on div at bounding box center [463, 565] width 36 height 36
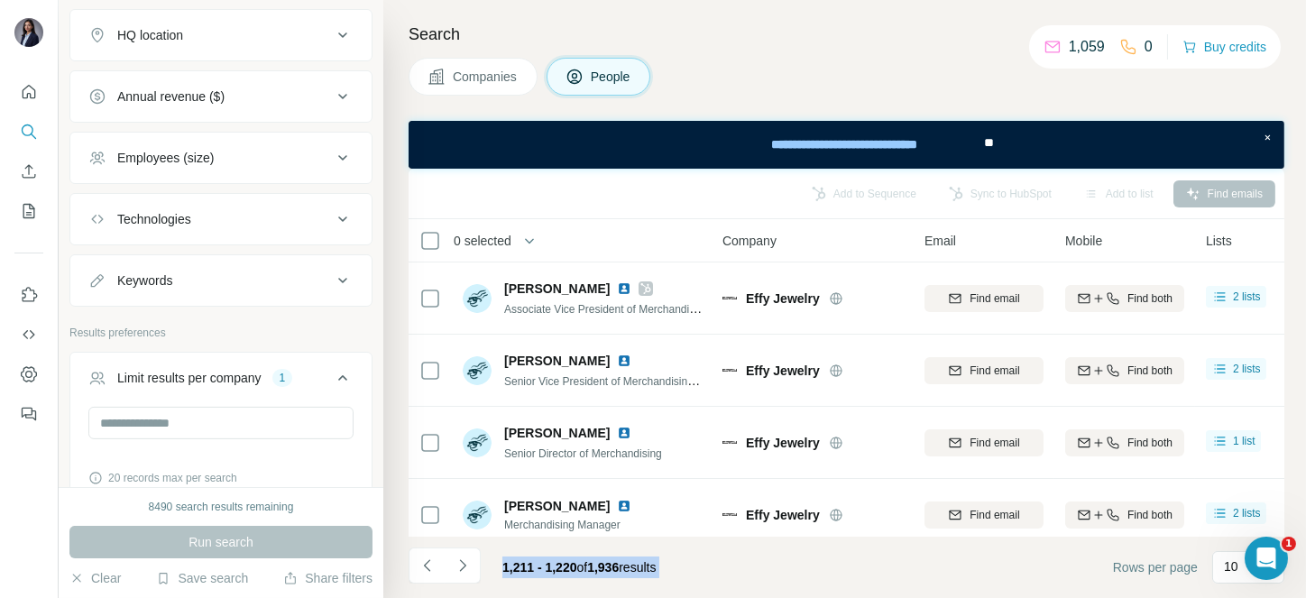
click at [461, 559] on icon "Navigate to next page" at bounding box center [463, 565] width 18 height 18
click at [461, 559] on div at bounding box center [463, 565] width 36 height 36
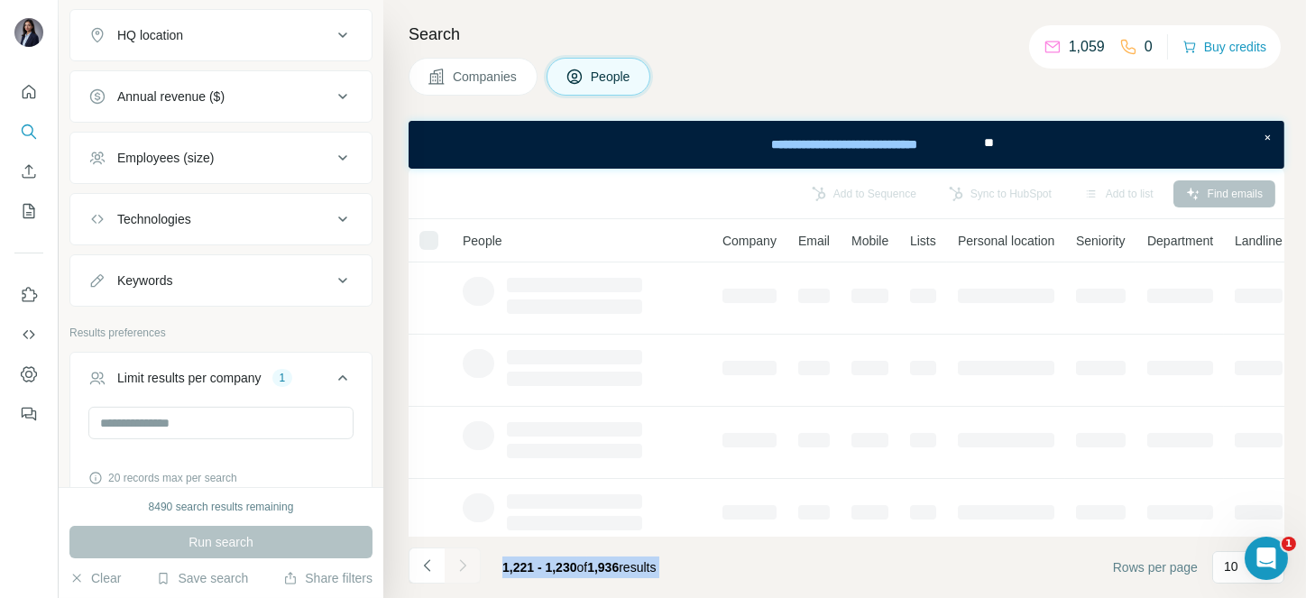
click at [461, 559] on div at bounding box center [463, 565] width 36 height 36
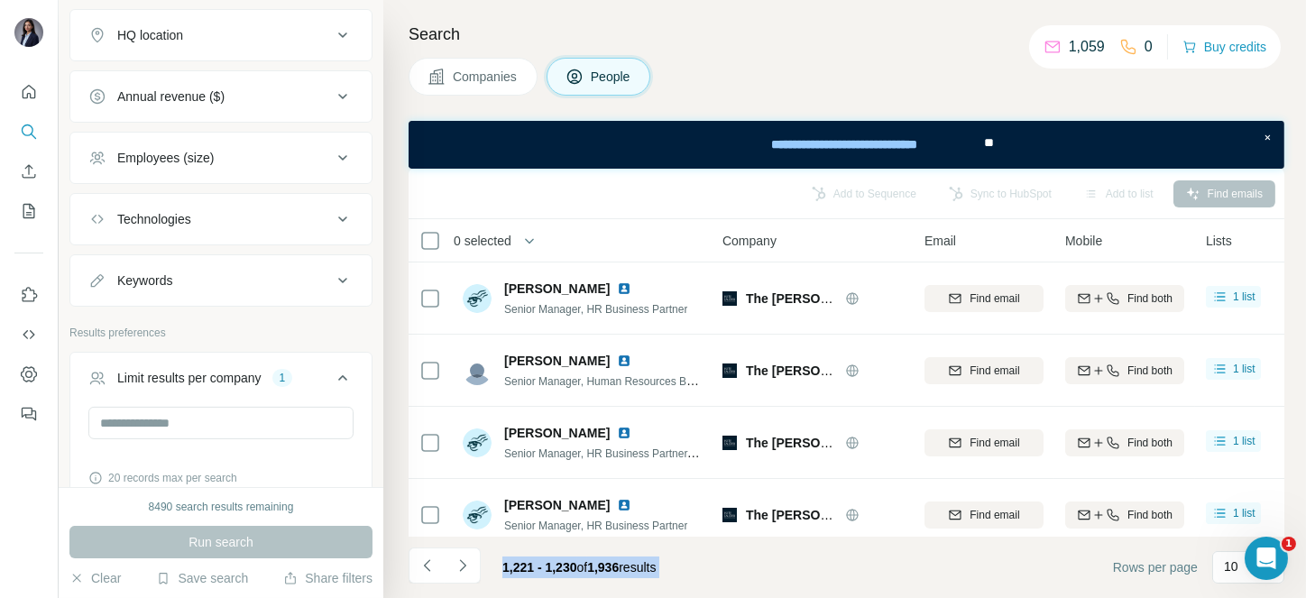
click at [461, 559] on icon "Navigate to next page" at bounding box center [463, 565] width 18 height 18
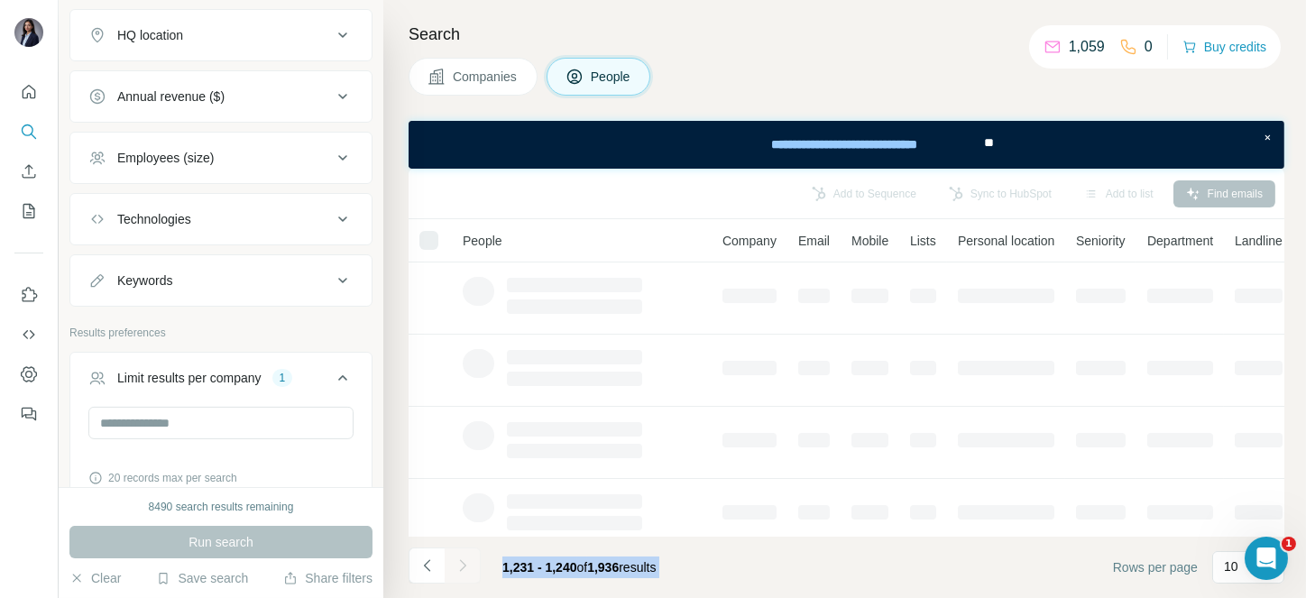
click at [461, 559] on div at bounding box center [463, 565] width 36 height 36
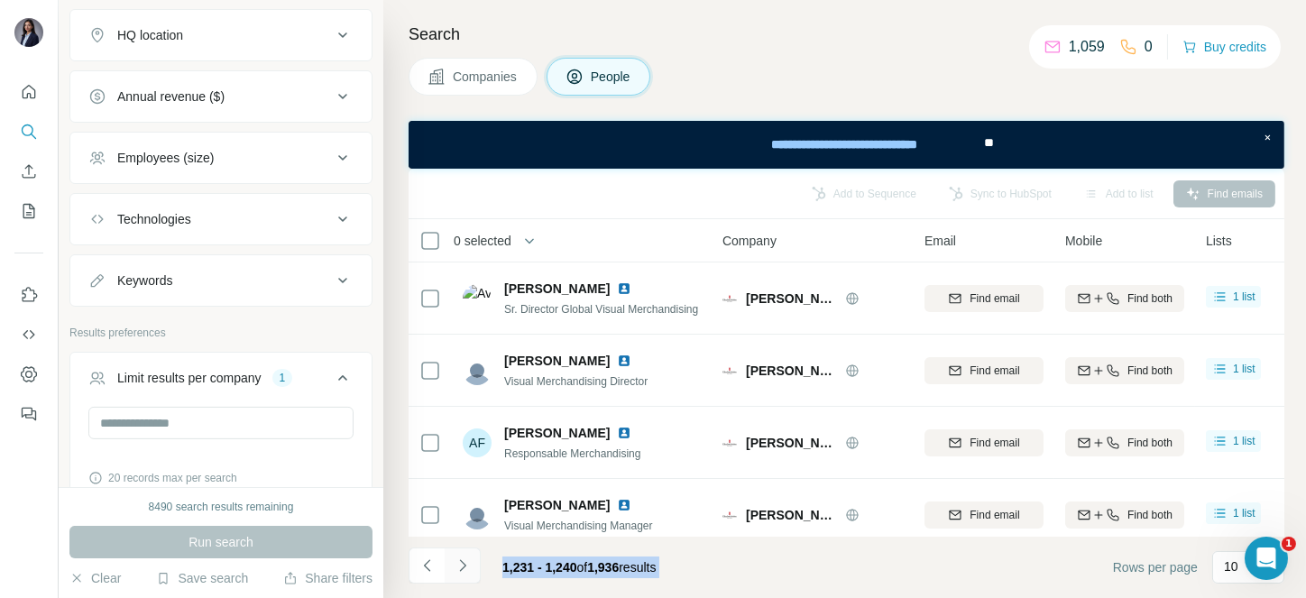
click at [461, 559] on icon "Navigate to next page" at bounding box center [463, 565] width 18 height 18
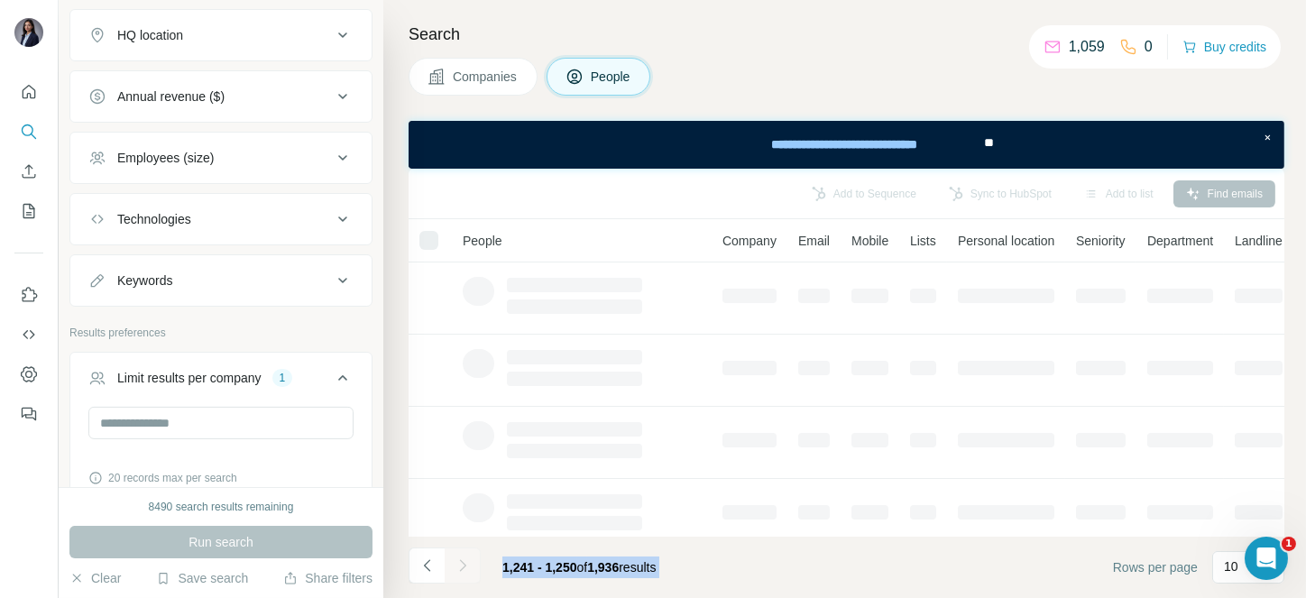
click at [461, 559] on div at bounding box center [463, 565] width 36 height 36
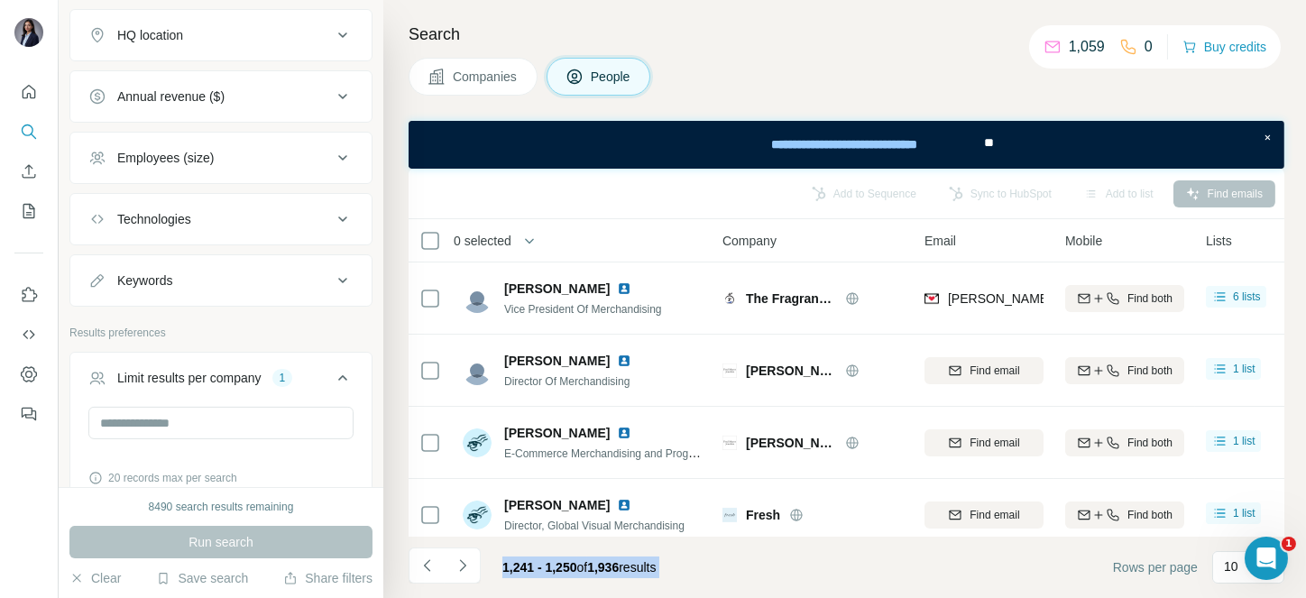
click at [461, 559] on icon "Navigate to next page" at bounding box center [463, 565] width 18 height 18
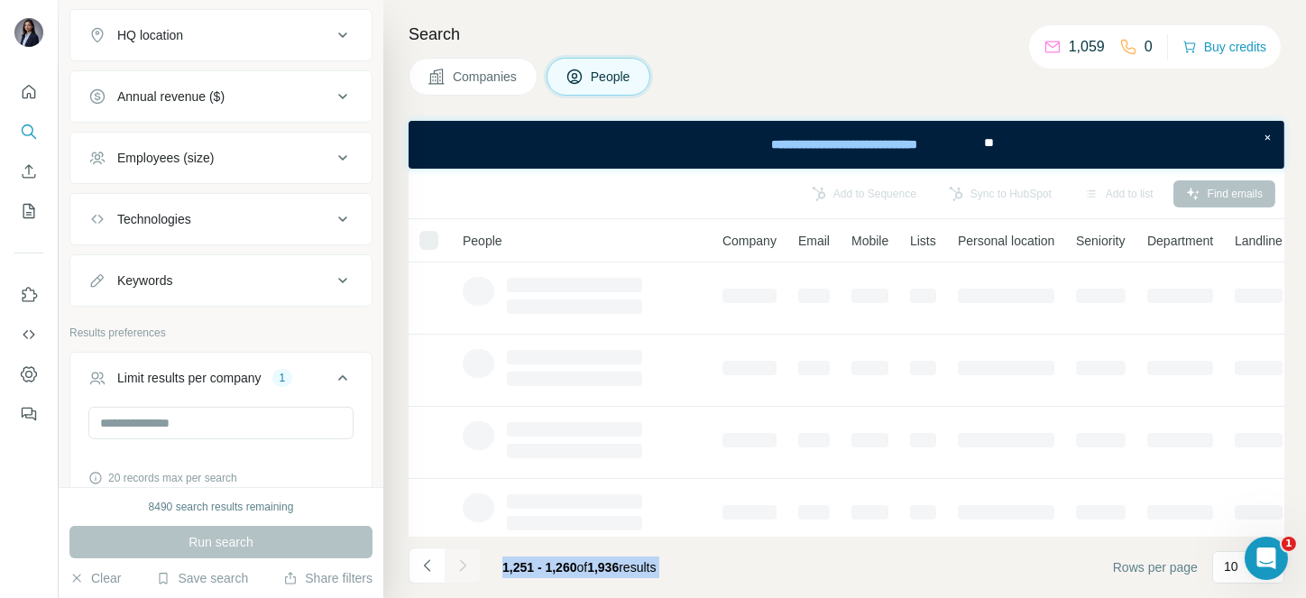
click at [461, 559] on div at bounding box center [463, 565] width 36 height 36
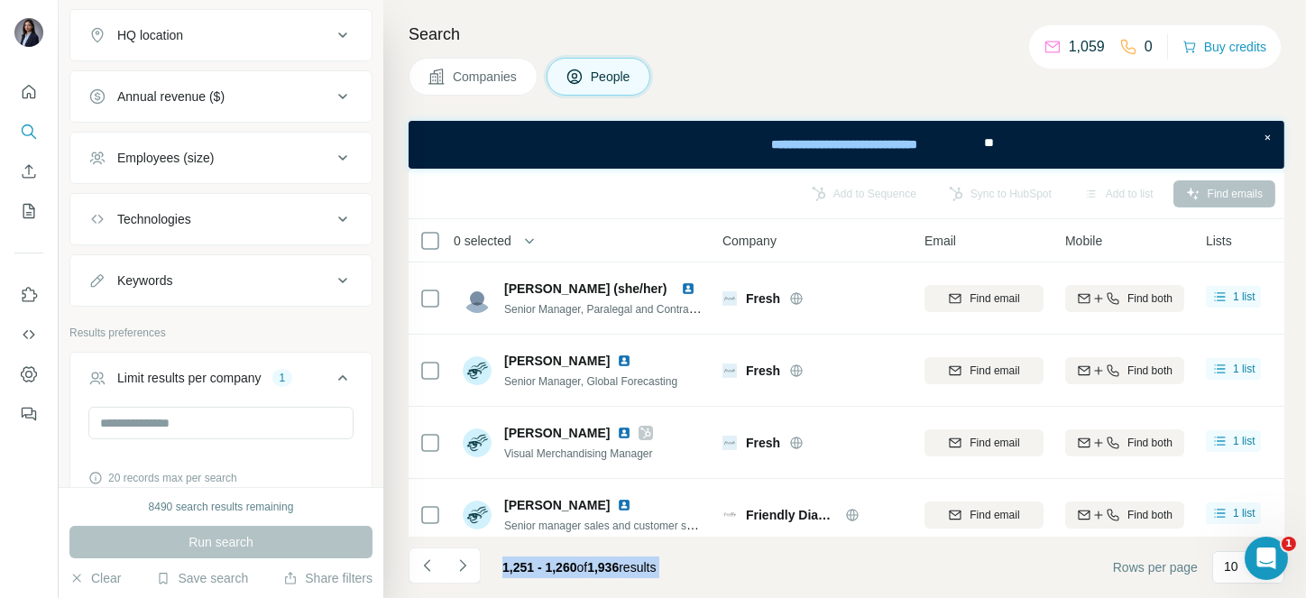
click at [461, 559] on icon "Navigate to next page" at bounding box center [463, 565] width 18 height 18
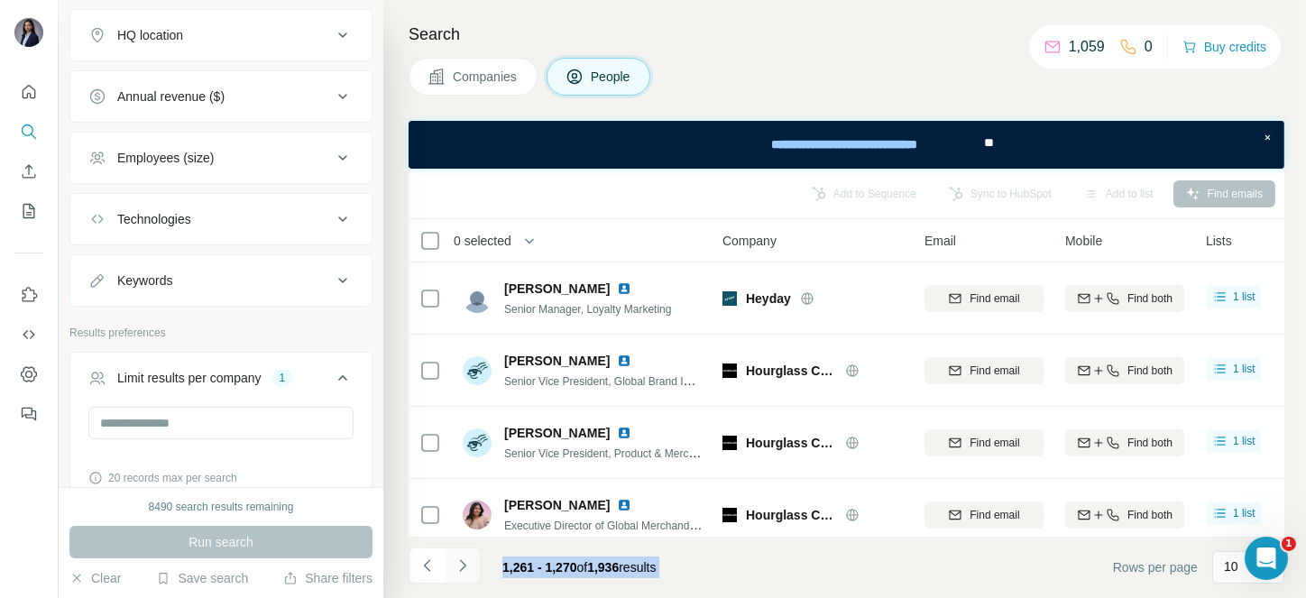
click at [461, 559] on icon "Navigate to next page" at bounding box center [463, 565] width 18 height 18
click at [461, 559] on div at bounding box center [463, 565] width 36 height 36
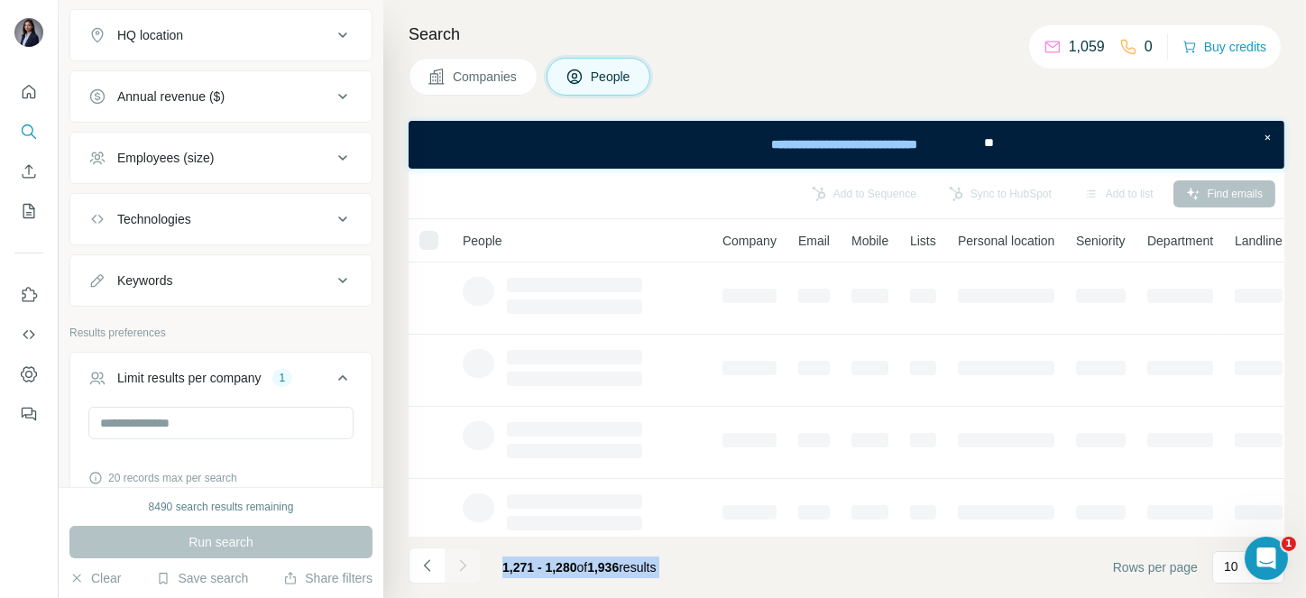
click at [461, 559] on div at bounding box center [463, 565] width 36 height 36
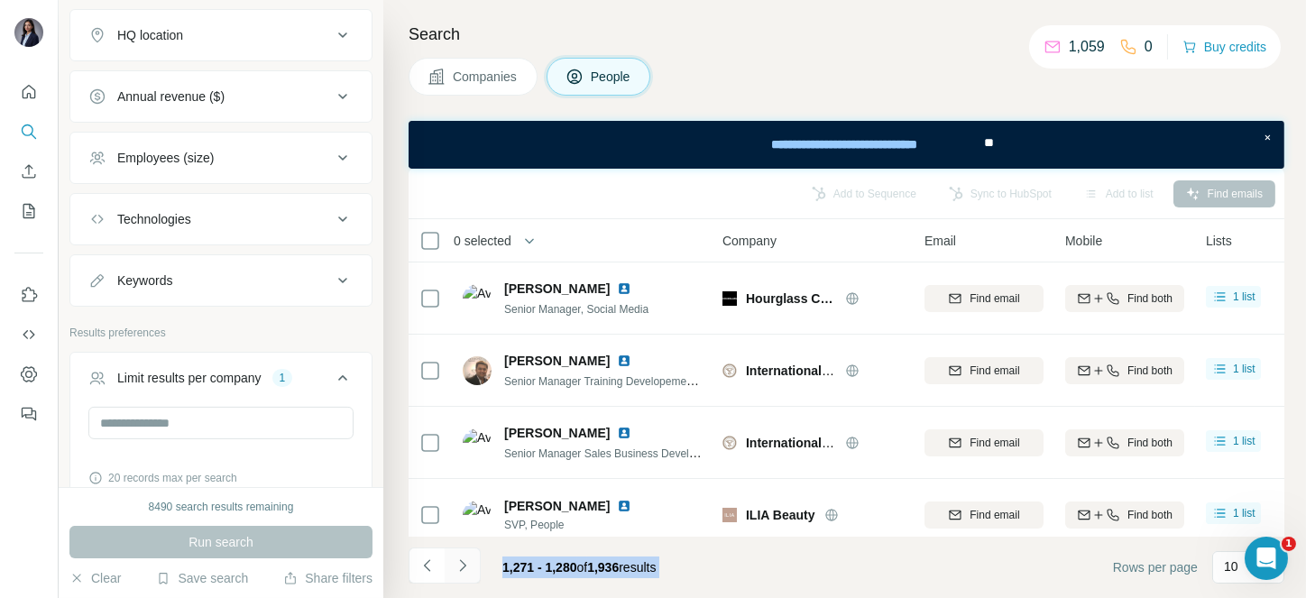
click at [461, 559] on icon "Navigate to next page" at bounding box center [463, 565] width 18 height 18
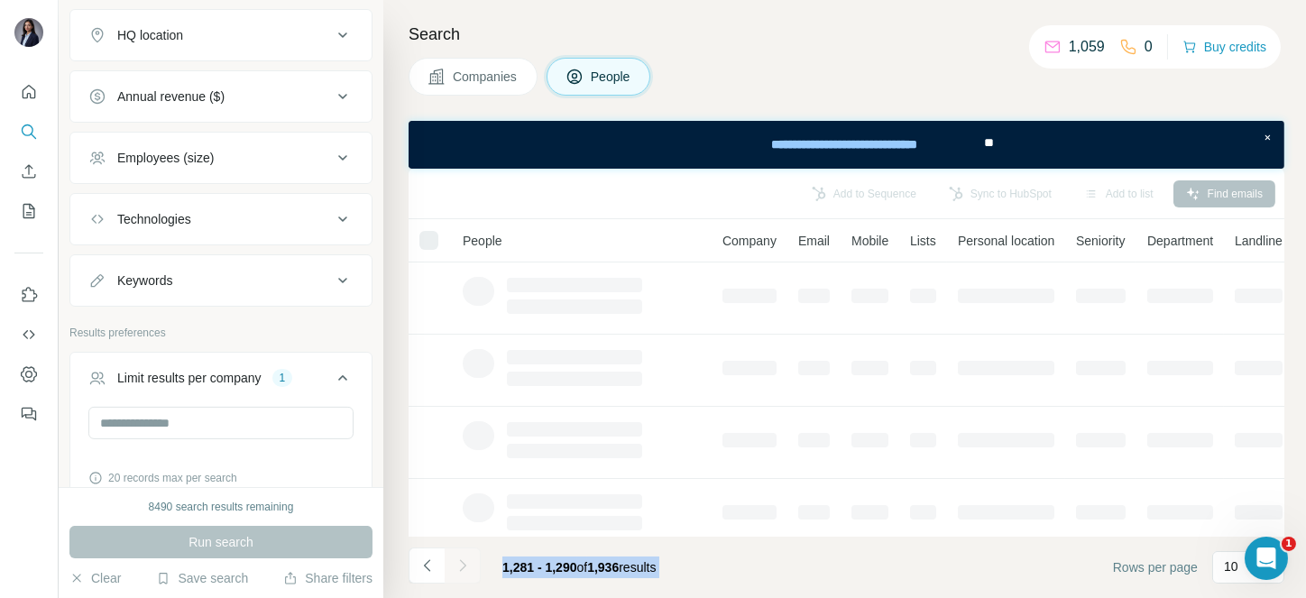
click at [461, 559] on div at bounding box center [463, 565] width 36 height 36
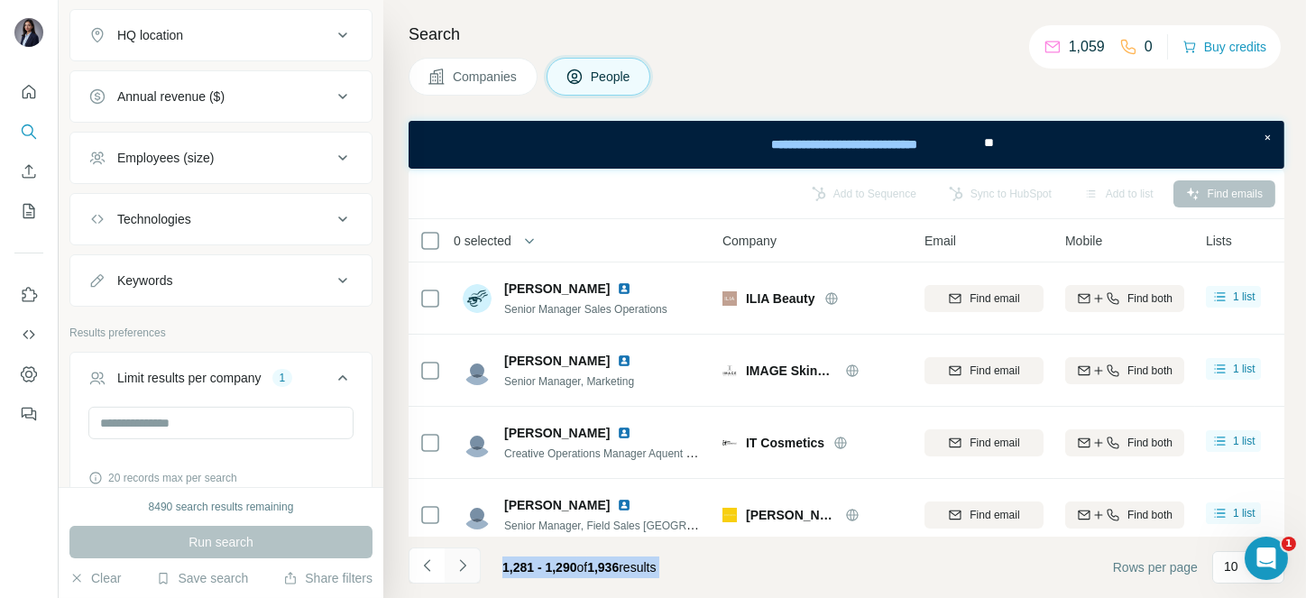
click at [461, 559] on icon "Navigate to next page" at bounding box center [463, 565] width 18 height 18
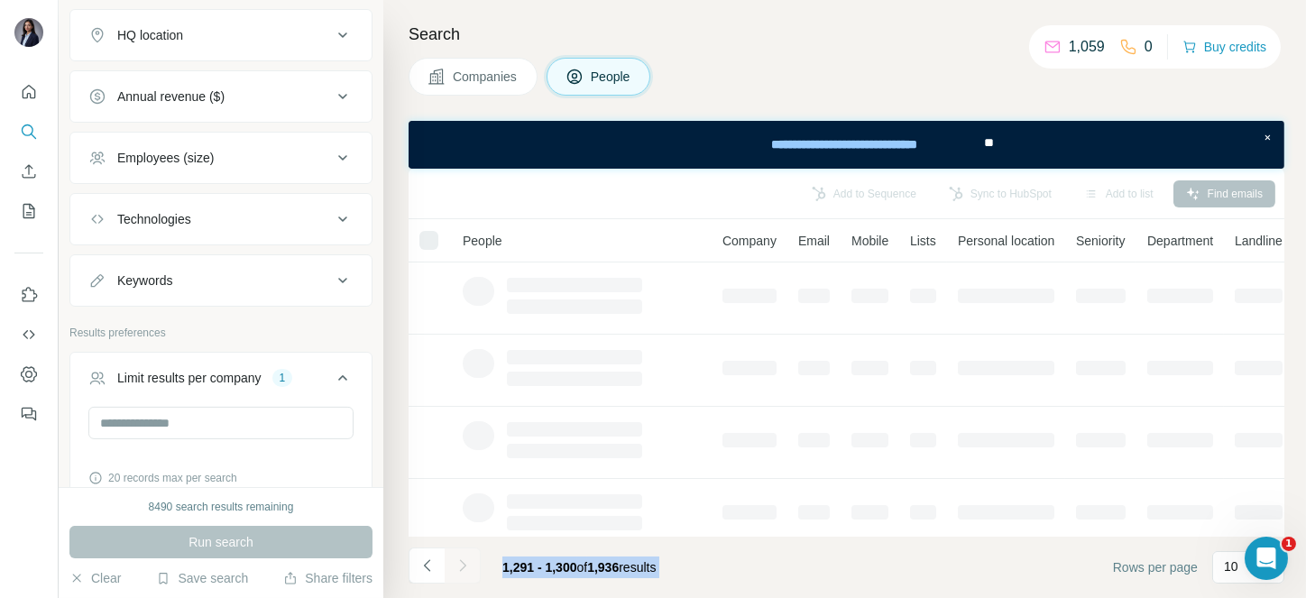
click at [461, 559] on div at bounding box center [463, 565] width 36 height 36
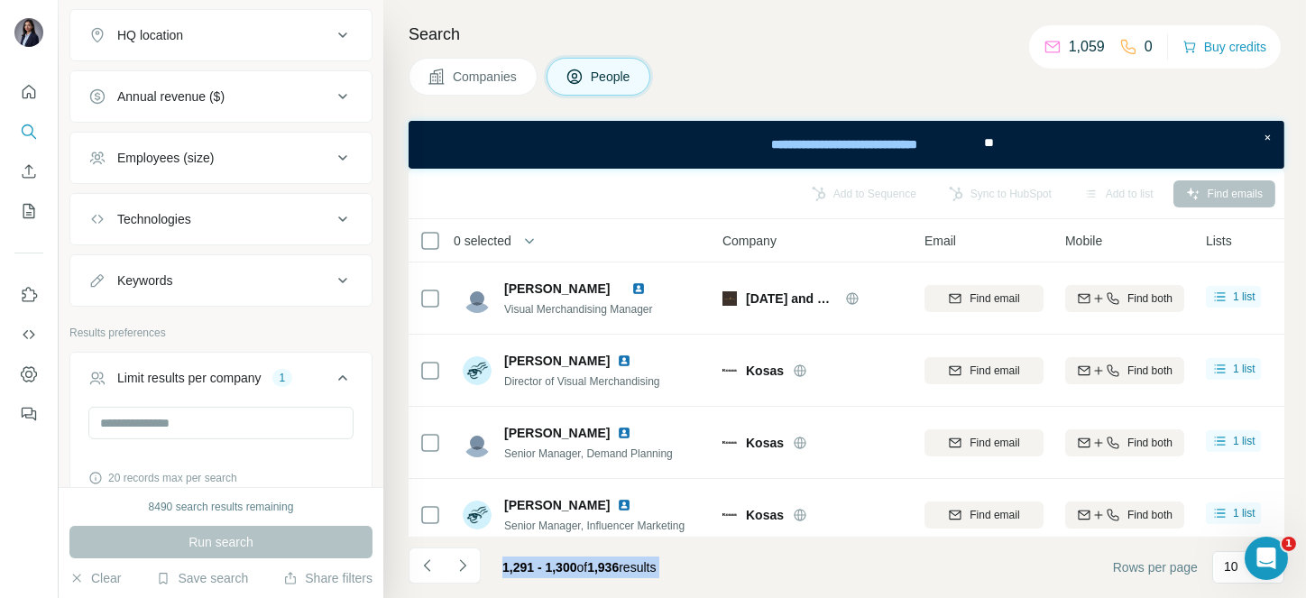
click at [461, 559] on icon "Navigate to next page" at bounding box center [463, 565] width 18 height 18
click at [461, 559] on div at bounding box center [463, 565] width 36 height 36
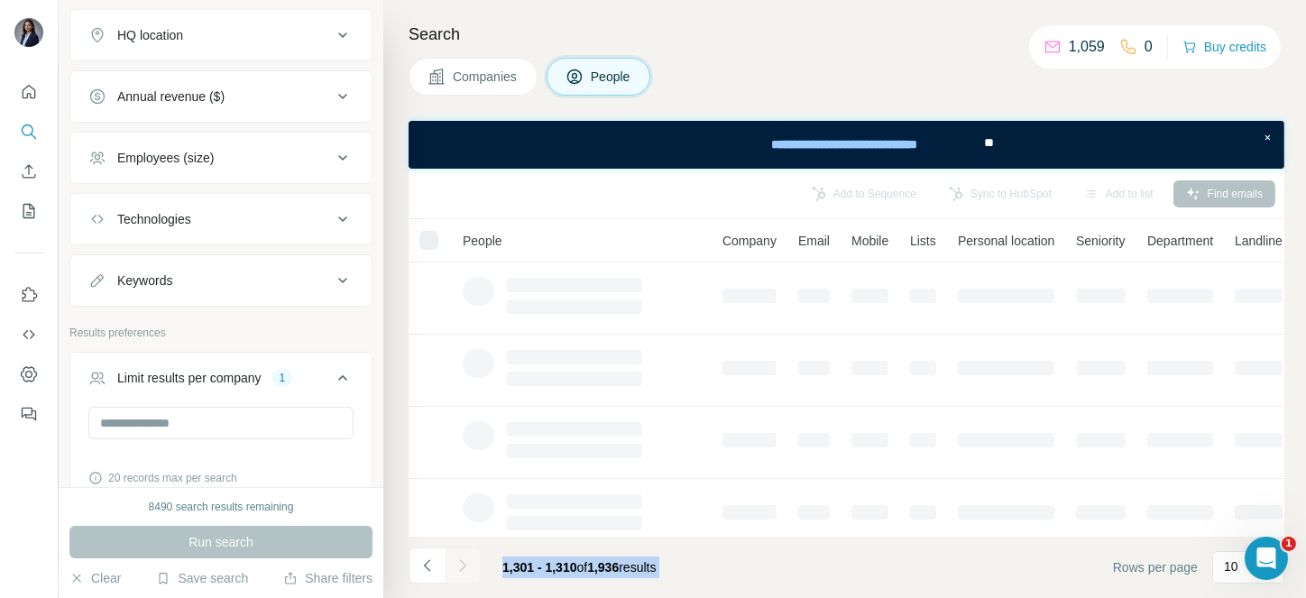
click at [461, 559] on div at bounding box center [463, 565] width 36 height 36
click at [461, 559] on icon "Navigate to next page" at bounding box center [463, 565] width 18 height 18
click at [461, 559] on div at bounding box center [463, 565] width 36 height 36
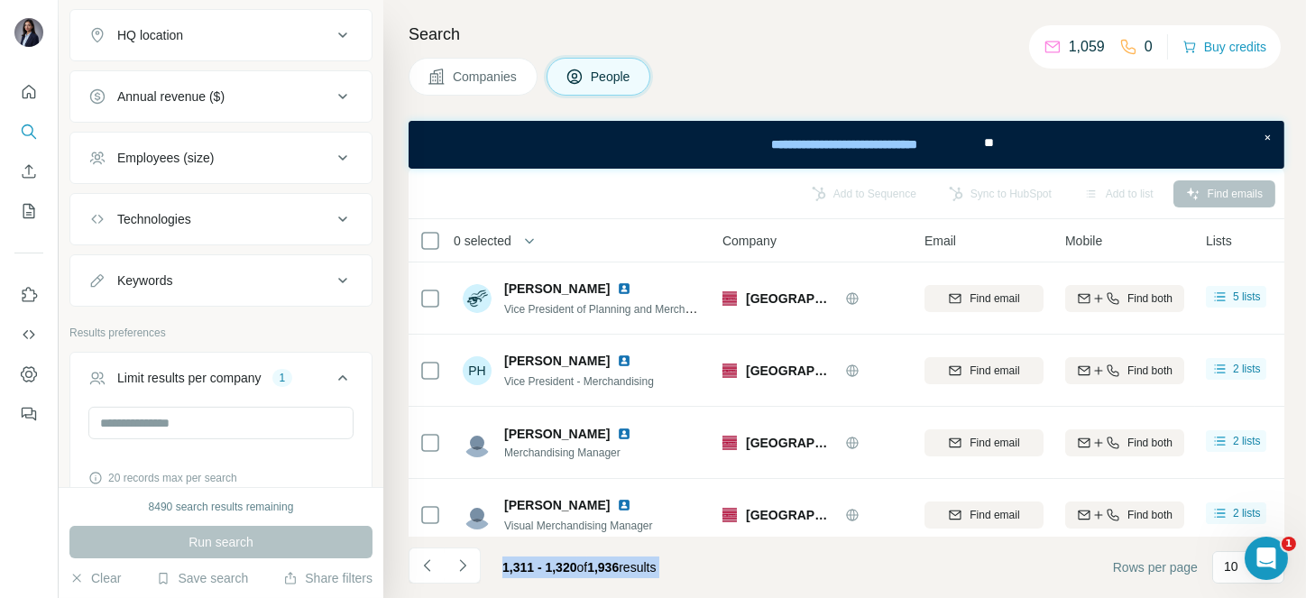
click at [461, 559] on icon "Navigate to next page" at bounding box center [463, 565] width 18 height 18
click at [461, 559] on div at bounding box center [463, 565] width 36 height 36
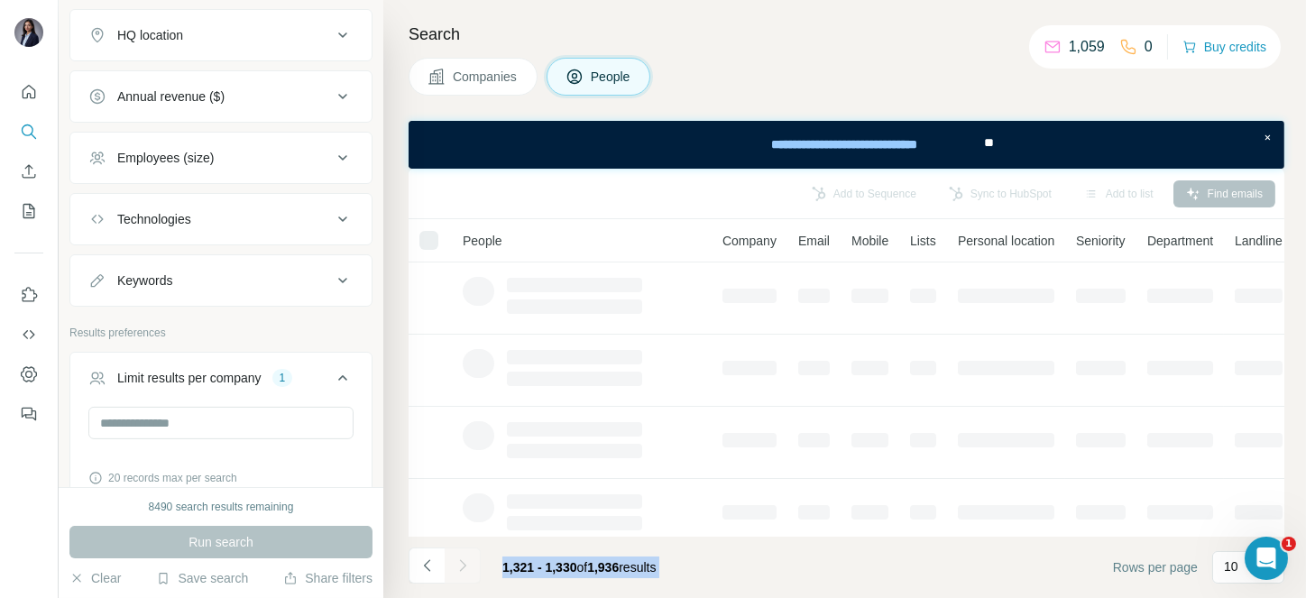
click at [461, 559] on div at bounding box center [463, 565] width 36 height 36
click at [461, 559] on icon "Navigate to next page" at bounding box center [463, 565] width 18 height 18
click at [461, 559] on div at bounding box center [463, 565] width 36 height 36
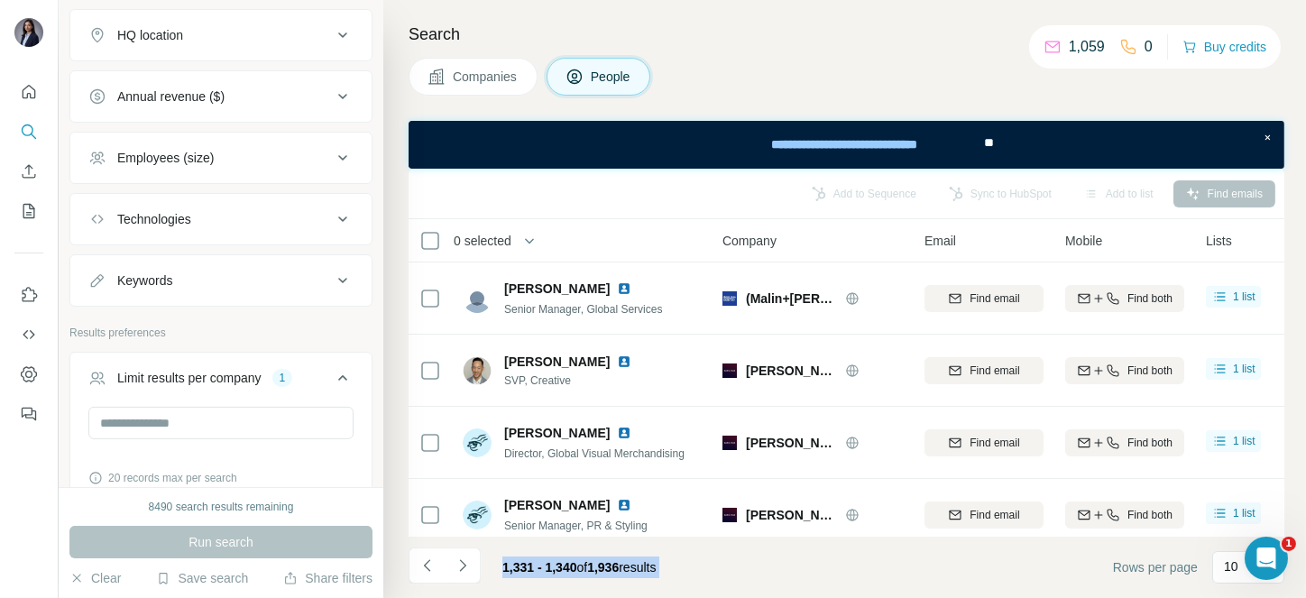
click at [461, 559] on icon "Navigate to next page" at bounding box center [463, 565] width 18 height 18
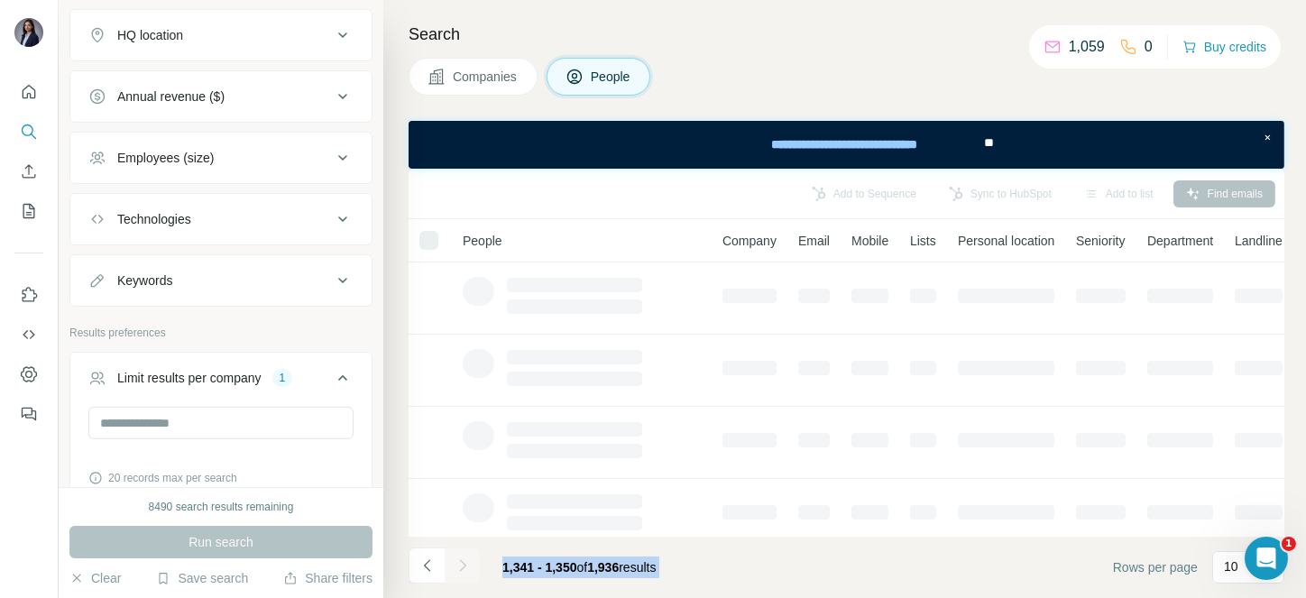
click at [461, 559] on div at bounding box center [463, 565] width 36 height 36
click at [461, 559] on icon "Navigate to next page" at bounding box center [463, 565] width 18 height 18
click at [461, 559] on div at bounding box center [463, 565] width 36 height 36
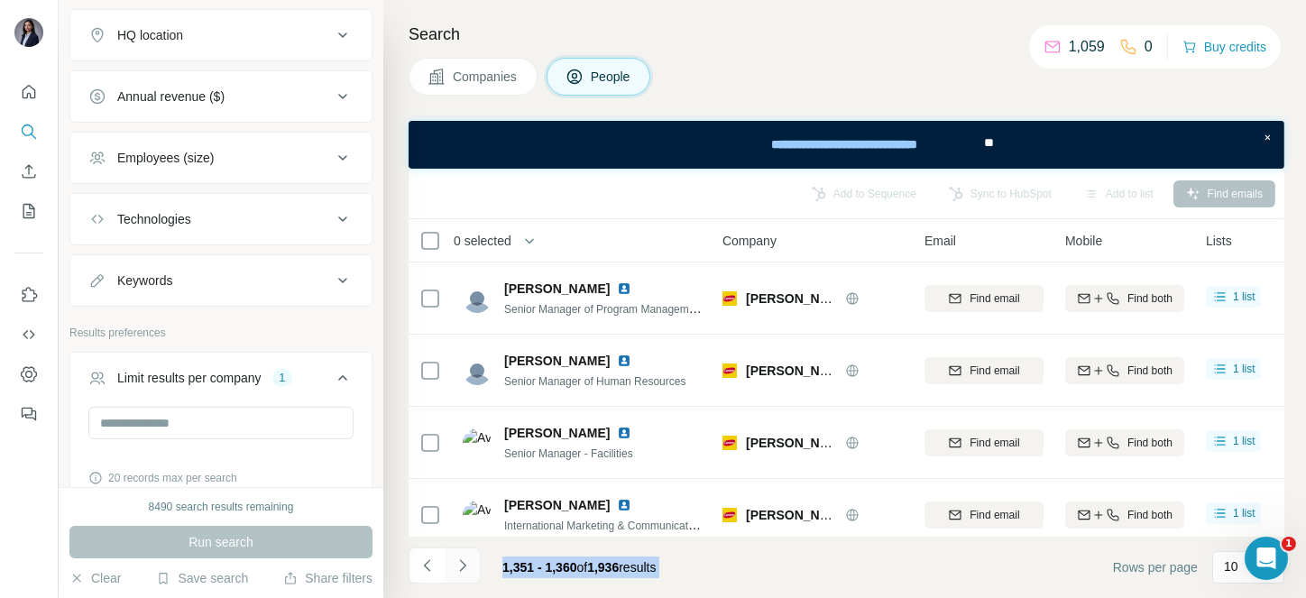
click at [461, 559] on icon "Navigate to next page" at bounding box center [463, 565] width 18 height 18
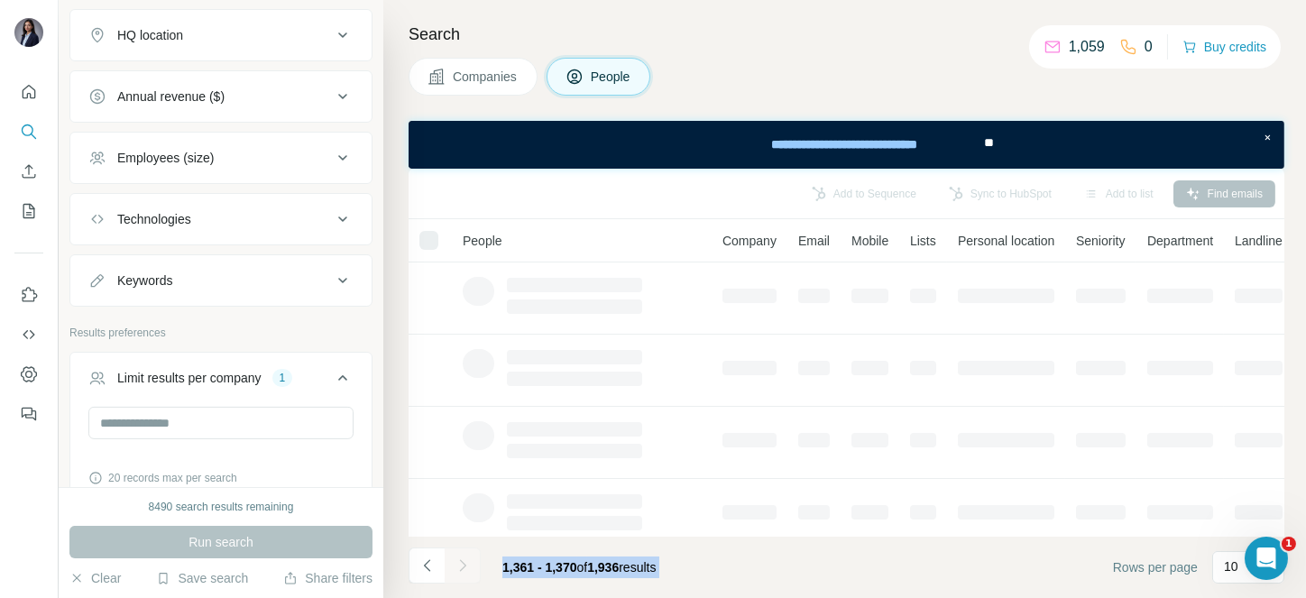
click at [461, 559] on div at bounding box center [463, 565] width 36 height 36
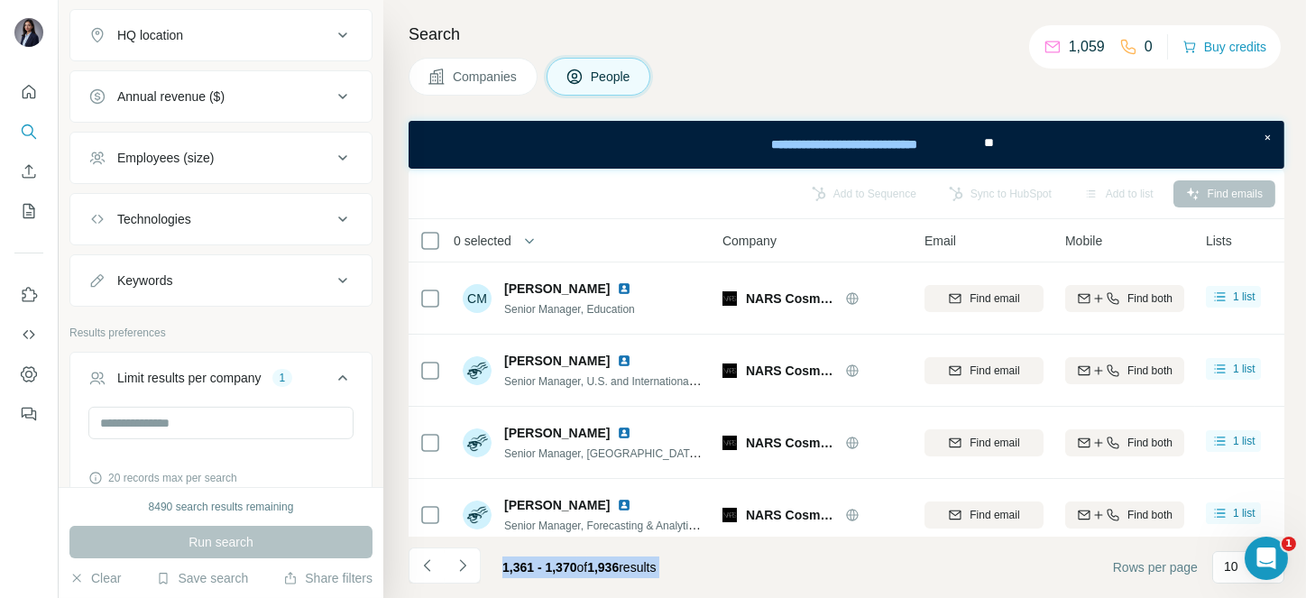
click at [461, 559] on icon "Navigate to next page" at bounding box center [463, 565] width 18 height 18
click at [461, 559] on div at bounding box center [463, 565] width 36 height 36
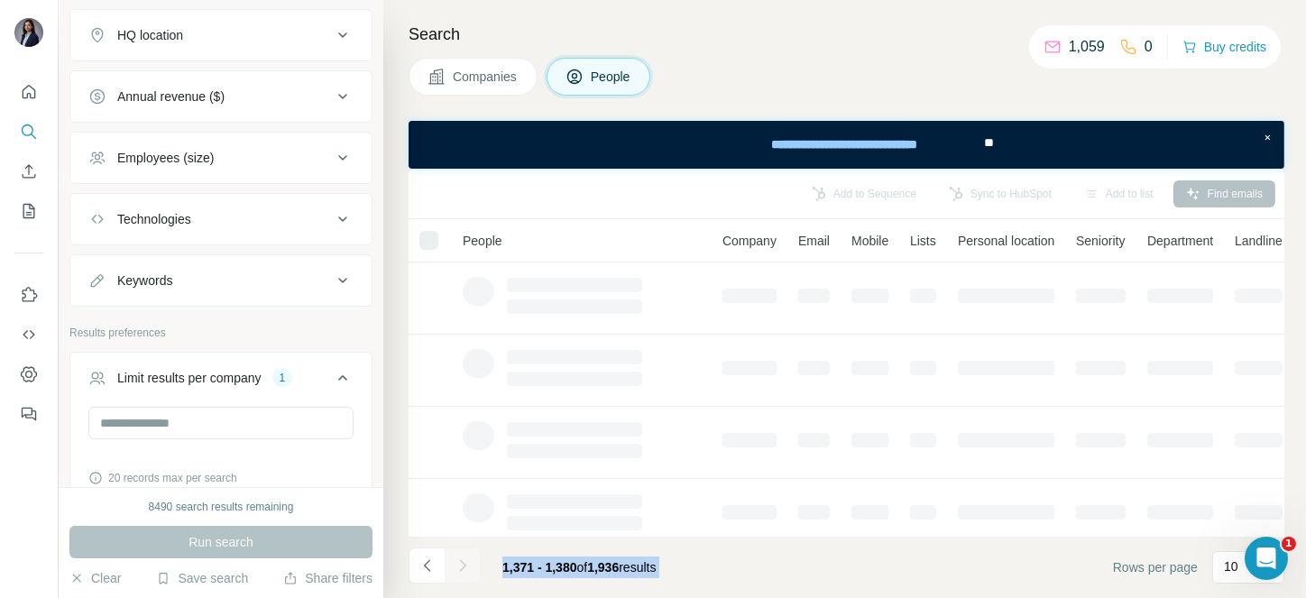
click at [461, 559] on div at bounding box center [463, 565] width 36 height 36
click at [461, 559] on icon "Navigate to next page" at bounding box center [463, 565] width 18 height 18
click at [461, 559] on div at bounding box center [463, 565] width 36 height 36
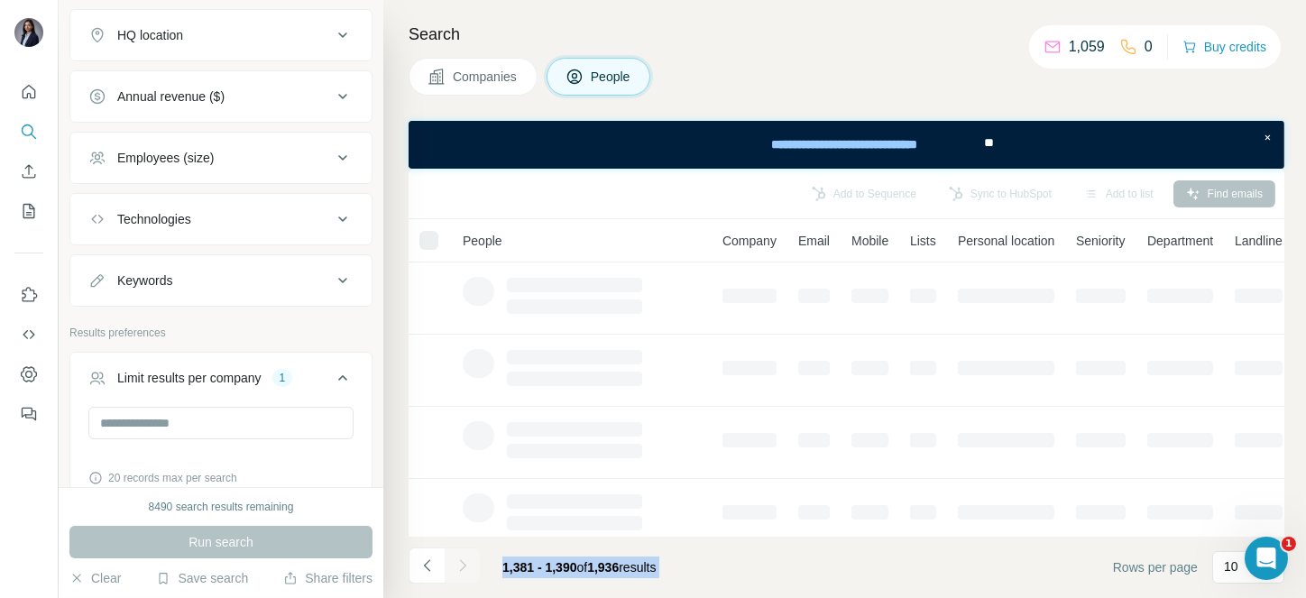
click at [461, 559] on div at bounding box center [463, 565] width 36 height 36
click at [461, 559] on icon "Navigate to next page" at bounding box center [463, 565] width 18 height 18
click at [461, 559] on div at bounding box center [463, 565] width 36 height 36
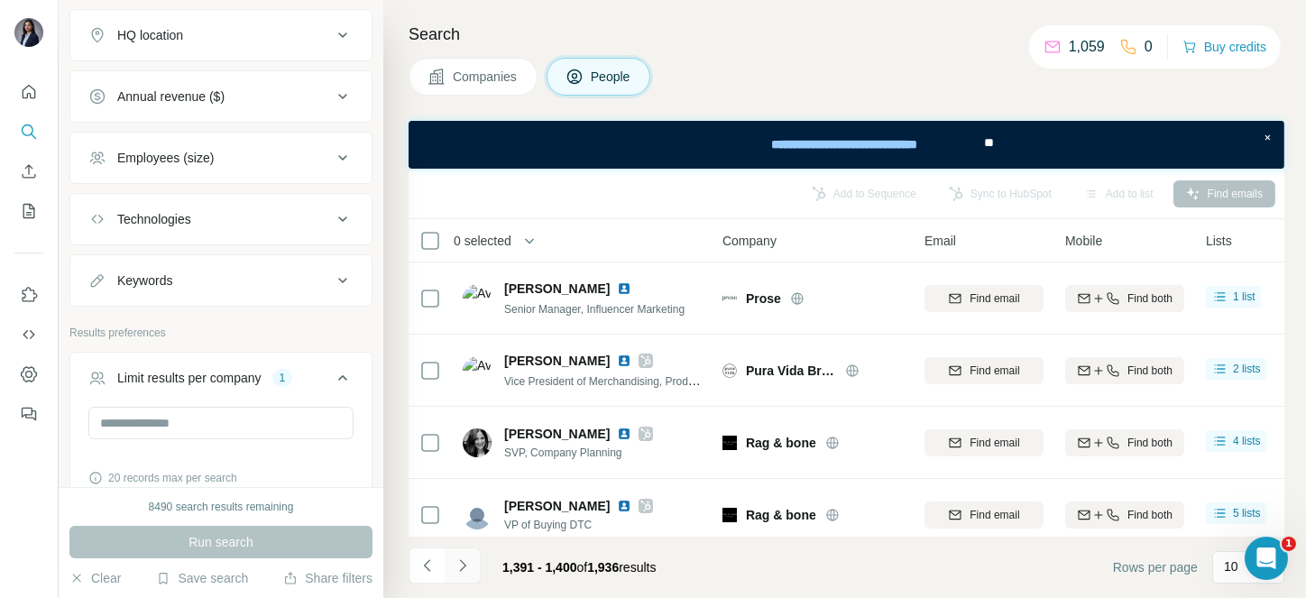
click at [461, 559] on icon "Navigate to next page" at bounding box center [463, 565] width 18 height 18
click at [461, 559] on div at bounding box center [463, 565] width 36 height 36
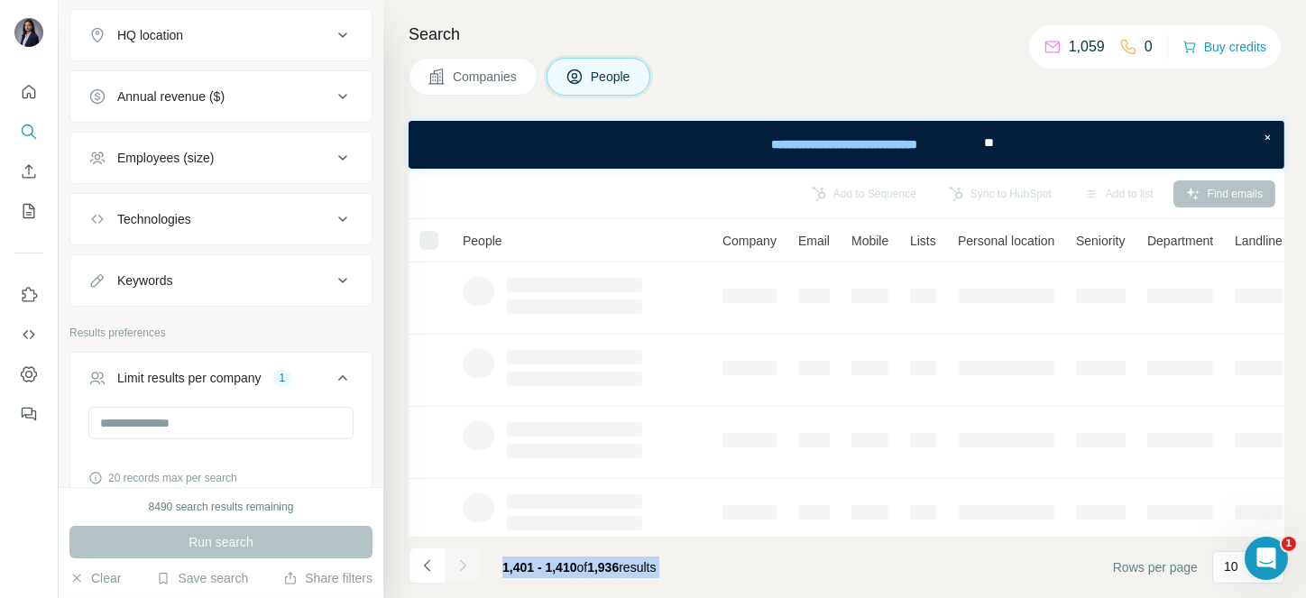
click at [461, 559] on div at bounding box center [463, 565] width 36 height 36
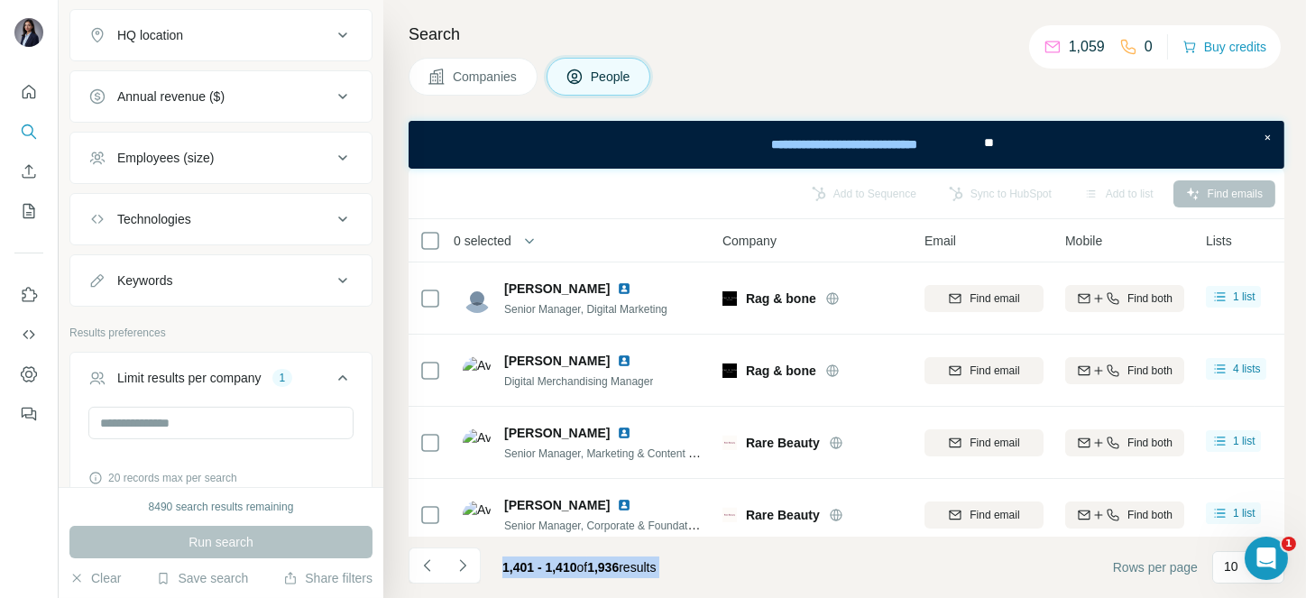
click at [461, 559] on icon "Navigate to next page" at bounding box center [463, 565] width 18 height 18
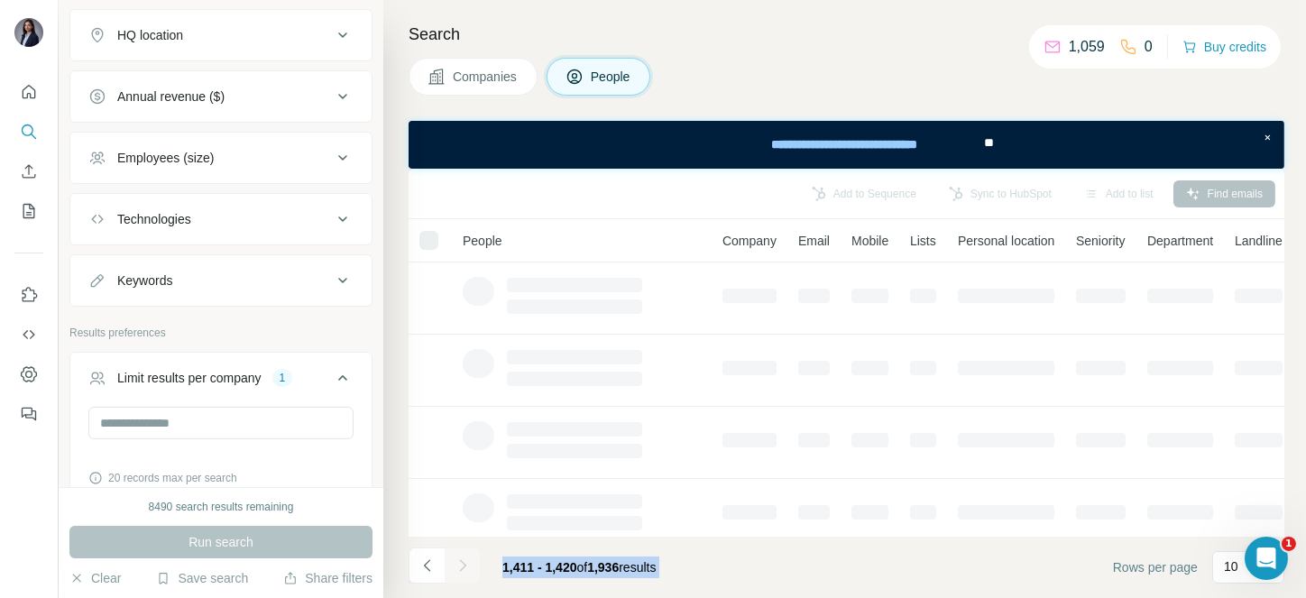
click at [461, 559] on div at bounding box center [463, 565] width 36 height 36
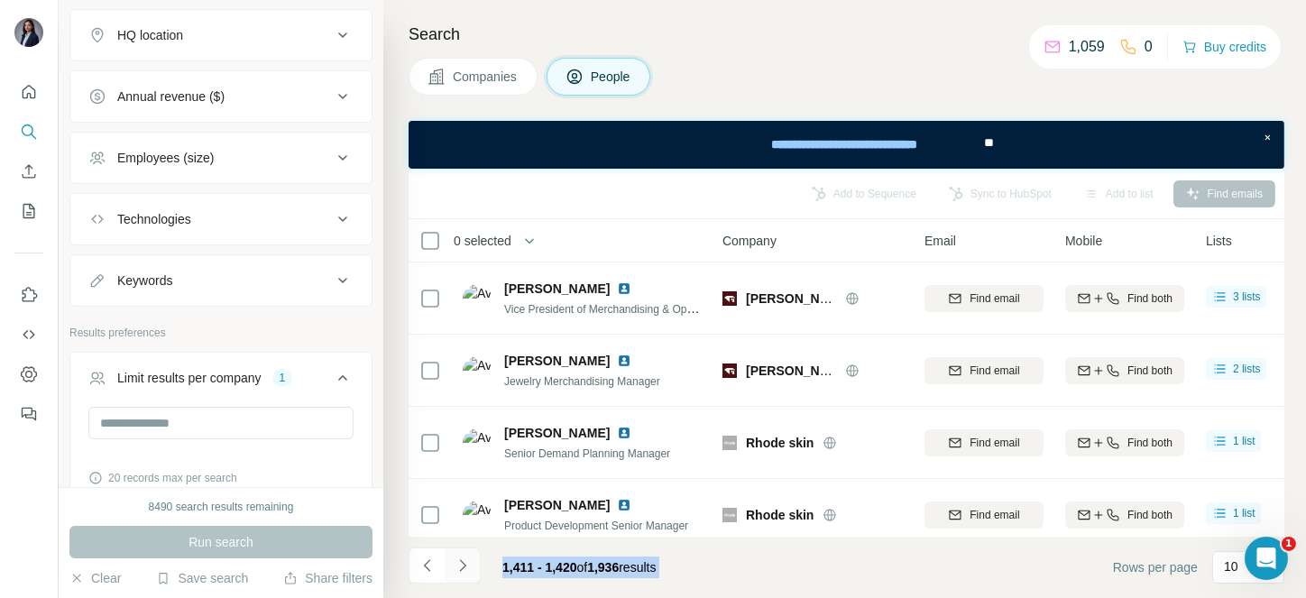
click at [461, 559] on icon "Navigate to next page" at bounding box center [463, 565] width 18 height 18
click at [461, 559] on div at bounding box center [463, 565] width 36 height 36
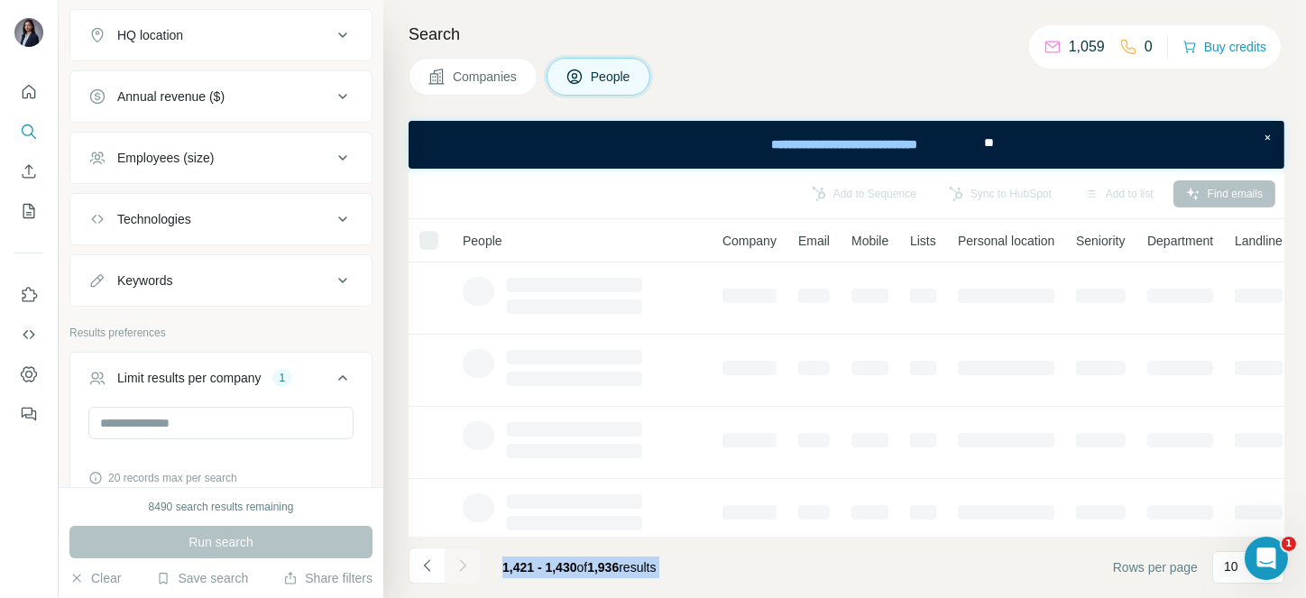
click at [461, 559] on div at bounding box center [463, 565] width 36 height 36
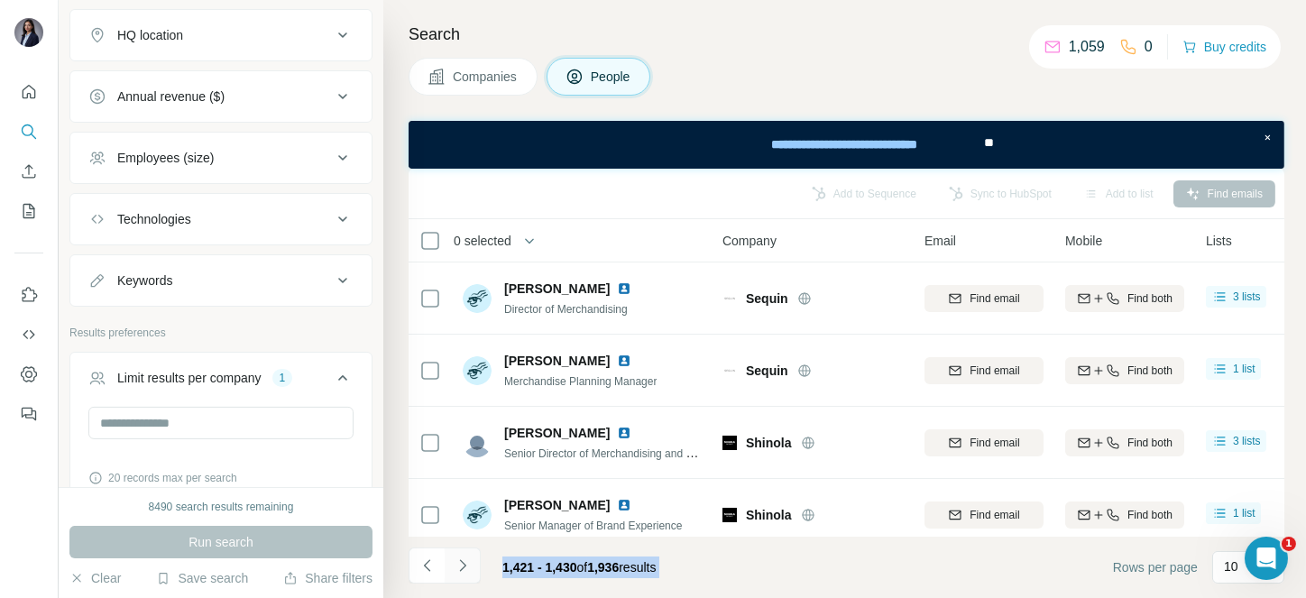
click at [461, 559] on icon "Navigate to next page" at bounding box center [463, 565] width 18 height 18
click at [461, 559] on div at bounding box center [463, 565] width 36 height 36
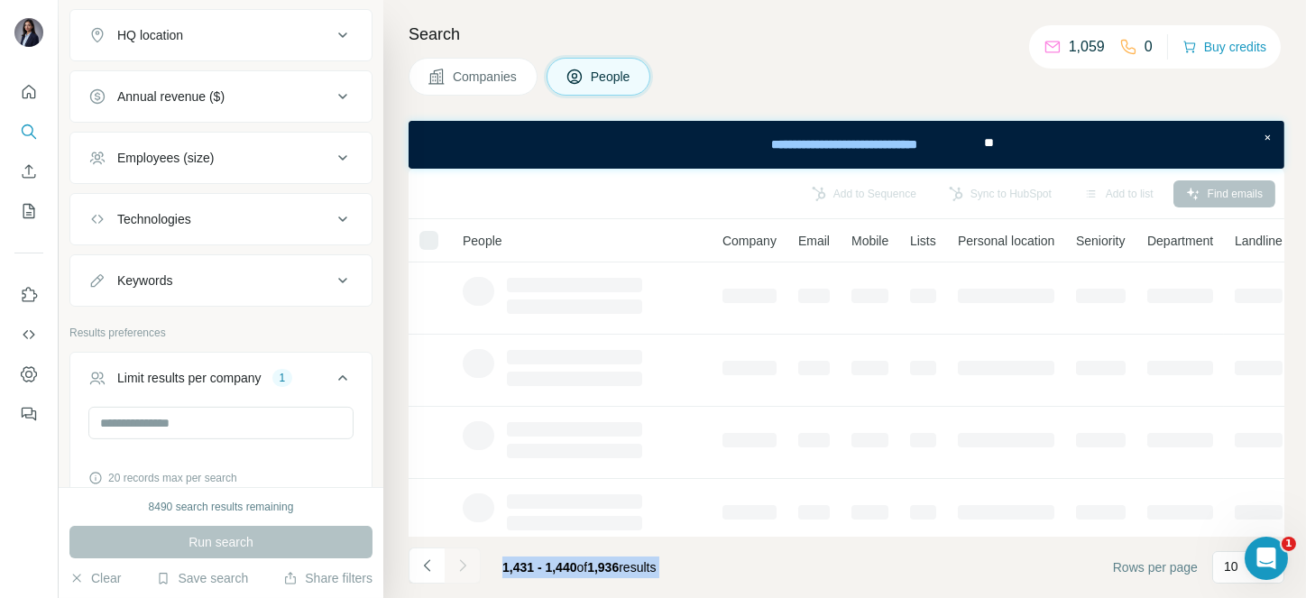
click at [461, 559] on div at bounding box center [463, 565] width 36 height 36
click at [461, 559] on icon "Navigate to next page" at bounding box center [463, 565] width 18 height 18
click at [461, 559] on div at bounding box center [463, 565] width 36 height 36
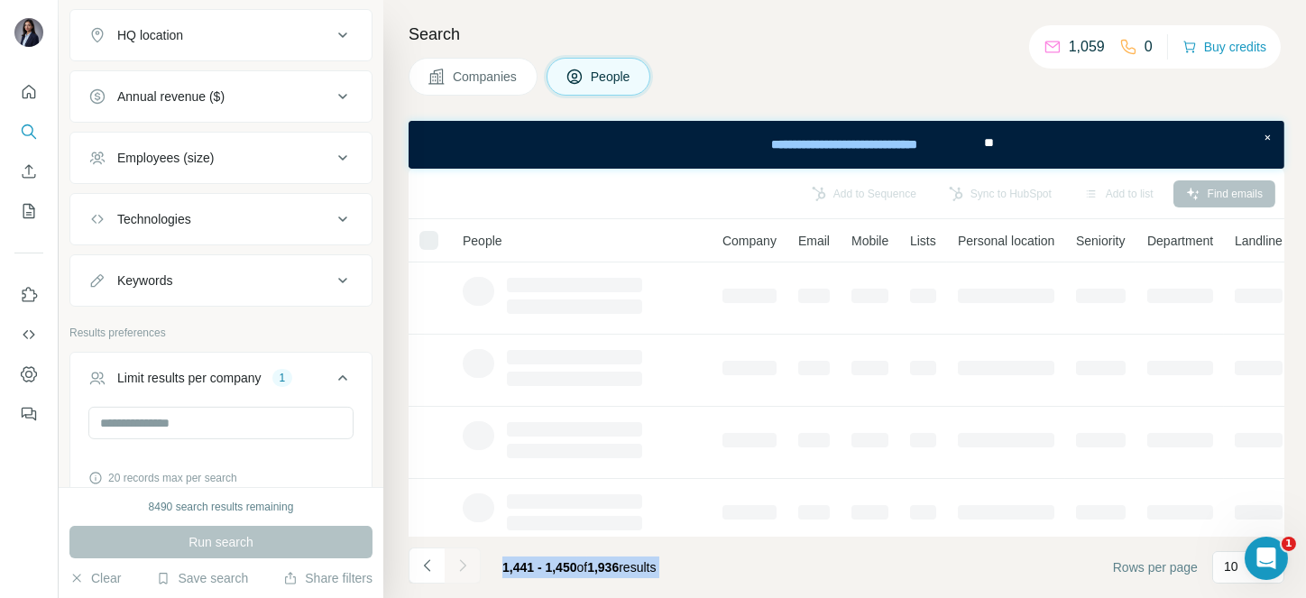
click at [461, 559] on div at bounding box center [463, 565] width 36 height 36
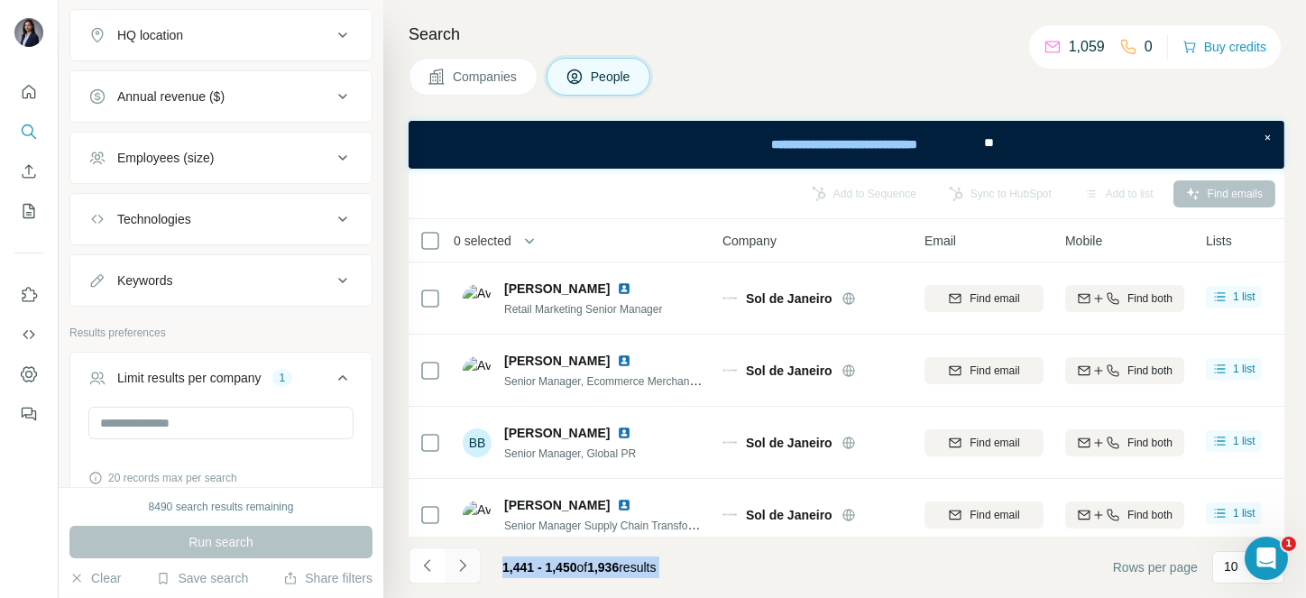
click at [461, 559] on icon "Navigate to next page" at bounding box center [463, 565] width 18 height 18
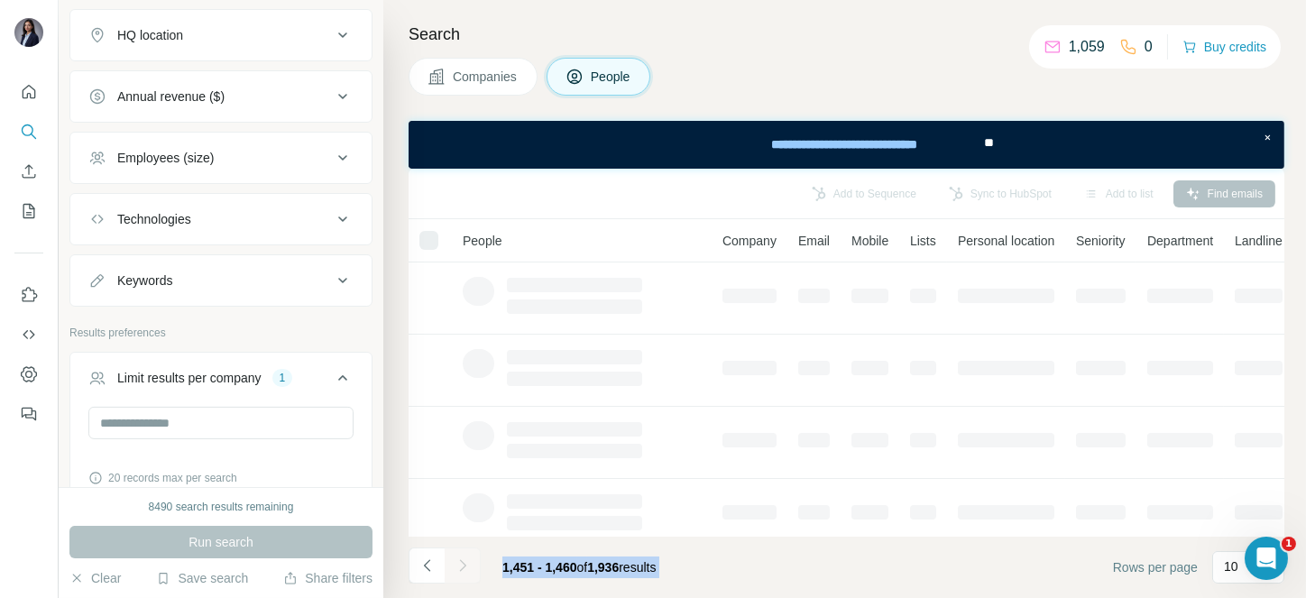
click at [461, 559] on div at bounding box center [463, 565] width 36 height 36
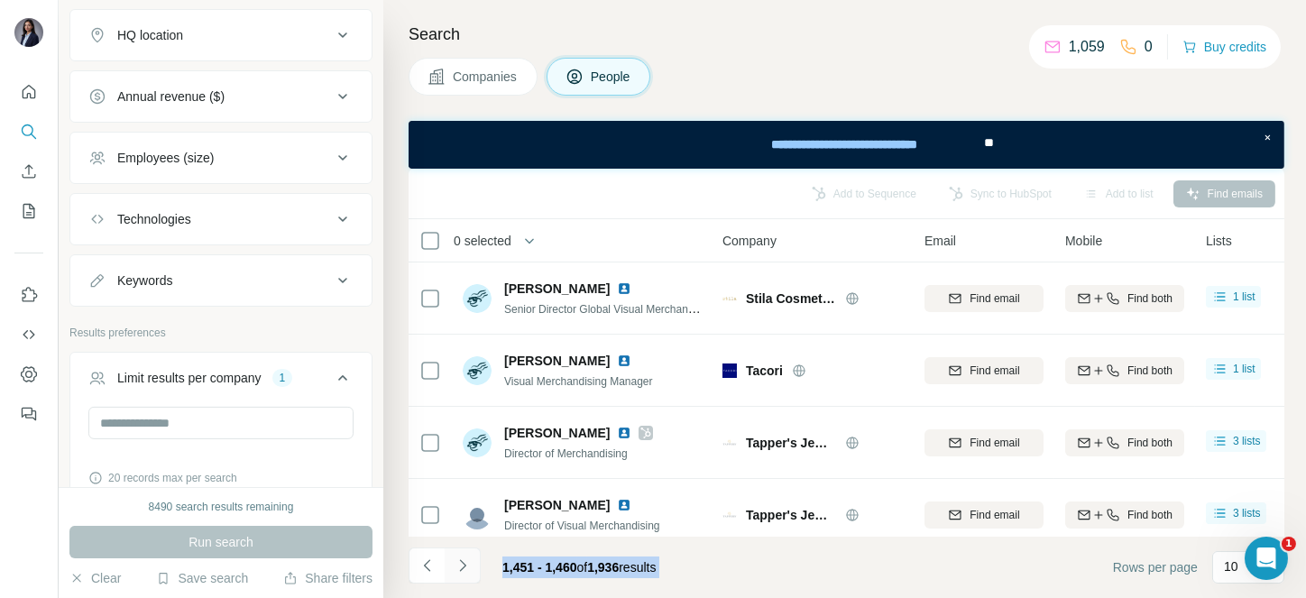
click at [461, 559] on icon "Navigate to next page" at bounding box center [463, 565] width 18 height 18
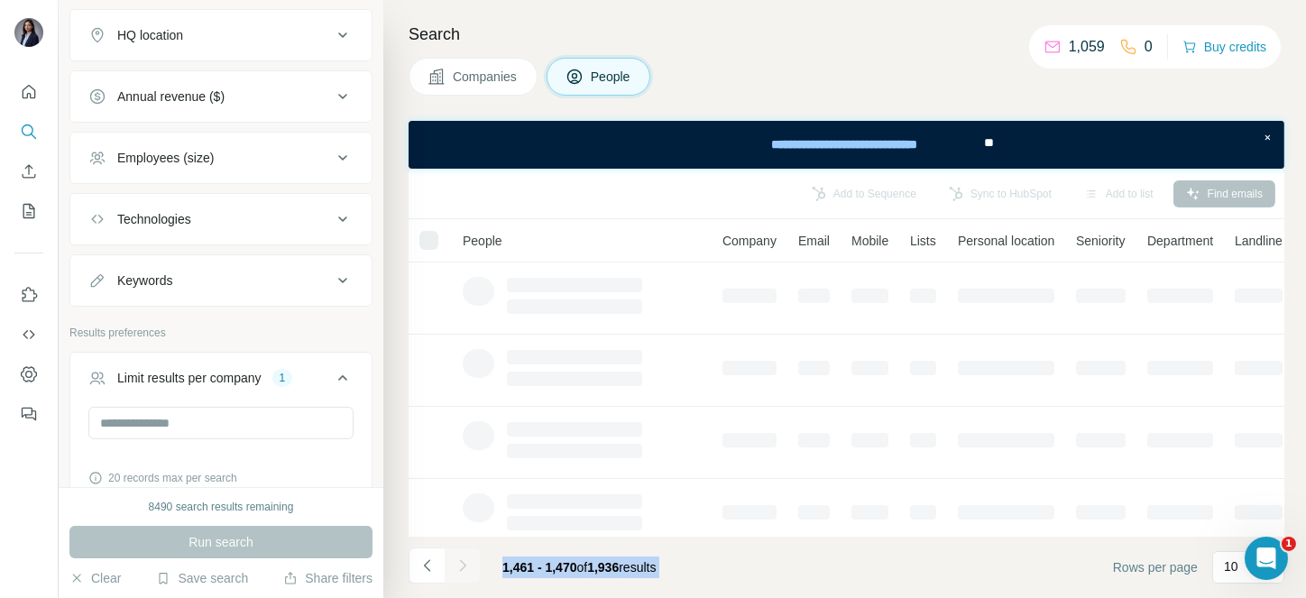
click at [461, 559] on div at bounding box center [463, 565] width 36 height 36
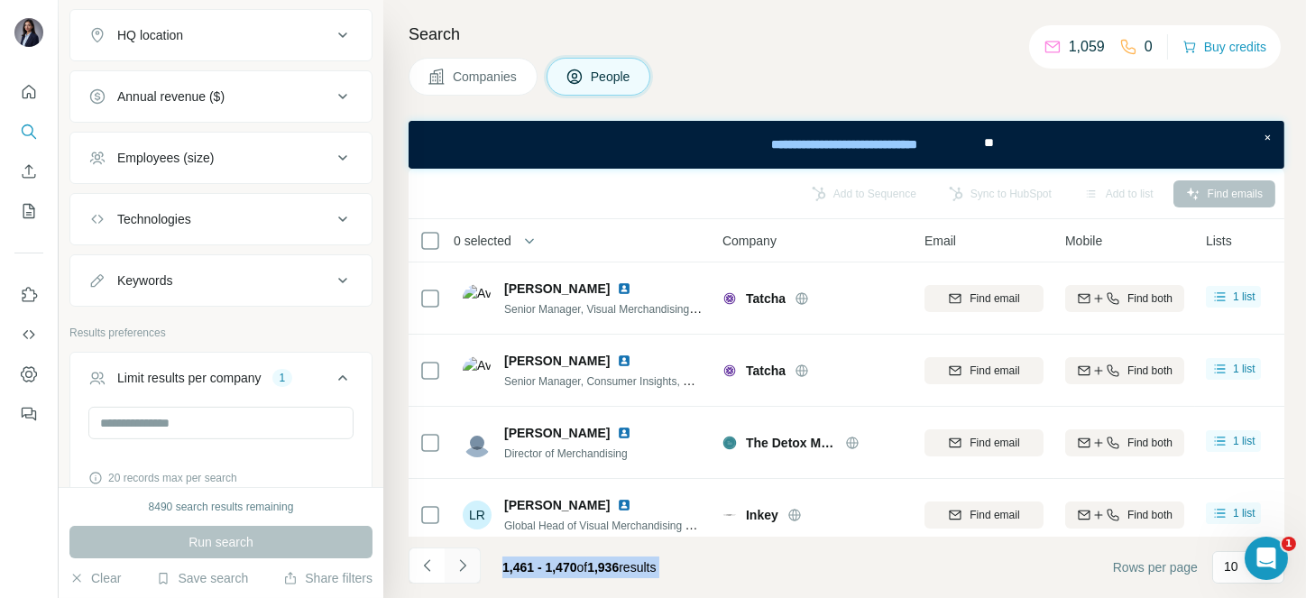
click at [461, 559] on icon "Navigate to next page" at bounding box center [463, 565] width 18 height 18
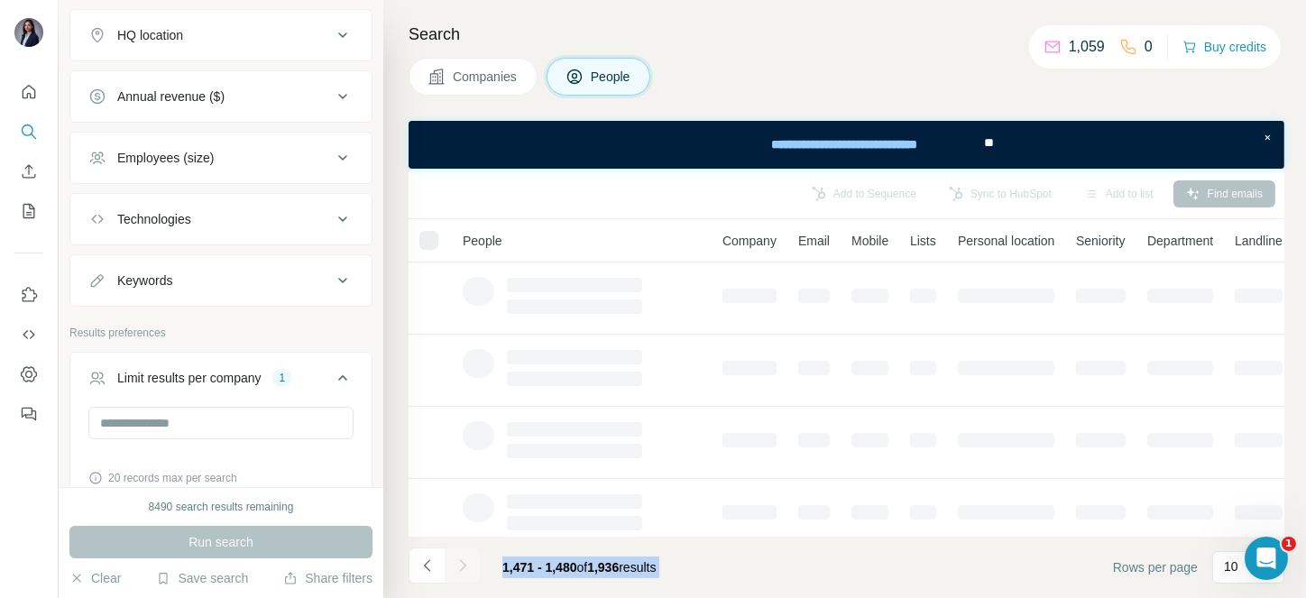
click at [461, 559] on div at bounding box center [463, 565] width 36 height 36
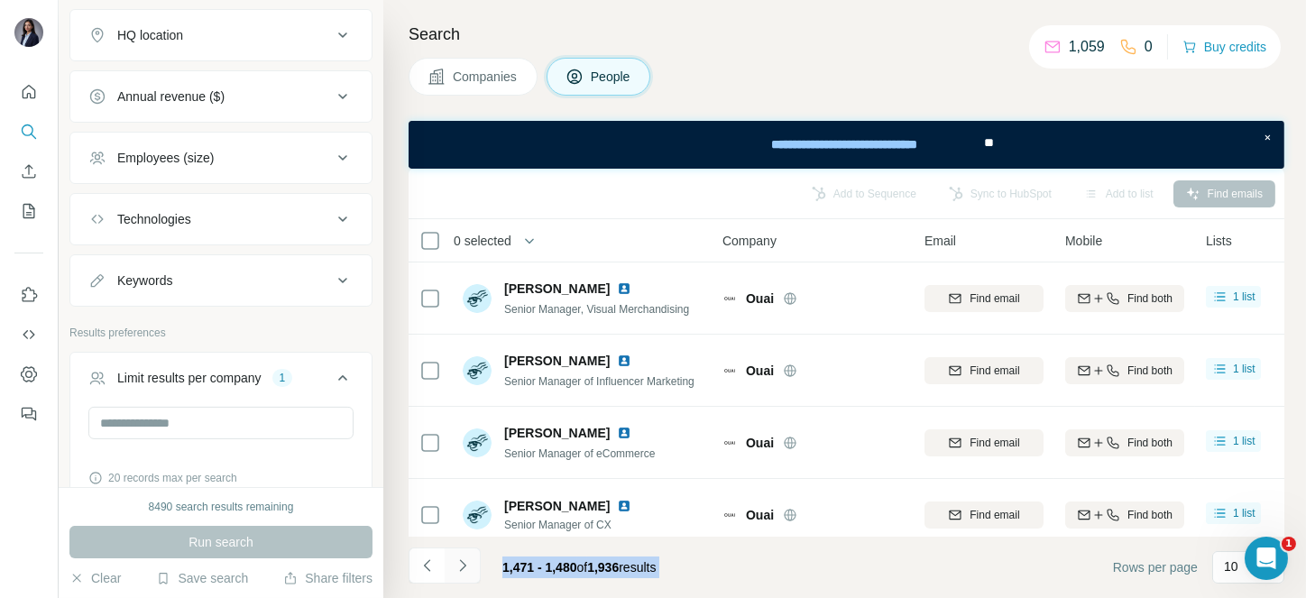
click at [461, 559] on icon "Navigate to next page" at bounding box center [463, 565] width 18 height 18
click at [461, 559] on div at bounding box center [463, 565] width 36 height 36
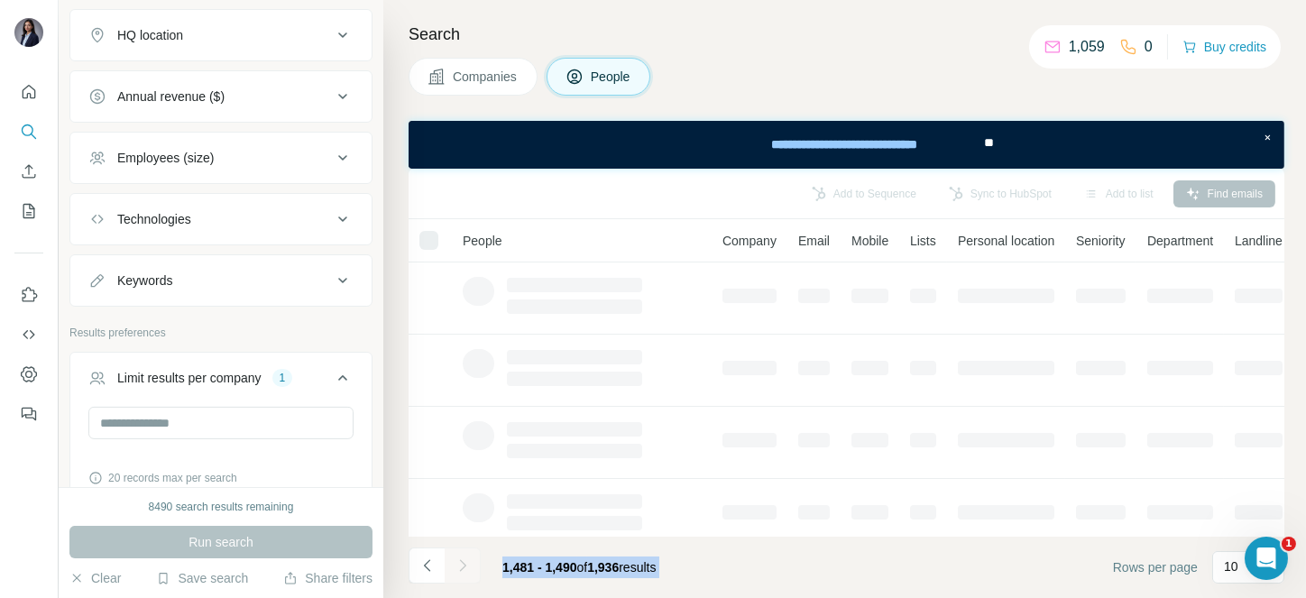
click at [461, 559] on div at bounding box center [463, 565] width 36 height 36
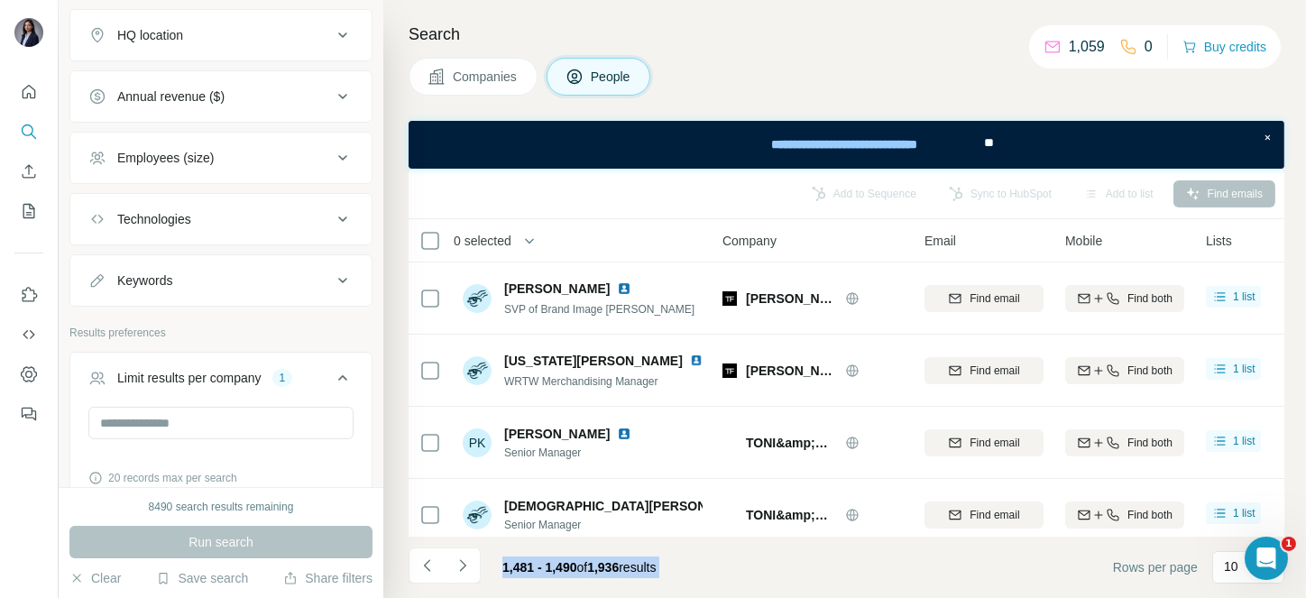
click at [461, 559] on icon "Navigate to next page" at bounding box center [463, 565] width 18 height 18
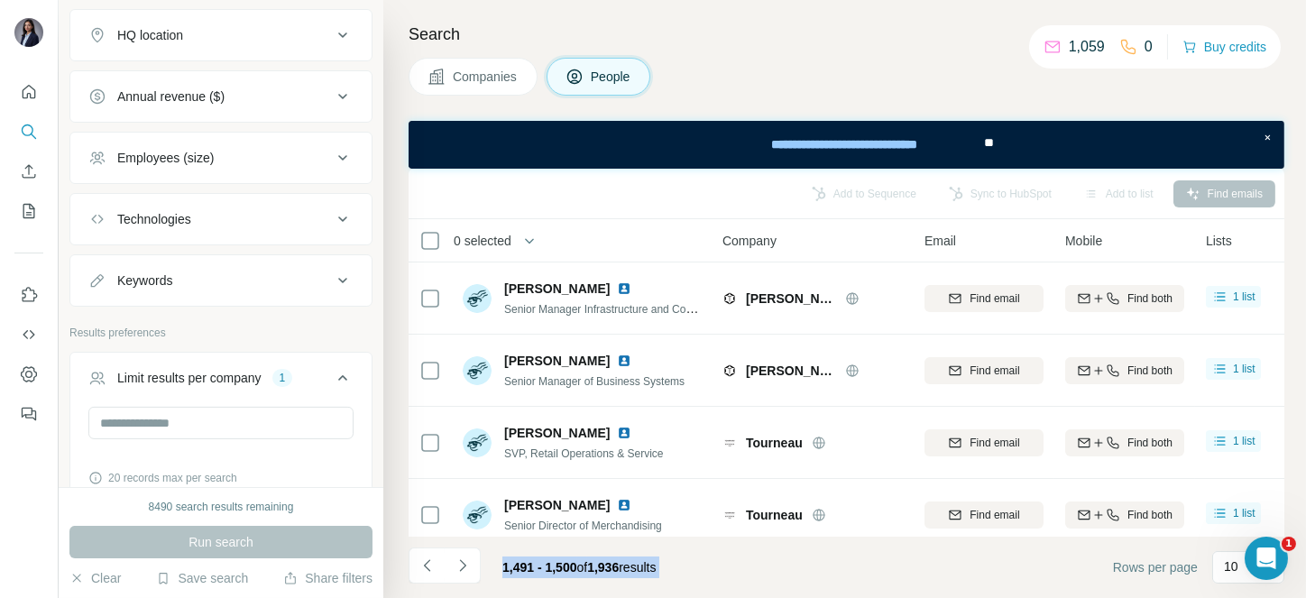
click at [461, 559] on icon "Navigate to next page" at bounding box center [463, 565] width 18 height 18
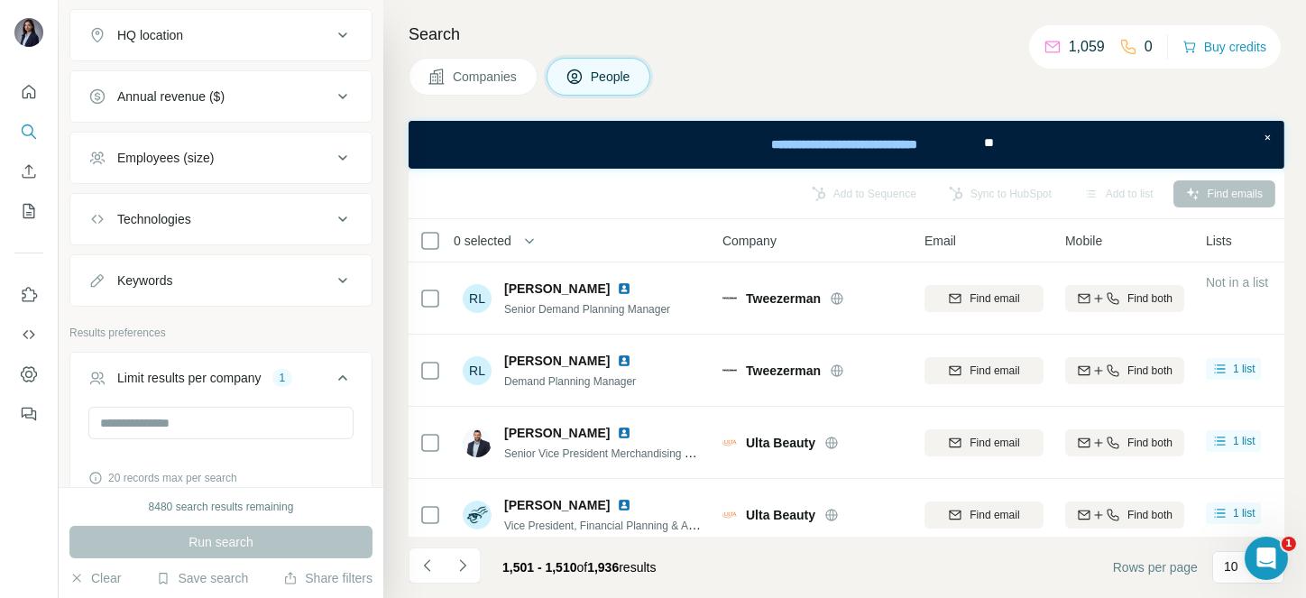
click at [484, 233] on span "0 selected" at bounding box center [483, 241] width 58 height 18
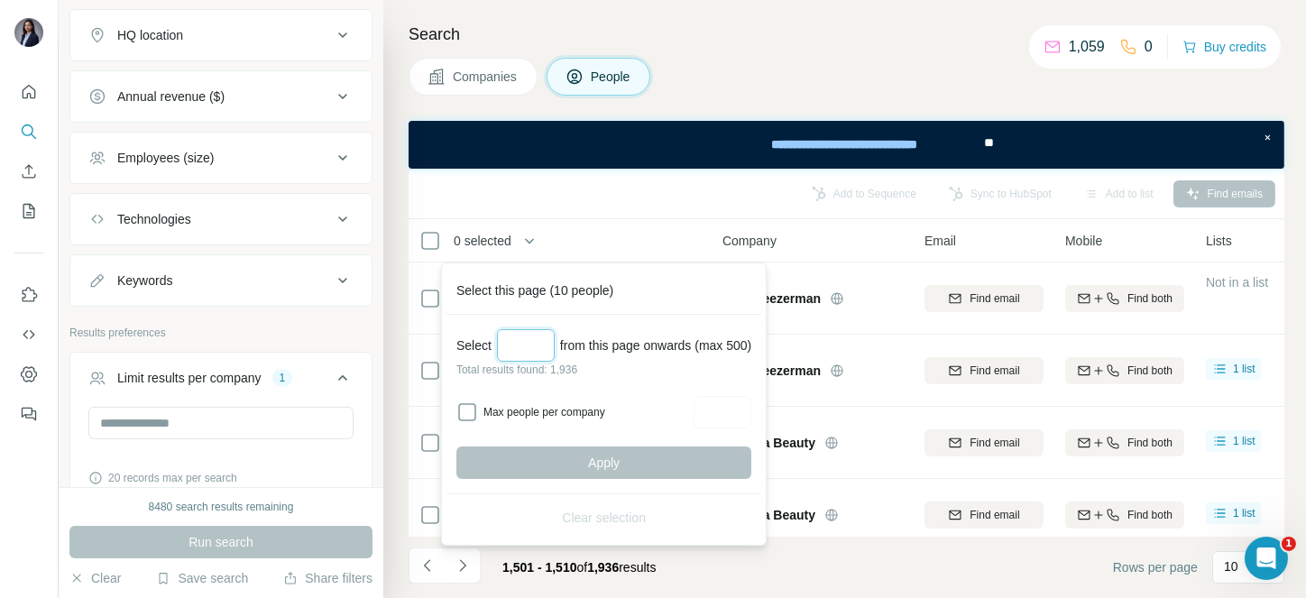
click at [549, 343] on input "Select a number (up to 500)" at bounding box center [526, 345] width 58 height 32
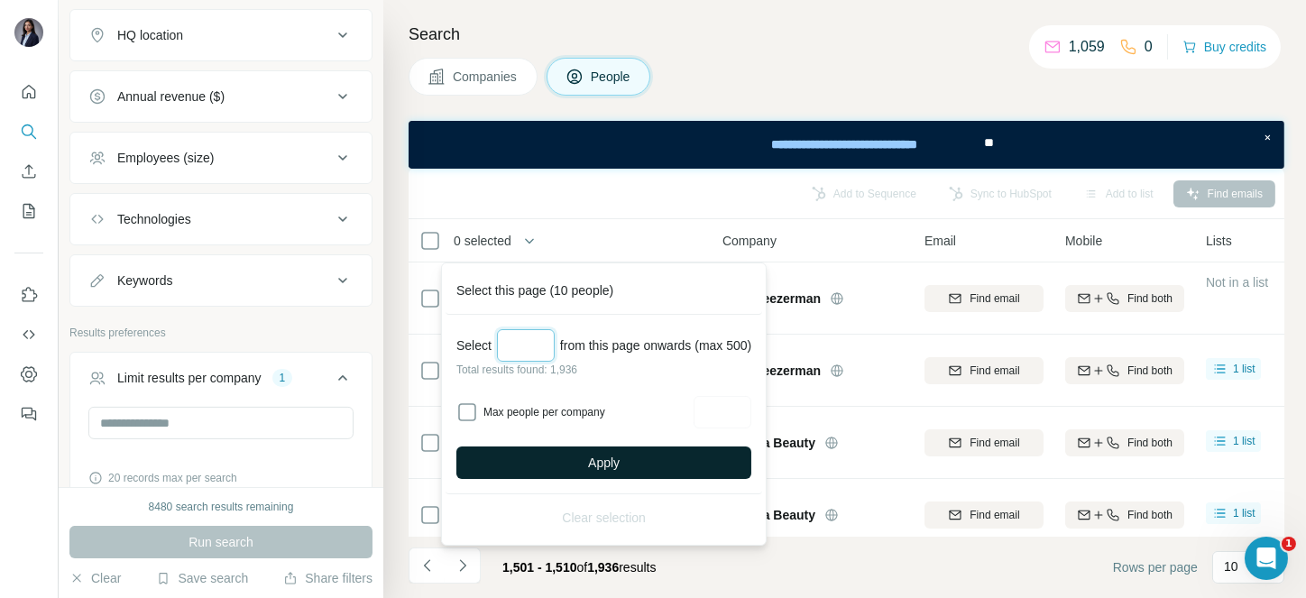
type input "***"
click at [582, 458] on button "Apply" at bounding box center [603, 462] width 295 height 32
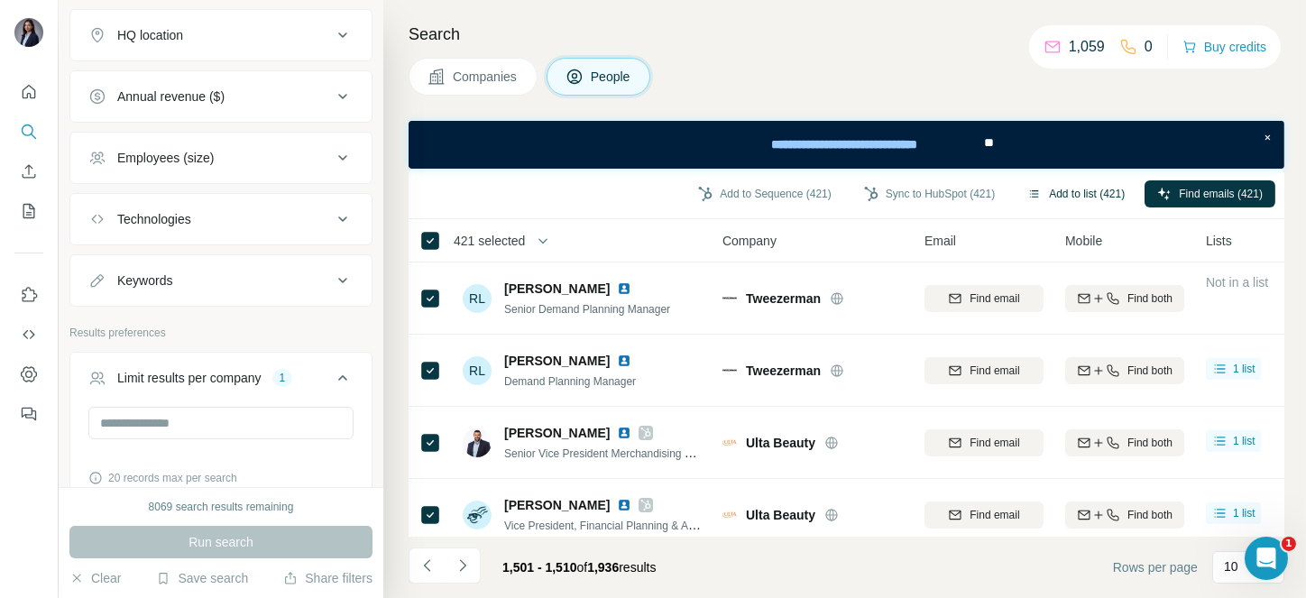
click at [1051, 189] on button "Add to list (421)" at bounding box center [1076, 193] width 123 height 27
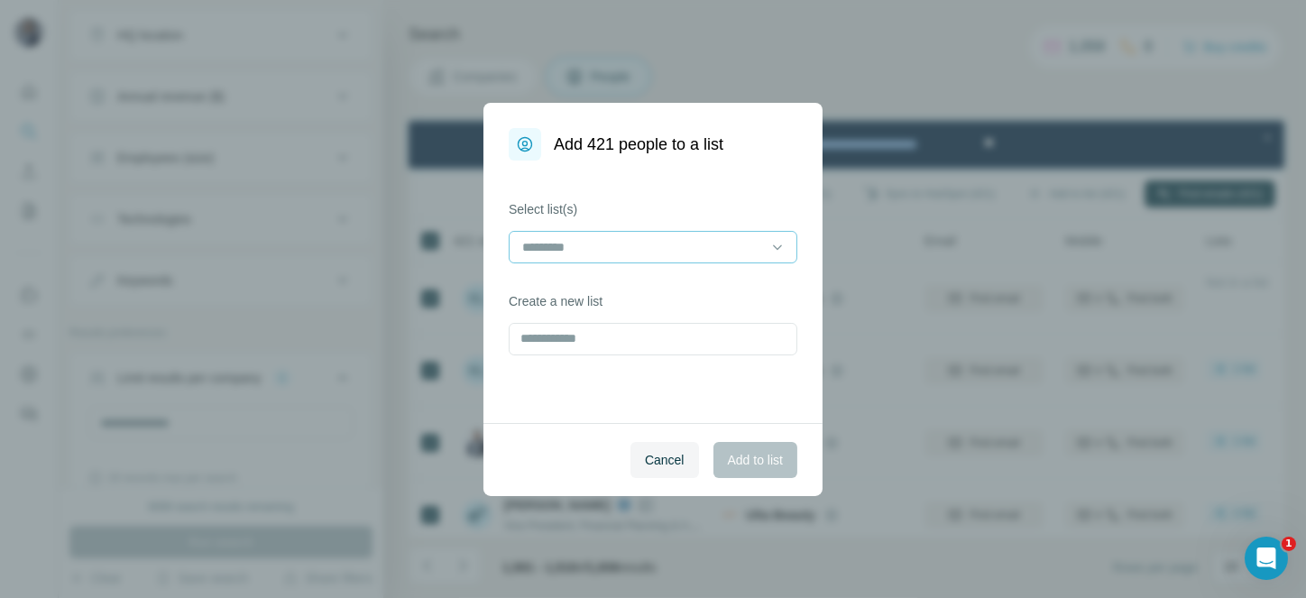
click at [635, 238] on input at bounding box center [642, 247] width 244 height 20
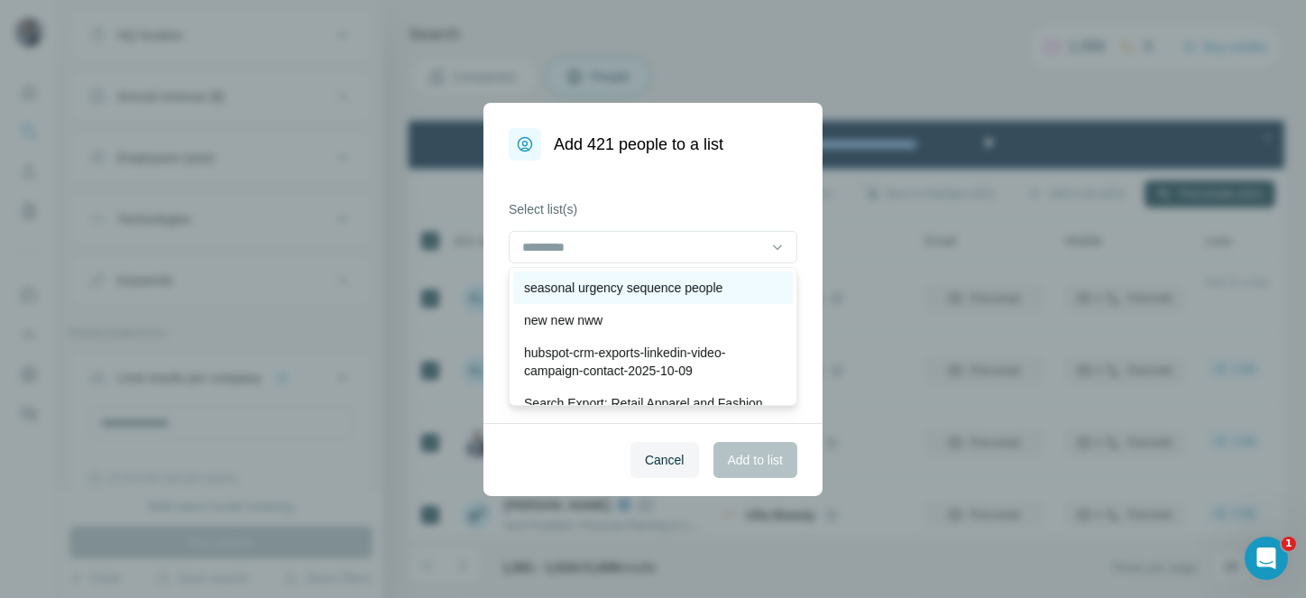
click at [661, 285] on p "seasonal urgency sequence people" at bounding box center [623, 288] width 198 height 18
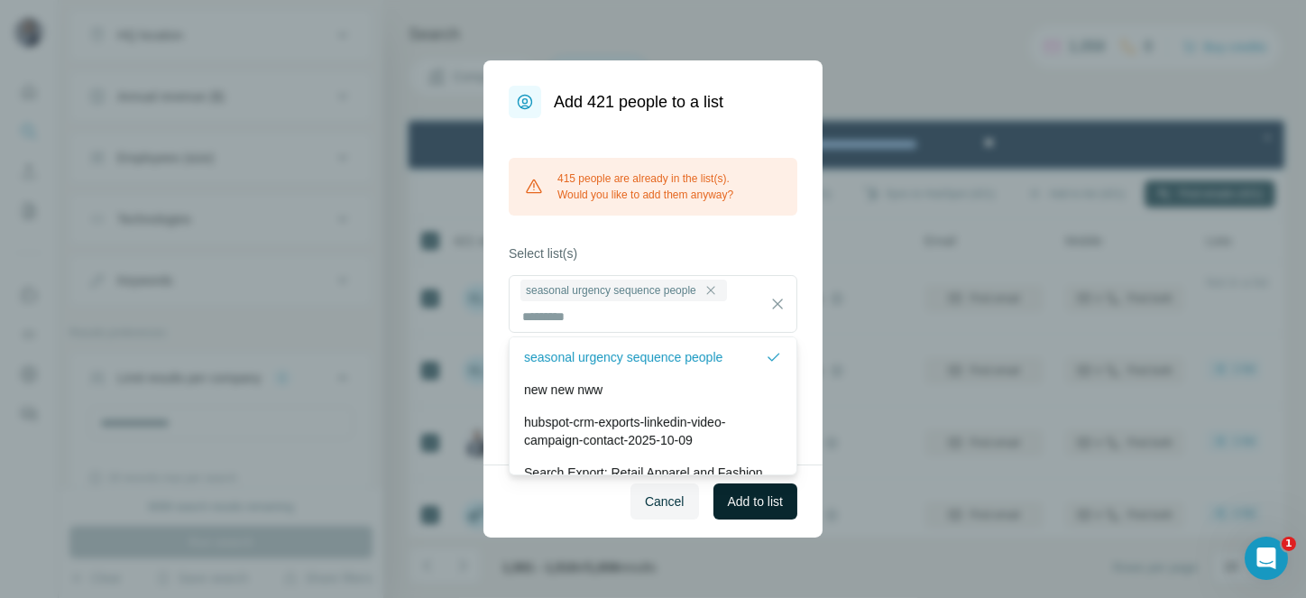
click at [768, 502] on span "Add to list" at bounding box center [755, 501] width 55 height 18
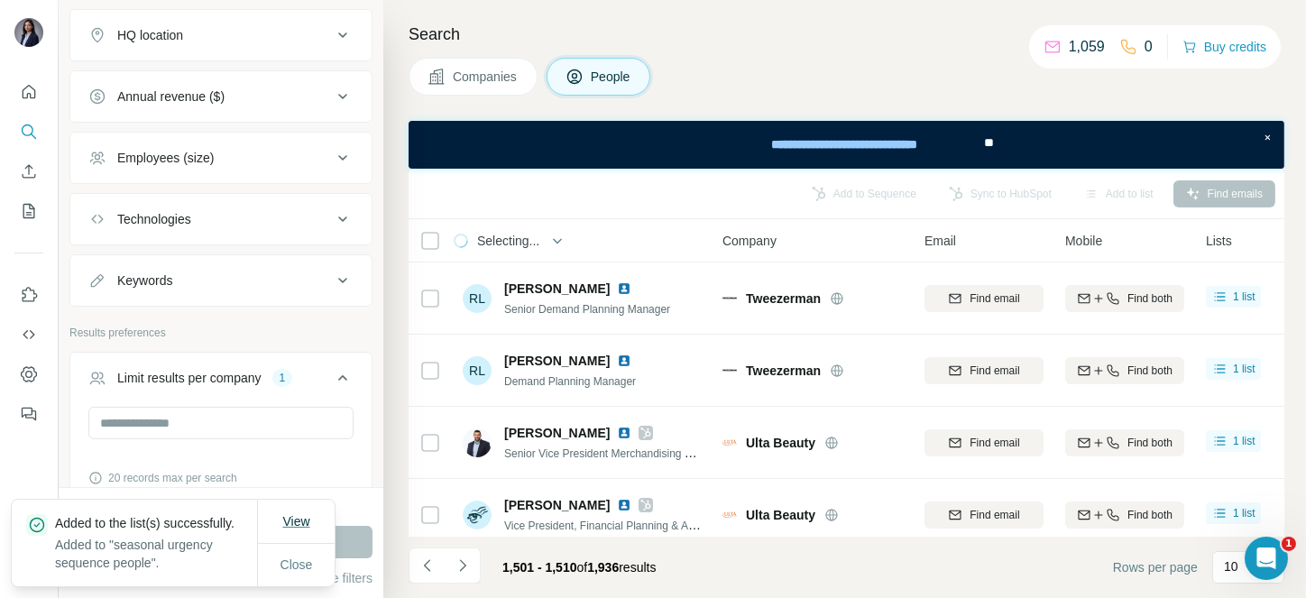
click at [299, 514] on span "View" at bounding box center [295, 521] width 27 height 14
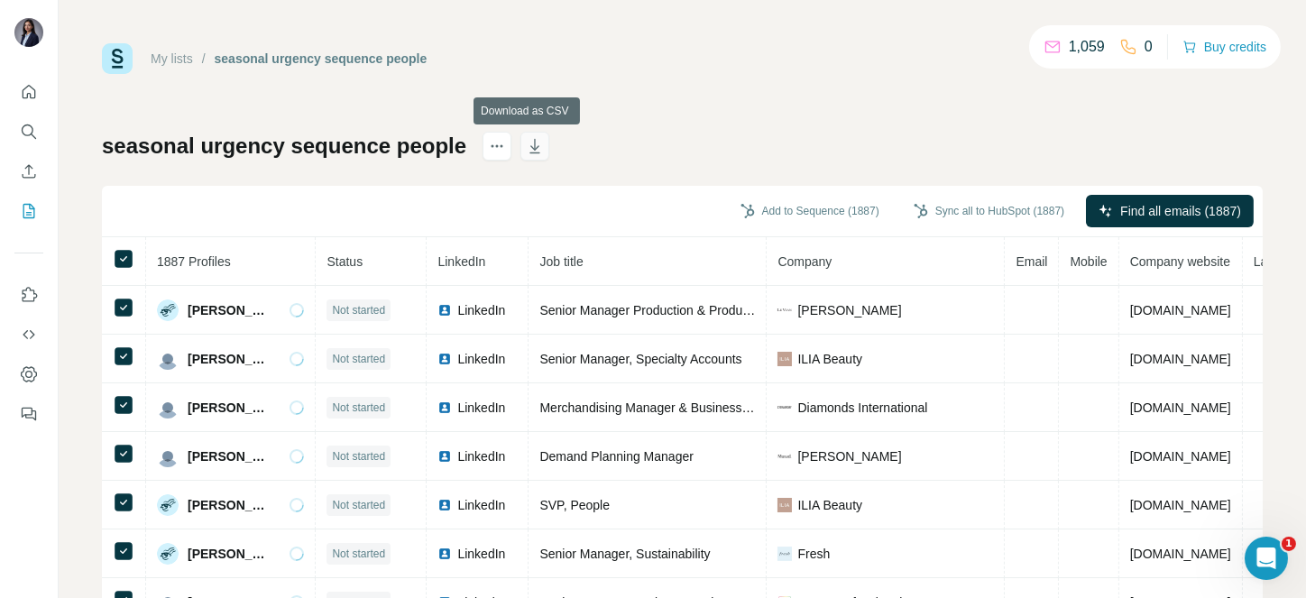
click at [538, 138] on button "button" at bounding box center [534, 146] width 29 height 29
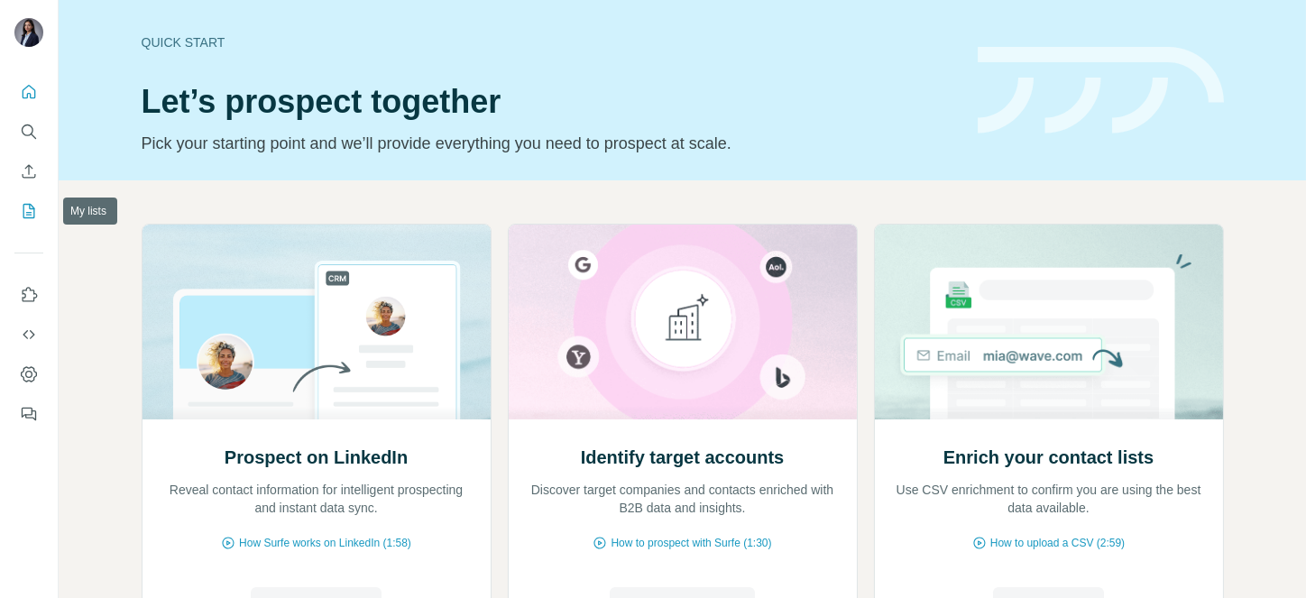
click at [27, 218] on icon "My lists" at bounding box center [29, 211] width 18 height 18
